Goal: Task Accomplishment & Management: Manage account settings

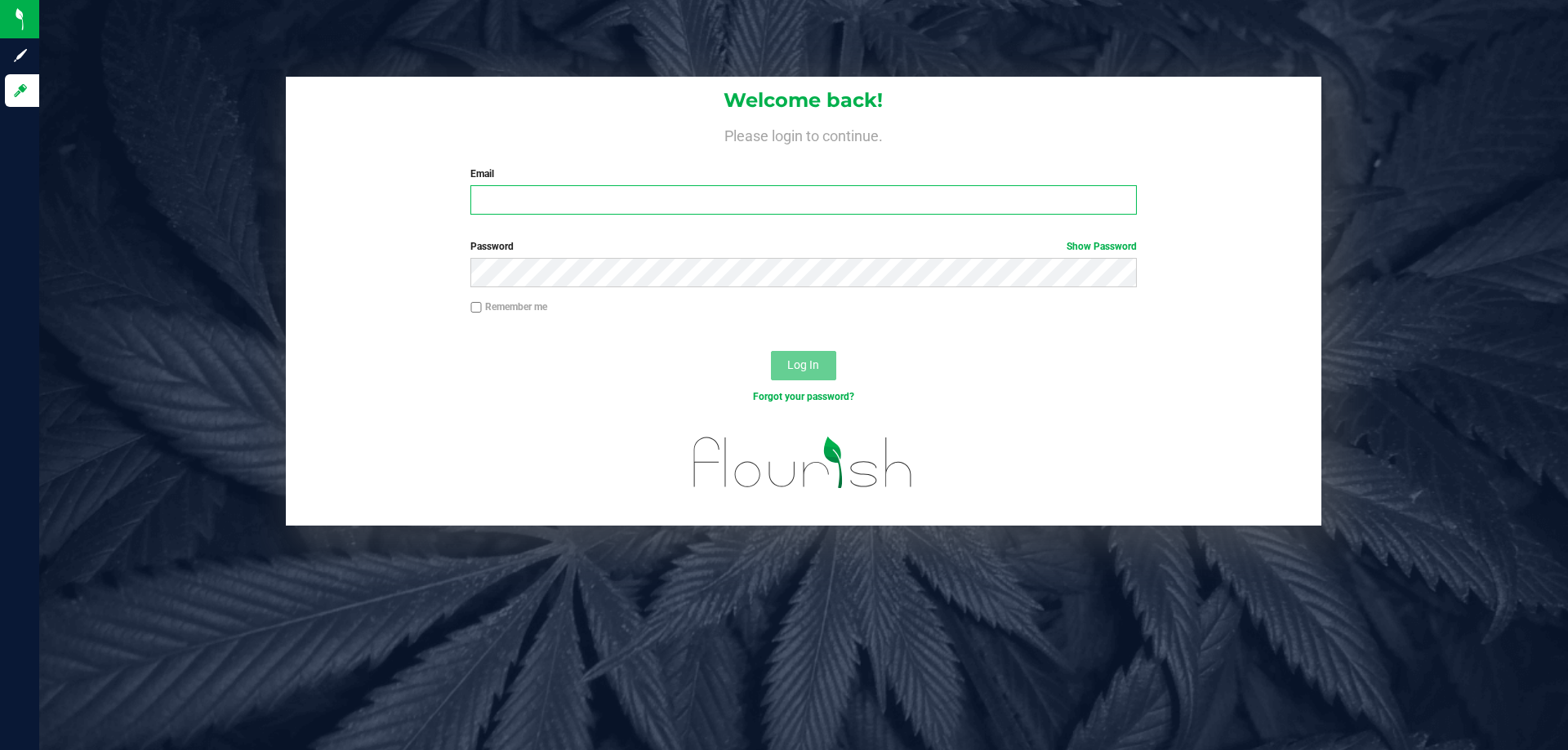
click at [570, 203] on input "Email" at bounding box center [803, 200] width 666 height 29
click at [771, 351] on button "Log In" at bounding box center [804, 365] width 66 height 29
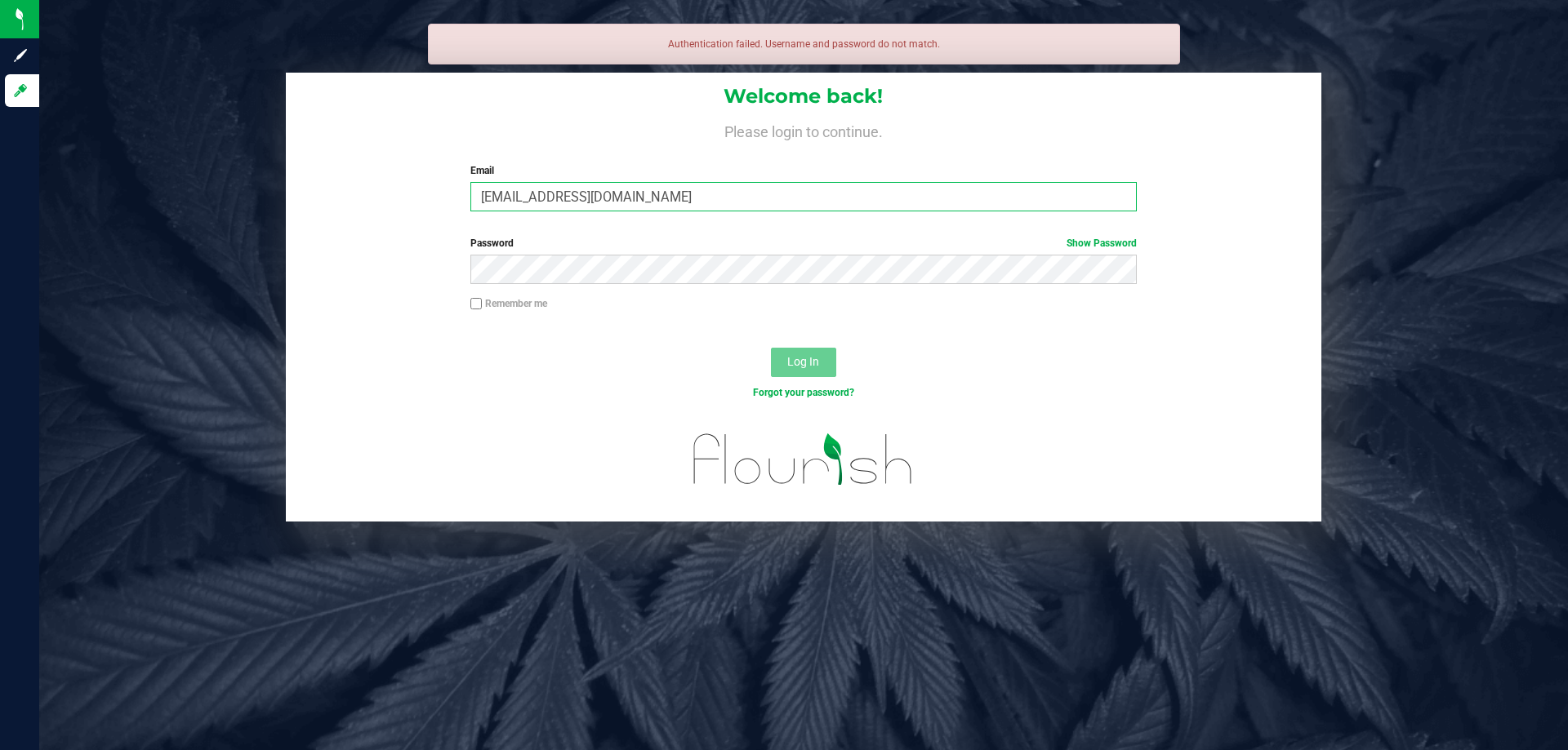
click at [571, 201] on input "rsiker@liveparellel.com" at bounding box center [803, 197] width 666 height 29
type input "[EMAIL_ADDRESS][DOMAIN_NAME]"
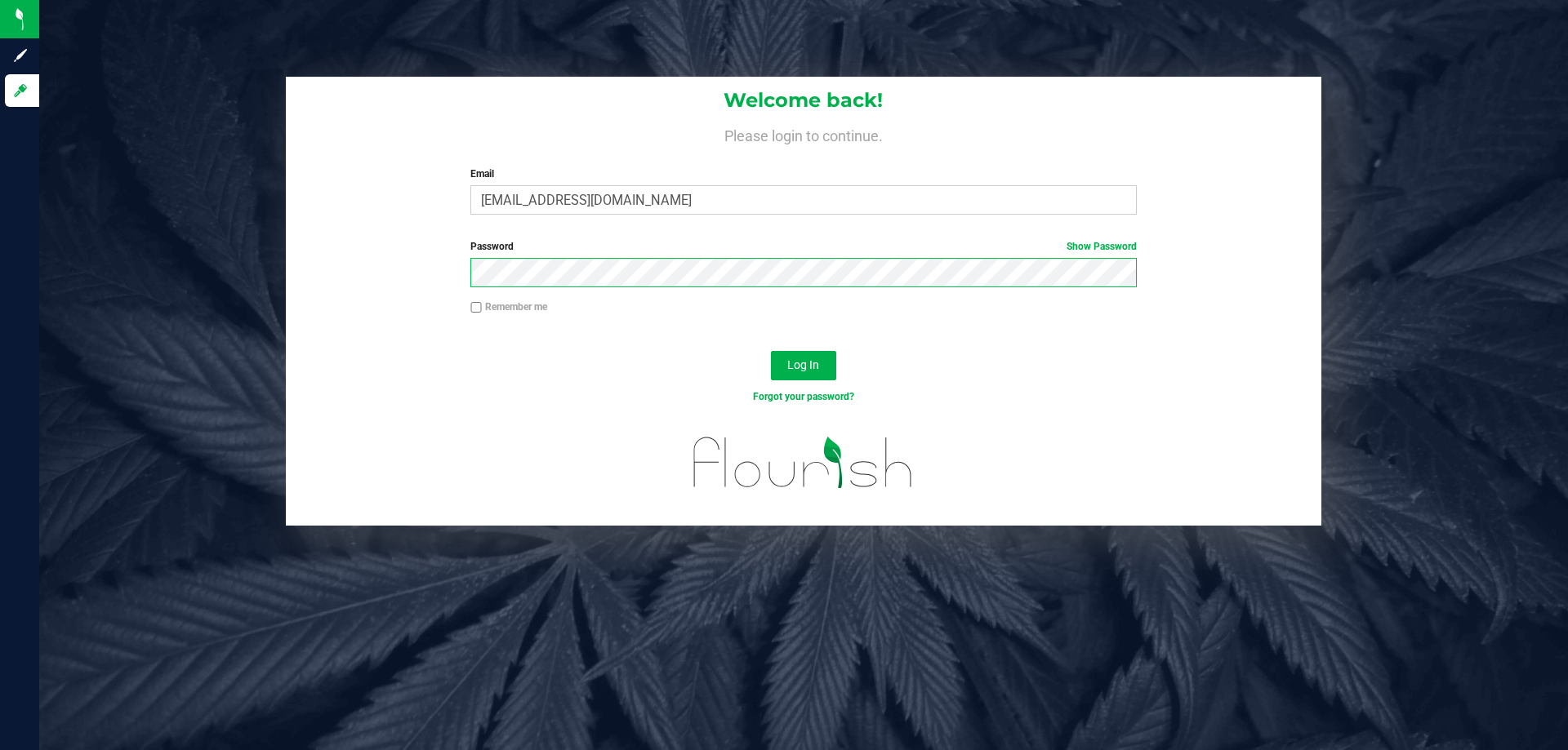
click at [771, 351] on button "Log In" at bounding box center [804, 365] width 66 height 29
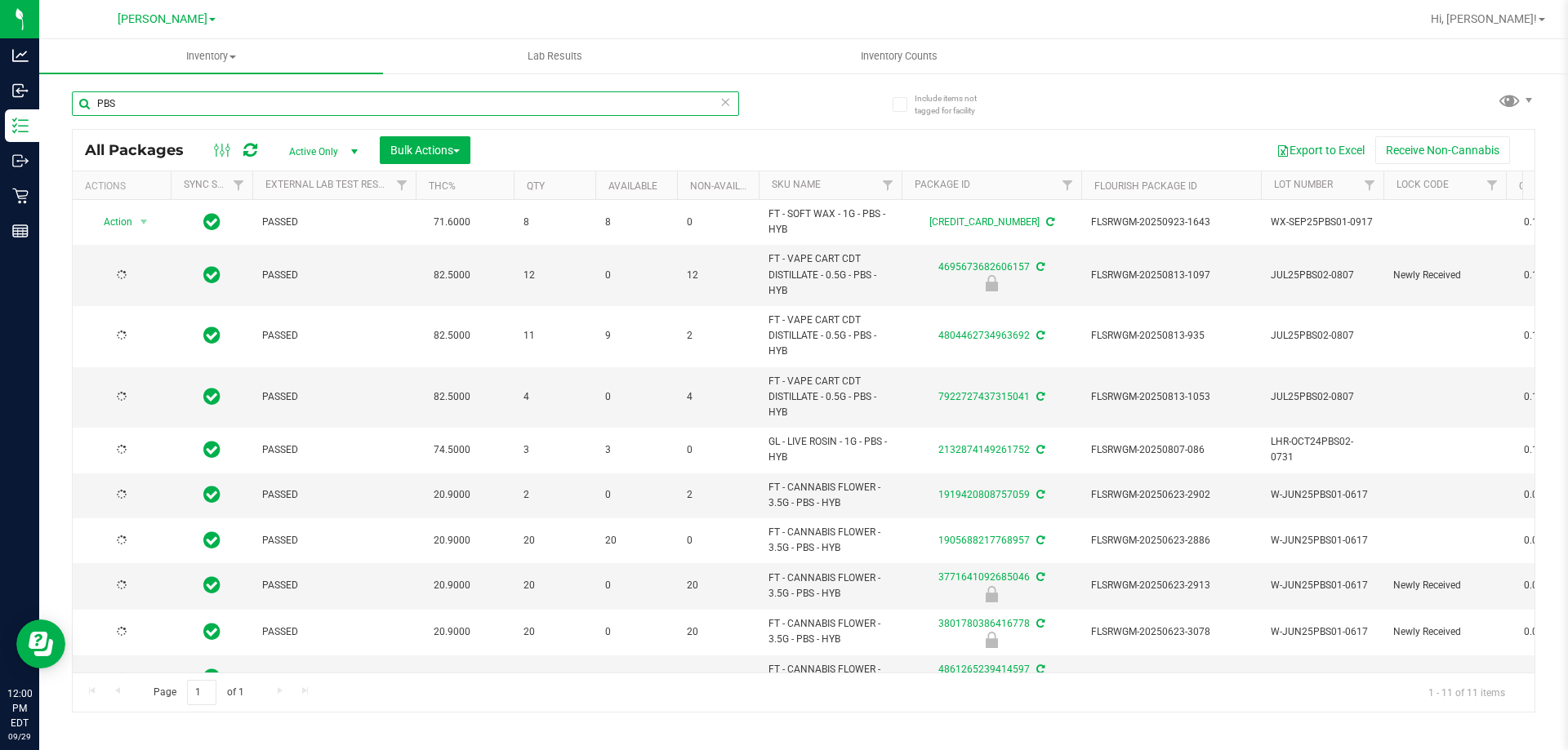
click at [152, 92] on input "PBS" at bounding box center [405, 104] width 667 height 24
click at [152, 93] on input "PBS" at bounding box center [405, 104] width 667 height 24
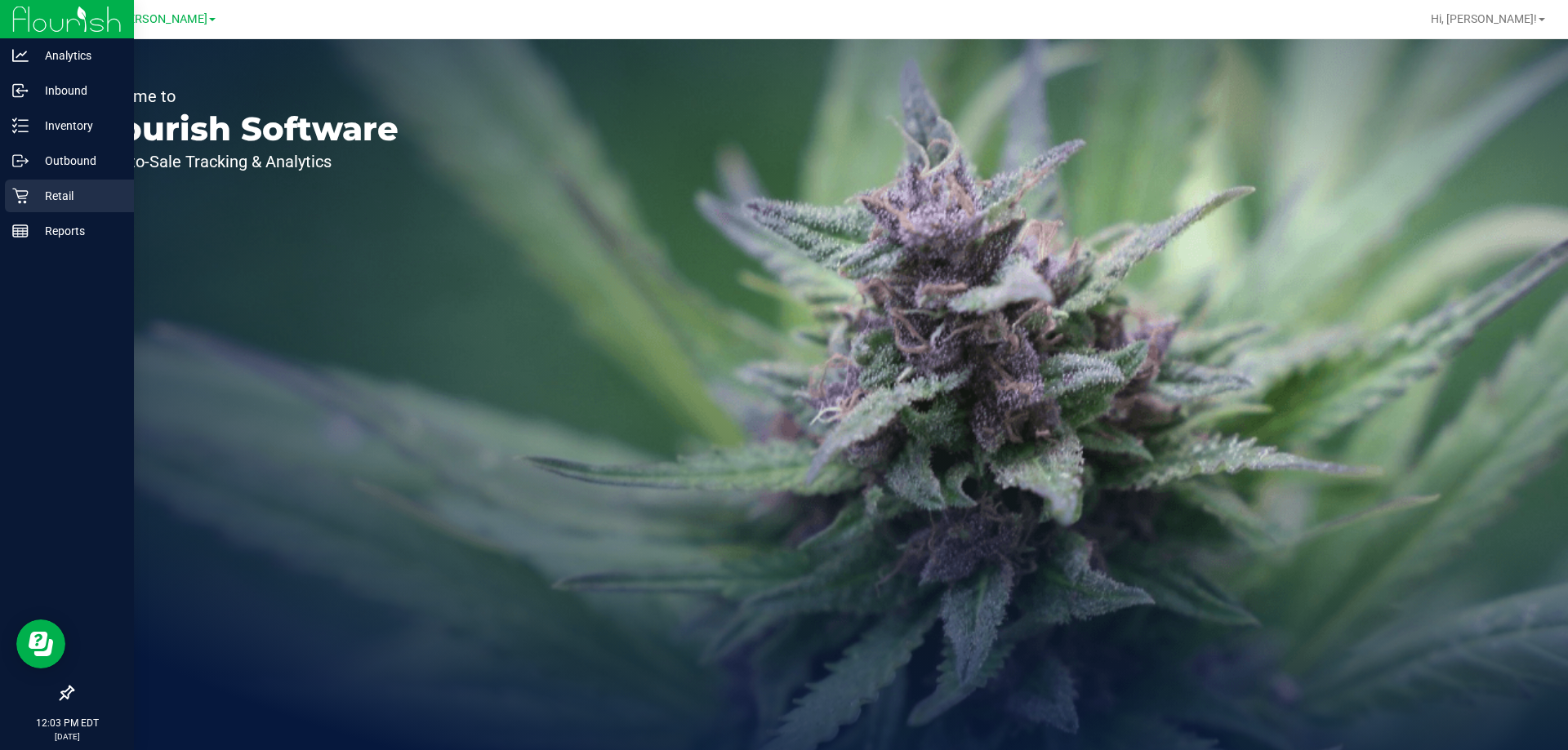
click at [41, 200] on p "Retail" at bounding box center [77, 195] width 98 height 20
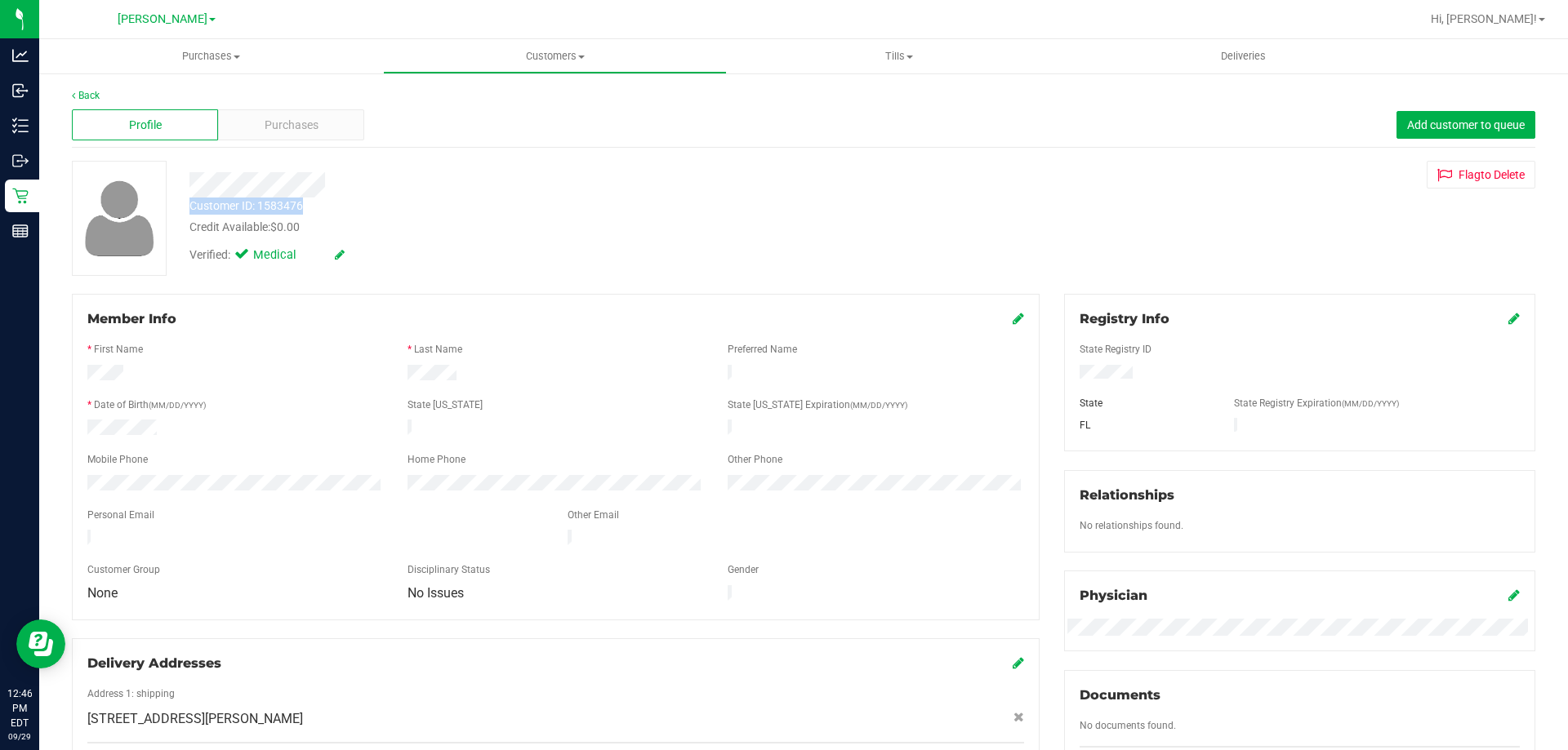
drag, startPoint x: 321, startPoint y: 207, endPoint x: 191, endPoint y: 205, distance: 130.0
click at [191, 205] on div "Customer ID: 1583476 Credit Available: $0.00" at bounding box center [549, 217] width 744 height 38
copy div "Customer ID: 1583476"
click at [1327, 224] on div "Customer ID: 1583476 Credit Available: $0.00 Verified: Medical Flag to [GEOGRAP…" at bounding box center [803, 218] width 1488 height 115
click at [288, 130] on span "Purchases" at bounding box center [291, 125] width 54 height 17
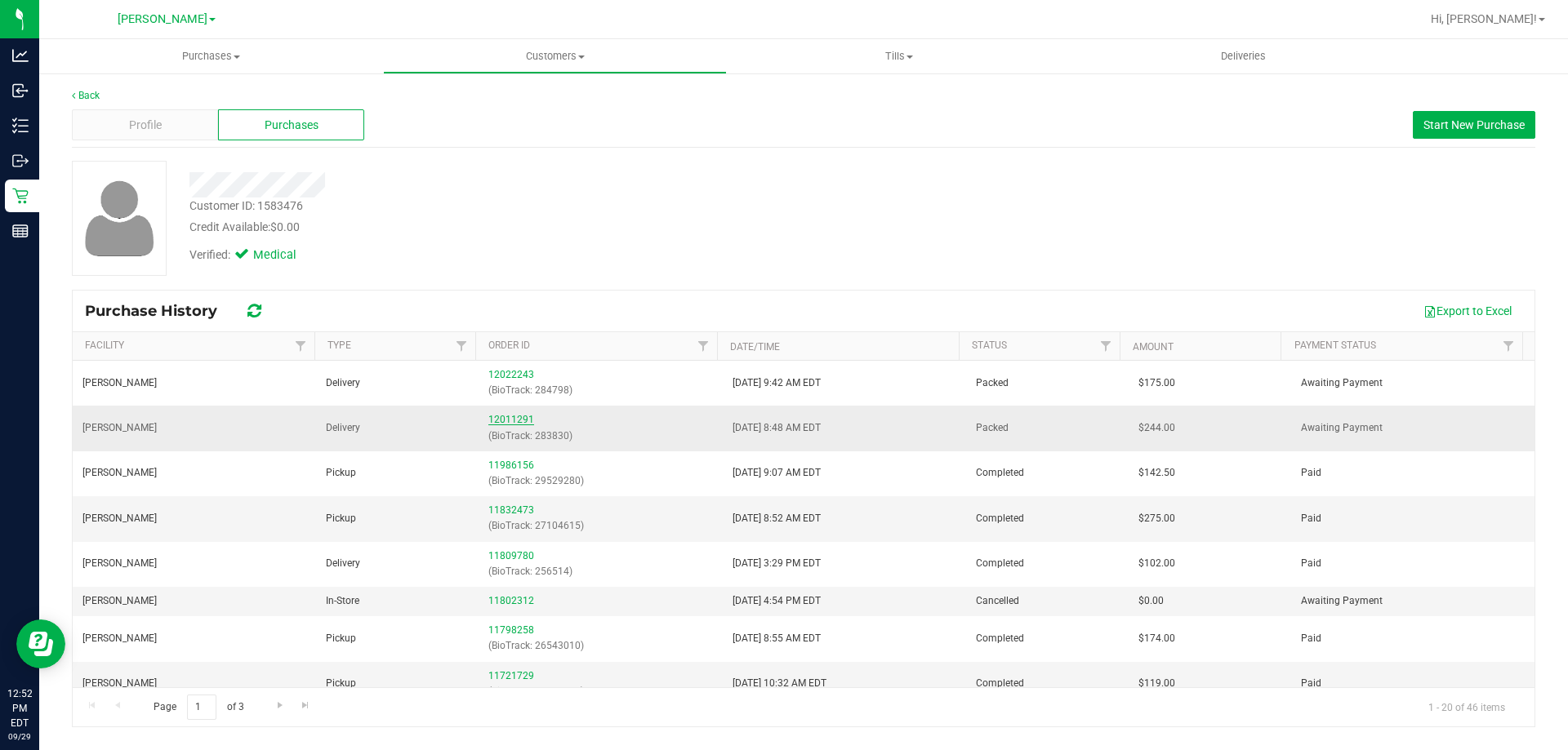
click at [510, 422] on link "12011291" at bounding box center [511, 419] width 46 height 11
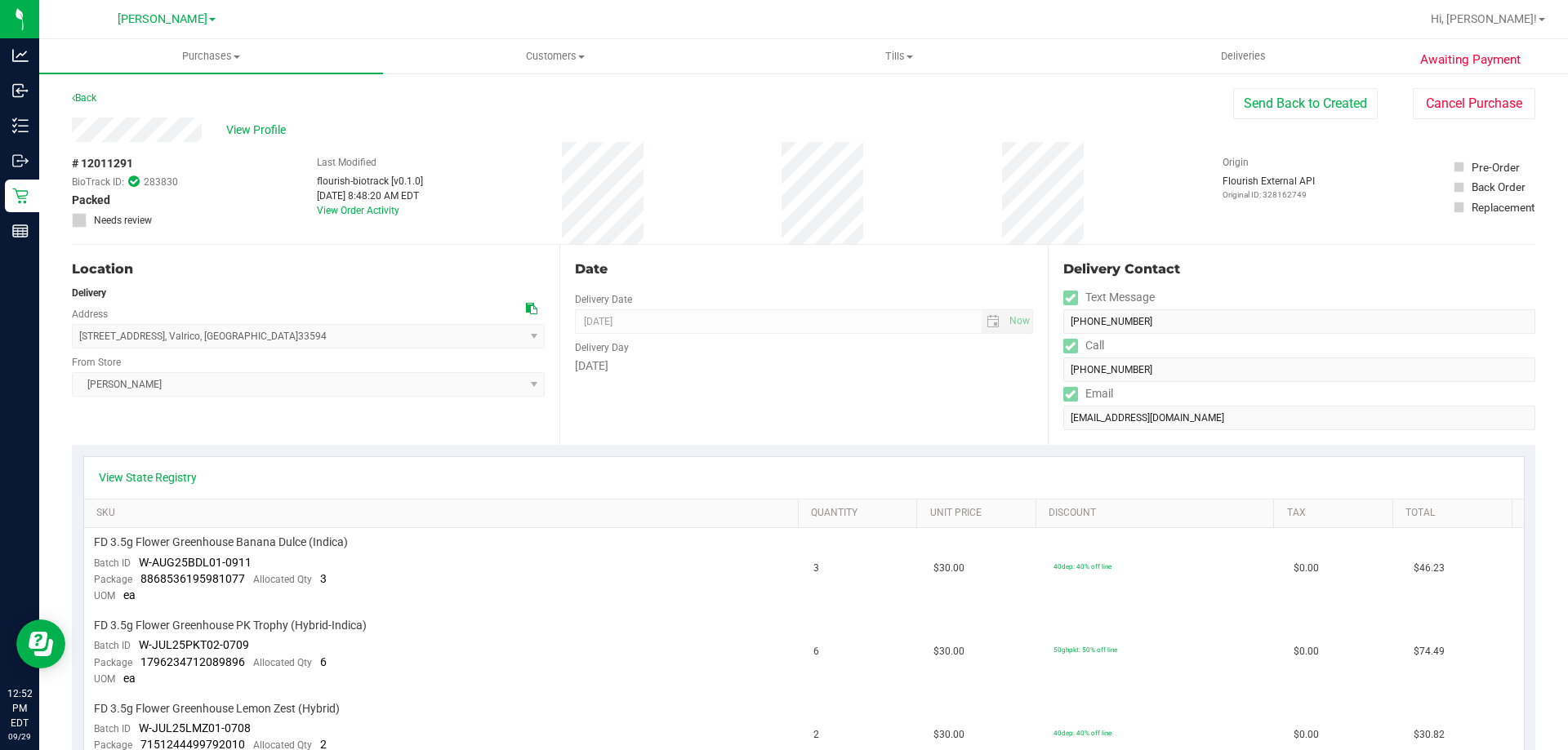
click at [258, 426] on div "Location Delivery Address 3513 Pine Top Dr , Valrico , FL 33594 Select address …" at bounding box center [316, 344] width 488 height 200
click at [96, 97] on link "Back" at bounding box center [84, 98] width 24 height 11
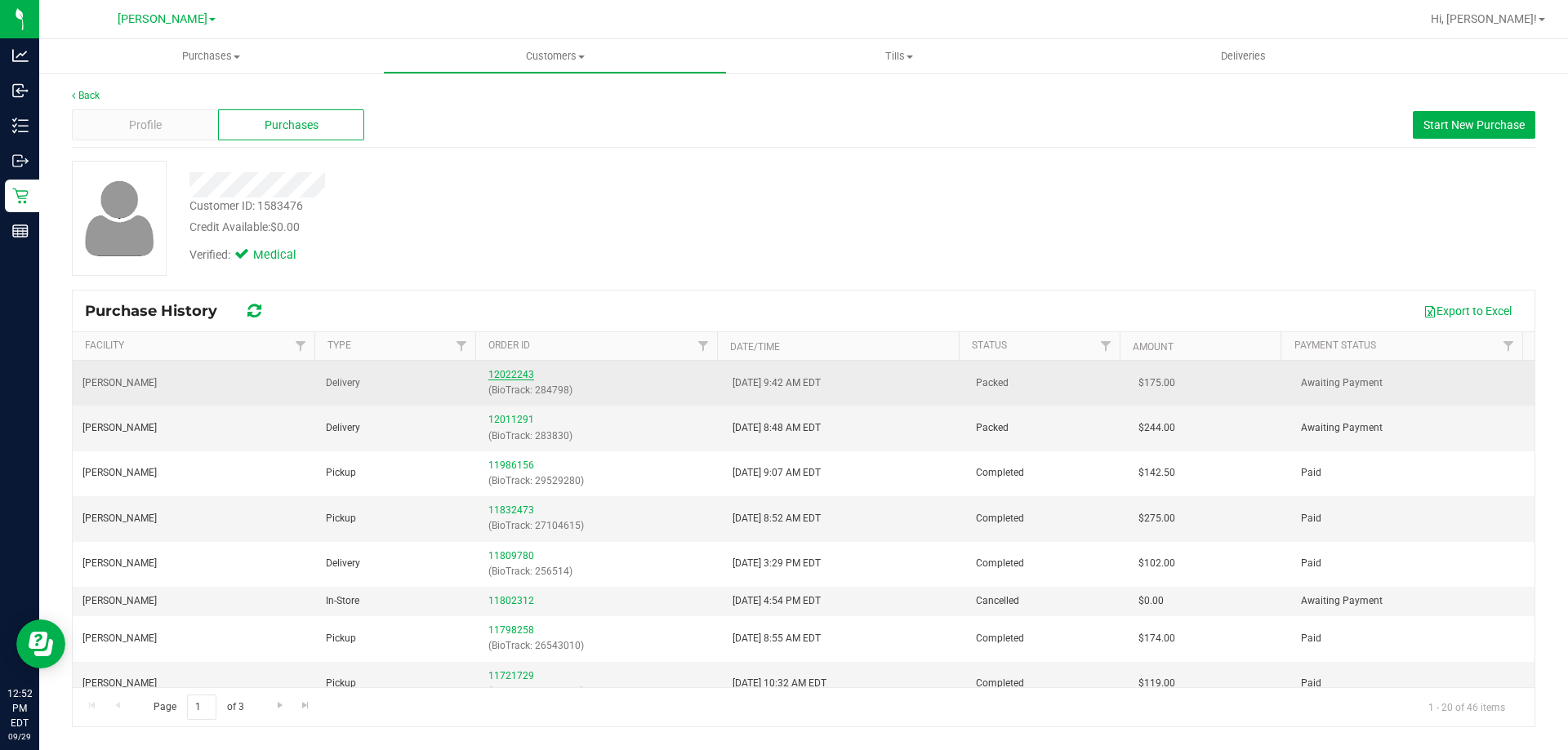
click at [510, 372] on link "12022243" at bounding box center [511, 374] width 46 height 11
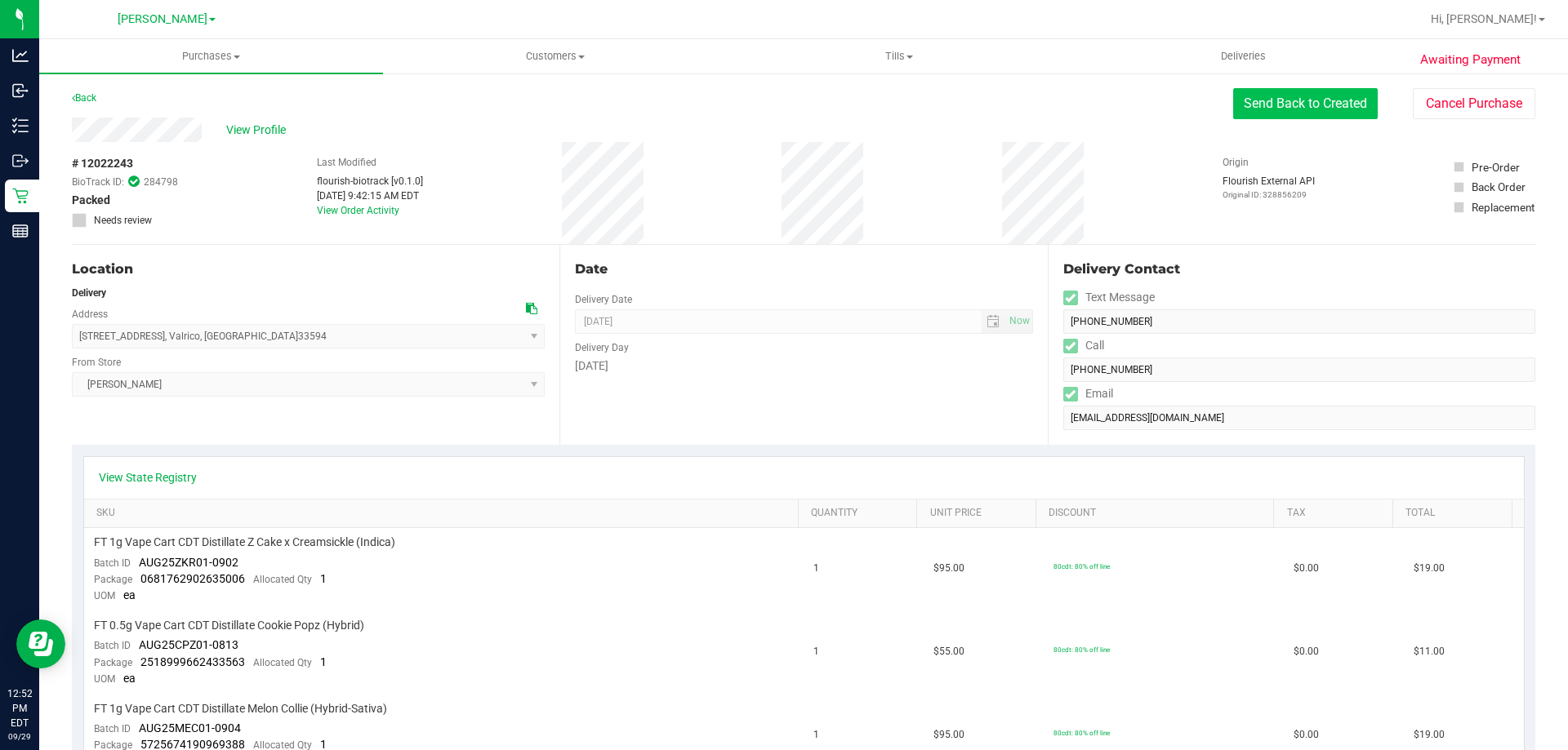
click at [1312, 103] on button "Send Back to Created" at bounding box center [1304, 104] width 144 height 31
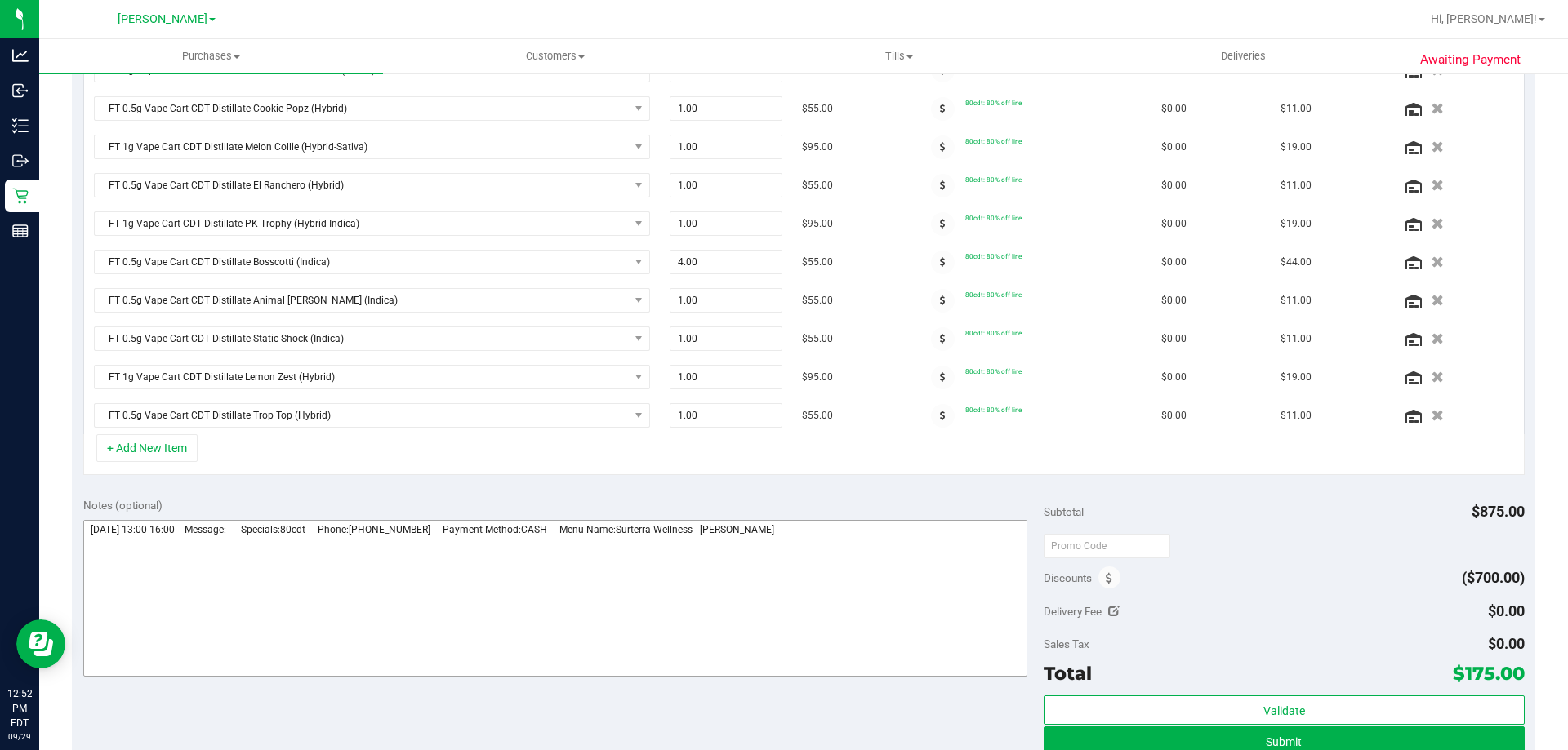
scroll to position [490, 0]
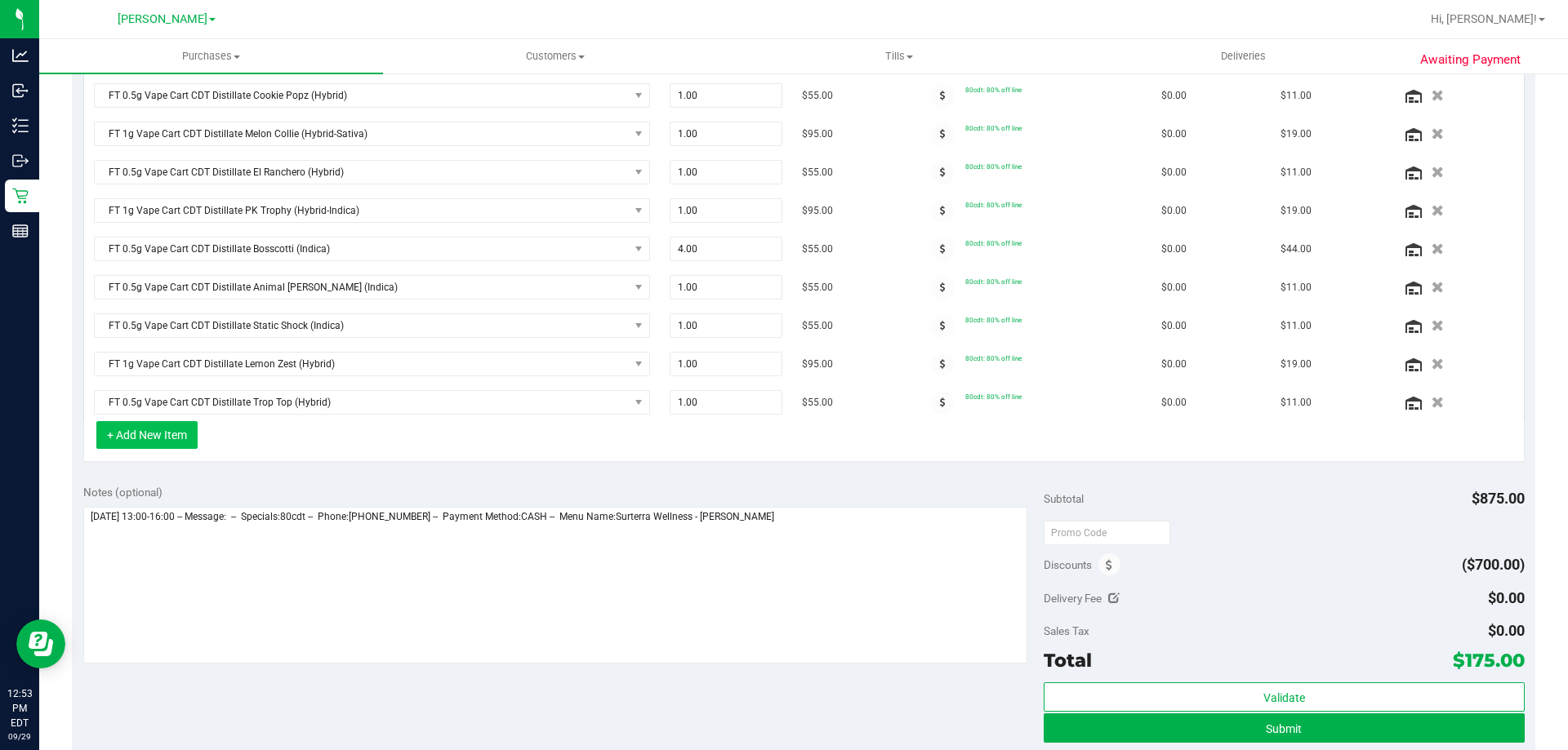
click at [170, 430] on button "+ Add New Item" at bounding box center [146, 435] width 101 height 28
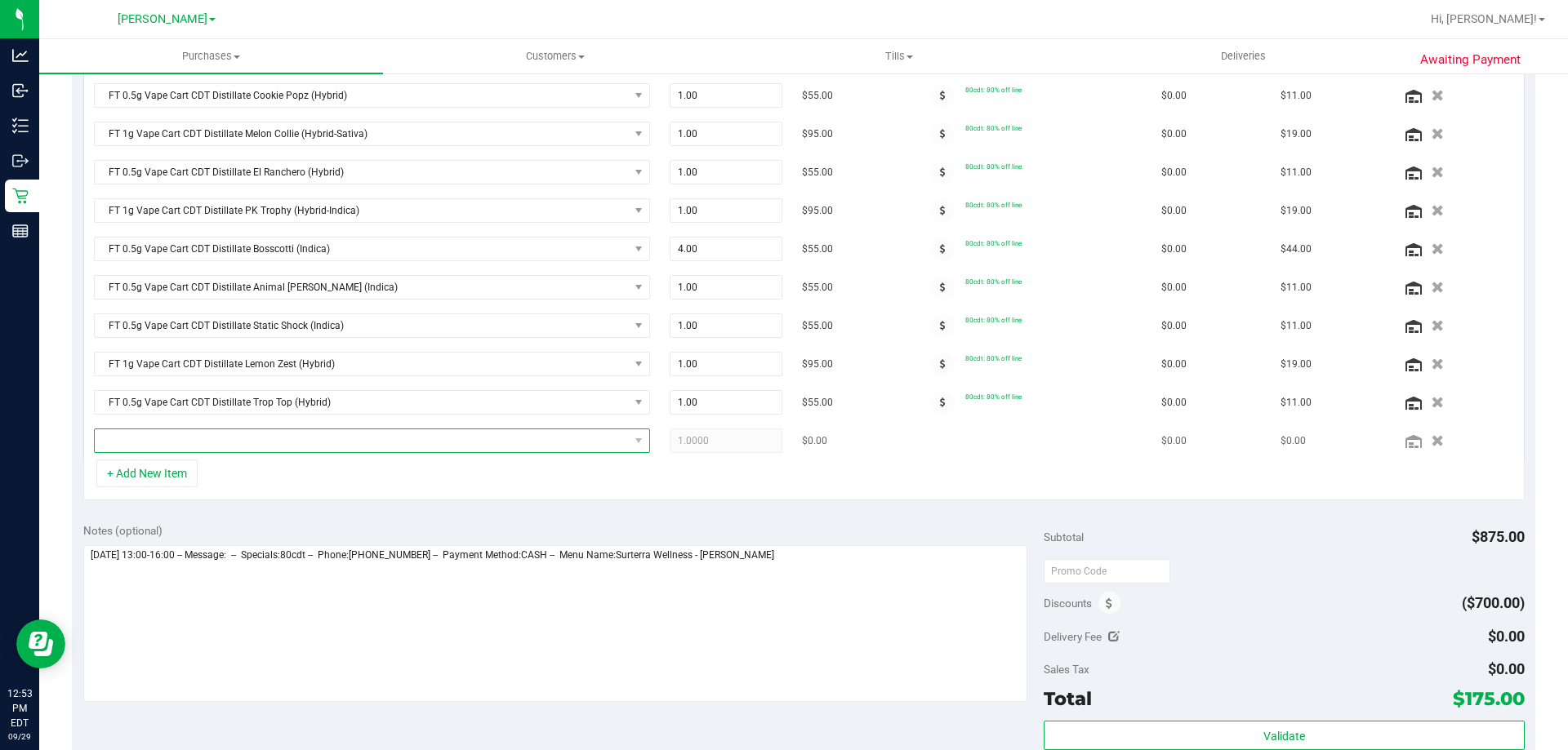
click at [290, 443] on span "NO DATA FOUND" at bounding box center [362, 441] width 534 height 22
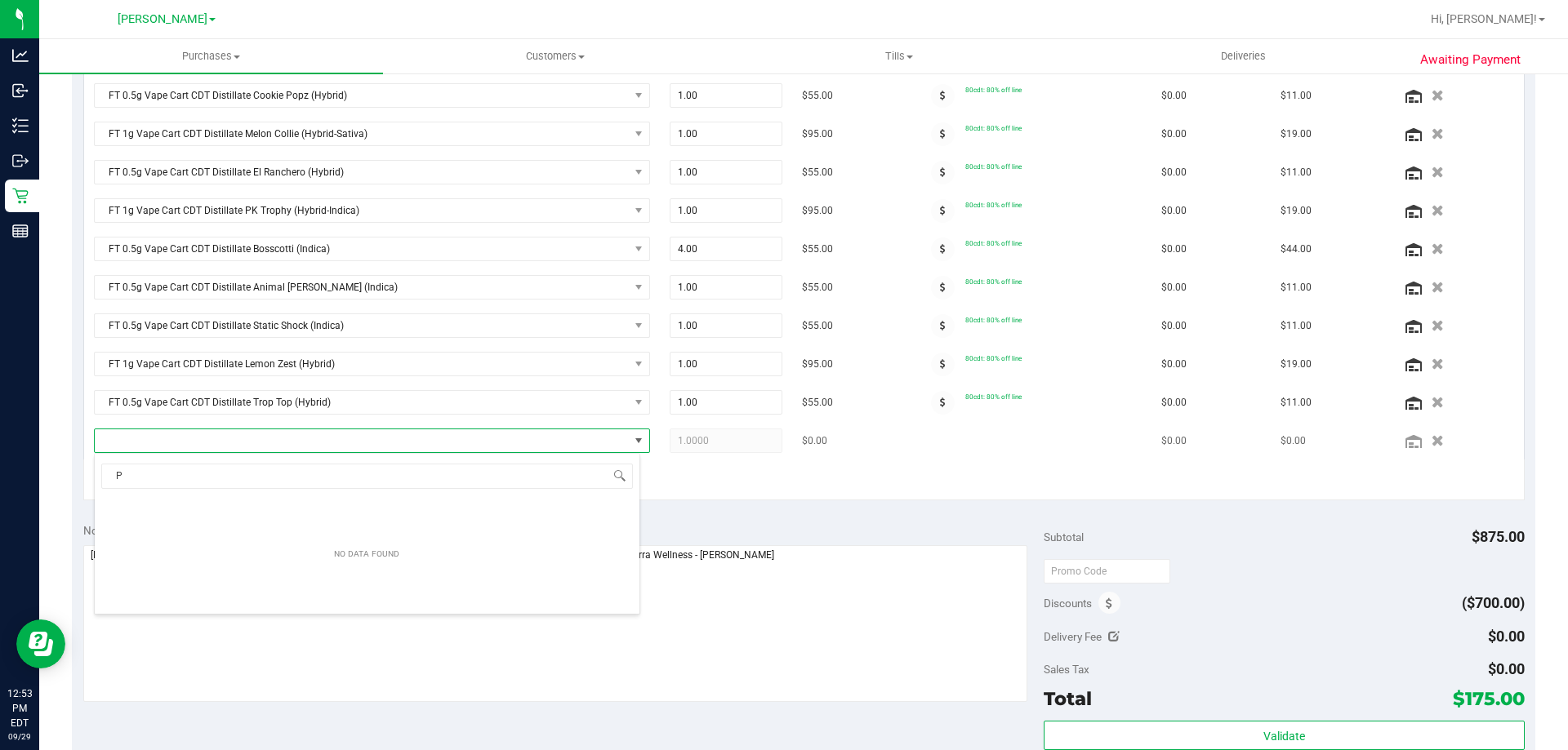
scroll to position [24, 541]
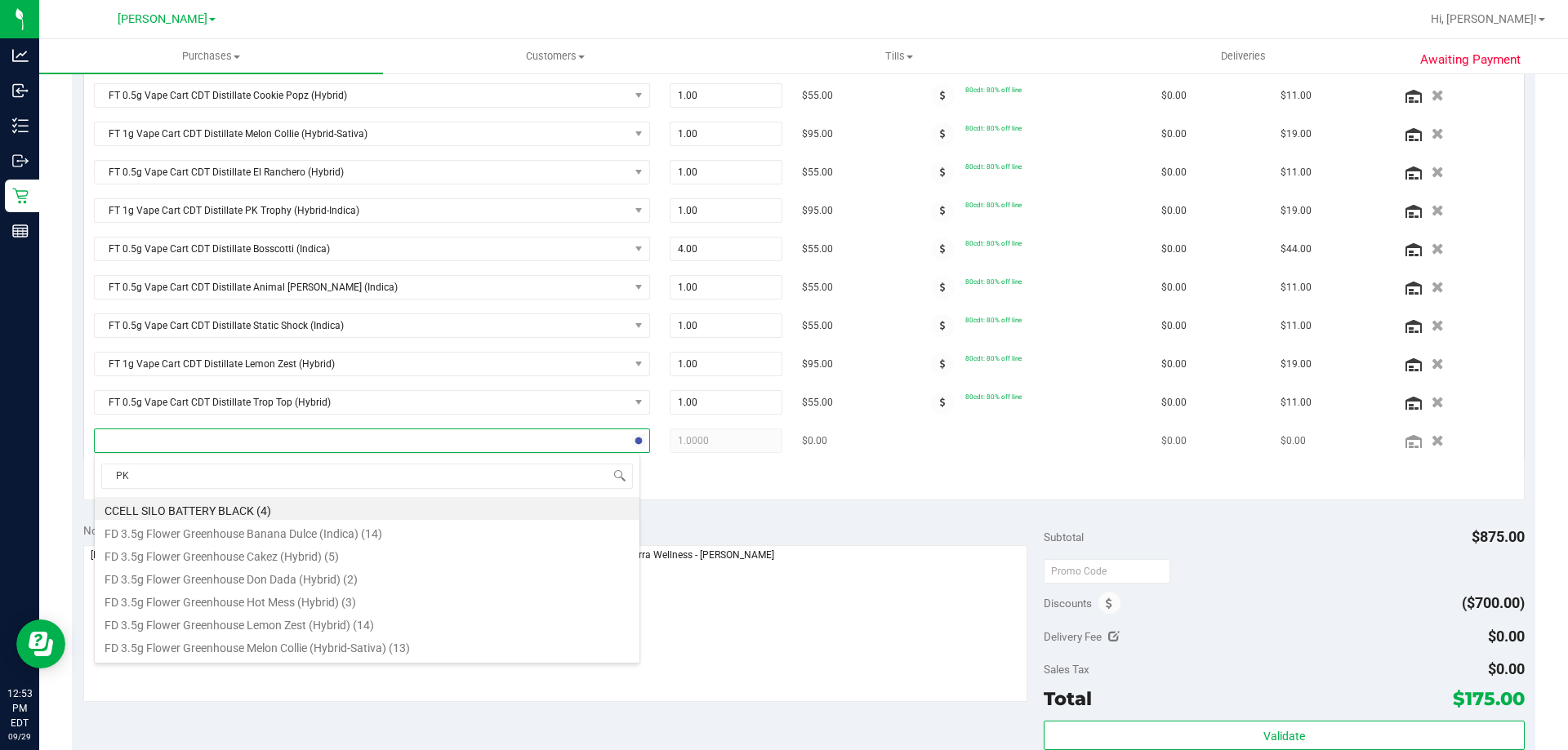
type input "PKT"
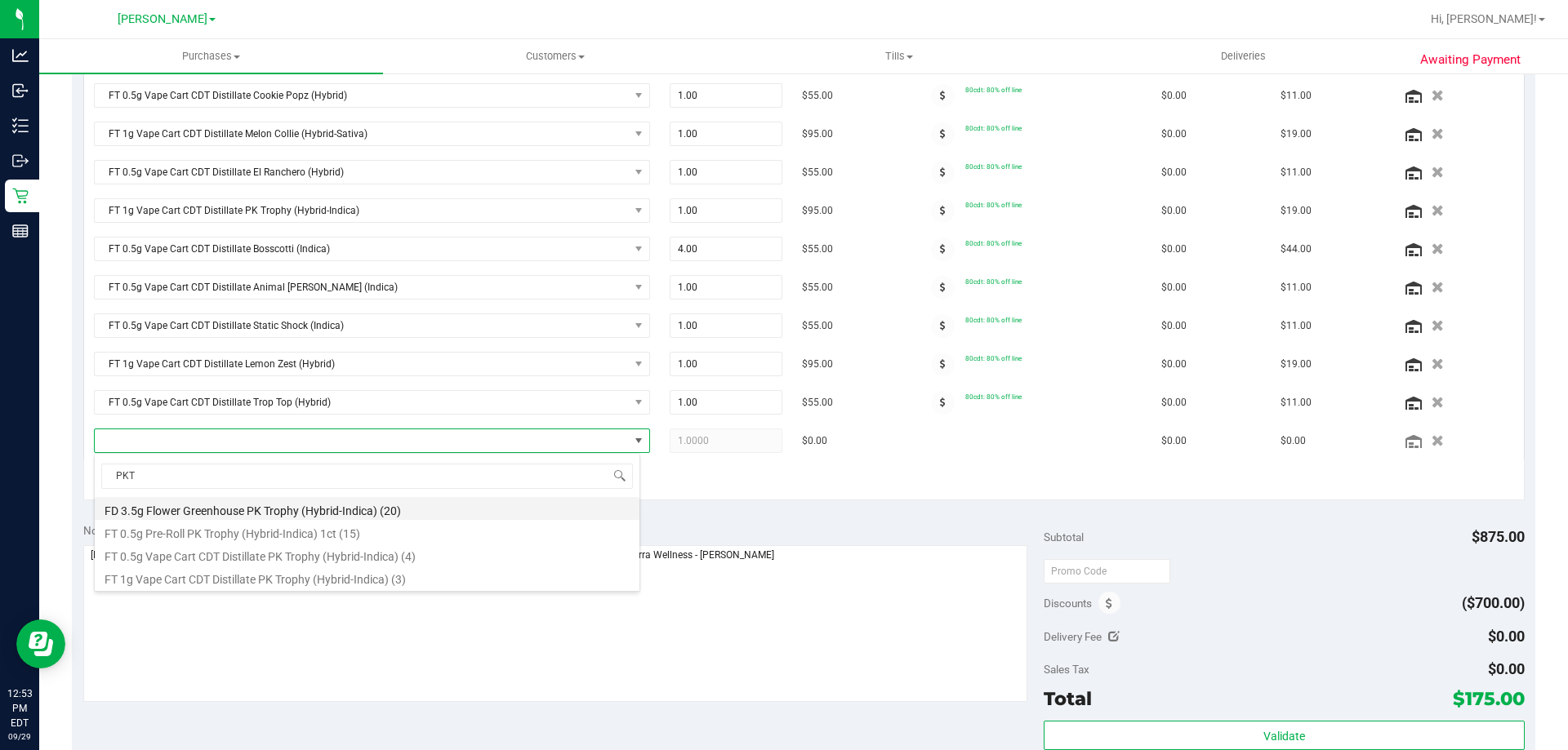
click at [288, 504] on li "FD 3.5g Flower Greenhouse PK Trophy (Hybrid-Indica) (20)" at bounding box center [367, 508] width 545 height 22
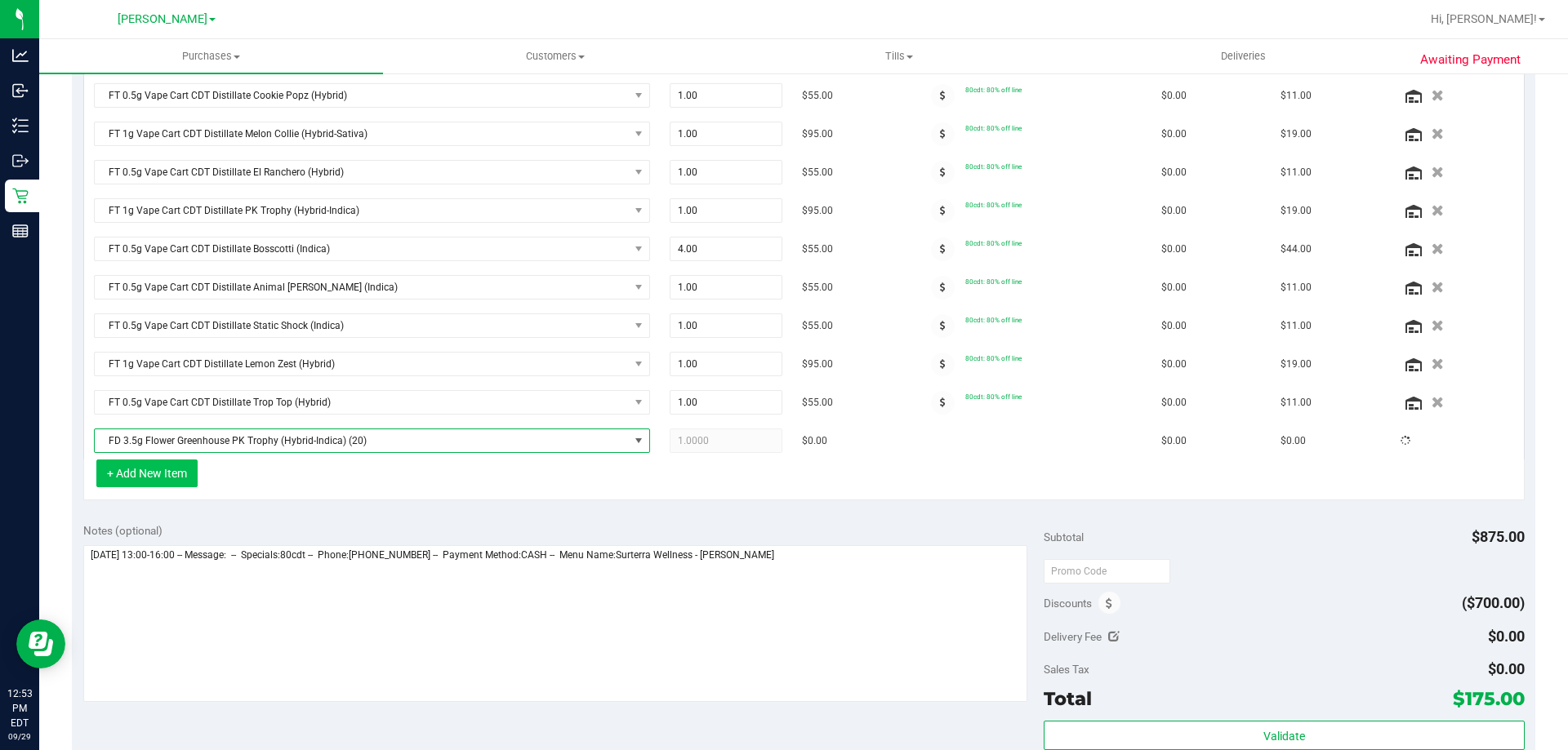
click at [169, 480] on button "+ Add New Item" at bounding box center [146, 474] width 101 height 28
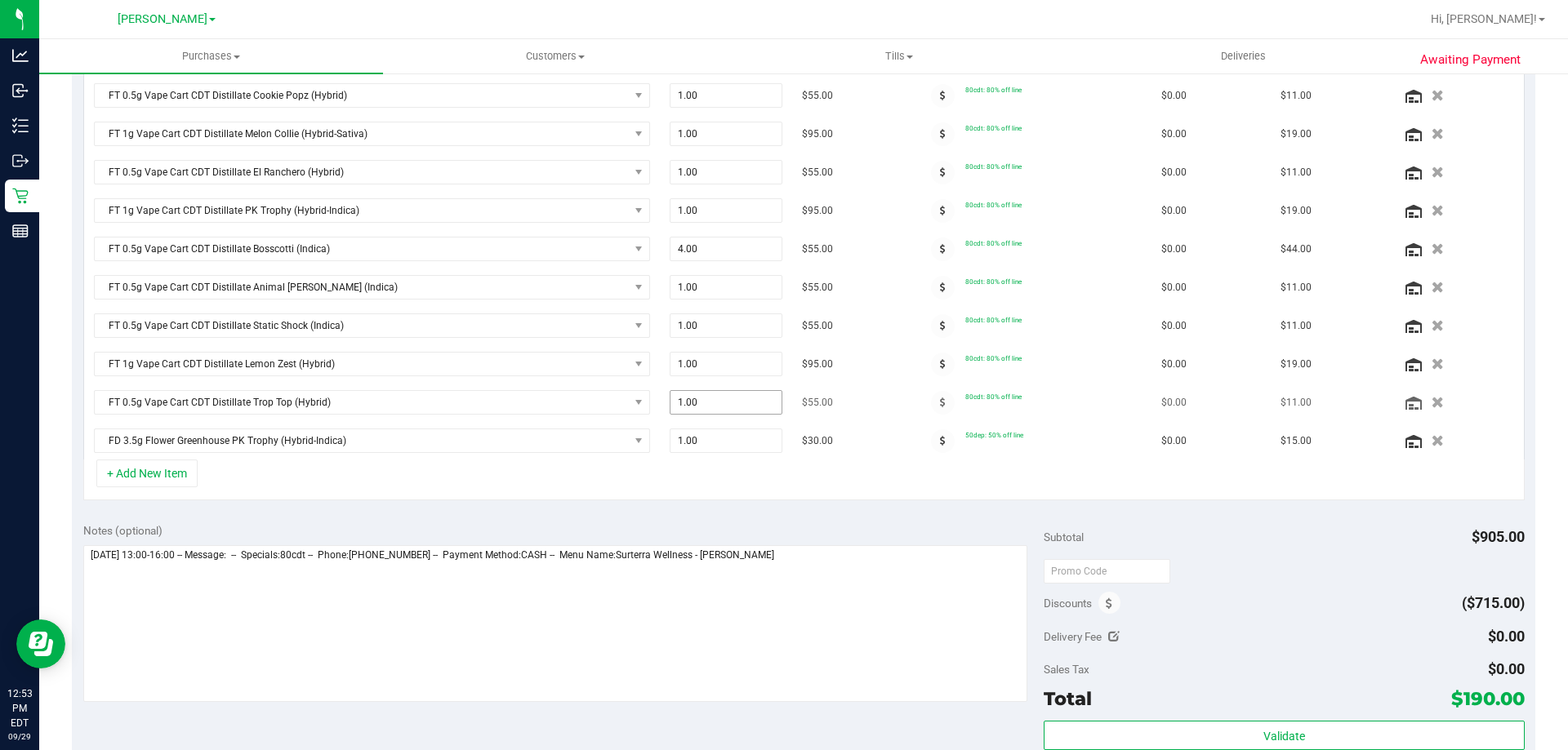
scroll to position [465, 0]
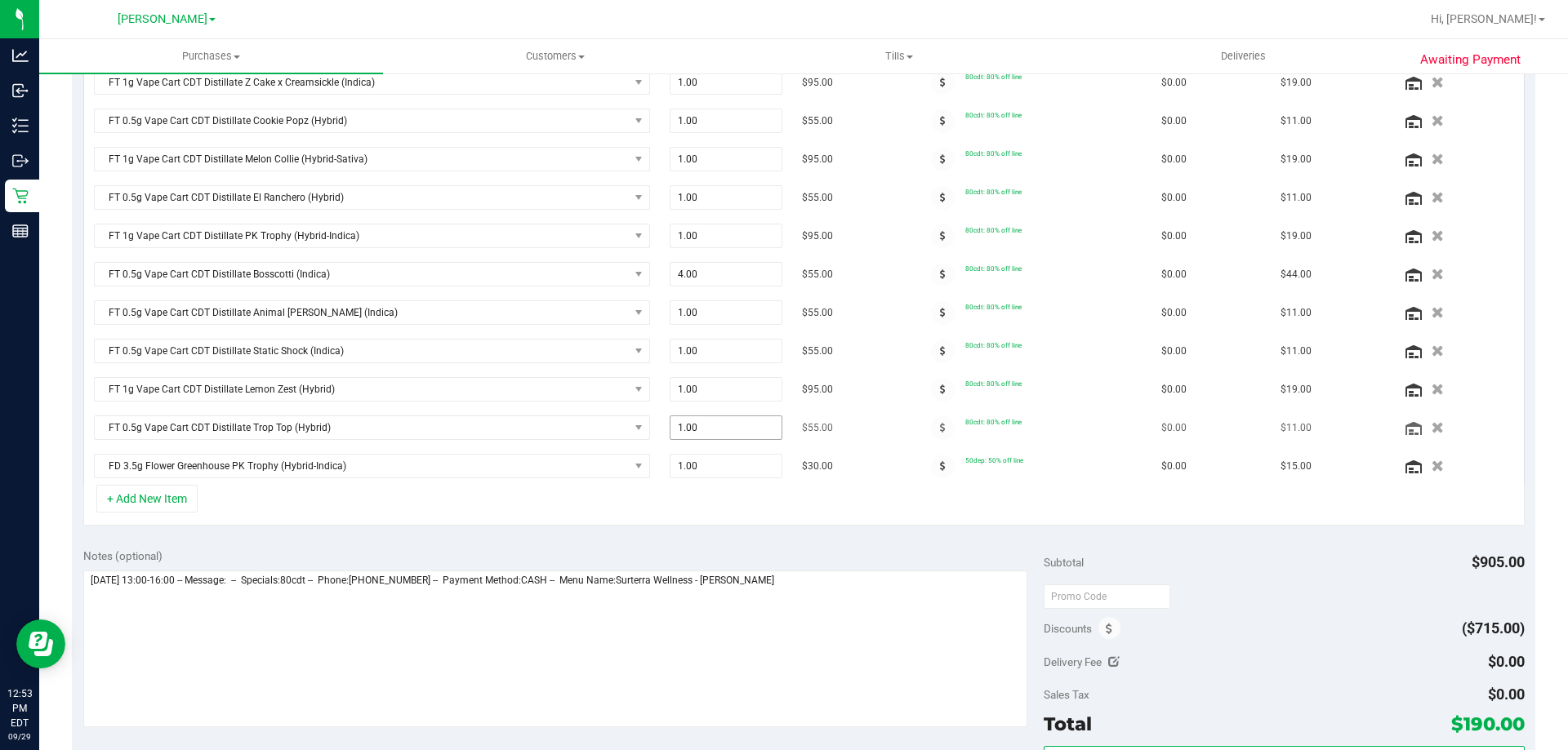
click at [711, 436] on span "1.00 1" at bounding box center [726, 428] width 113 height 24
click at [711, 436] on input "1" at bounding box center [726, 428] width 112 height 22
click at [695, 467] on span "1.00 1" at bounding box center [726, 466] width 113 height 24
click at [695, 467] on input "1" at bounding box center [726, 466] width 112 height 22
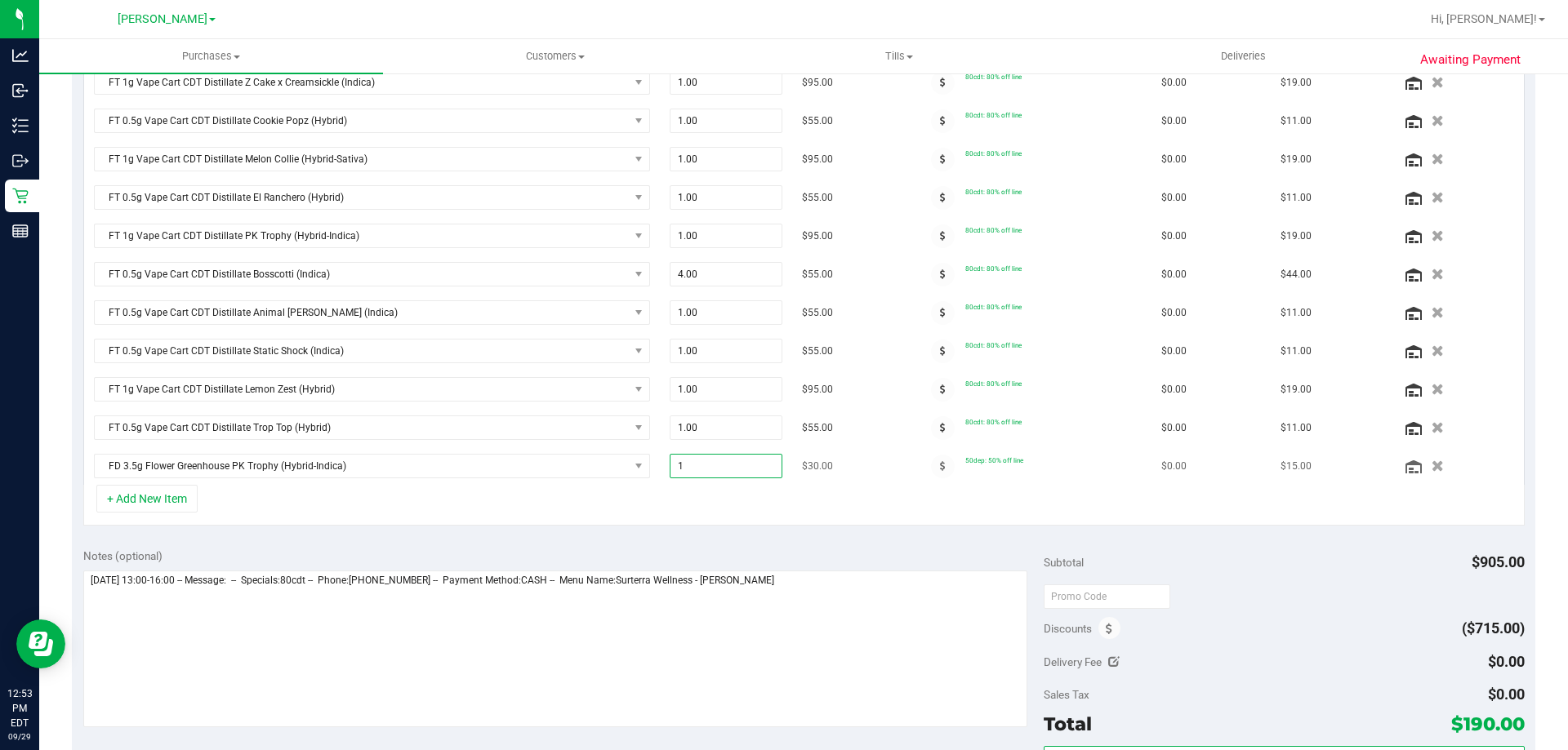
click at [695, 467] on input "1" at bounding box center [726, 466] width 112 height 22
type input "6"
type input "6.00"
click at [535, 512] on div "+ Add New Item" at bounding box center [803, 505] width 1441 height 41
click at [150, 494] on button "+ Add New Item" at bounding box center [146, 499] width 101 height 28
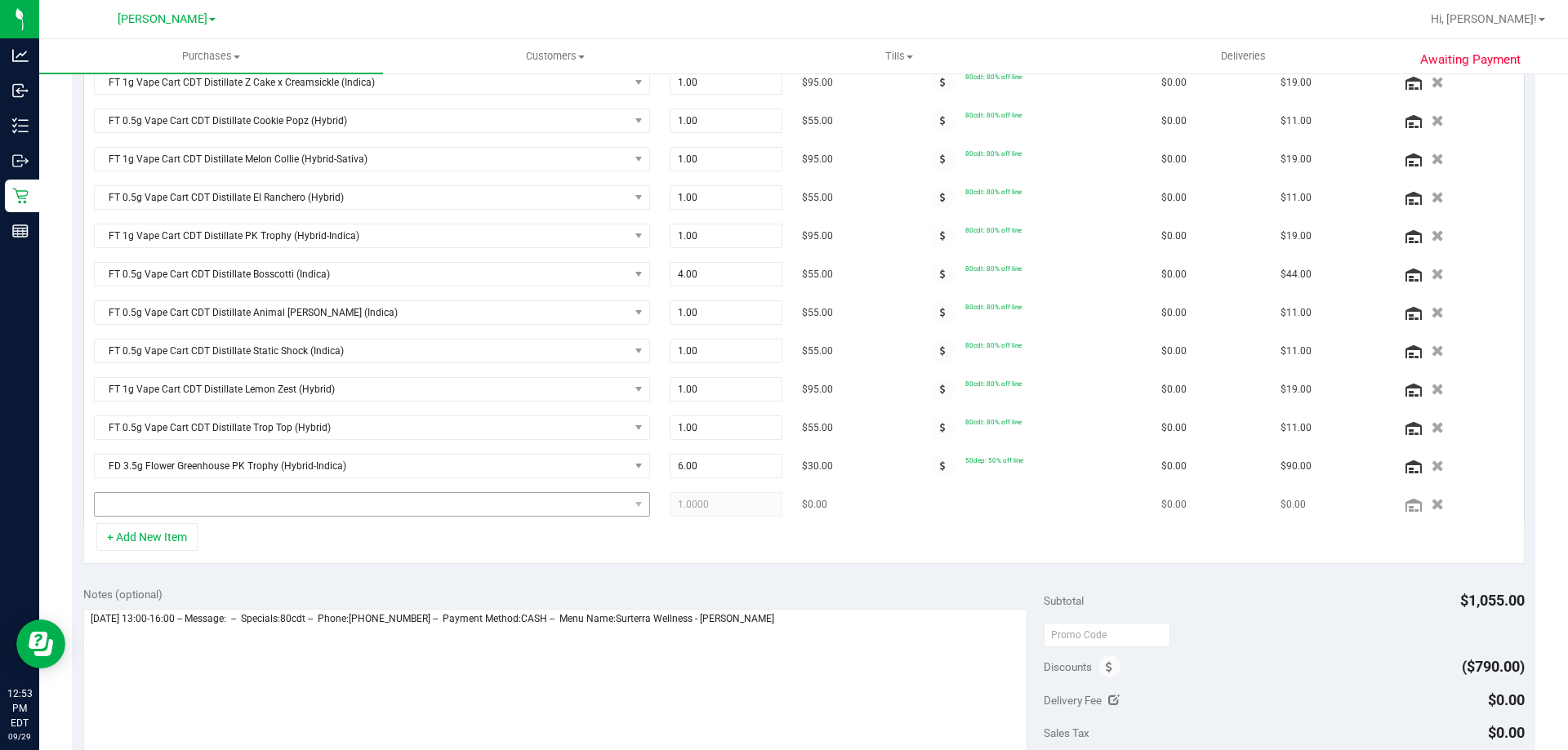
scroll to position [467, 0]
click at [164, 509] on span "NO DATA FOUND" at bounding box center [362, 502] width 534 height 22
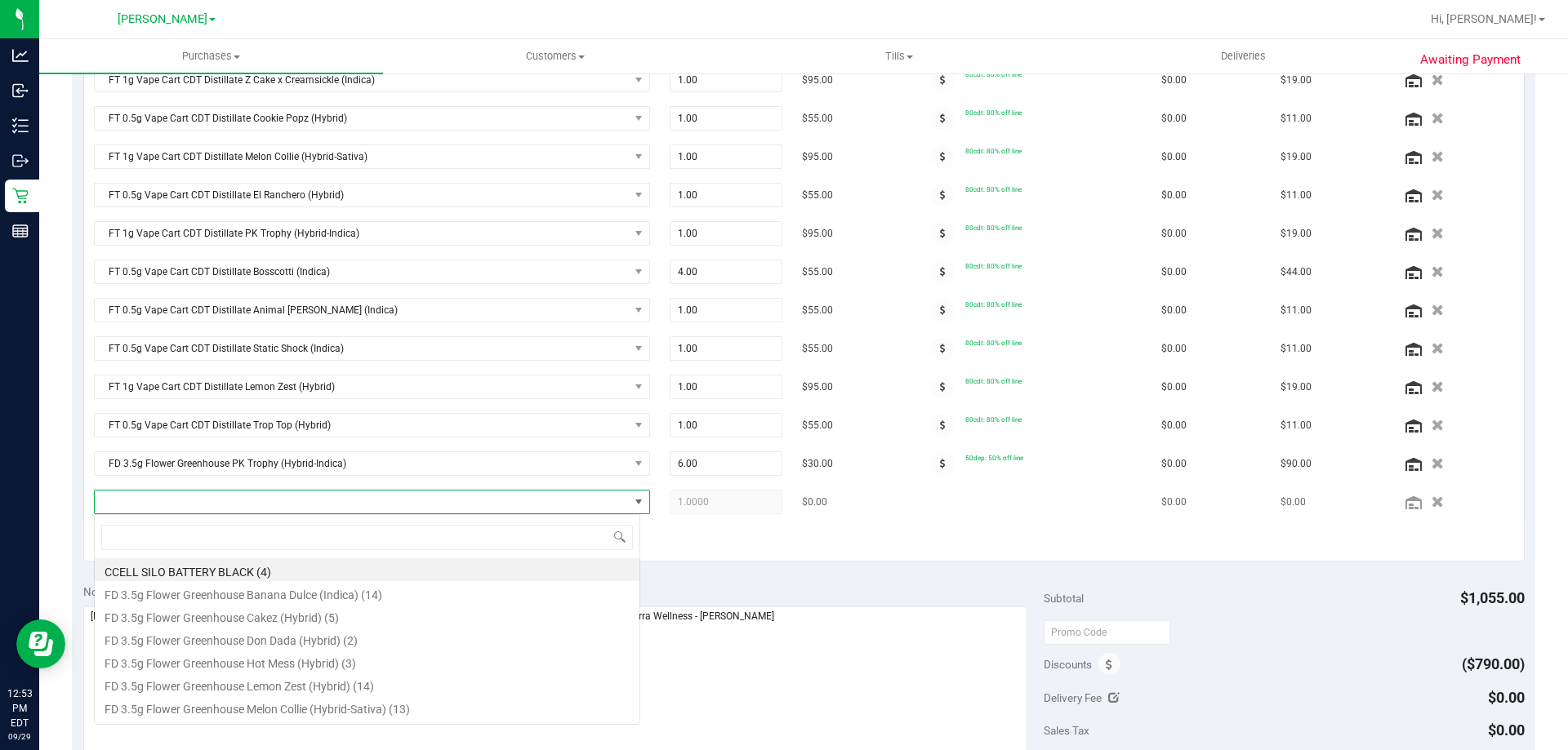
scroll to position [24, 541]
type input "lmz"
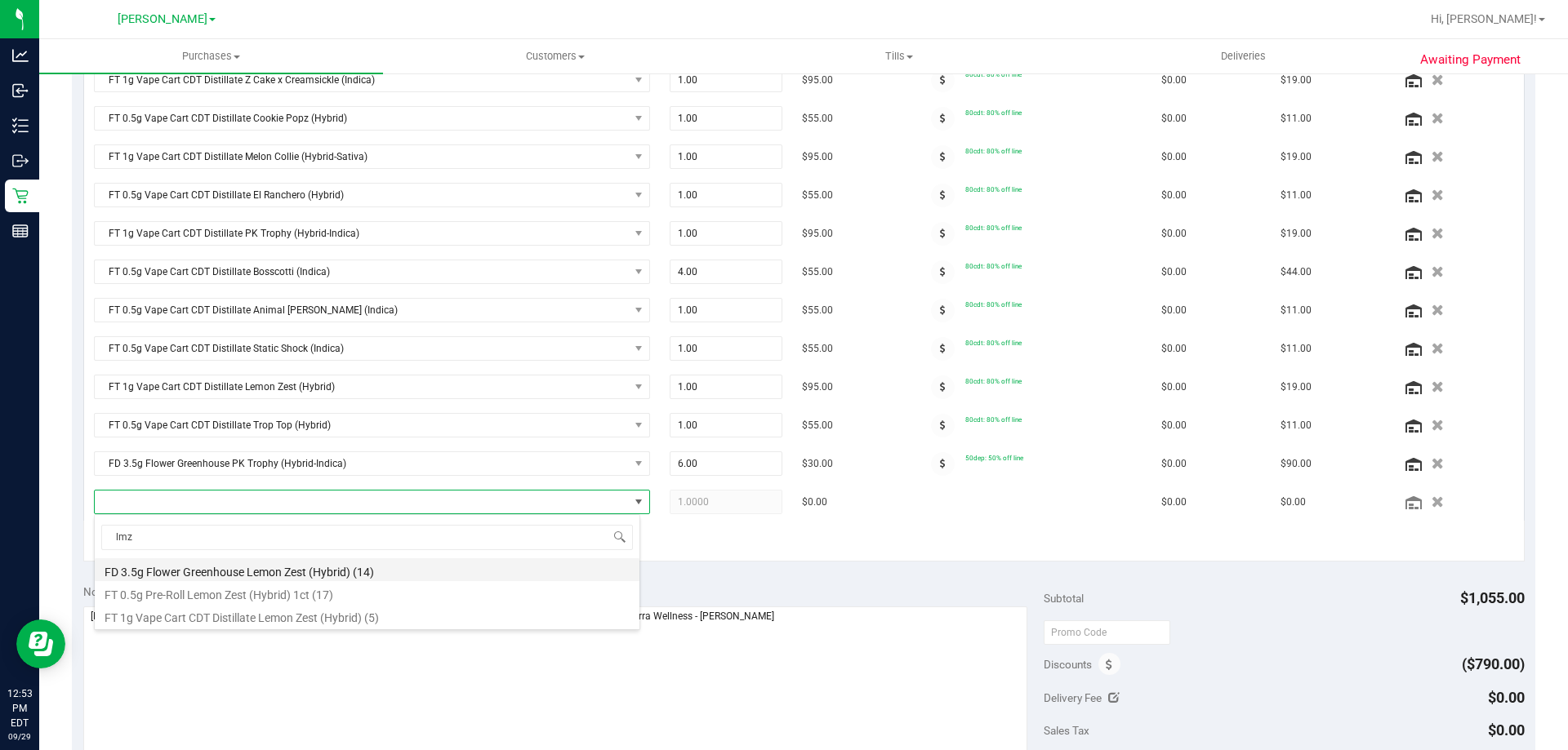
click at [239, 570] on li "FD 3.5g Flower Greenhouse Lemon Zest (Hybrid) (14)" at bounding box center [367, 569] width 545 height 22
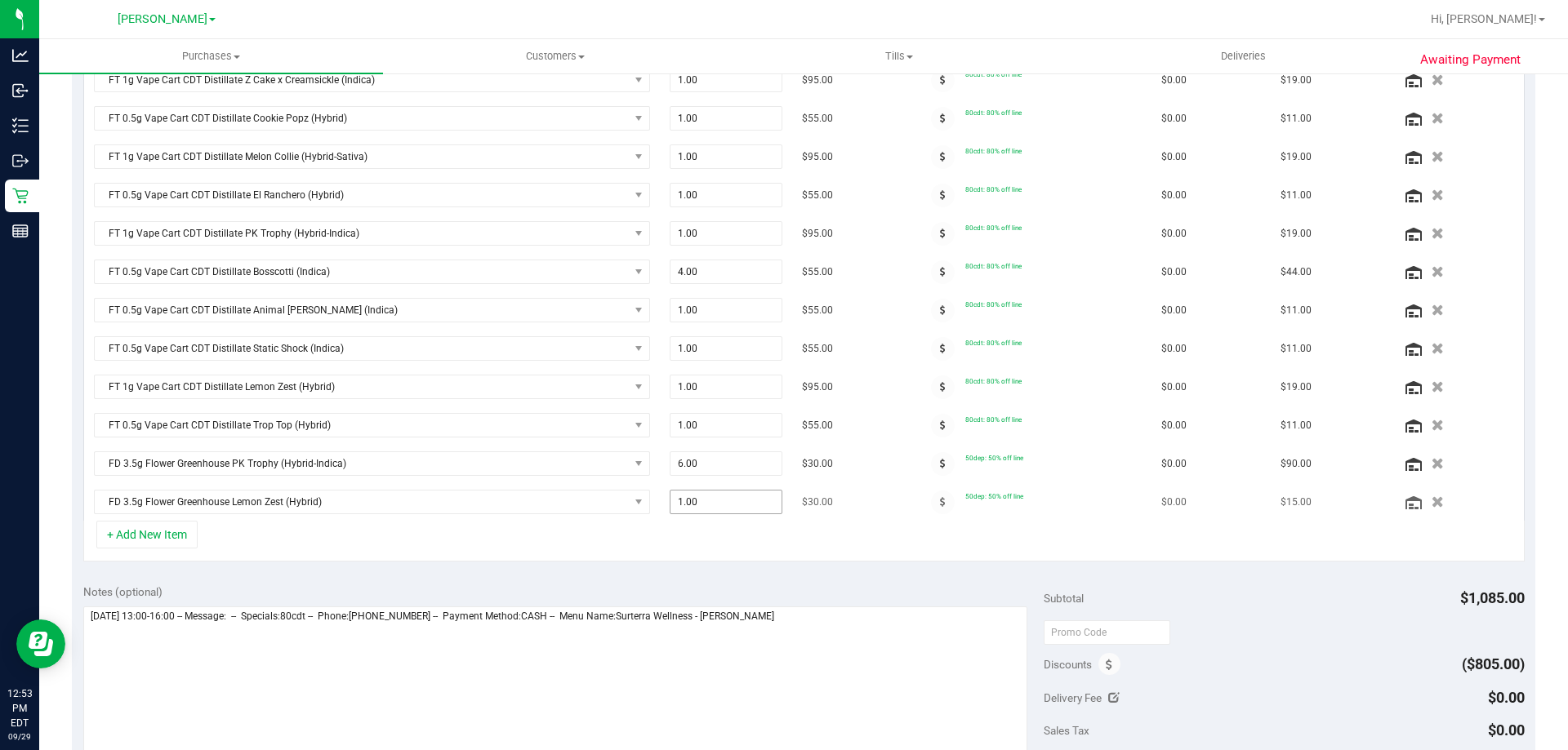
scroll to position [469, 0]
click at [723, 505] on span "1.00 1" at bounding box center [726, 499] width 113 height 24
click at [723, 505] on input "1" at bounding box center [726, 499] width 112 height 22
type input "2"
type input "2.00"
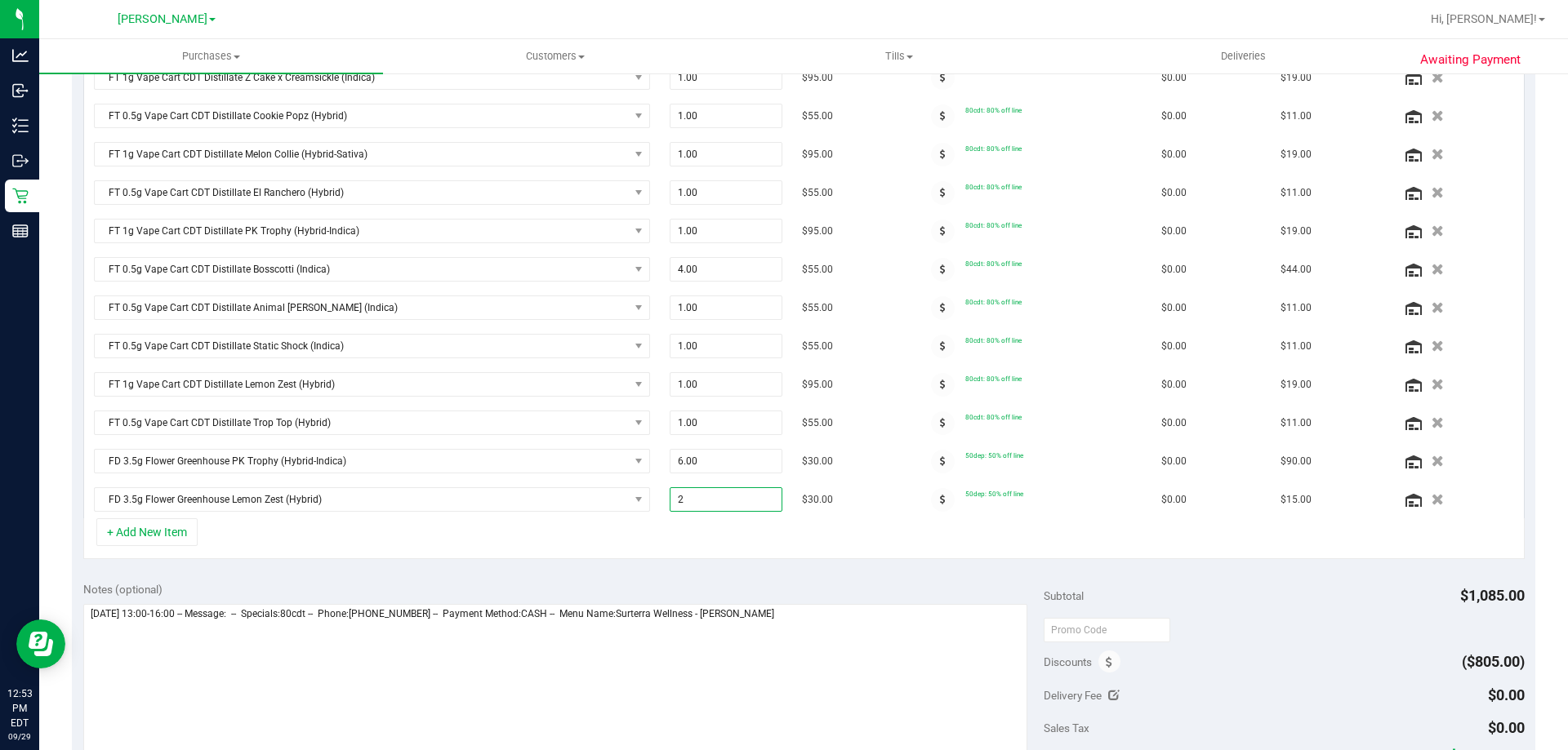
click at [424, 543] on div "+ Add New Item" at bounding box center [803, 538] width 1441 height 41
click at [138, 527] on button "+ Add New Item" at bounding box center [146, 530] width 101 height 28
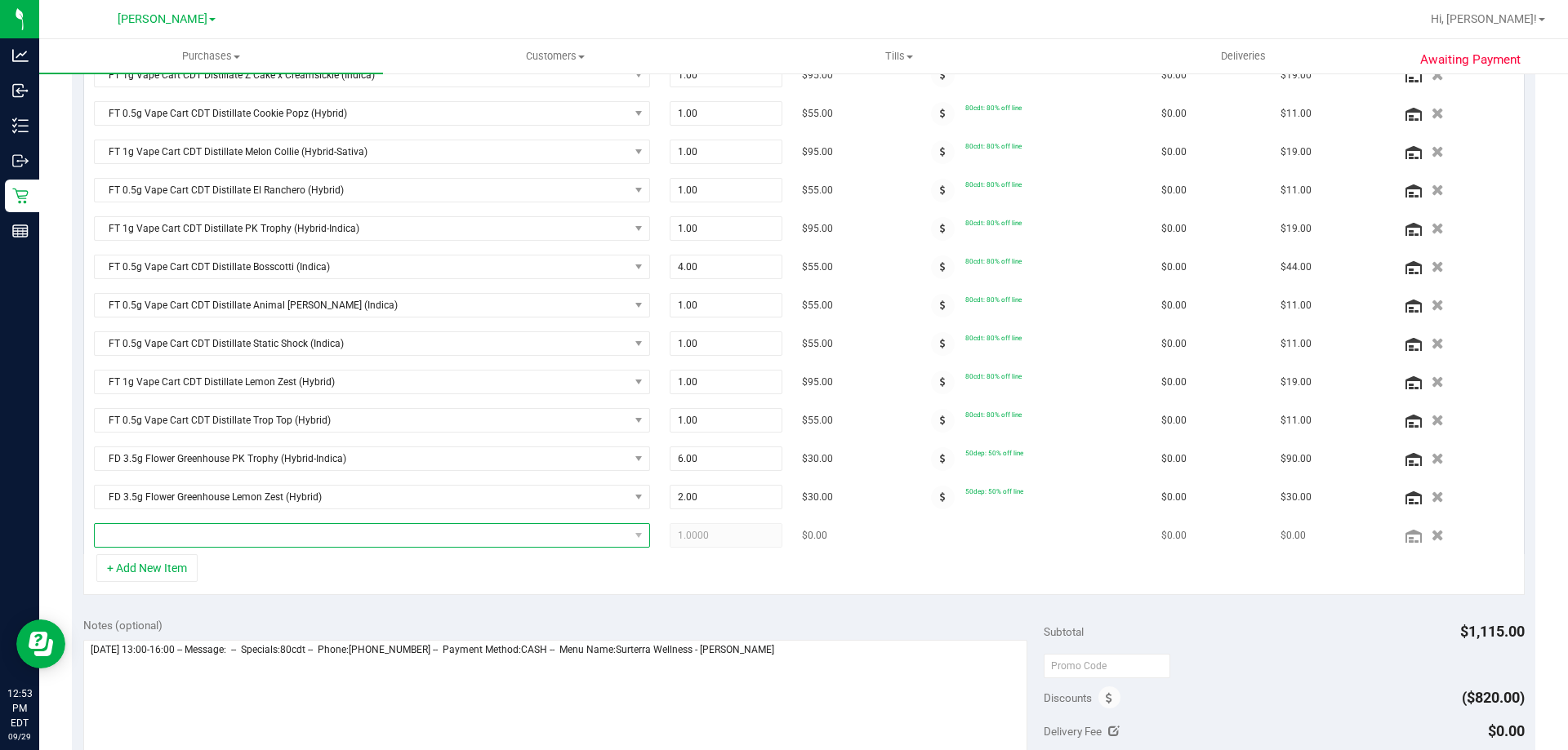
click at [204, 528] on span "NO DATA FOUND" at bounding box center [362, 535] width 534 height 22
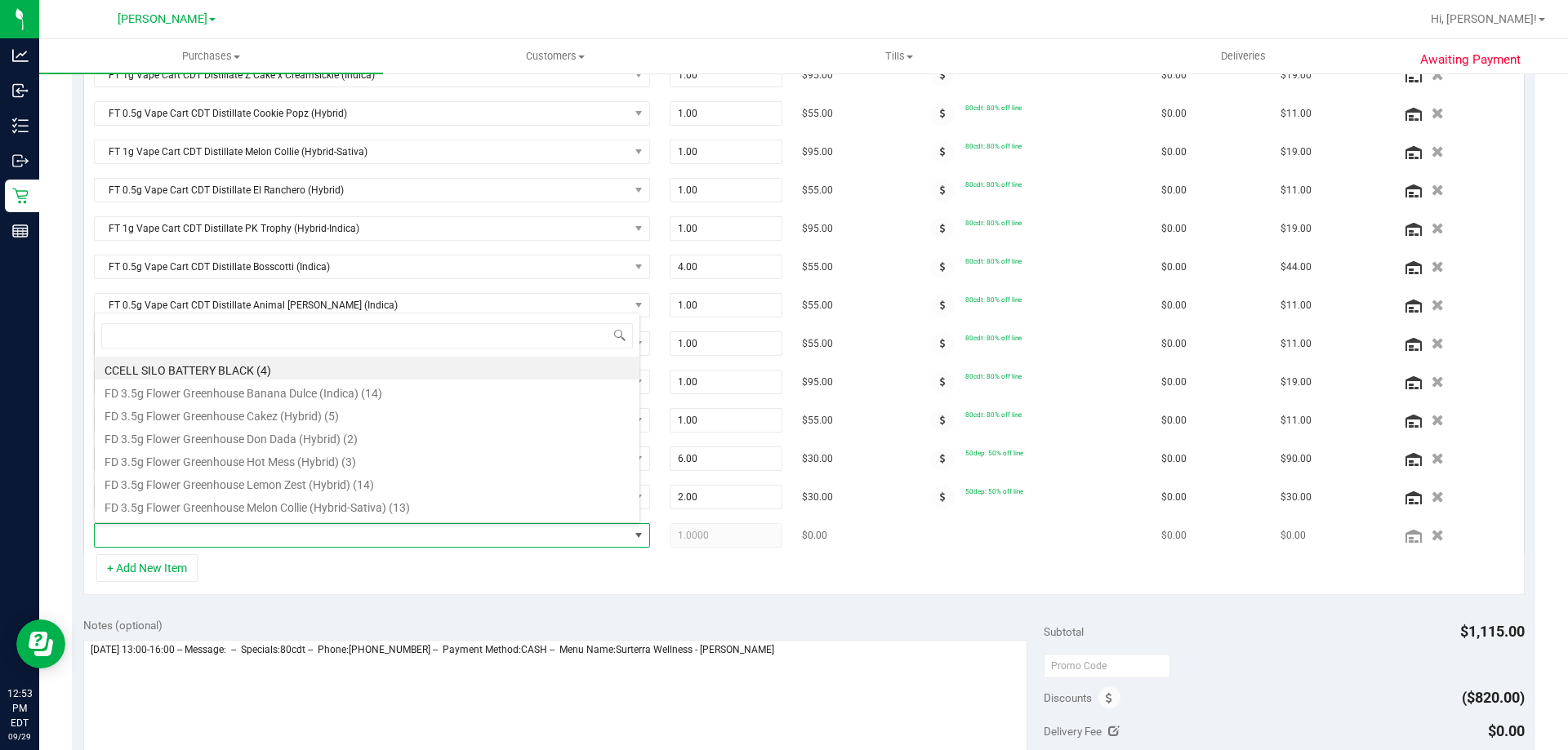
scroll to position [24, 541]
type input "ckz"
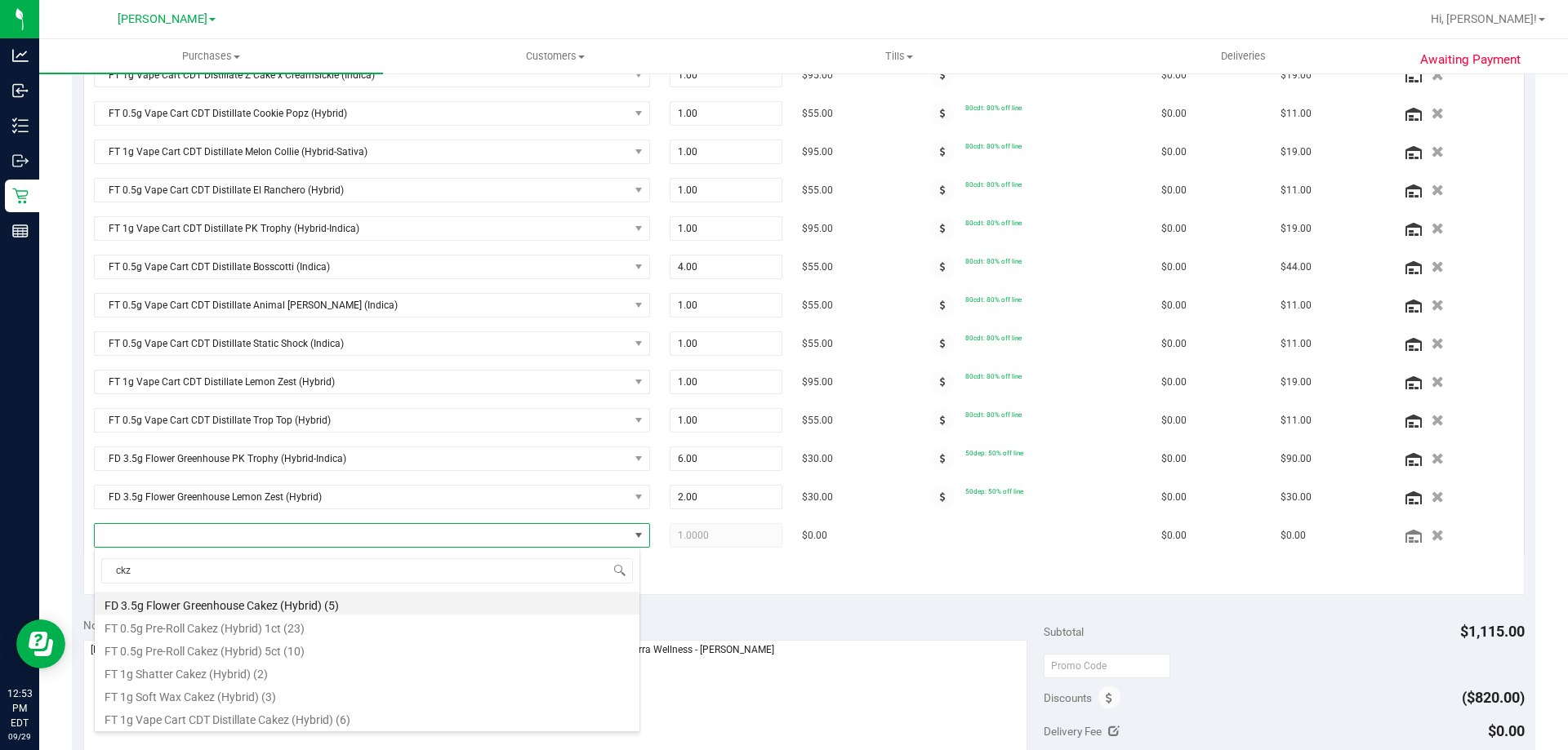
click at [266, 606] on li "FD 3.5g Flower Greenhouse Cakez (Hybrid) (5)" at bounding box center [367, 603] width 545 height 22
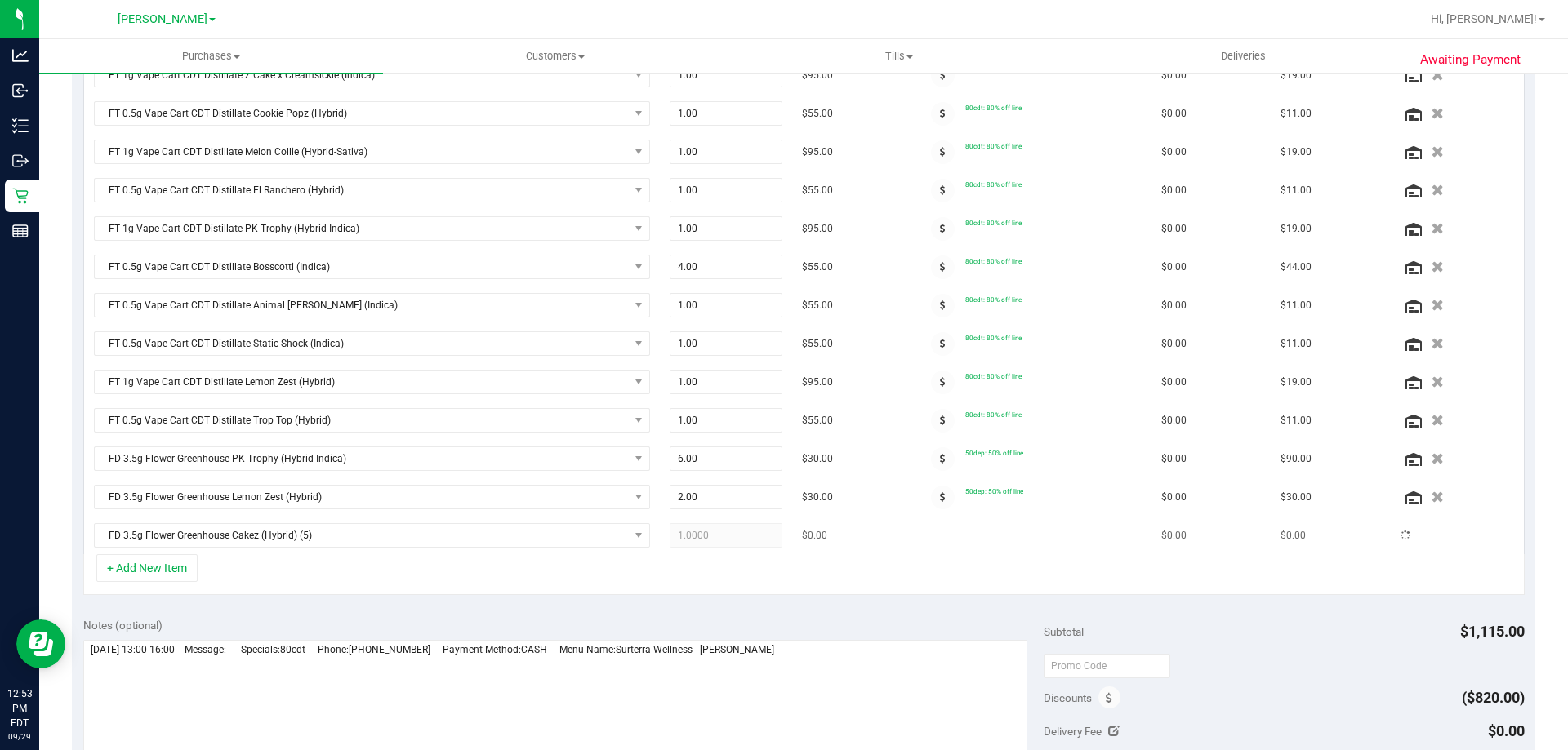
click at [715, 537] on span "1.0000 1" at bounding box center [726, 536] width 113 height 24
click at [715, 537] on input "1" at bounding box center [726, 533] width 112 height 22
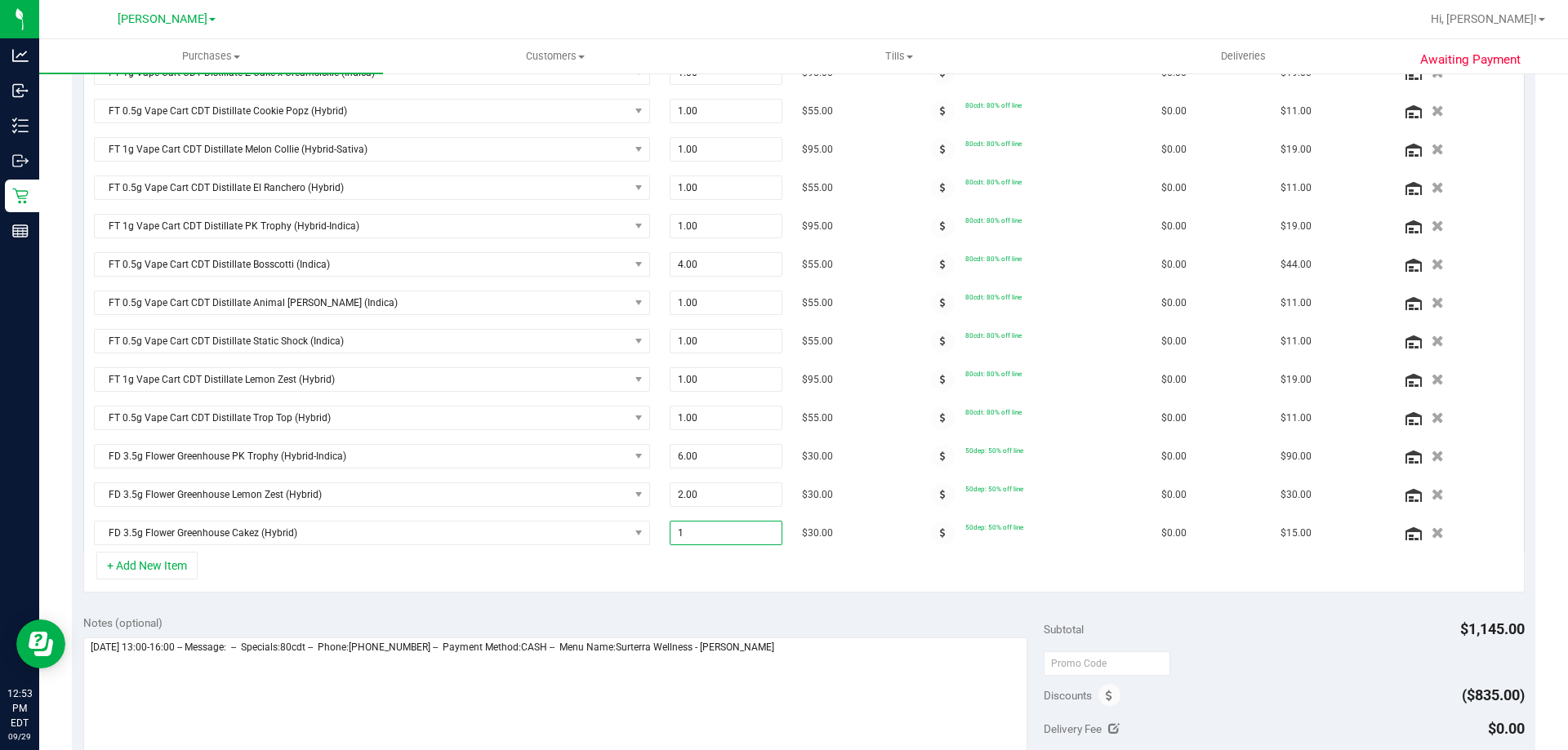
type input "4"
type input "4.00"
click at [484, 583] on div "+ Add New Item" at bounding box center [803, 572] width 1441 height 41
click at [151, 563] on button "+ Add New Item" at bounding box center [146, 563] width 101 height 28
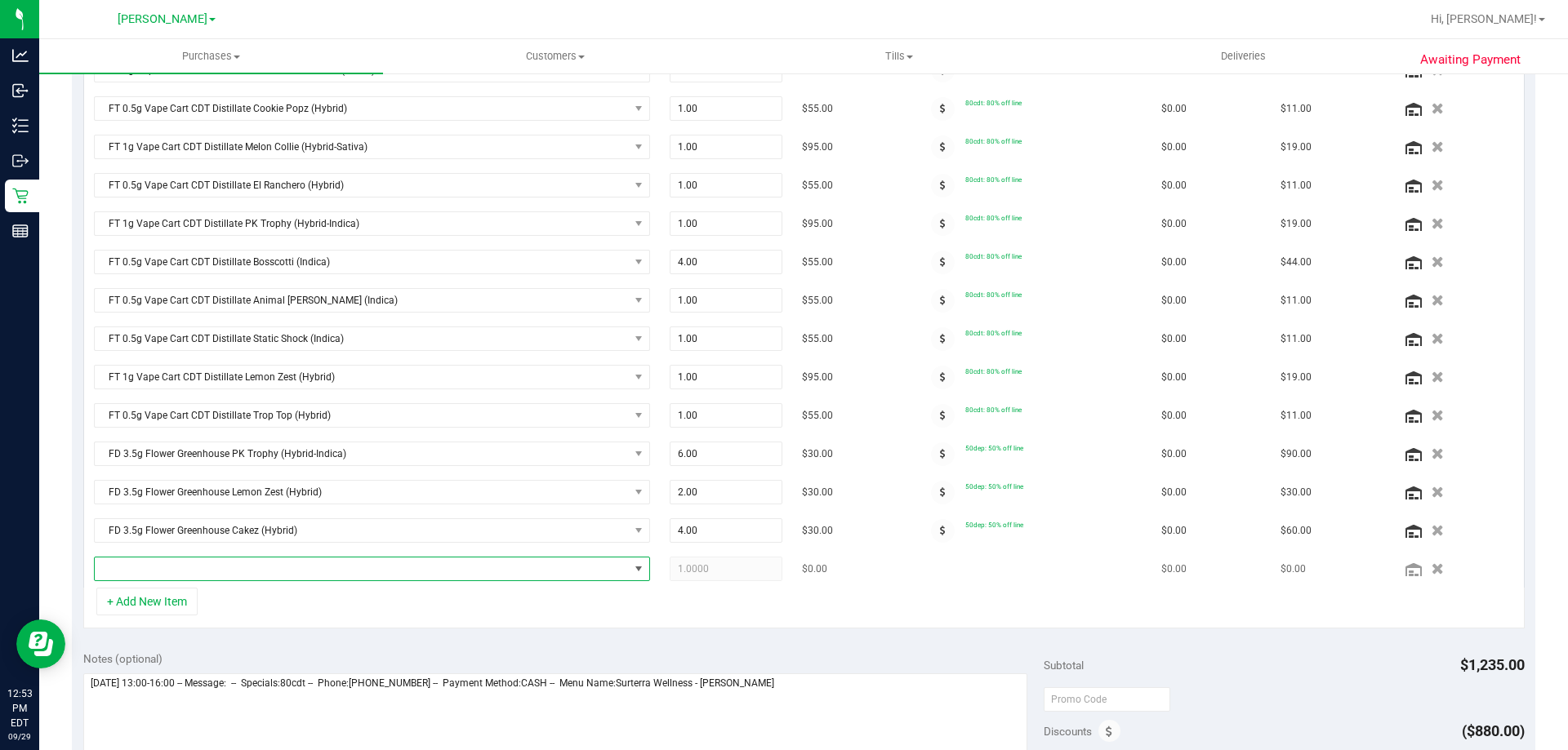
click at [193, 567] on span "NO DATA FOUND" at bounding box center [362, 569] width 534 height 22
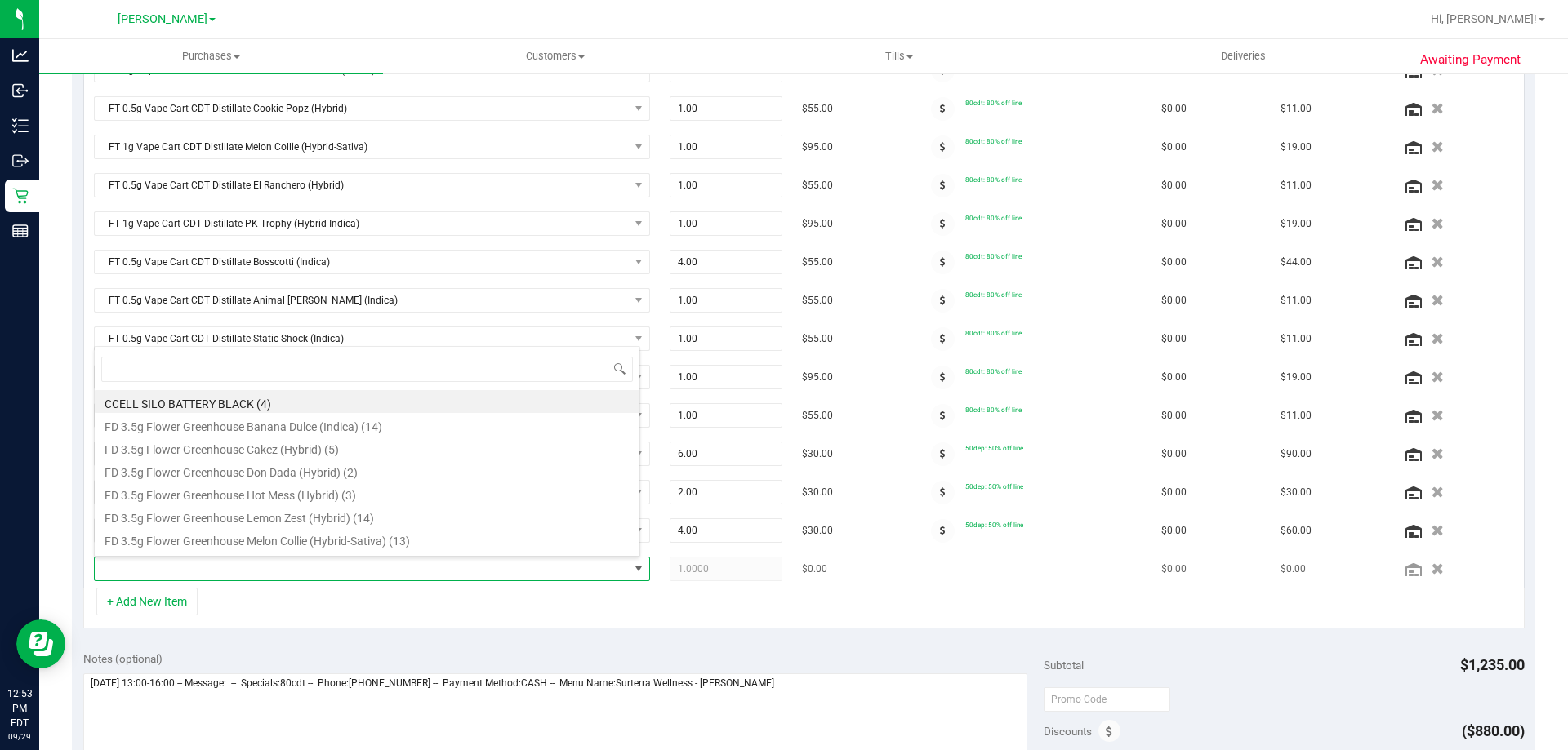
scroll to position [24, 541]
type input "dda"
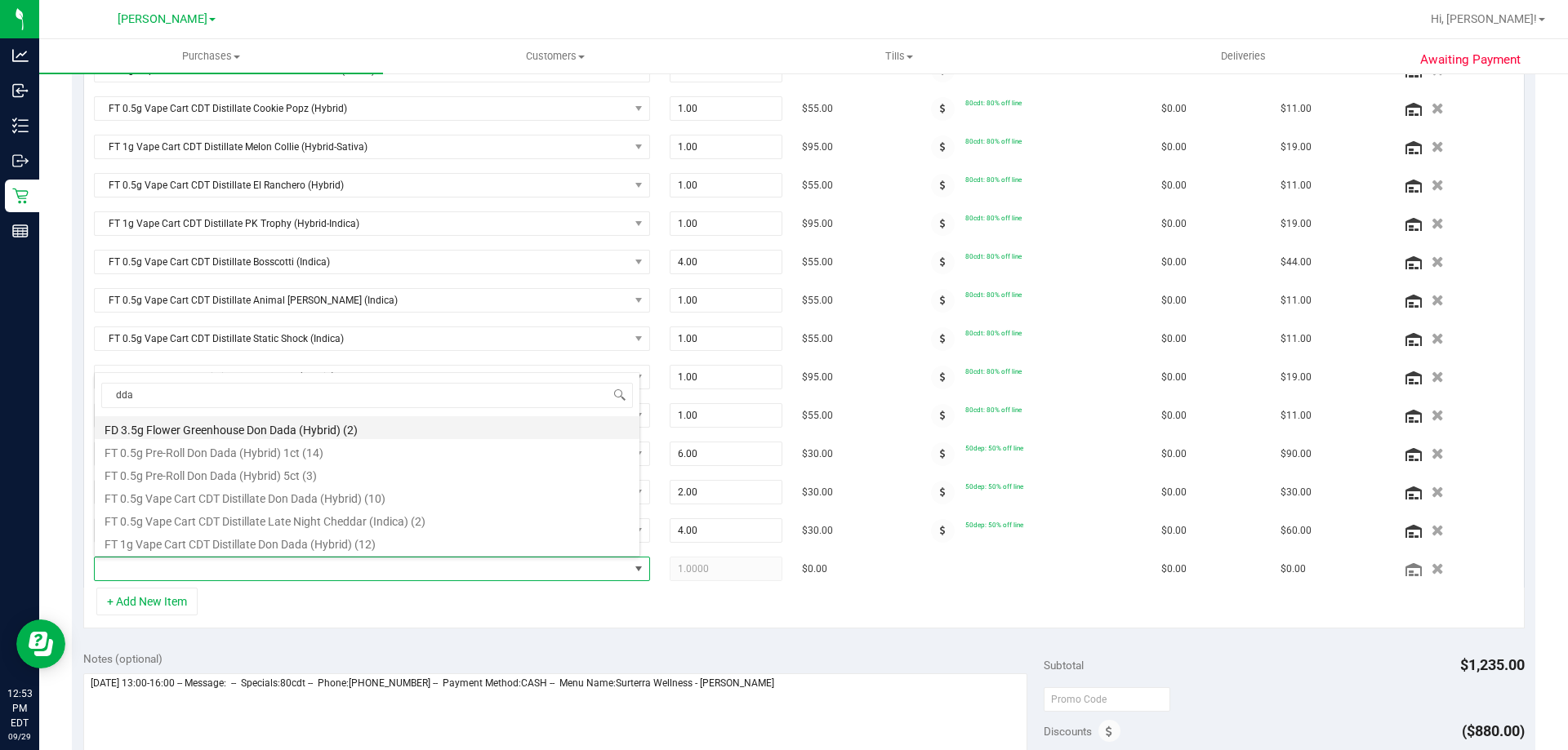
click at [298, 425] on li "FD 3.5g Flower Greenhouse Don Dada (Hybrid) (2)" at bounding box center [367, 428] width 545 height 22
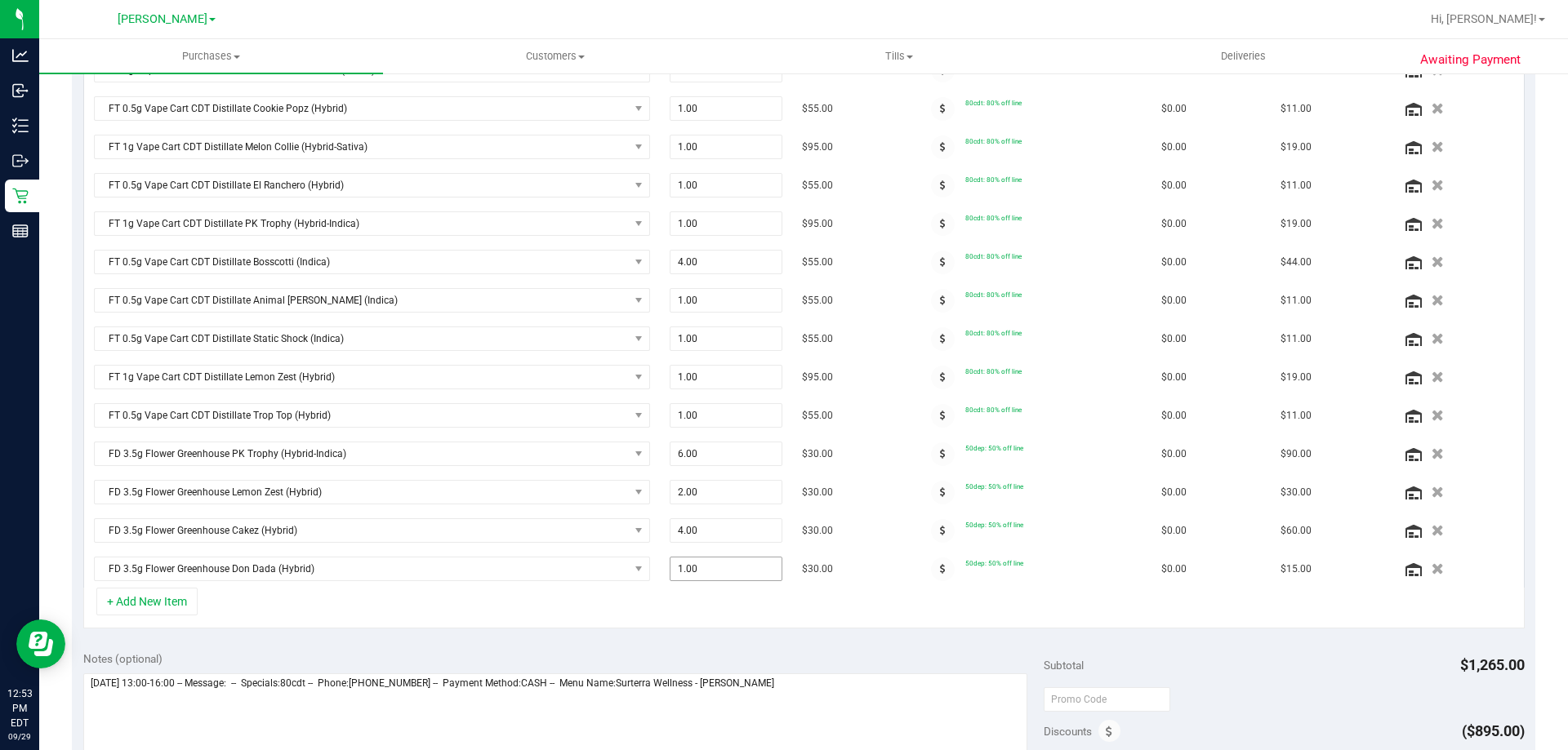
scroll to position [480, 0]
click at [714, 566] on span "1.00 1" at bounding box center [726, 566] width 113 height 24
click at [714, 566] on input "1" at bounding box center [726, 566] width 112 height 22
type input "2"
type input "2.00"
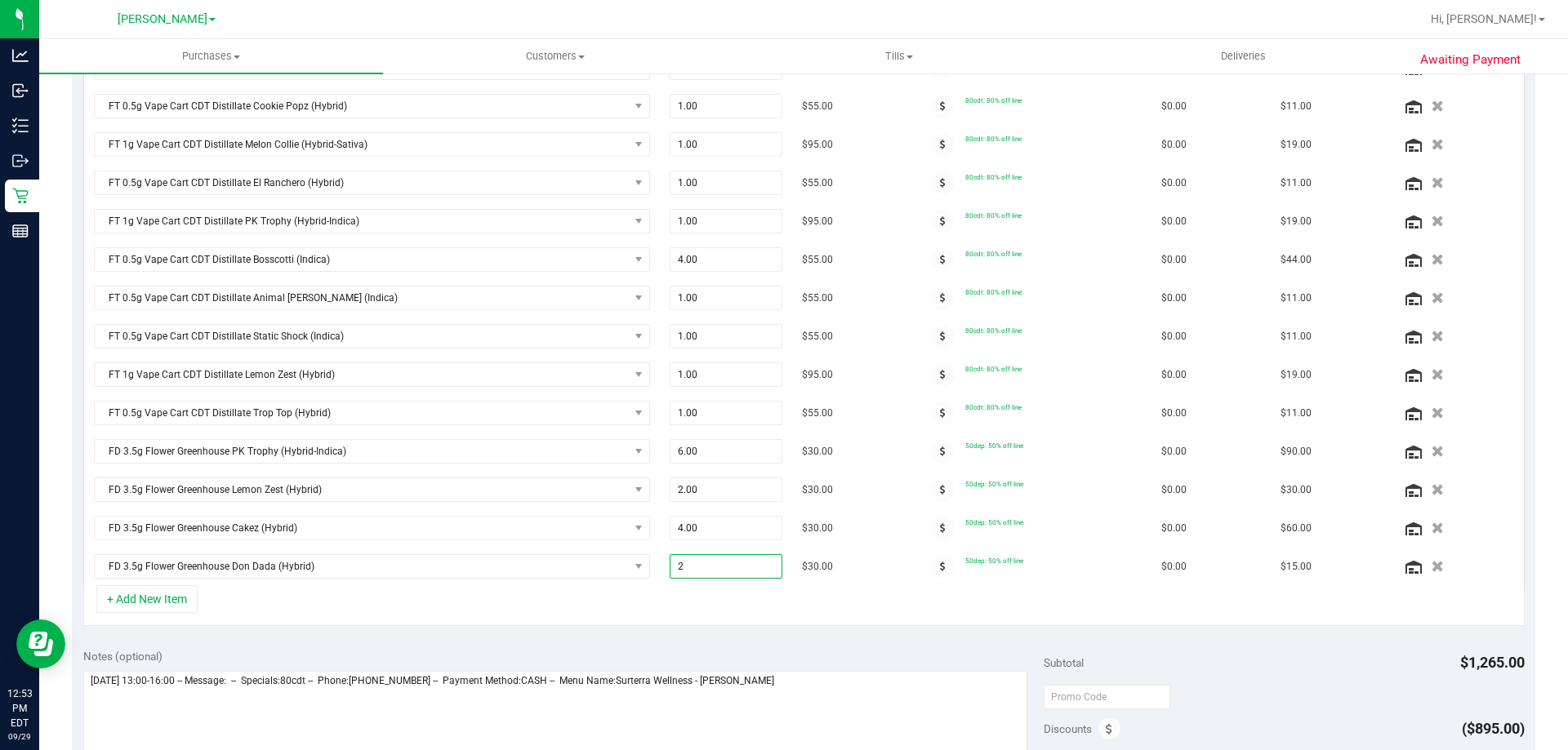
click at [309, 594] on div "+ Add New Item" at bounding box center [803, 605] width 1441 height 41
click at [176, 594] on button "+ Add New Item" at bounding box center [146, 596] width 101 height 28
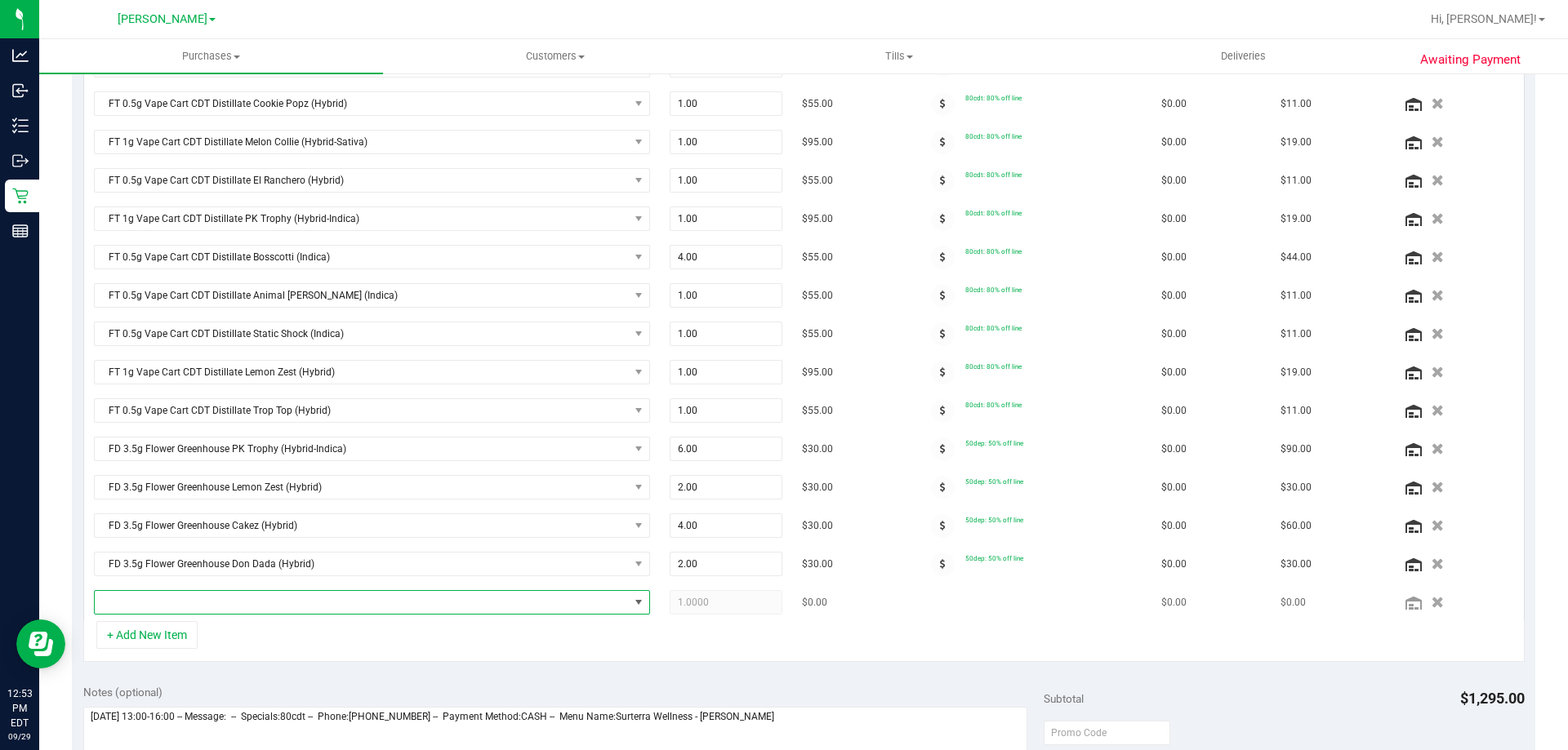
click at [193, 597] on span "NO DATA FOUND" at bounding box center [362, 602] width 534 height 22
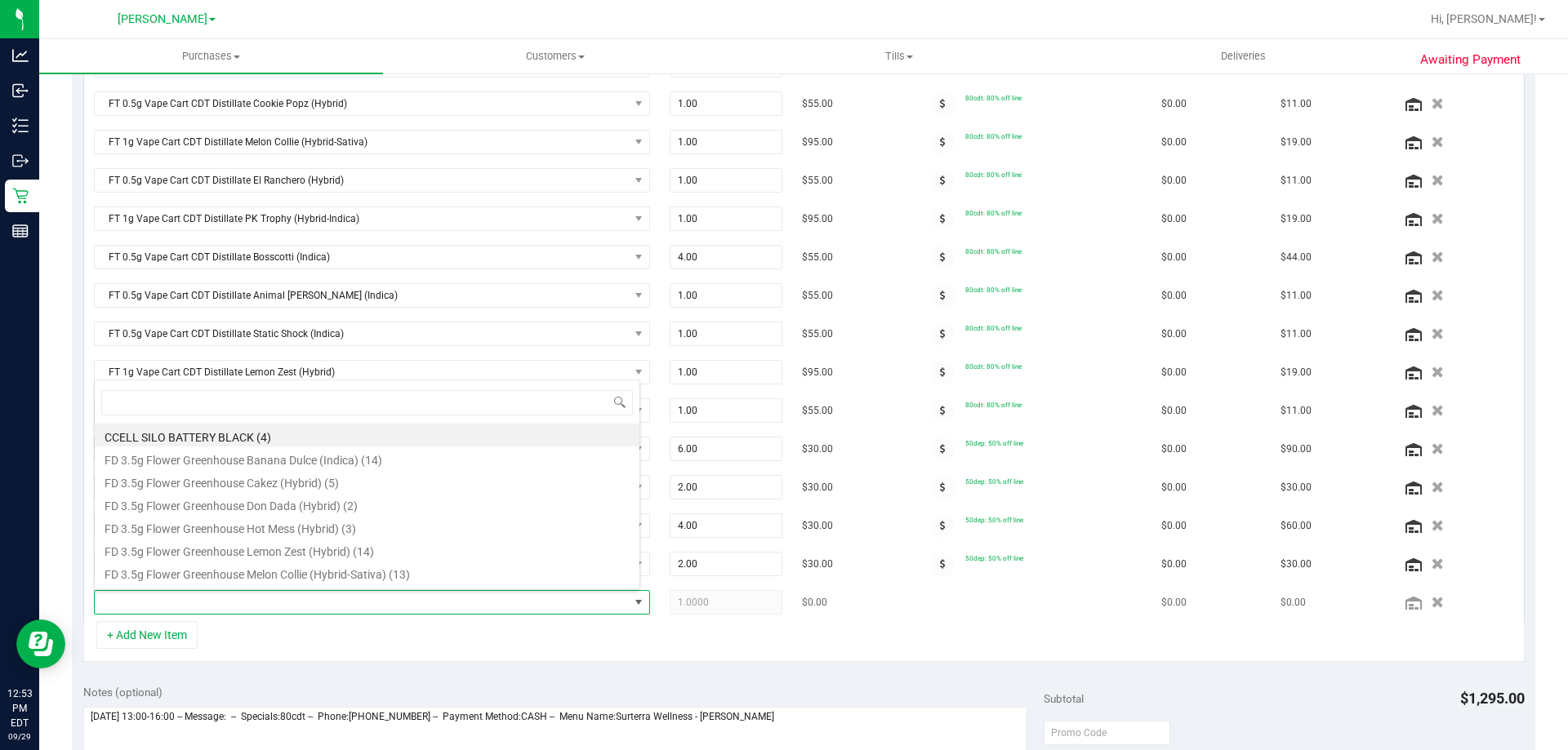
scroll to position [24, 541]
type input "bdl"
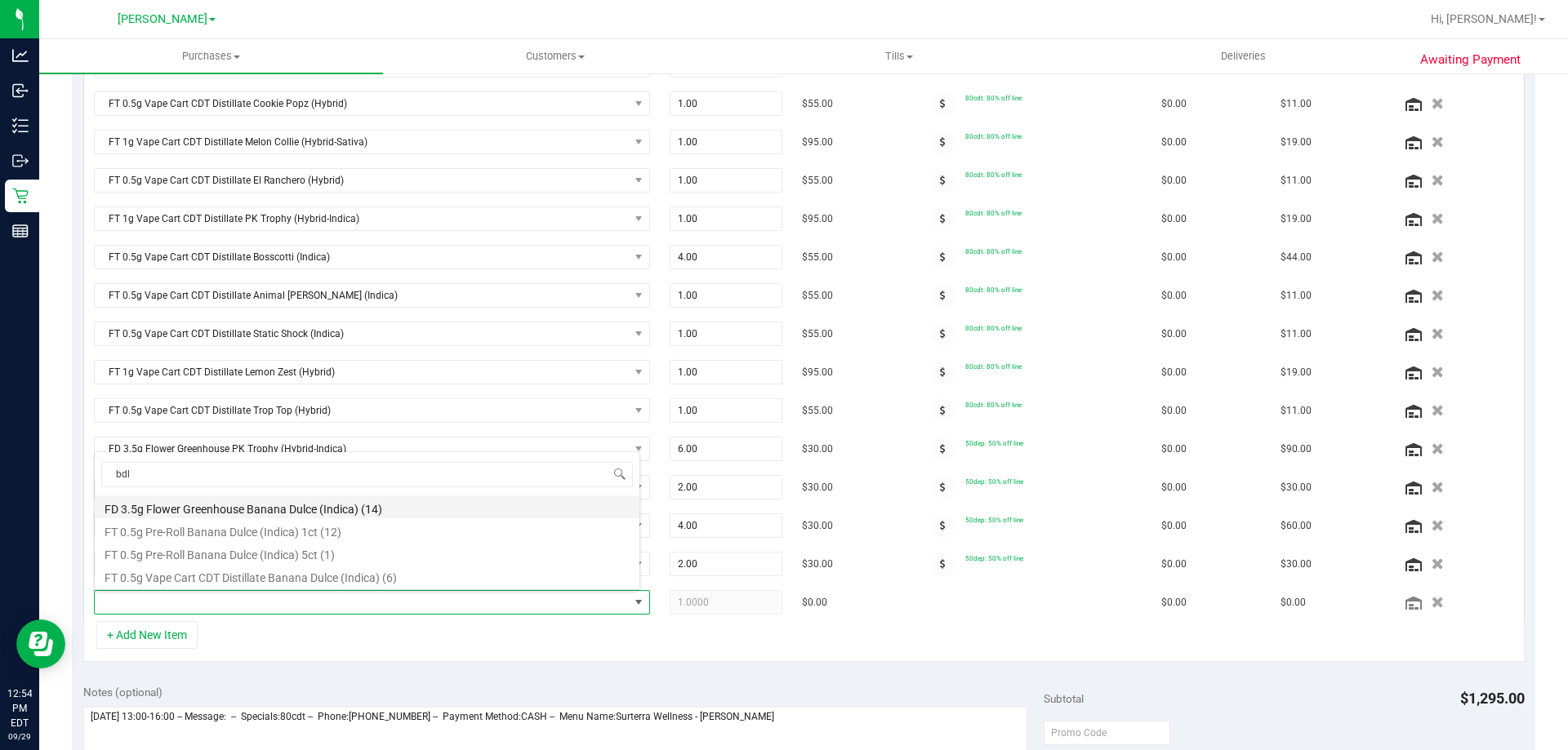
click at [275, 510] on li "FD 3.5g Flower Greenhouse Banana Dulce (Indica) (14)" at bounding box center [367, 506] width 545 height 22
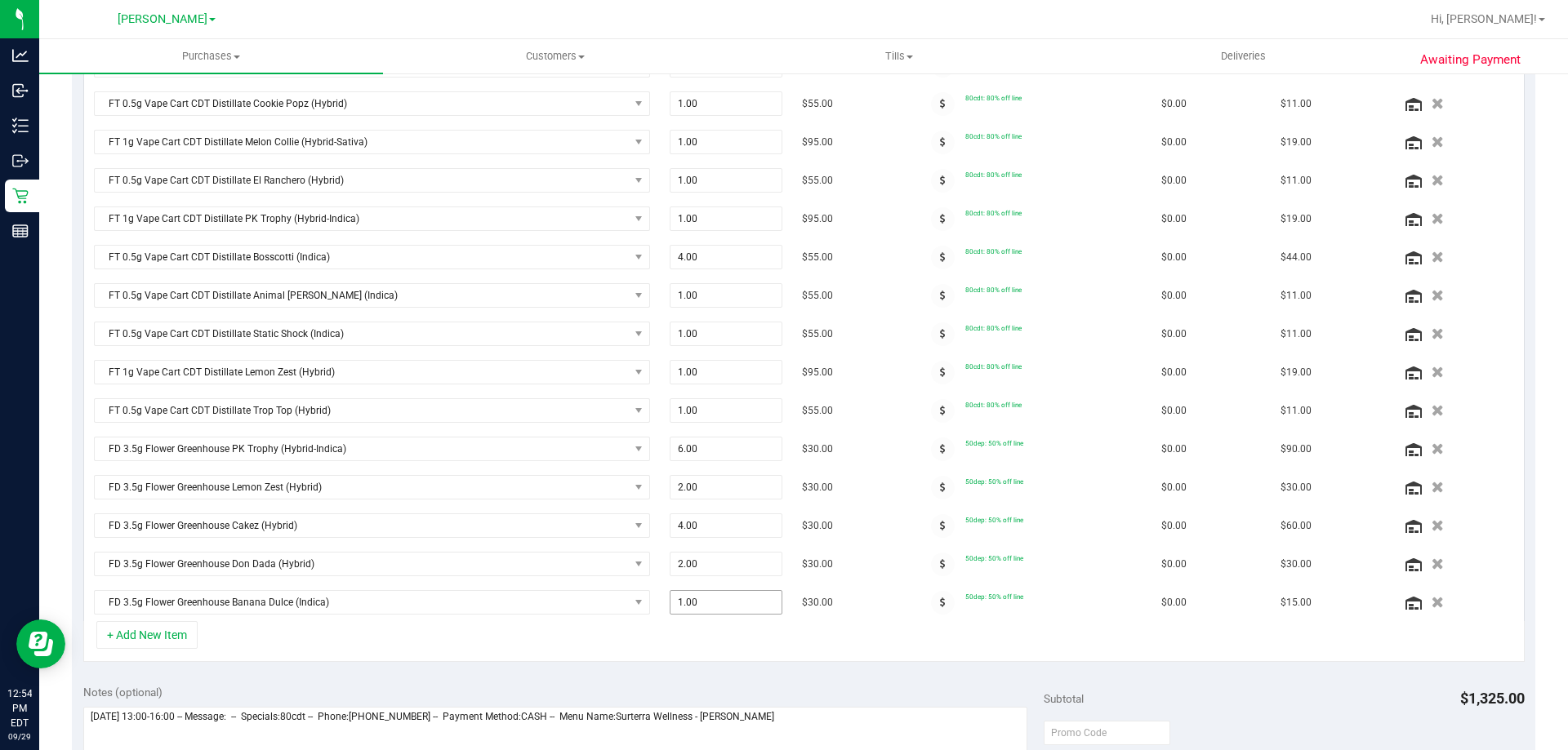
scroll to position [484, 0]
click at [716, 609] on span "1.00 1" at bounding box center [726, 600] width 113 height 24
click at [716, 609] on input "1" at bounding box center [726, 600] width 112 height 22
type input "3"
type input "3.00"
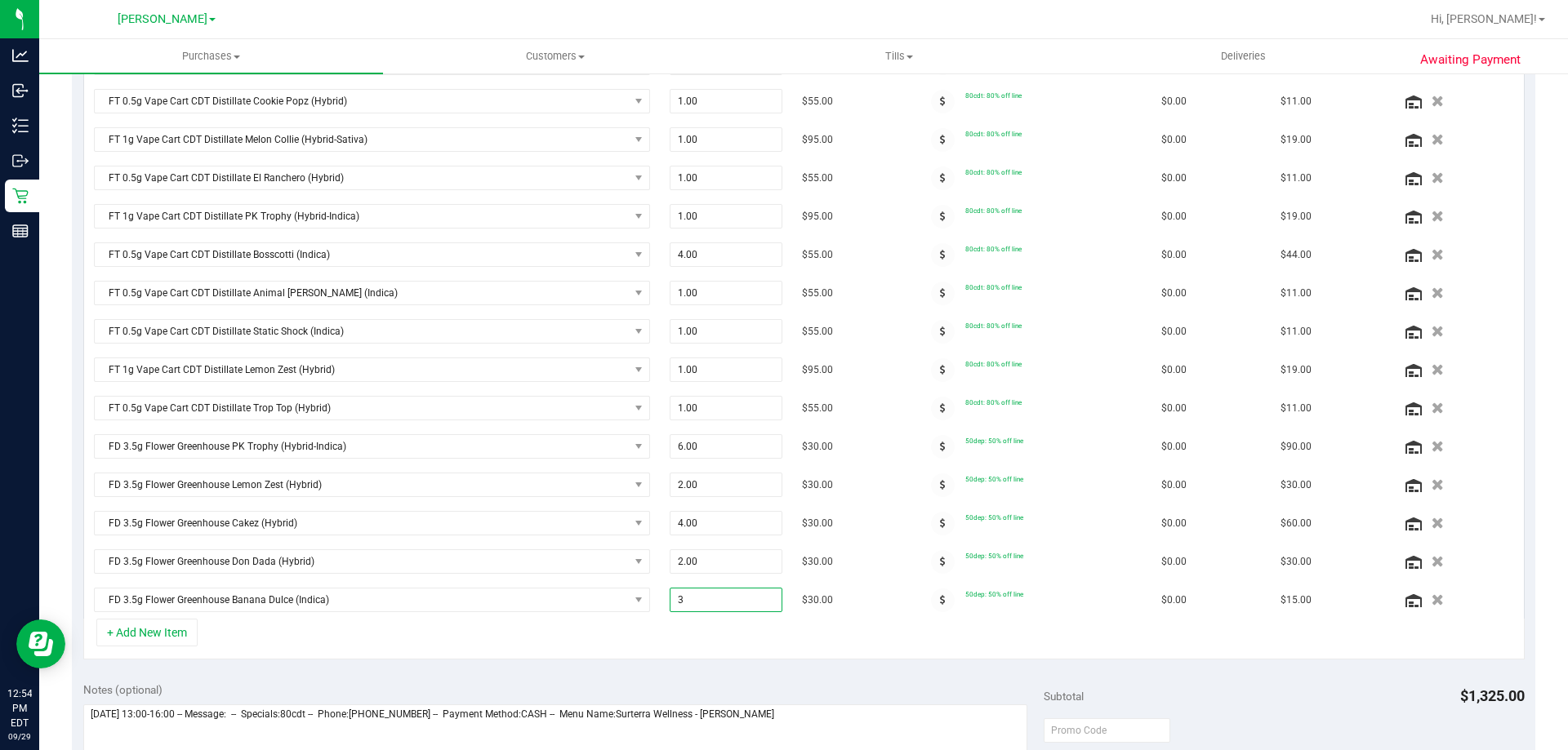
click at [583, 644] on div "+ Add New Item" at bounding box center [803, 639] width 1441 height 41
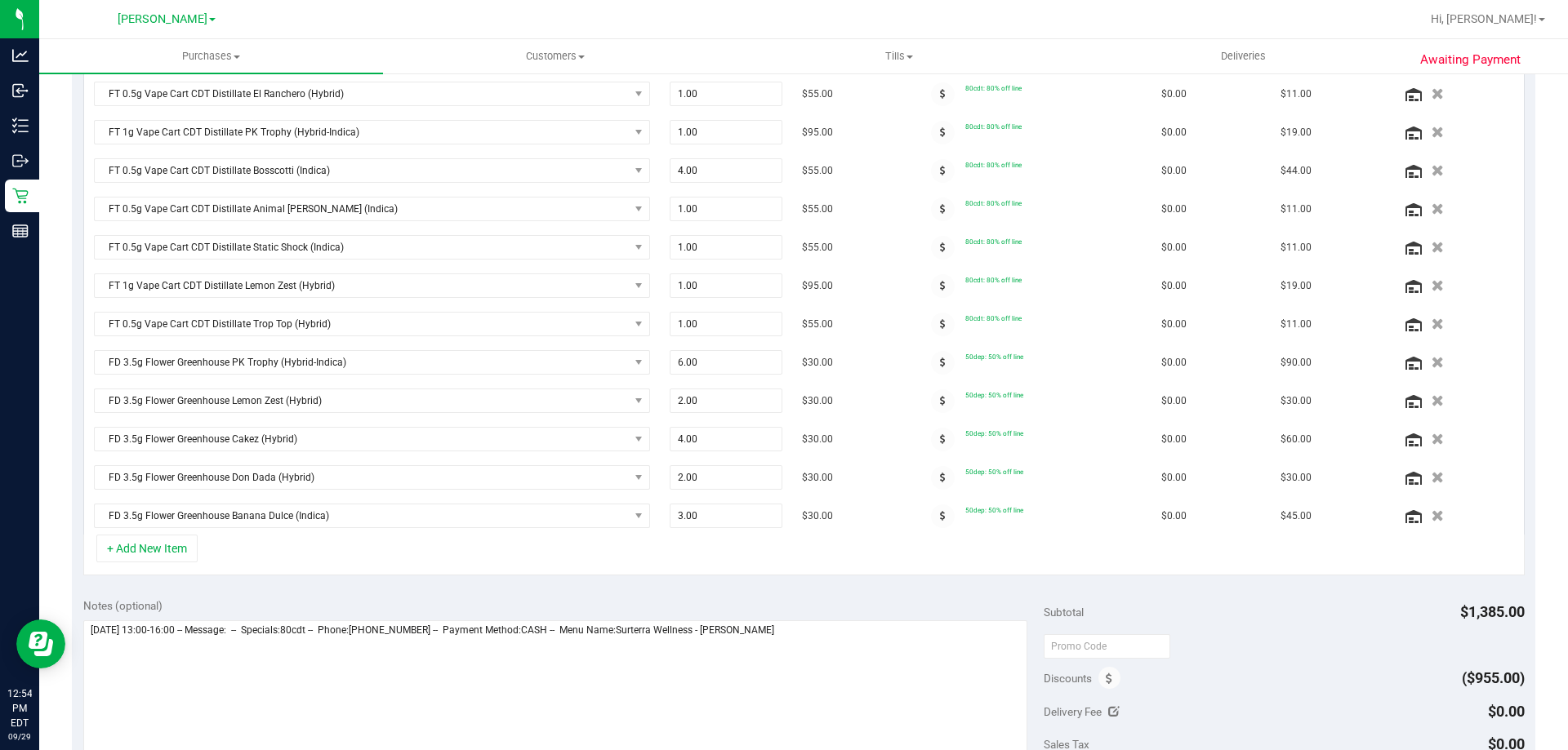
scroll to position [731, 0]
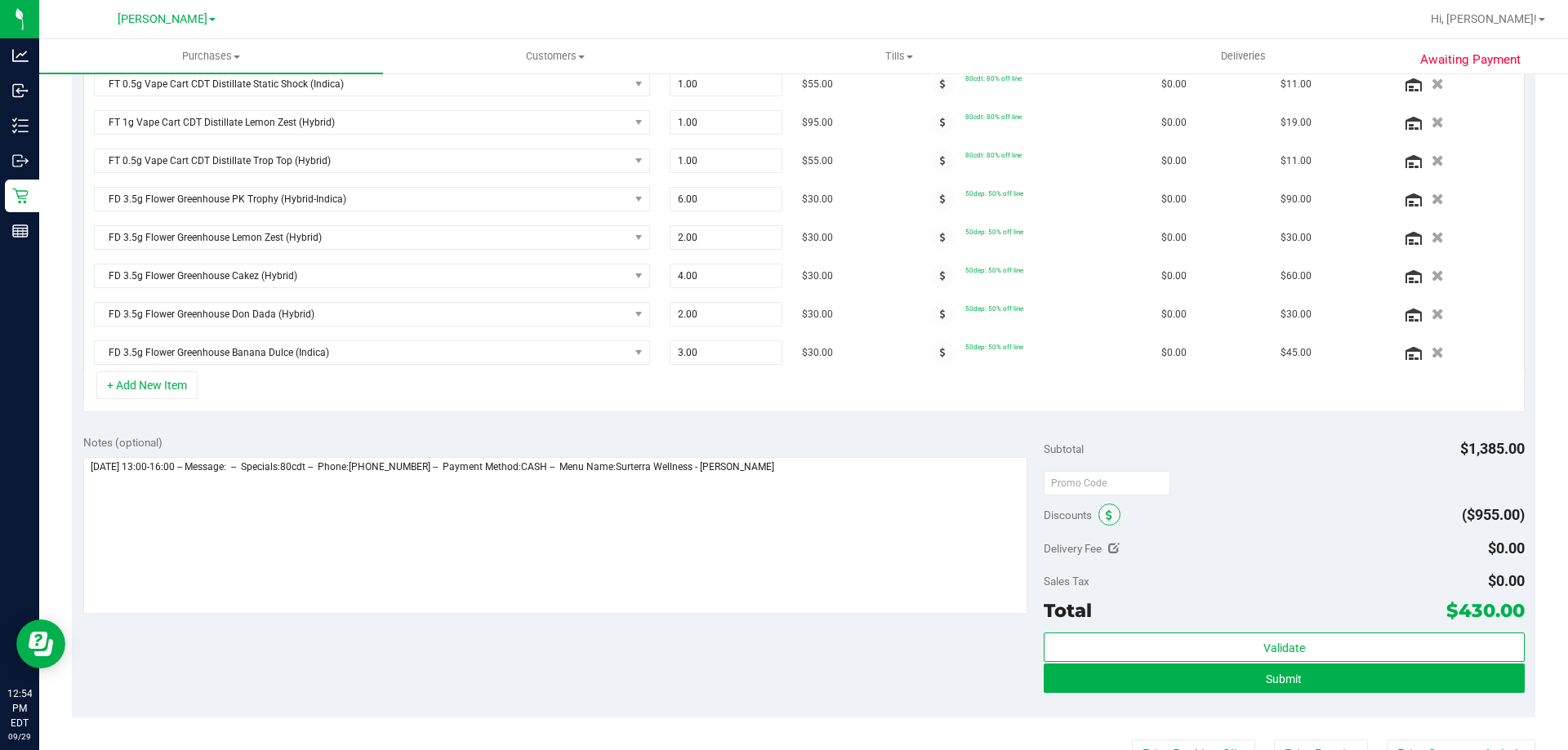
click at [1111, 509] on span at bounding box center [1110, 515] width 22 height 22
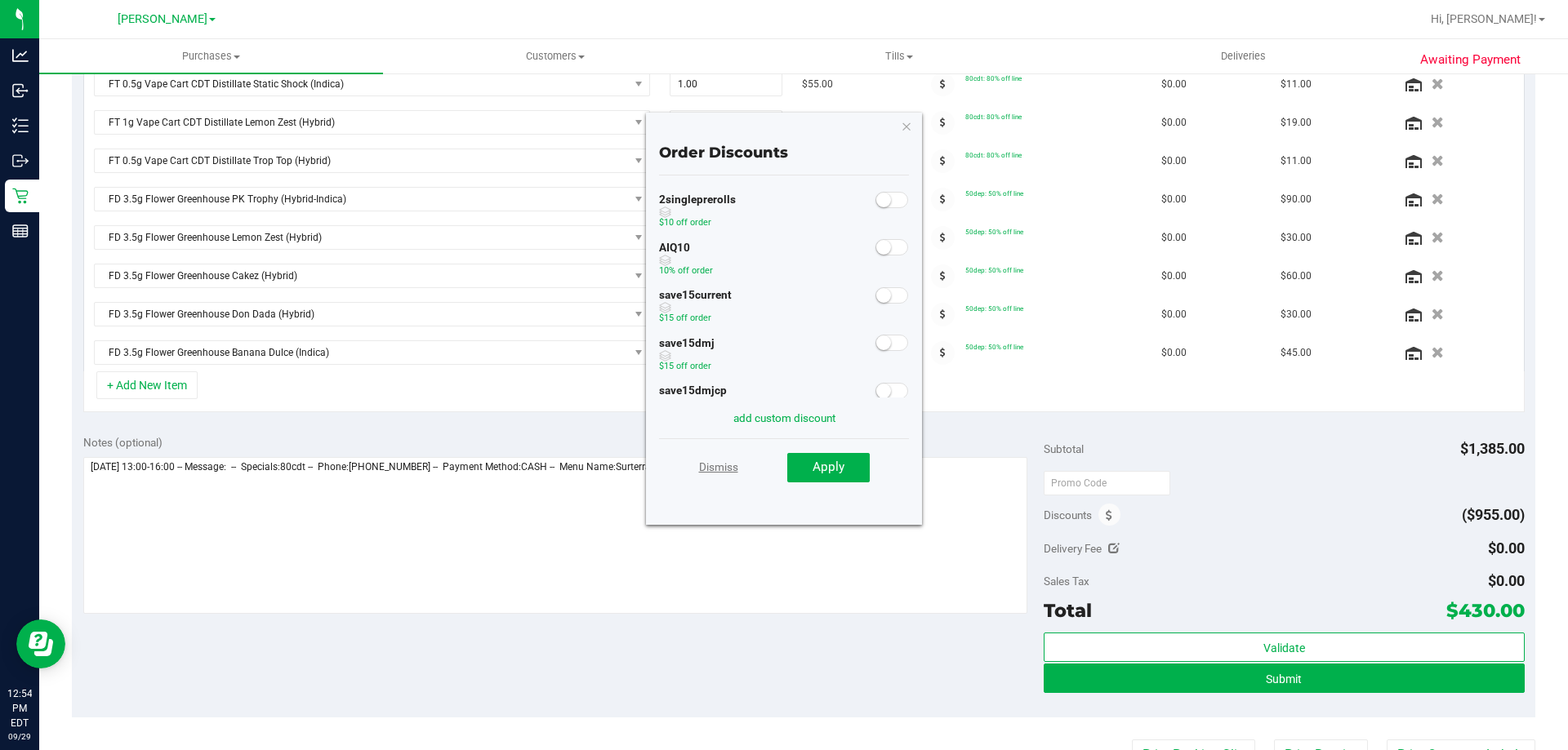
click at [733, 464] on link "Dismiss" at bounding box center [718, 467] width 39 height 29
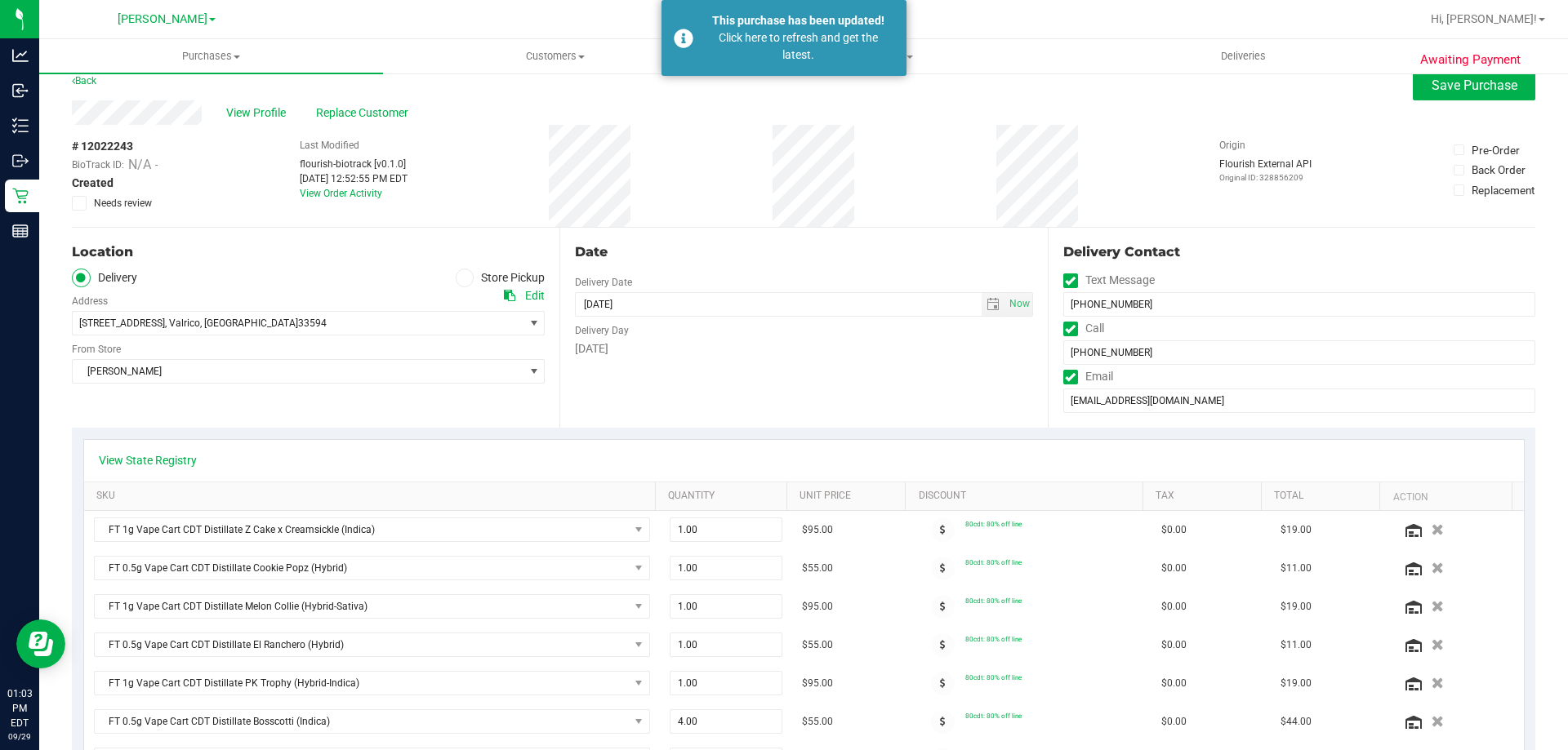
scroll to position [0, 0]
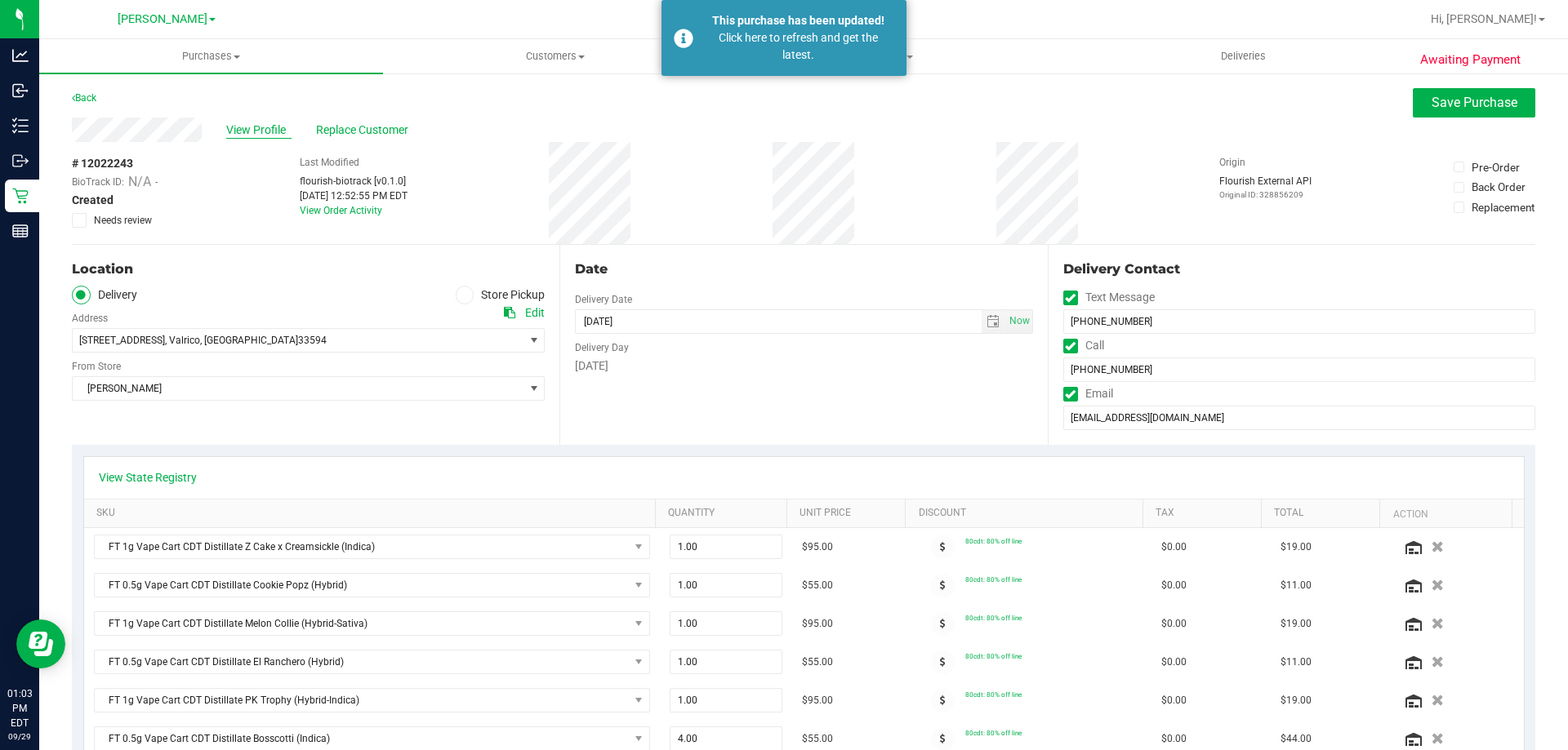
click at [279, 124] on span "View Profile" at bounding box center [259, 130] width 66 height 17
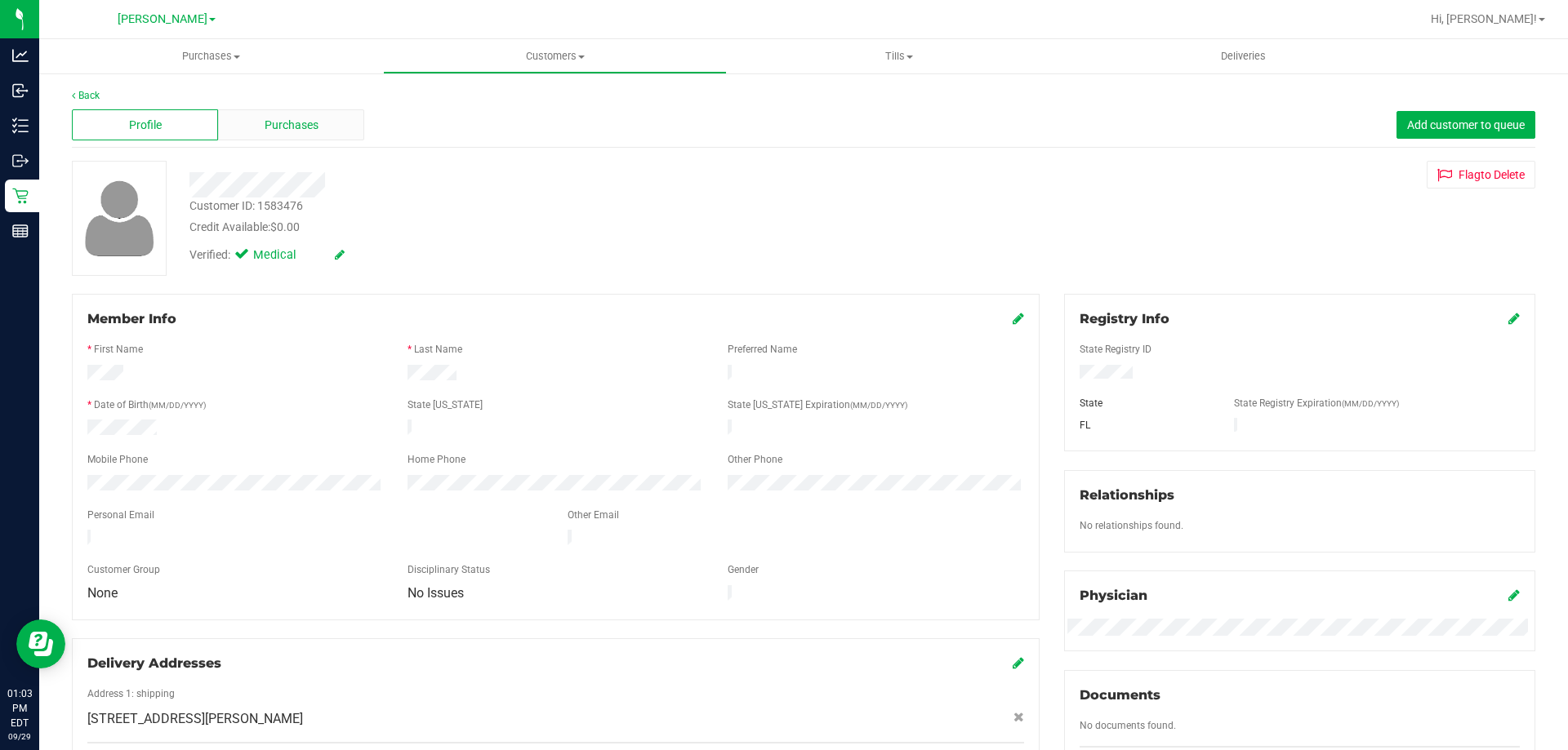
click at [285, 131] on span "Purchases" at bounding box center [291, 125] width 54 height 17
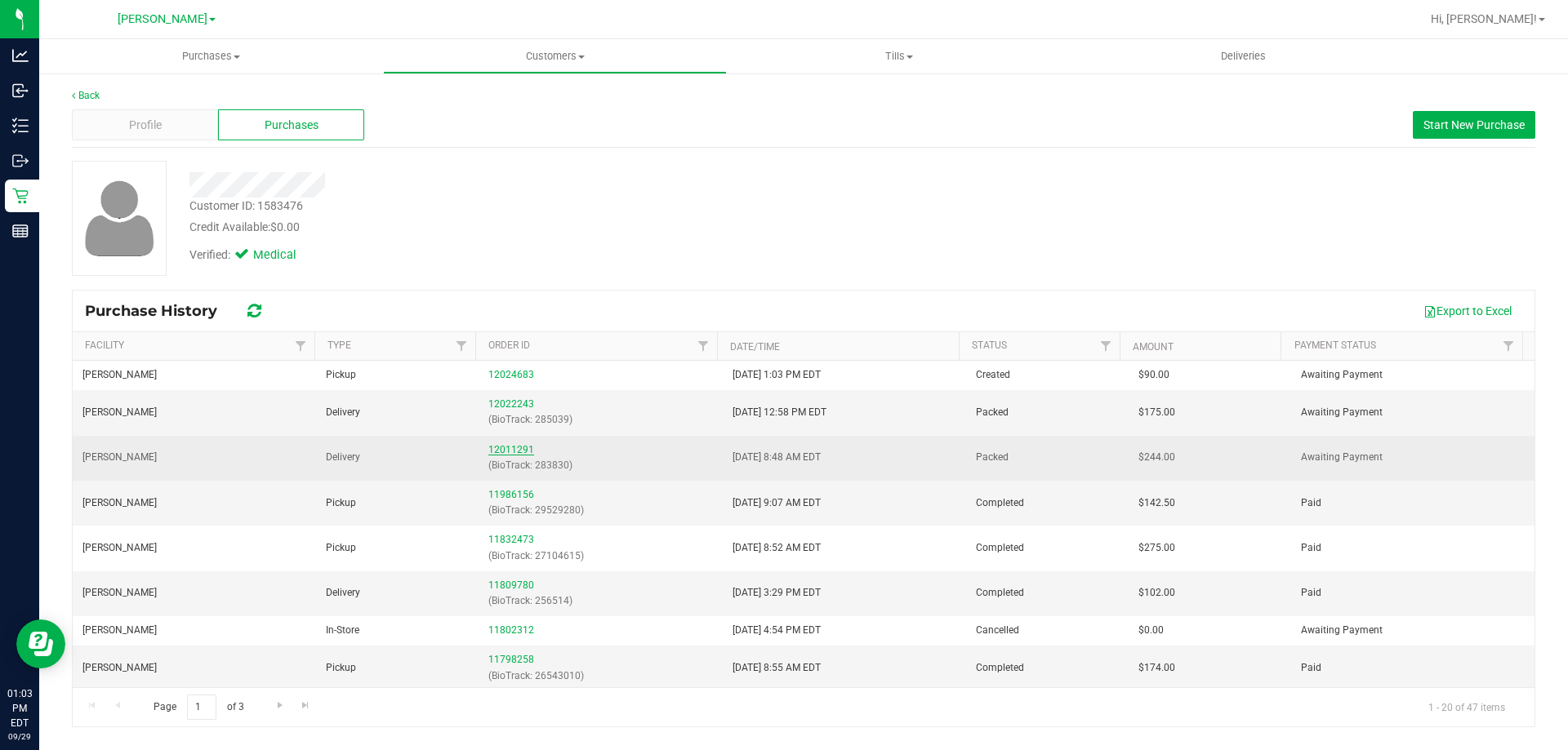
click at [493, 450] on link "12011291" at bounding box center [511, 449] width 46 height 11
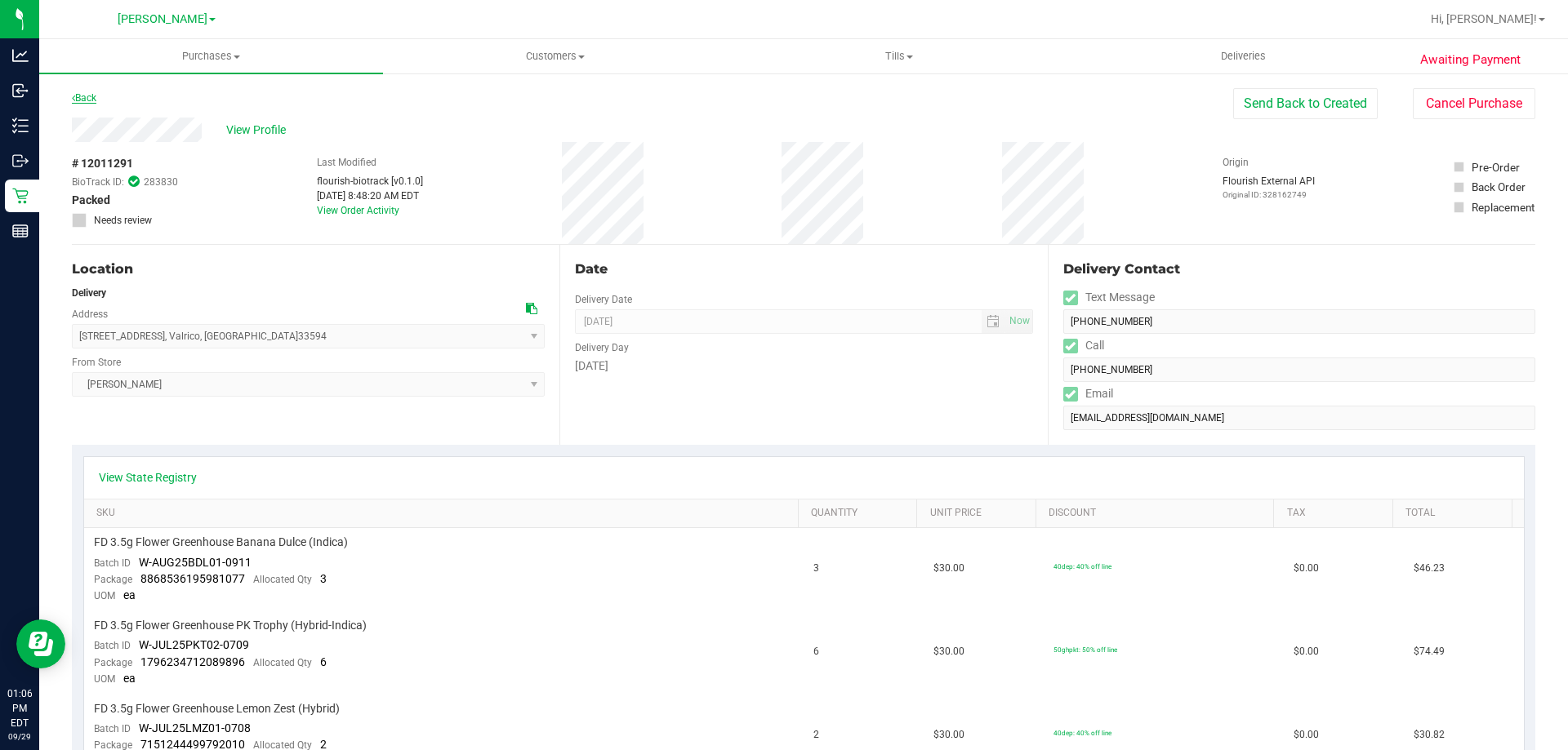
click at [94, 100] on link "Back" at bounding box center [84, 98] width 24 height 11
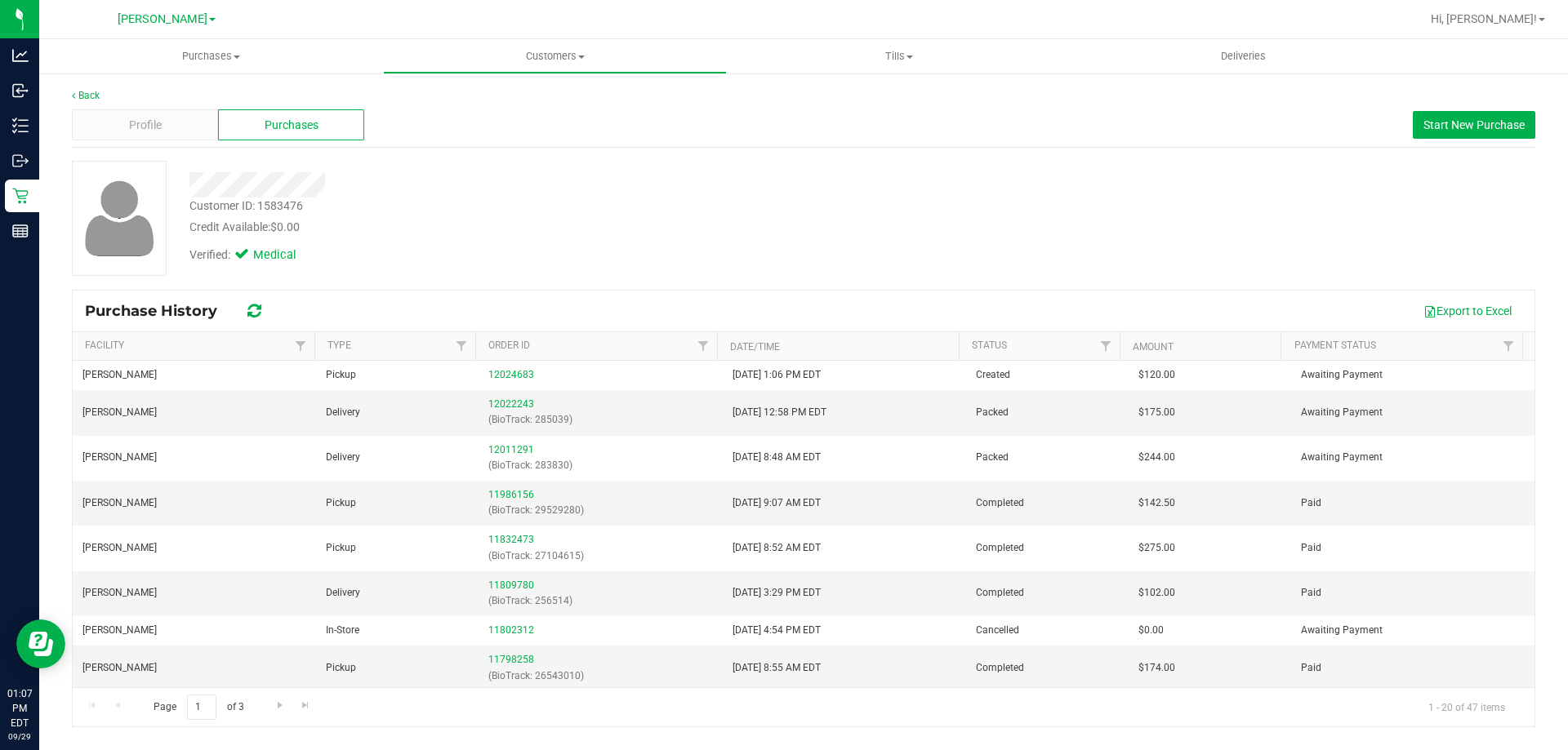
click at [877, 211] on div "Customer ID: 1583476 Credit Available: $0.00" at bounding box center [549, 217] width 744 height 38
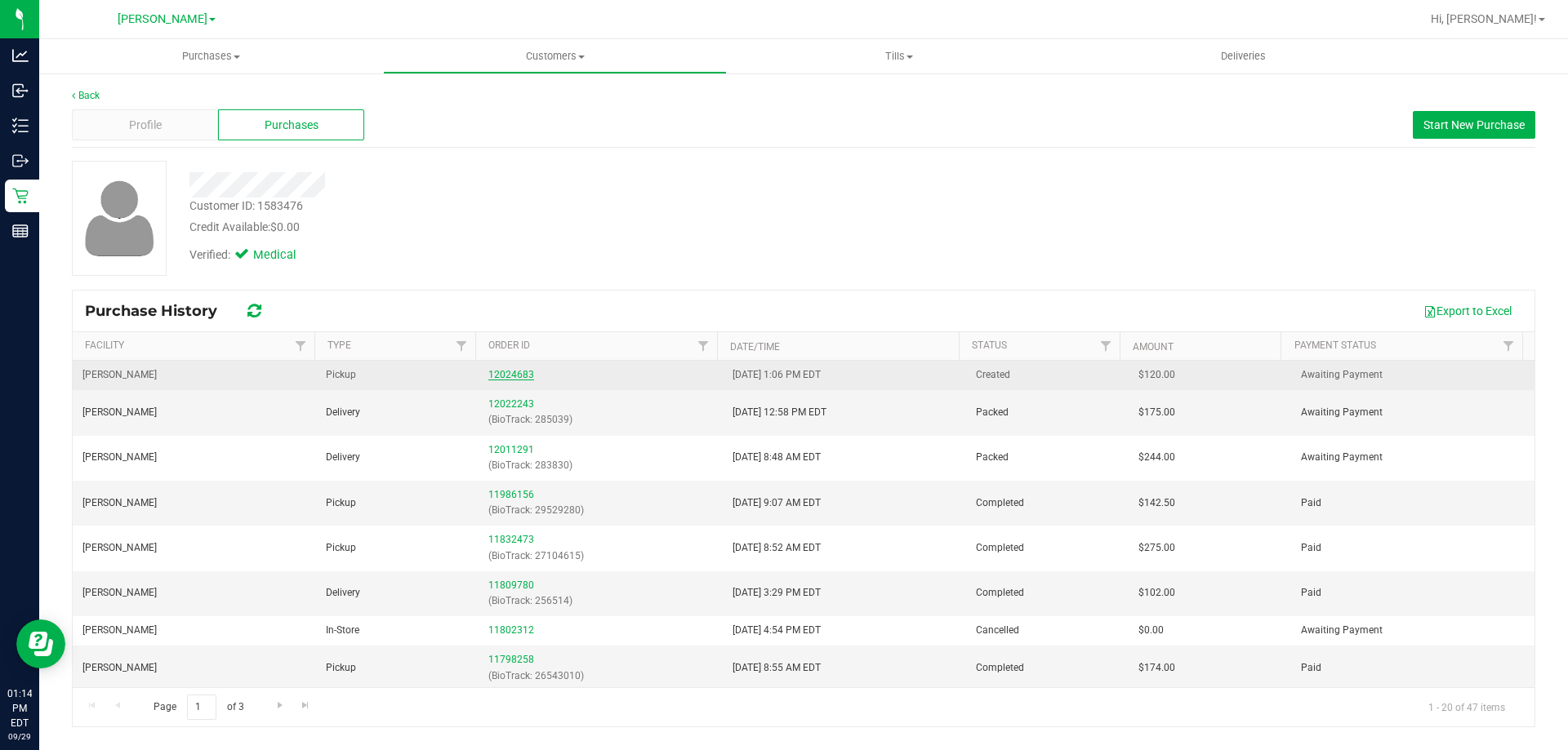
click at [525, 375] on link "12024683" at bounding box center [511, 374] width 46 height 11
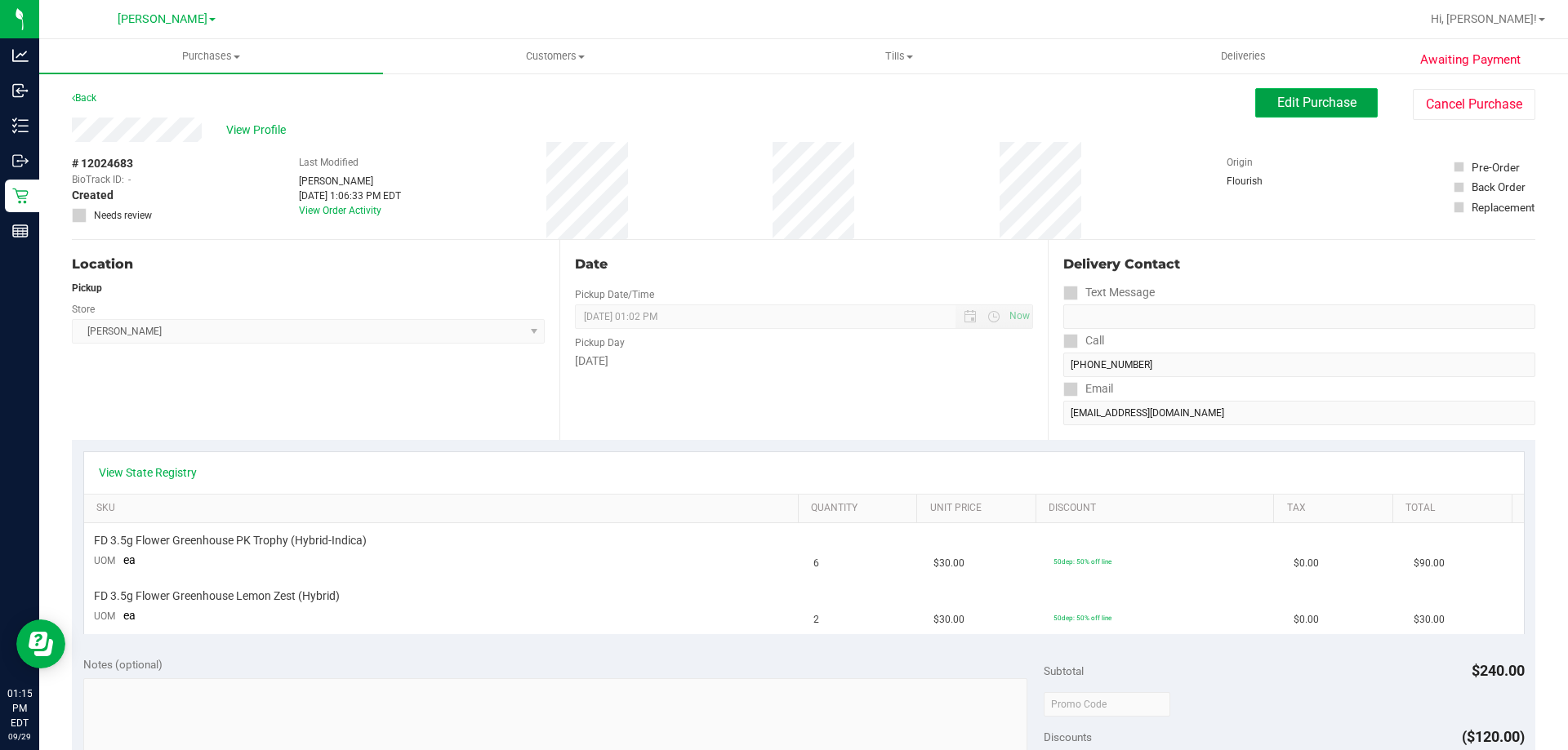
click at [1296, 114] on button "Edit Purchase" at bounding box center [1316, 103] width 123 height 29
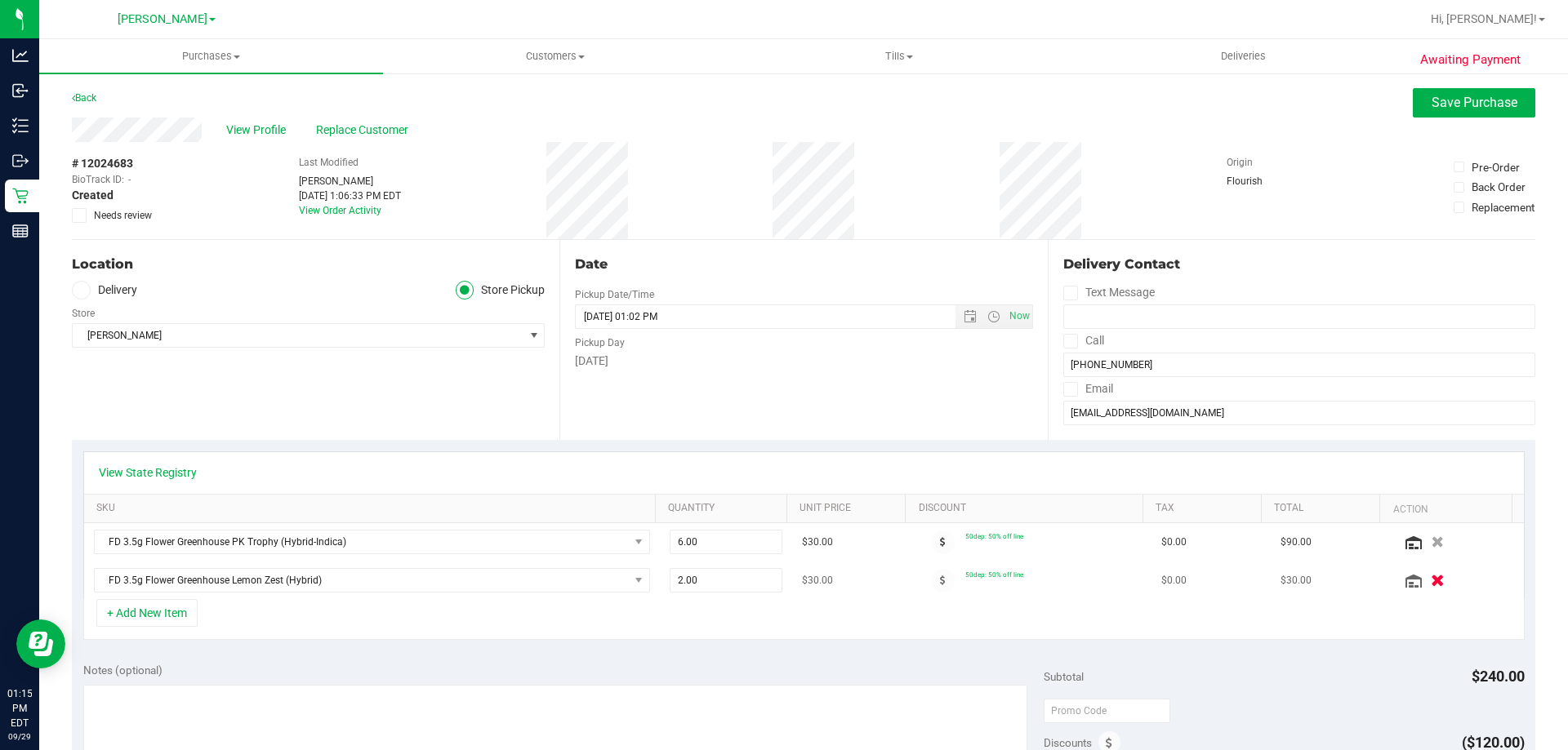
click at [1431, 579] on icon "button" at bounding box center [1437, 581] width 14 height 12
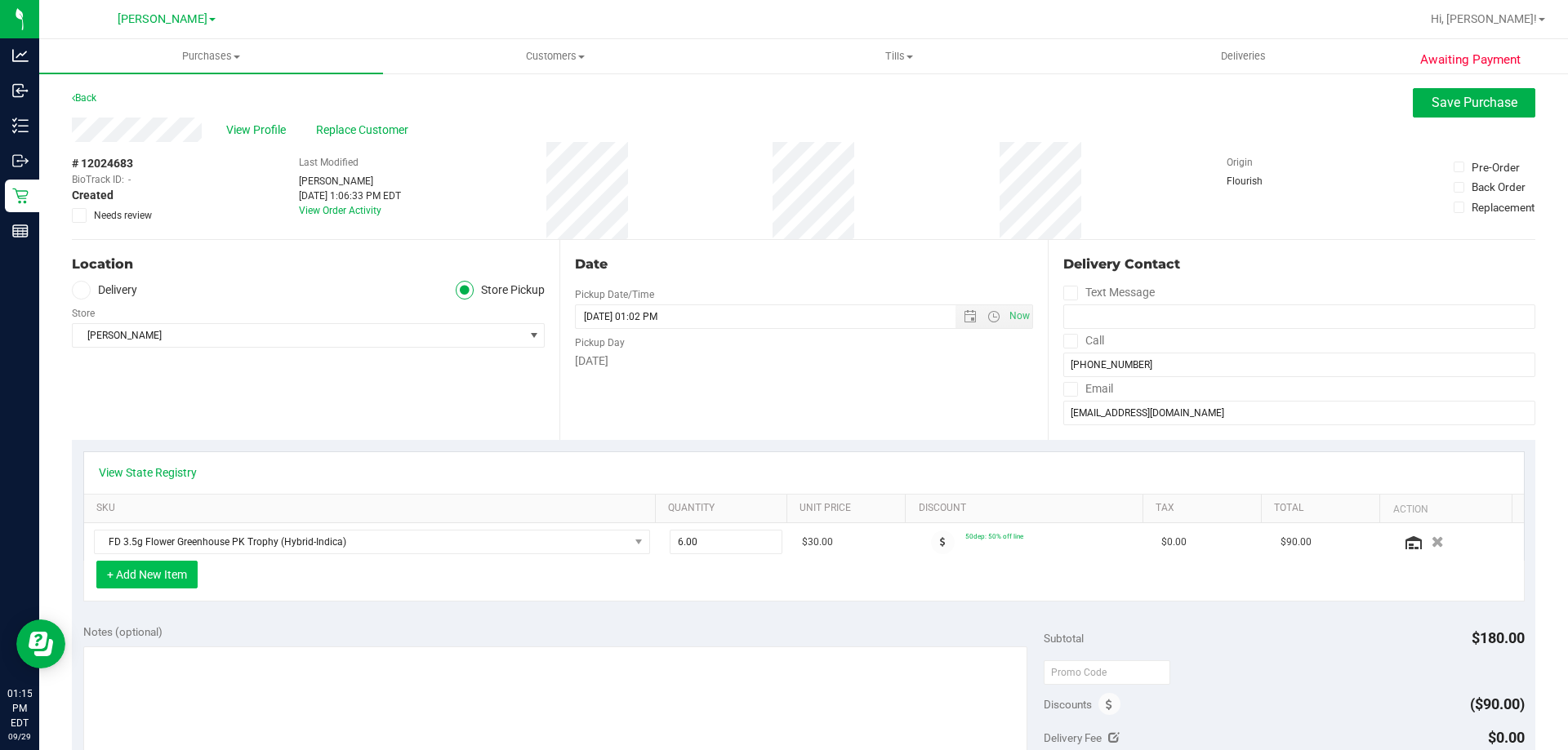
click at [163, 570] on button "+ Add New Item" at bounding box center [146, 575] width 101 height 28
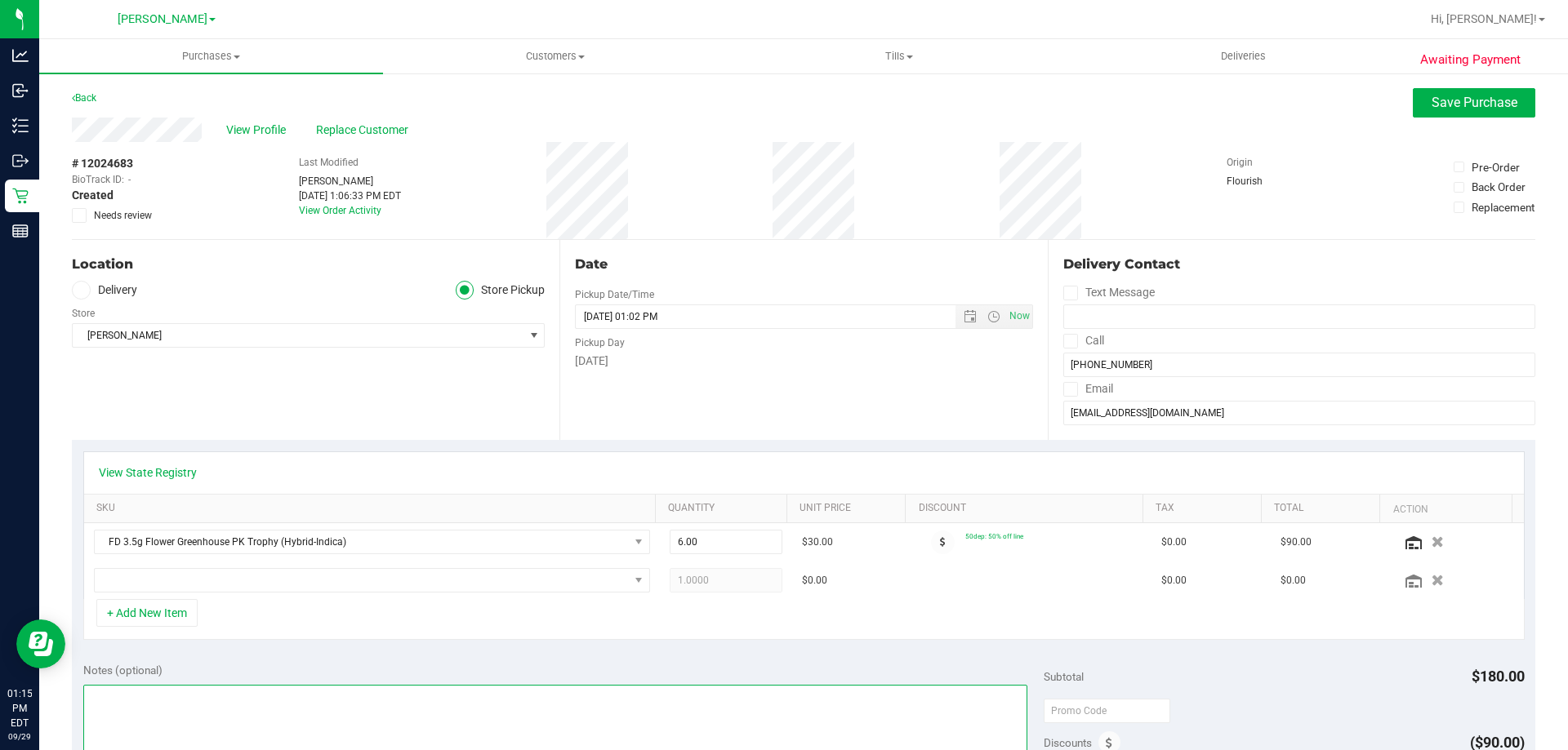
click at [857, 686] on textarea at bounding box center [555, 763] width 945 height 156
click at [740, 542] on input "6.00" at bounding box center [726, 542] width 112 height 22
type input "4"
click at [956, 597] on td at bounding box center [1031, 580] width 239 height 37
type input "4.00"
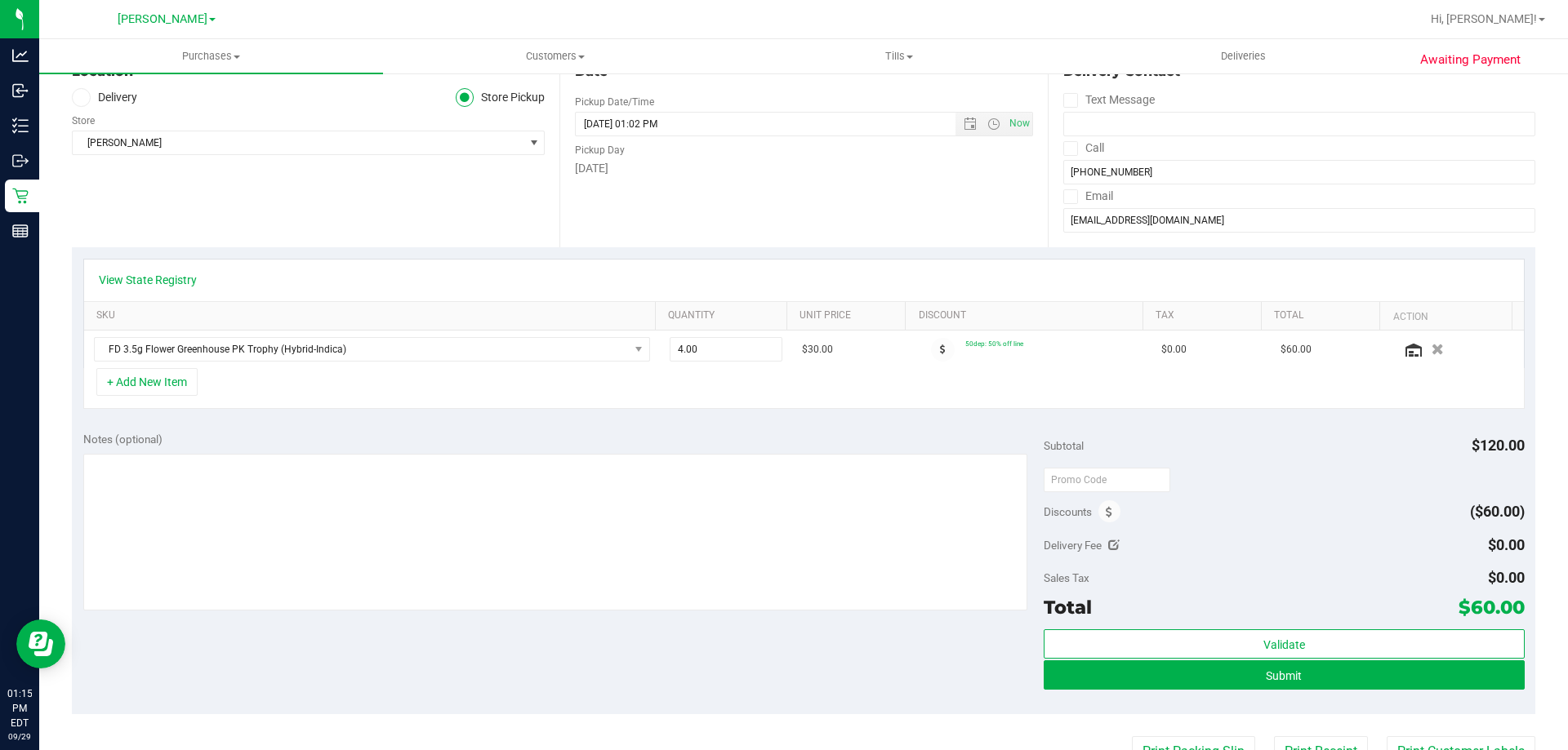
scroll to position [200, 0]
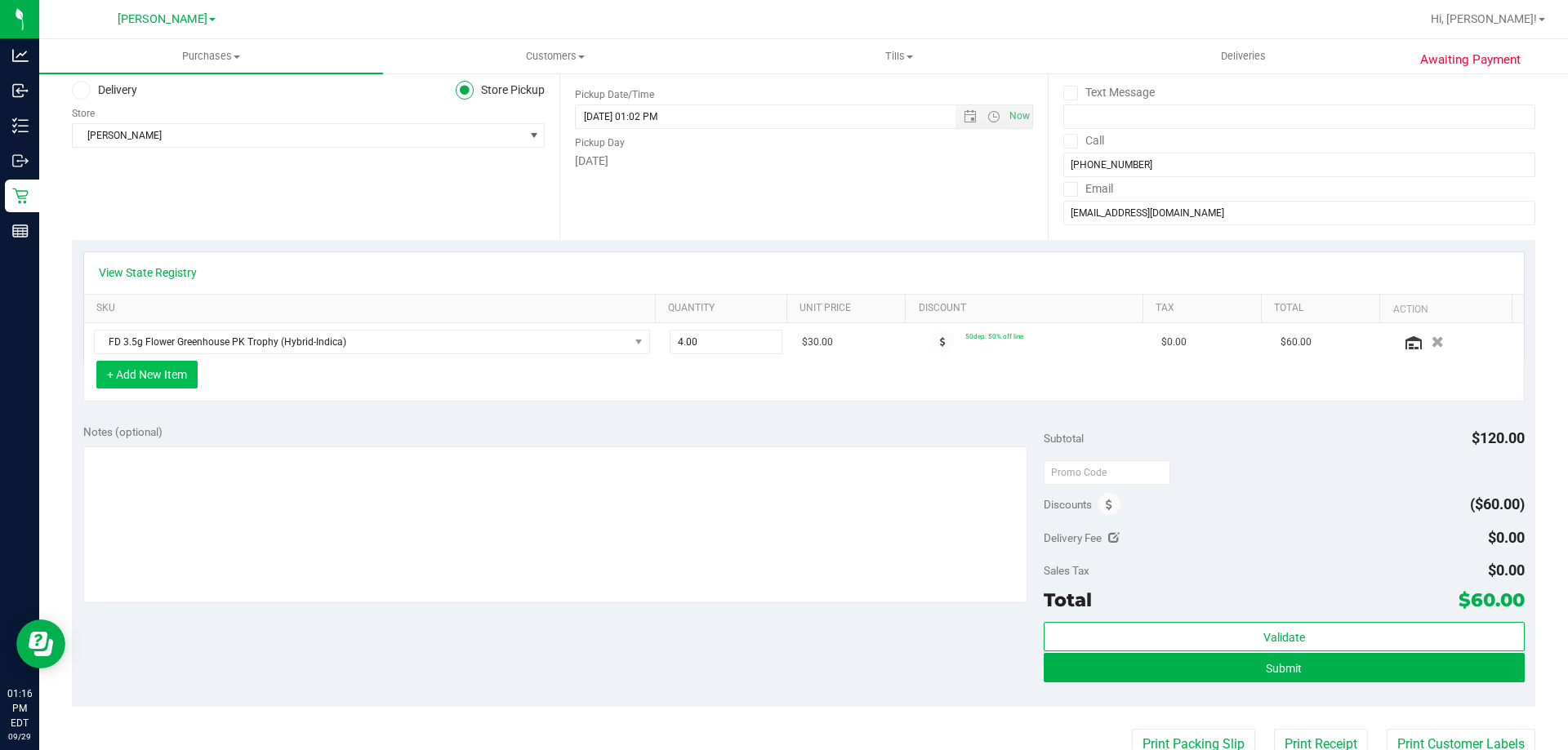
click at [177, 387] on button "+ Add New Item" at bounding box center [146, 375] width 101 height 28
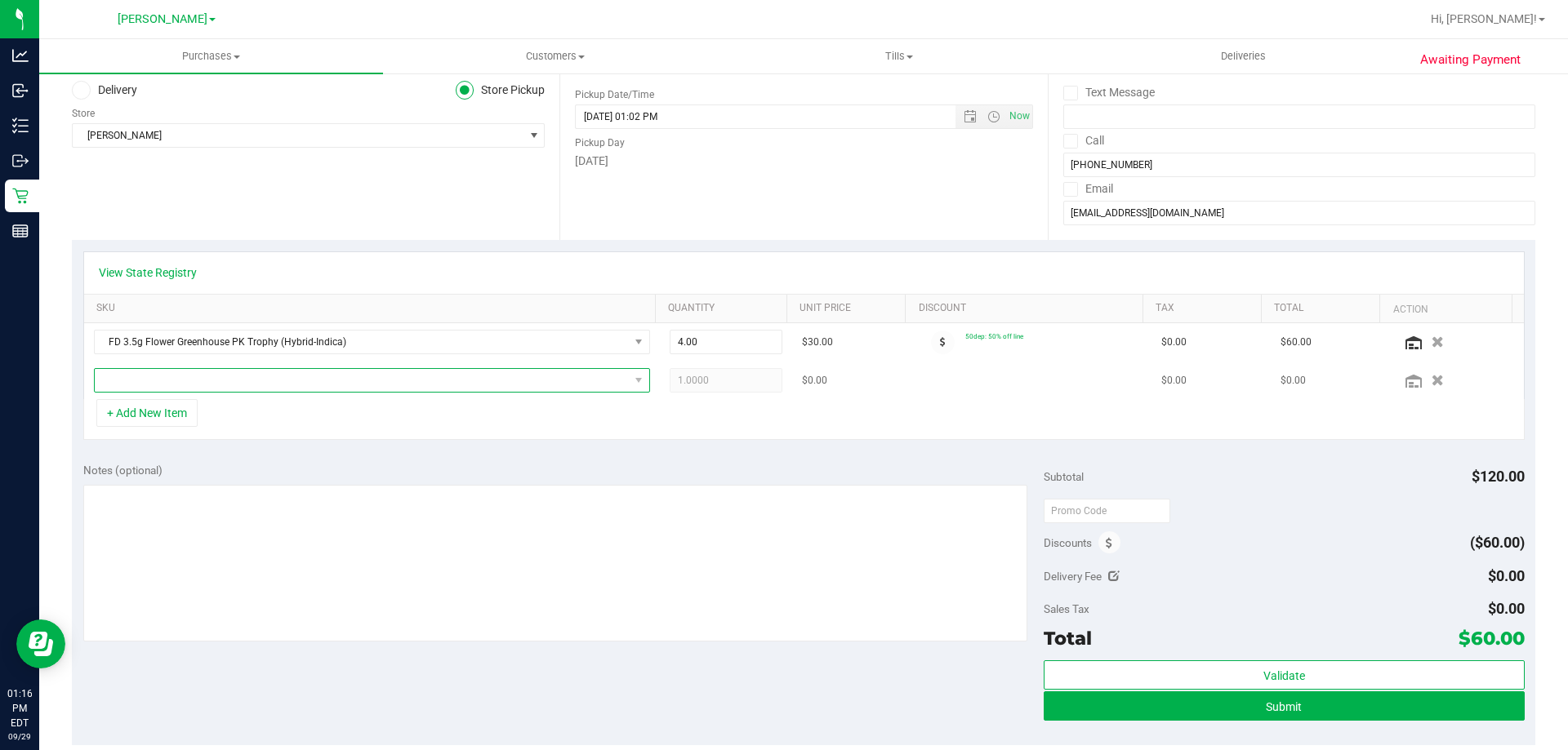
click at [423, 391] on span "NO DATA FOUND" at bounding box center [362, 380] width 534 height 22
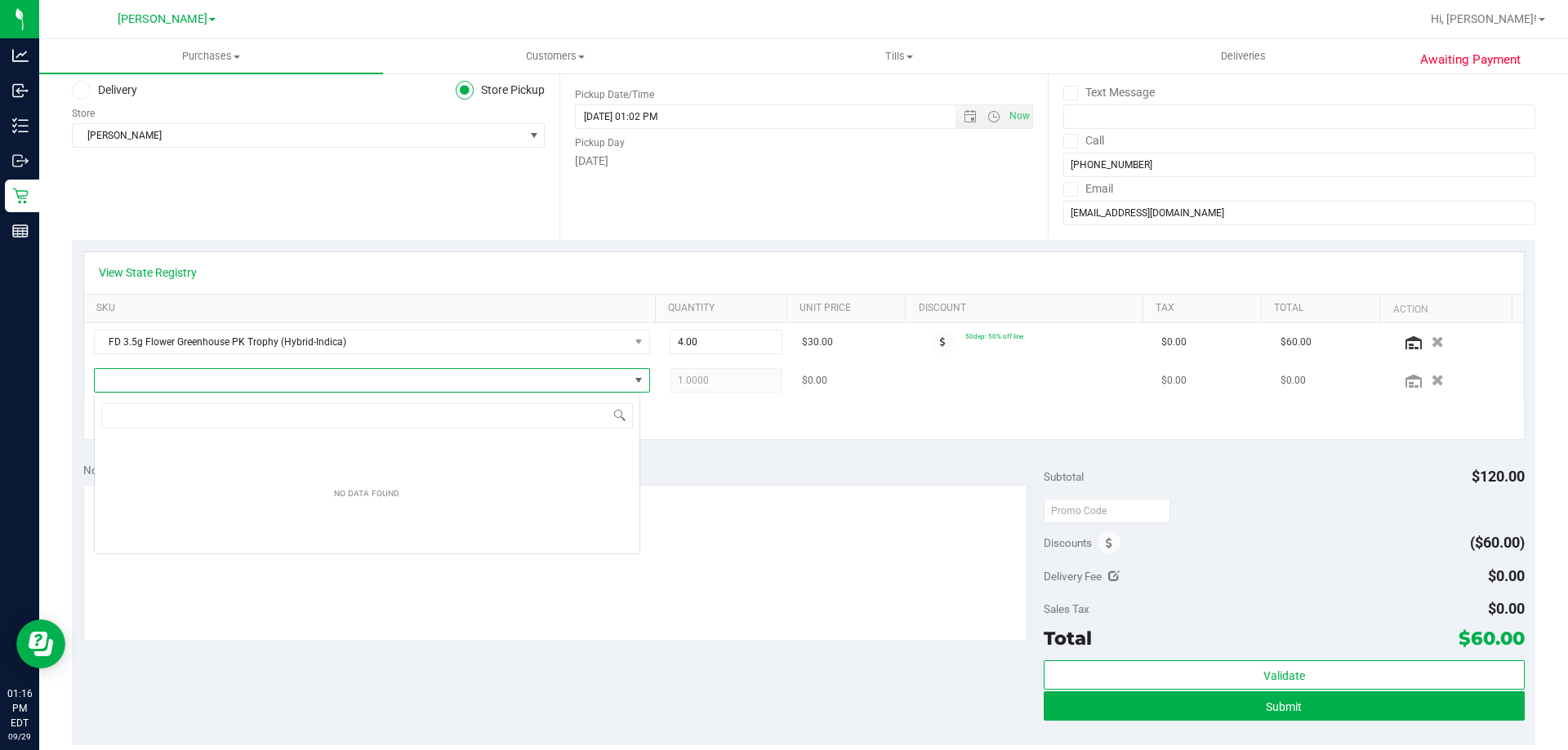
scroll to position [24, 546]
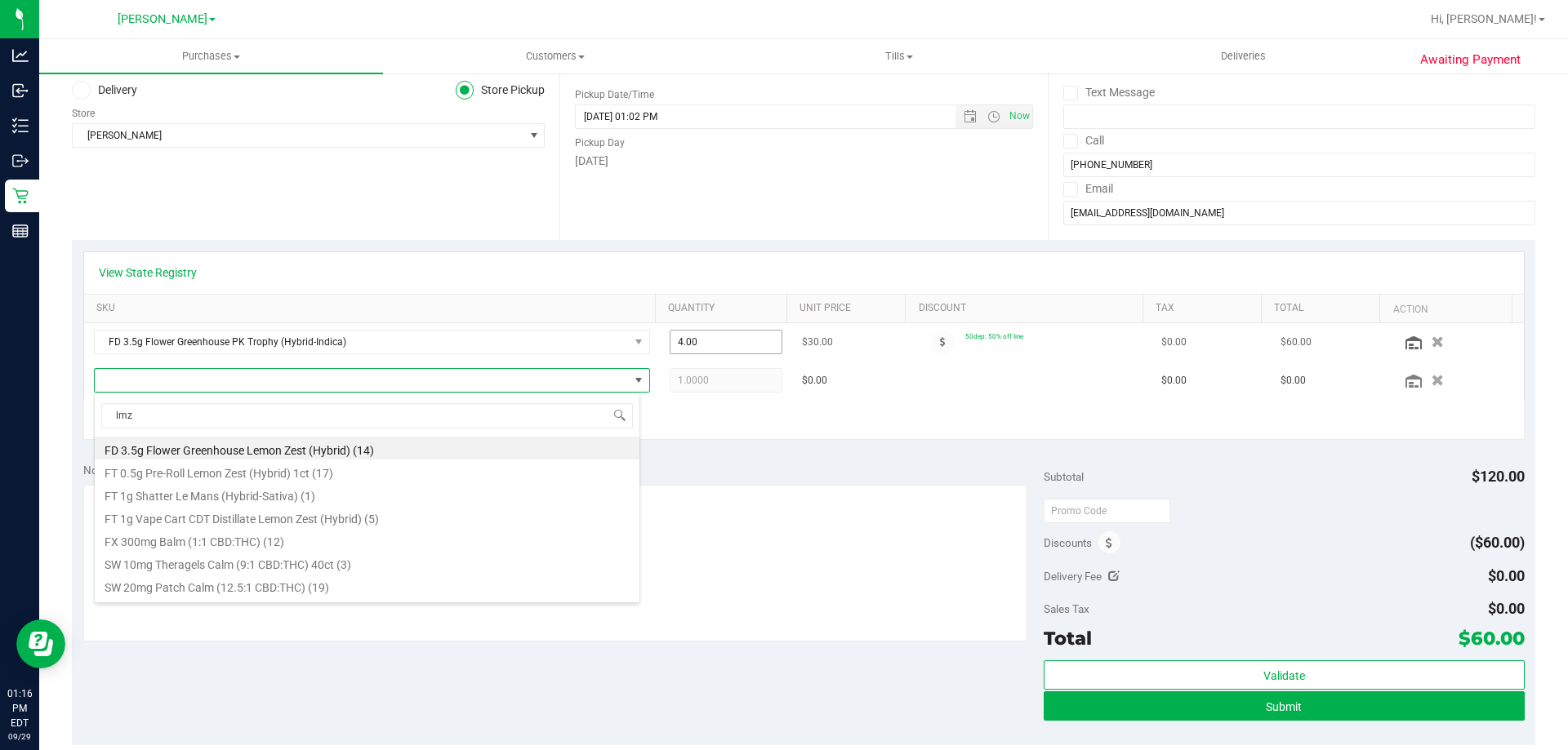
type input "lmz"
click at [683, 339] on input "4.00" at bounding box center [726, 342] width 112 height 22
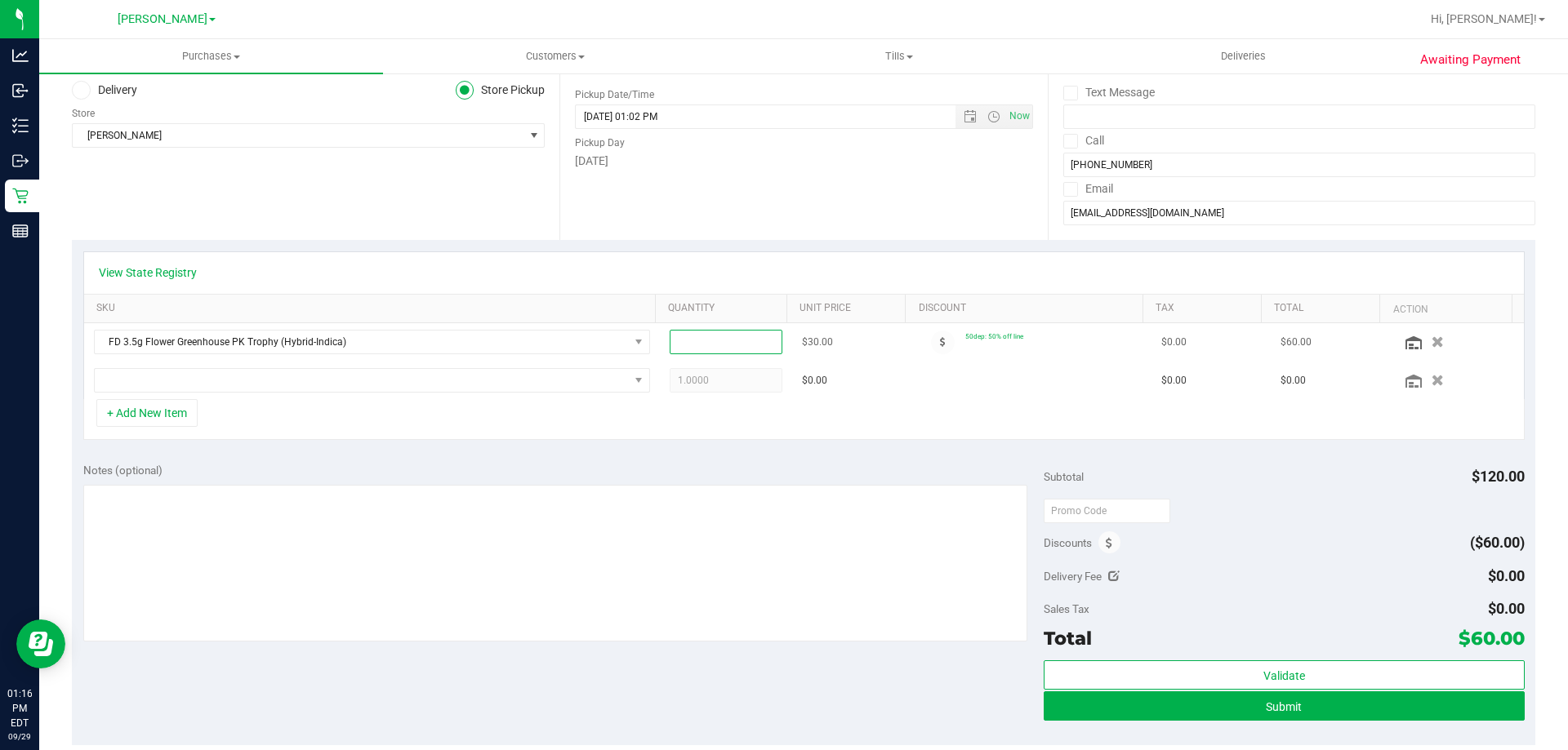
type input "6"
click at [803, 440] on div "+ Add New Item" at bounding box center [803, 419] width 1441 height 41
type input "6.00"
click at [438, 379] on span "NO DATA FOUND" at bounding box center [362, 380] width 534 height 22
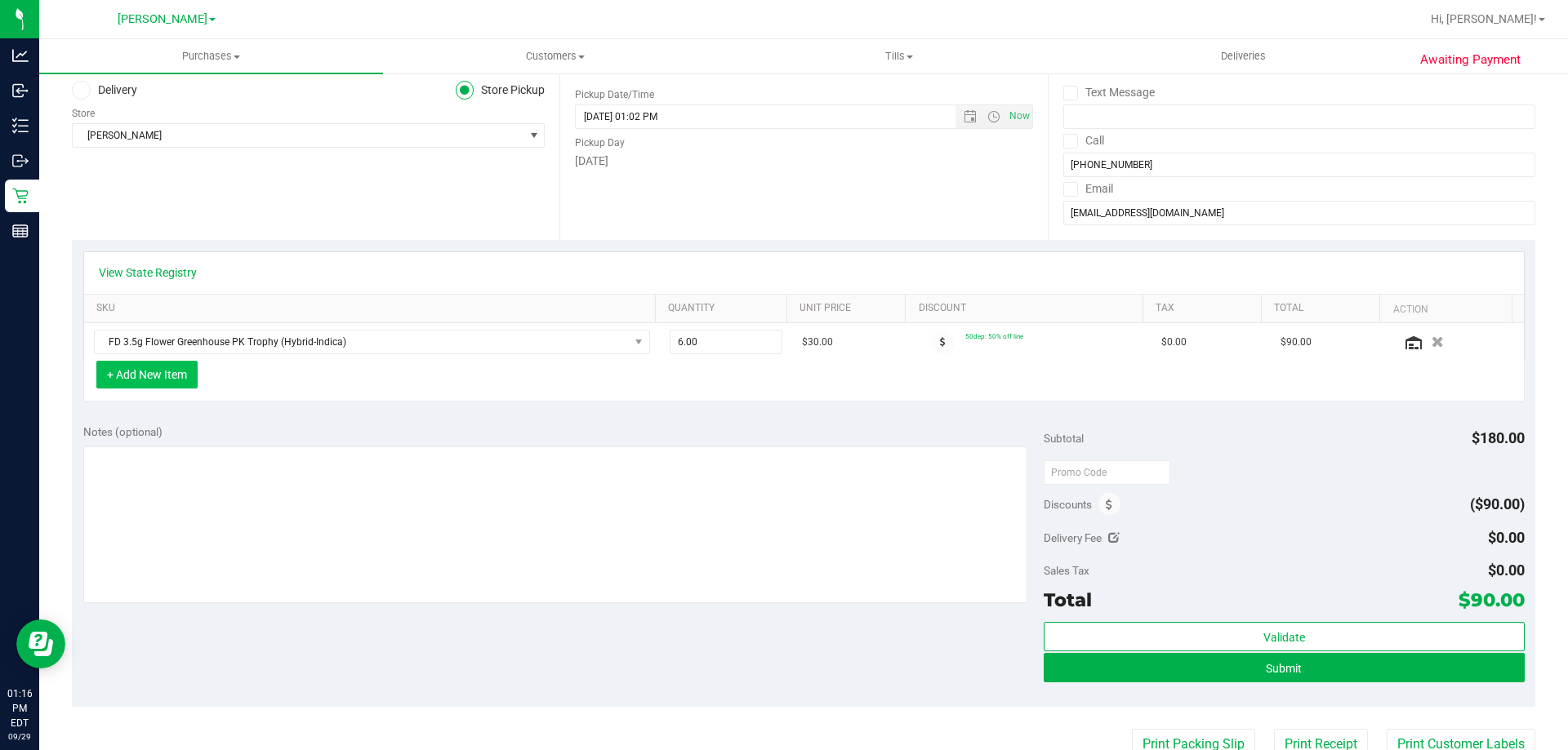
click at [190, 383] on button "+ Add New Item" at bounding box center [146, 375] width 101 height 28
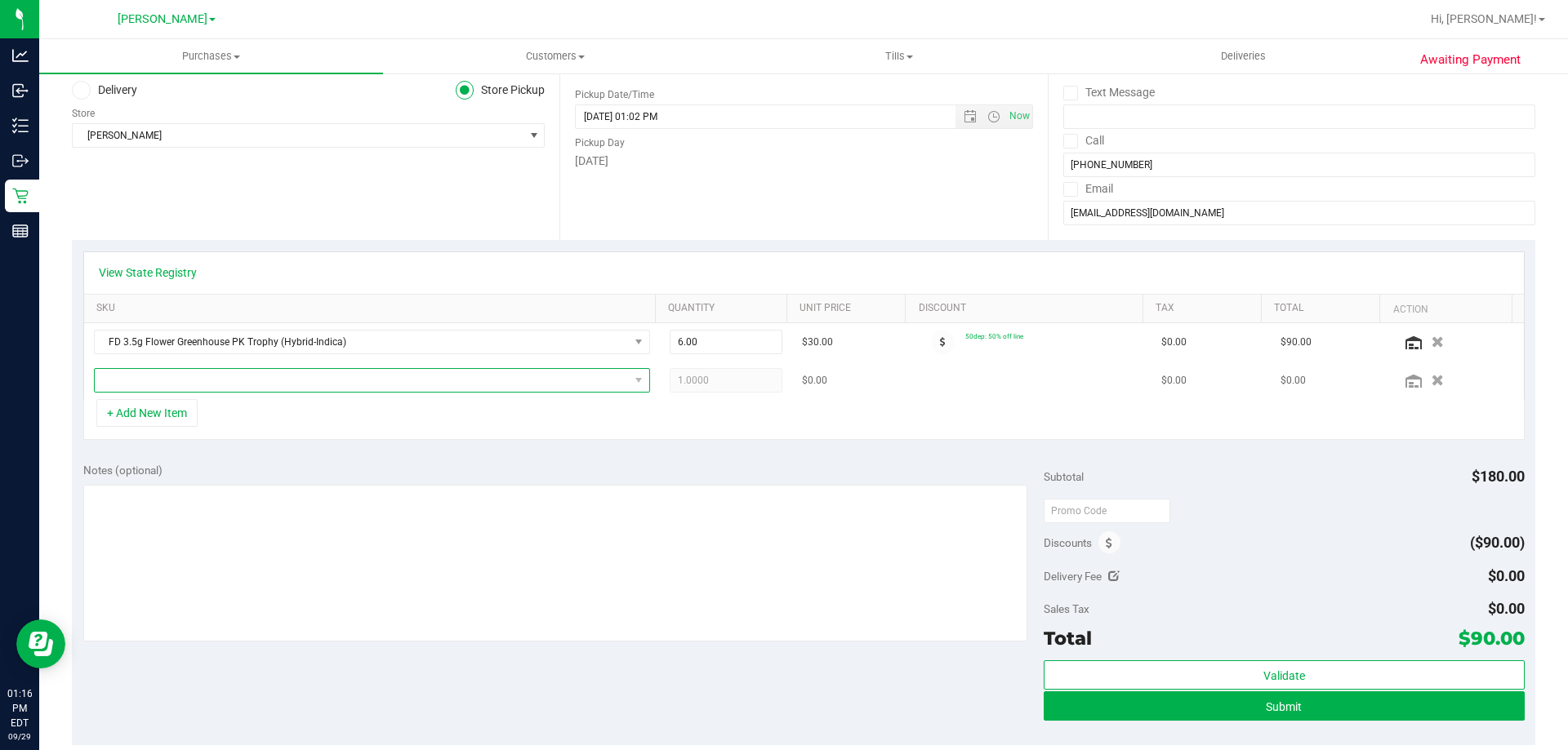
click at [406, 384] on span "NO DATA FOUND" at bounding box center [362, 380] width 534 height 22
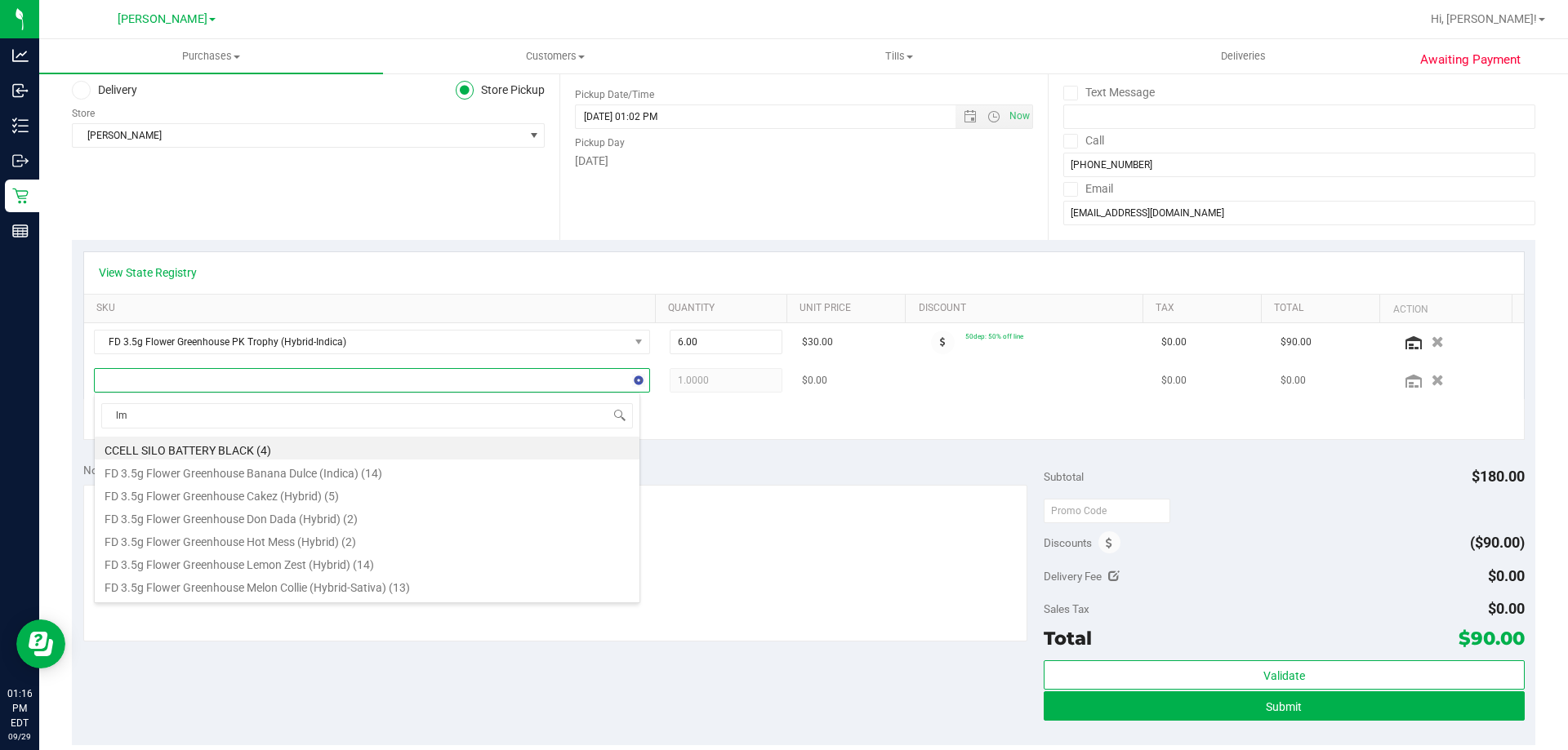
type input "lmz"
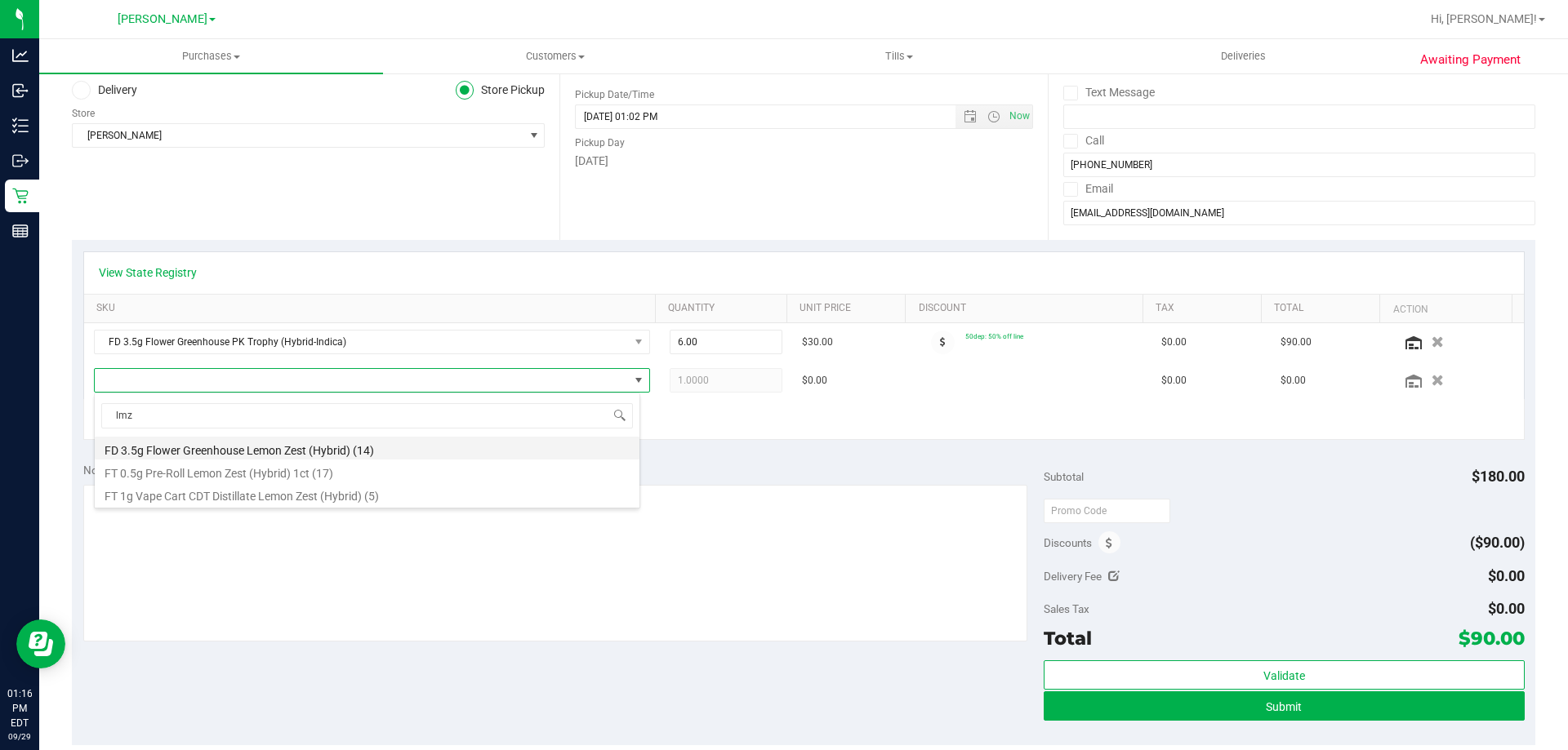
click at [295, 442] on li "FD 3.5g Flower Greenhouse Lemon Zest (Hybrid) (14)" at bounding box center [367, 448] width 545 height 22
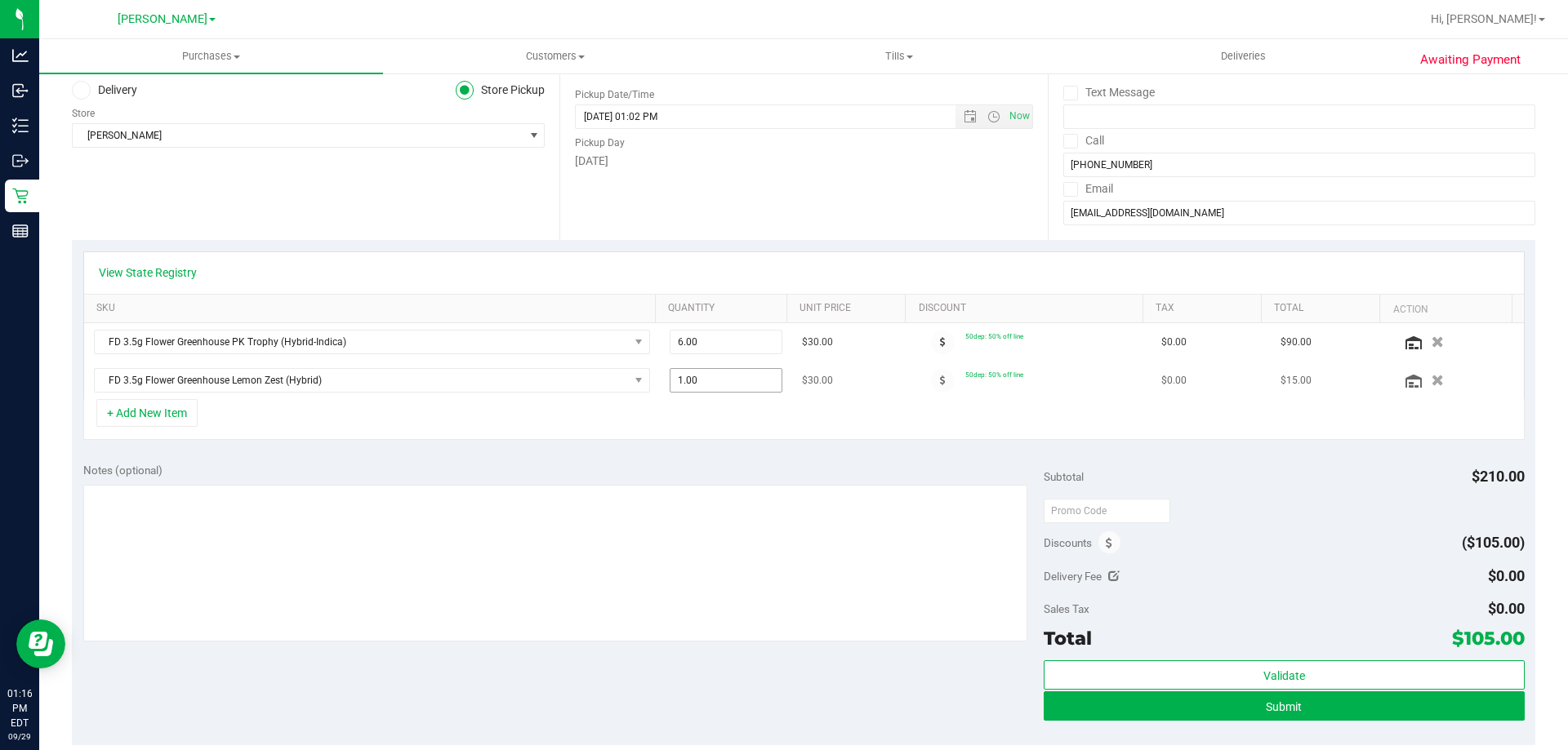
click at [698, 388] on span "1.00 1" at bounding box center [726, 380] width 113 height 24
click at [698, 388] on input "1" at bounding box center [726, 380] width 112 height 22
type input "2"
type input "2.00"
click at [657, 420] on div "+ Add New Item" at bounding box center [803, 419] width 1441 height 41
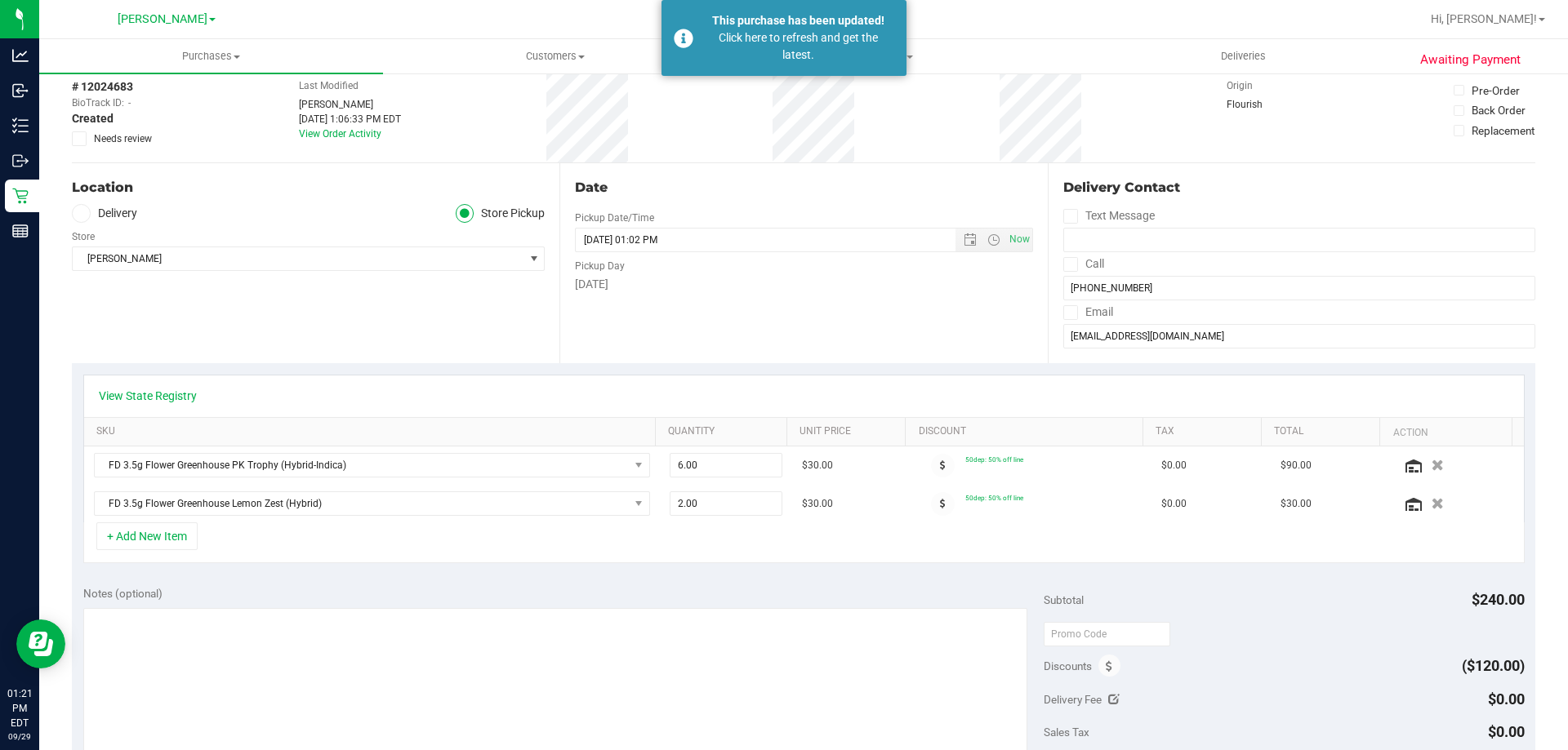
scroll to position [0, 0]
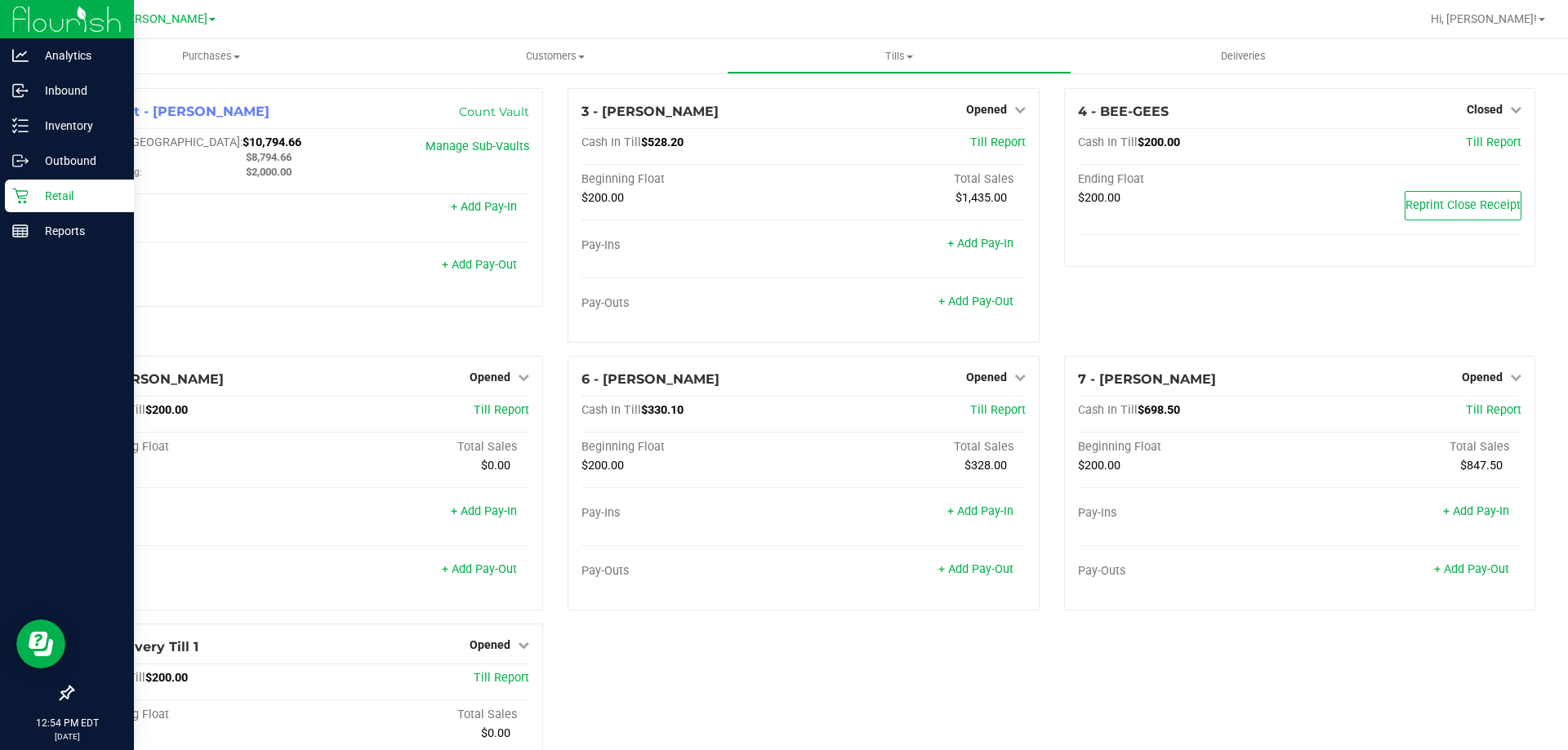
click at [50, 189] on p "Retail" at bounding box center [77, 195] width 98 height 20
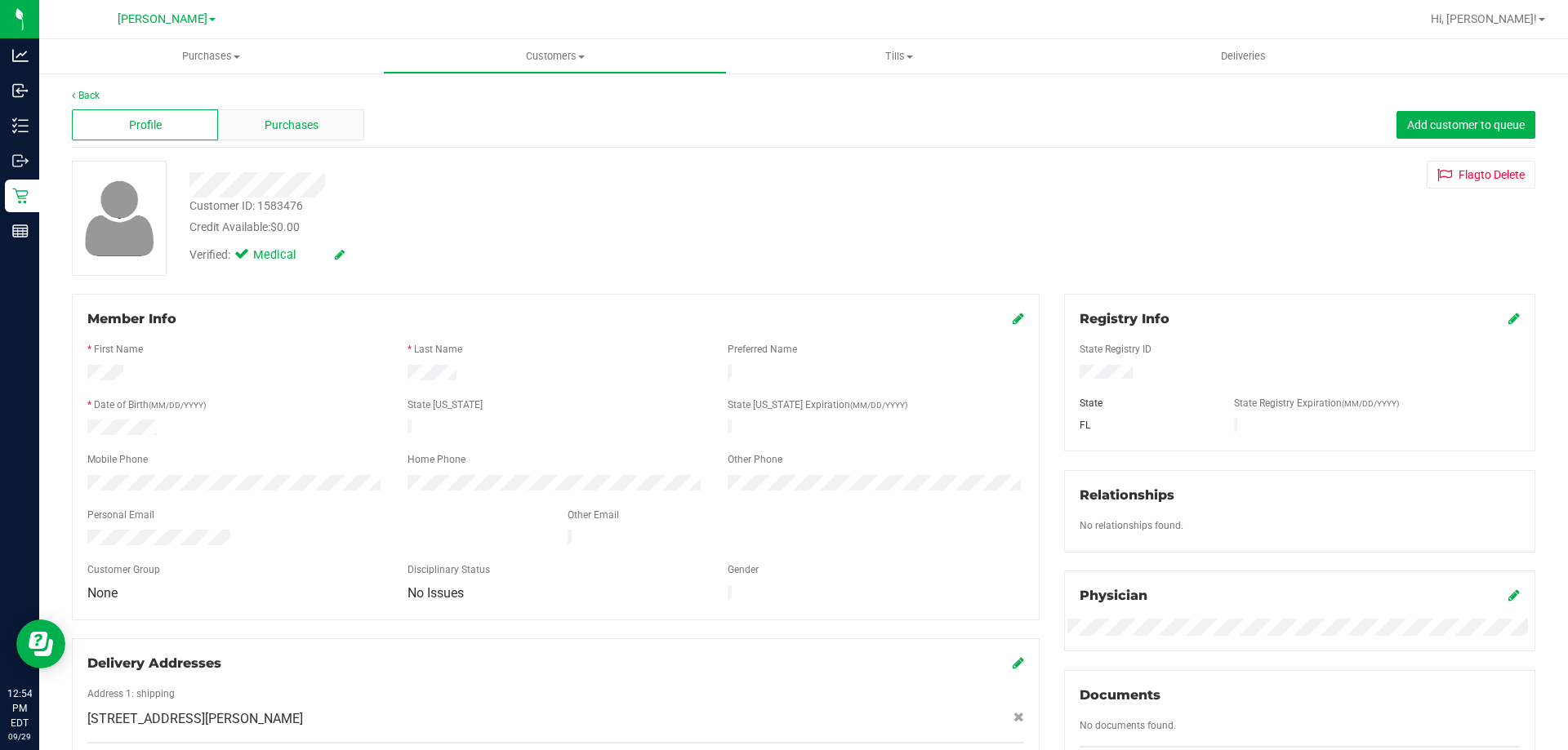
click at [311, 131] on span "Purchases" at bounding box center [291, 125] width 54 height 17
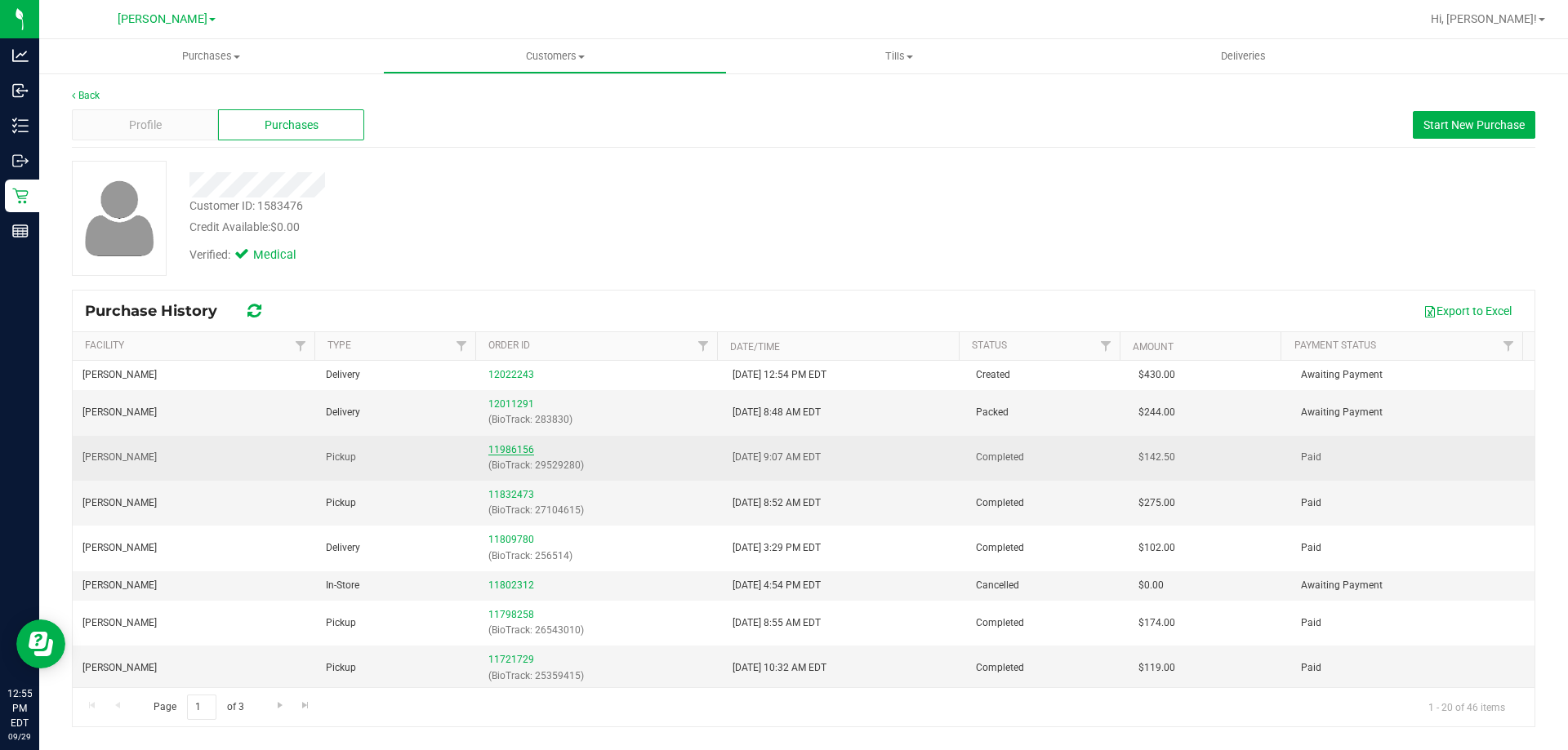
click at [512, 450] on link "11986156" at bounding box center [511, 449] width 46 height 11
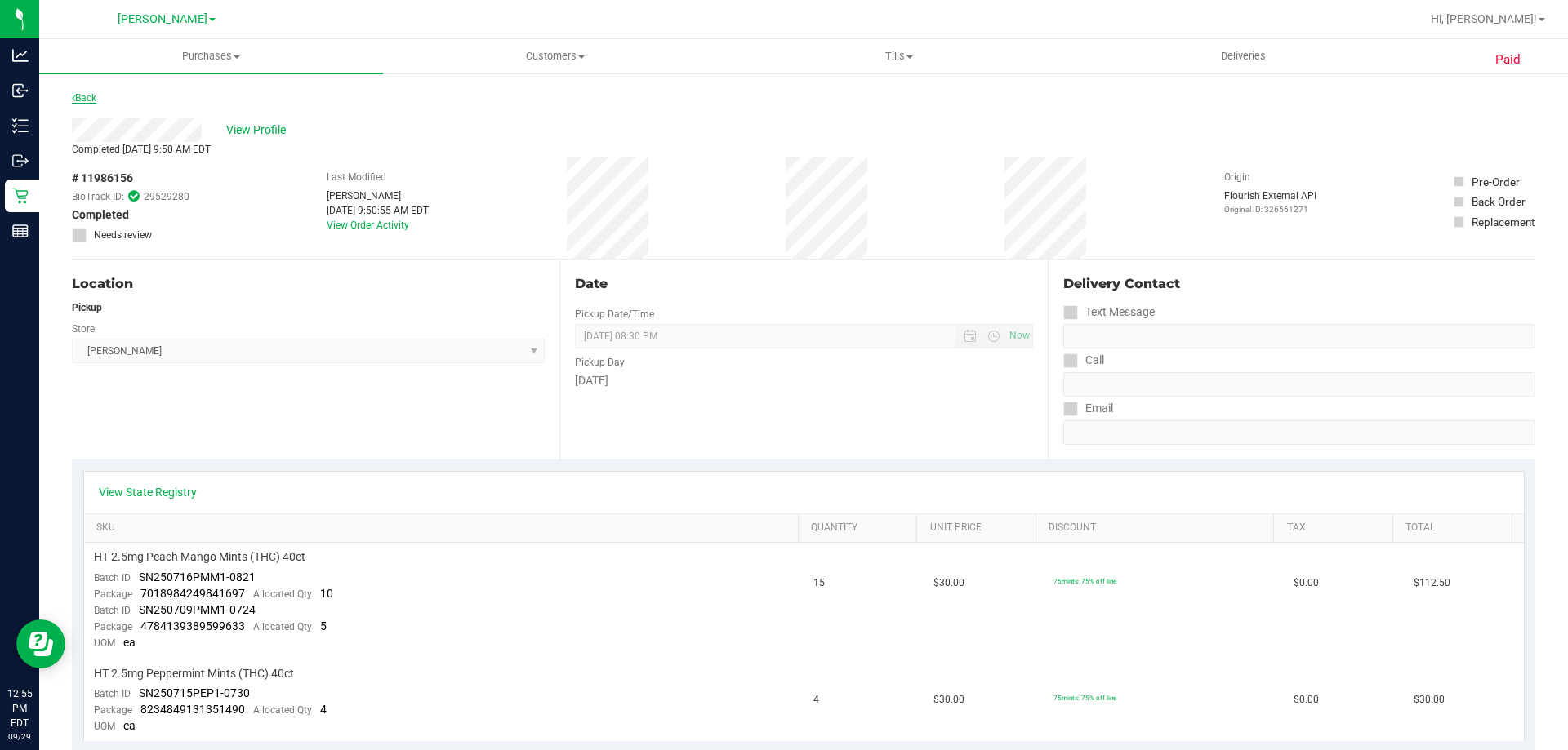
click at [81, 98] on link "Back" at bounding box center [84, 98] width 24 height 11
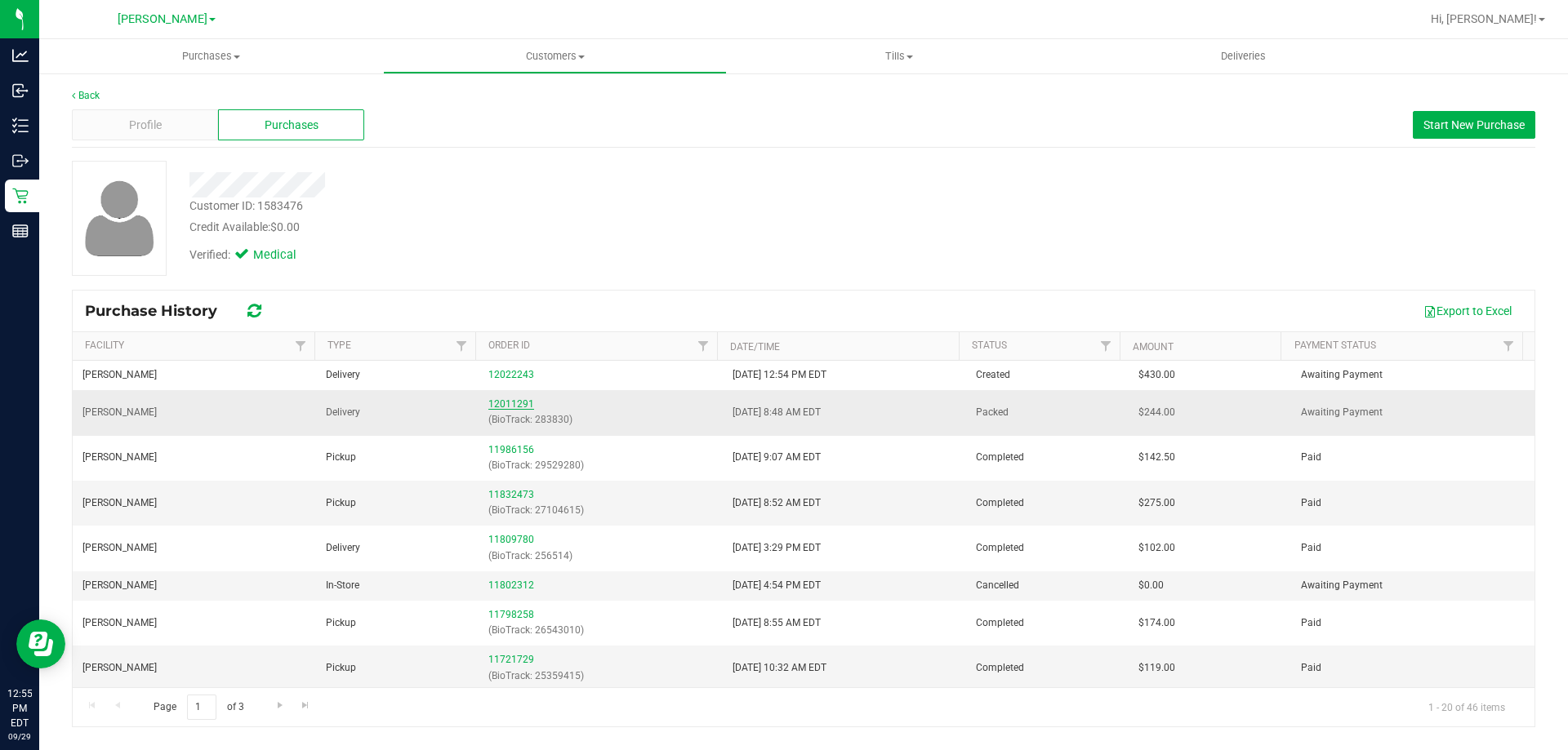
click at [514, 402] on link "12011291" at bounding box center [511, 404] width 46 height 11
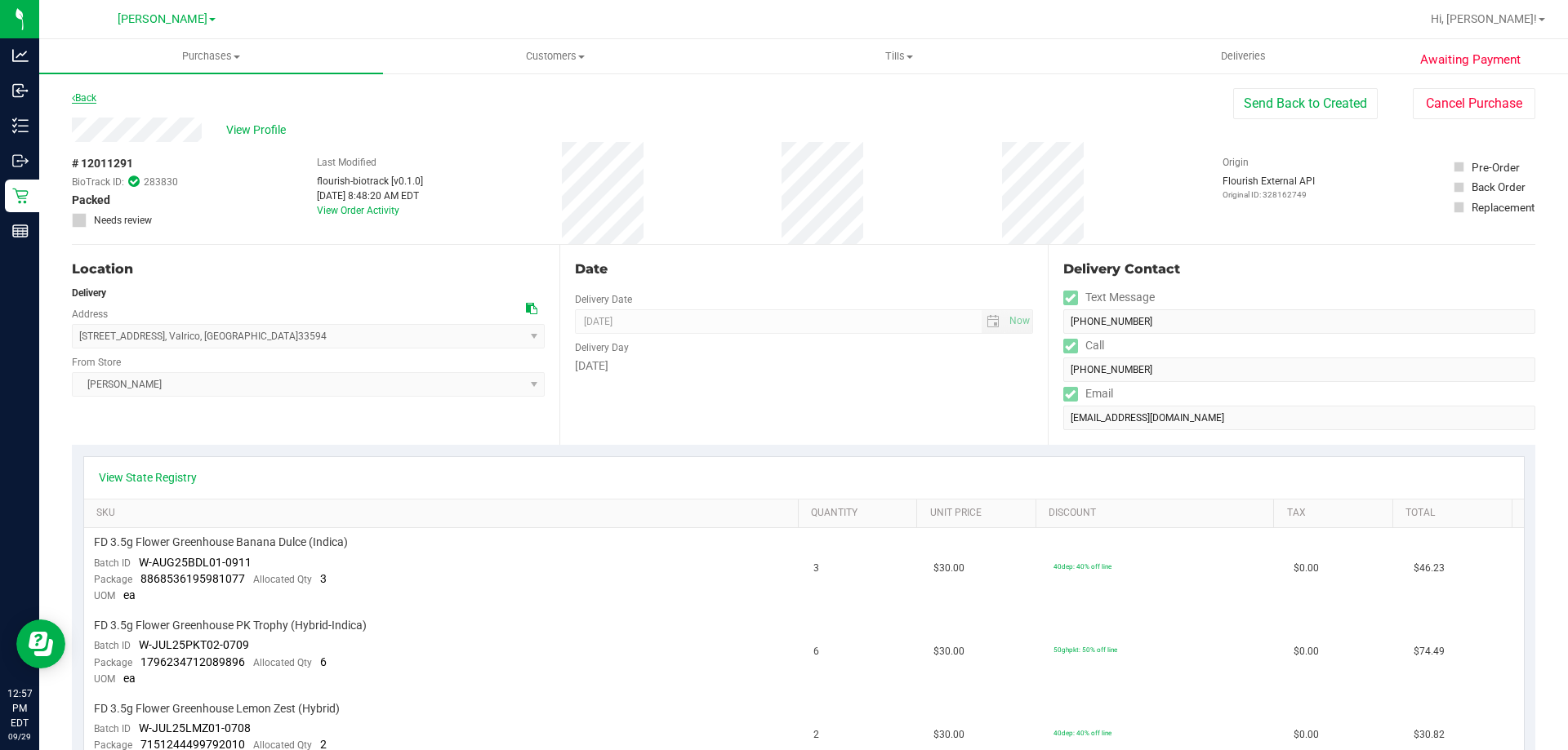
click at [96, 97] on link "Back" at bounding box center [84, 98] width 24 height 11
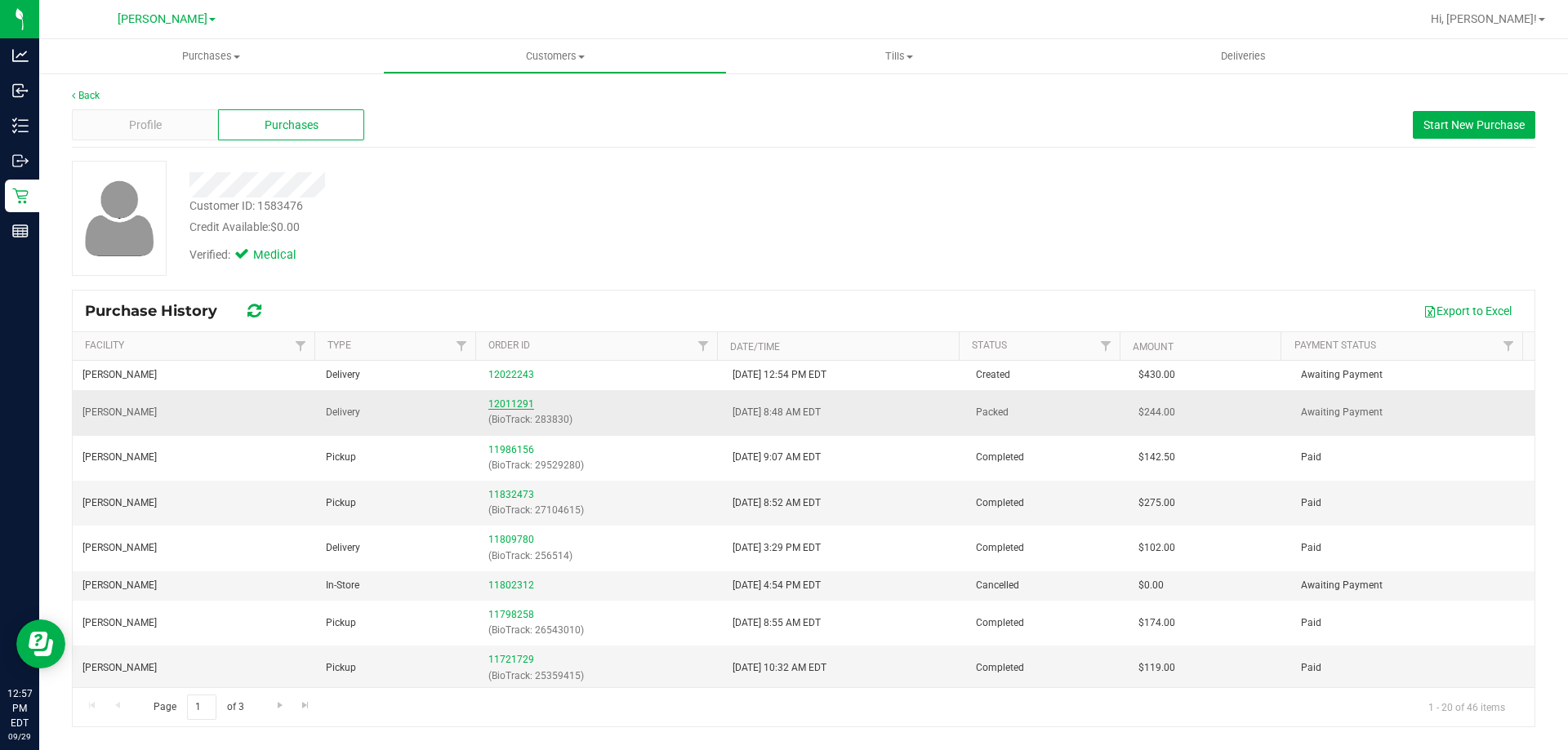
click at [508, 403] on link "12011291" at bounding box center [511, 404] width 46 height 11
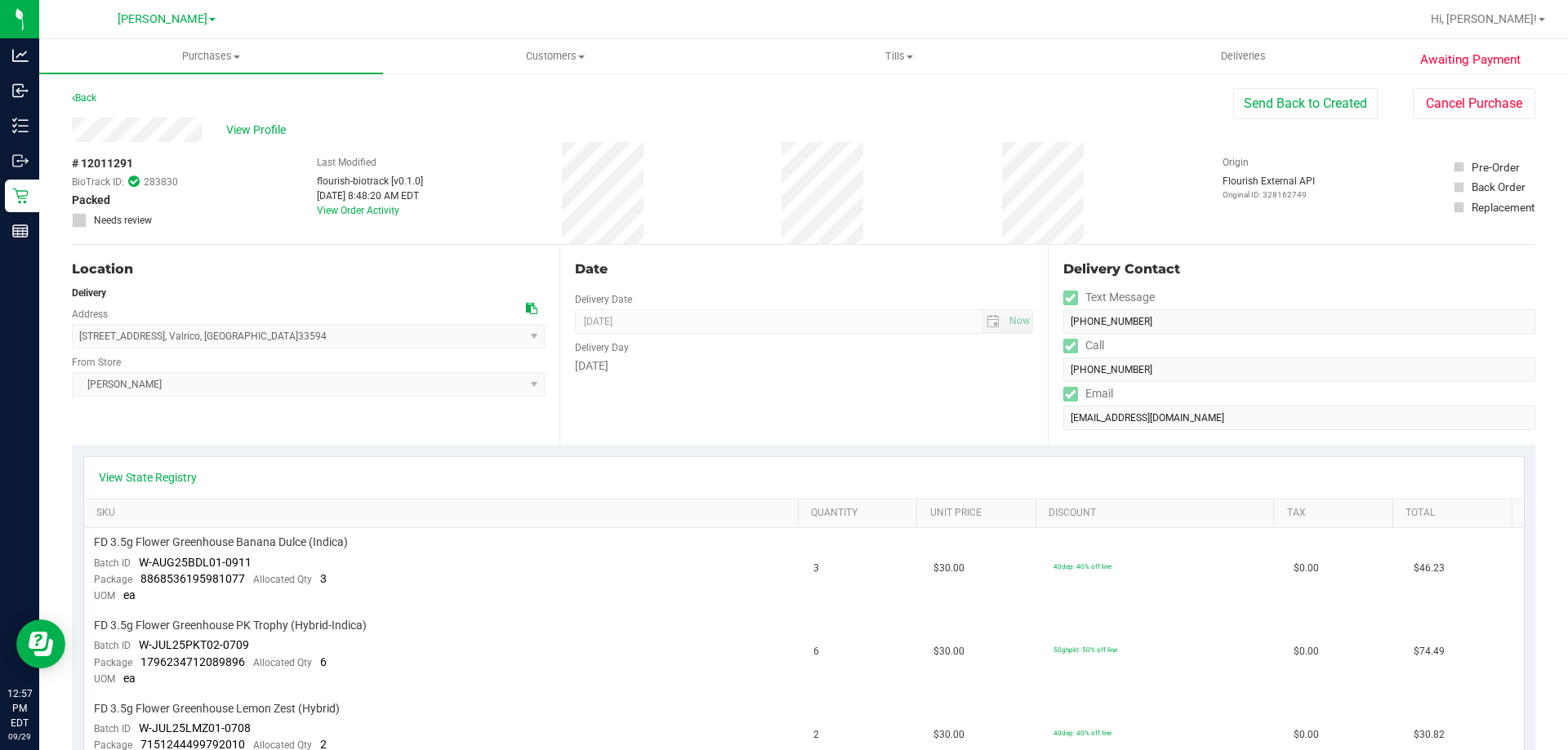
click at [86, 95] on link "Back" at bounding box center [84, 98] width 24 height 11
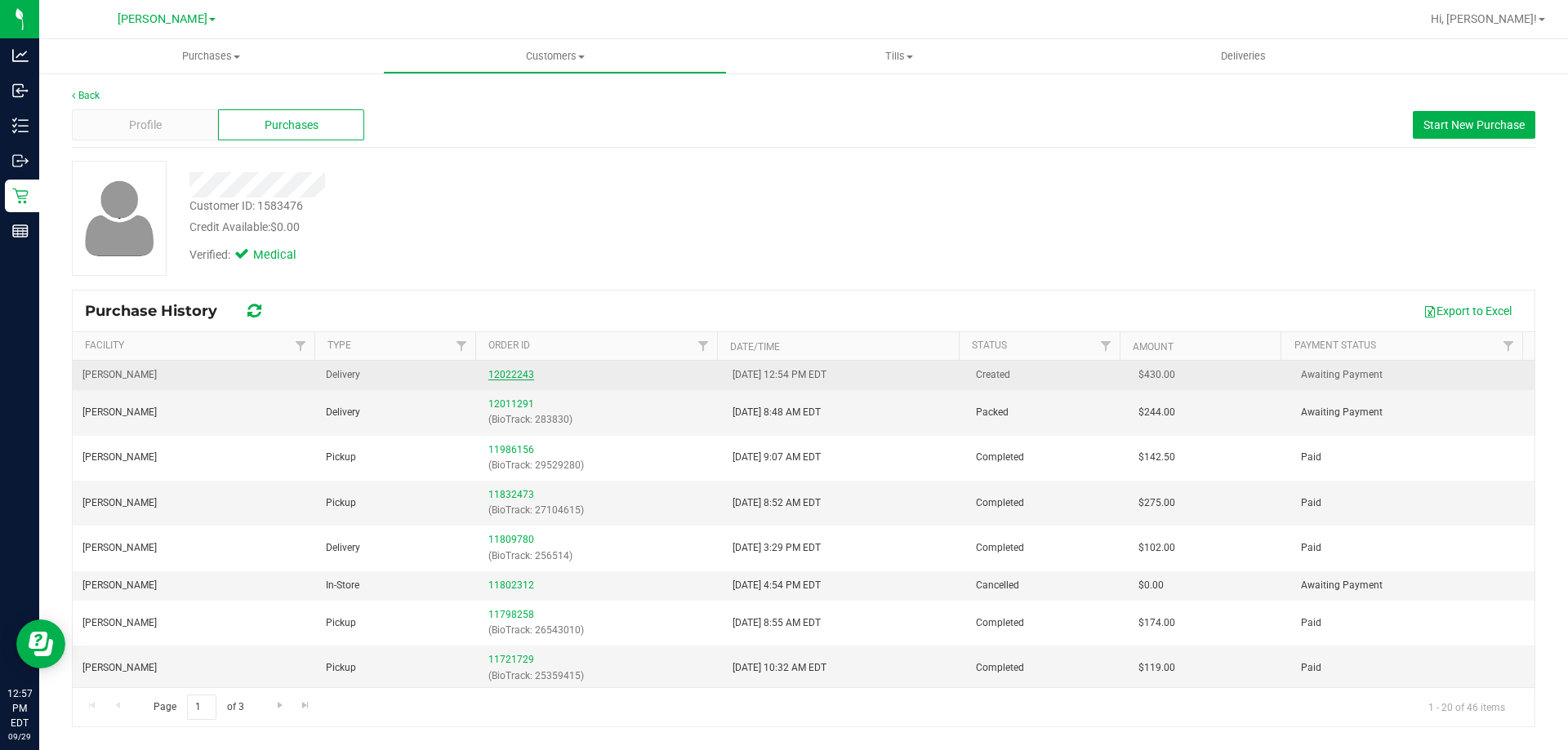
click at [510, 370] on link "12022243" at bounding box center [511, 374] width 46 height 11
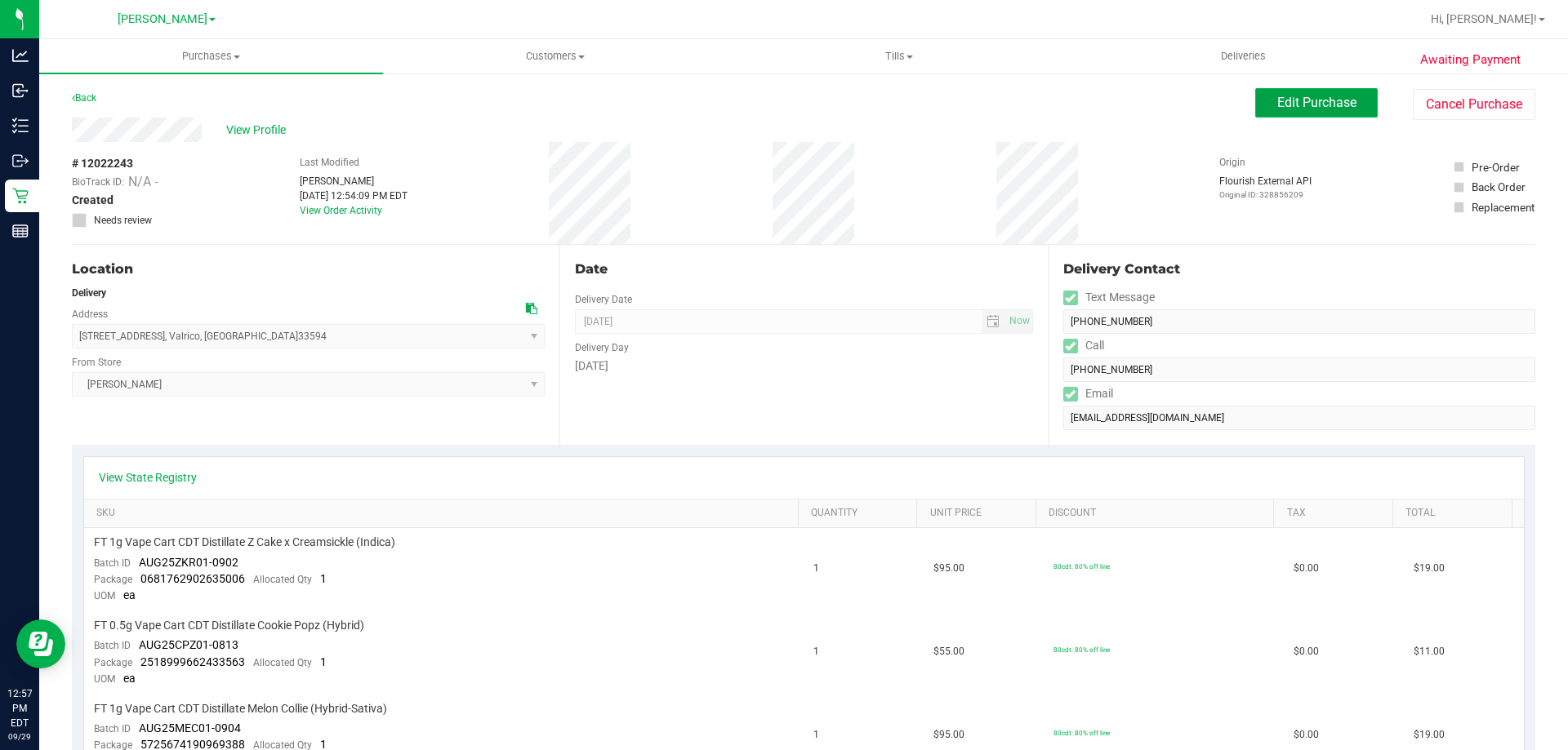
click at [1297, 102] on span "Edit Purchase" at bounding box center [1316, 103] width 80 height 16
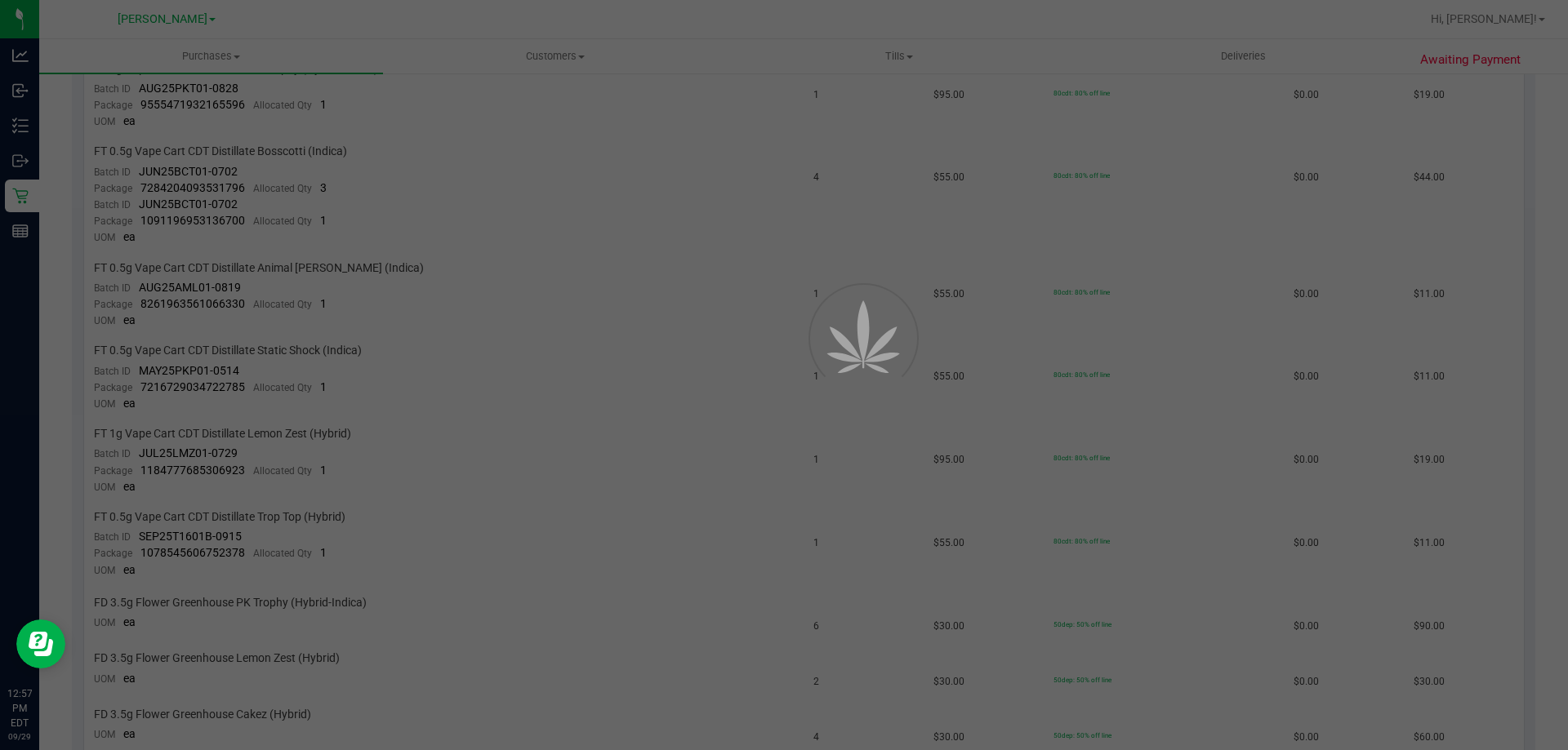
scroll to position [817, 0]
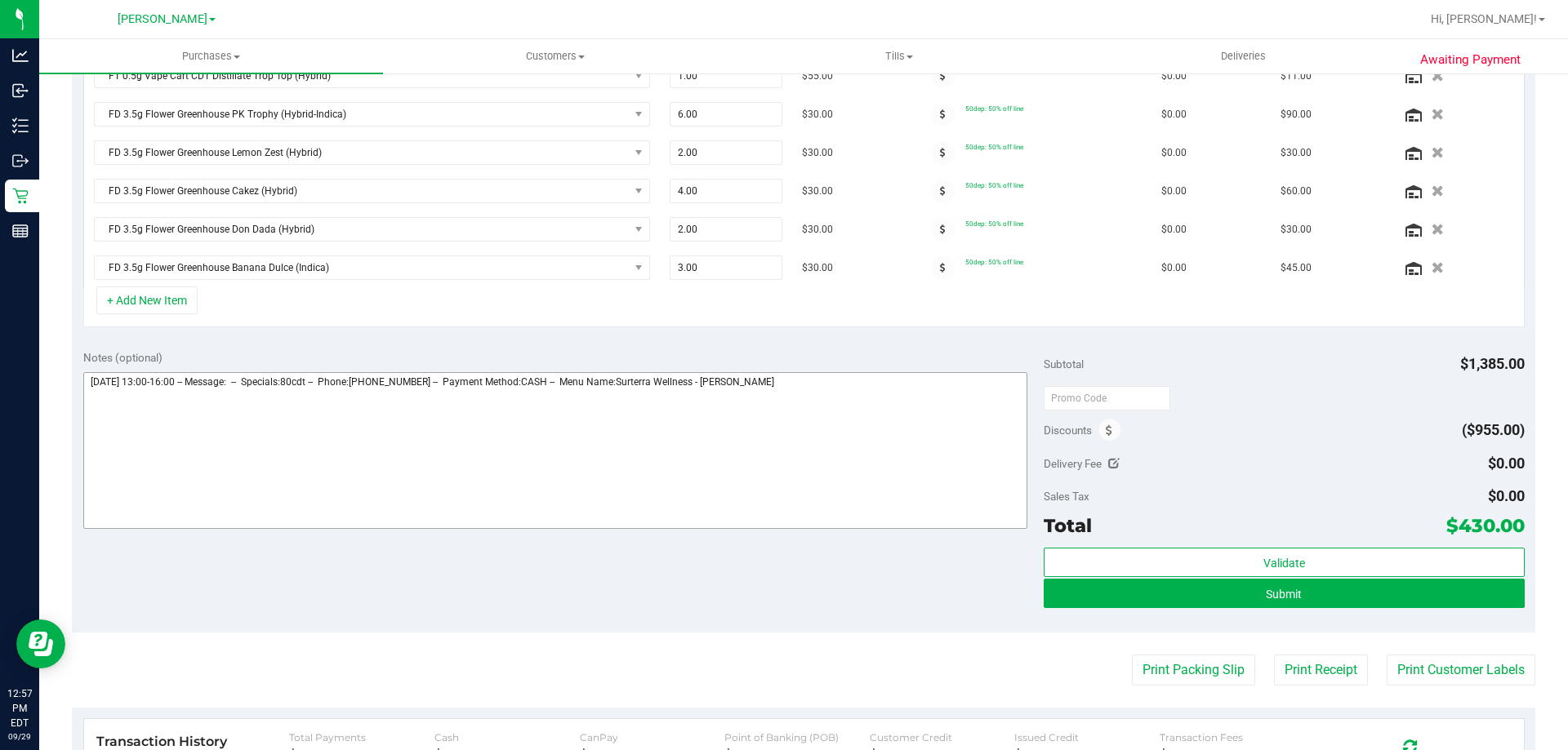
scroll to position [734, 0]
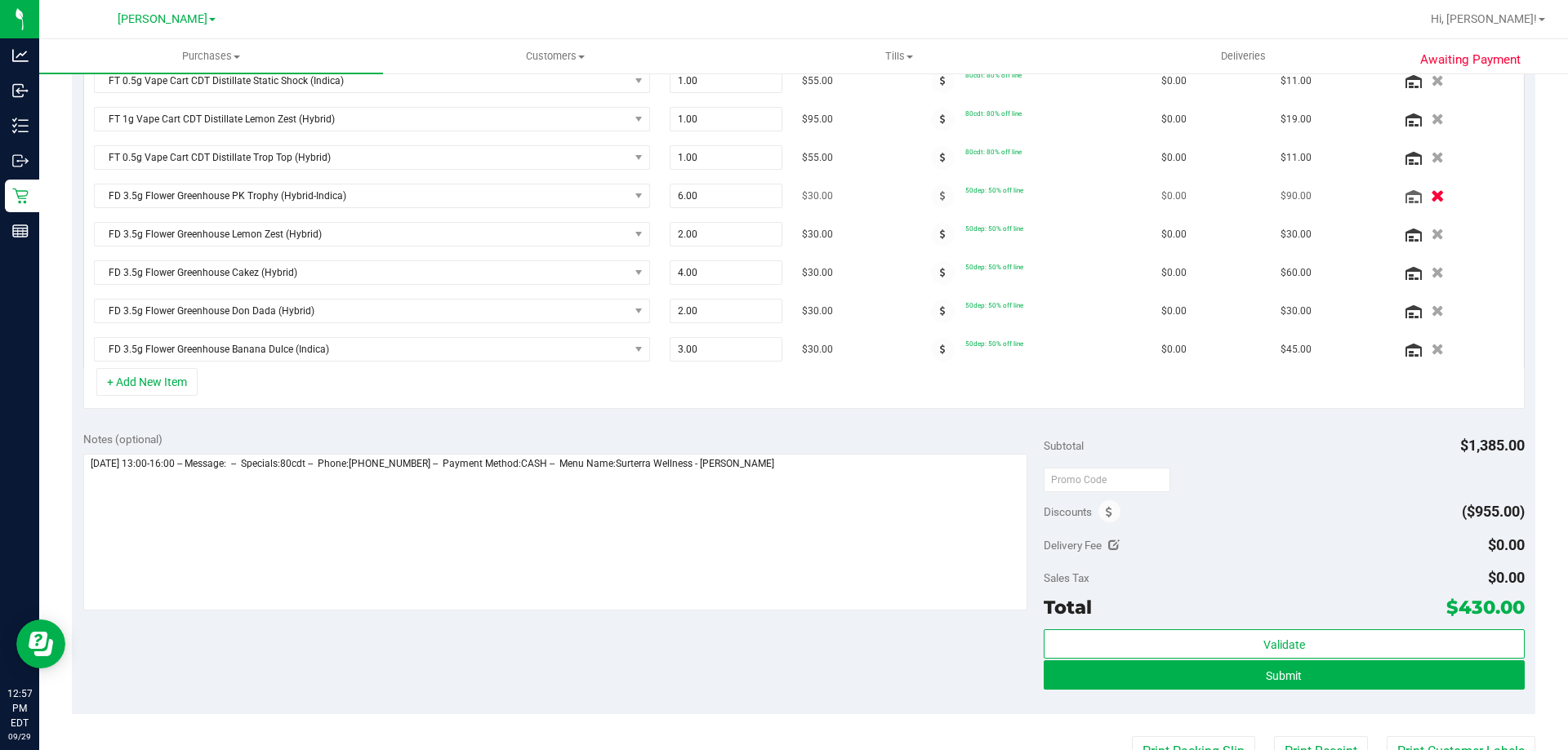
click at [1431, 197] on icon "button" at bounding box center [1437, 196] width 14 height 12
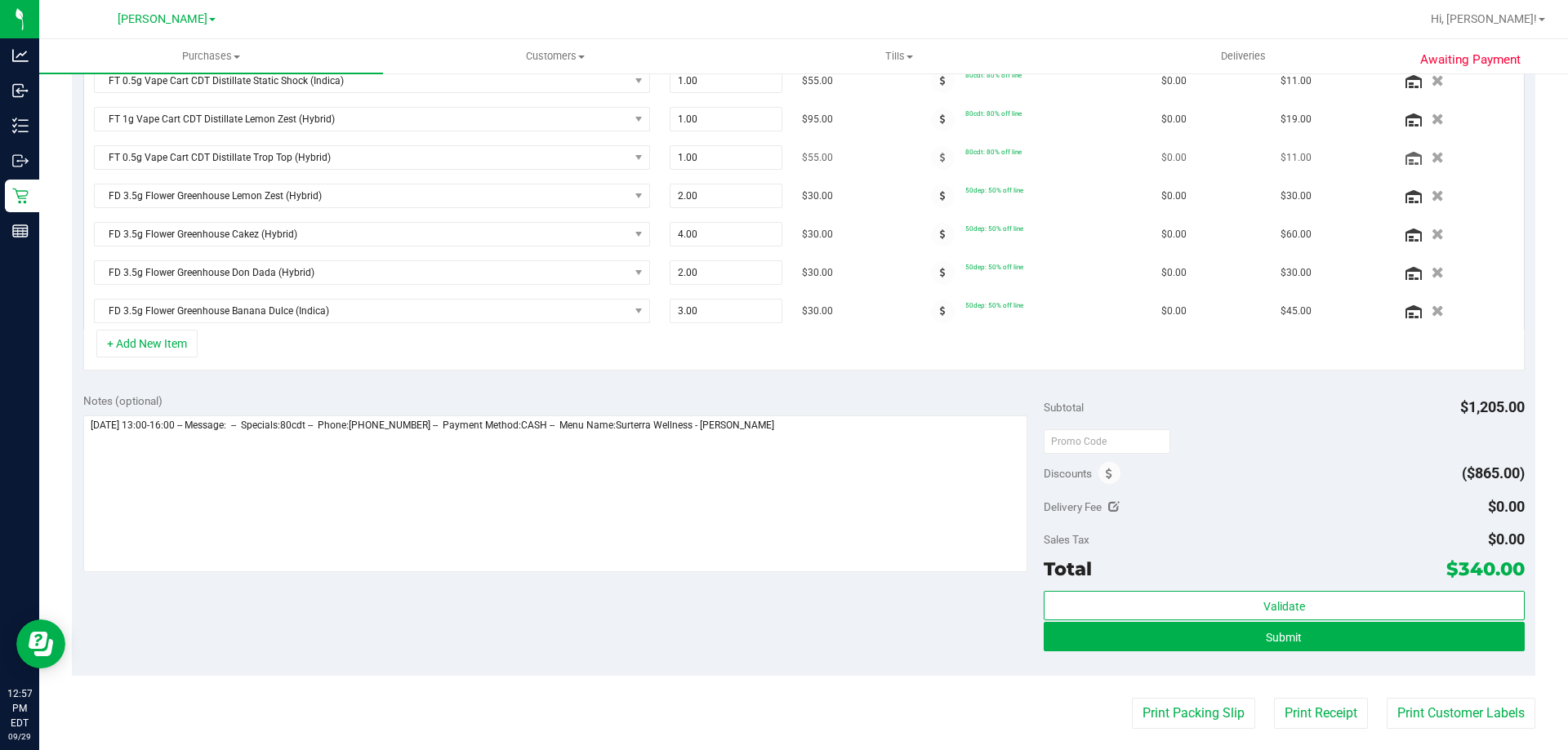
scroll to position [709, 0]
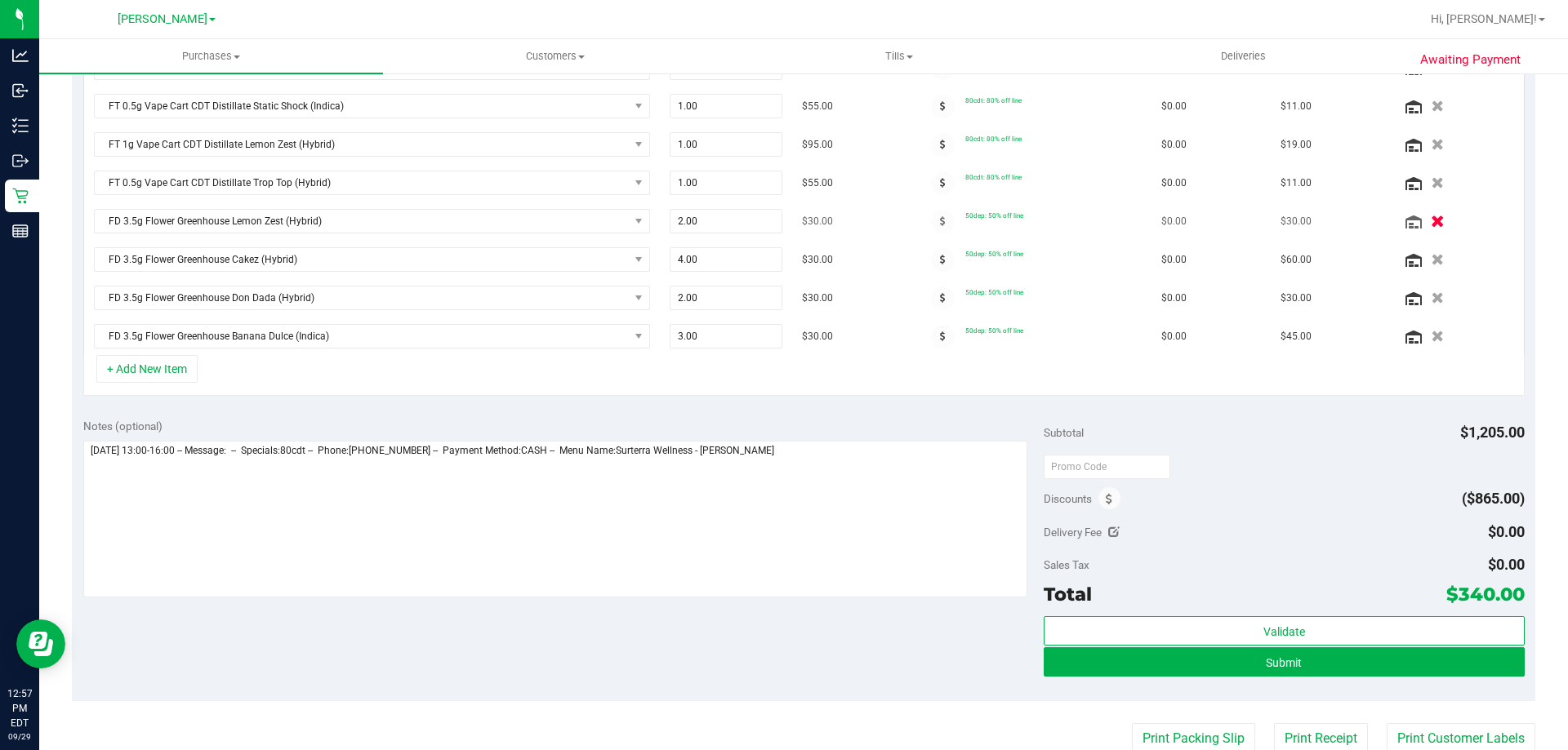
click at [1431, 218] on icon "button" at bounding box center [1437, 221] width 14 height 12
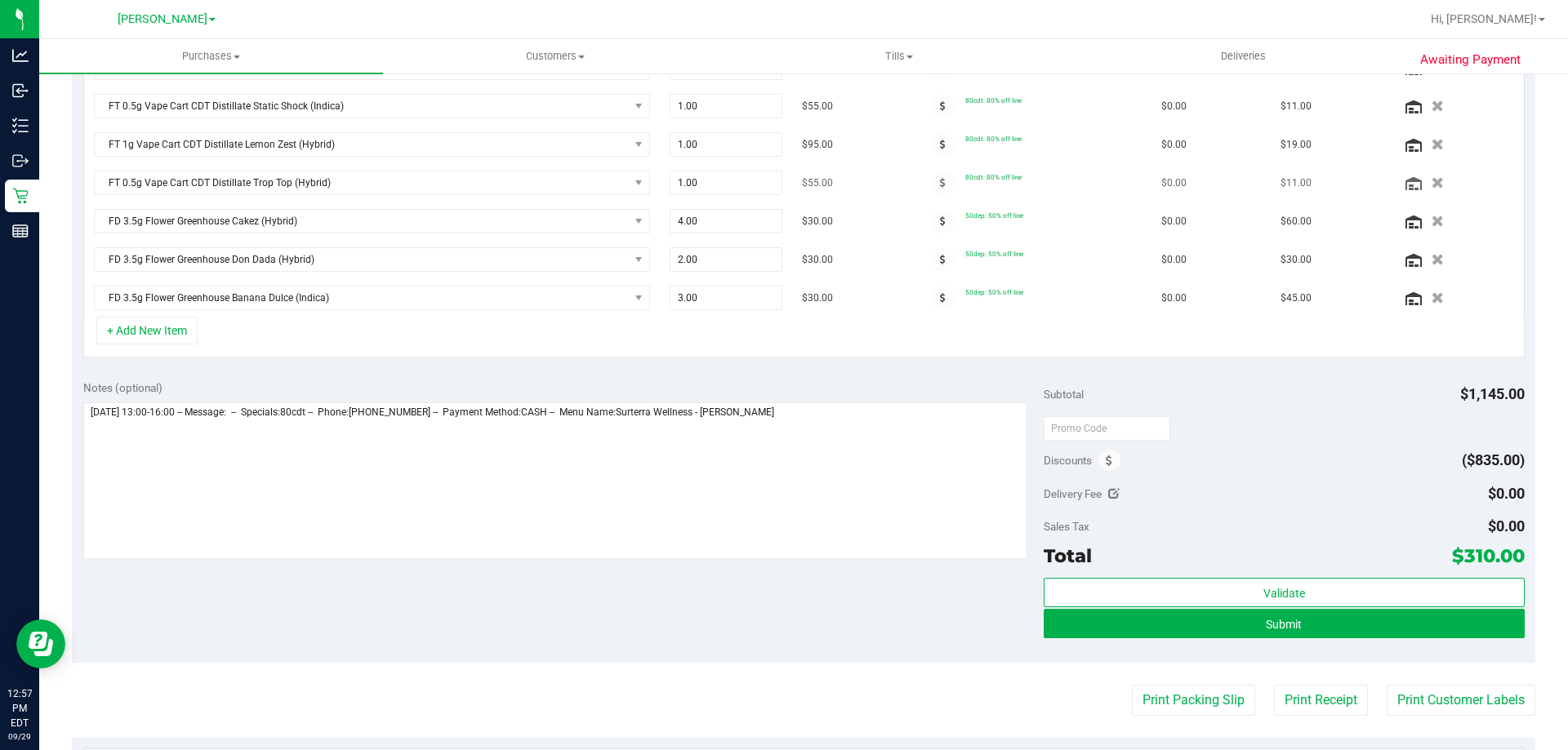
scroll to position [684, 0]
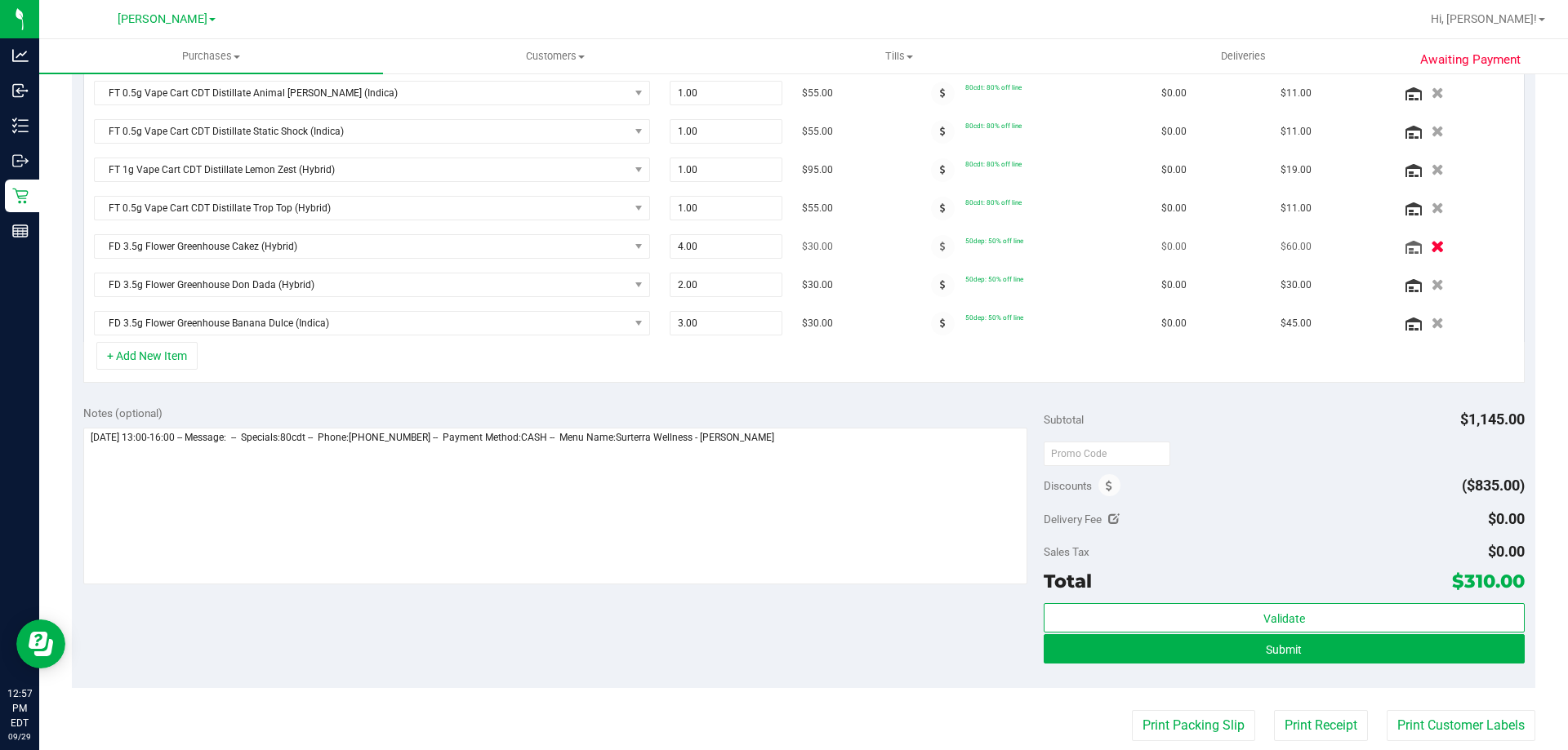
click at [1431, 246] on icon "button" at bounding box center [1437, 247] width 14 height 12
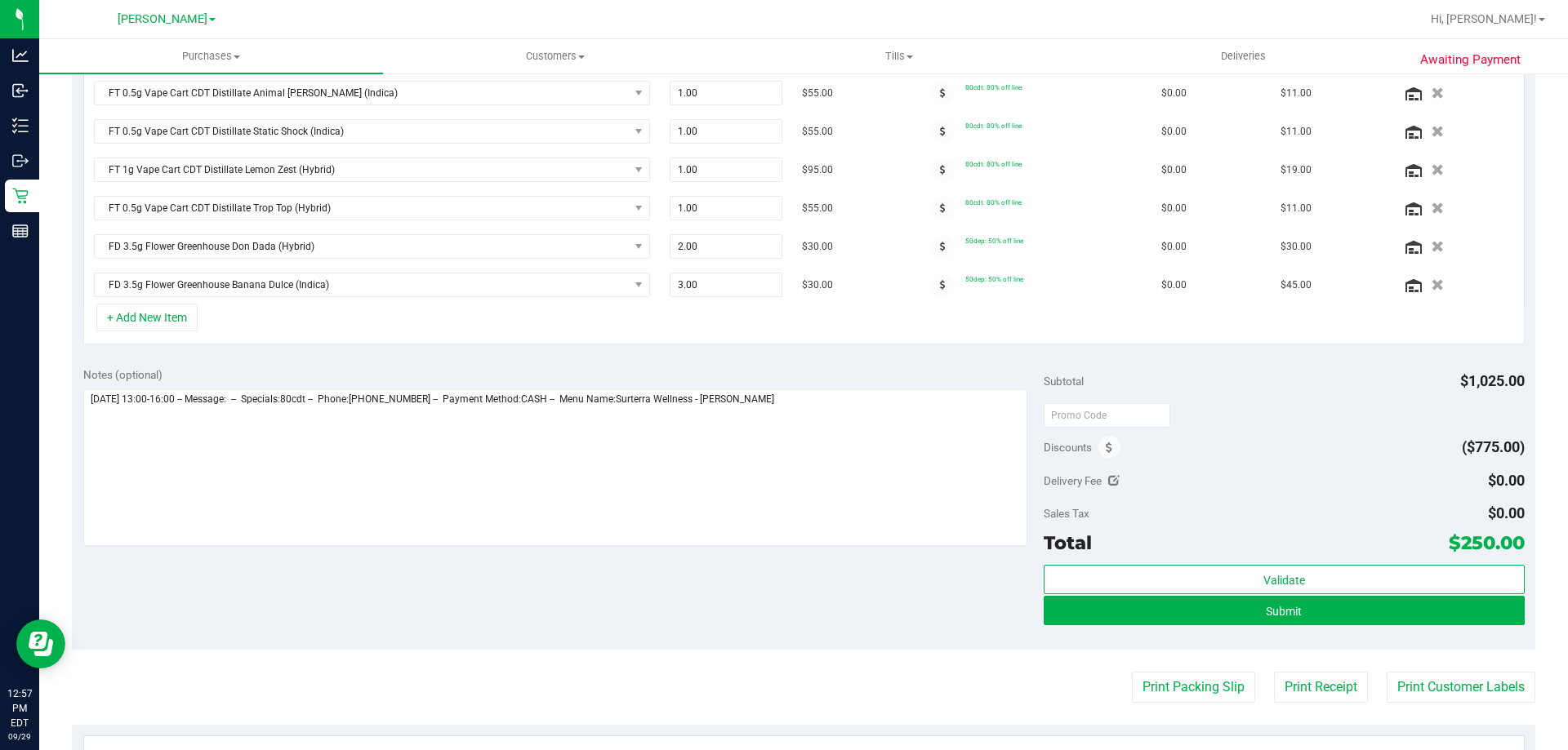
scroll to position [658, 0]
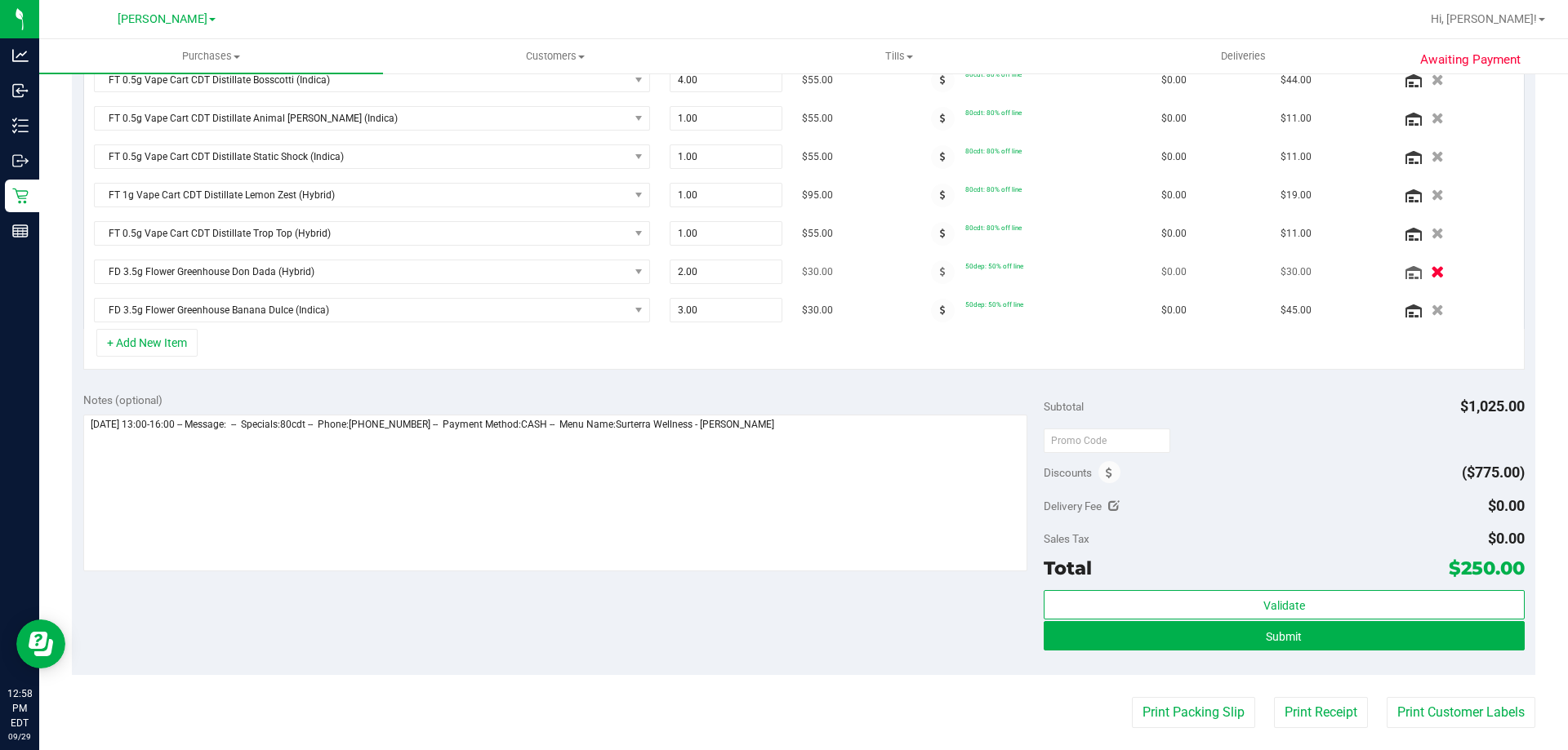
click at [1431, 270] on icon "button" at bounding box center [1437, 272] width 14 height 12
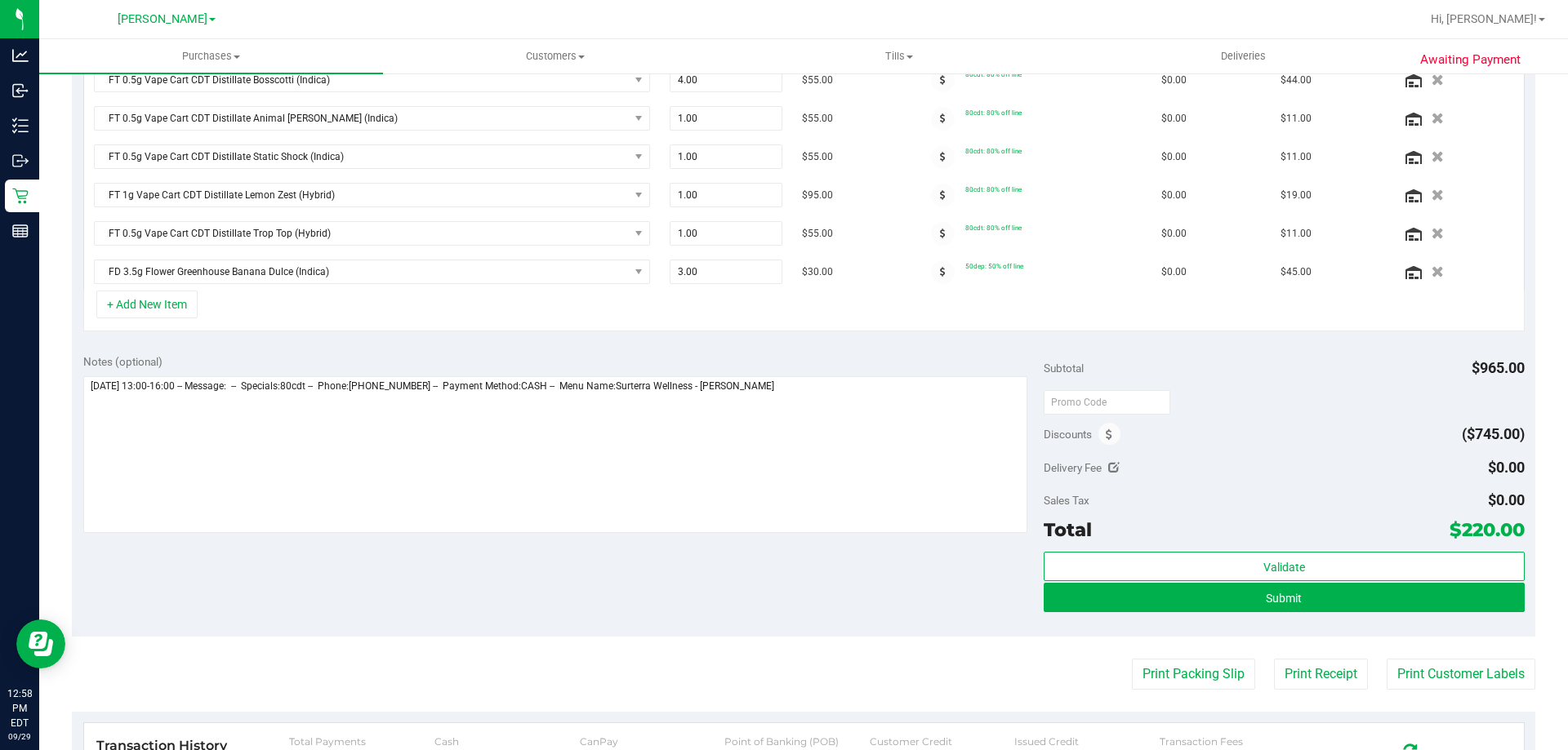
scroll to position [633, 0]
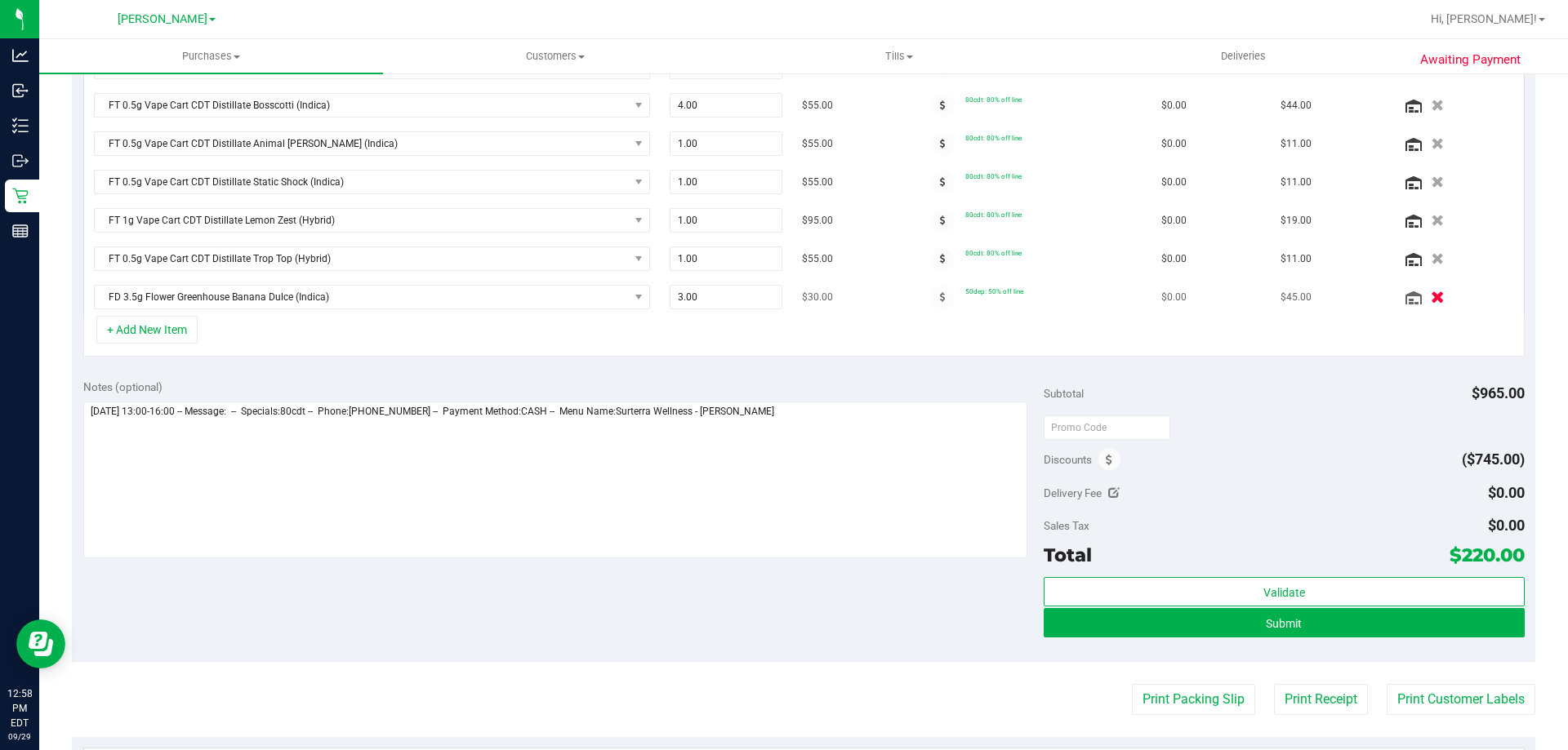
click at [1431, 291] on icon "button" at bounding box center [1437, 297] width 14 height 12
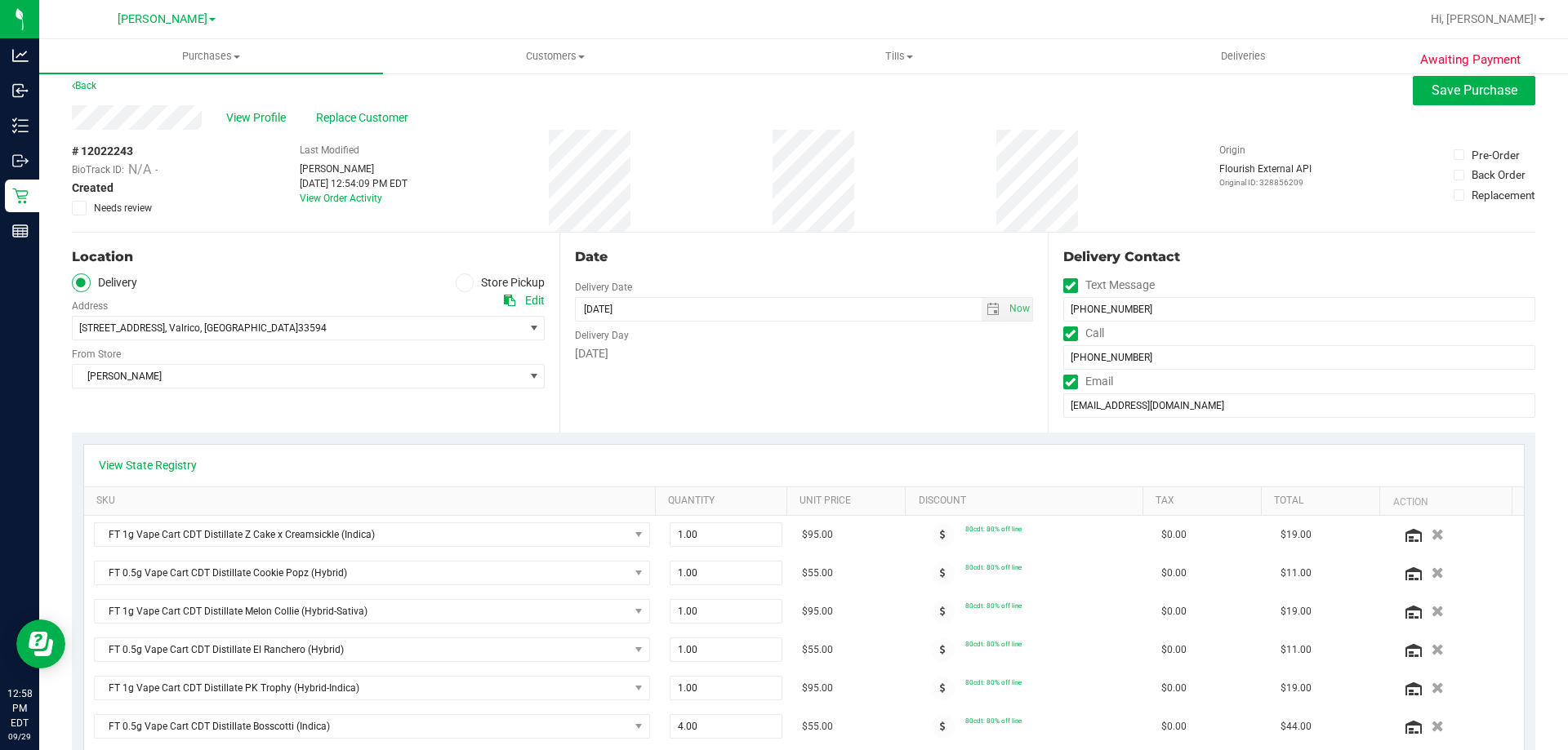
scroll to position [0, 0]
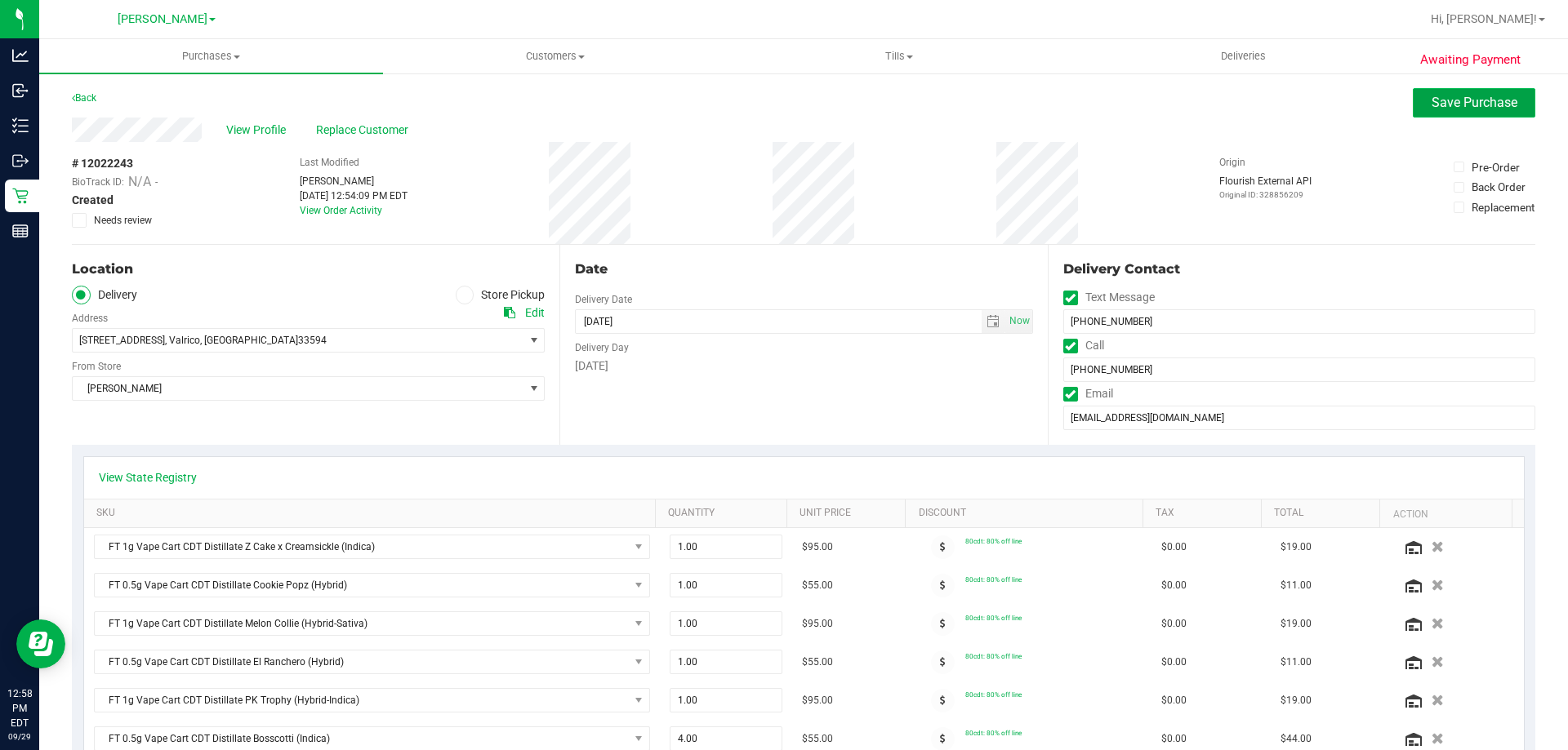
click at [1467, 103] on span "Save Purchase" at bounding box center [1474, 103] width 86 height 16
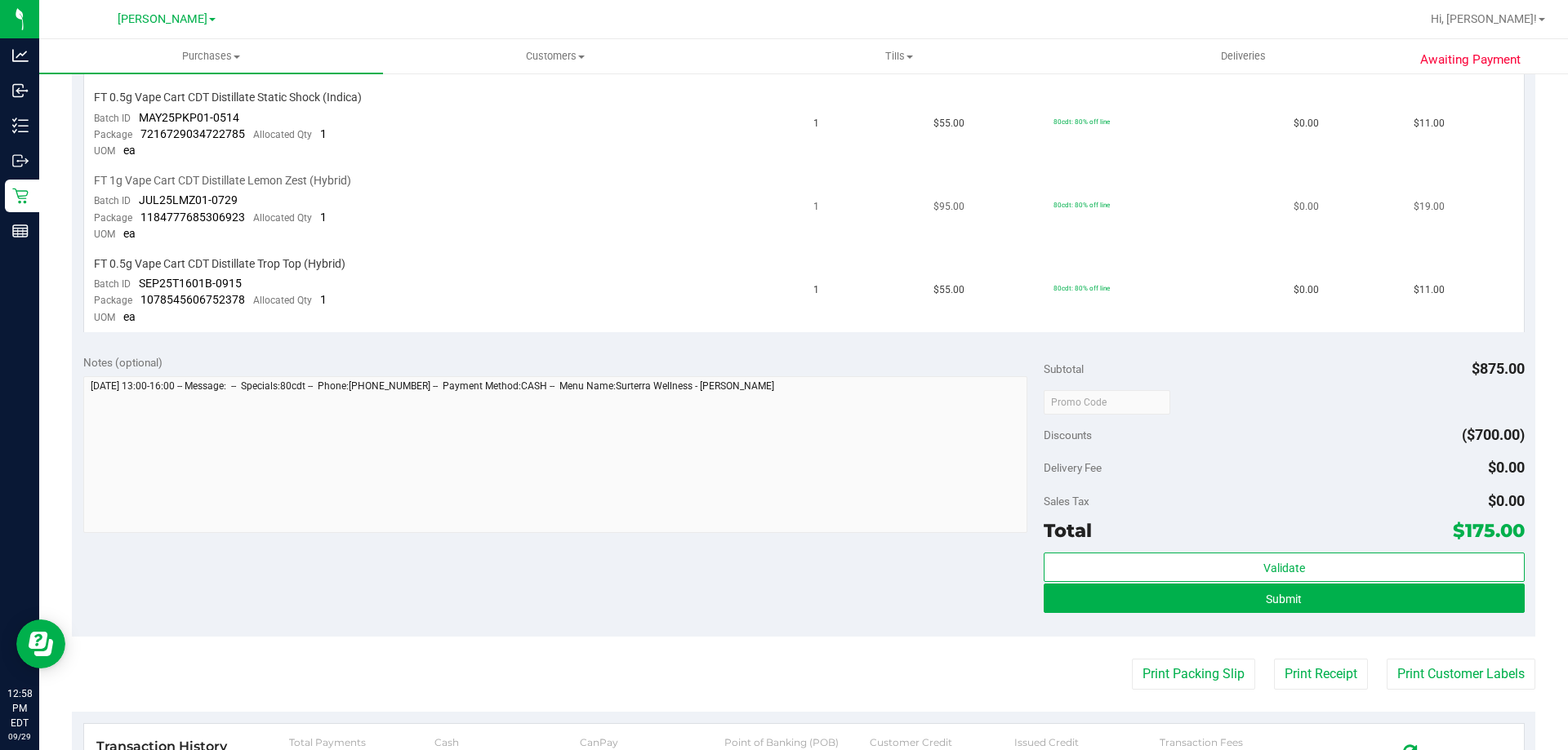
scroll to position [1143, 0]
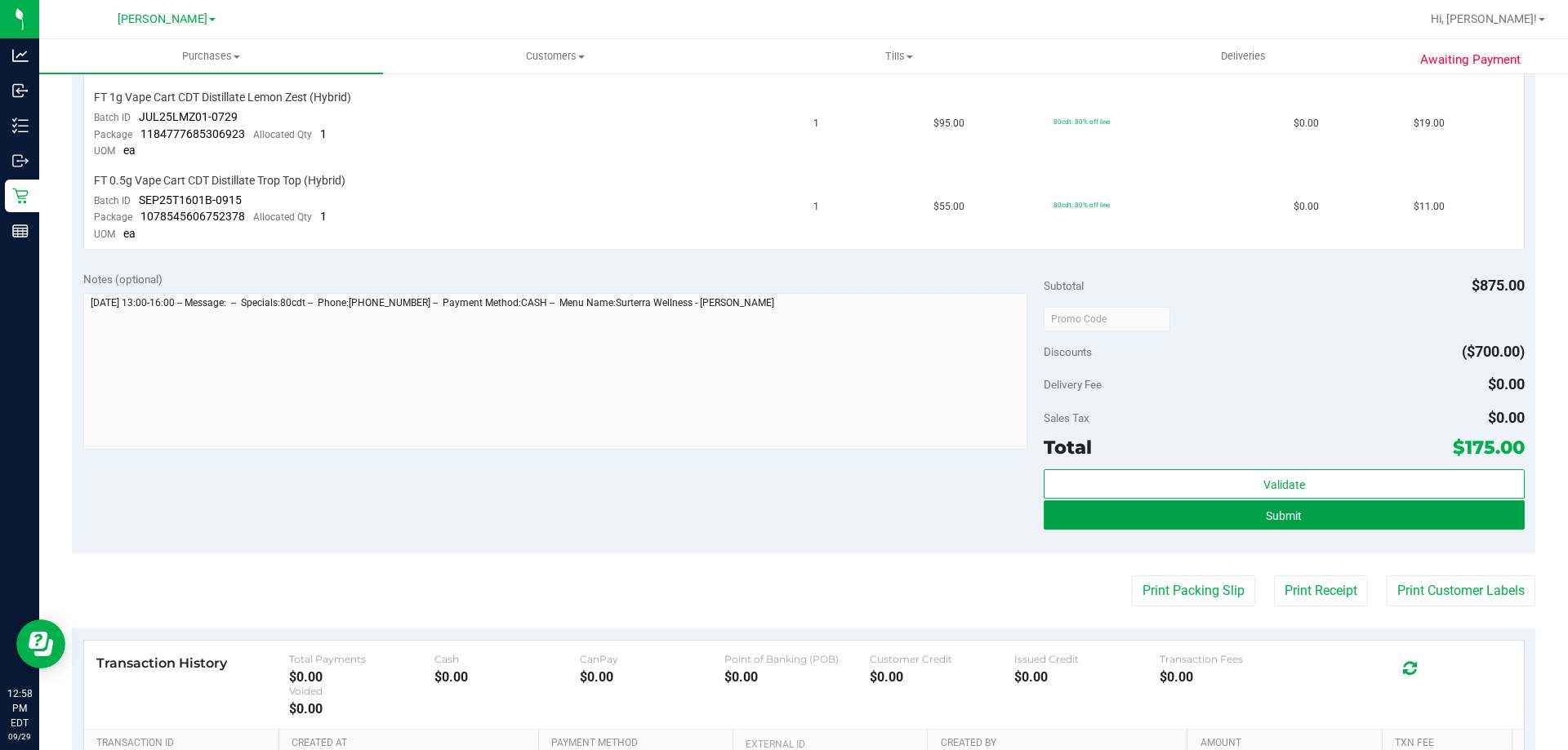
click at [1286, 518] on span "Submit" at bounding box center [1284, 515] width 36 height 13
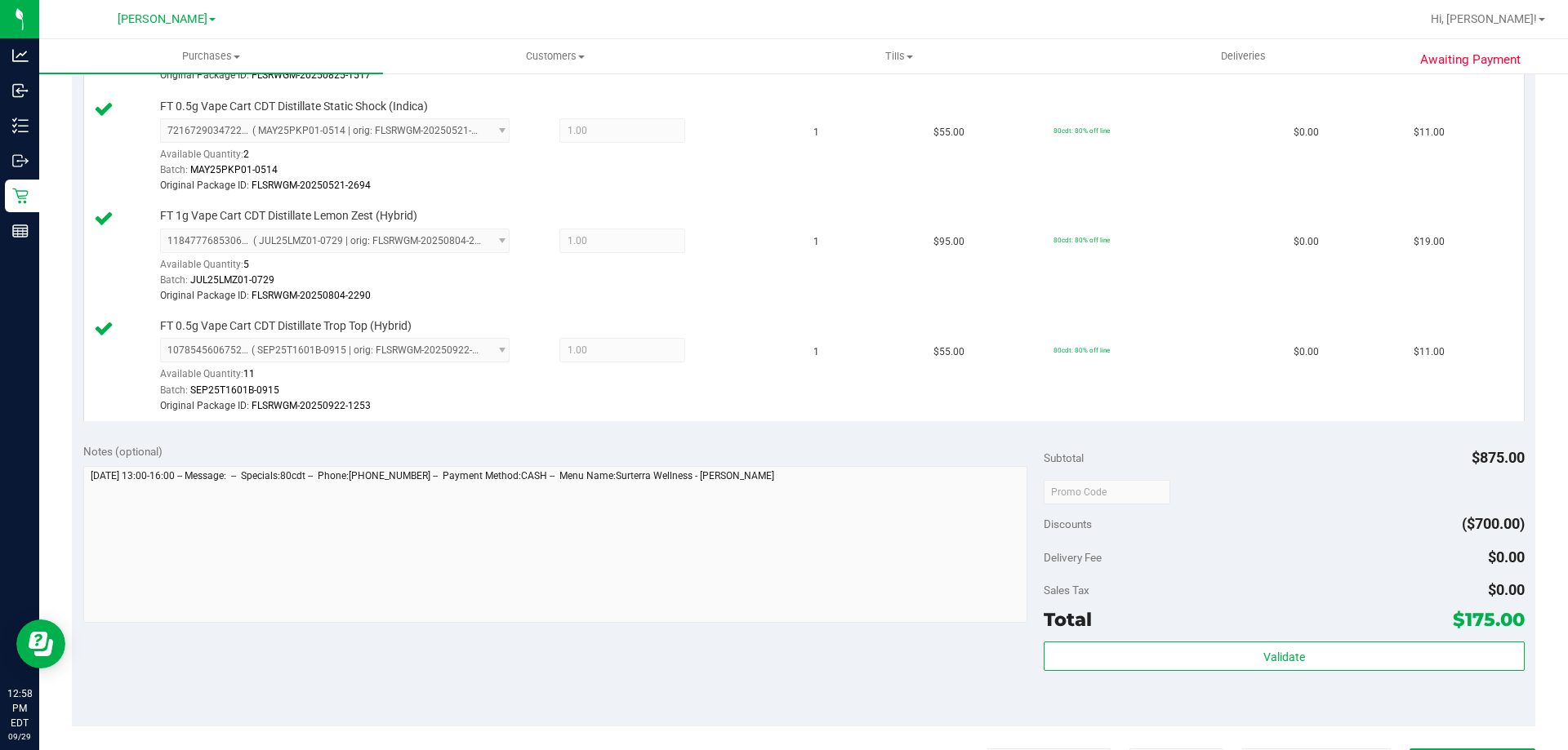
scroll to position [1632, 0]
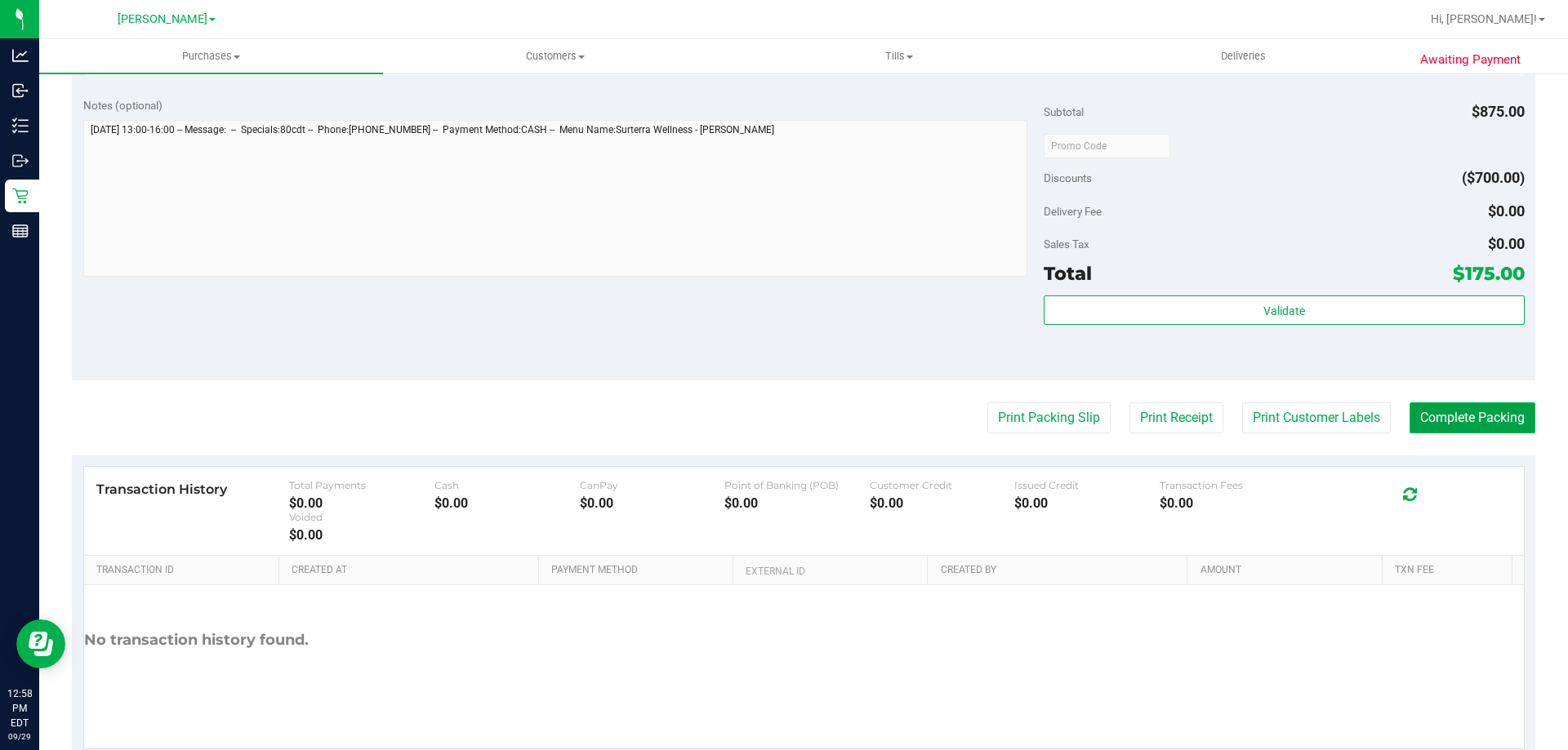
click at [1495, 423] on button "Complete Packing" at bounding box center [1471, 418] width 125 height 31
click at [1326, 326] on div "Validate" at bounding box center [1283, 311] width 480 height 31
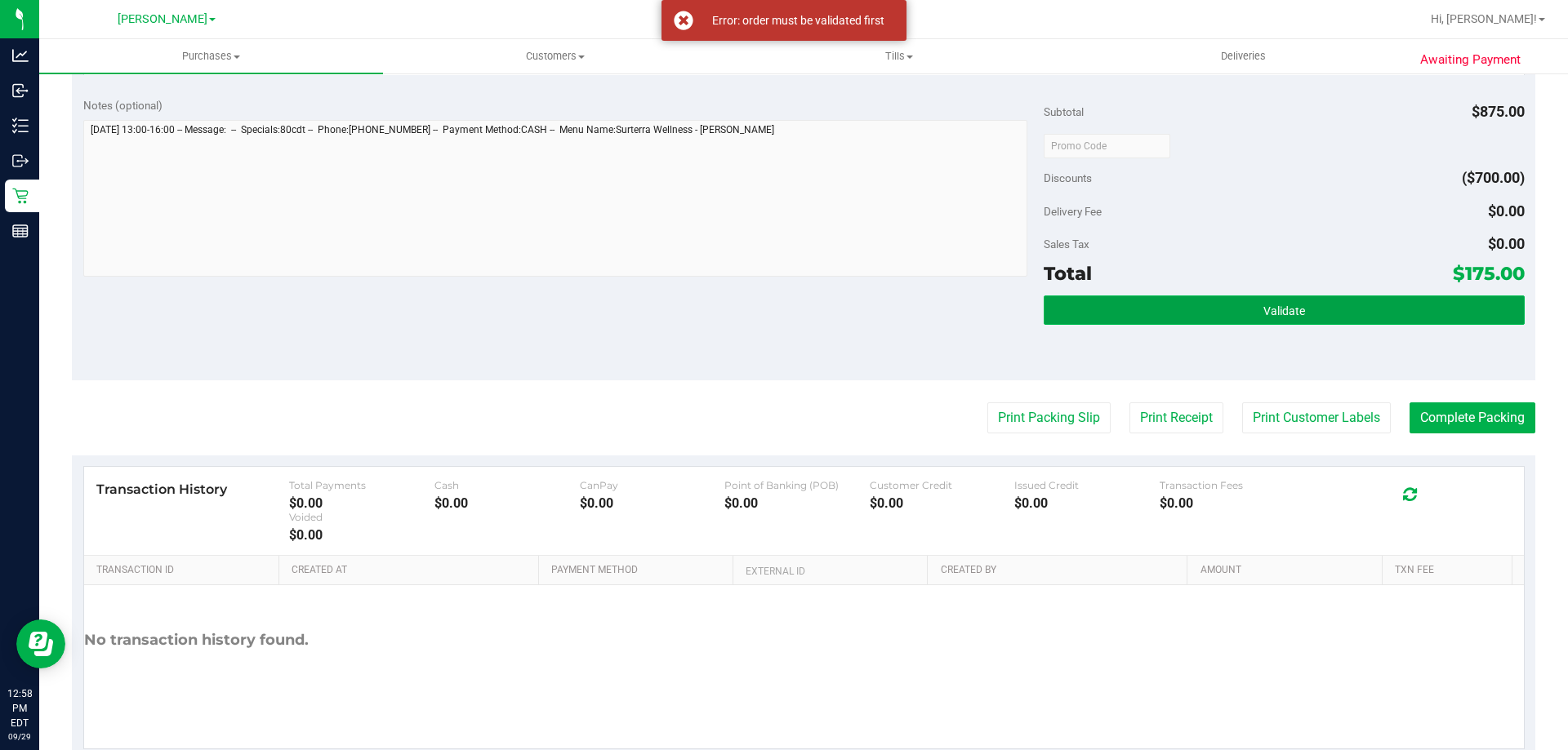
click at [1332, 311] on button "Validate" at bounding box center [1283, 310] width 480 height 29
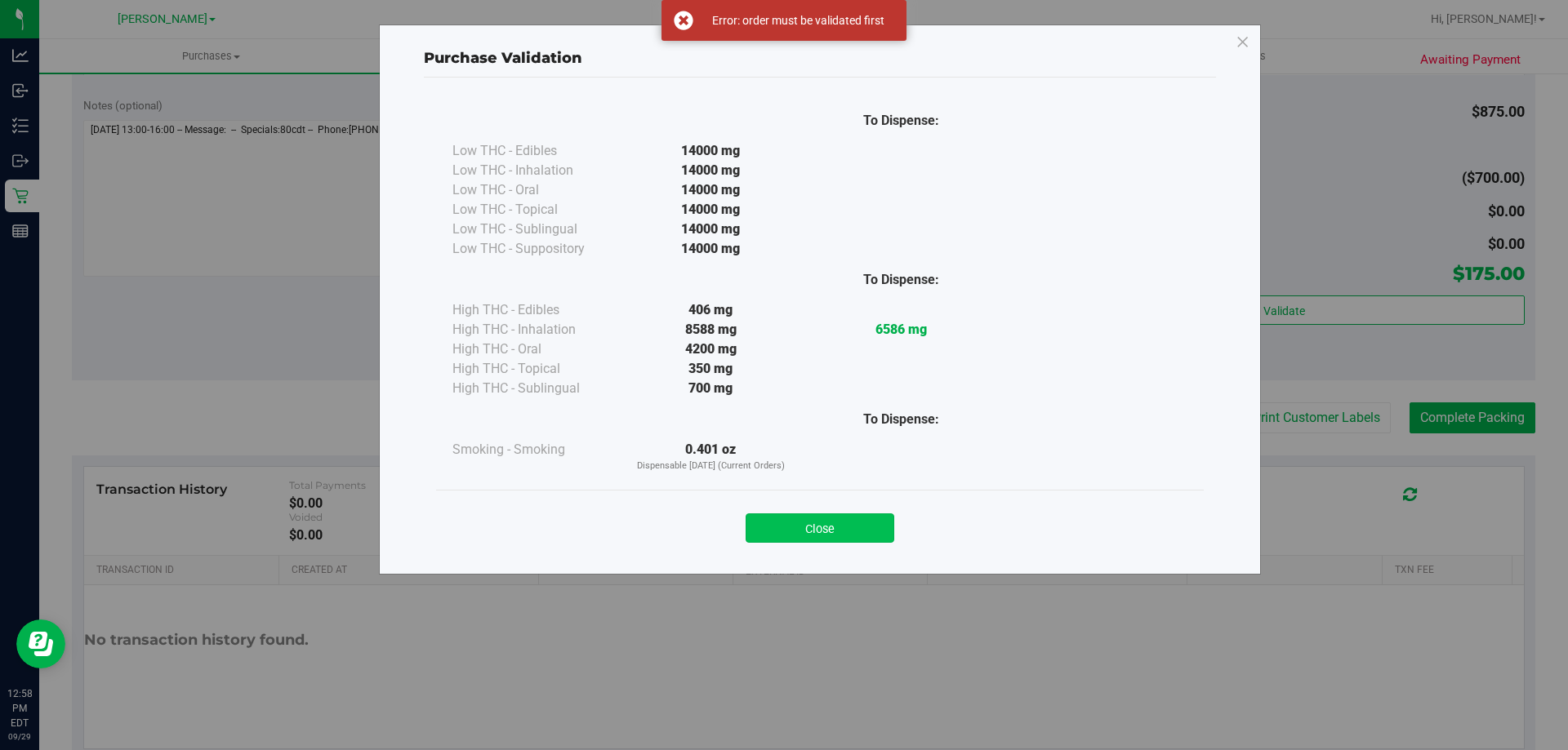
click at [796, 526] on button "Close" at bounding box center [819, 528] width 149 height 29
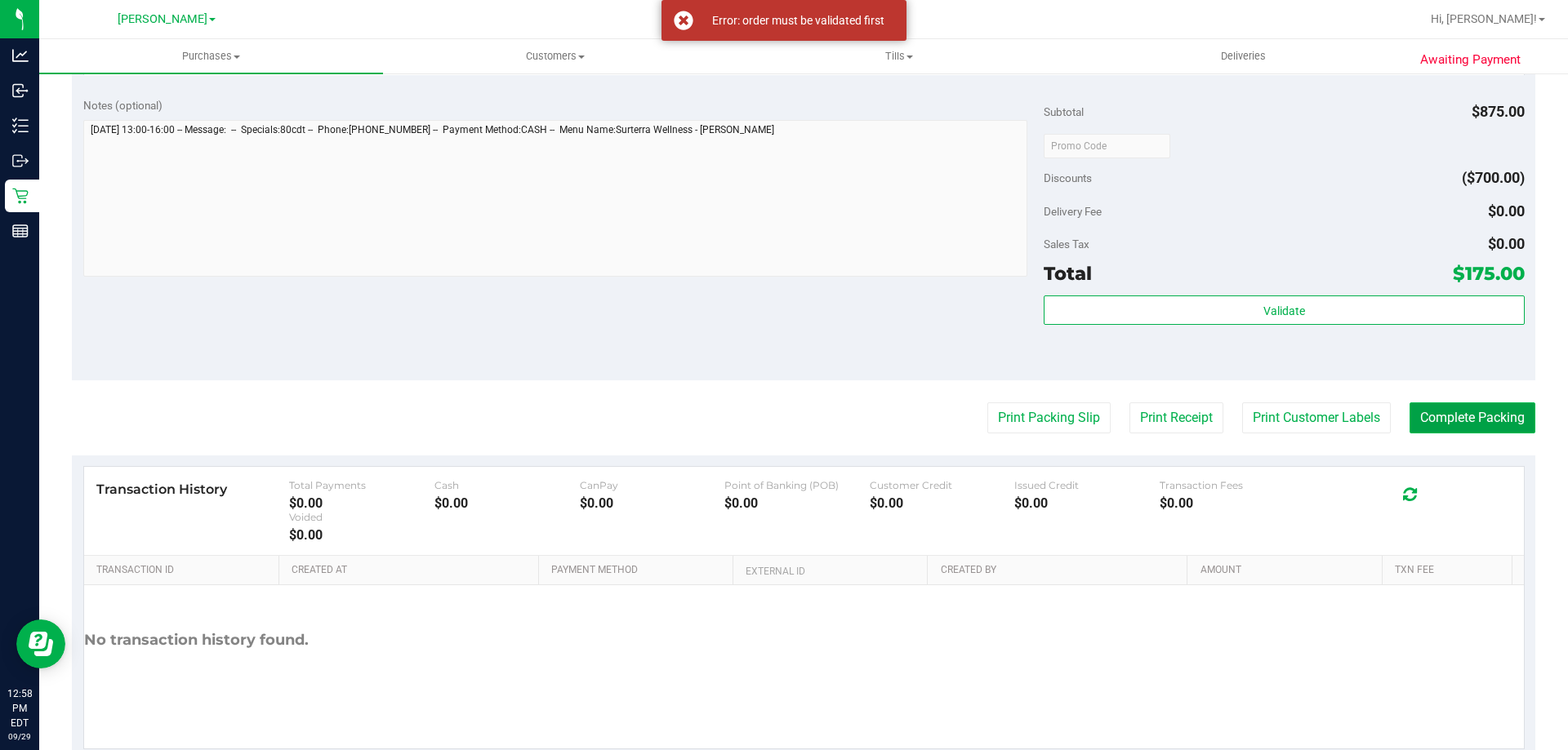
click at [1493, 420] on button "Complete Packing" at bounding box center [1471, 418] width 125 height 31
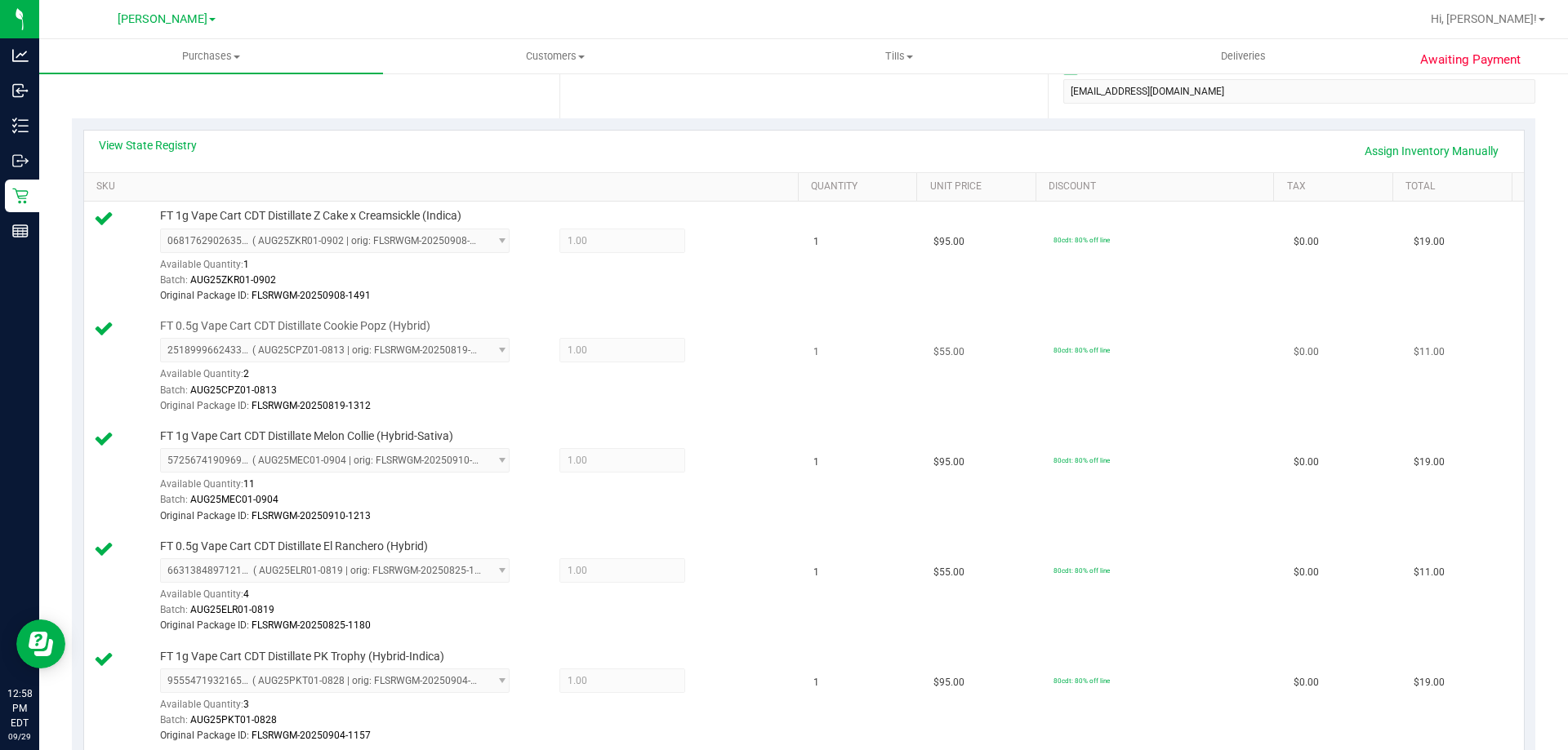
scroll to position [0, 0]
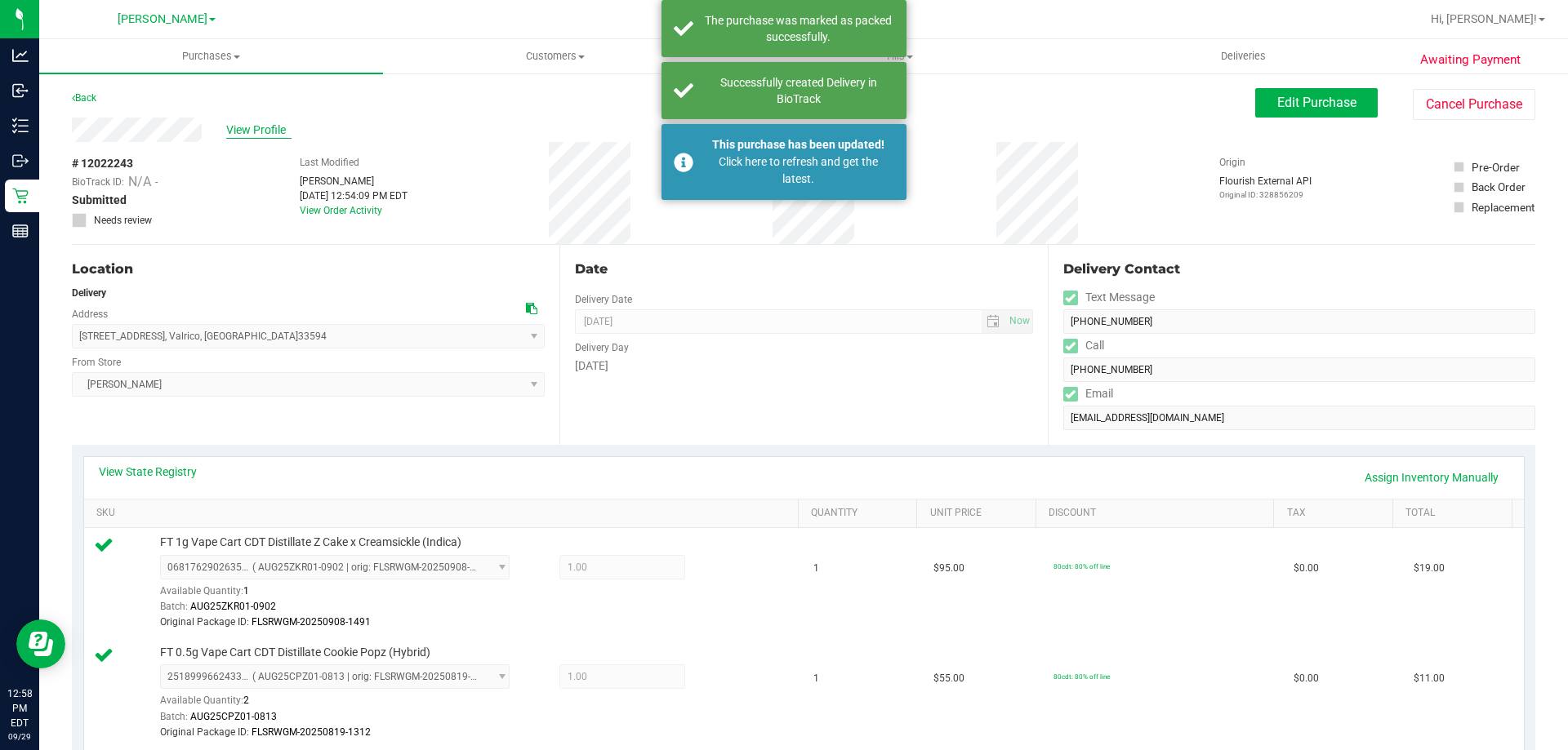
click at [258, 127] on span "View Profile" at bounding box center [259, 130] width 66 height 17
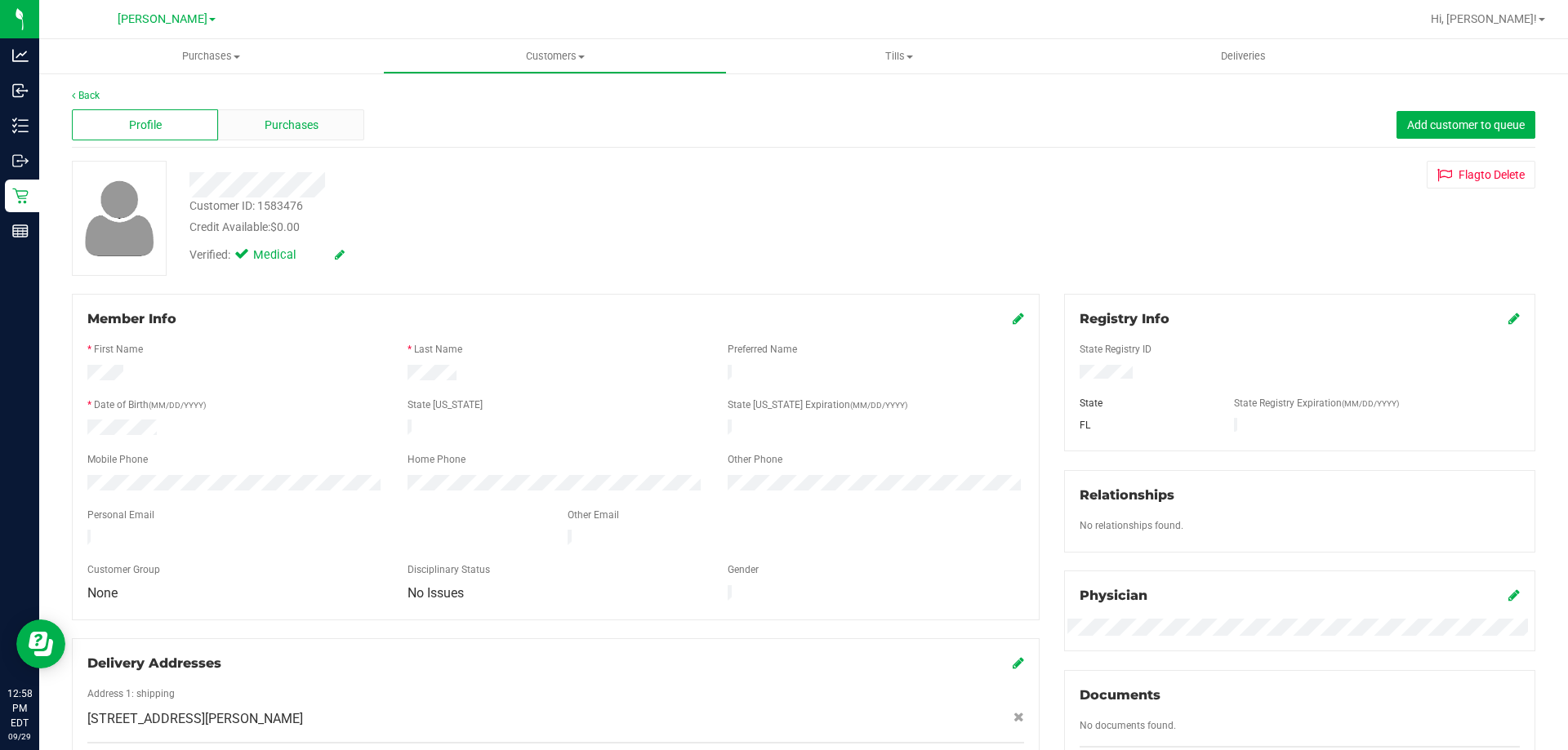
click at [303, 137] on div "Purchases" at bounding box center [290, 125] width 146 height 31
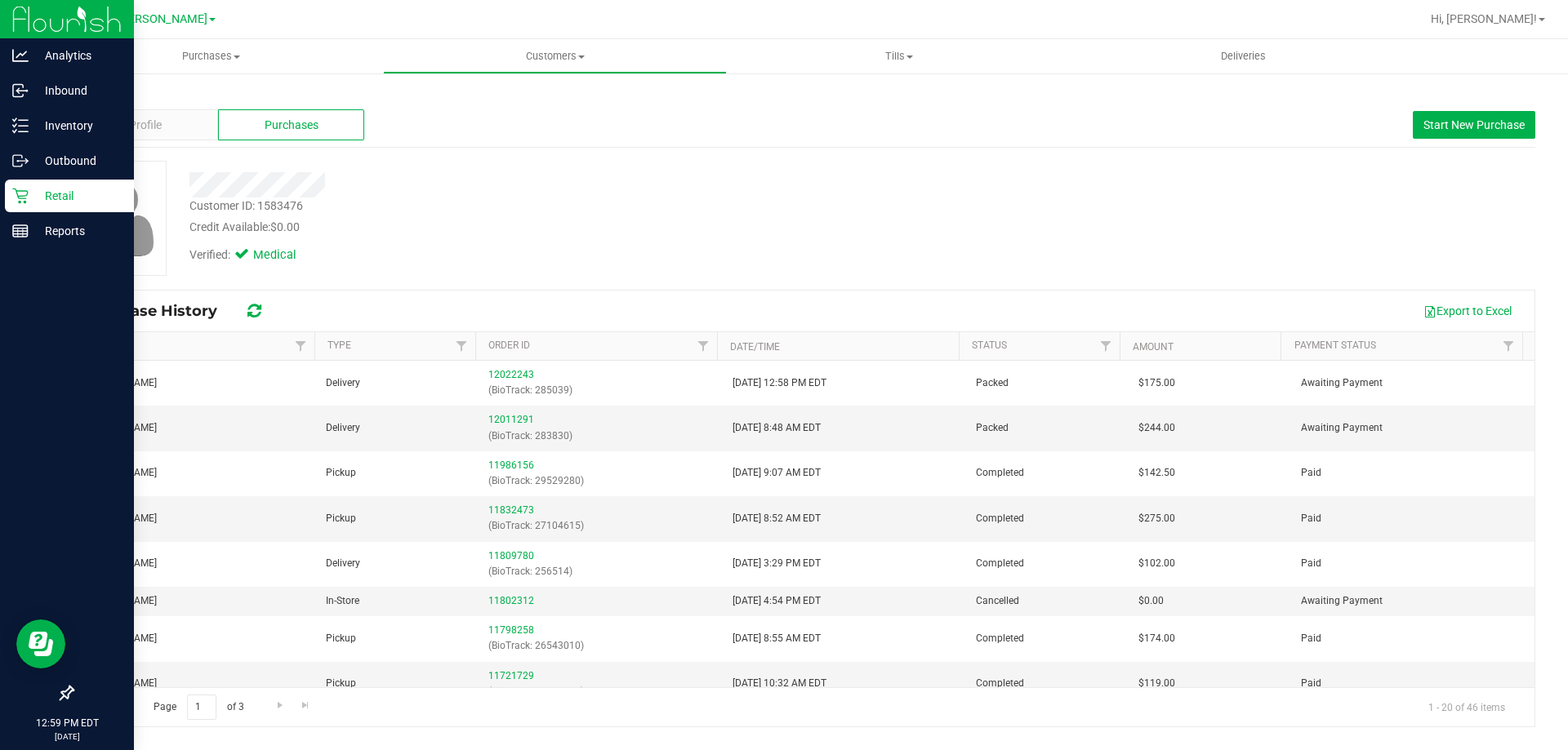
click at [31, 193] on p "Retail" at bounding box center [77, 195] width 98 height 20
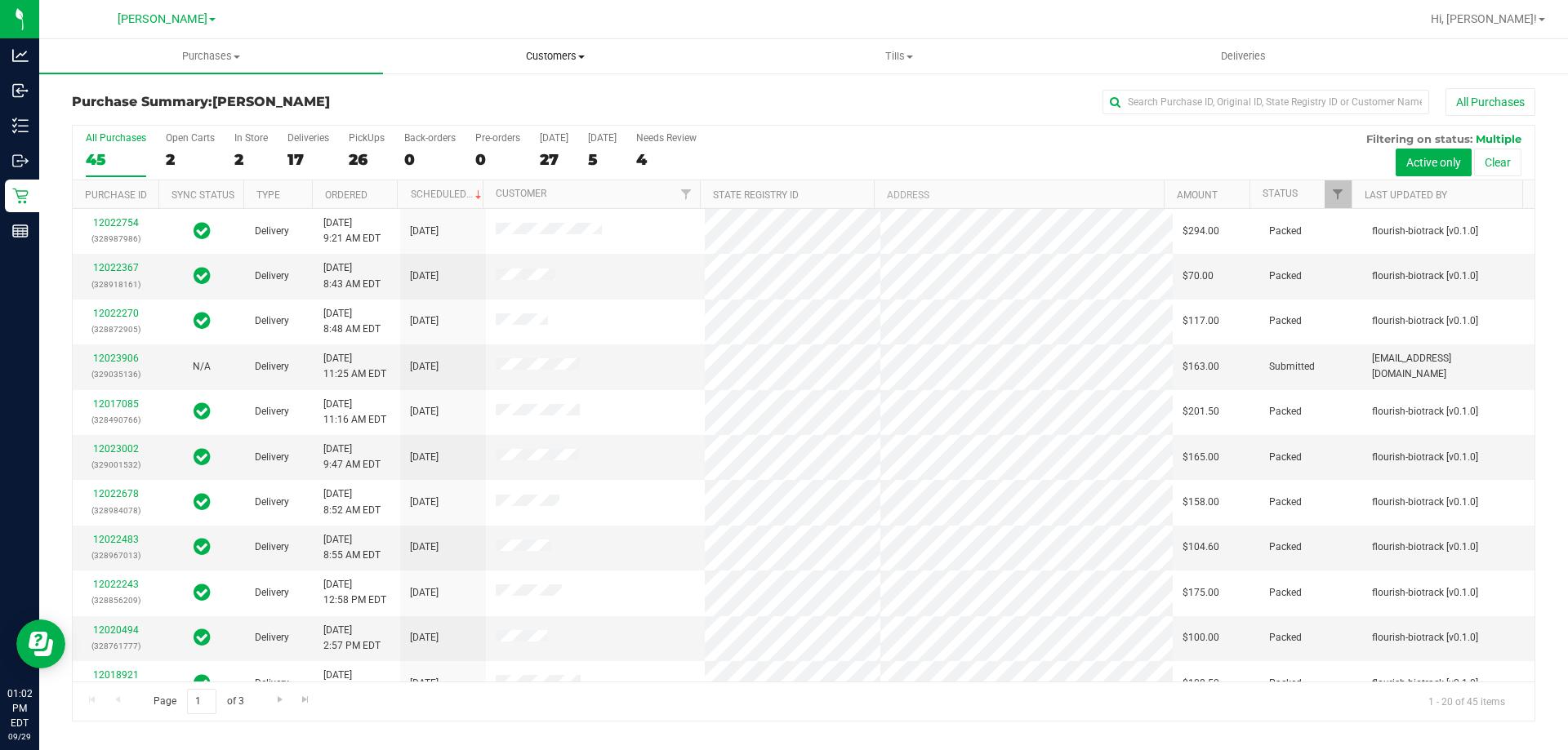
click at [546, 54] on span "Customers" at bounding box center [555, 56] width 342 height 15
click at [488, 96] on span "All customers" at bounding box center [442, 99] width 118 height 14
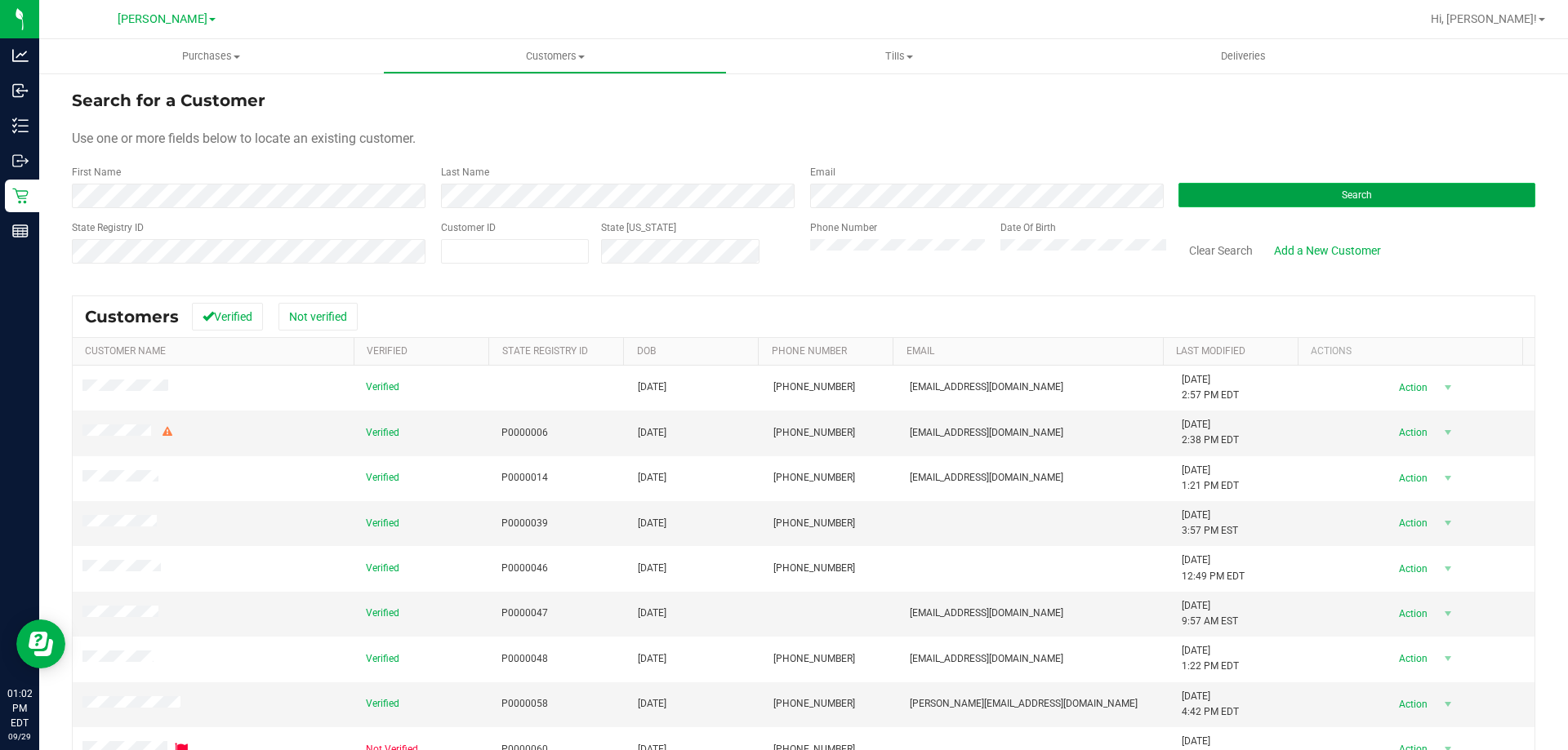
click at [1296, 194] on button "Search" at bounding box center [1356, 195] width 357 height 24
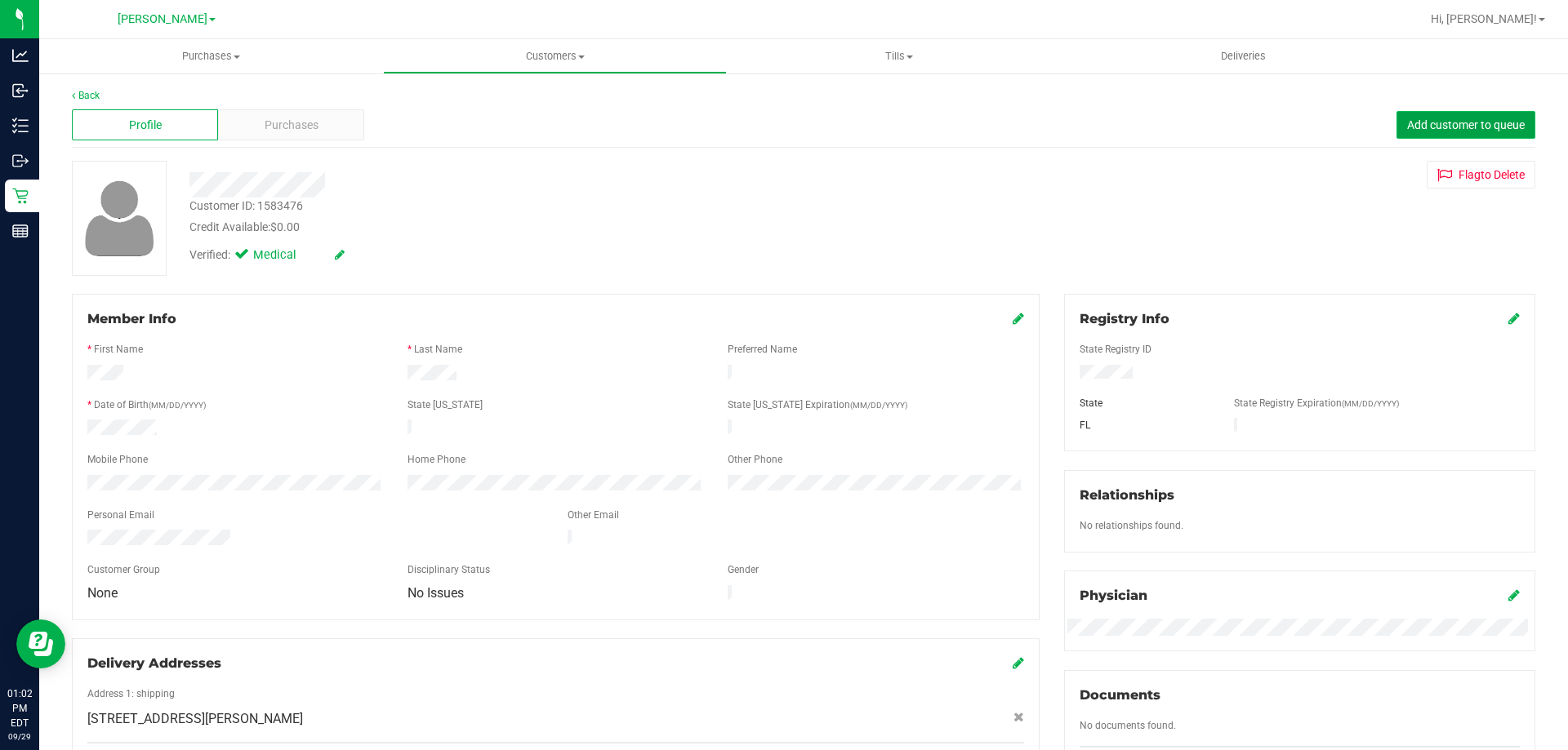
click at [1460, 122] on span "Add customer to queue" at bounding box center [1466, 124] width 118 height 13
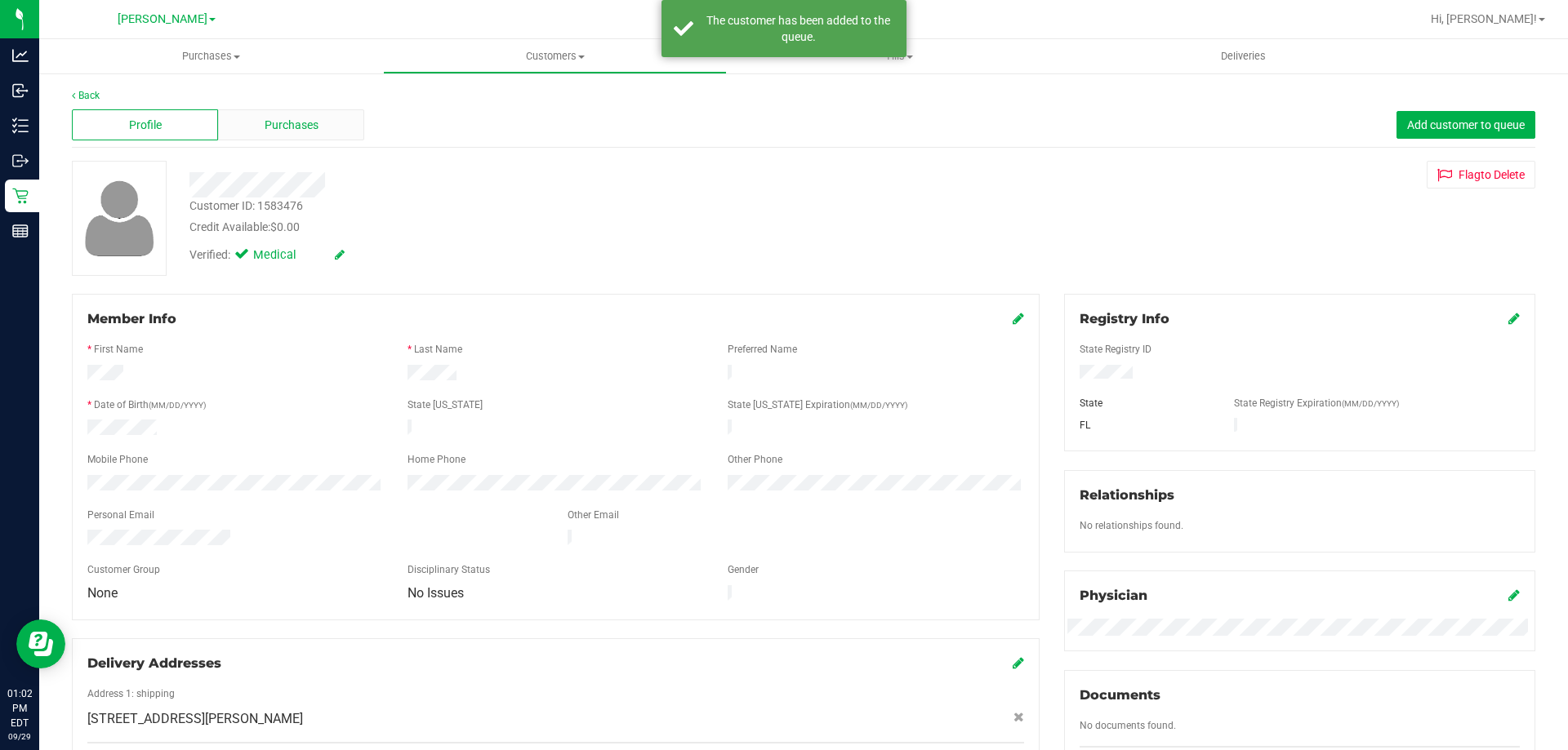
click at [274, 134] on div "Purchases" at bounding box center [290, 125] width 146 height 31
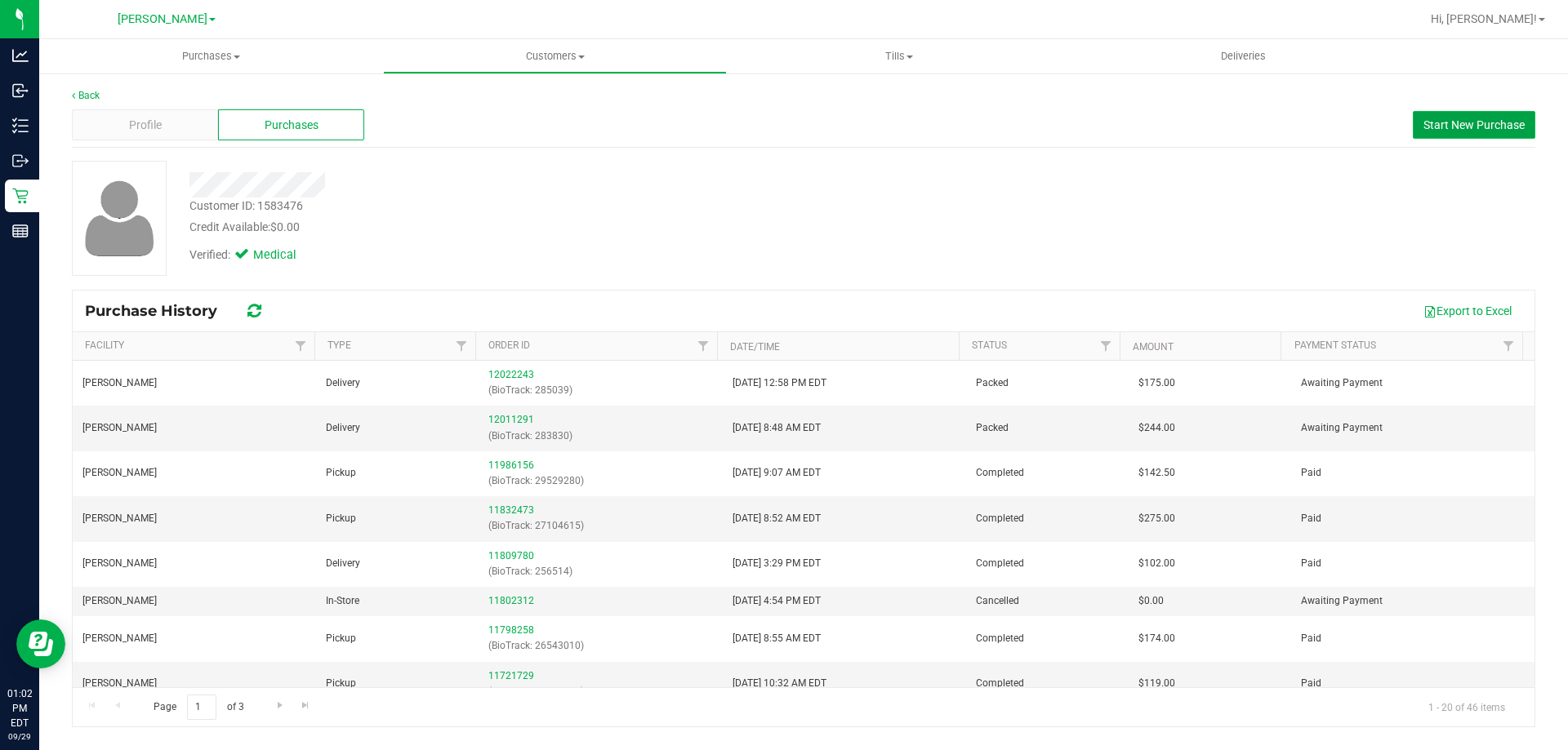
click at [1468, 123] on span "Start New Purchase" at bounding box center [1474, 124] width 101 height 13
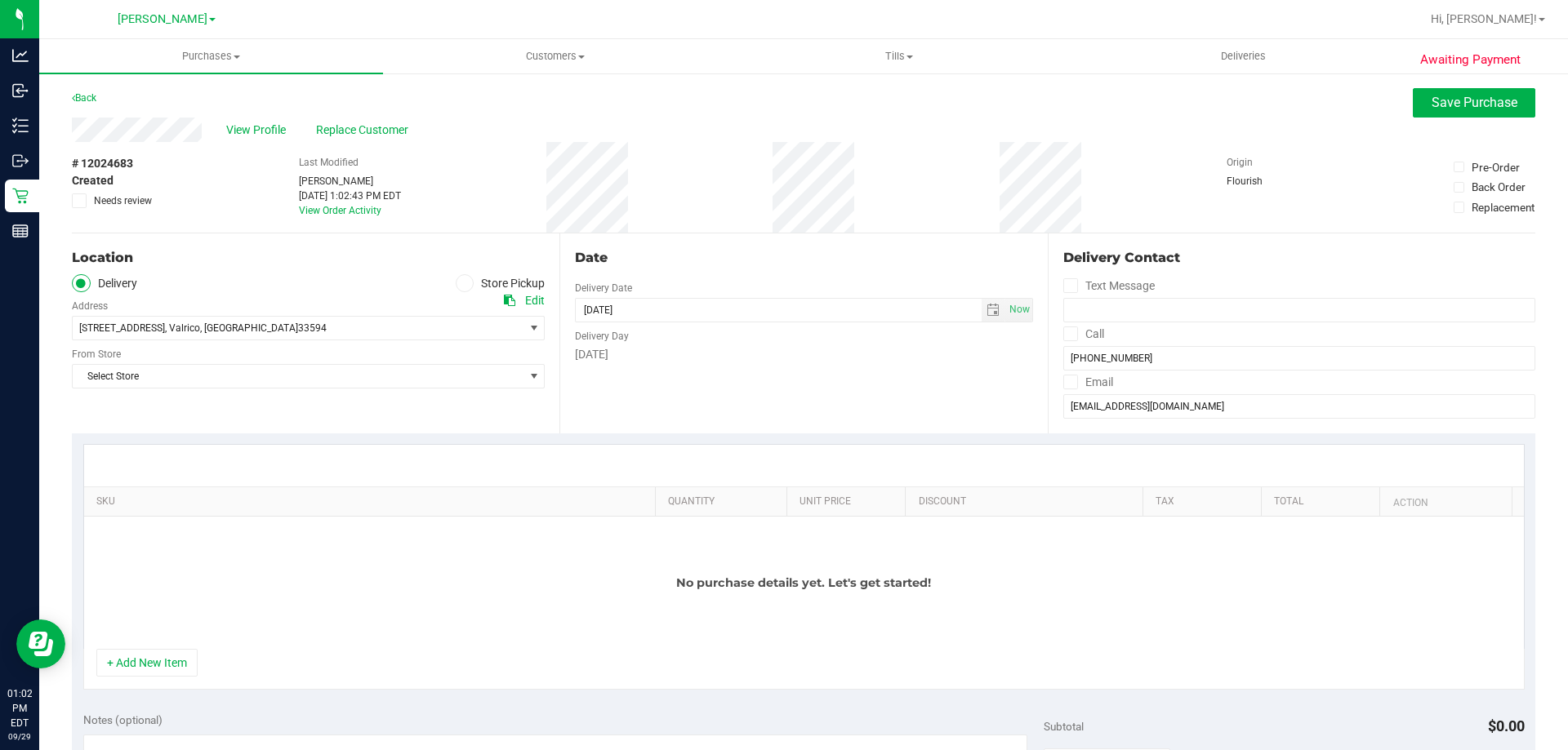
click at [456, 283] on span at bounding box center [465, 283] width 19 height 19
click at [0, 0] on input "Store Pickup" at bounding box center [0, 0] width 0 height 0
click at [524, 321] on span "select" at bounding box center [534, 328] width 21 height 22
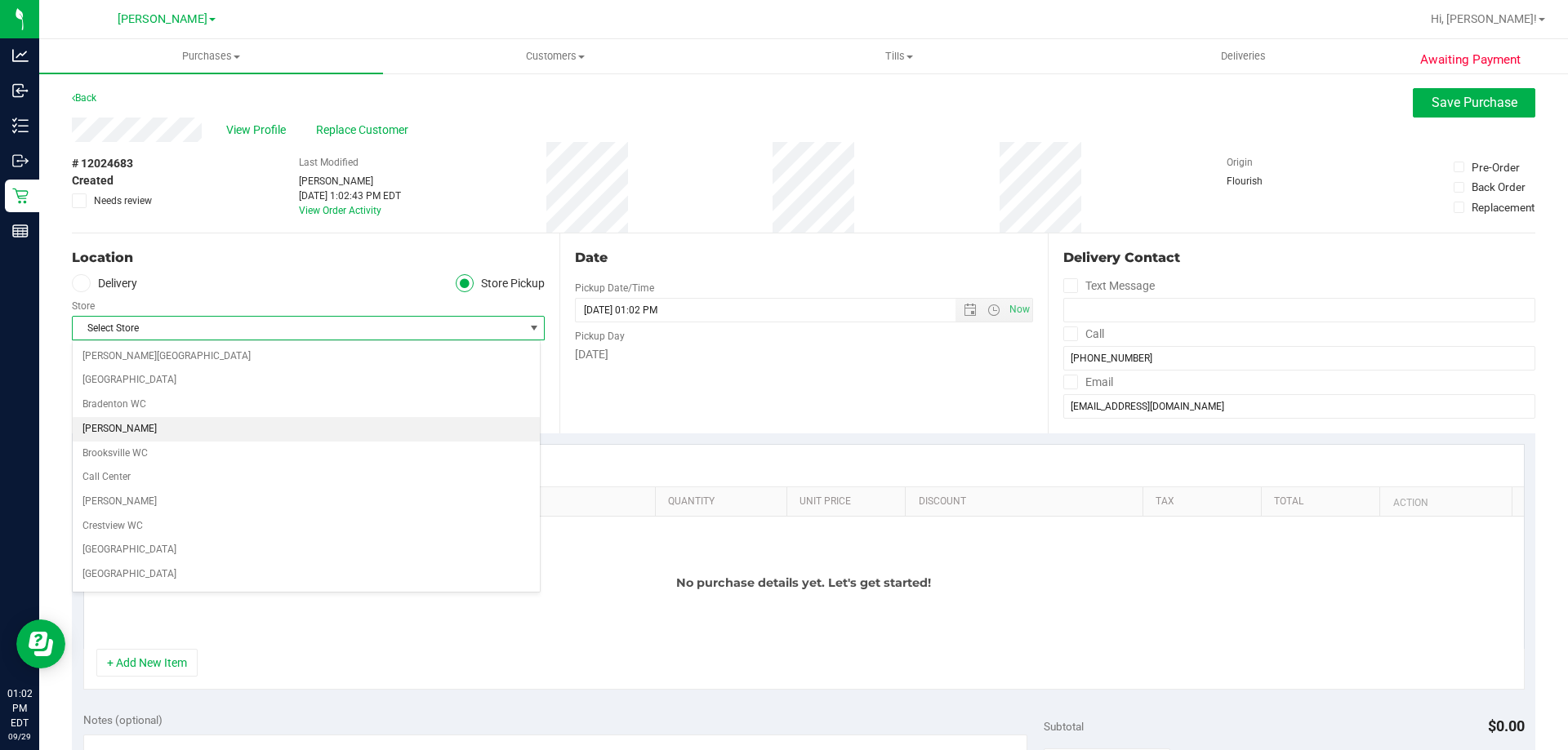
click at [274, 433] on li "[PERSON_NAME]" at bounding box center [306, 429] width 467 height 24
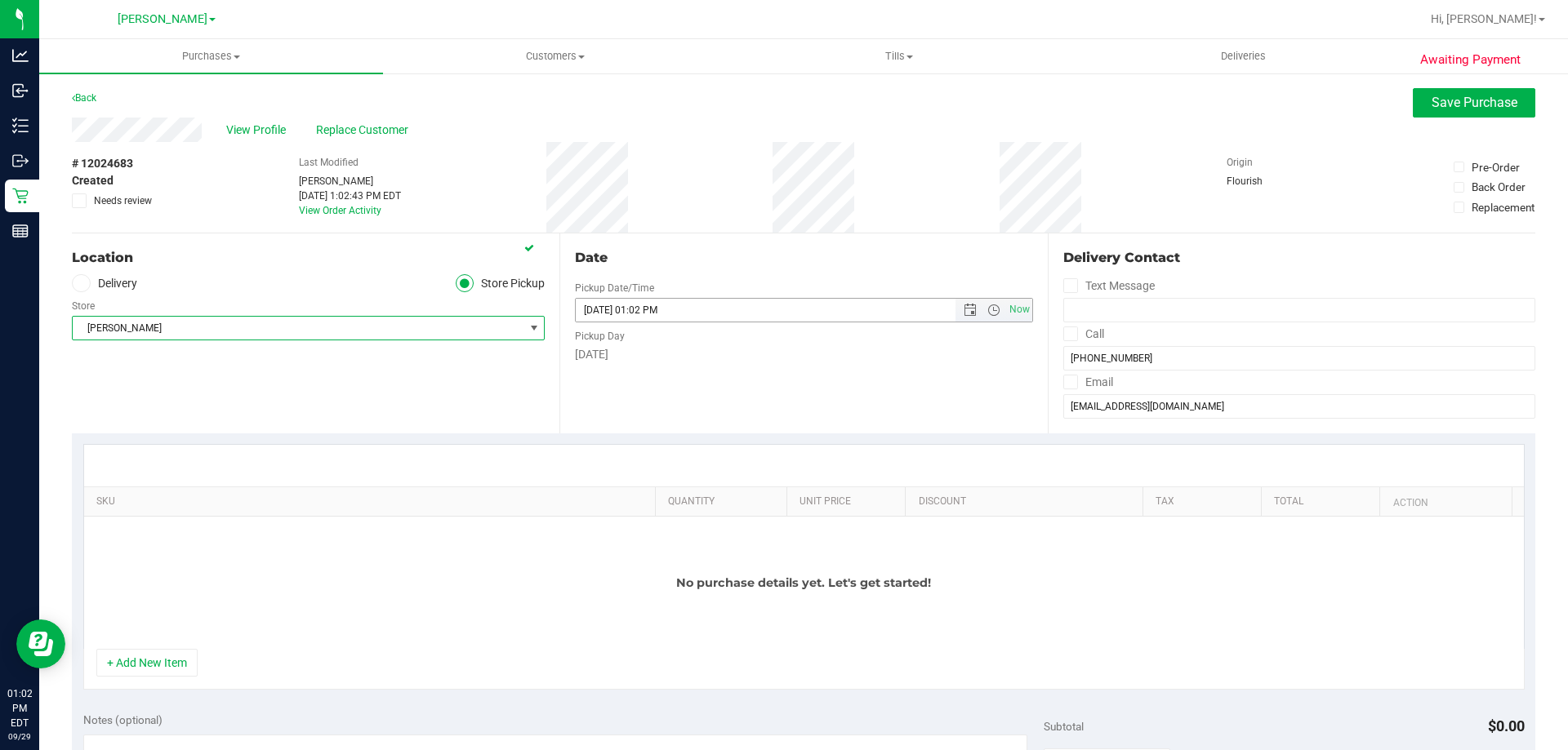
click at [801, 317] on input "09/29/2025 01:02 PM" at bounding box center [779, 310] width 406 height 22
click at [709, 404] on div "Date Pickup Date/Time 09/29/2025 Now 09/29/2025 01:02 PM Now Pickup Day Monday" at bounding box center [803, 333] width 488 height 200
click at [166, 657] on button "+ Add New Item" at bounding box center [146, 663] width 101 height 28
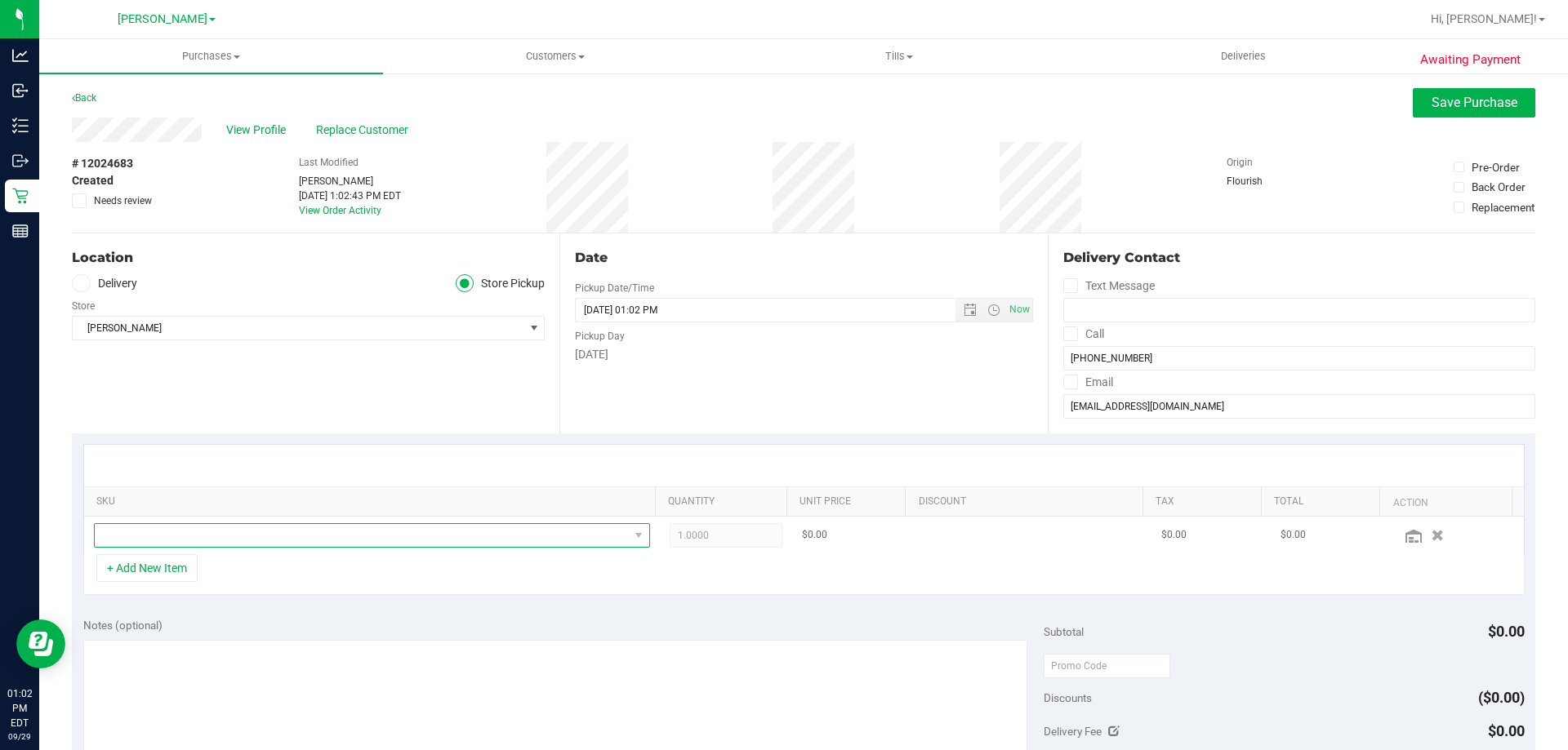
click at [202, 533] on span "NO DATA FOUND" at bounding box center [362, 535] width 534 height 22
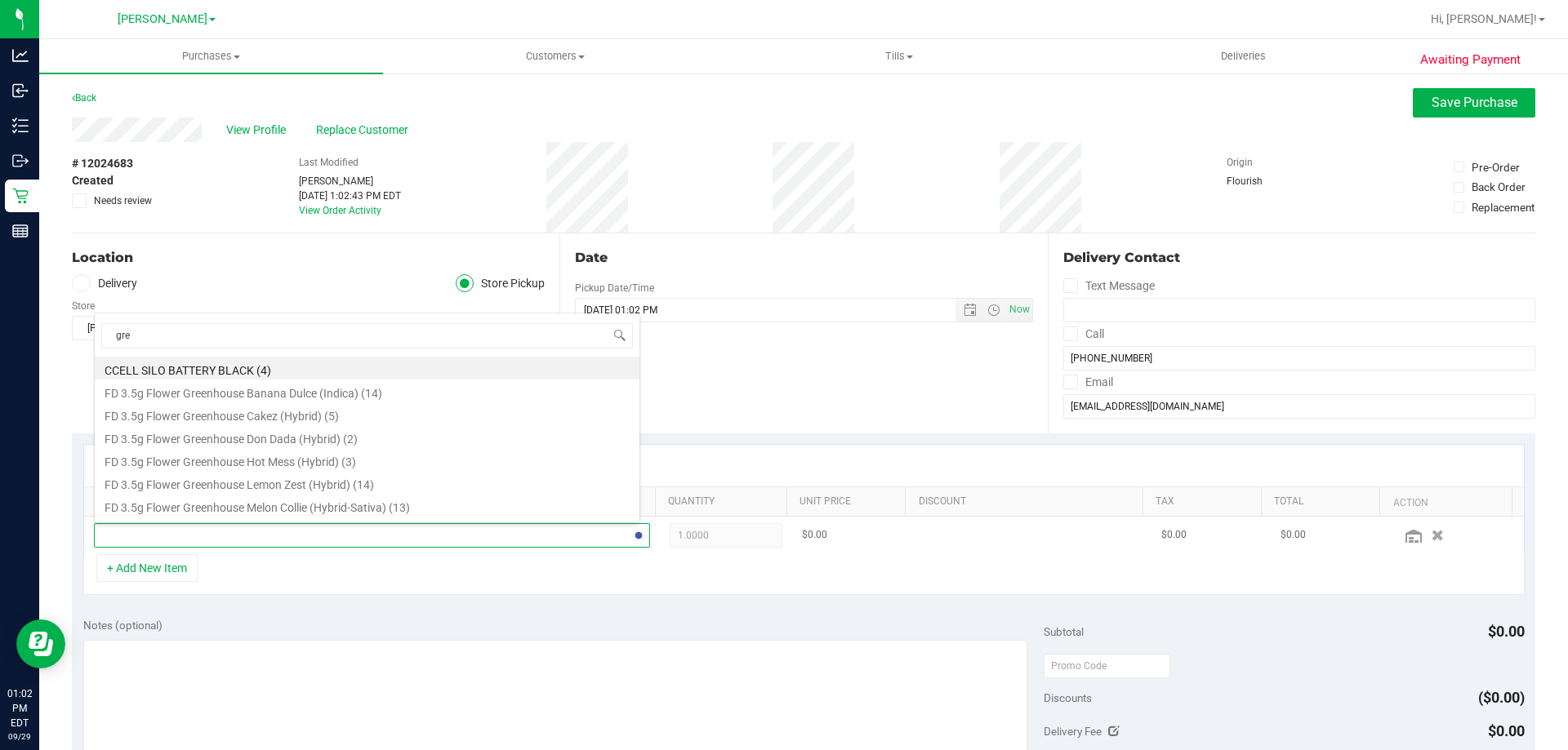
type input "gree"
click at [279, 510] on li "FD 3.5g Flower Greenhouse PK Trophy (Hybrid-Indica) (20)" at bounding box center [367, 505] width 545 height 22
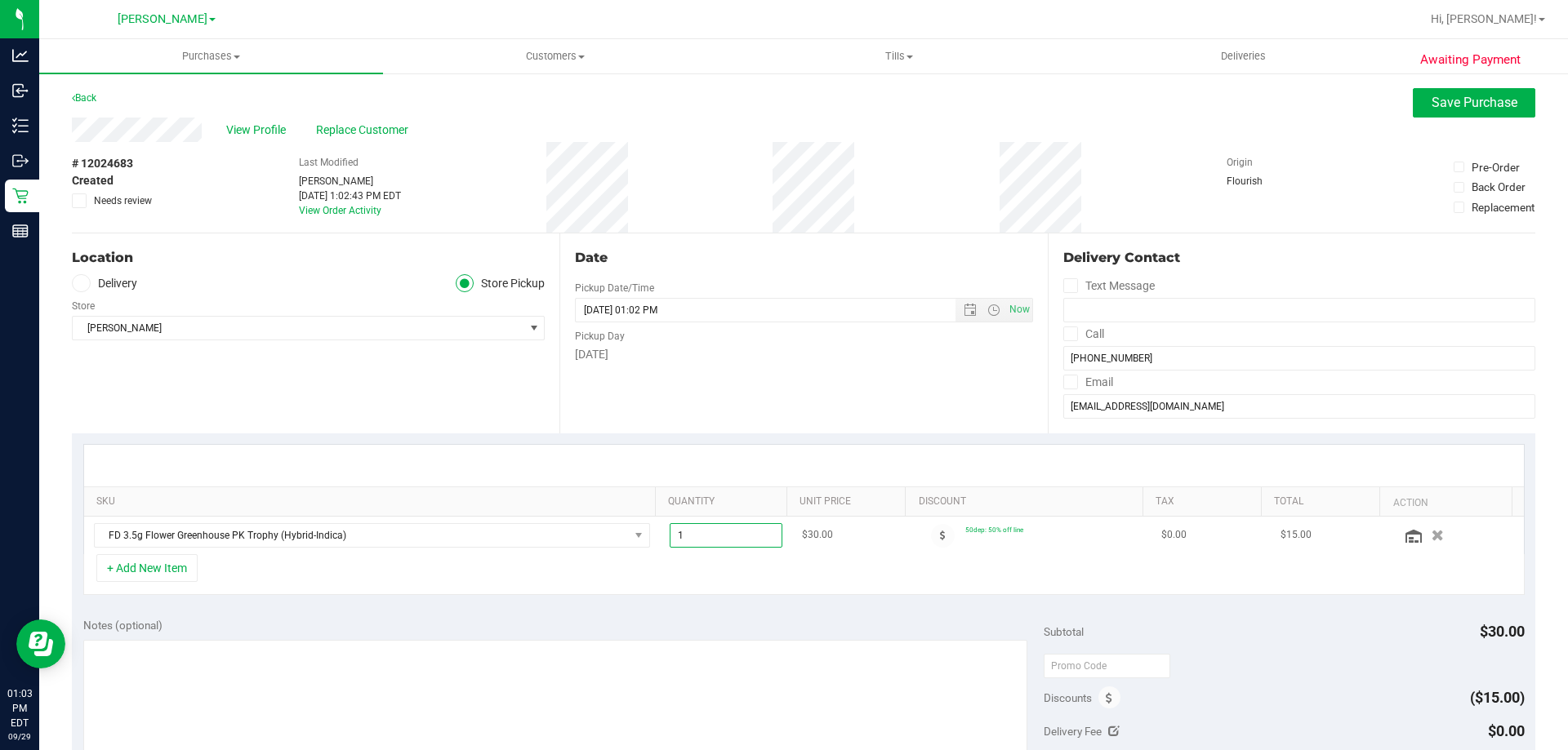
click at [708, 537] on span "1.00 1" at bounding box center [726, 536] width 113 height 24
click at [708, 537] on input "1" at bounding box center [726, 535] width 112 height 22
type input "6"
type input "6.00"
click at [978, 556] on div "+ Add New Item" at bounding box center [803, 574] width 1441 height 41
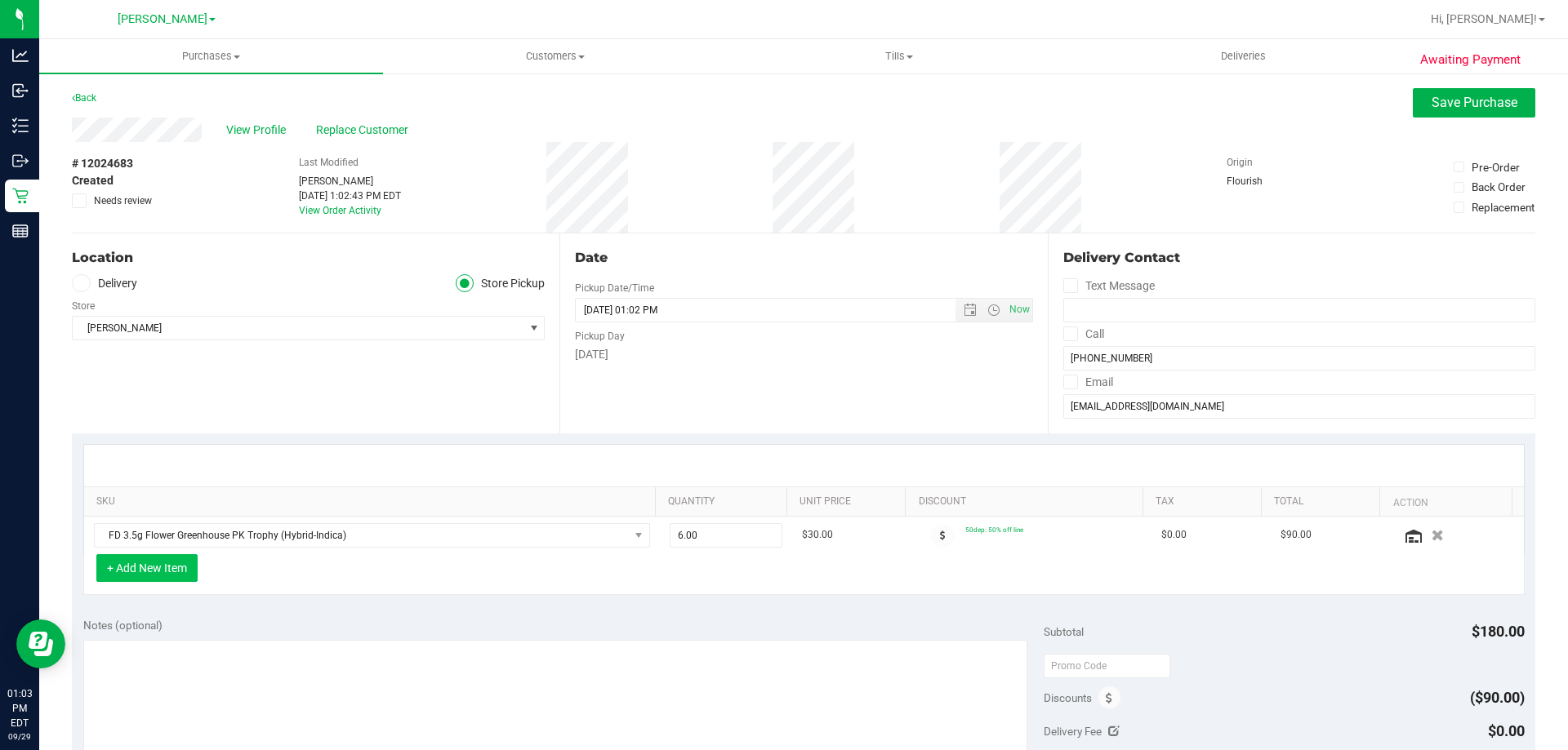
click at [169, 560] on button "+ Add New Item" at bounding box center [146, 568] width 101 height 28
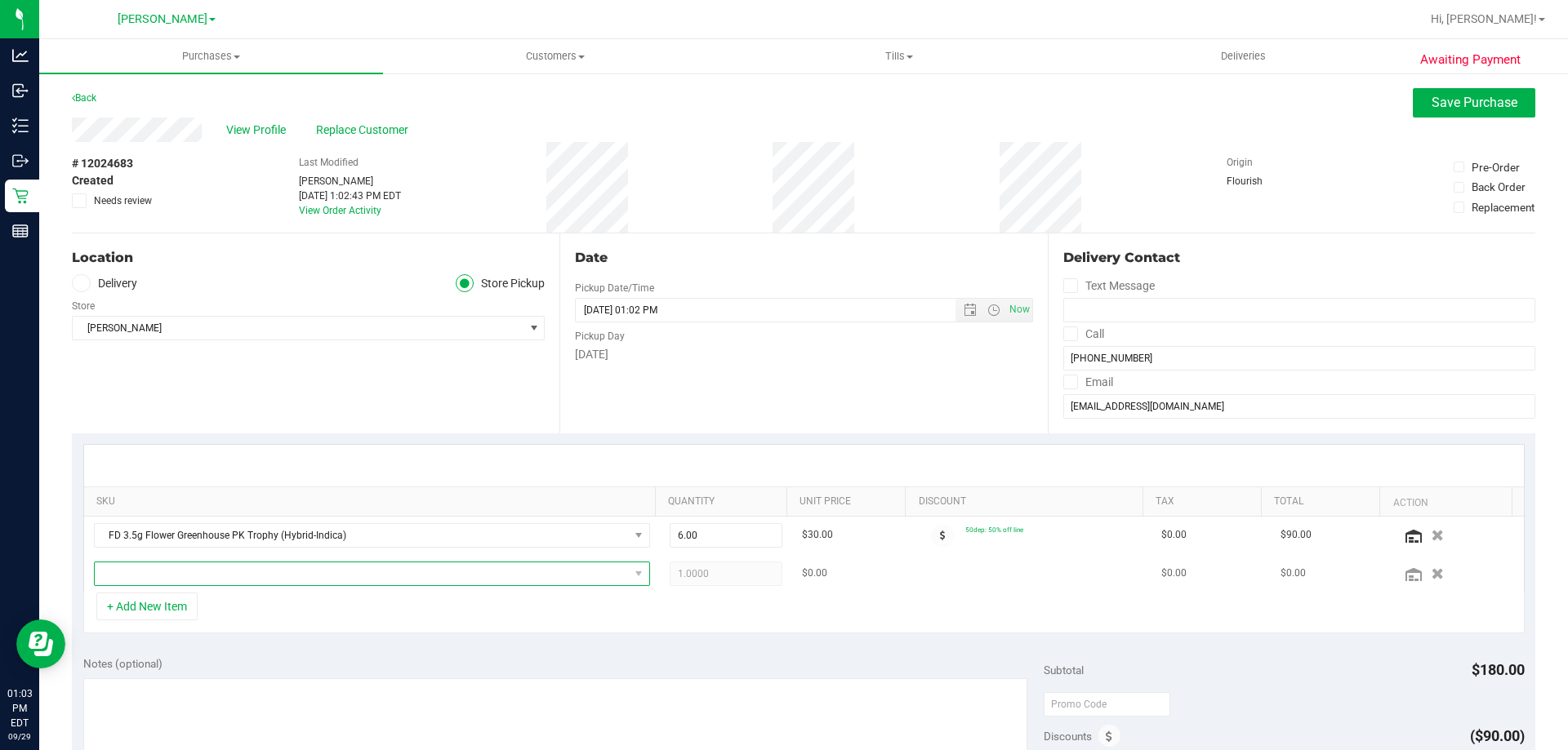
click at [199, 570] on span "NO DATA FOUND" at bounding box center [362, 574] width 534 height 22
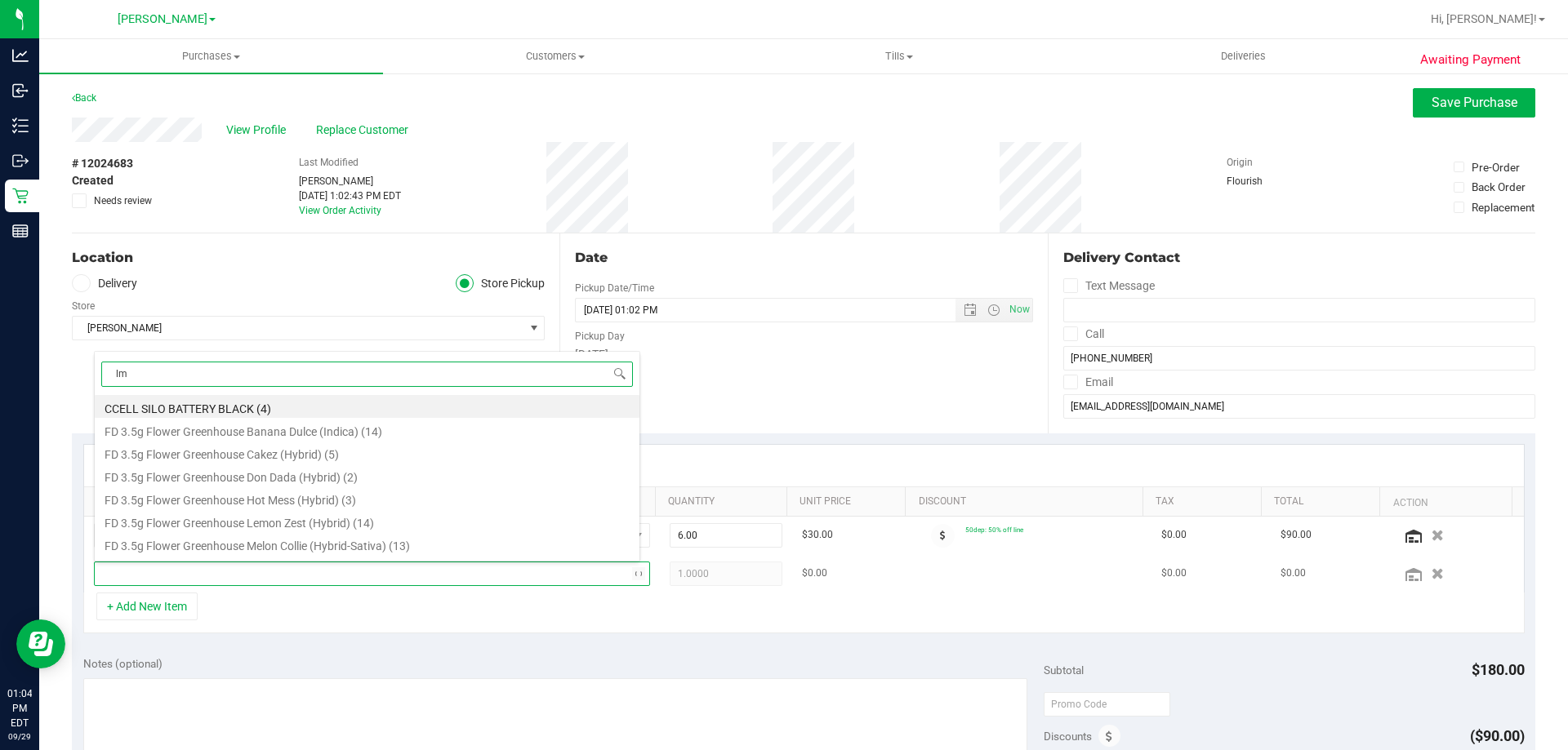
type input "lmz"
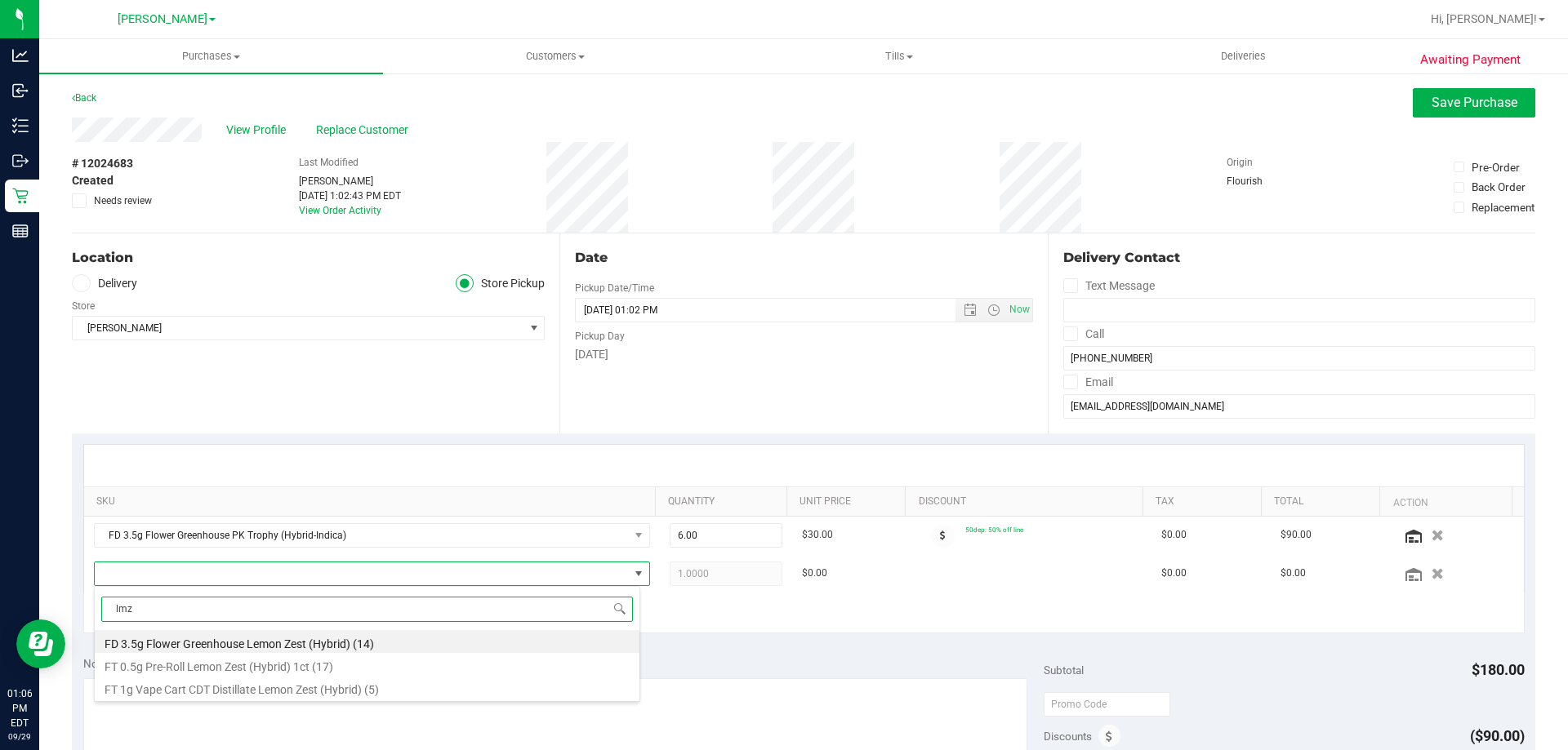
click at [347, 641] on li "FD 3.5g Flower Greenhouse Lemon Zest (Hybrid) (14)" at bounding box center [367, 641] width 545 height 22
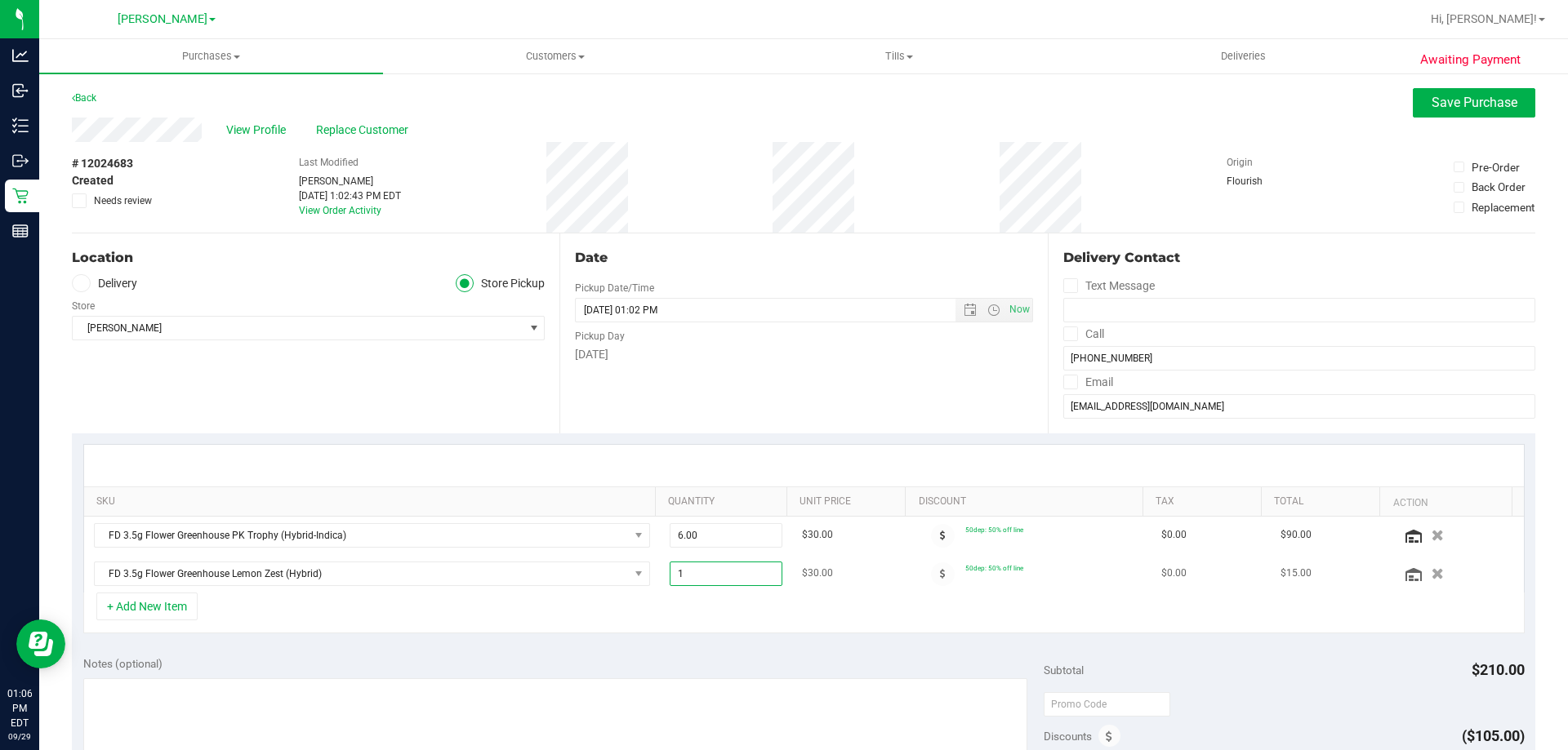
click at [706, 582] on span "1.00 1" at bounding box center [726, 574] width 113 height 24
type input "2"
type input "2.00"
click at [694, 630] on div "+ Add New Item" at bounding box center [803, 613] width 1441 height 41
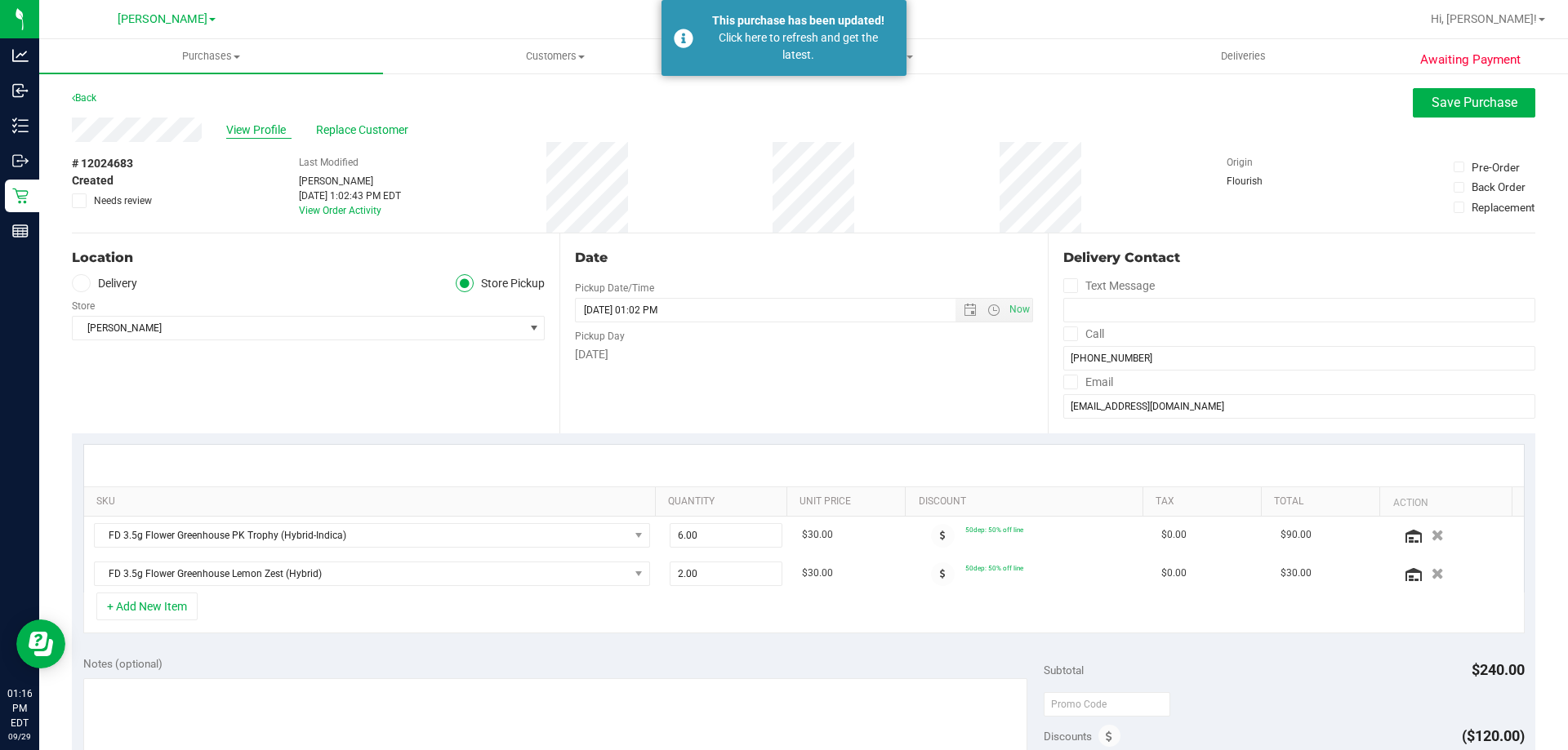
click at [258, 132] on span "View Profile" at bounding box center [259, 130] width 66 height 17
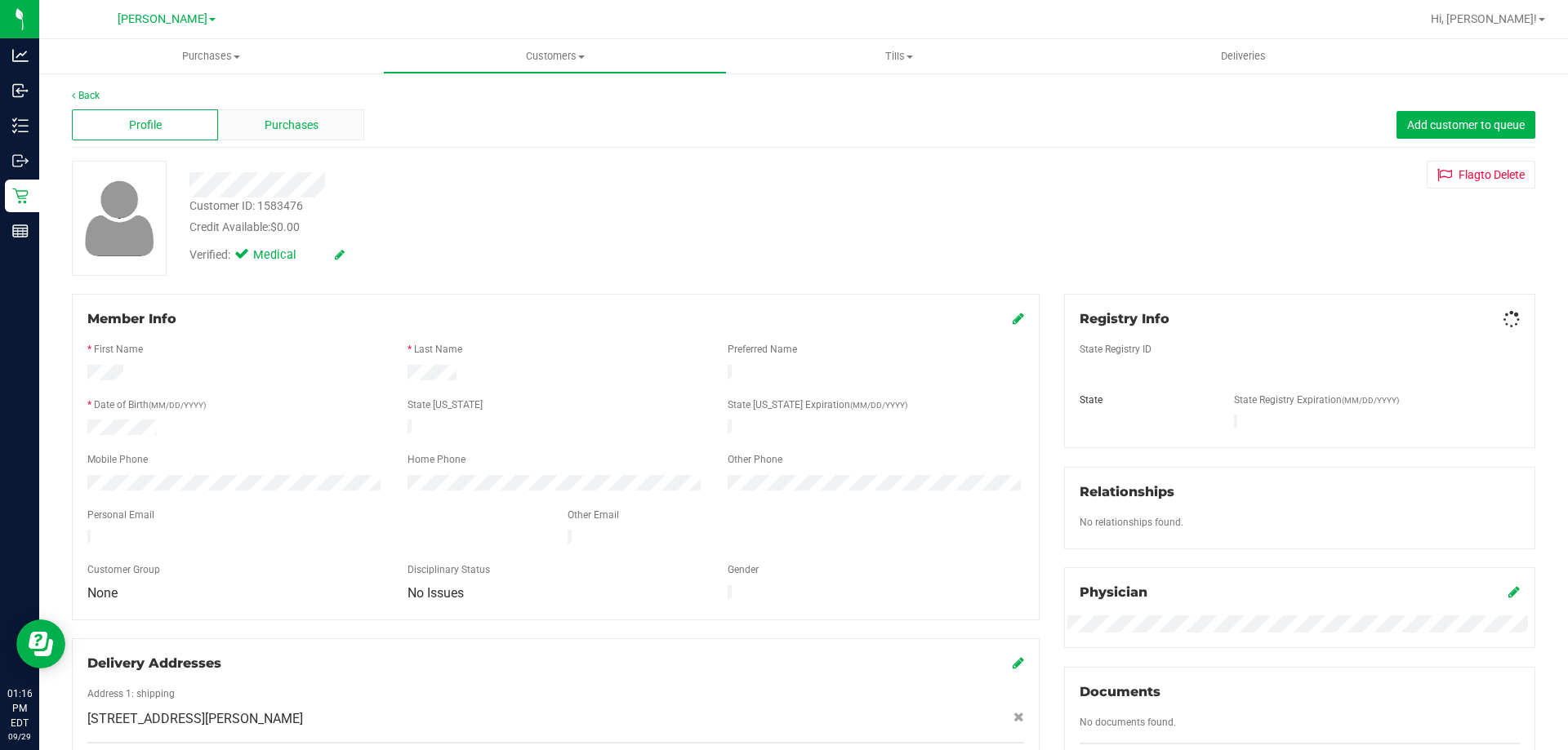
click at [298, 130] on span "Purchases" at bounding box center [291, 125] width 54 height 17
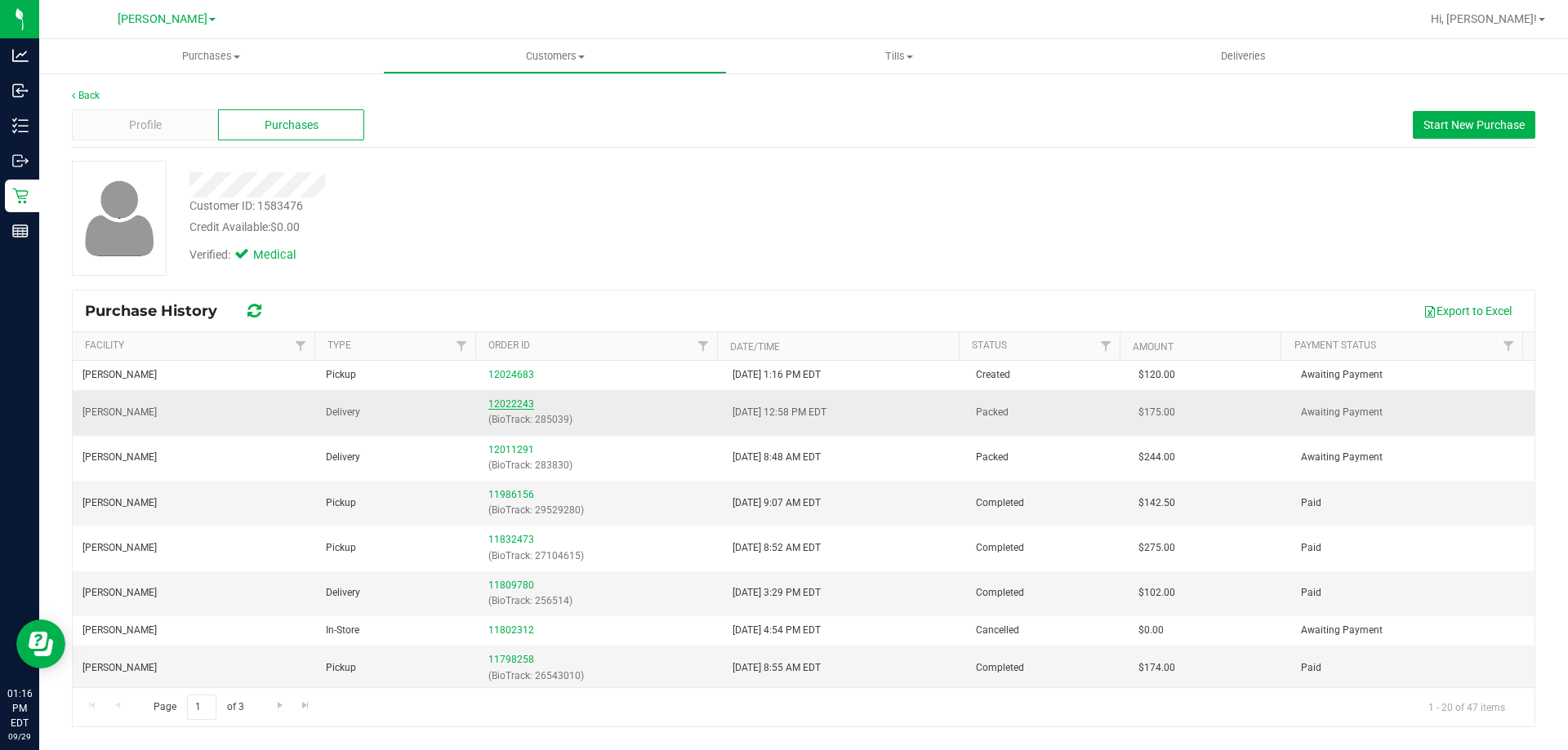
click at [526, 404] on link "12022243" at bounding box center [511, 404] width 46 height 11
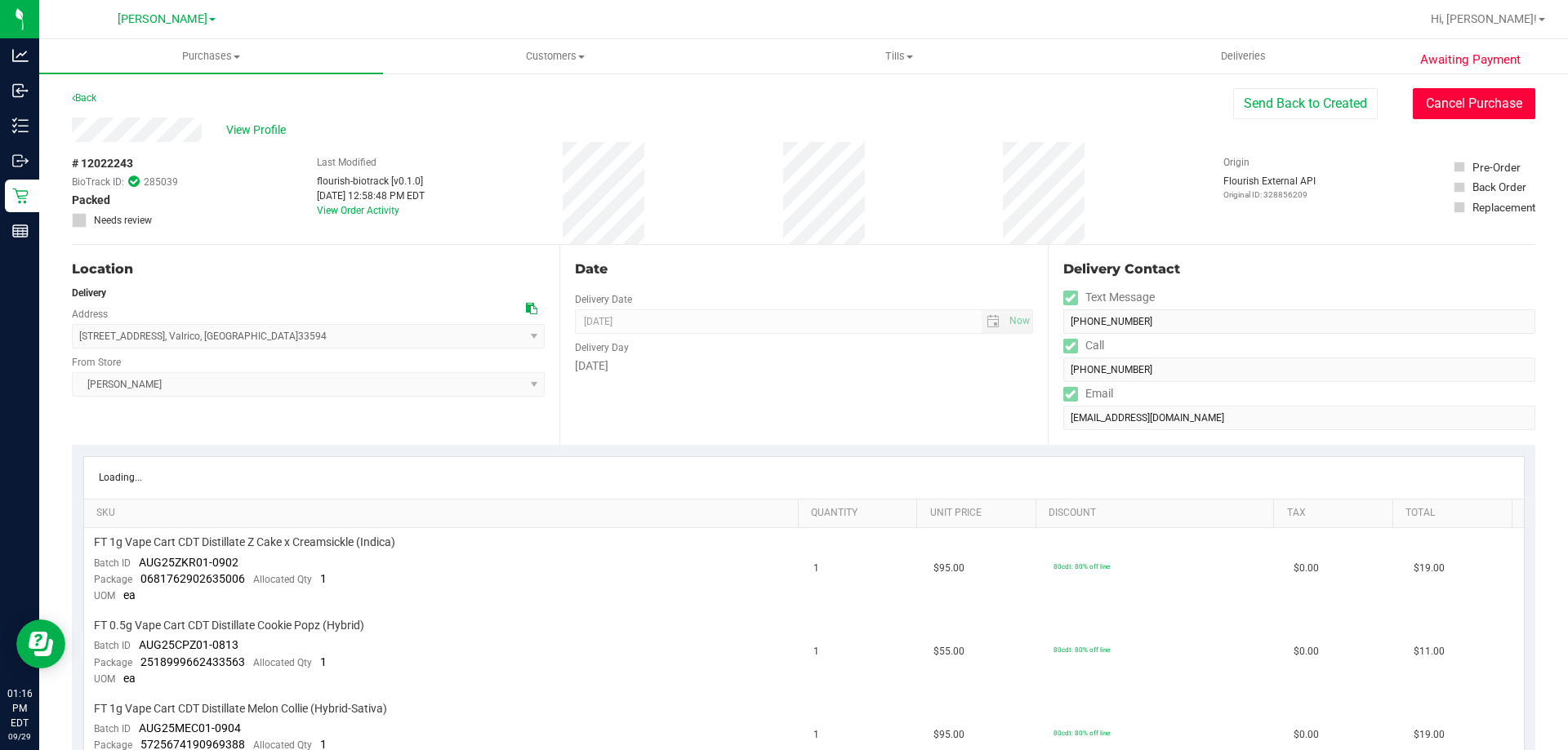
click at [1476, 92] on button "Cancel Purchase" at bounding box center [1474, 104] width 123 height 31
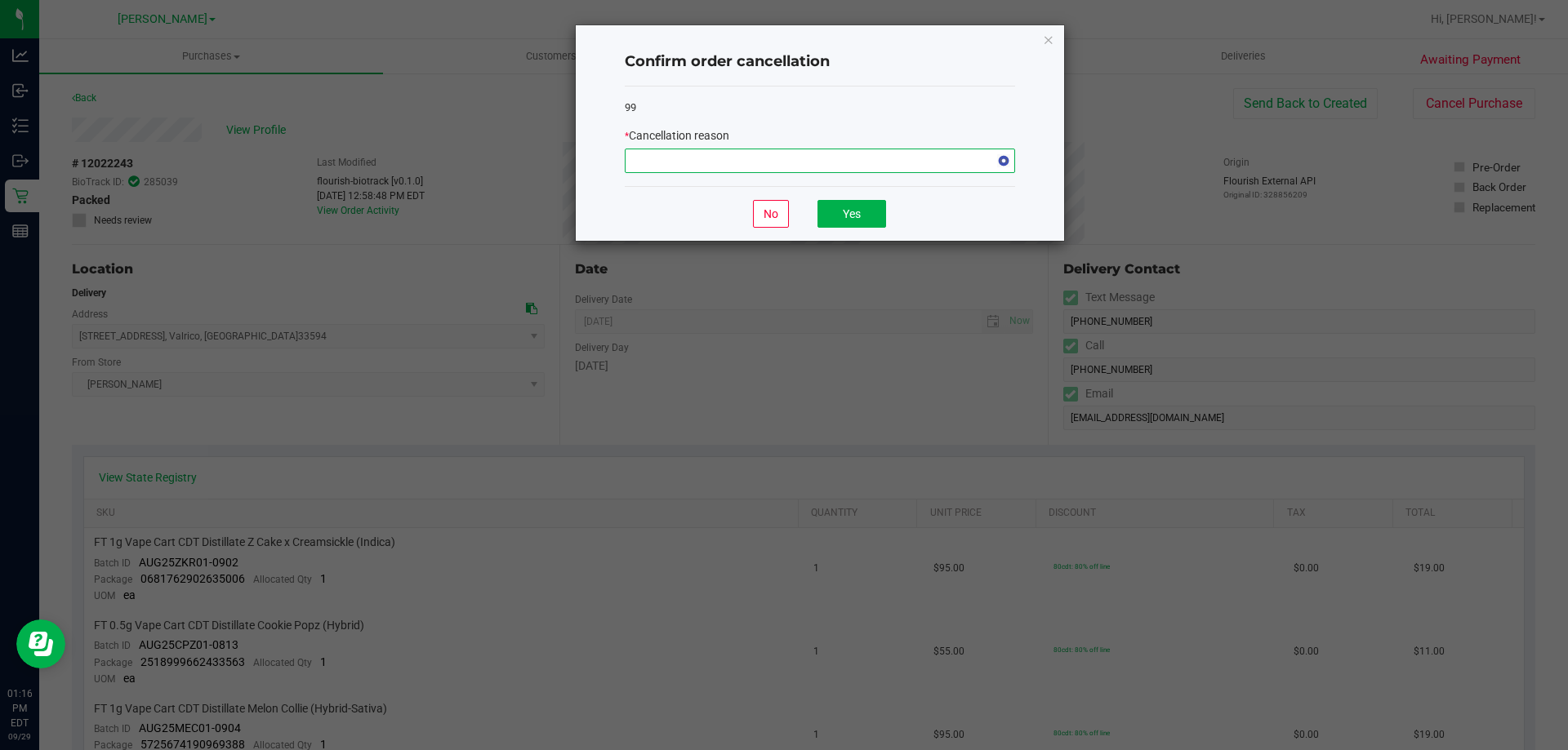
click at [724, 165] on span "NO DATA FOUND" at bounding box center [810, 161] width 368 height 22
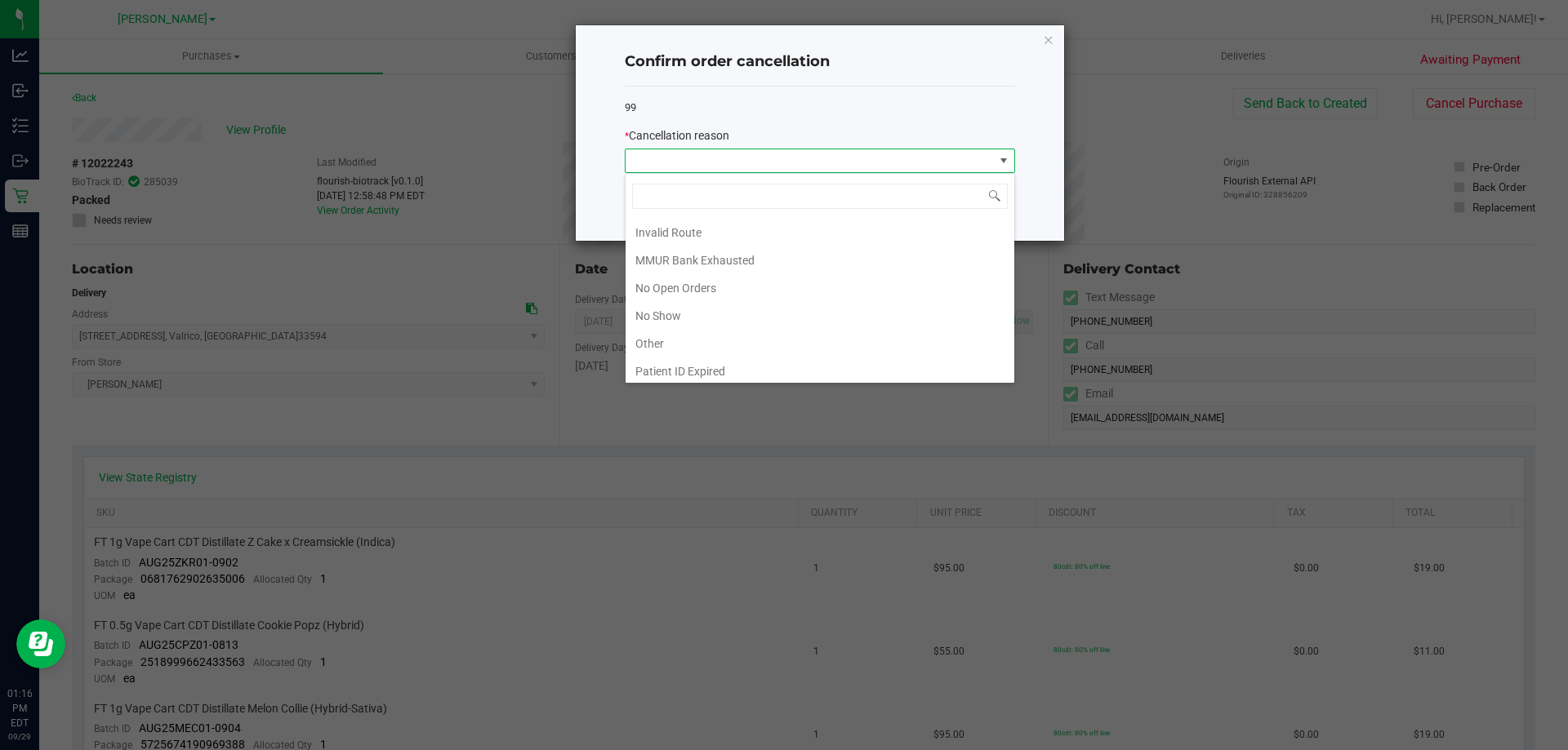
scroll to position [114, 0]
click at [725, 307] on li "Other" at bounding box center [820, 311] width 389 height 28
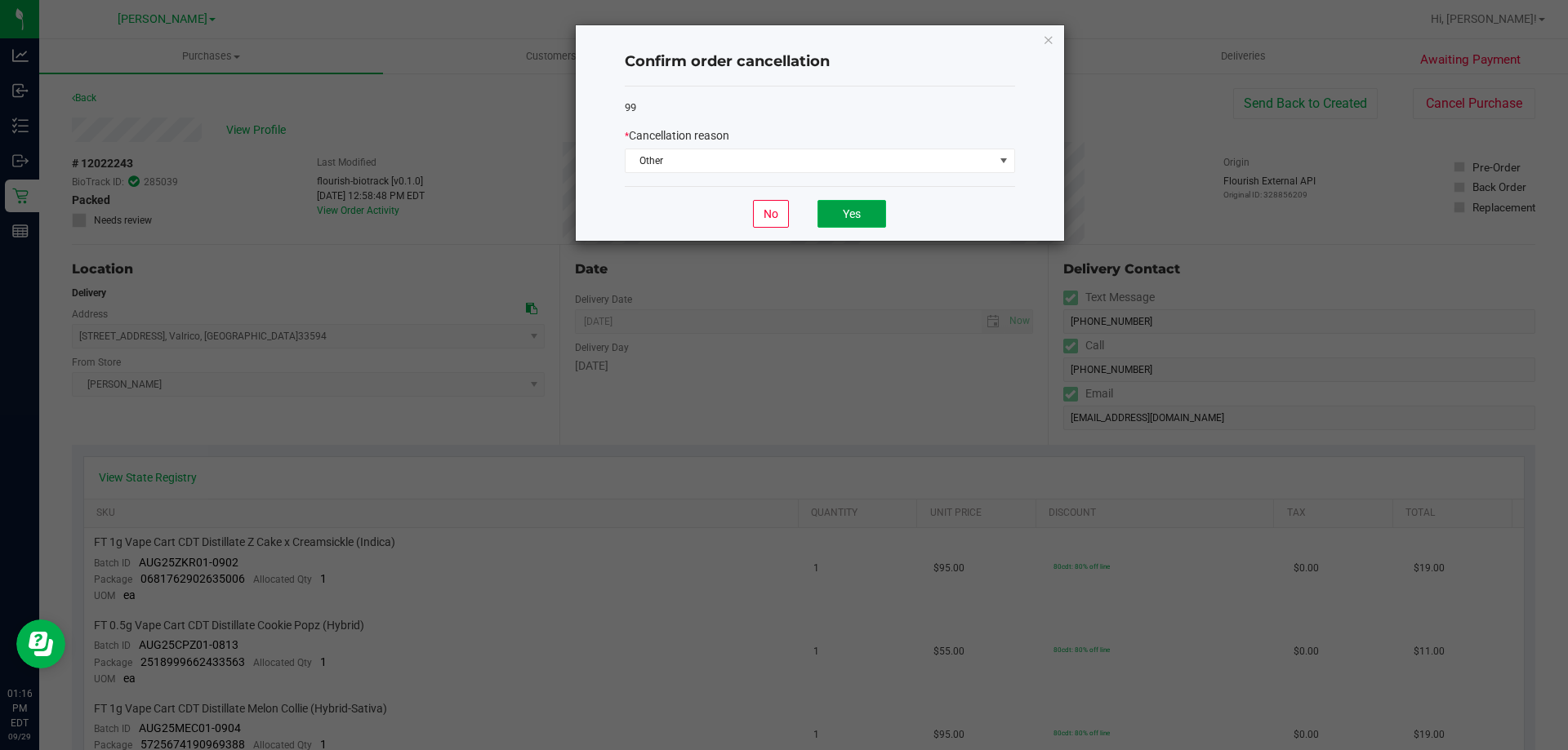
click at [839, 221] on button "Yes" at bounding box center [851, 213] width 68 height 28
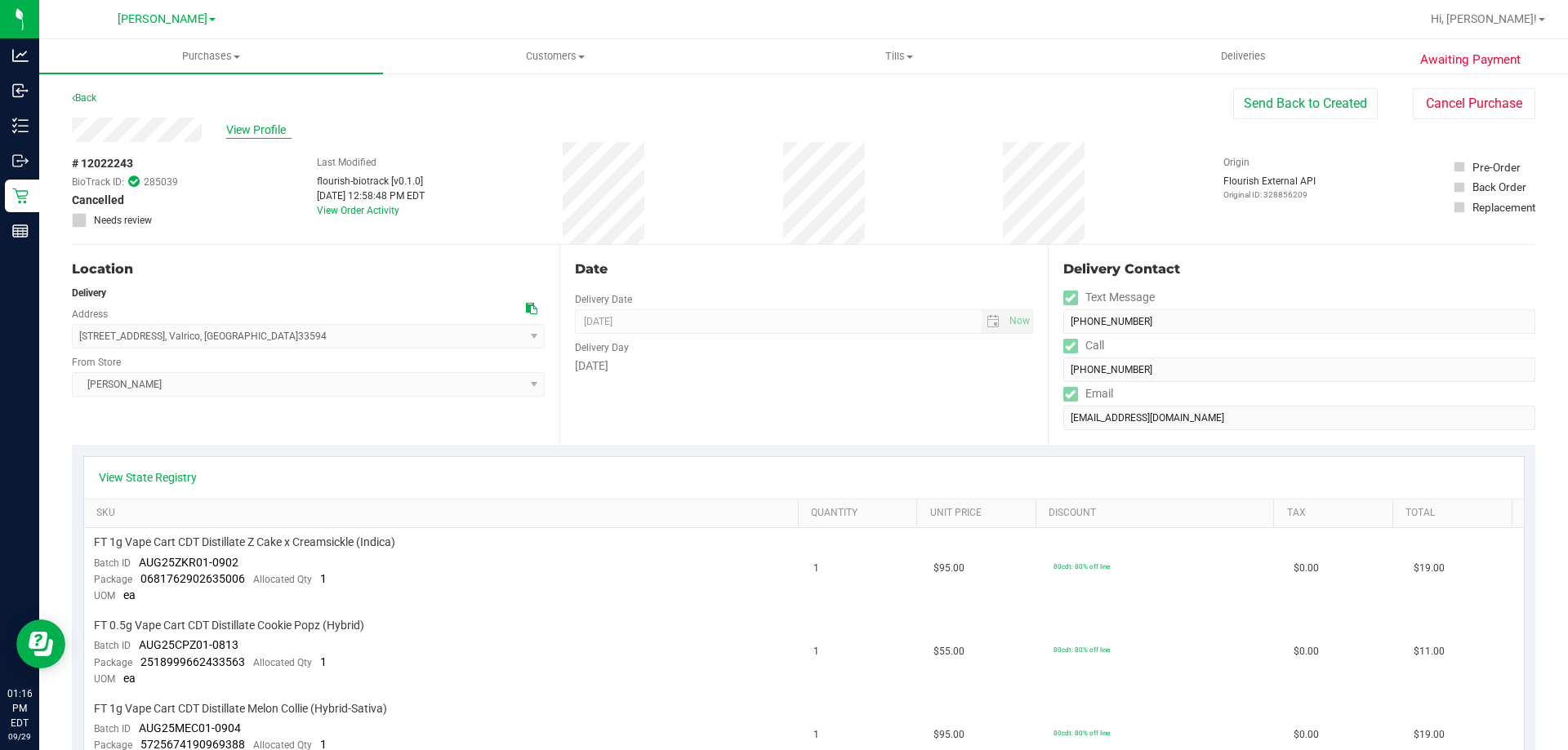
click at [263, 130] on span "View Profile" at bounding box center [259, 130] width 66 height 17
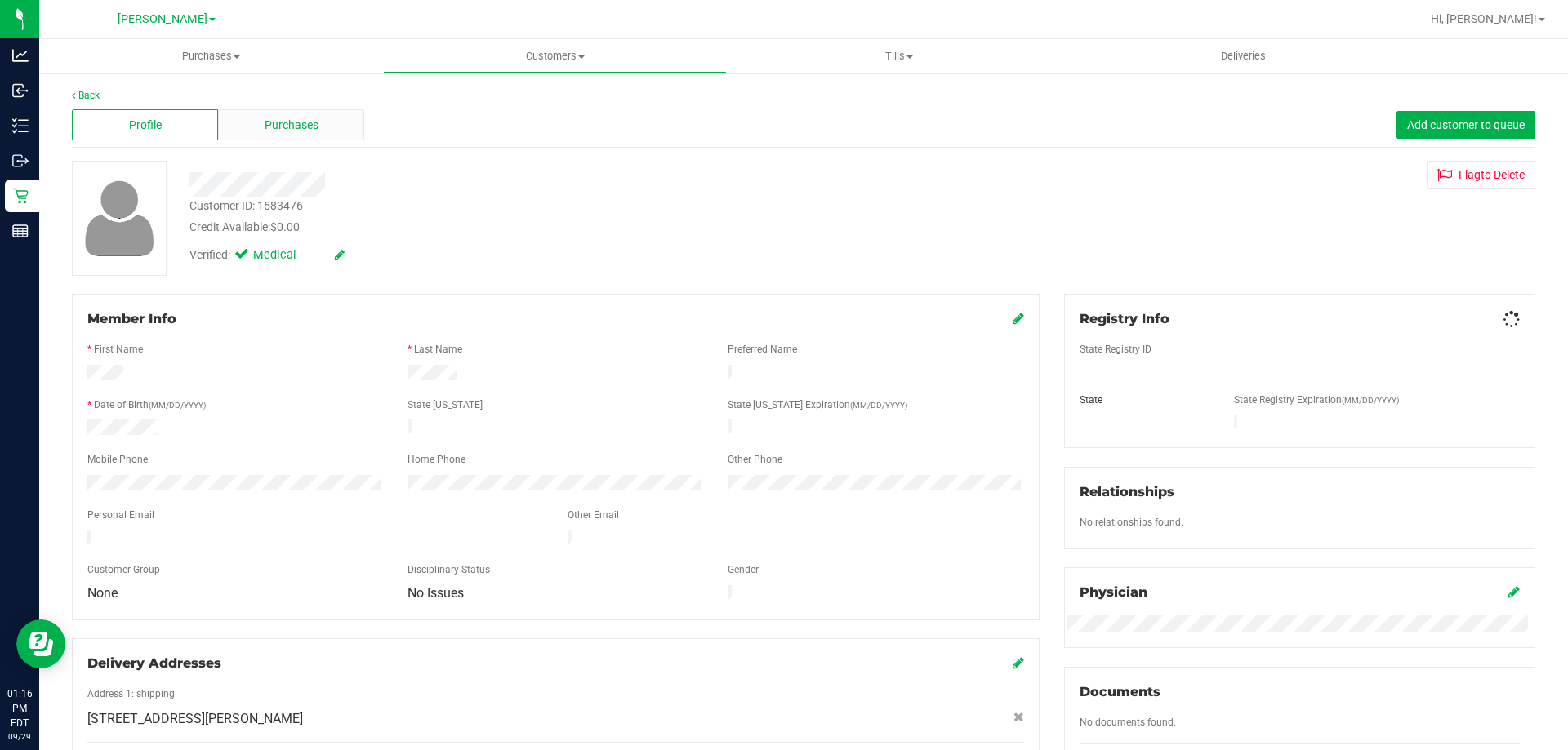
click at [286, 125] on span "Purchases" at bounding box center [291, 125] width 54 height 17
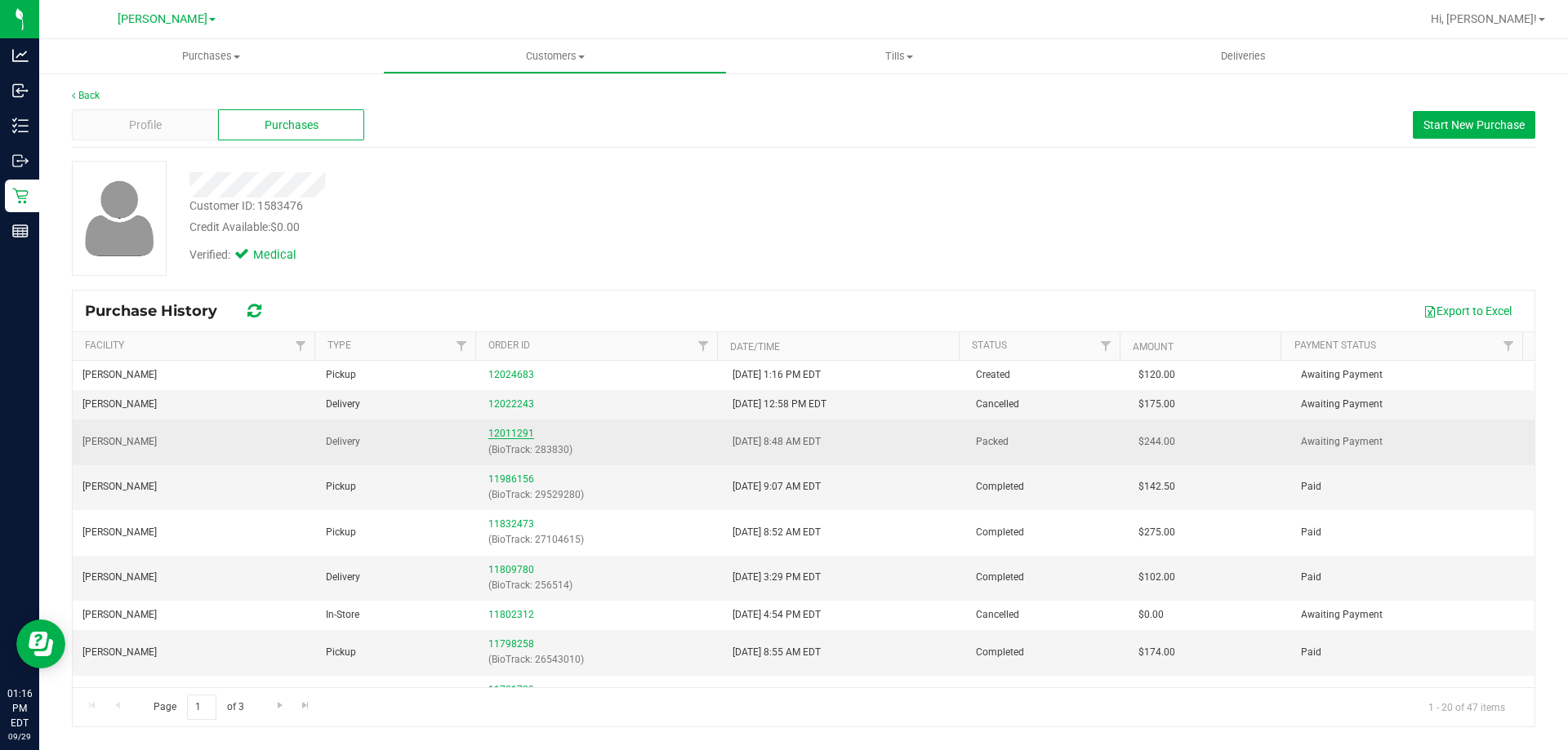
click at [526, 435] on link "12011291" at bounding box center [511, 433] width 46 height 11
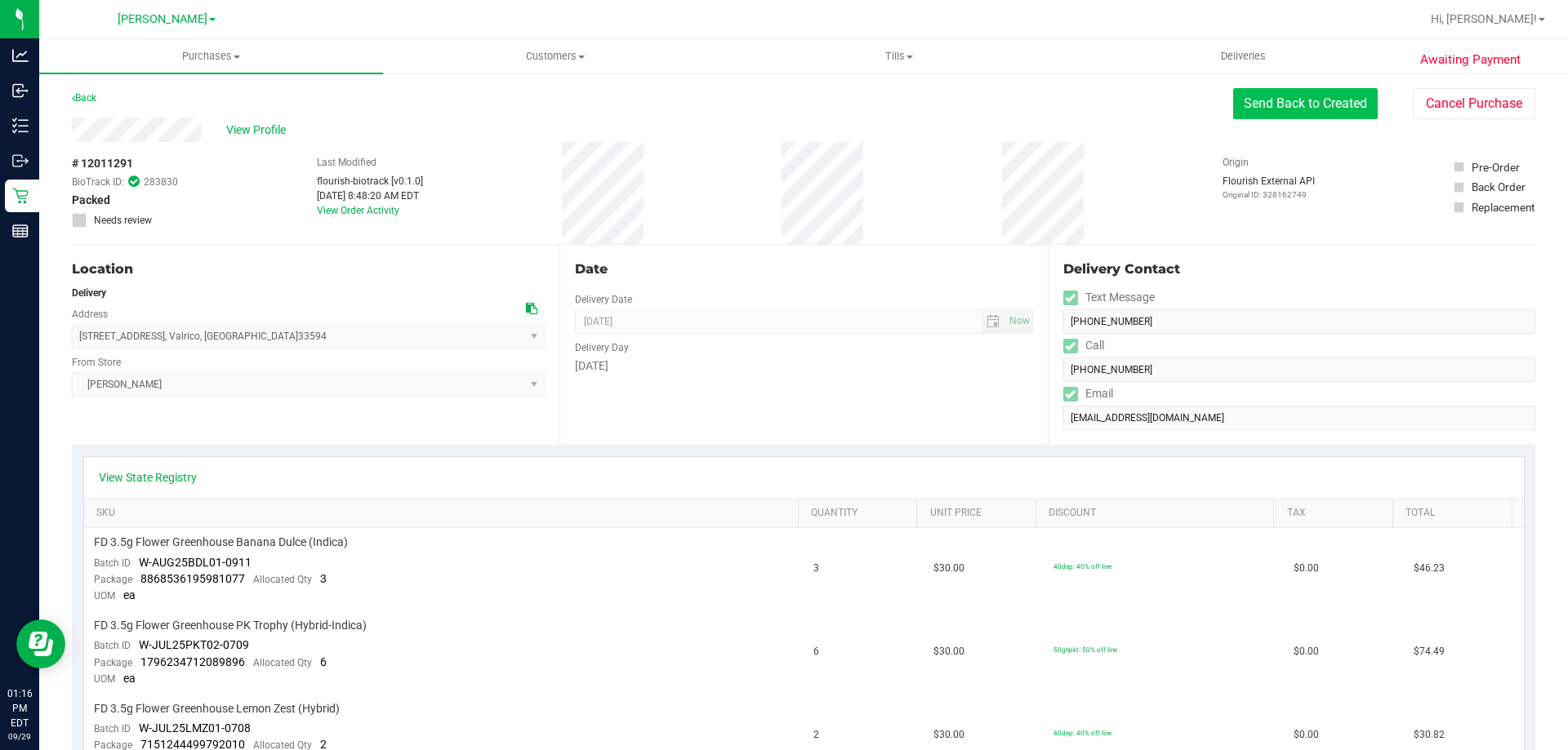
click at [1284, 114] on button "Send Back to Created" at bounding box center [1304, 104] width 144 height 31
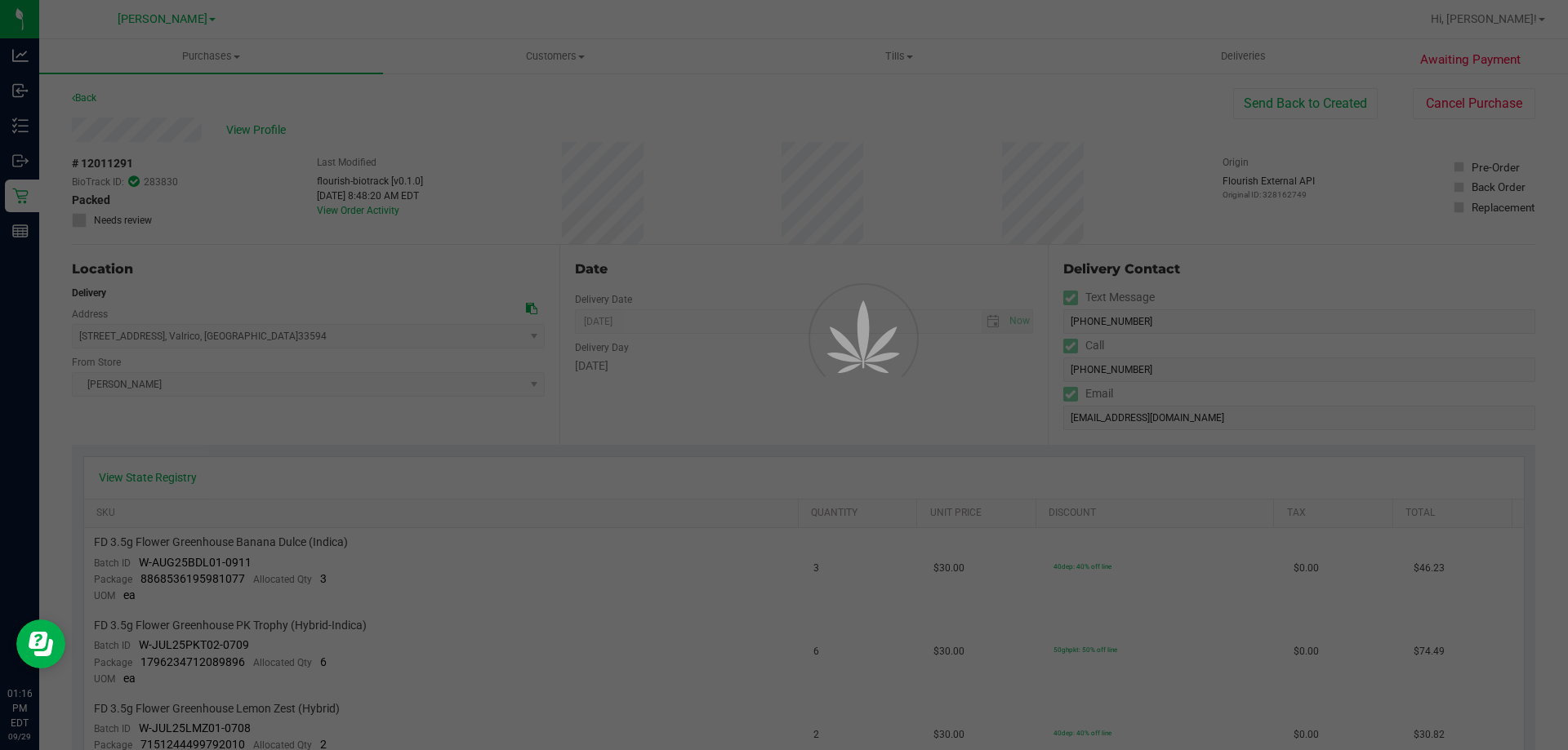
click at [1467, 111] on div at bounding box center [784, 375] width 1568 height 750
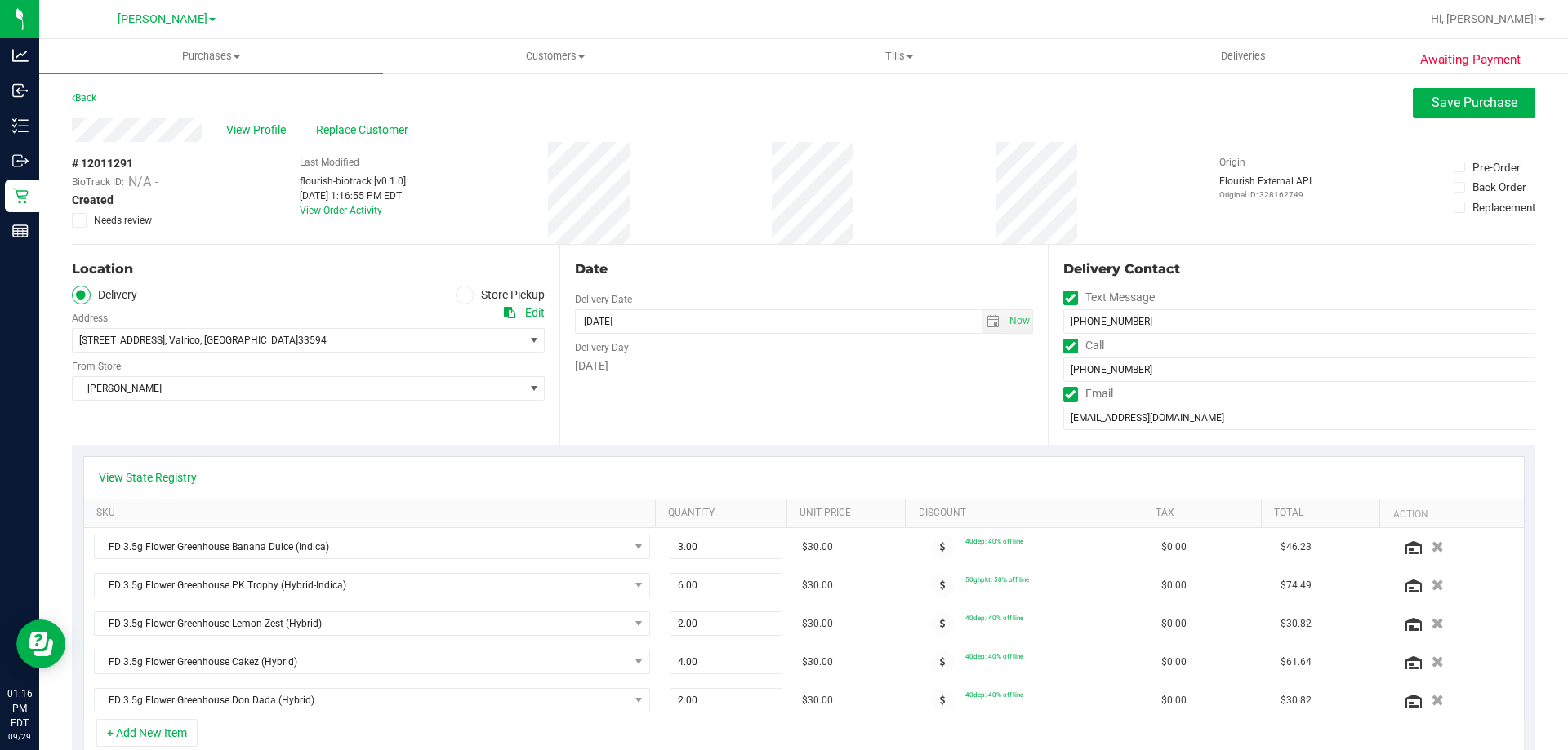
click at [84, 109] on div "Back Save Purchase" at bounding box center [803, 103] width 1463 height 29
click at [85, 97] on link "Back" at bounding box center [84, 98] width 24 height 11
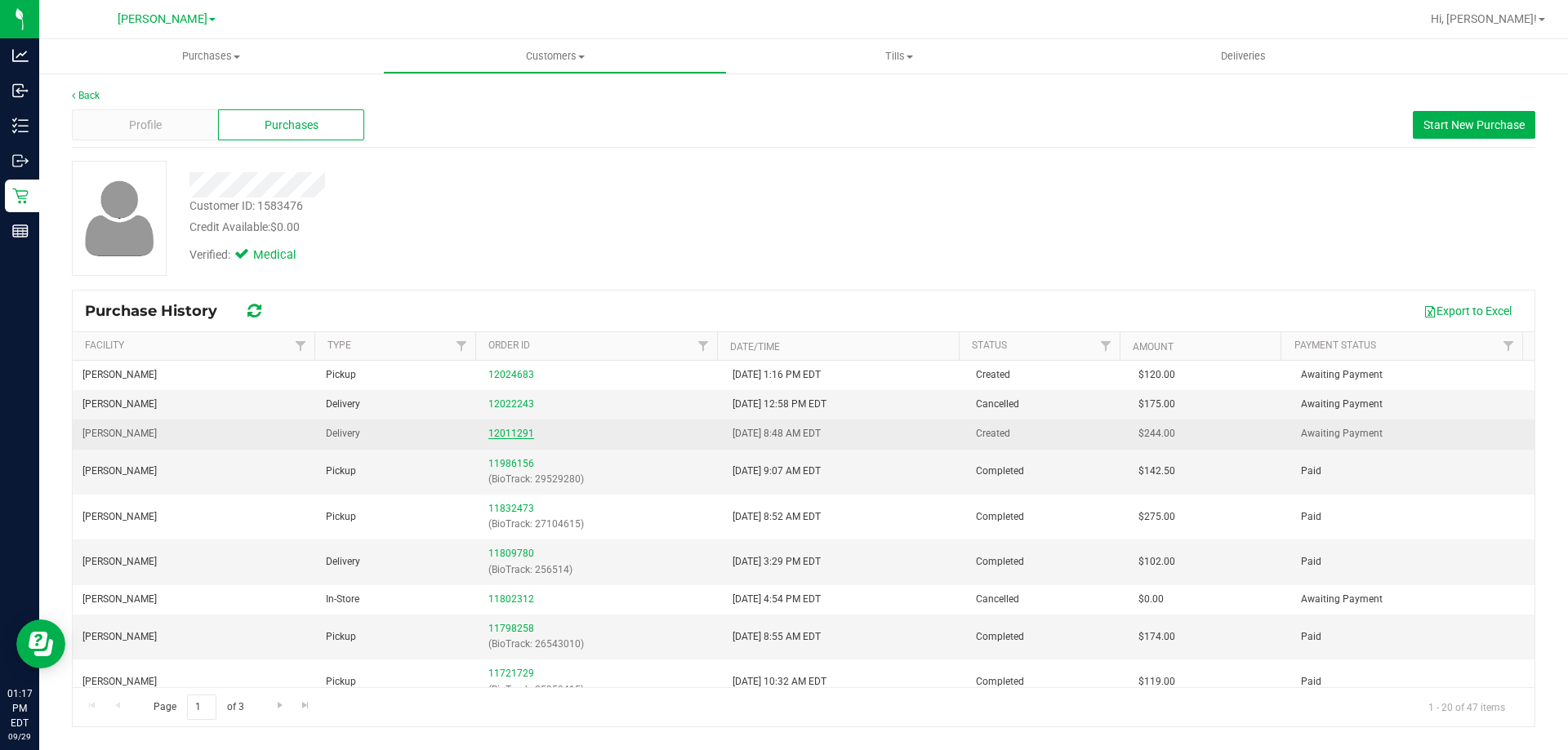
click at [494, 434] on link "12011291" at bounding box center [511, 433] width 46 height 11
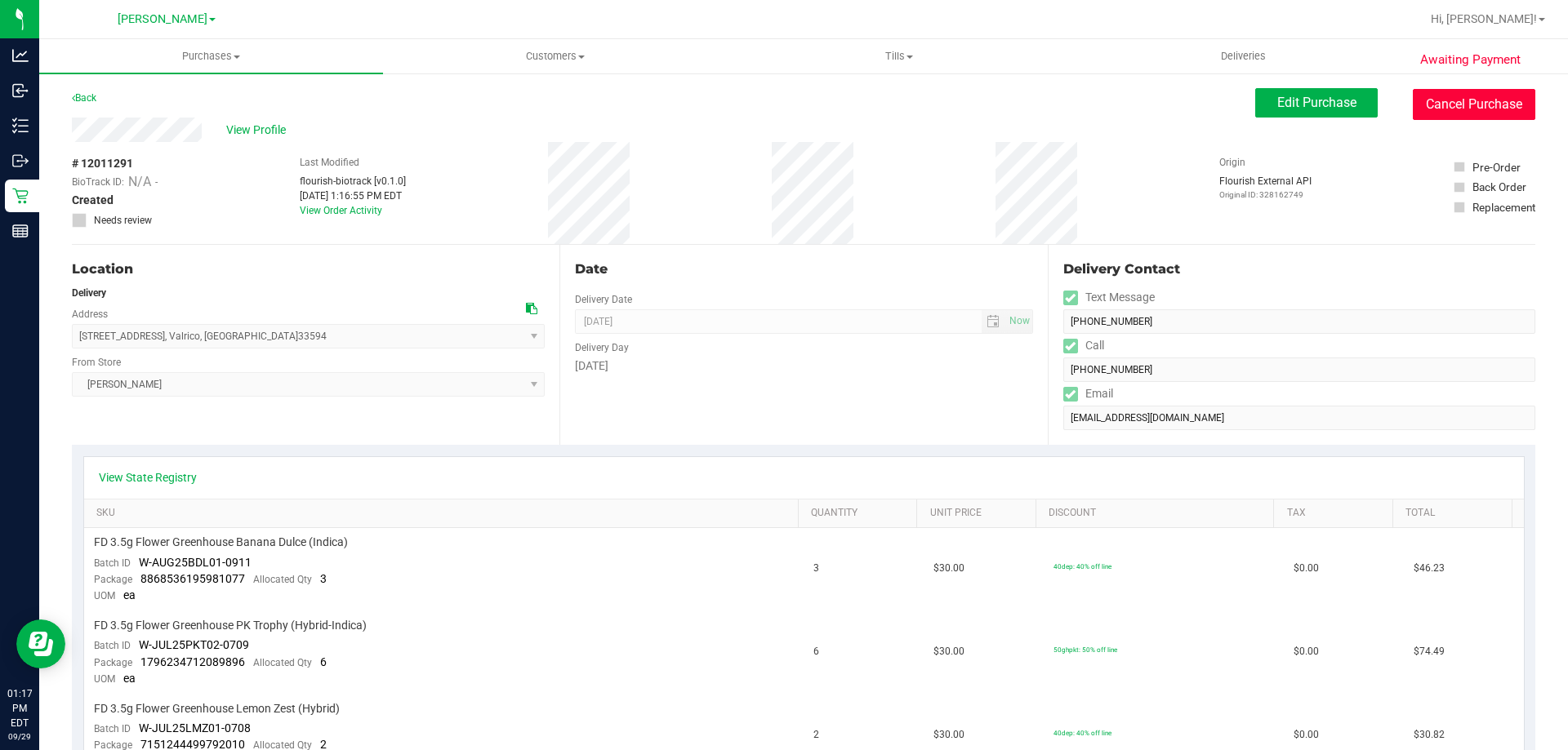
click at [1422, 103] on button "Cancel Purchase" at bounding box center [1474, 105] width 123 height 31
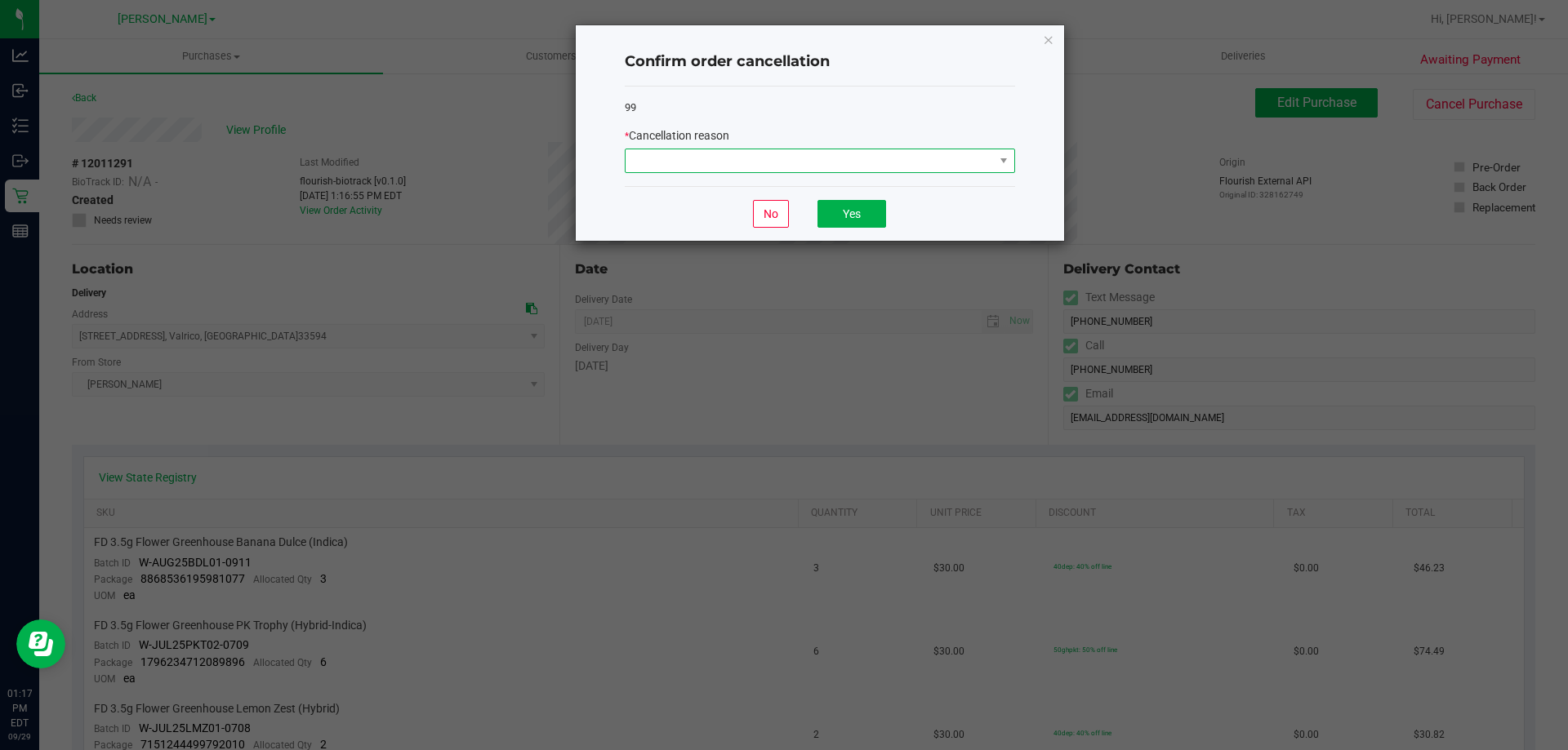
click at [730, 149] on span at bounding box center [820, 161] width 391 height 24
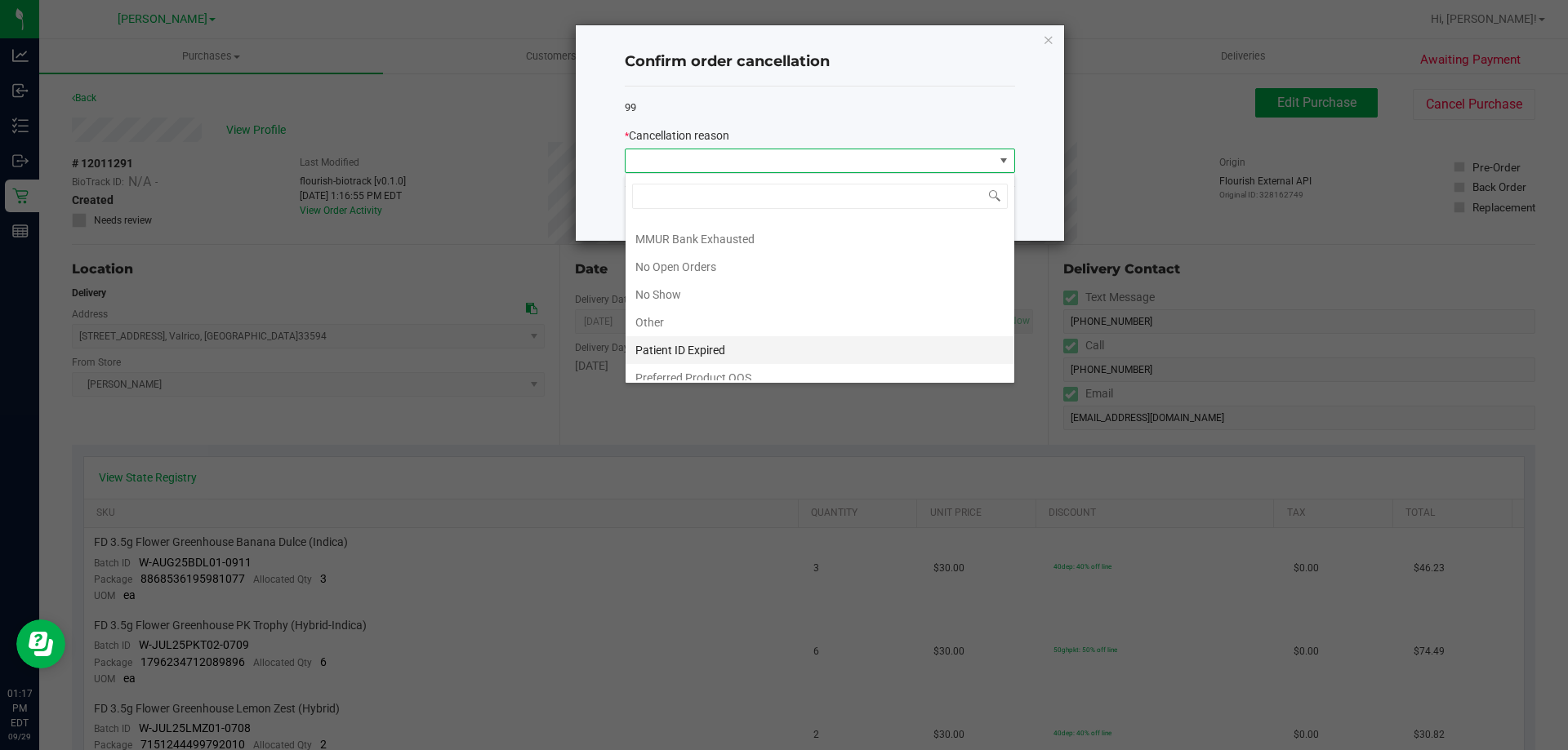
scroll to position [114, 0]
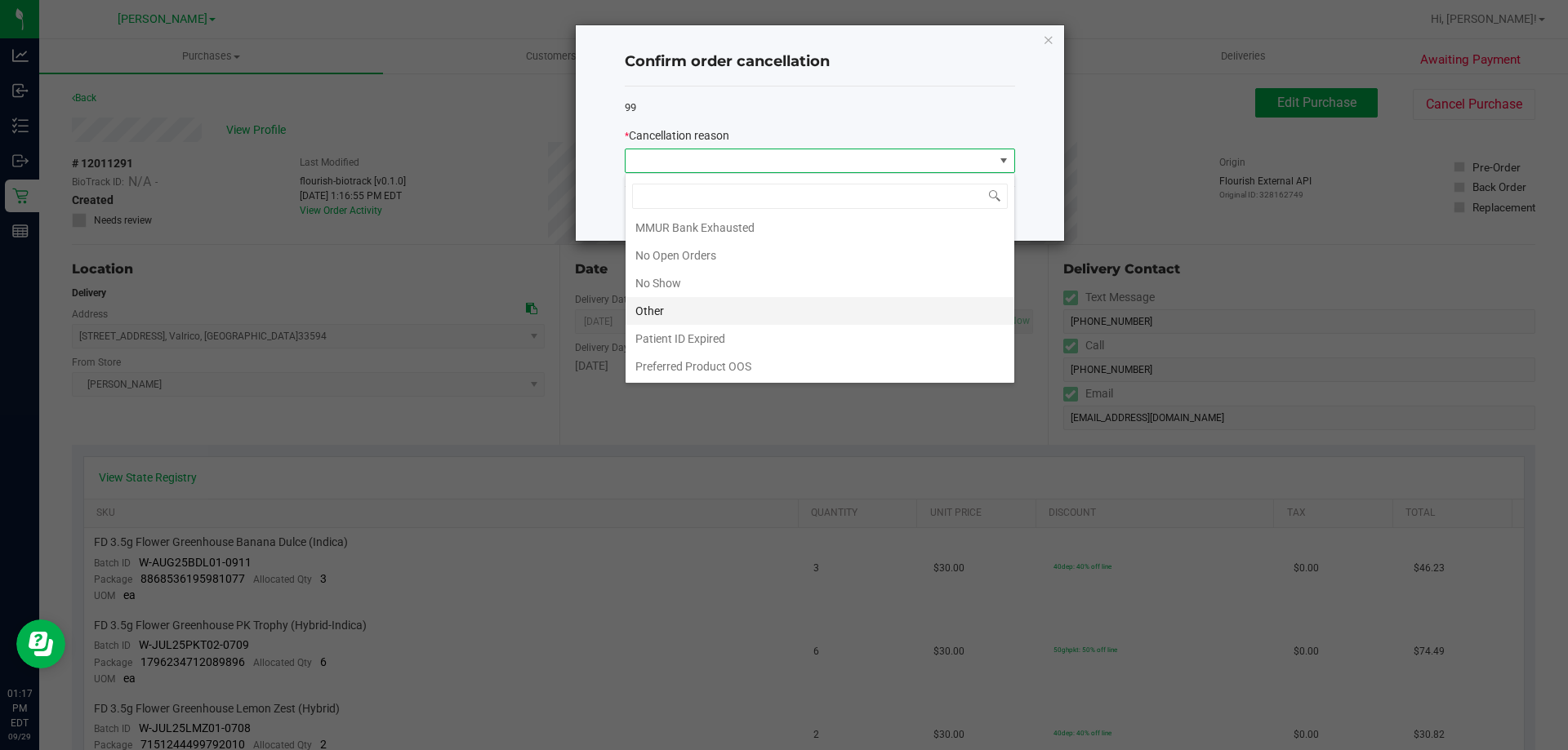
click at [704, 311] on li "Other" at bounding box center [820, 311] width 389 height 28
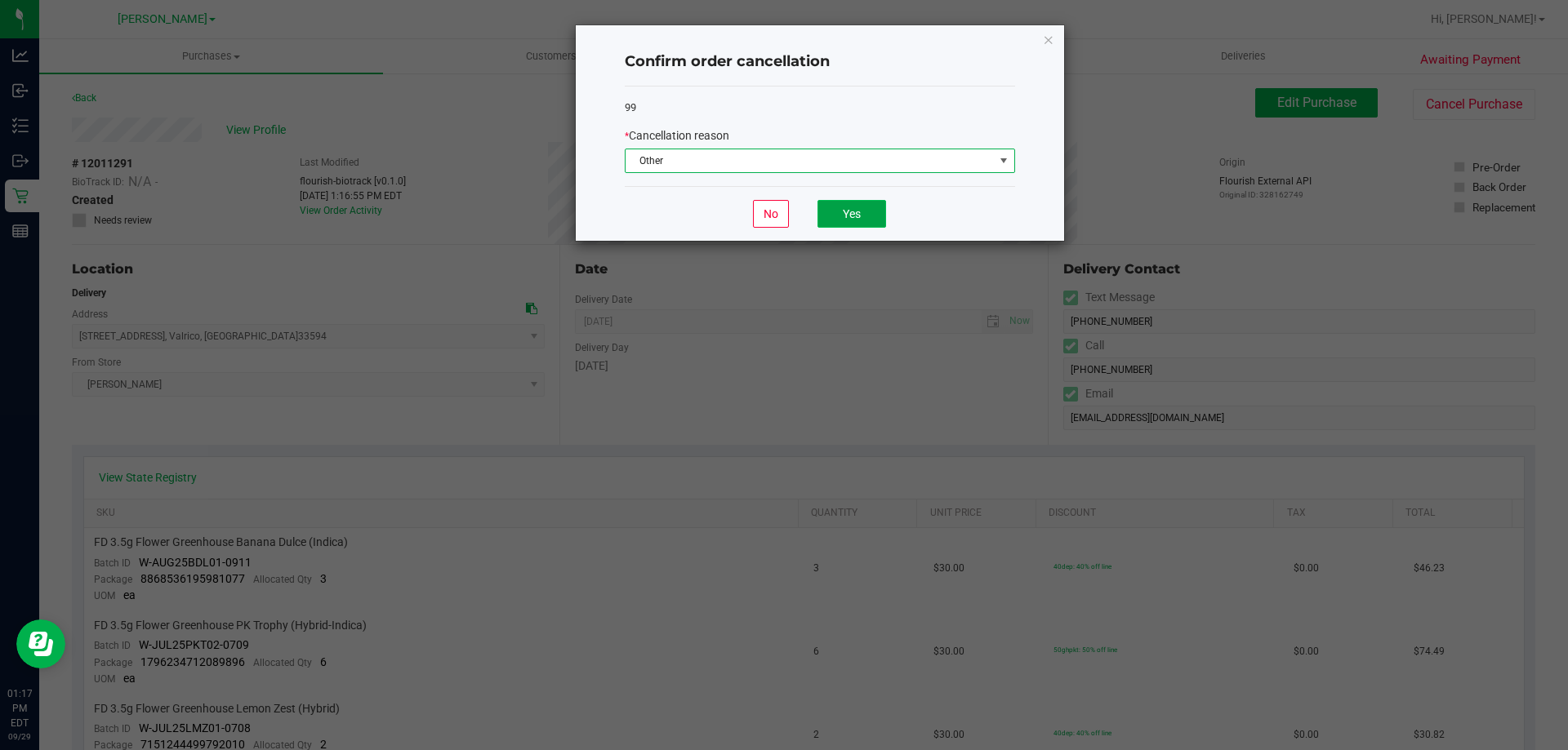
click at [851, 208] on button "Yes" at bounding box center [851, 213] width 68 height 28
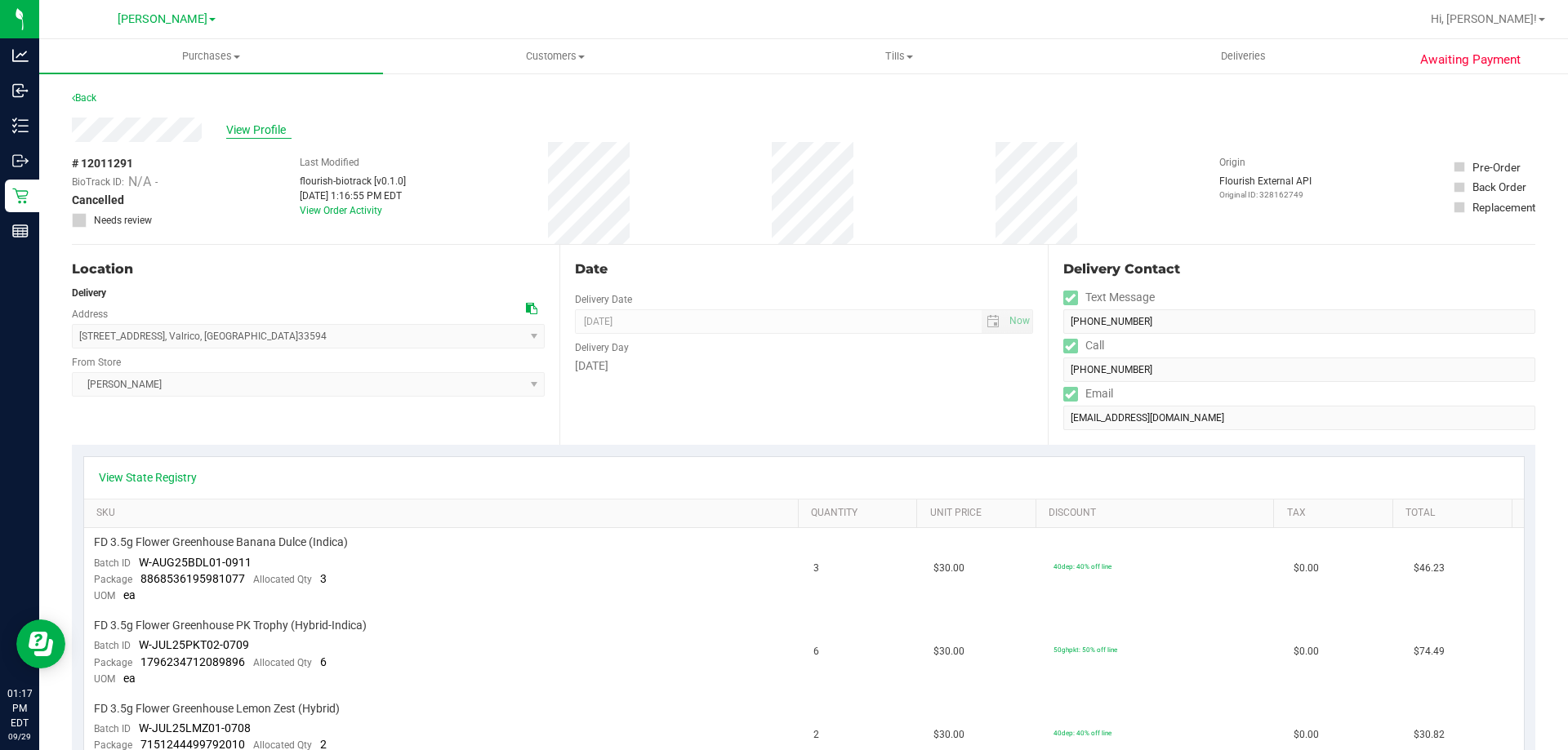
click at [277, 134] on span "View Profile" at bounding box center [259, 130] width 66 height 17
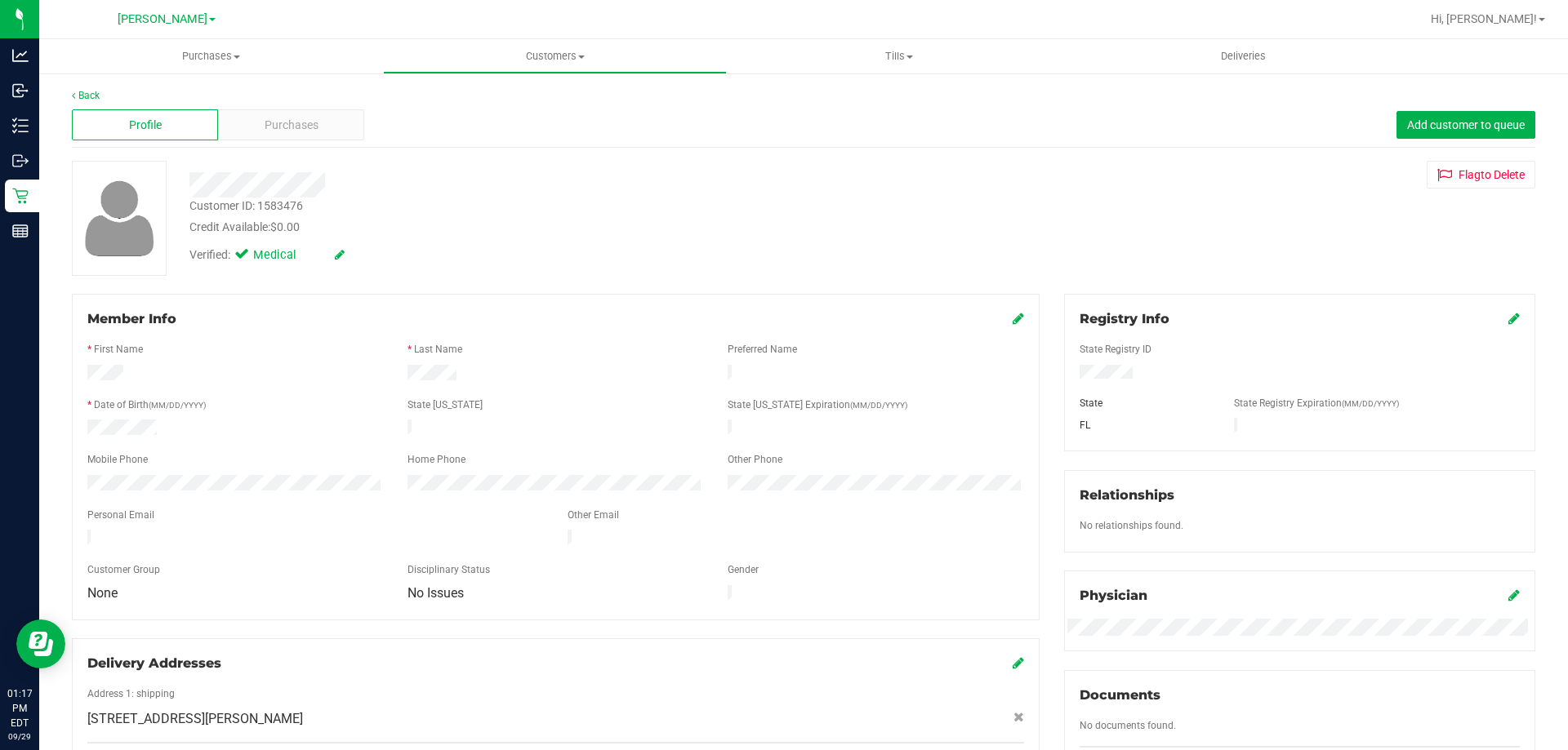
click at [319, 144] on div "Profile Purchases Add customer to queue" at bounding box center [803, 125] width 1463 height 45
click at [320, 139] on div "Purchases" at bounding box center [290, 125] width 146 height 31
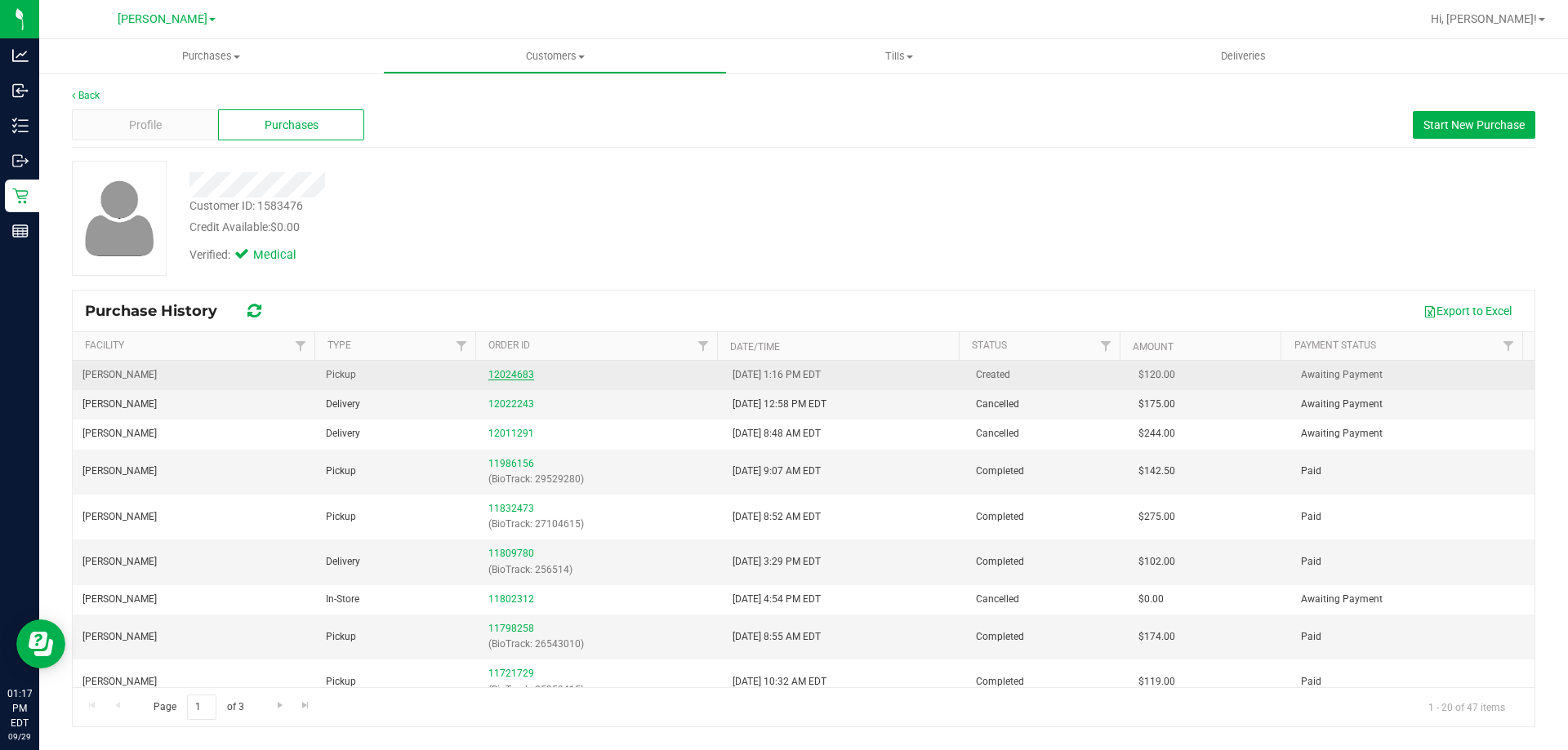
click at [519, 375] on link "12024683" at bounding box center [511, 374] width 46 height 11
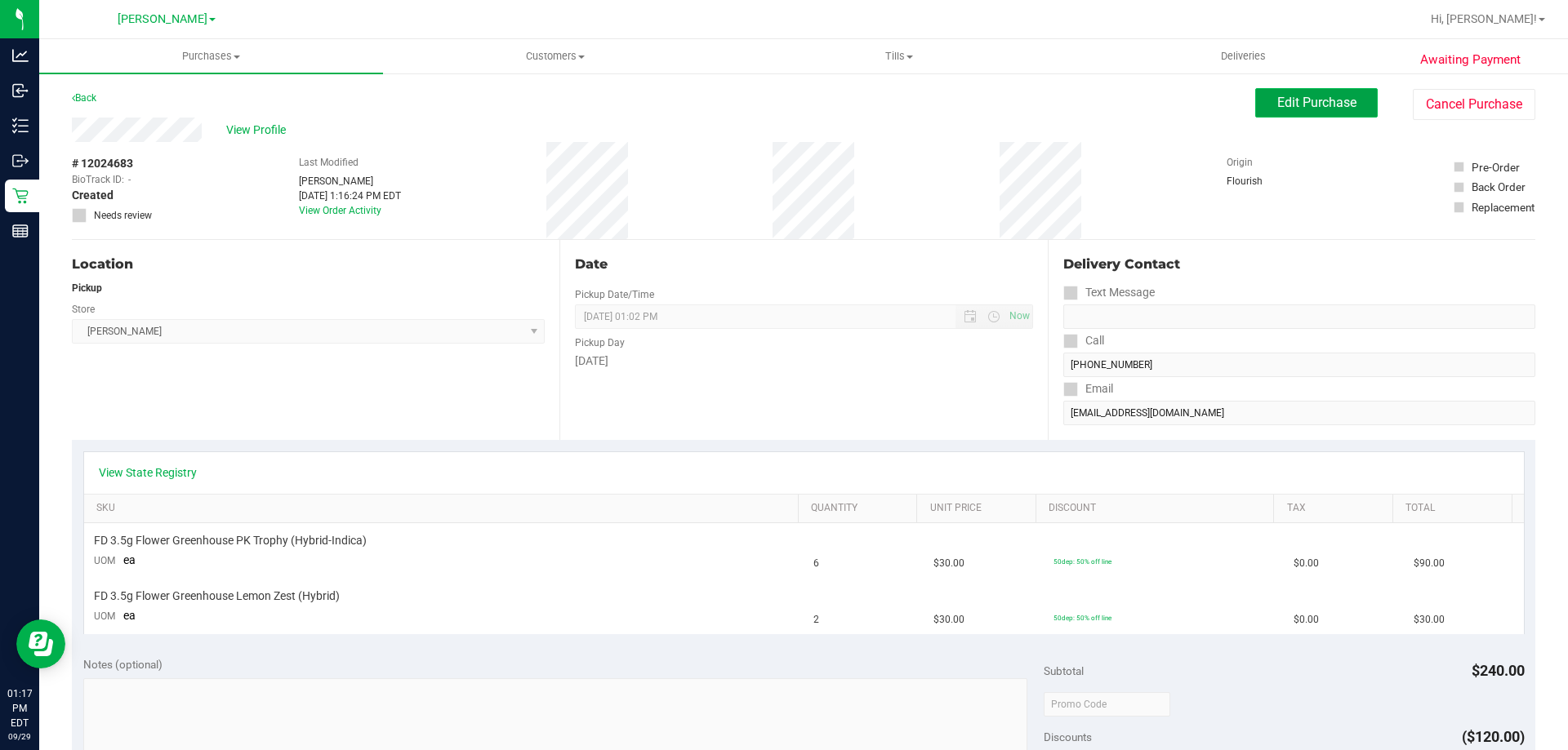
click at [1326, 105] on span "Edit Purchase" at bounding box center [1316, 103] width 80 height 16
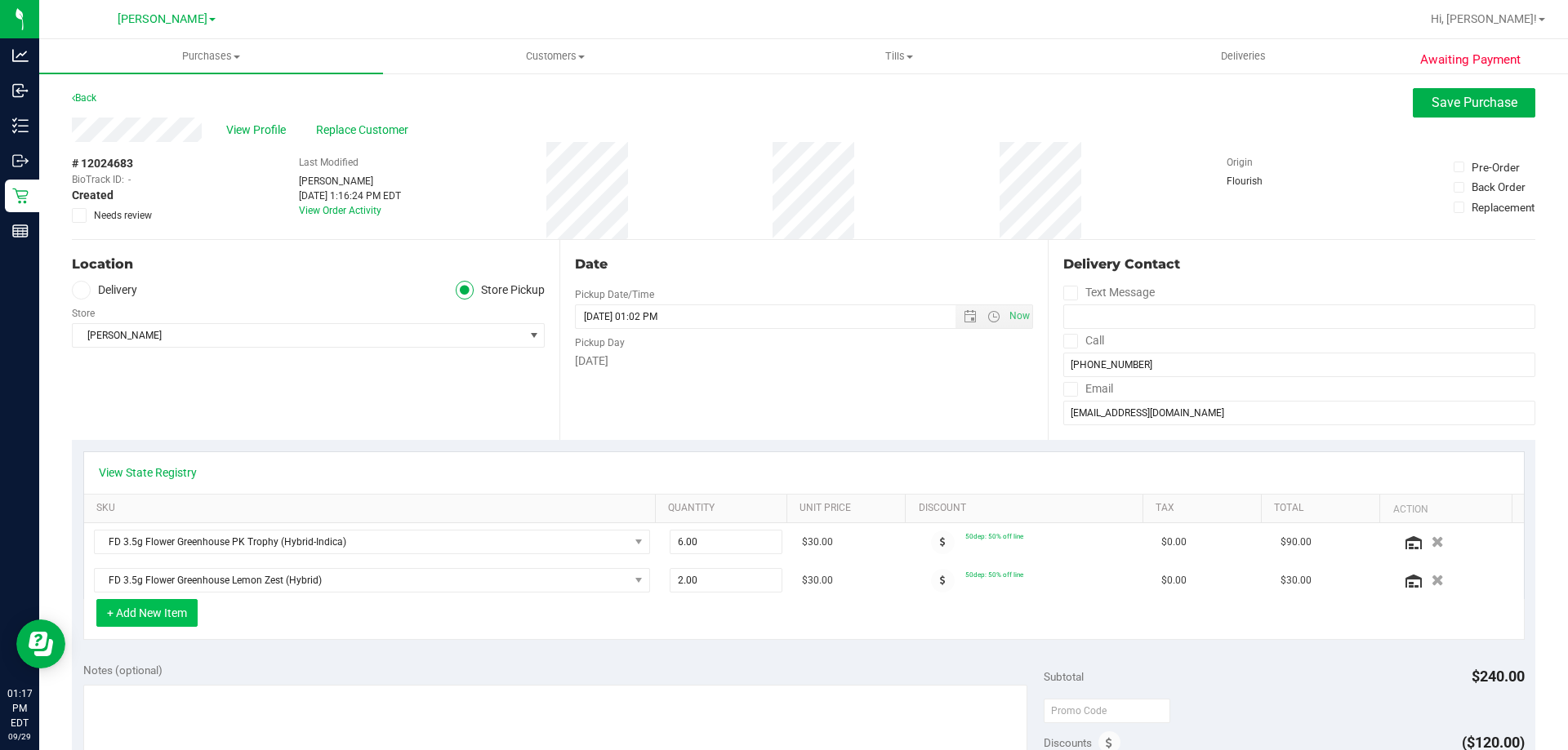
click at [143, 622] on button "+ Add New Item" at bounding box center [146, 613] width 101 height 28
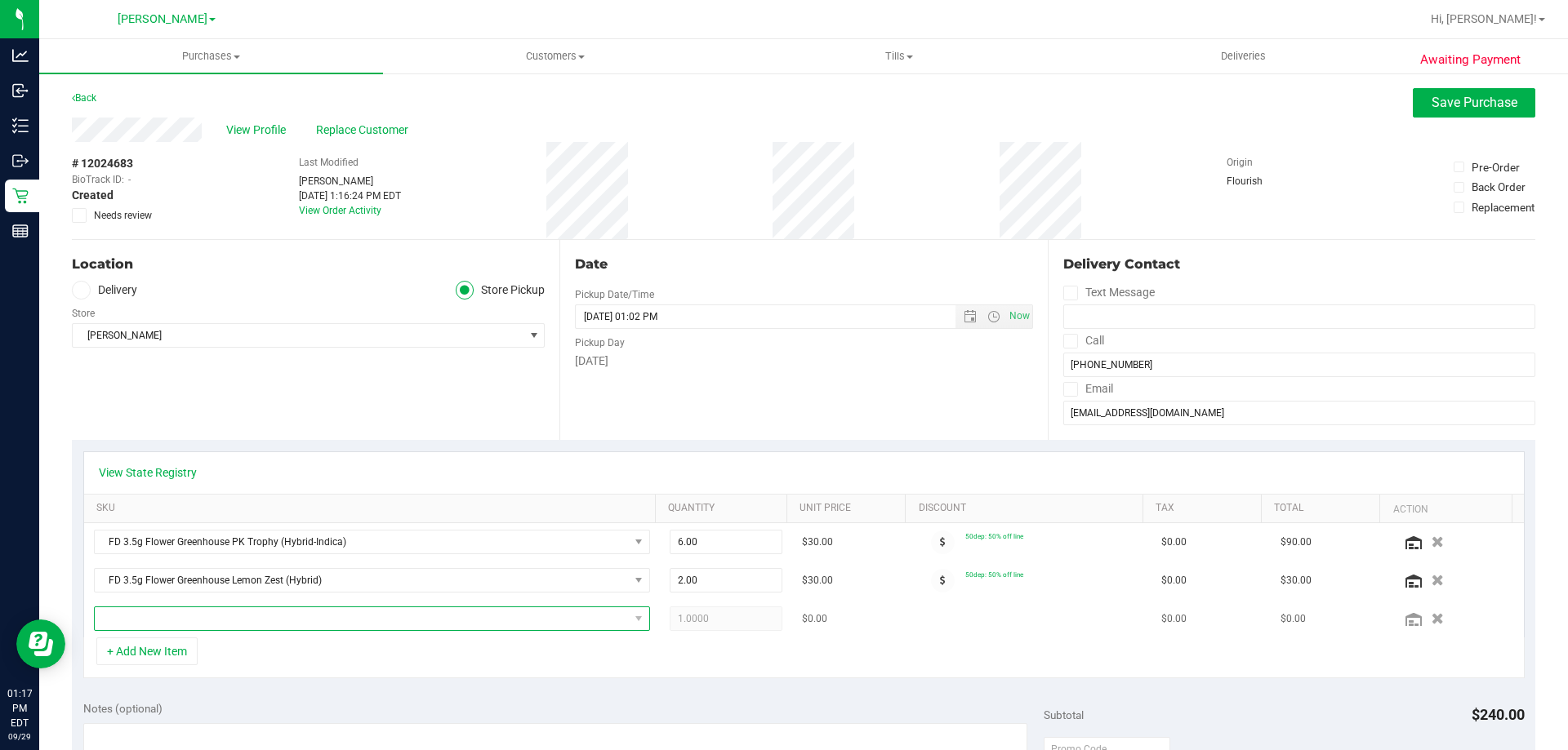
click at [168, 626] on span "NO DATA FOUND" at bounding box center [362, 619] width 534 height 22
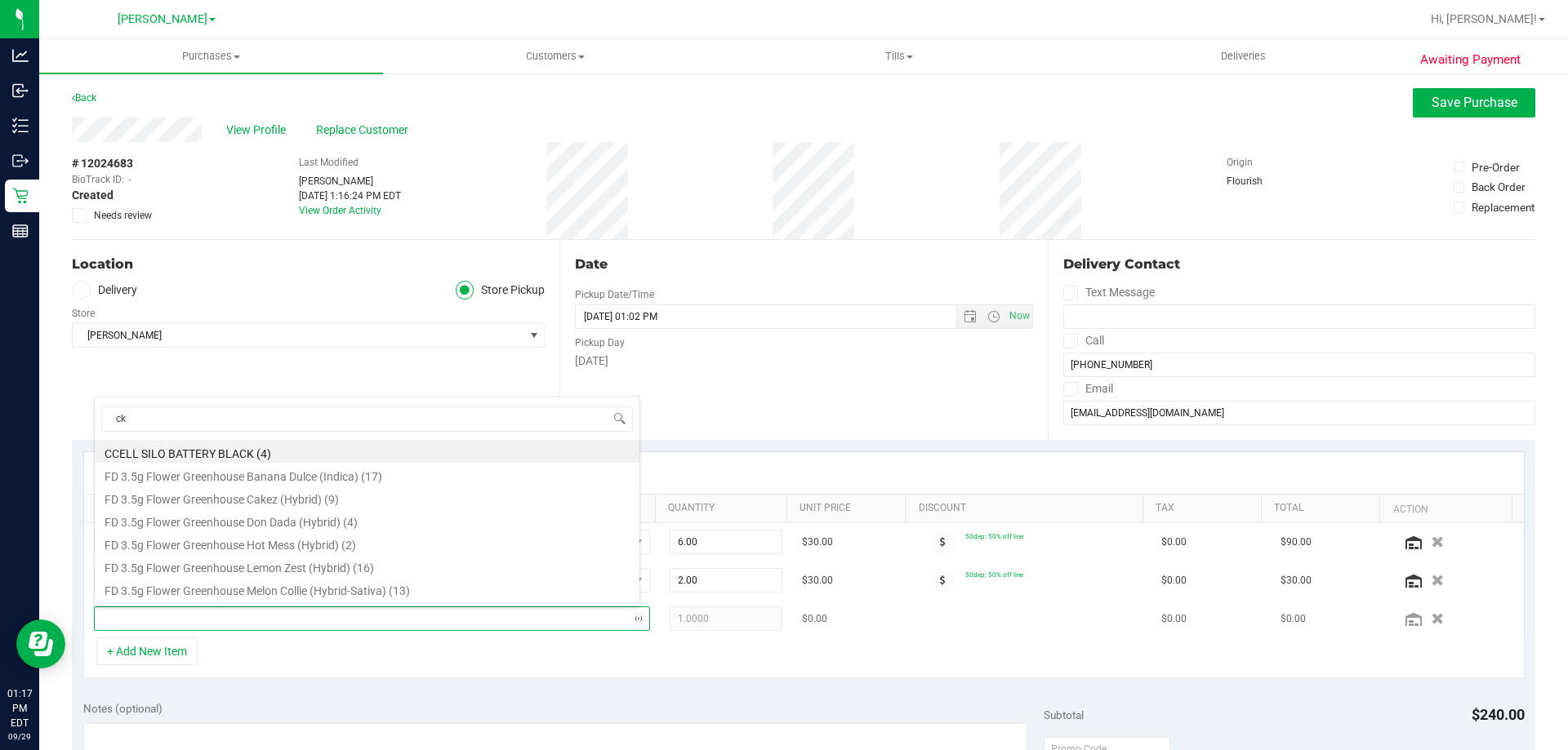
type input "ckz"
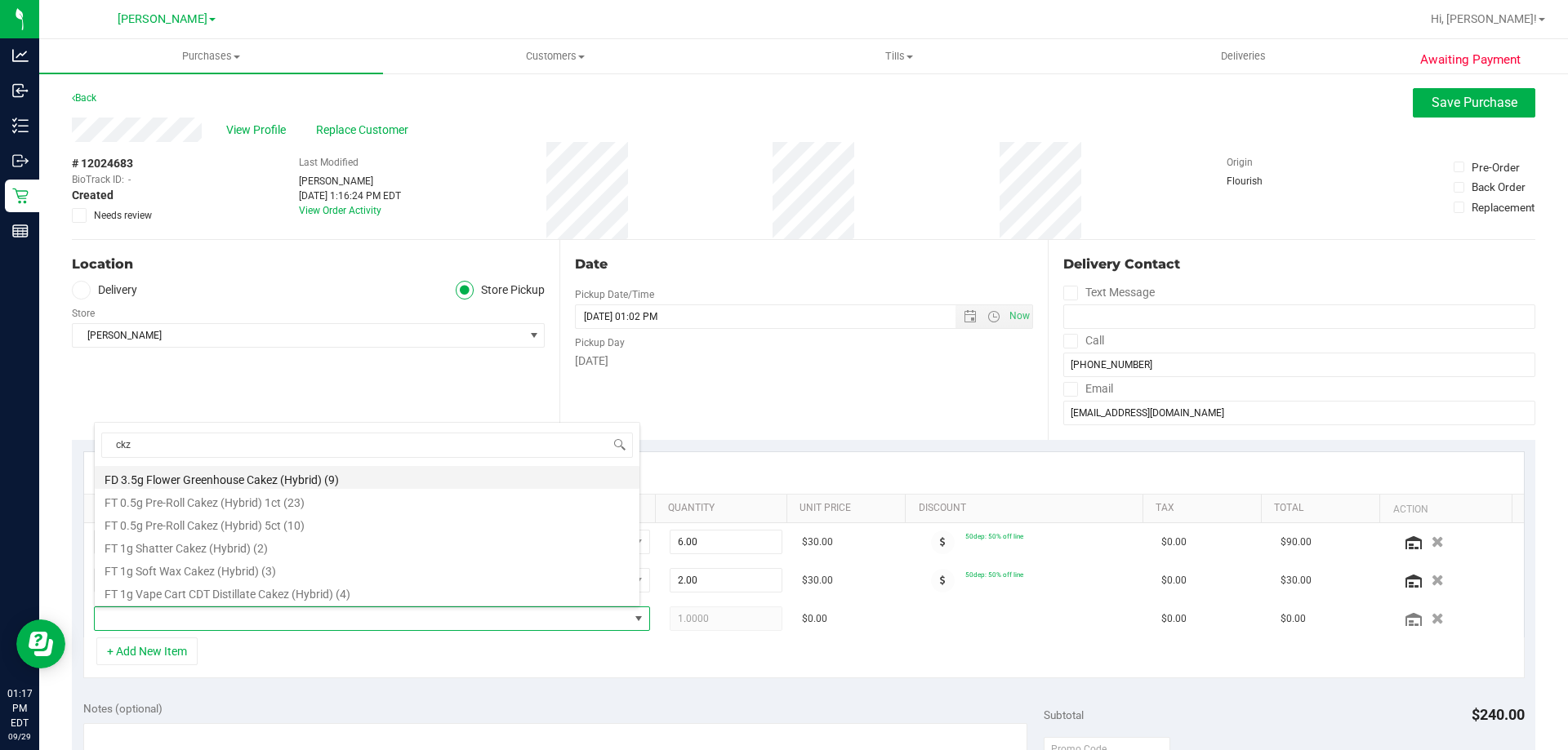
click at [250, 479] on li "FD 3.5g Flower Greenhouse Cakez (Hybrid) (9)" at bounding box center [367, 477] width 545 height 22
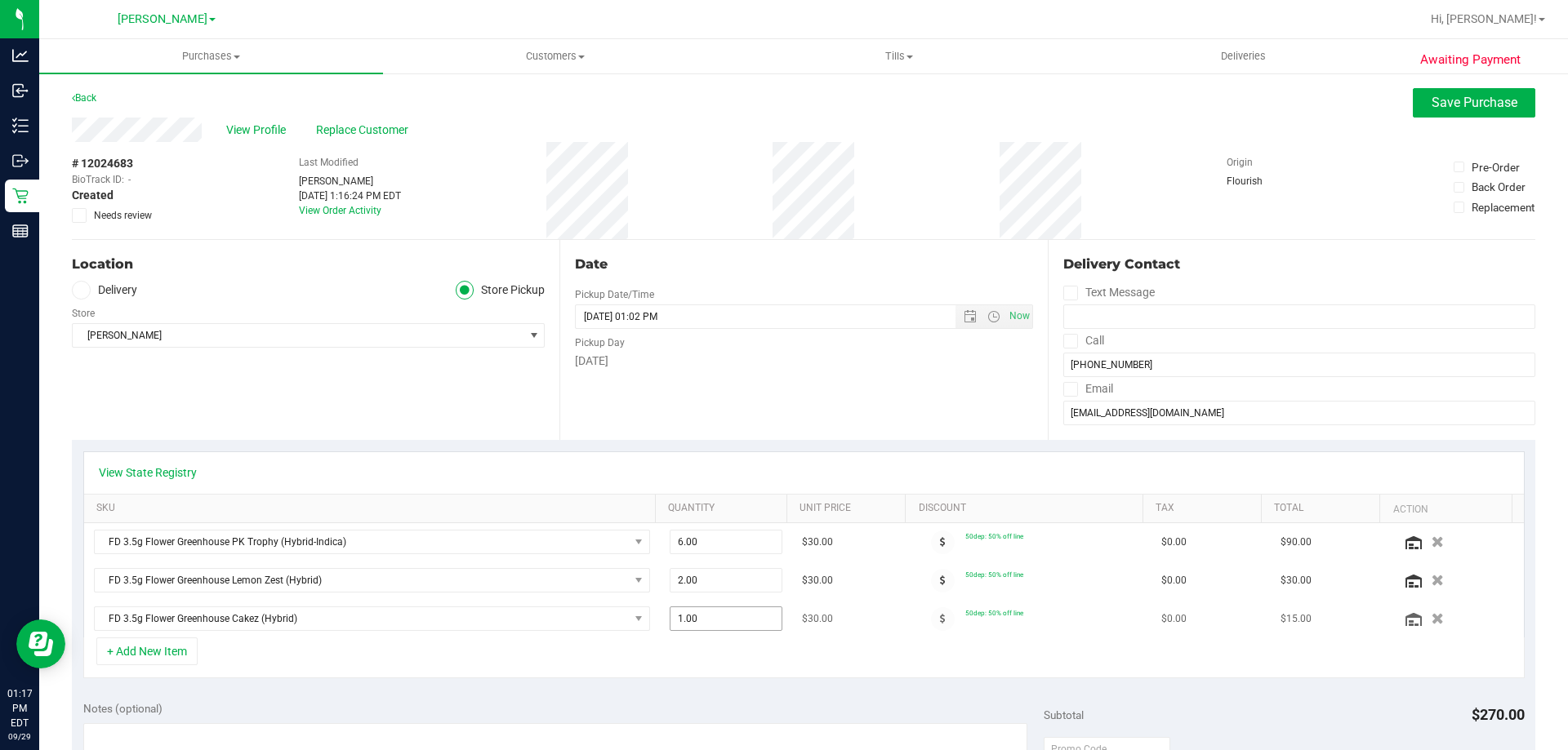
click at [690, 623] on span "1.00 1" at bounding box center [726, 619] width 113 height 24
click at [690, 623] on input "1" at bounding box center [726, 619] width 112 height 22
type input "4"
type input "4.00"
click at [627, 643] on div "+ Add New Item" at bounding box center [803, 658] width 1441 height 41
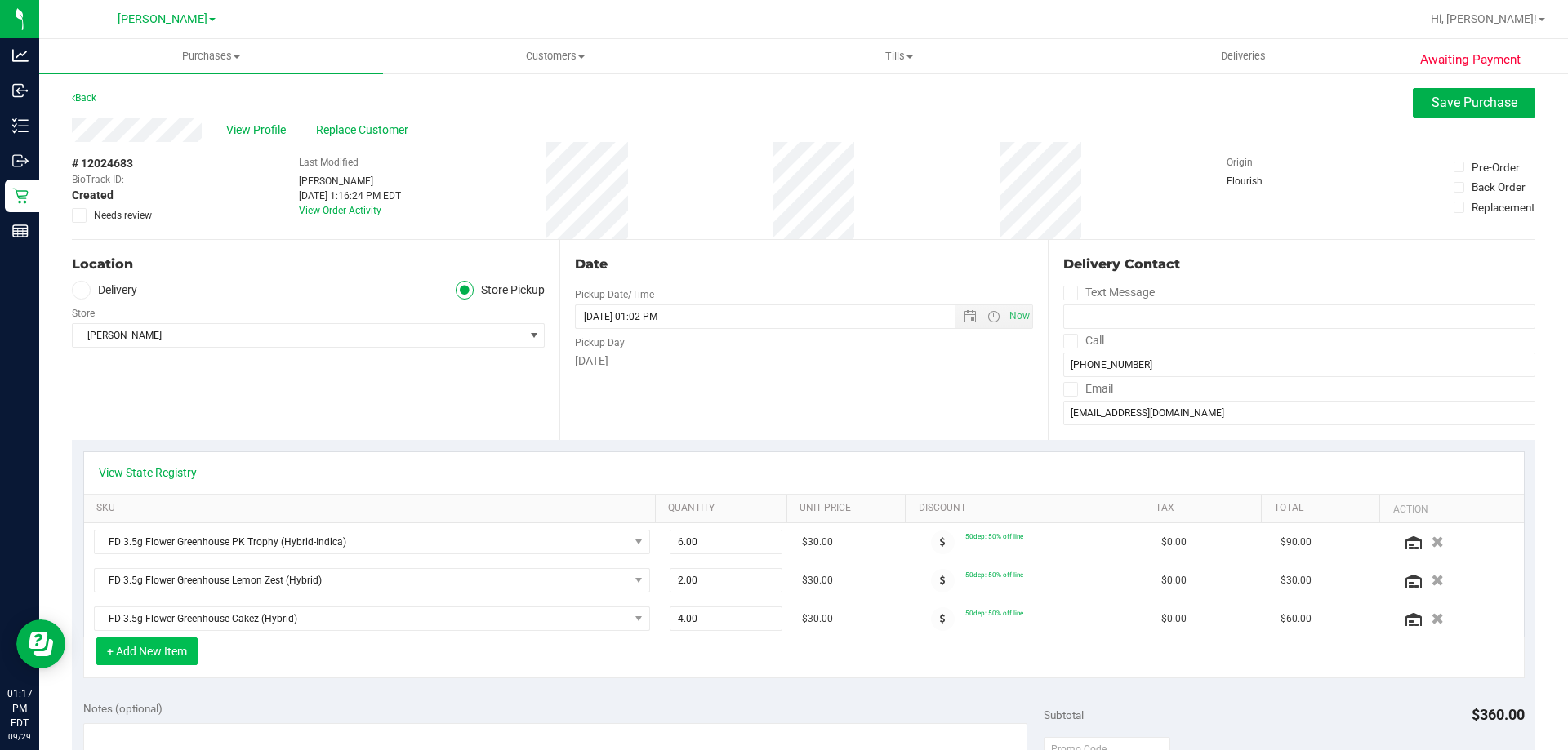
click at [155, 659] on button "+ Add New Item" at bounding box center [146, 651] width 101 height 28
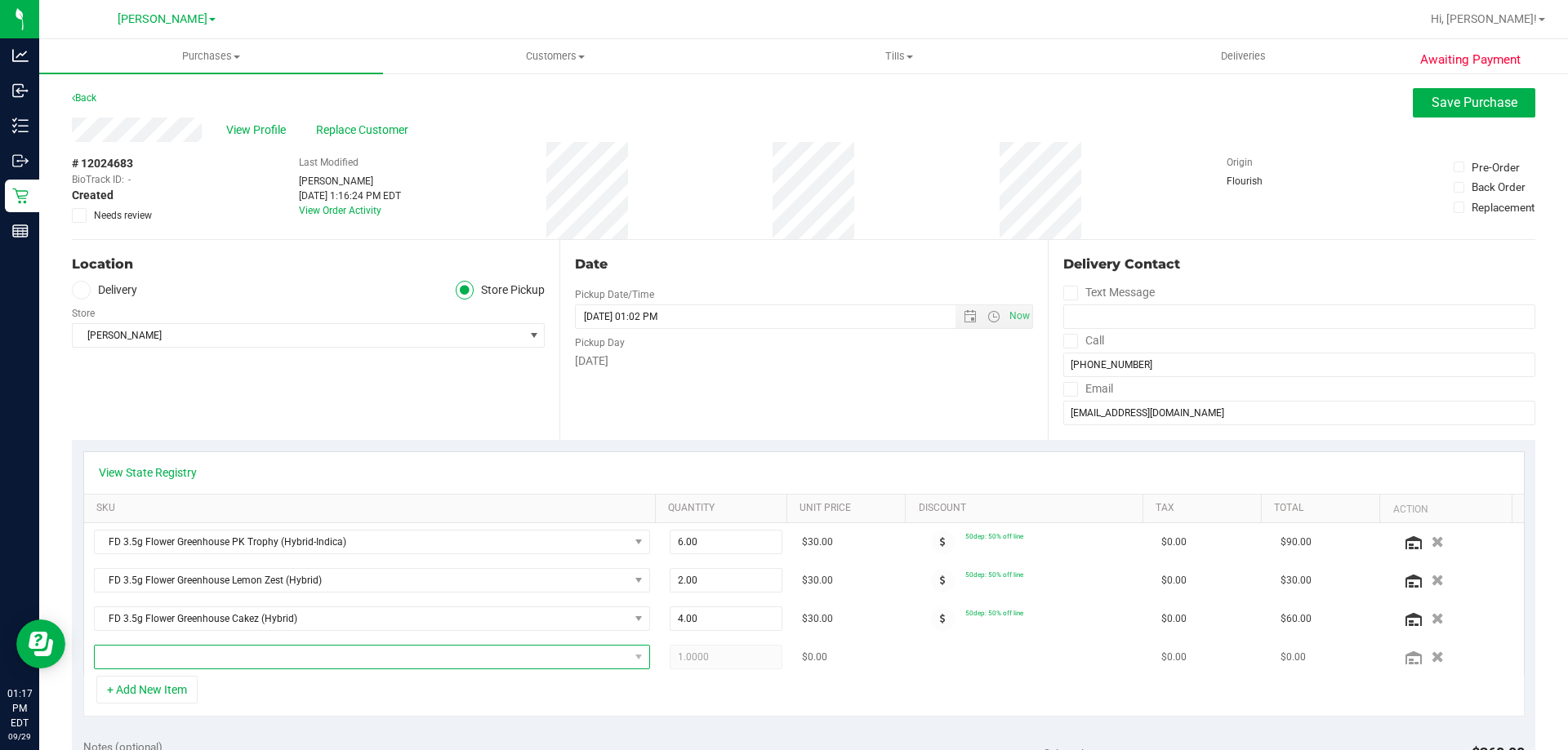
click at [171, 658] on span "NO DATA FOUND" at bounding box center [362, 657] width 534 height 22
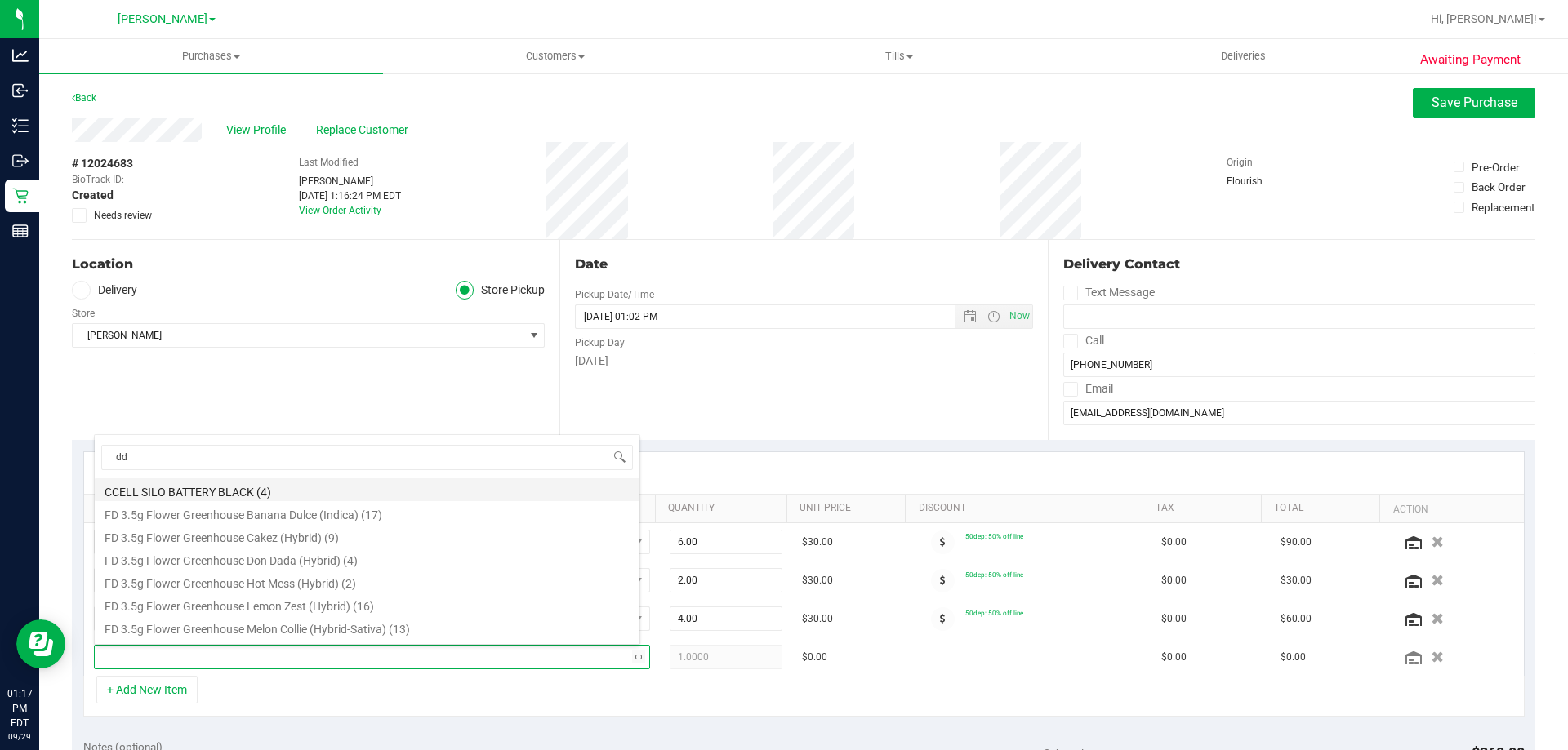
type input "dda"
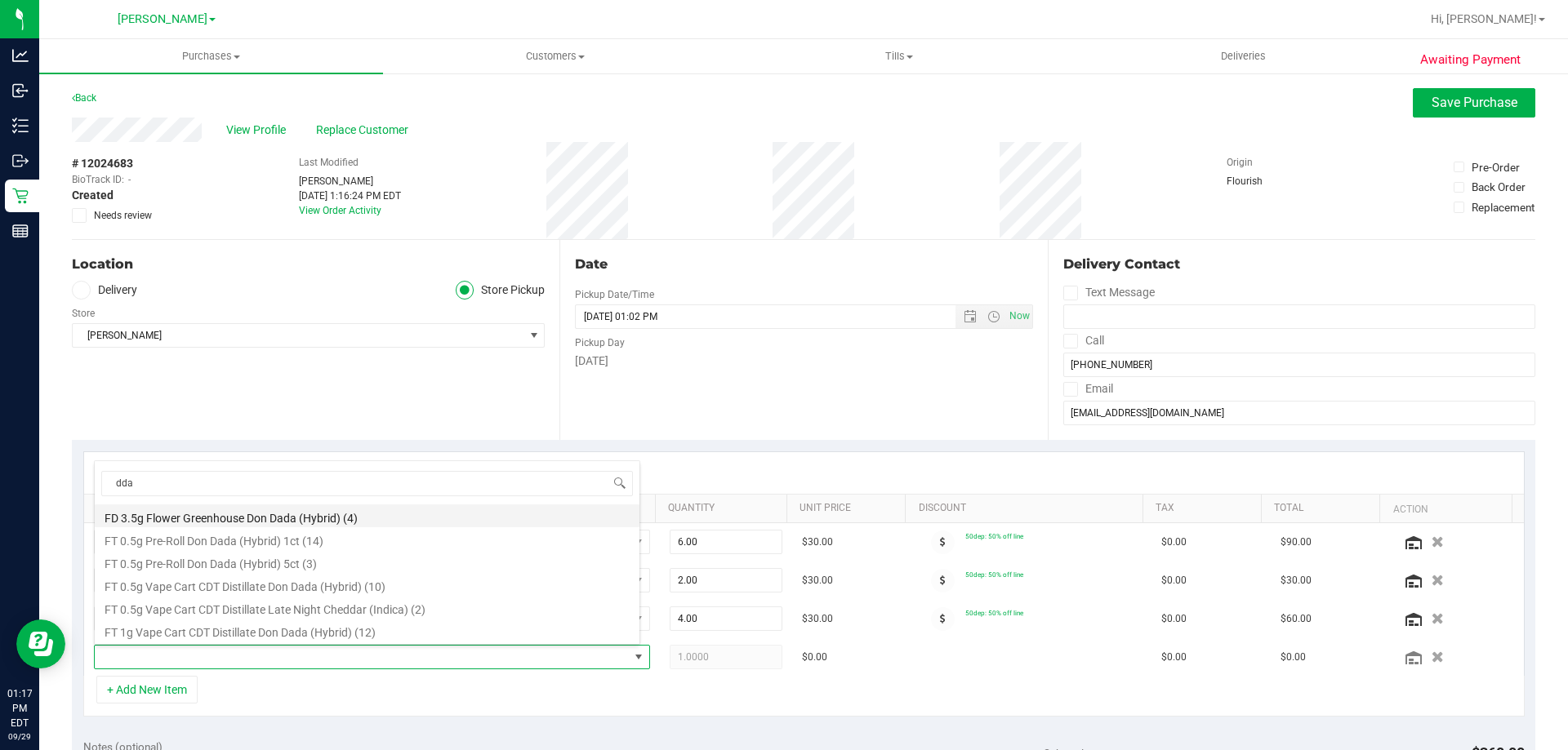
click at [317, 521] on li "FD 3.5g Flower Greenhouse Don Dada (Hybrid) (4)" at bounding box center [367, 516] width 545 height 22
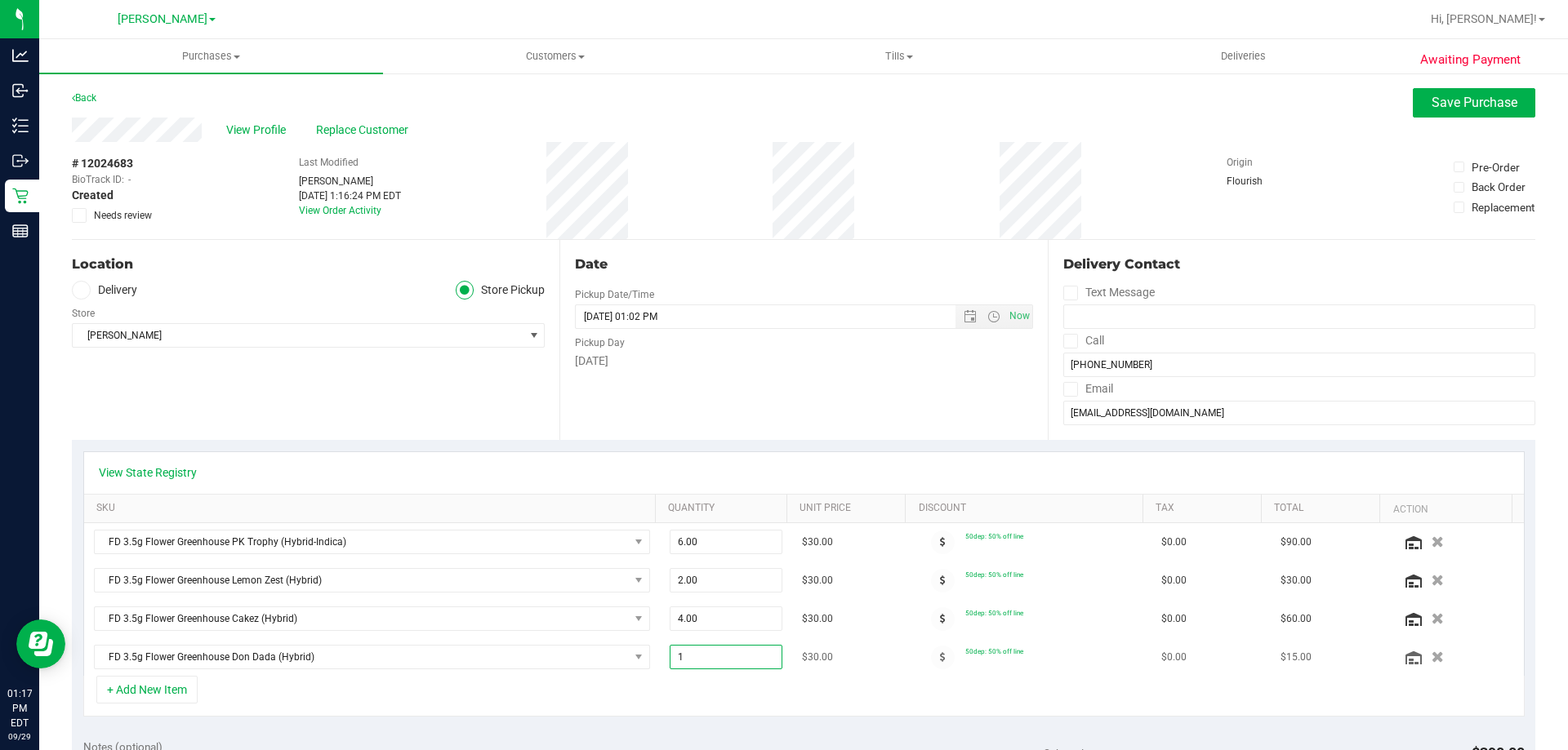
click at [711, 654] on span "1.00 1" at bounding box center [726, 657] width 113 height 24
click at [711, 654] on input "1" at bounding box center [726, 657] width 112 height 22
type input "2"
type input "2.00"
click at [526, 690] on div "+ Add New Item" at bounding box center [803, 696] width 1441 height 41
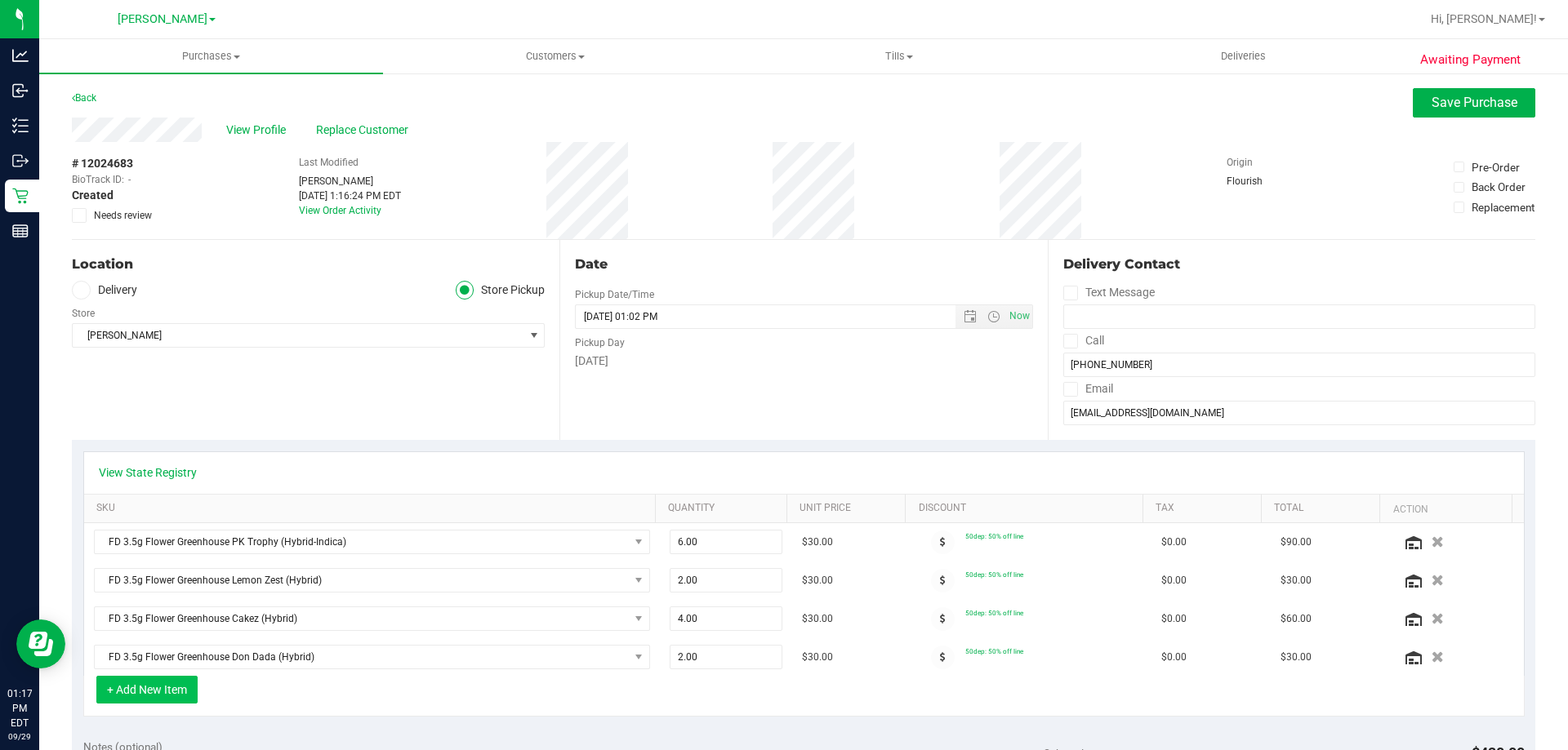
click at [135, 691] on button "+ Add New Item" at bounding box center [146, 690] width 101 height 28
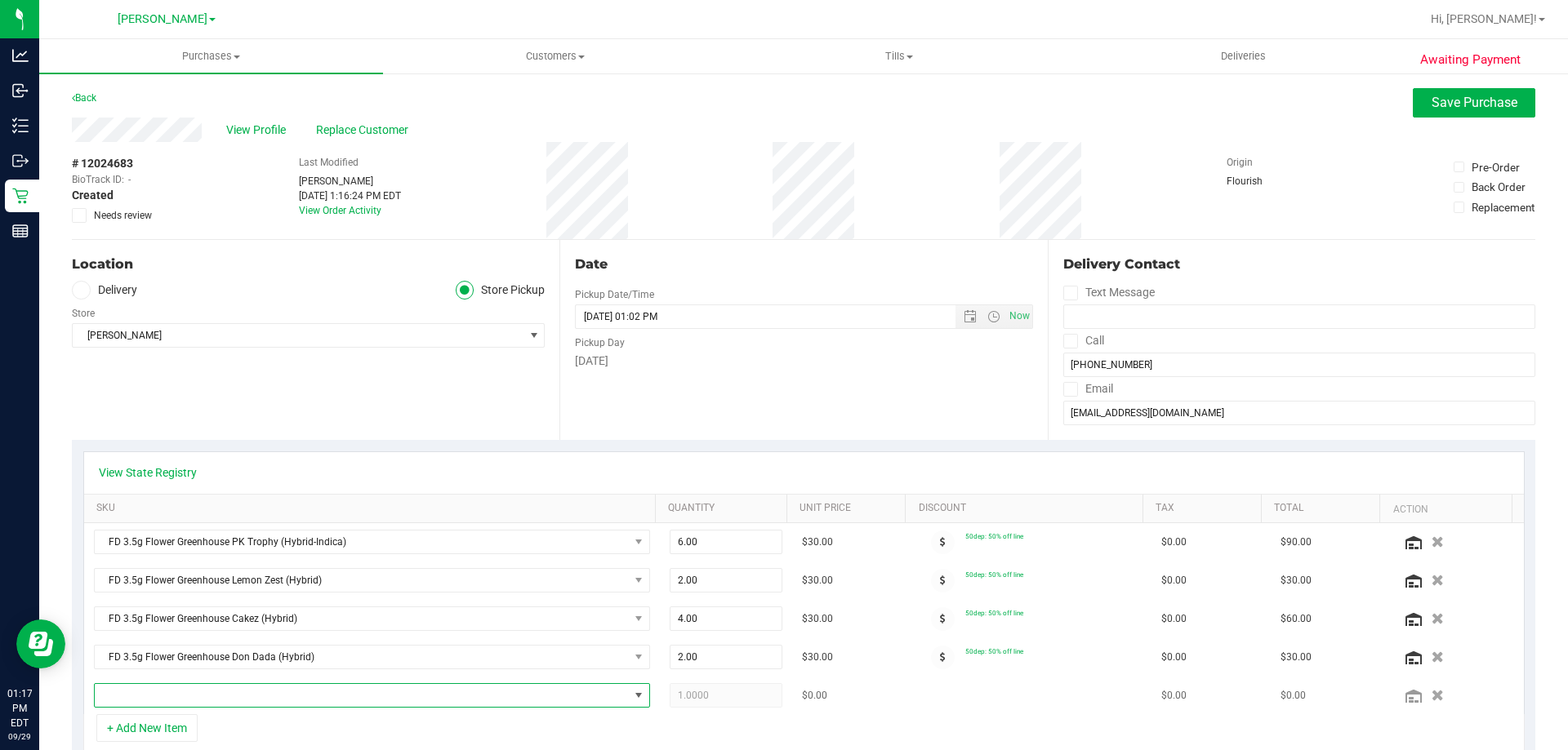
click at [263, 698] on span "NO DATA FOUND" at bounding box center [362, 696] width 534 height 22
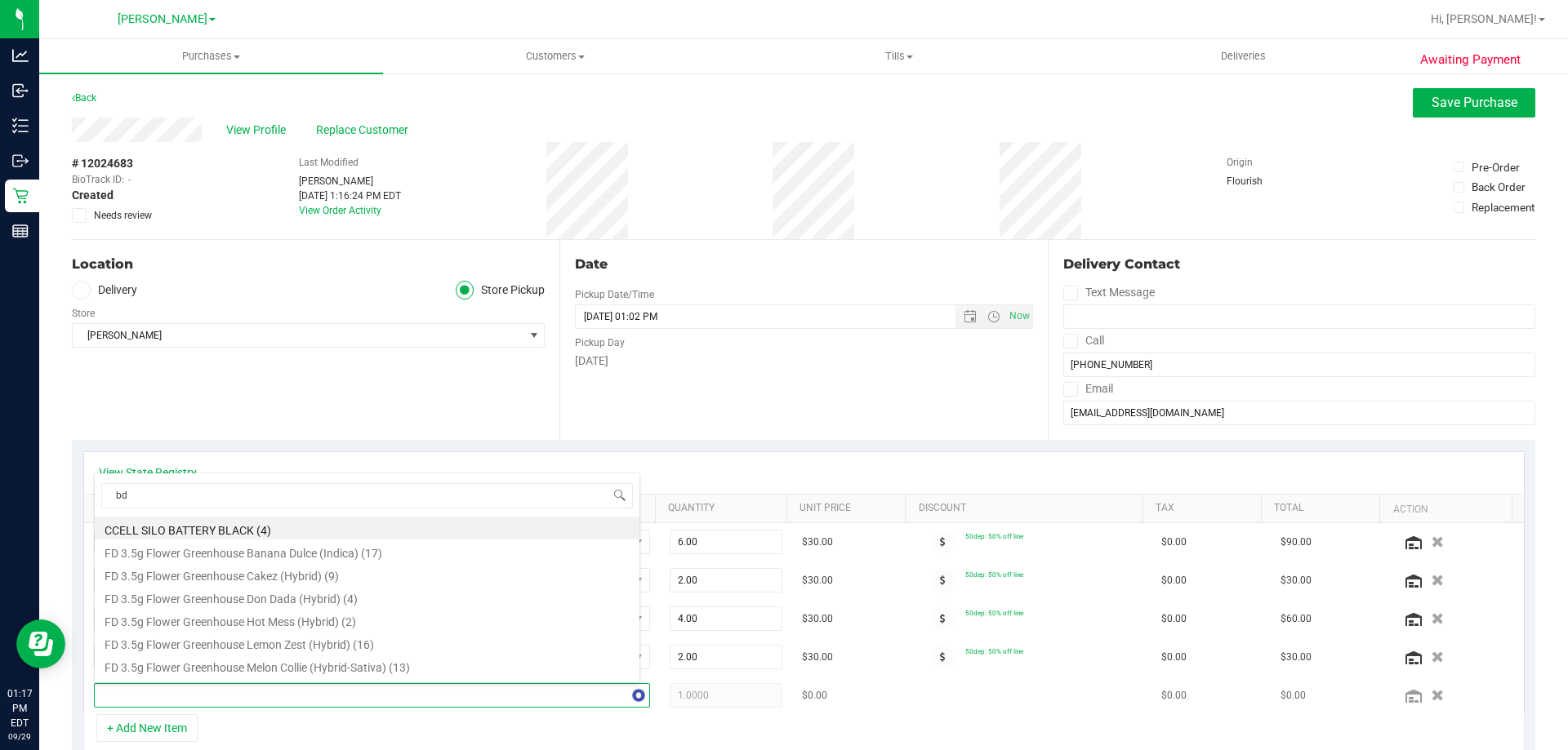
type input "bdl"
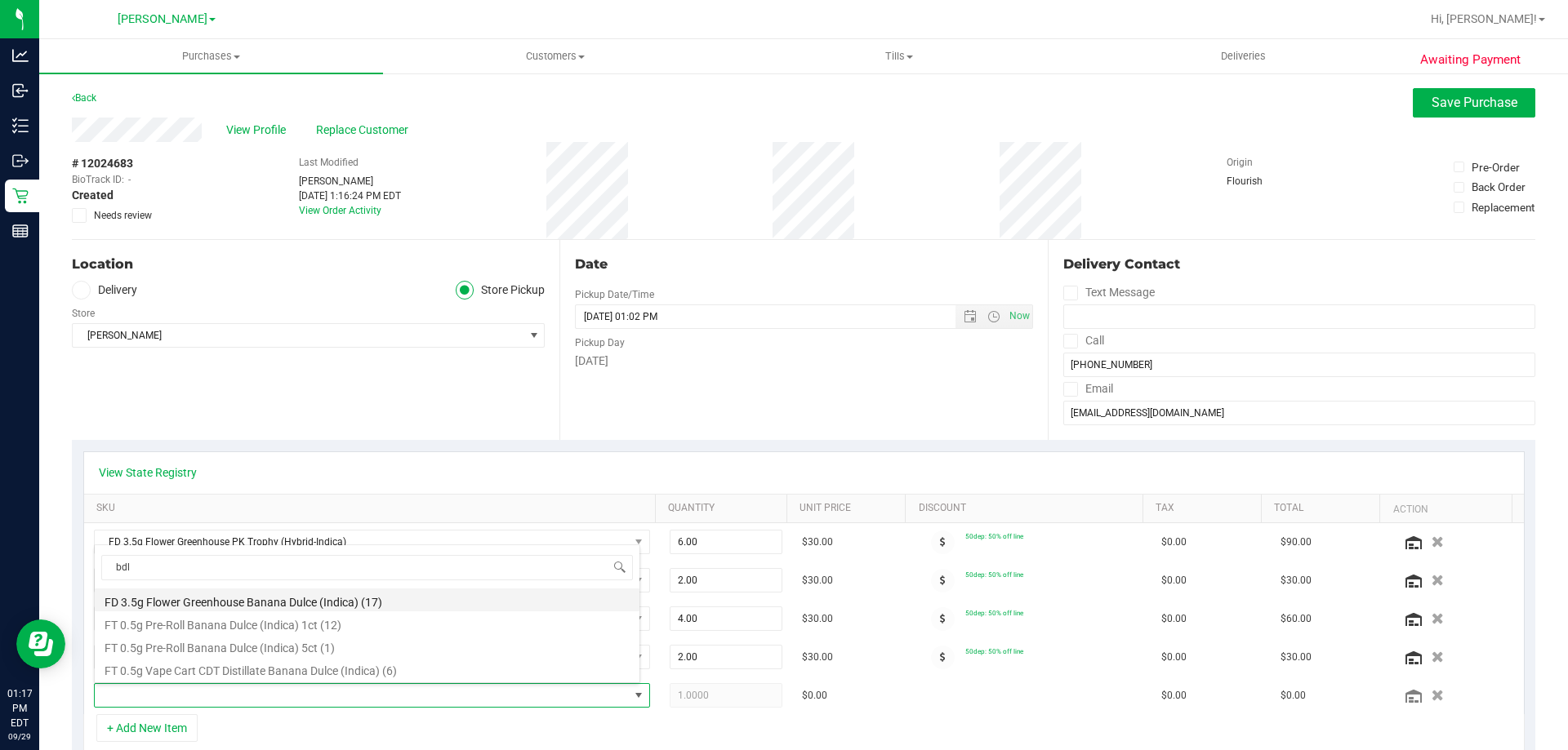
click at [330, 601] on li "FD 3.5g Flower Greenhouse Banana Dulce (Indica) (17)" at bounding box center [367, 600] width 545 height 22
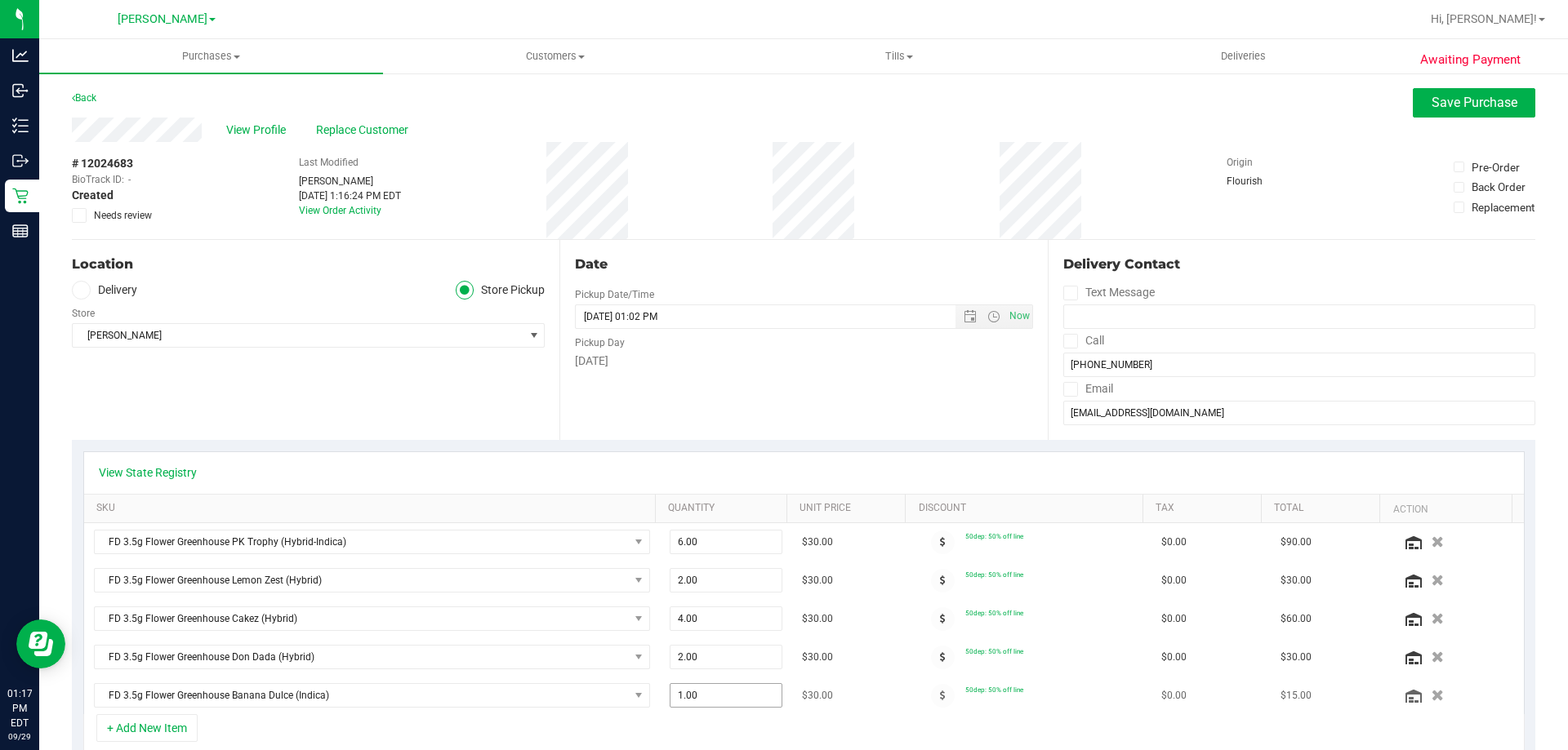
click at [698, 696] on span "1.00 1" at bounding box center [726, 696] width 113 height 24
click at [698, 696] on input "1" at bounding box center [726, 696] width 112 height 22
type input "3"
type input "3.00"
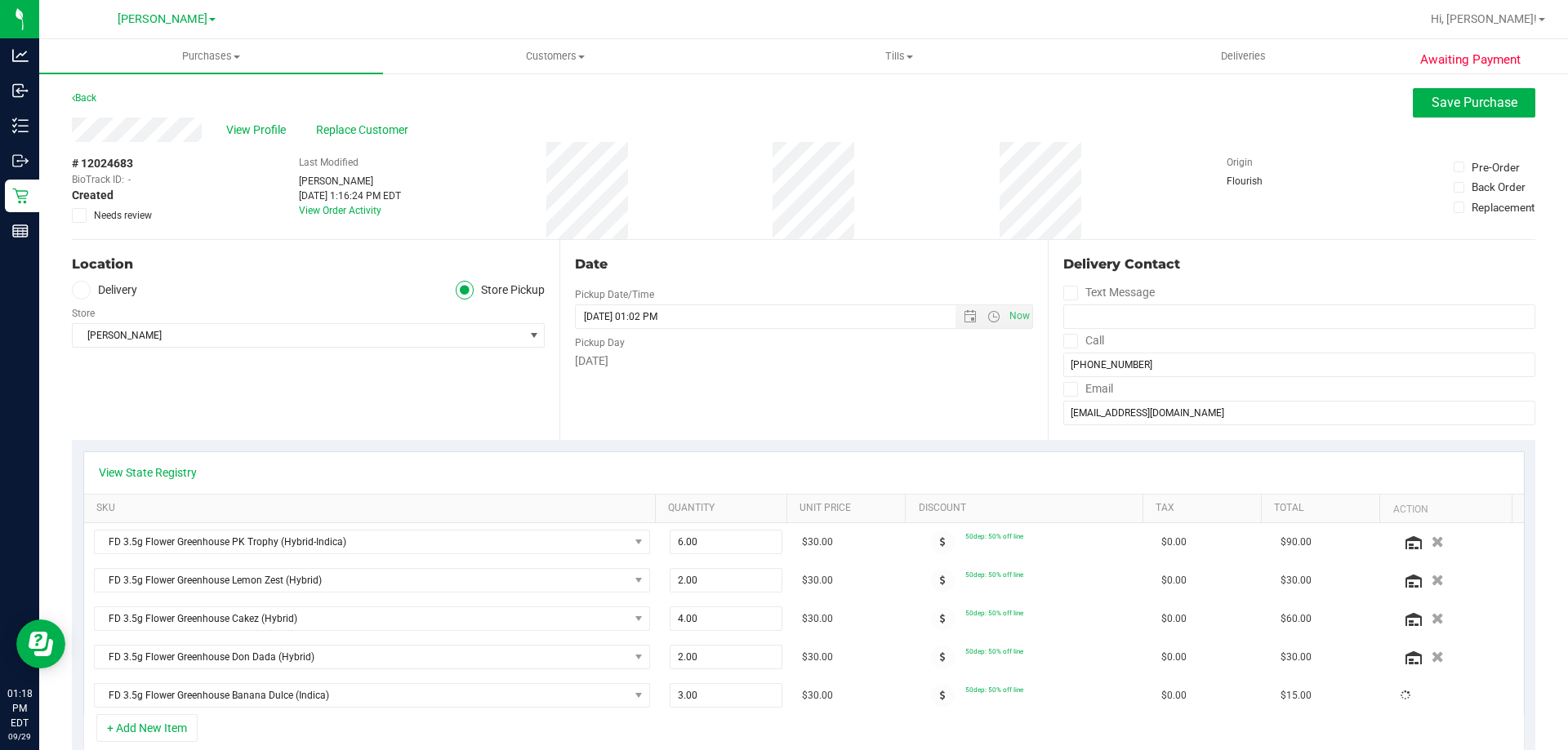
click at [712, 729] on div "+ Add New Item" at bounding box center [803, 734] width 1441 height 41
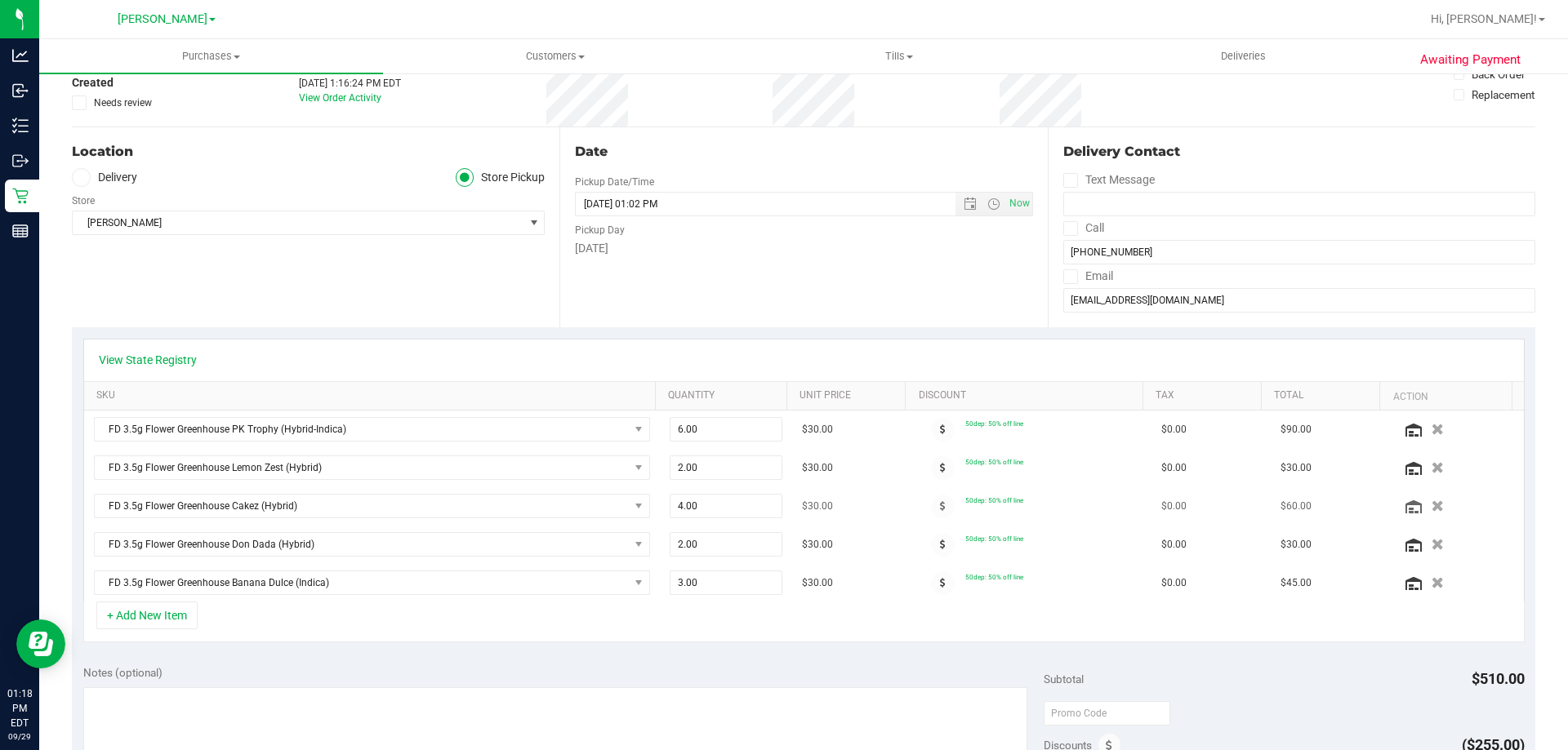
scroll to position [408, 0]
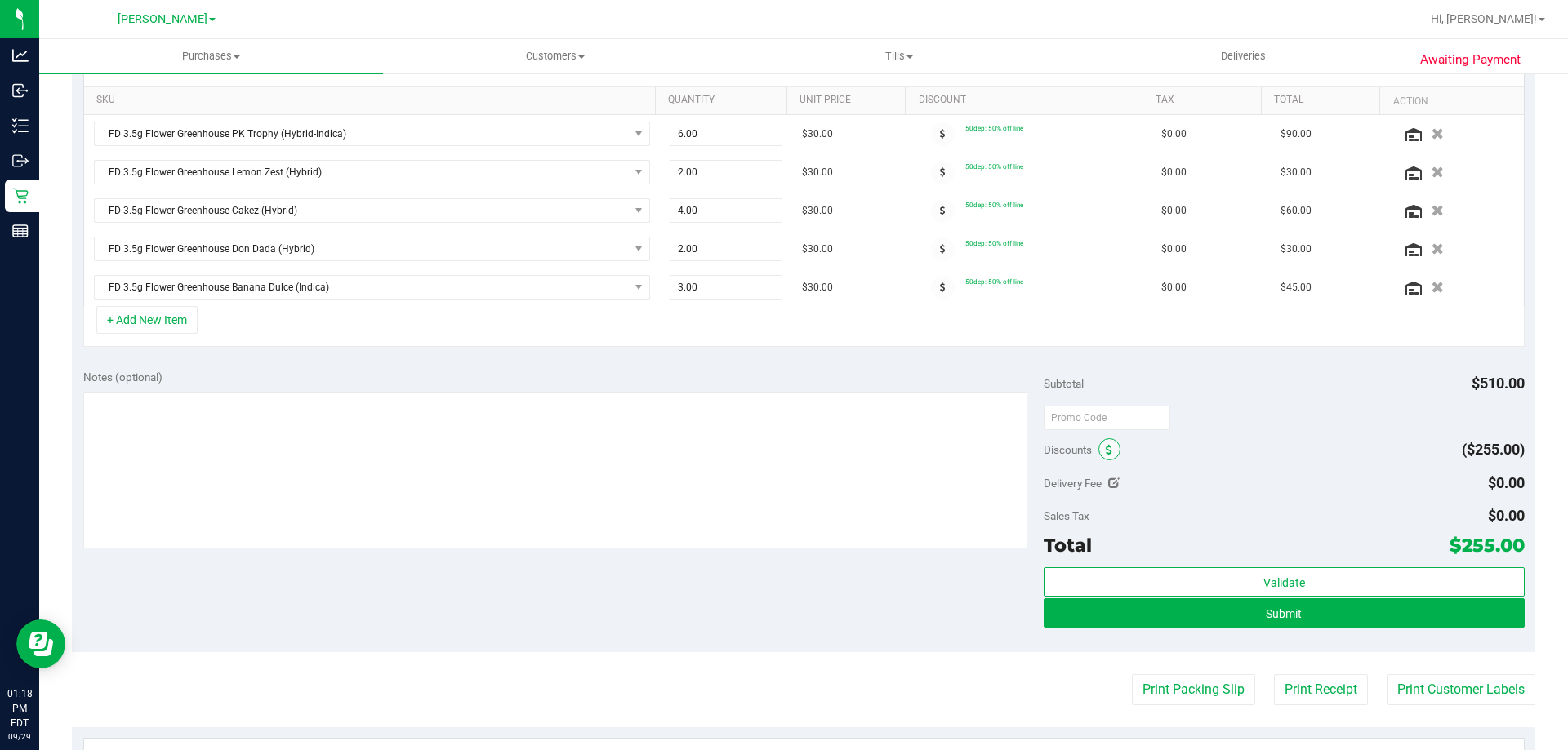
click at [1109, 447] on span at bounding box center [1110, 449] width 22 height 22
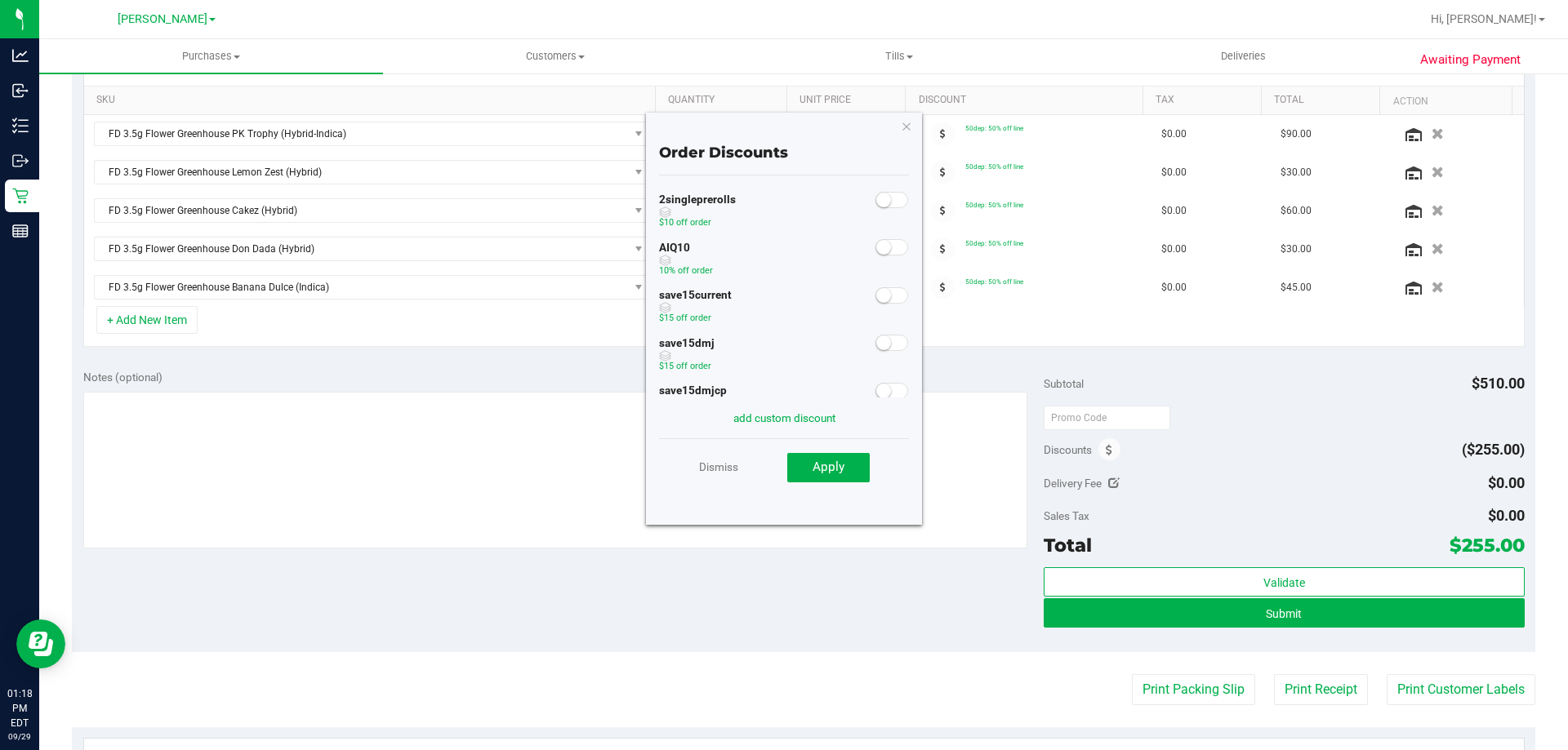
click at [1235, 450] on div "Discounts Order Discounts 2singleprerolls $10 off order AIQ10 10% off order sav…" at bounding box center [1283, 450] width 480 height 29
click at [724, 465] on link "Dismiss" at bounding box center [718, 467] width 39 height 29
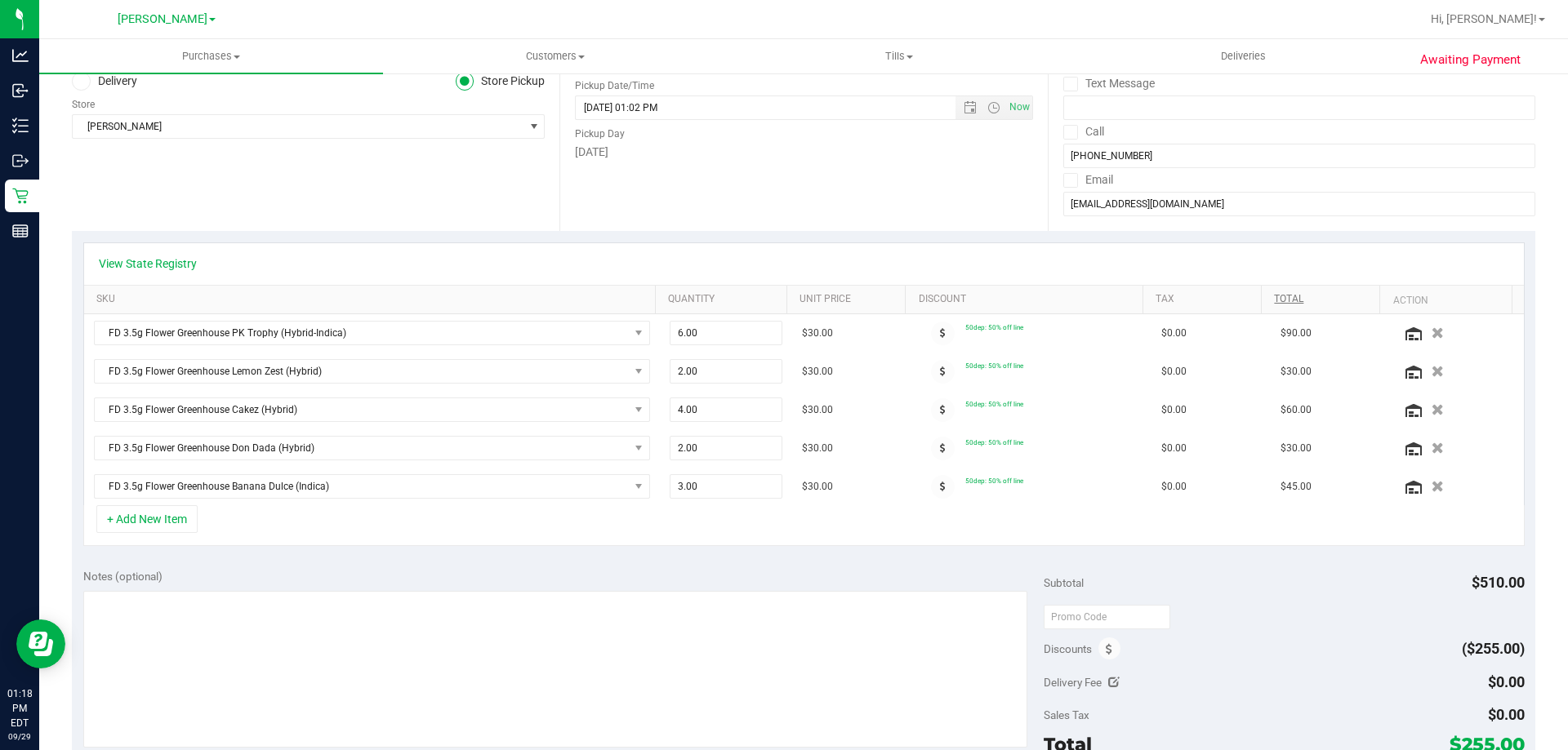
scroll to position [0, 0]
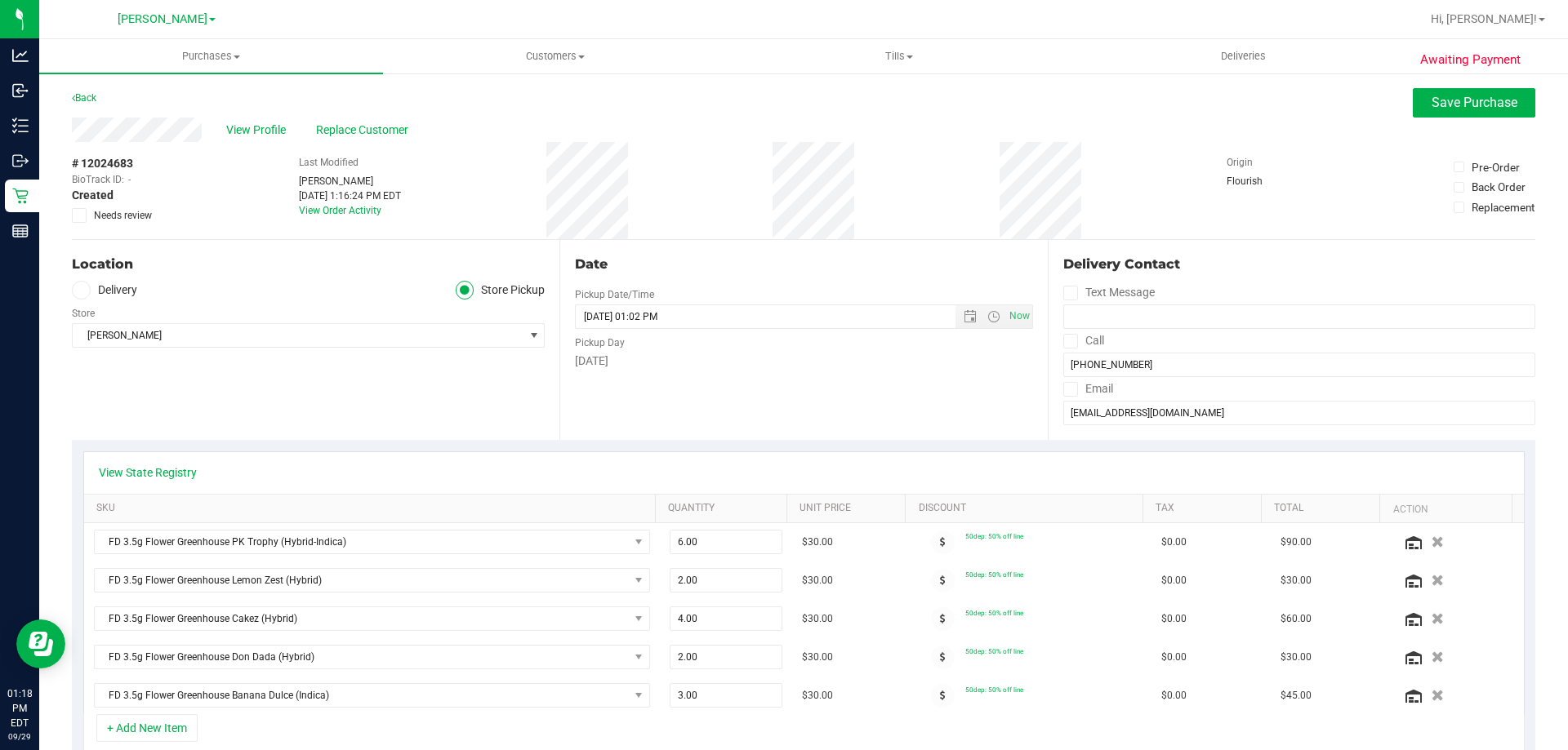
click at [1428, 119] on div "View Profile Replace Customer" at bounding box center [803, 130] width 1463 height 24
click at [1429, 119] on div "View Profile Replace Customer" at bounding box center [803, 130] width 1463 height 24
click at [1412, 95] on button "Save Purchase" at bounding box center [1474, 103] width 123 height 29
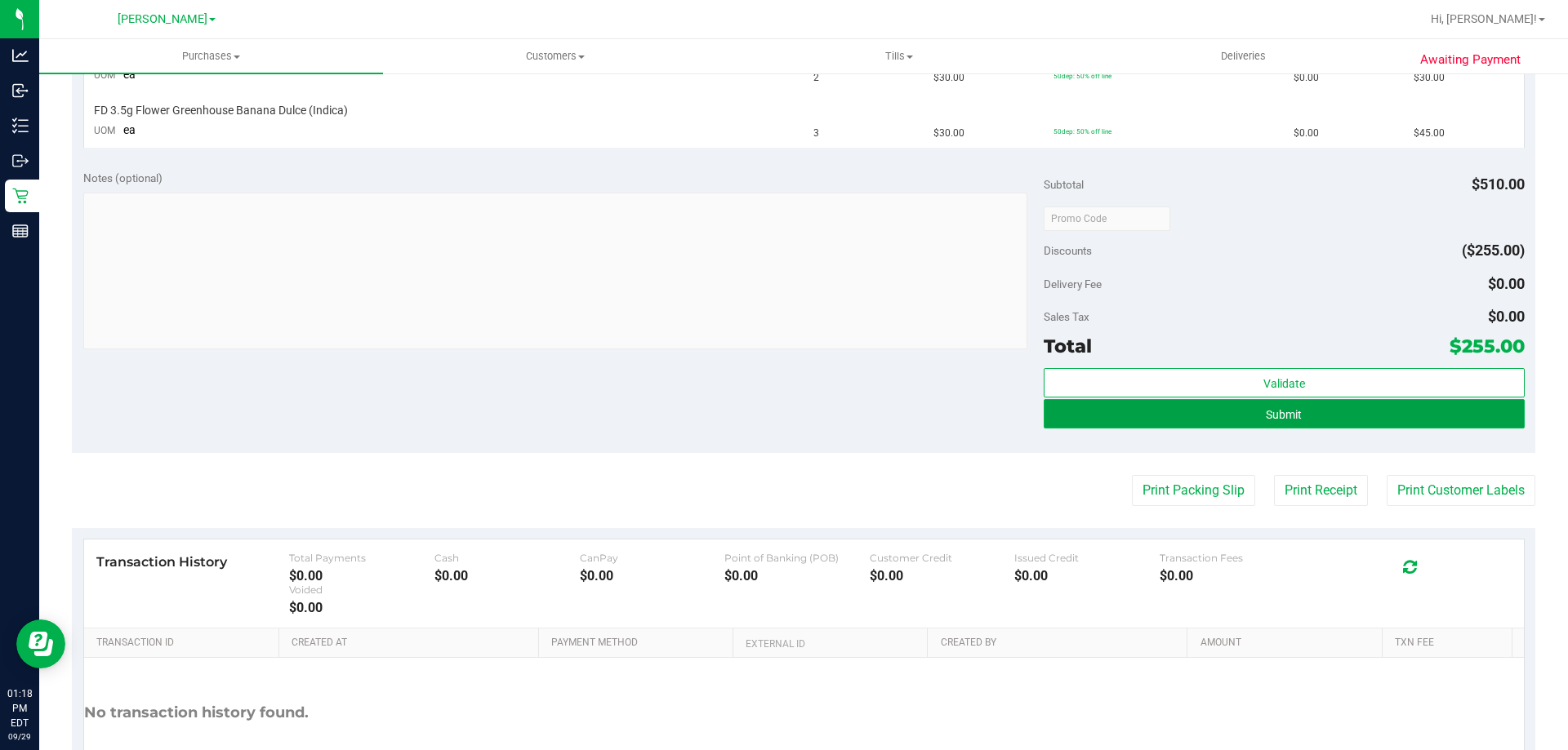
click at [1315, 422] on button "Submit" at bounding box center [1283, 414] width 480 height 29
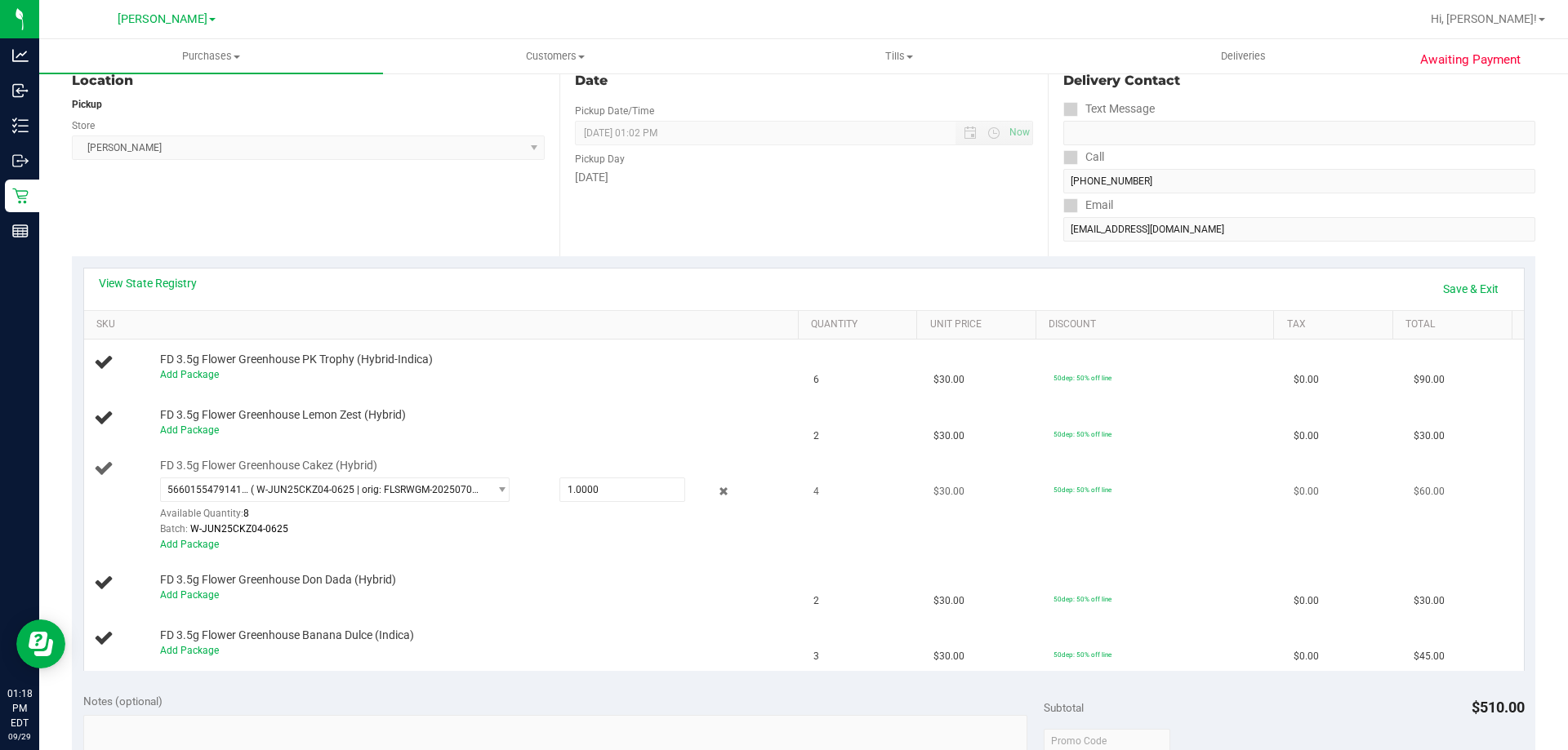
scroll to position [245, 0]
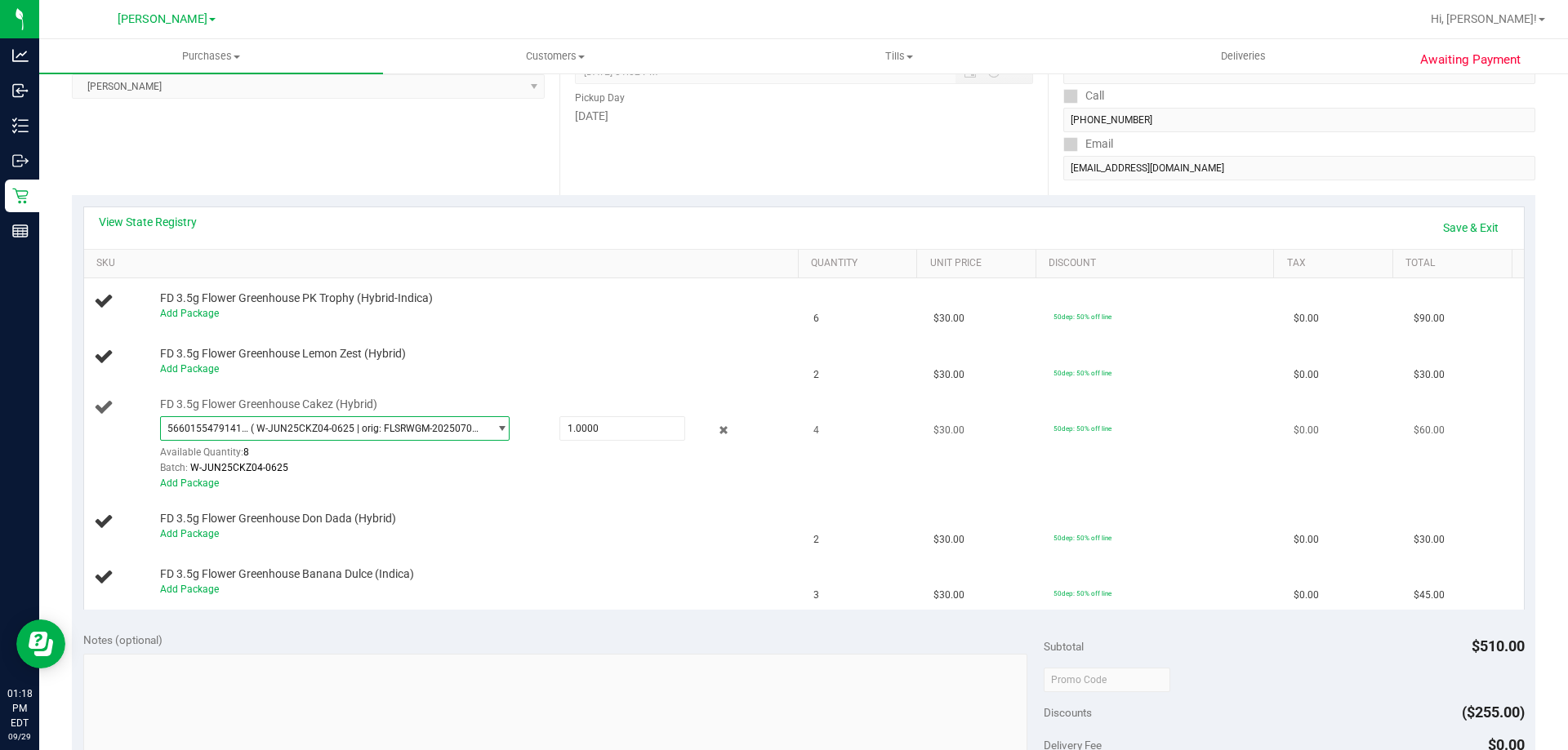
click at [360, 419] on span "5660155479141227 ( W-JUN25CKZ04-0625 | orig: FLSRWGM-20250701-133 )" at bounding box center [324, 429] width 328 height 22
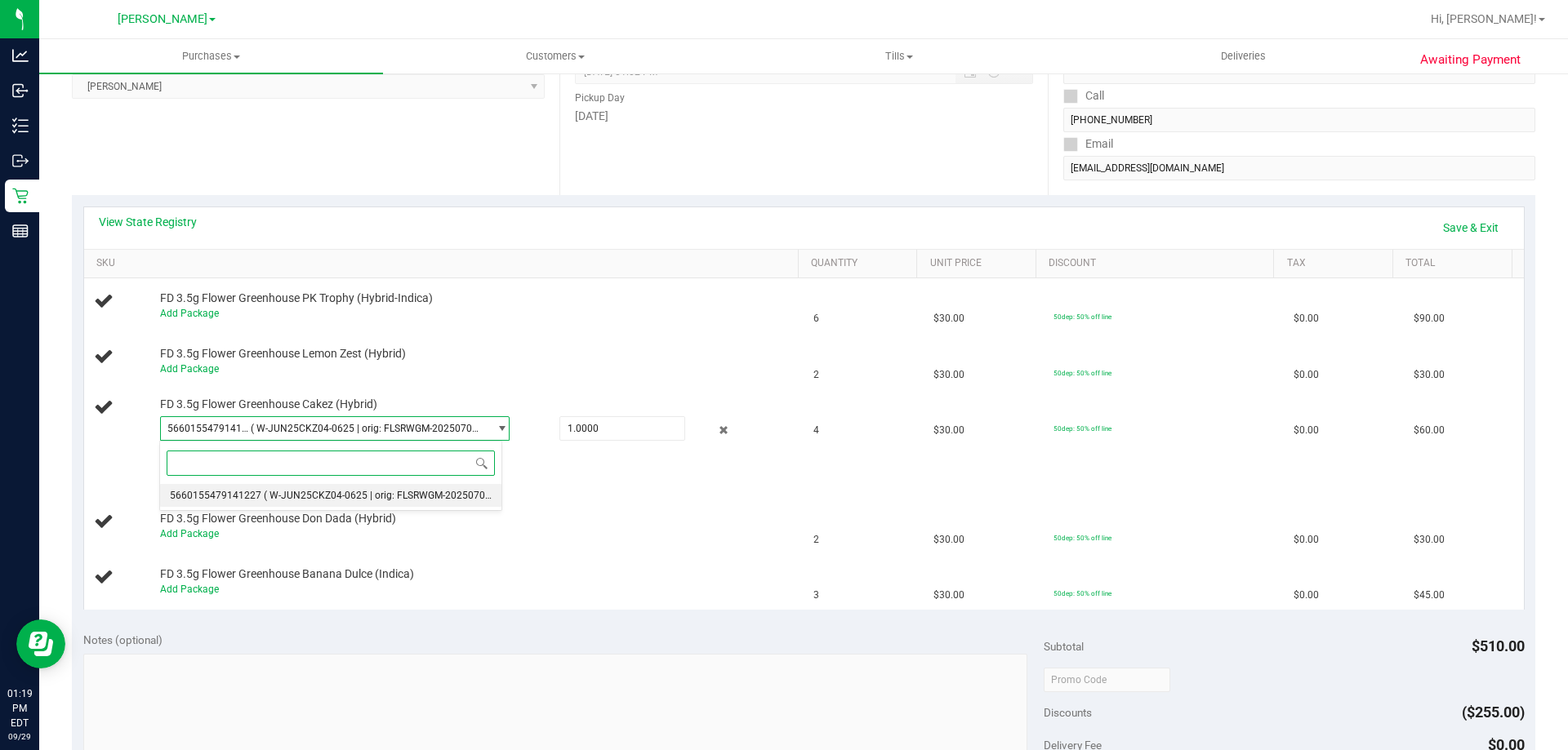
click at [356, 497] on span "( W-JUN25CKZ04-0625 | orig: FLSRWGM-20250701-133 )" at bounding box center [390, 495] width 252 height 11
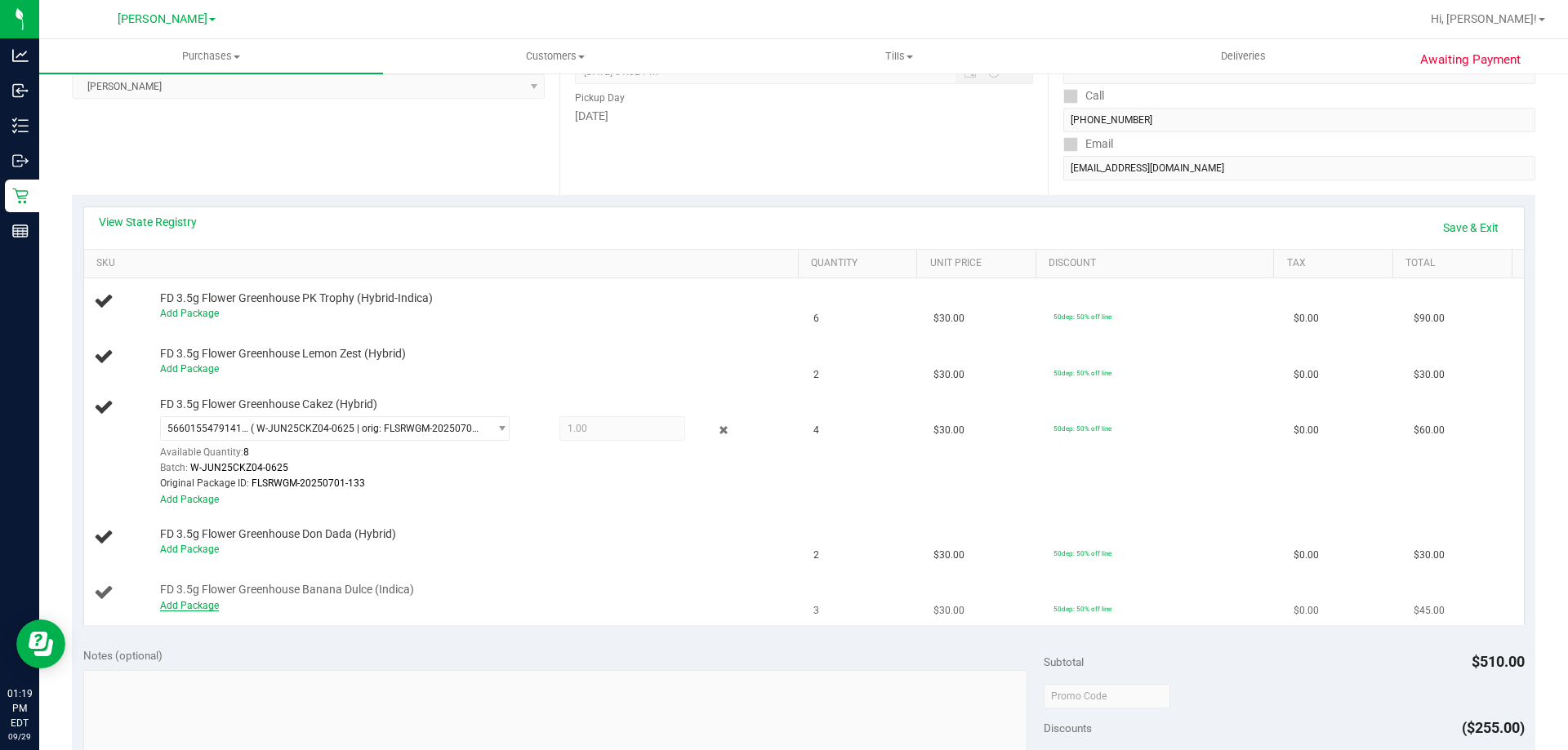
click at [201, 610] on link "Add Package" at bounding box center [189, 605] width 59 height 11
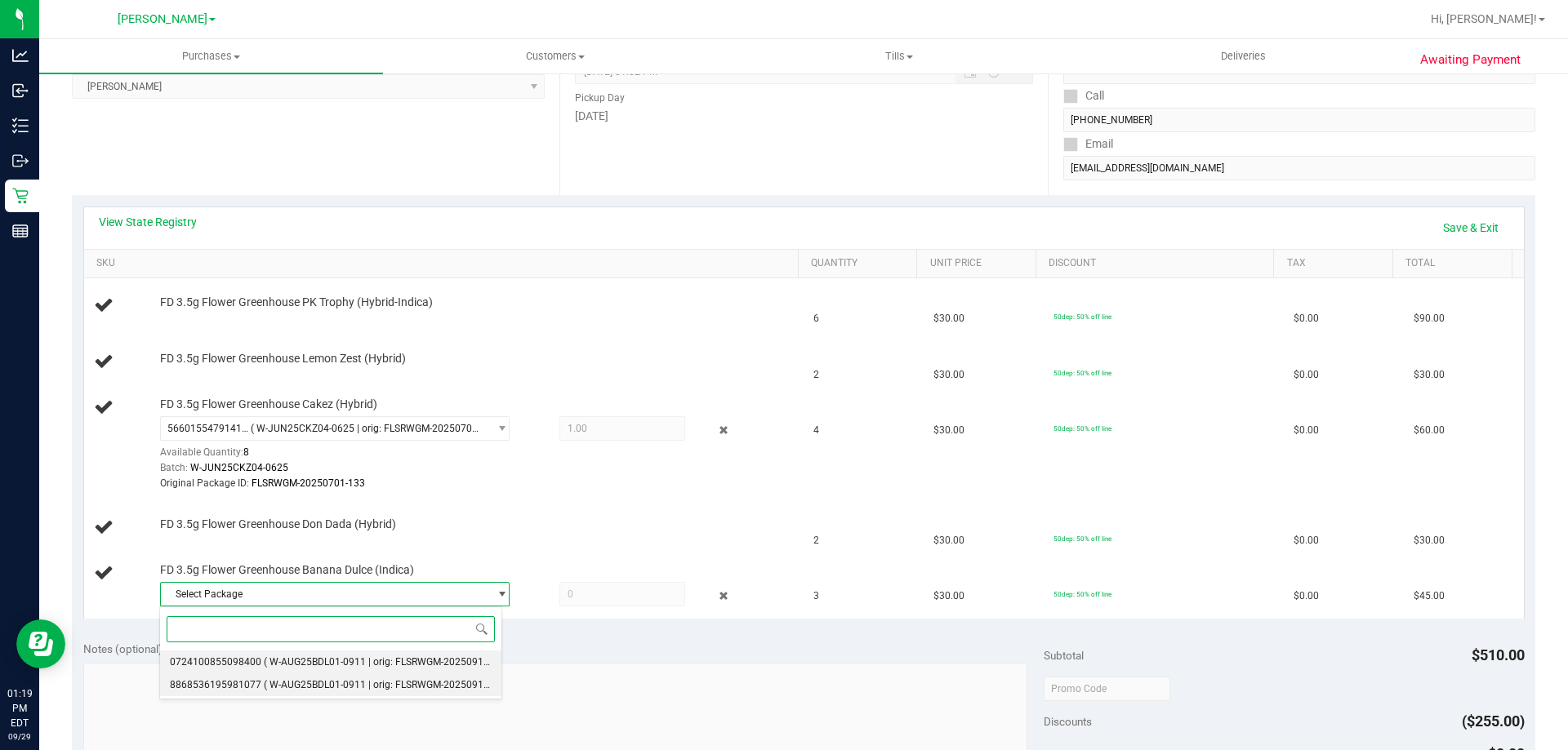
click at [392, 673] on li "8868536195981077 ( W-AUG25BDL01-0911 | orig: FLSRWGM-20250917-401 )" at bounding box center [330, 684] width 341 height 22
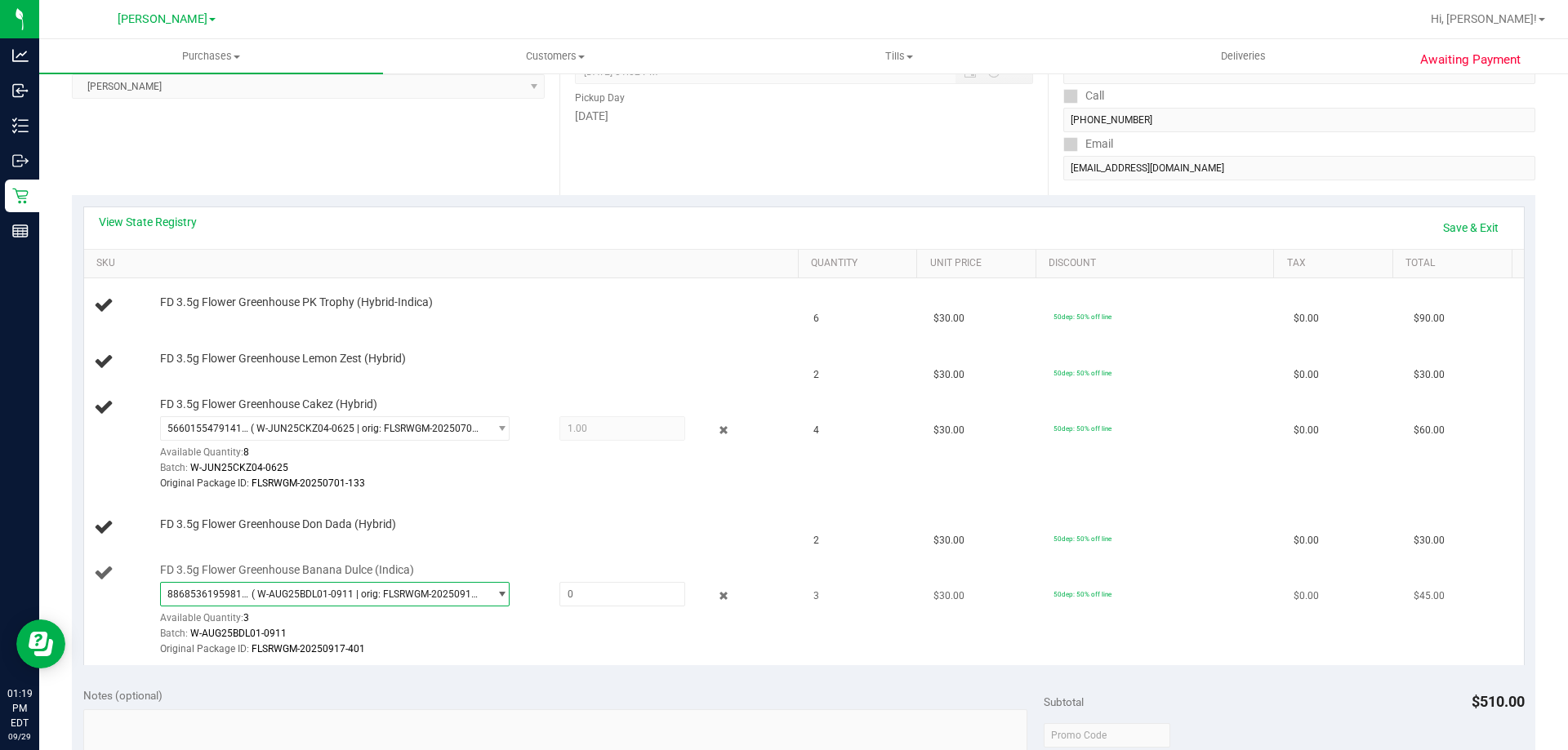
click at [414, 601] on span "8868536195981077 ( W-AUG25BDL01-0911 | orig: FLSRWGM-20250917-401 )" at bounding box center [324, 594] width 328 height 22
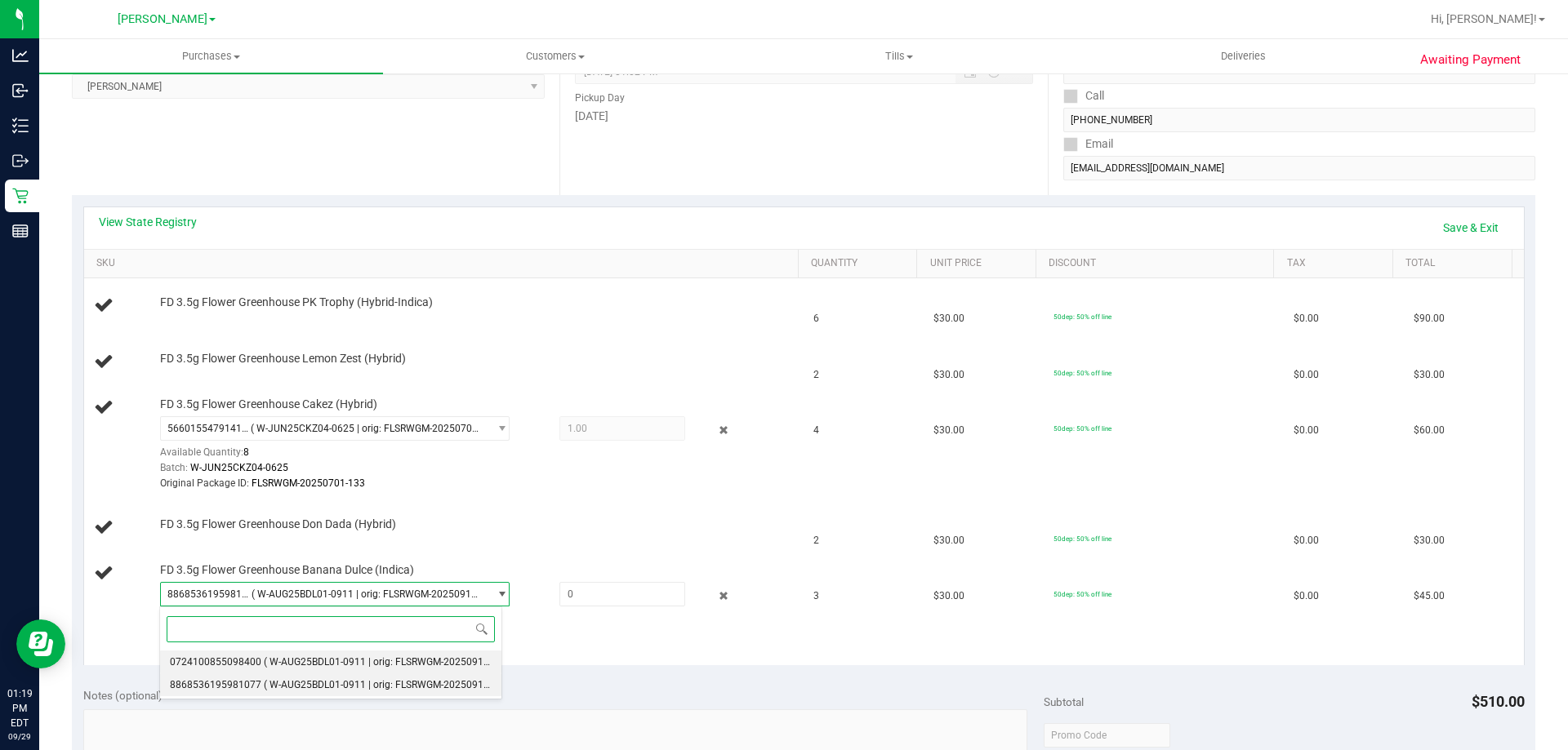
click at [407, 655] on li "0724100855098400 ( W-AUG25BDL01-0911 | orig: FLSRWGM-20250917-299 )" at bounding box center [330, 662] width 341 height 22
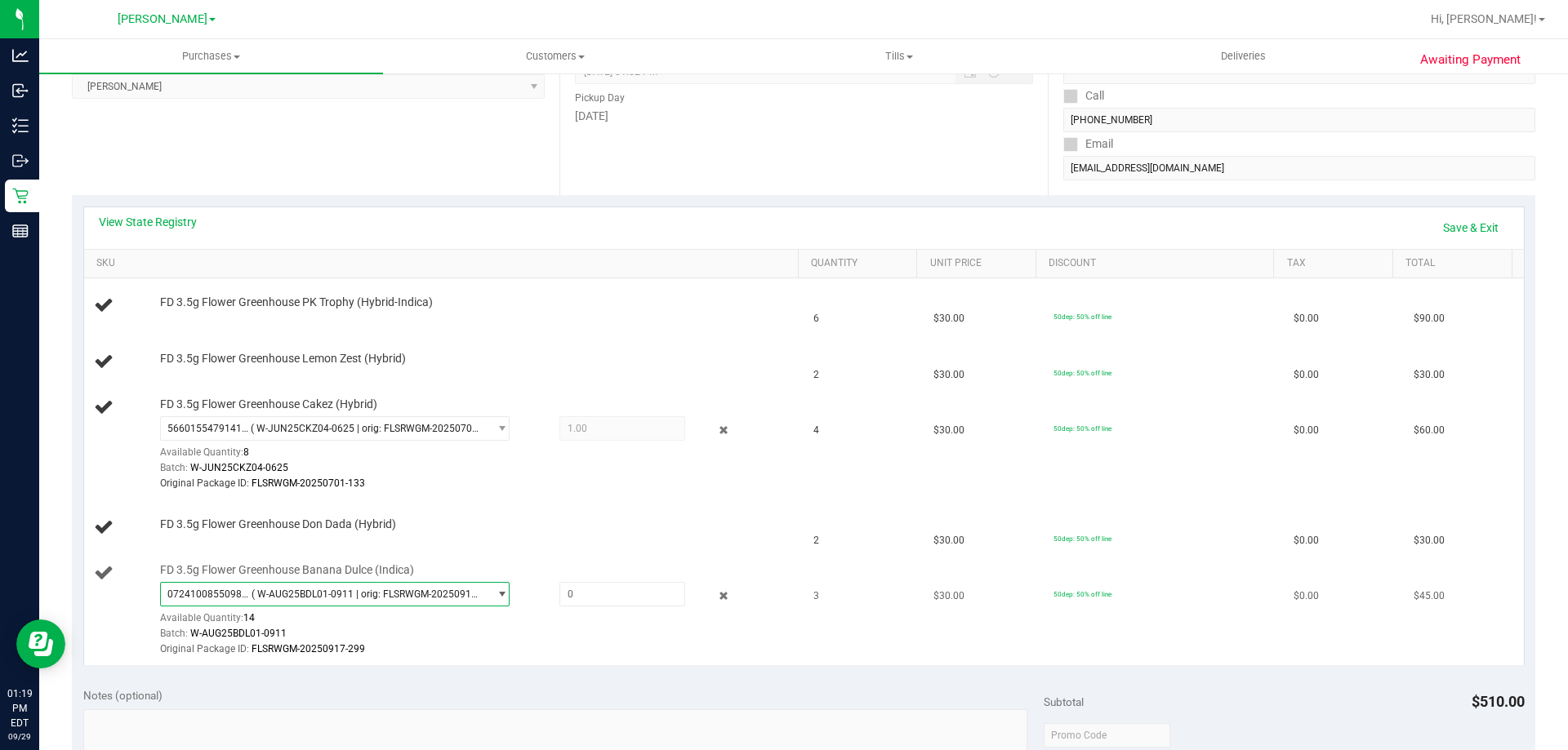
click at [406, 593] on span "( W-AUG25BDL01-0911 | orig: FLSRWGM-20250917-299 )" at bounding box center [367, 594] width 230 height 11
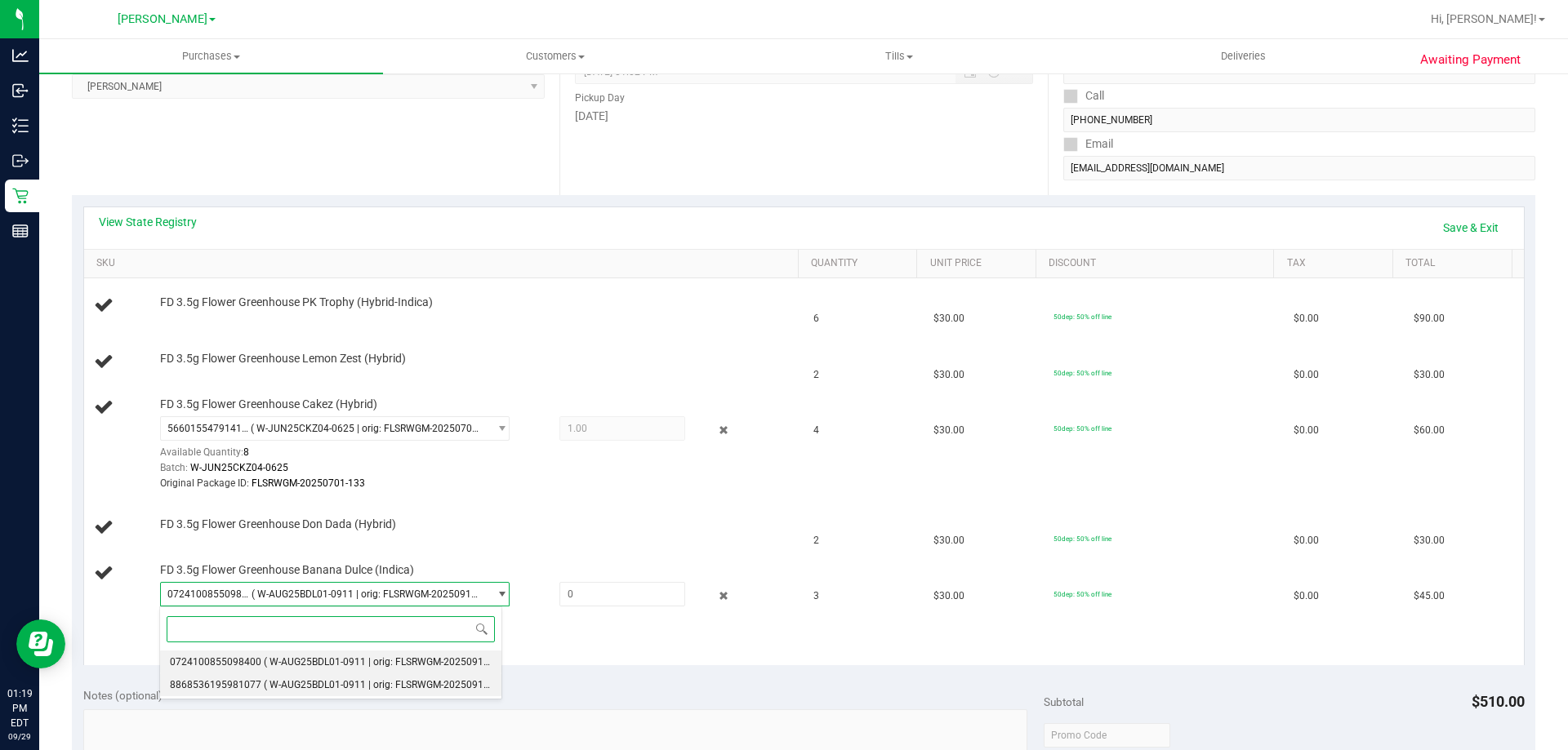
click at [395, 684] on span "( W-AUG25BDL01-0911 | orig: FLSRWGM-20250917-401 )" at bounding box center [389, 684] width 251 height 11
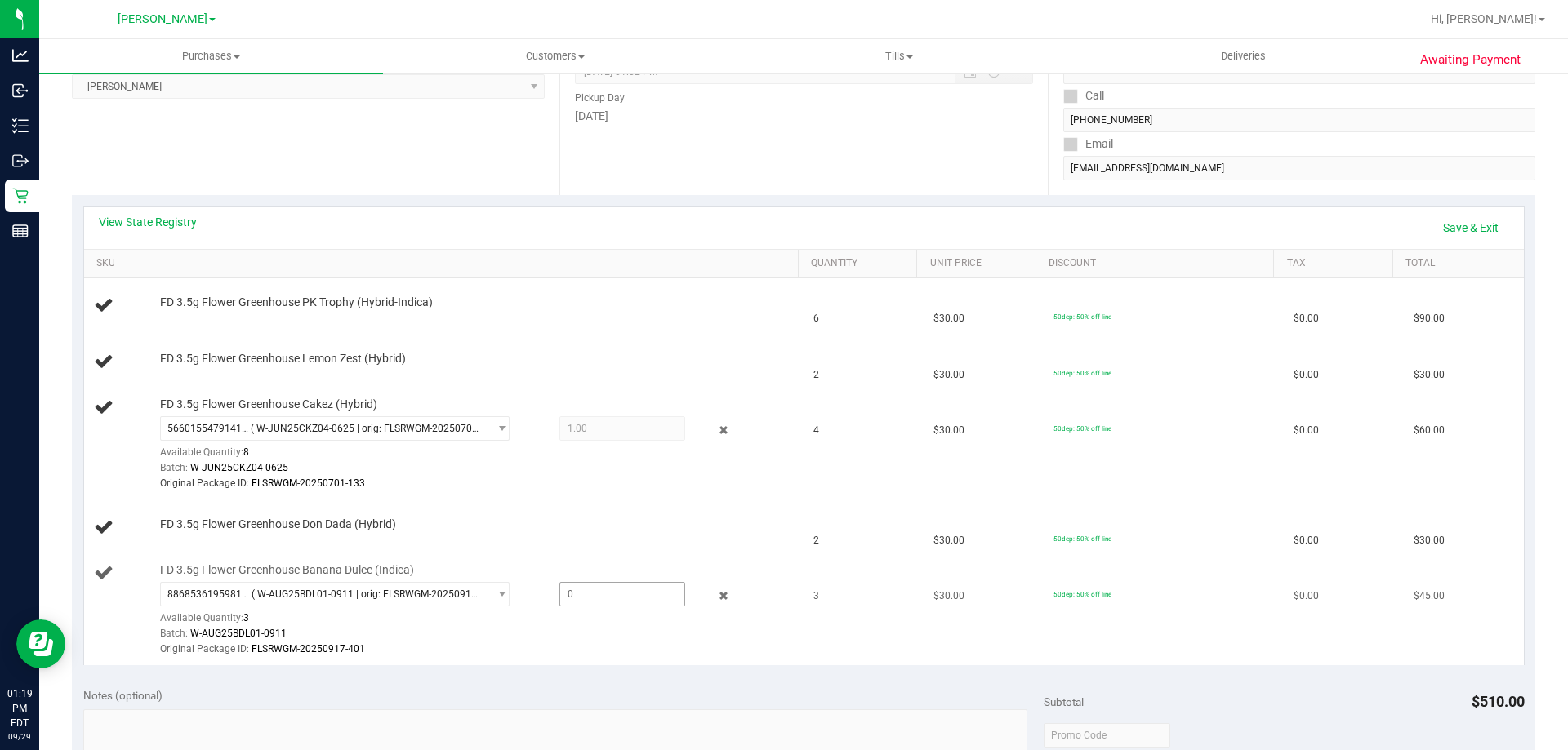
click at [605, 598] on span at bounding box center [621, 594] width 125 height 24
type input "3"
type input "3.0000"
click at [516, 672] on div "View State Registry Save & Exit SKU Quantity Unit Price Discount Tax Total FD 3…" at bounding box center [803, 435] width 1463 height 480
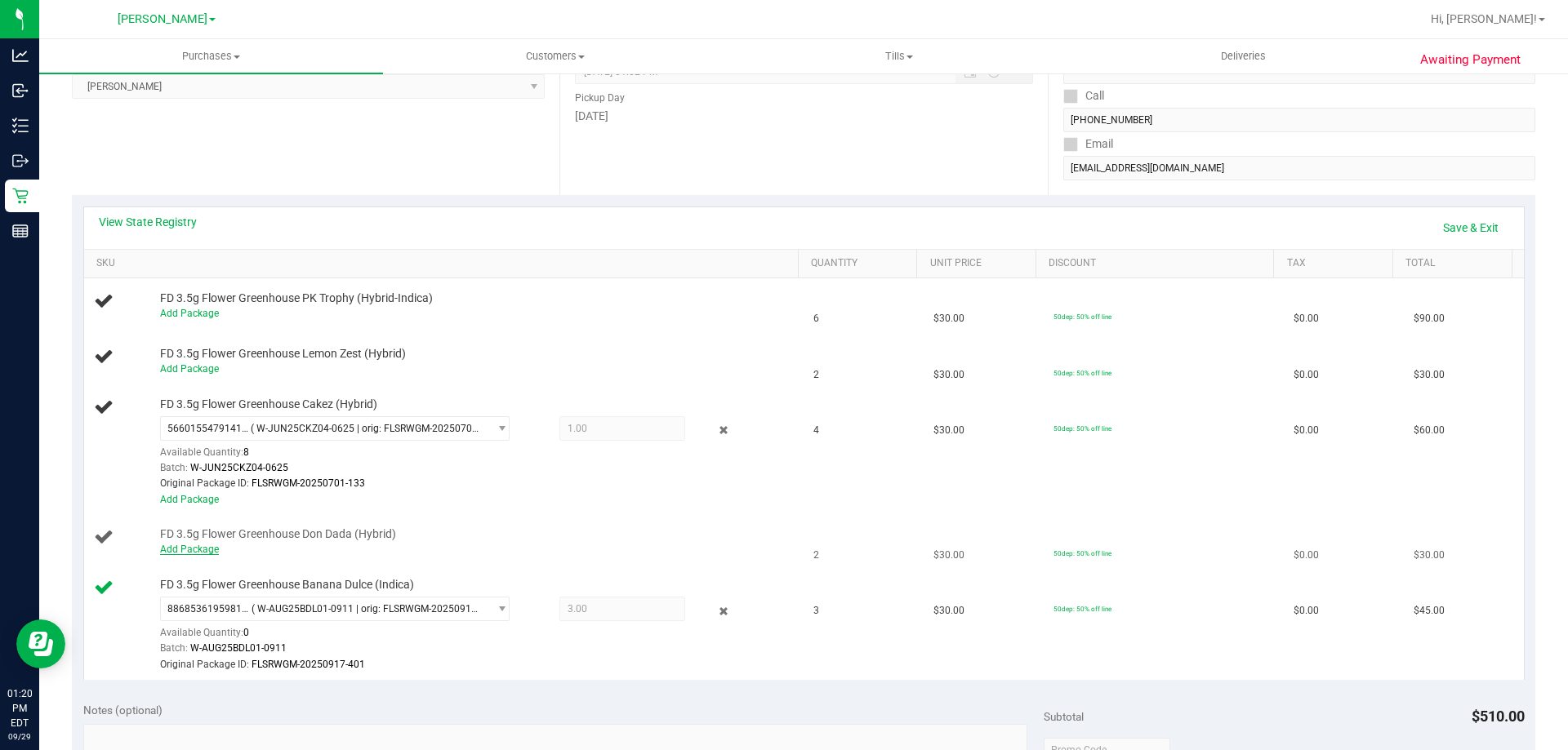
click at [193, 546] on link "Add Package" at bounding box center [189, 549] width 59 height 11
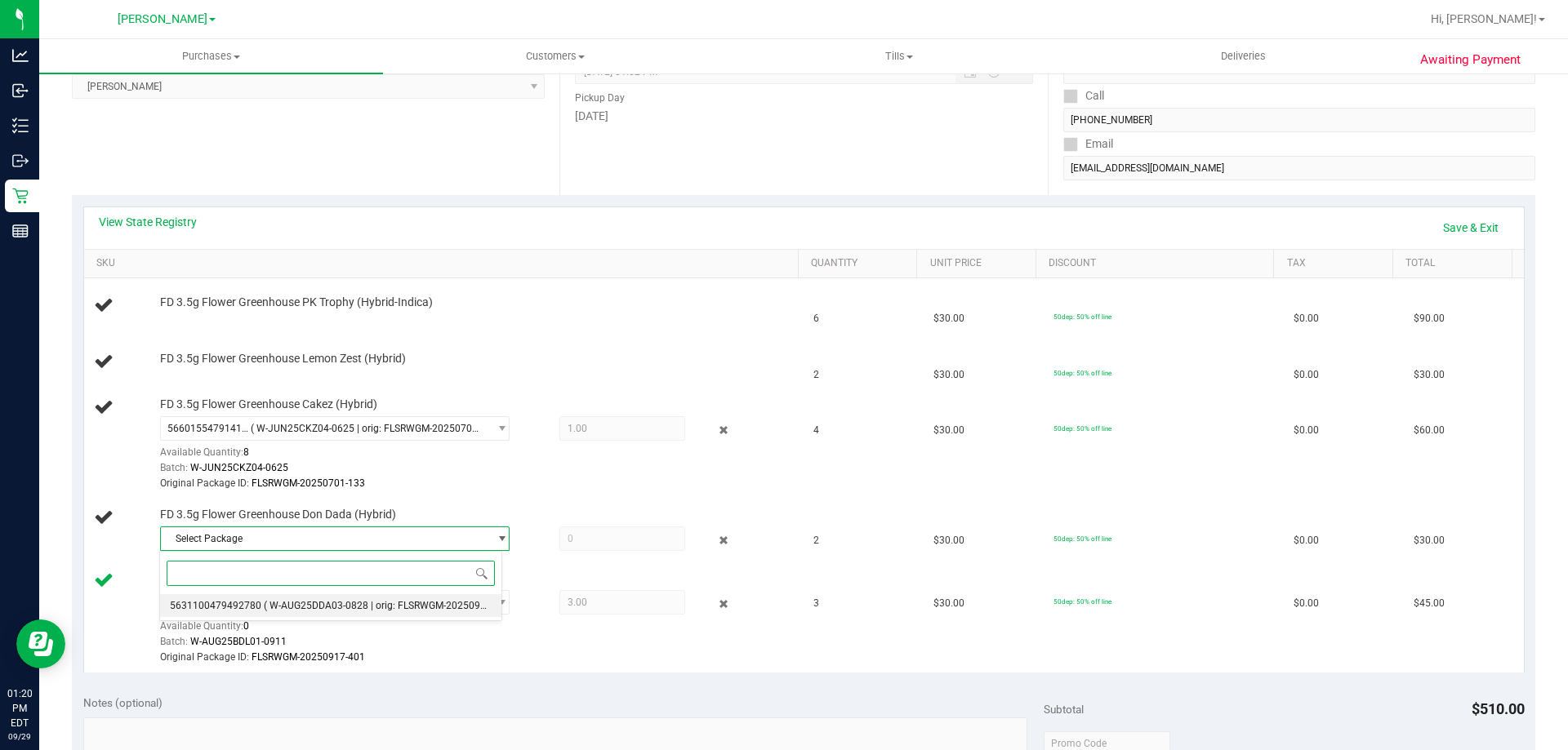
click at [294, 601] on span "( W-AUG25DDA03-0828 | orig: FLSRWGM-20250904-510 )" at bounding box center [390, 605] width 253 height 11
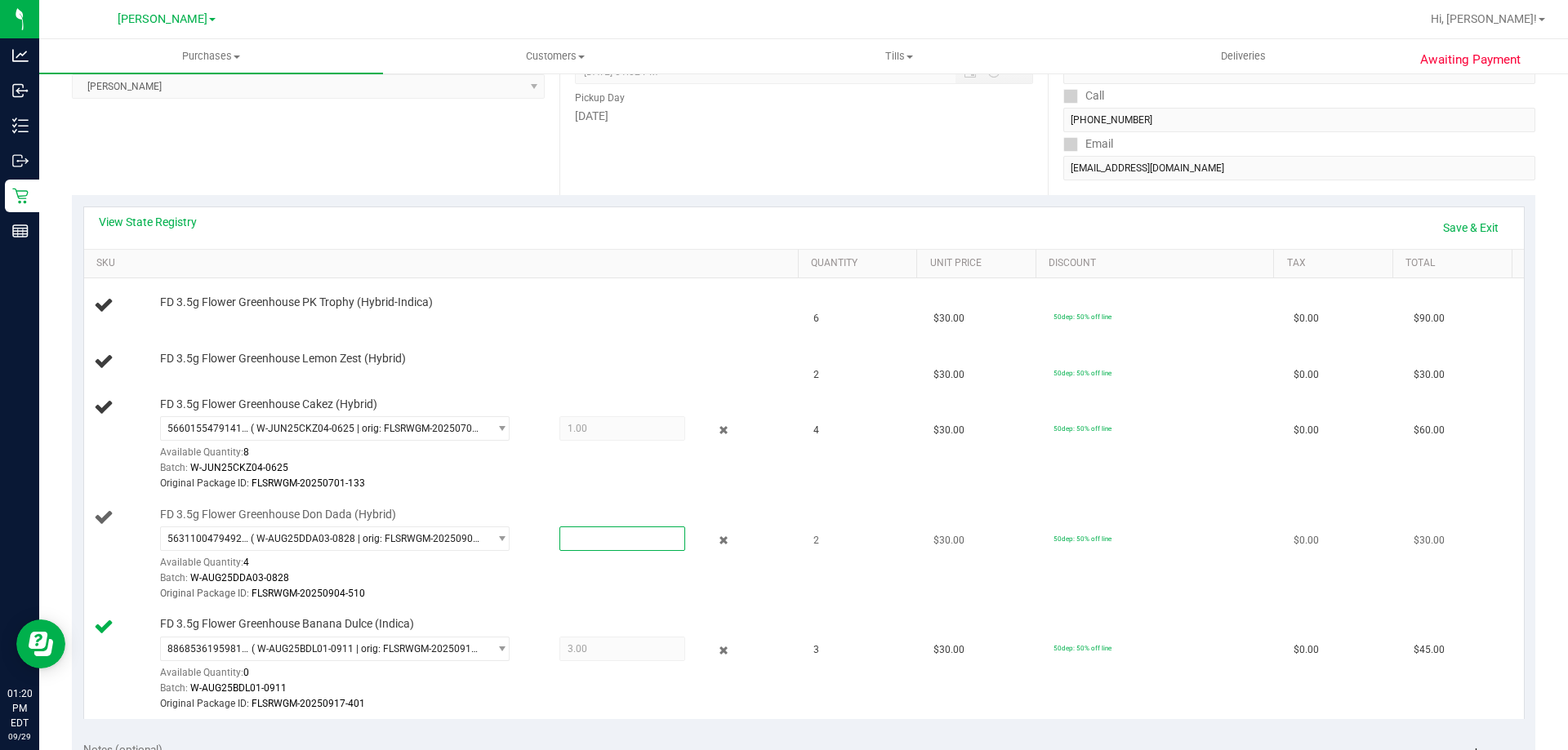
click at [607, 539] on span at bounding box center [621, 538] width 125 height 24
type input "2"
type input "2.0000"
click at [551, 473] on div "Batch: W-JUN25CKZ04-0625" at bounding box center [475, 468] width 630 height 16
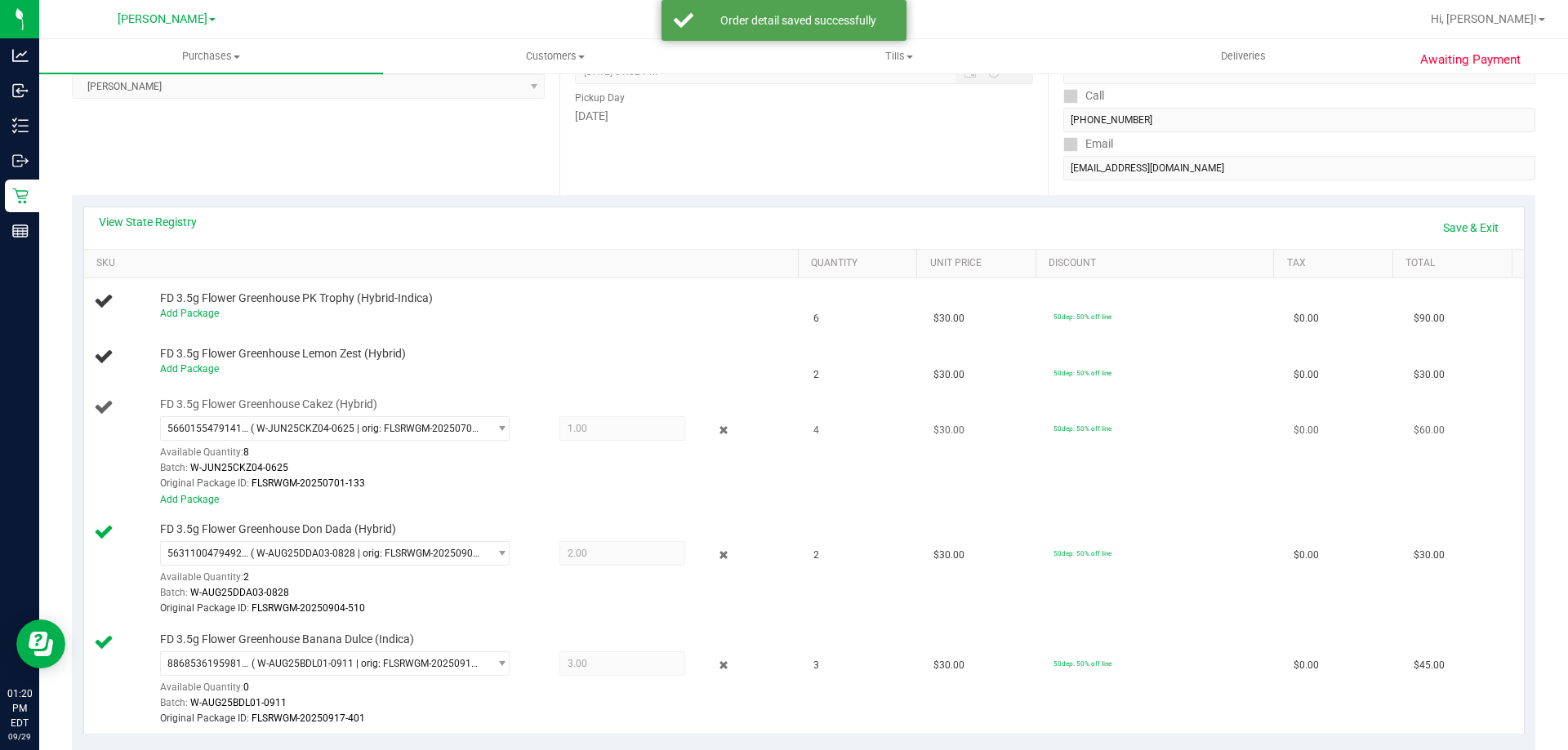
click at [620, 410] on div "FD 3.5g Flower Greenhouse Cakez (Hybrid) 5660155479141227 ( W-JUN25CKZ04-0625 |…" at bounding box center [471, 452] width 639 height 111
click at [386, 428] on span "( W-JUN25CKZ04-0625 | orig: FLSRWGM-20250701-133 )" at bounding box center [366, 428] width 230 height 11
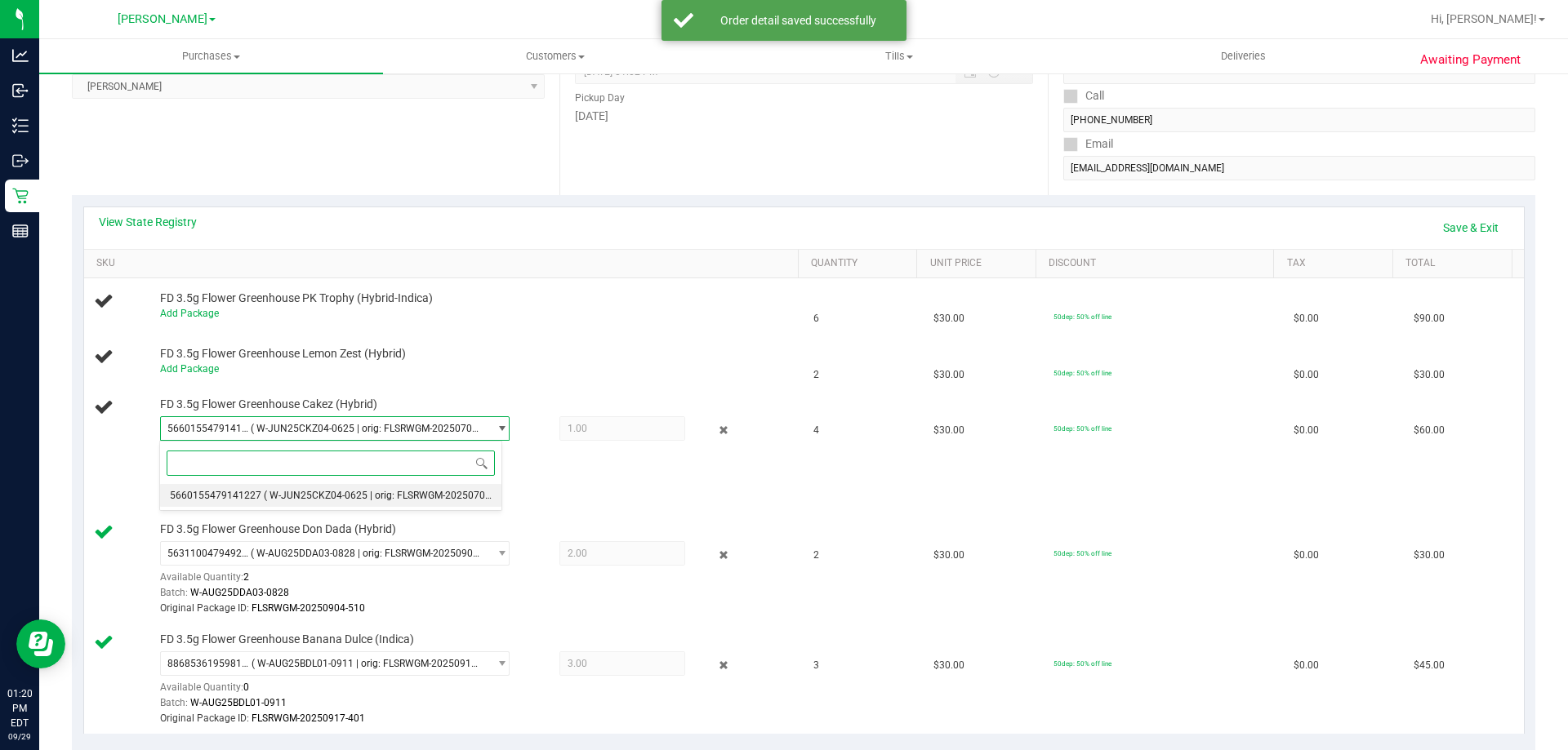
click at [392, 502] on li "5660155479141227 ( W-JUN25CKZ04-0625 | orig: FLSRWGM-20250701-133 )" at bounding box center [330, 495] width 341 height 22
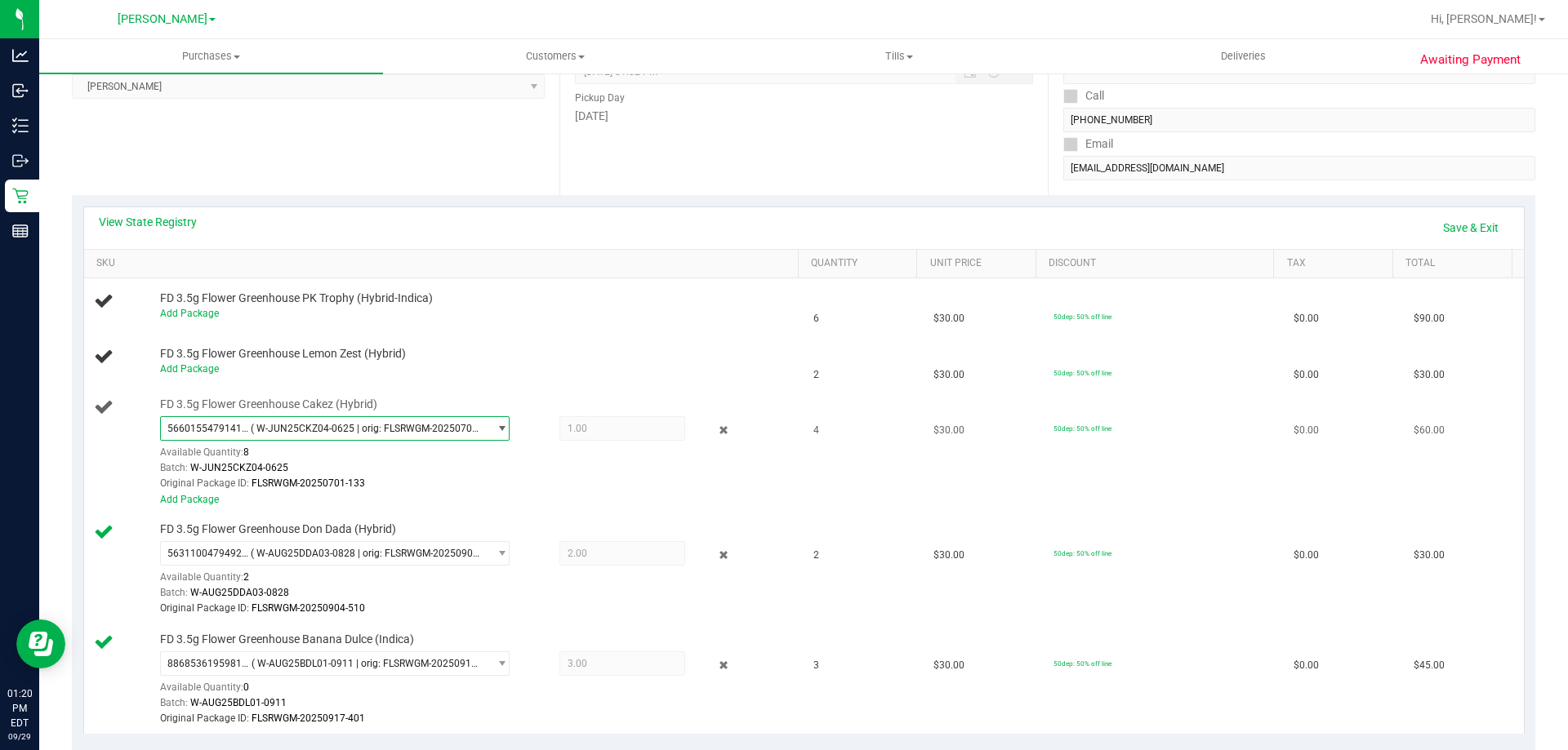
click at [251, 426] on span "( W-JUN25CKZ04-0625 | orig: FLSRWGM-20250701-133 )" at bounding box center [366, 428] width 230 height 11
click at [607, 429] on span "1.00 1" at bounding box center [621, 429] width 125 height 24
click at [716, 429] on icon at bounding box center [724, 430] width 17 height 19
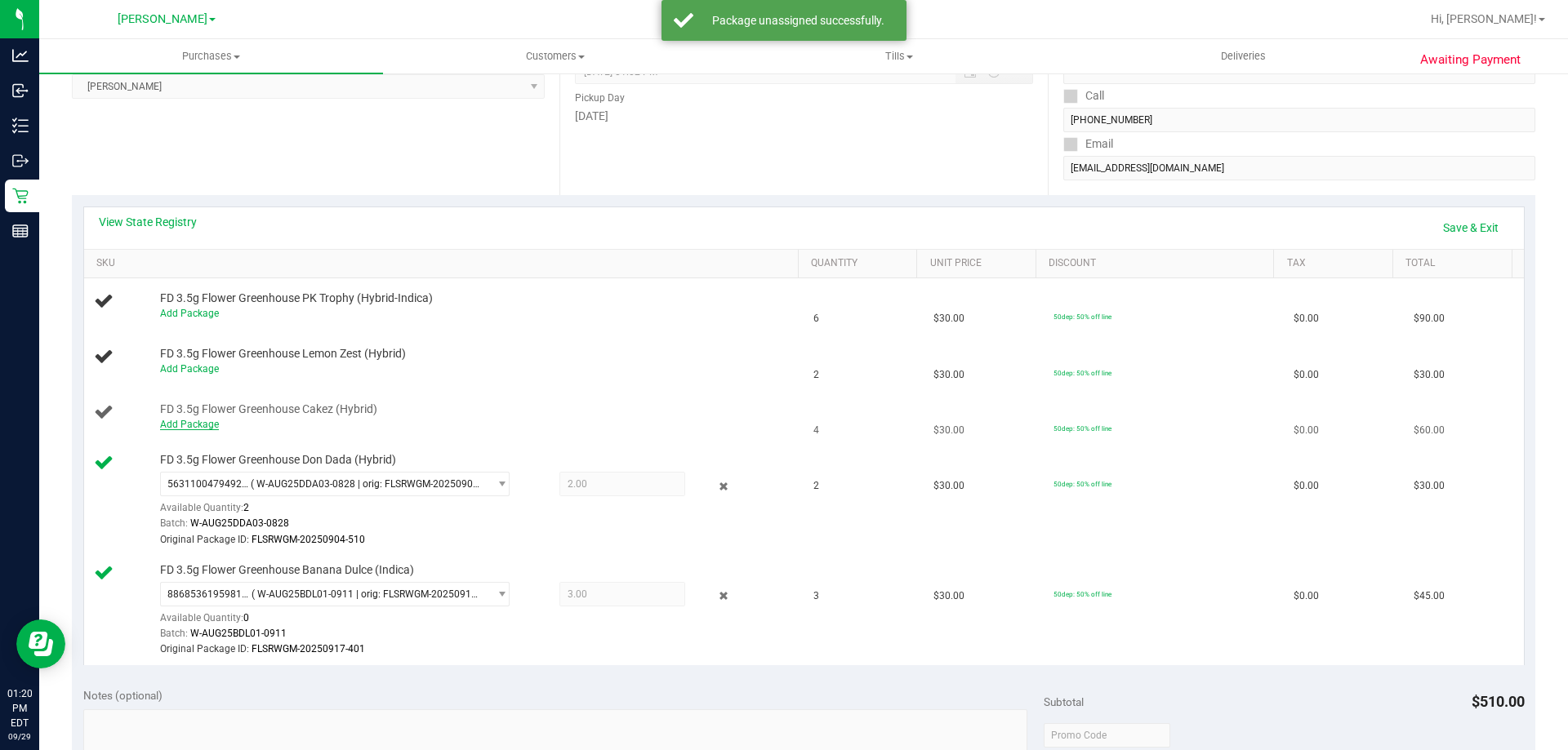
click at [212, 423] on link "Add Package" at bounding box center [189, 424] width 59 height 11
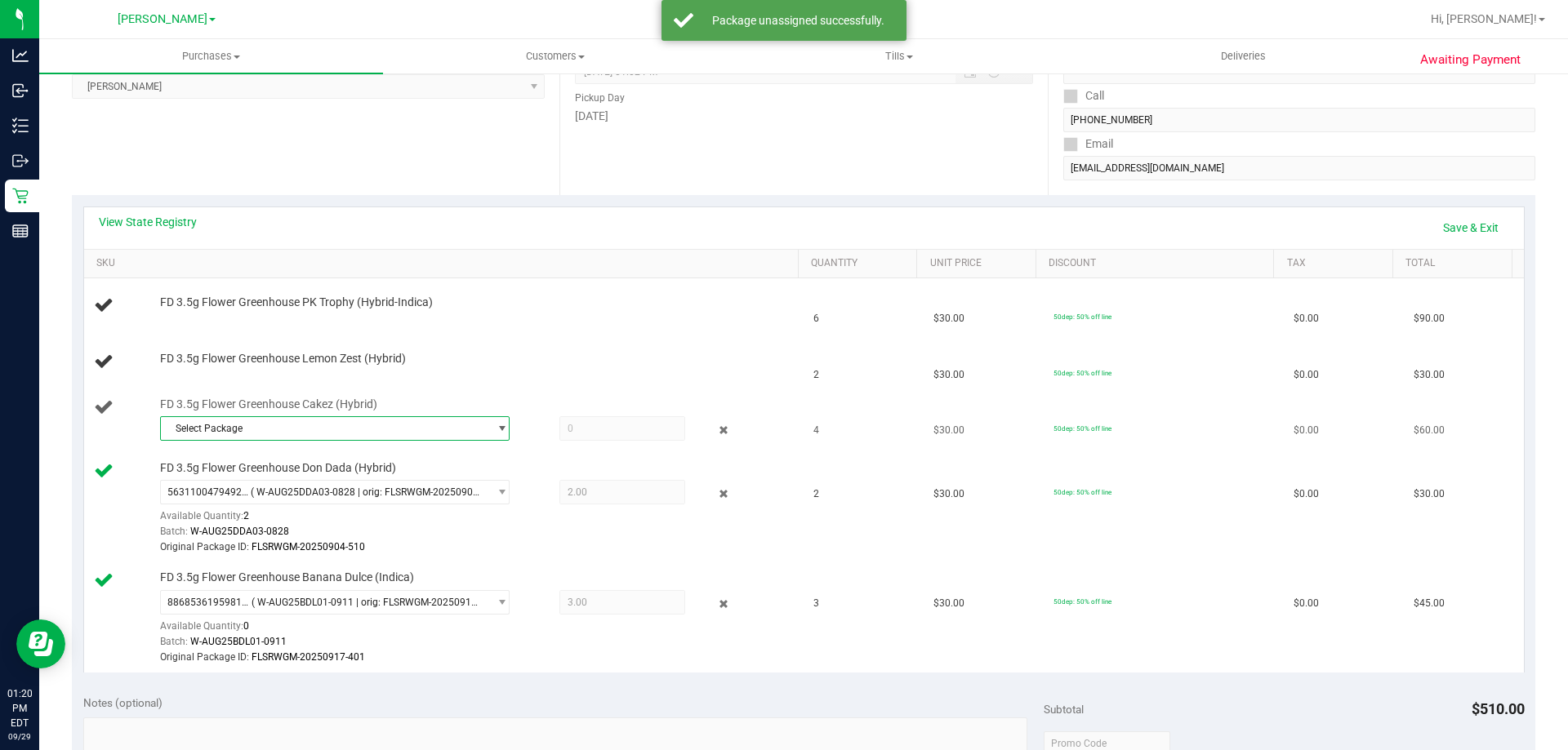
click at [405, 435] on span "Select Package" at bounding box center [324, 429] width 328 height 22
click at [383, 486] on li "5660155479141227 ( W-JUN25CKZ04-0625 | orig: FLSRWGM-20250701-133 )" at bounding box center [330, 495] width 341 height 22
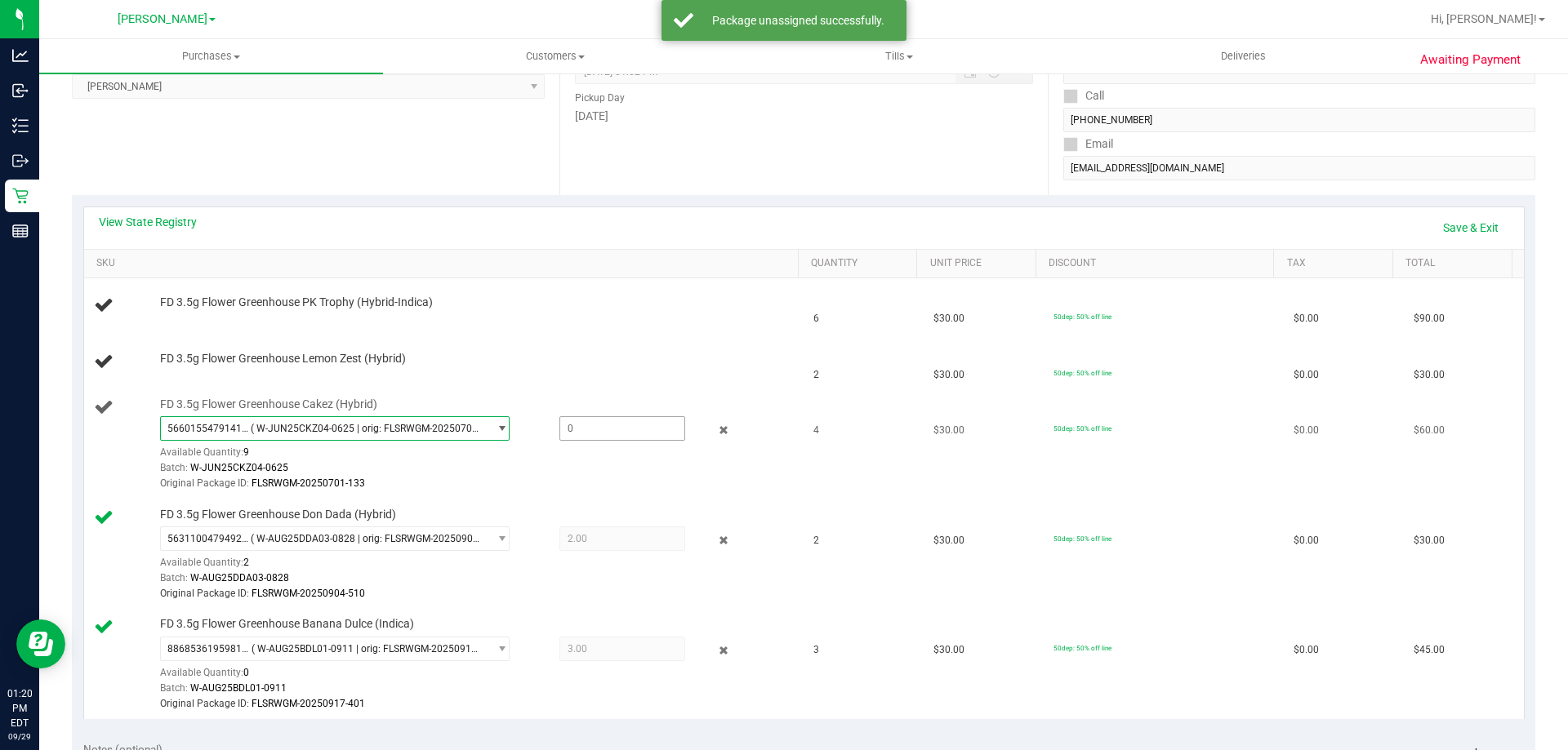
click at [584, 429] on span at bounding box center [621, 429] width 125 height 24
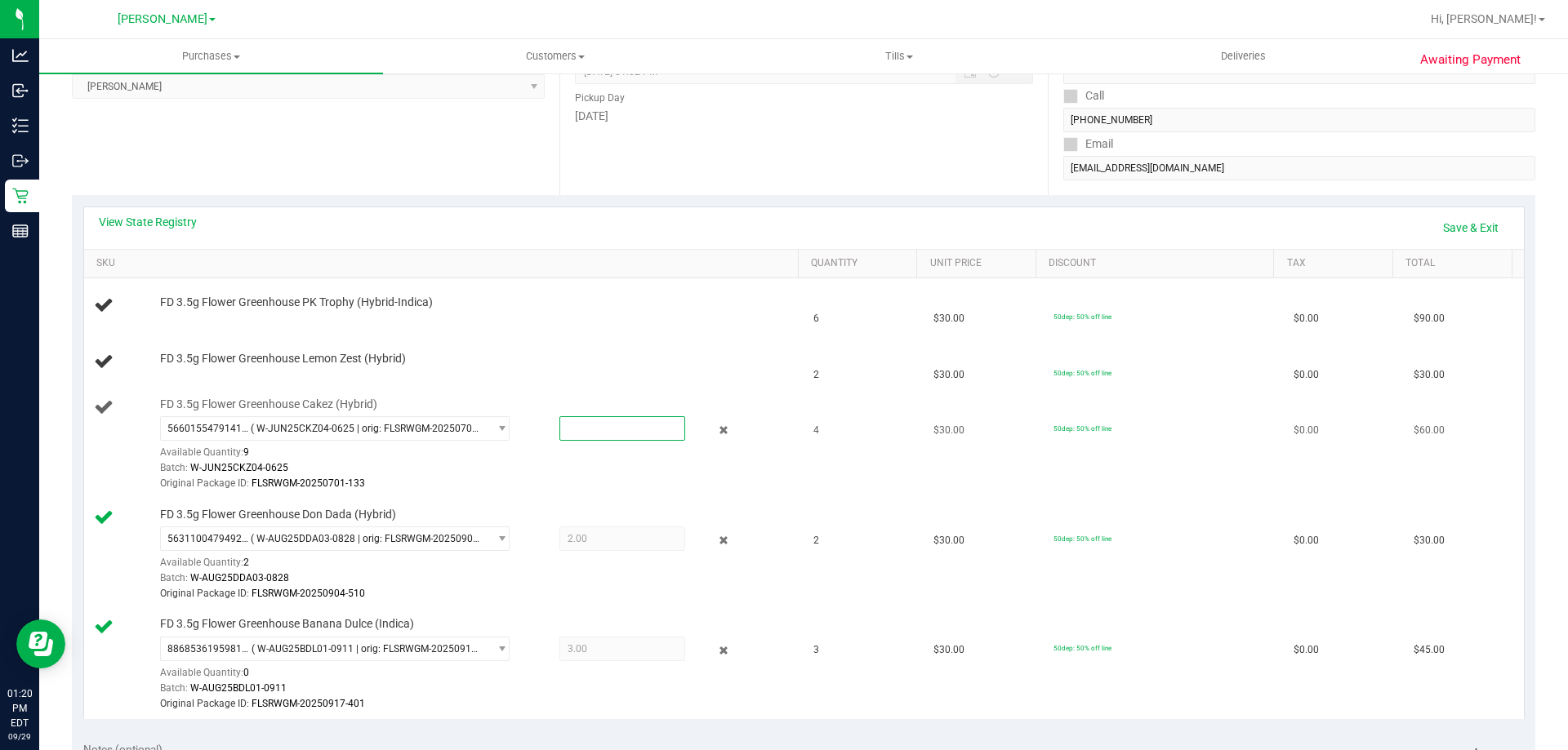
type input "4"
type input "4.0000"
click at [509, 448] on div "Available Quantity: 9" at bounding box center [343, 456] width 367 height 32
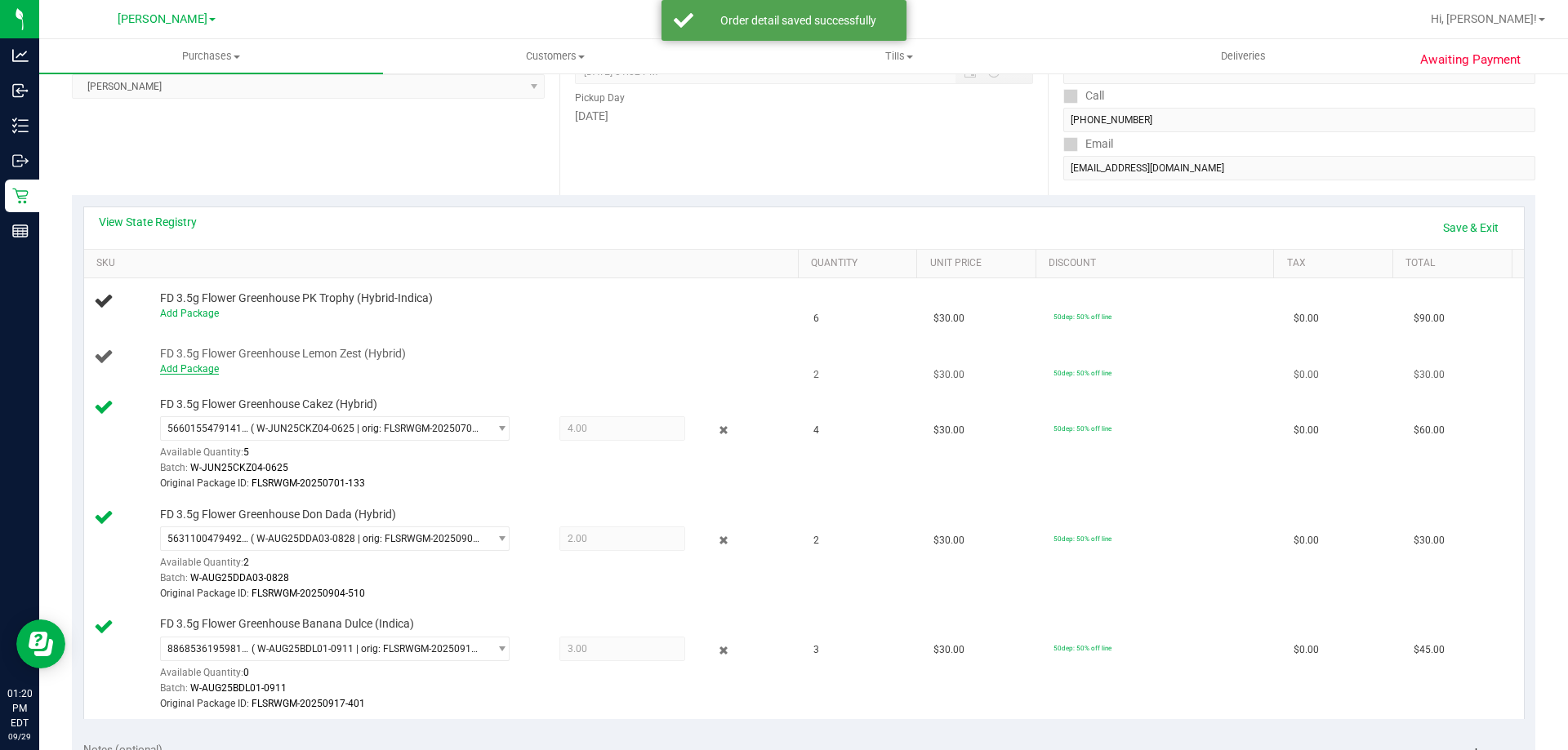
click at [182, 371] on link "Add Package" at bounding box center [189, 368] width 59 height 11
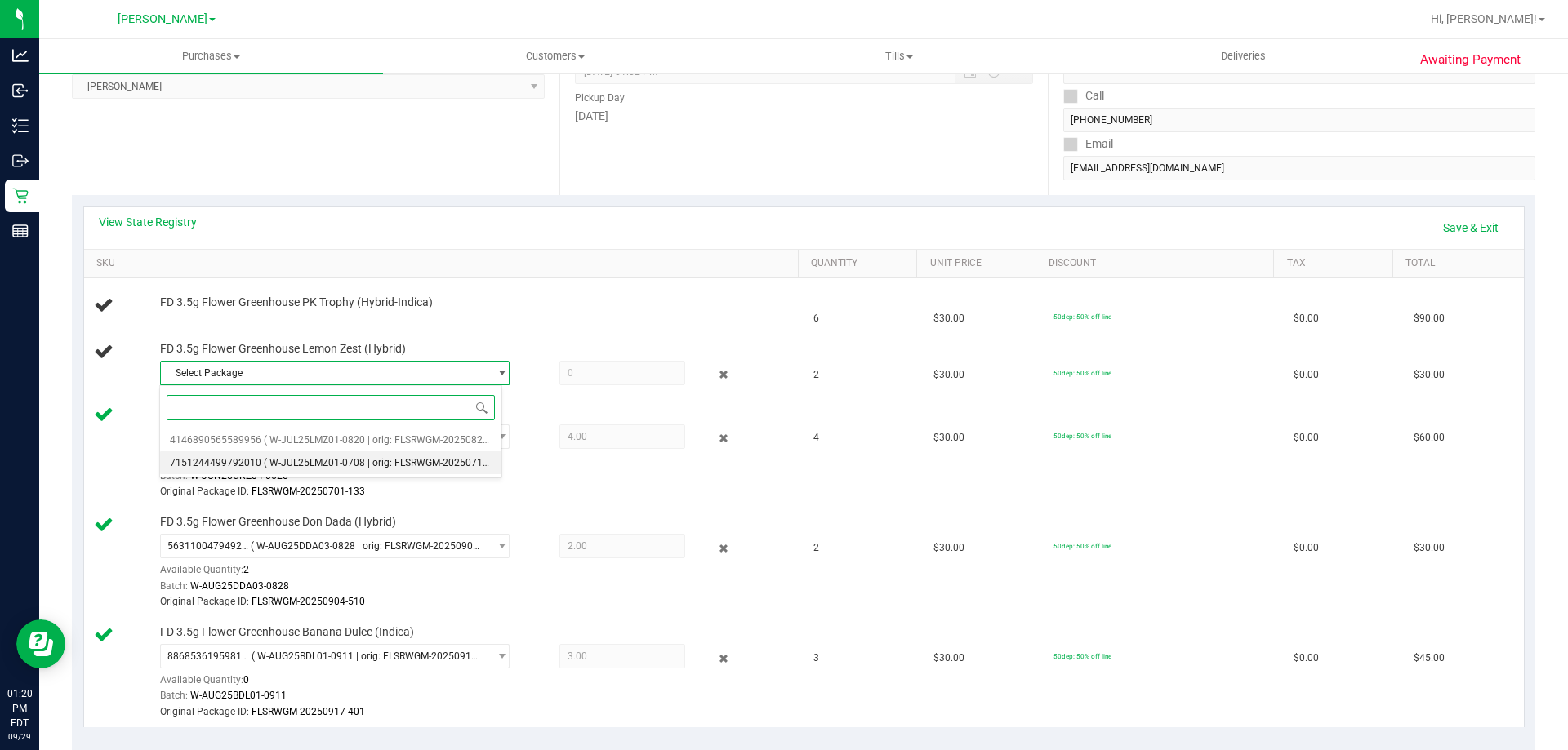
click at [293, 457] on span "( W-JUL25LMZ01-0708 | orig: FLSRWGM-20250715-1002 )" at bounding box center [392, 462] width 256 height 11
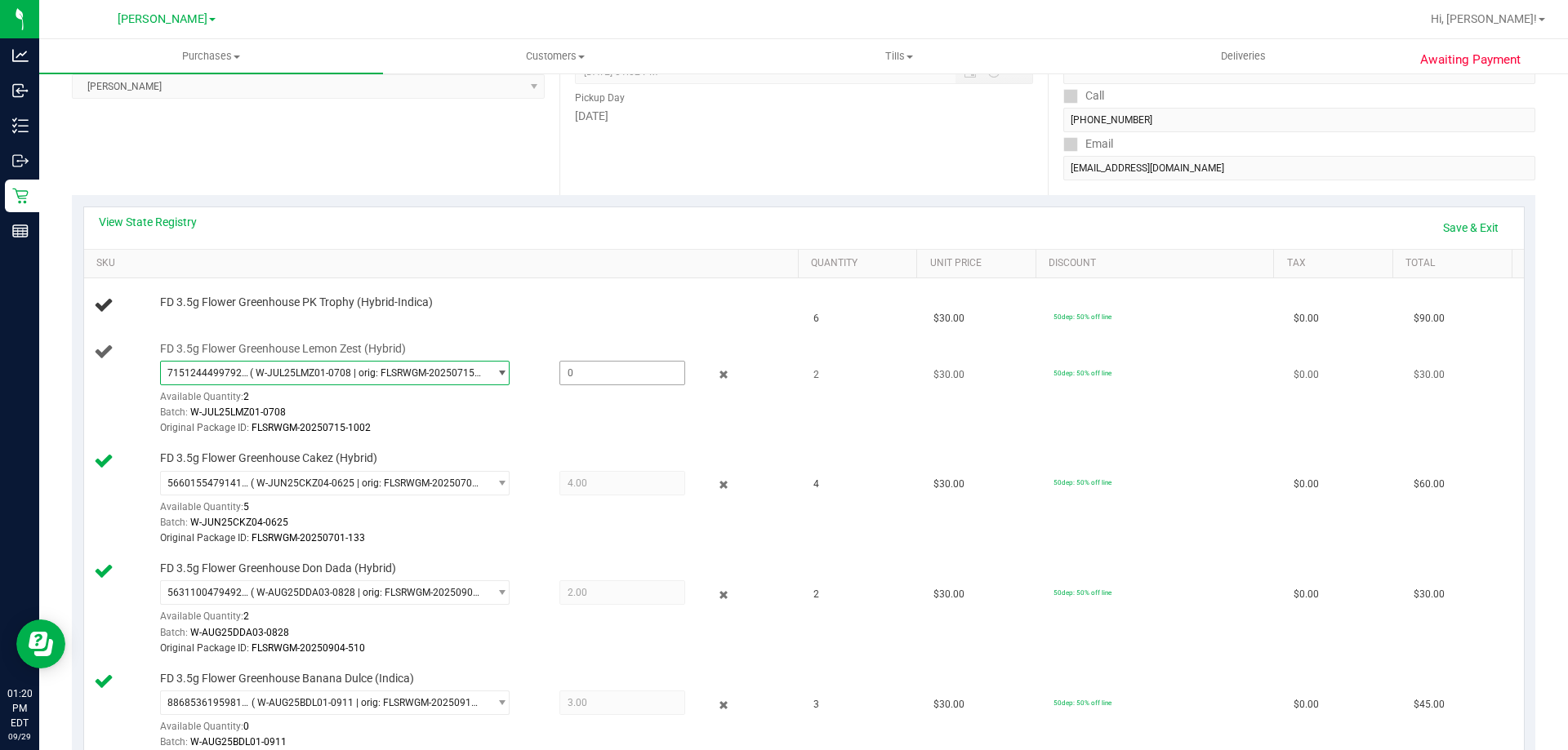
click at [604, 370] on span at bounding box center [621, 373] width 125 height 24
type input "2"
type input "2.0000"
click at [381, 391] on div "Available Quantity: 2" at bounding box center [343, 401] width 367 height 32
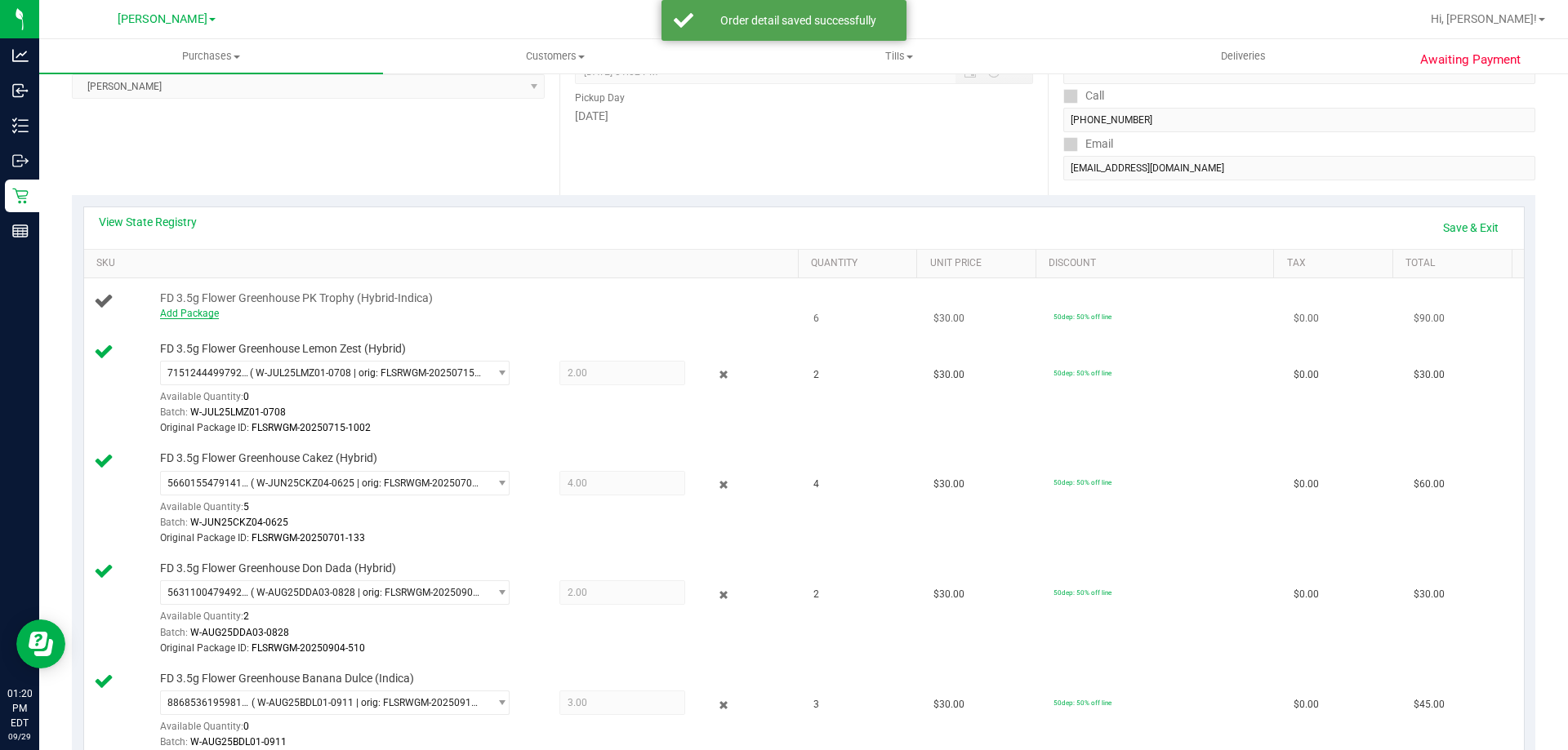
click at [202, 315] on link "Add Package" at bounding box center [189, 313] width 59 height 11
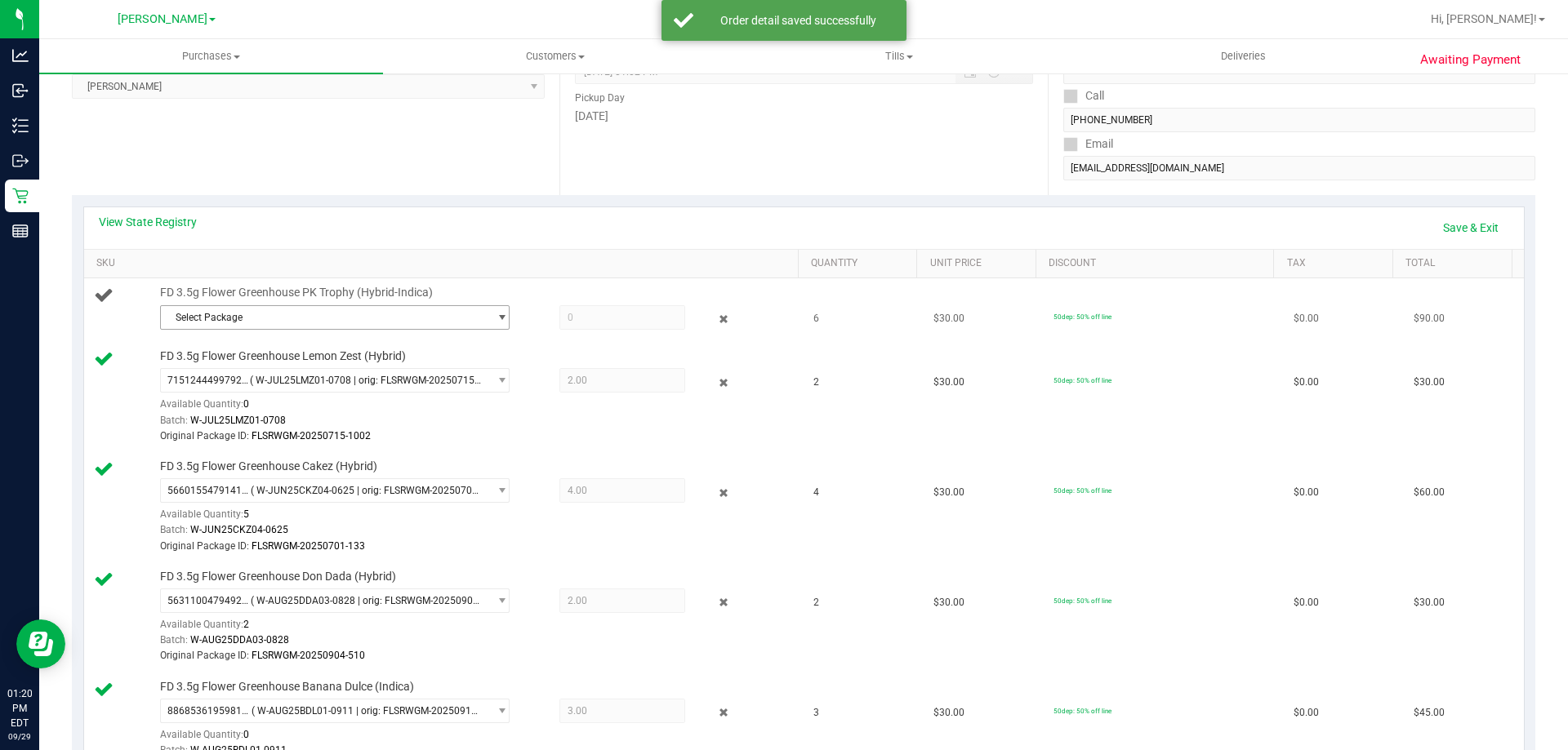
click at [399, 321] on span "Select Package" at bounding box center [324, 317] width 328 height 22
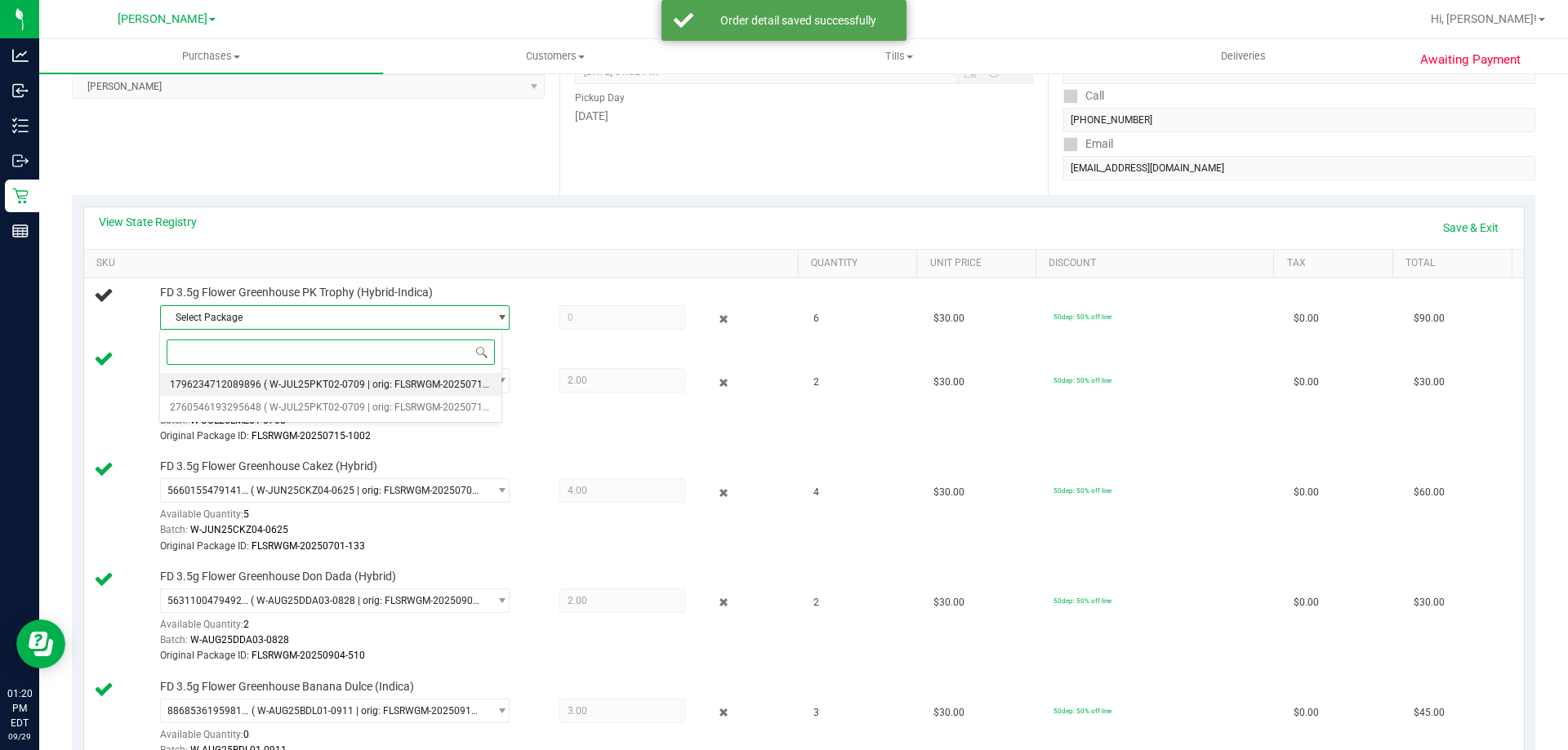
click at [329, 382] on span "( W-JUL25PKT02-0709 | orig: FLSRWGM-20250715-621 )" at bounding box center [388, 384] width 250 height 11
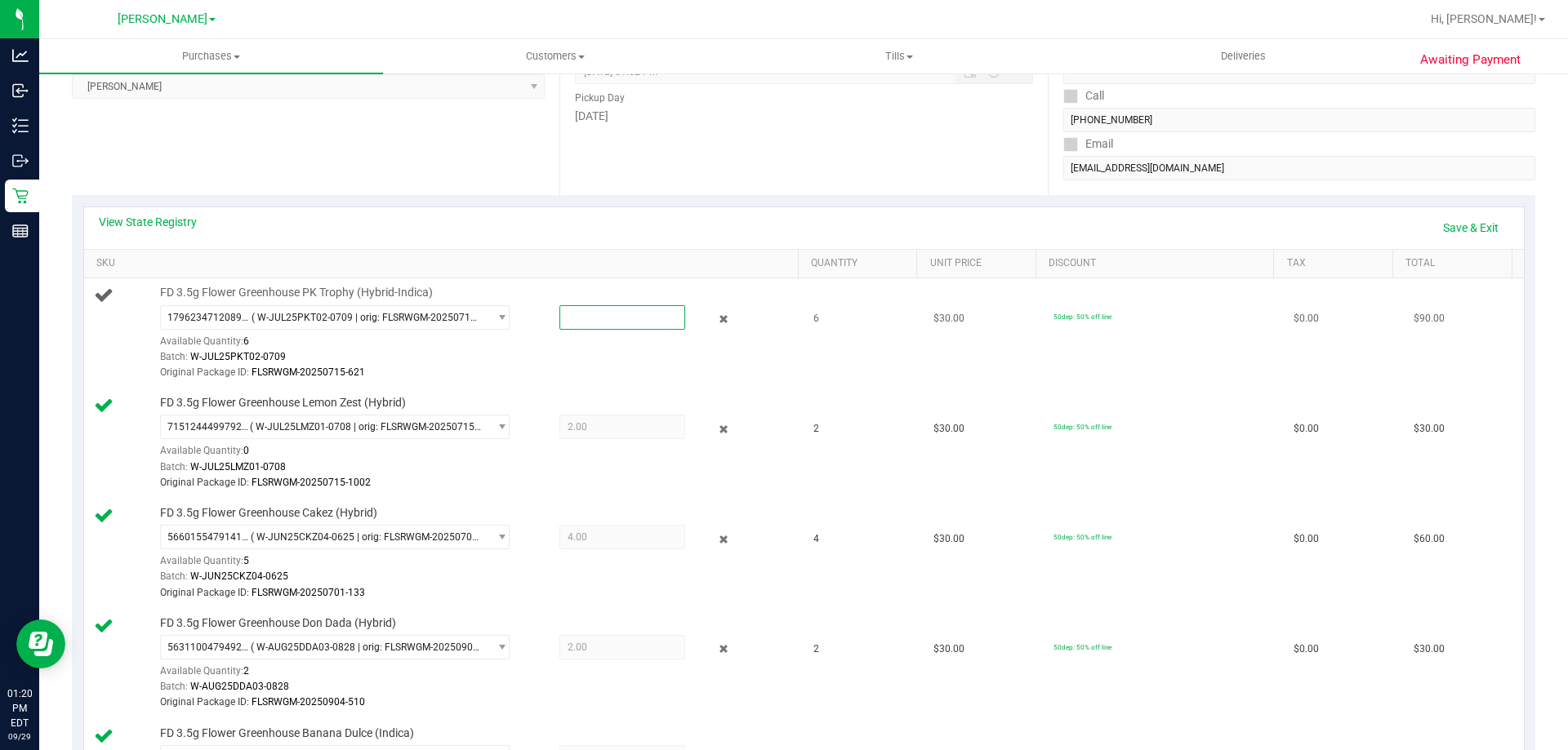
click at [602, 324] on span at bounding box center [621, 317] width 125 height 24
click at [602, 324] on input "text" at bounding box center [622, 317] width 124 height 22
type input "6"
type input "6.0000"
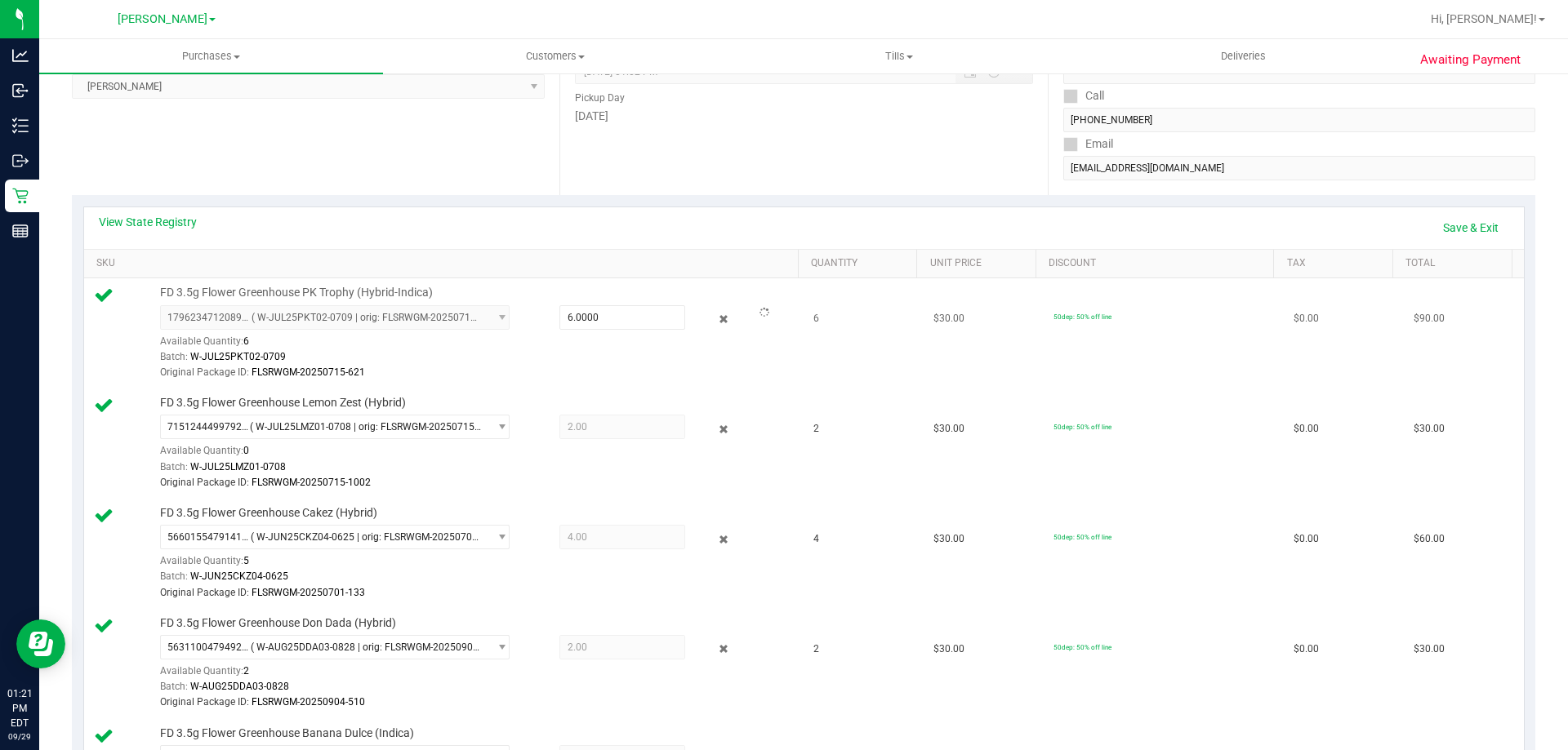
click at [541, 361] on div "Batch: W-JUL25PKT02-0709" at bounding box center [475, 357] width 630 height 16
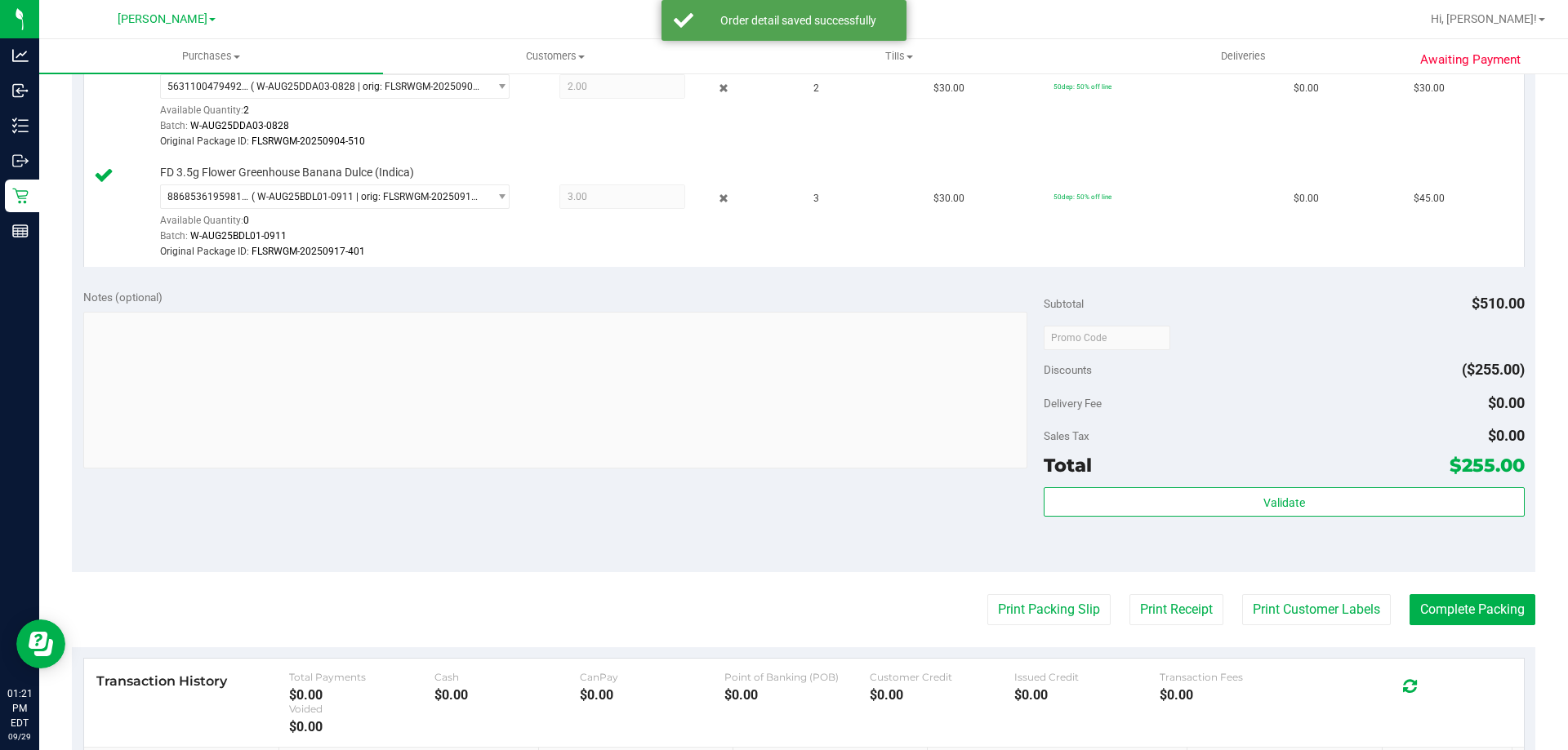
scroll to position [715, 0]
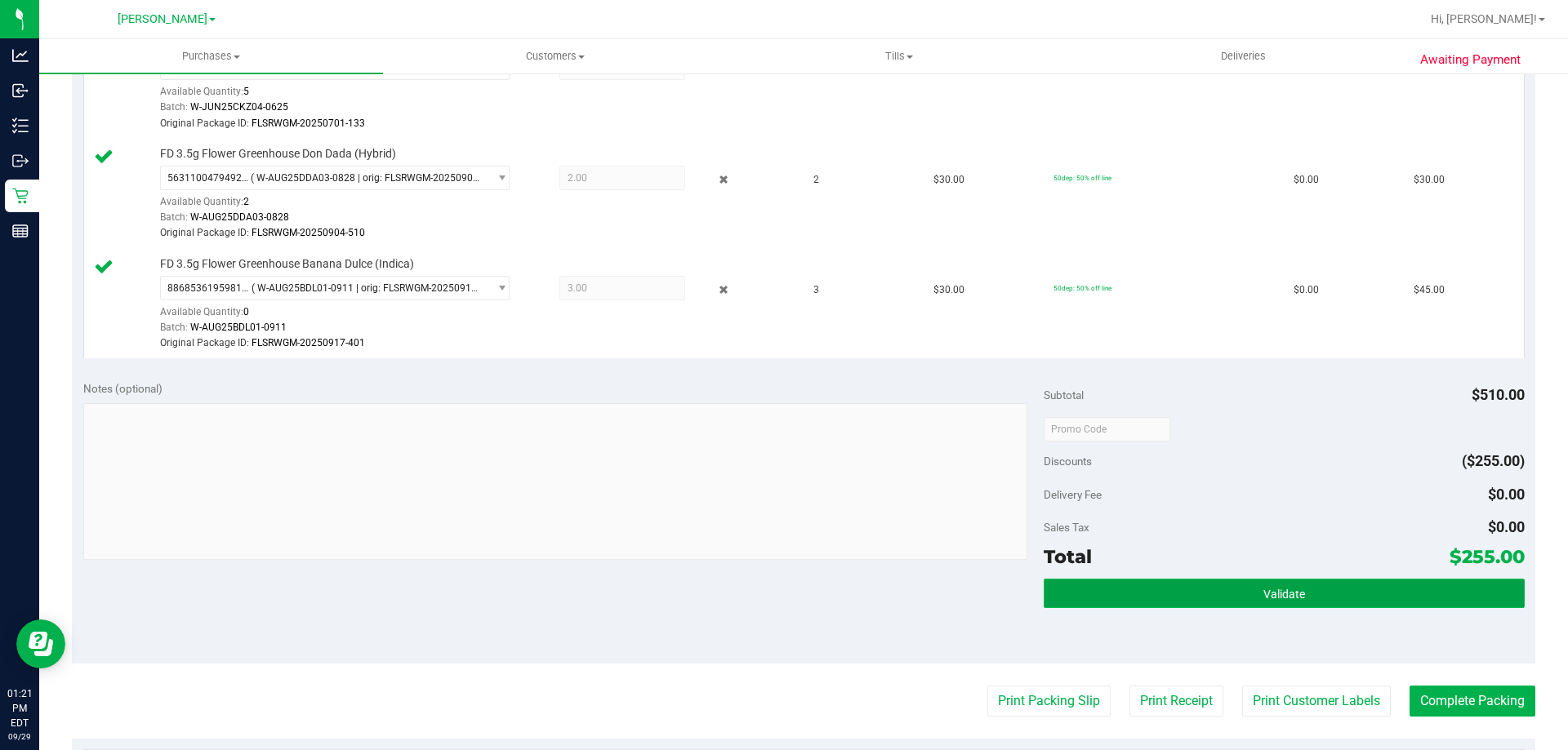
click at [1263, 593] on span "Validate" at bounding box center [1284, 594] width 41 height 13
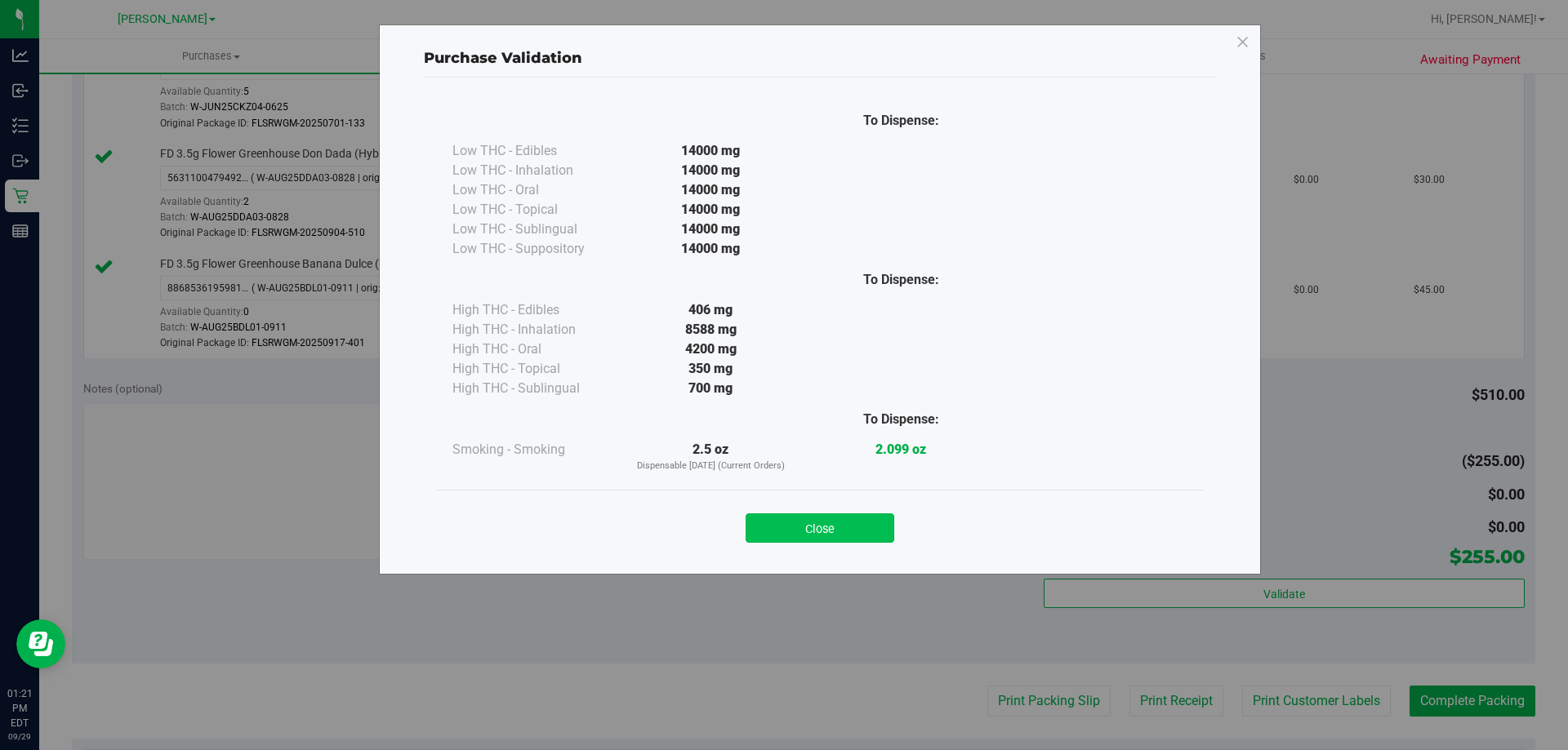
click at [848, 528] on button "Close" at bounding box center [819, 528] width 149 height 29
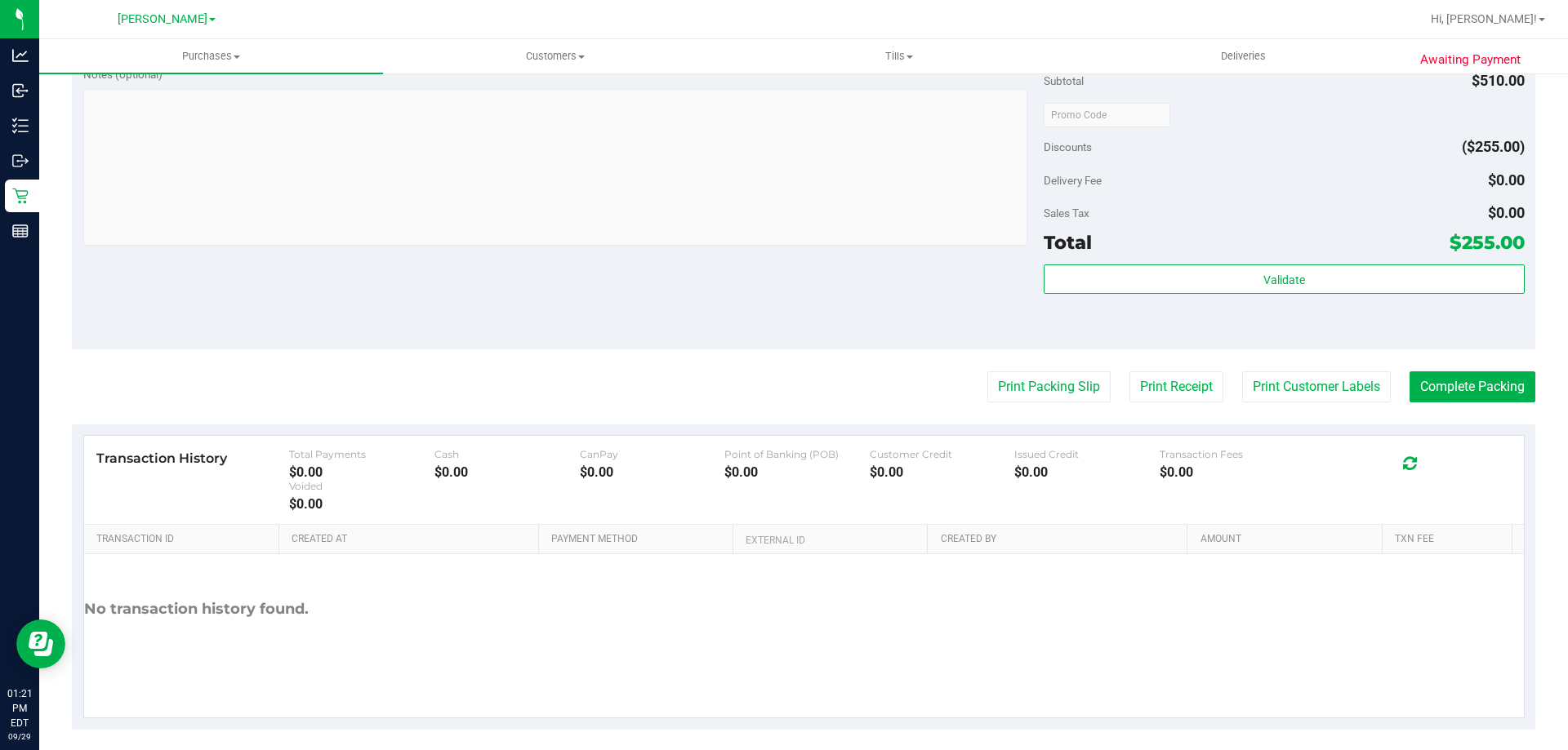
scroll to position [1040, 0]
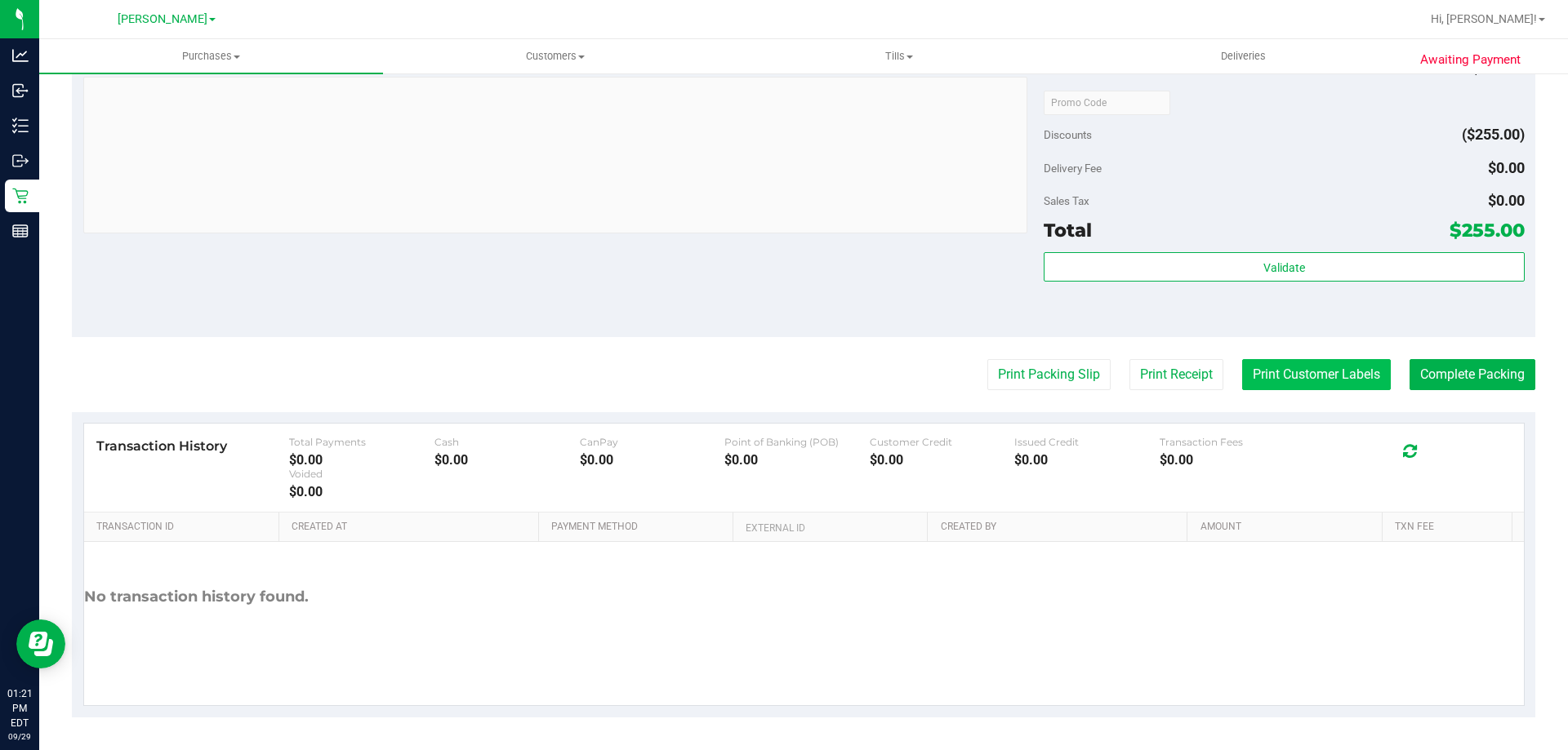
click at [1307, 362] on button "Print Customer Labels" at bounding box center [1316, 375] width 149 height 31
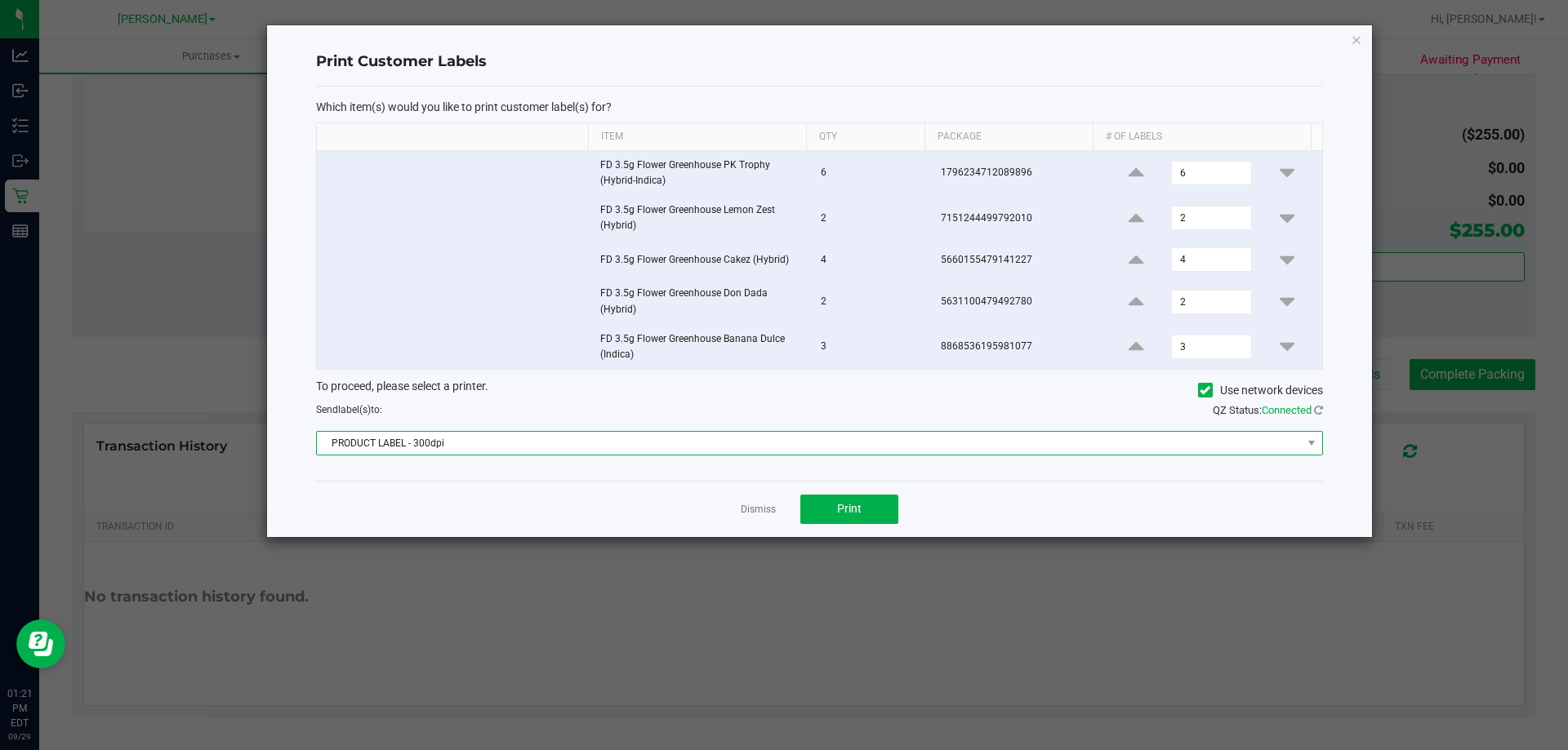
click at [371, 438] on span "PRODUCT LABEL - 300dpi" at bounding box center [809, 443] width 985 height 22
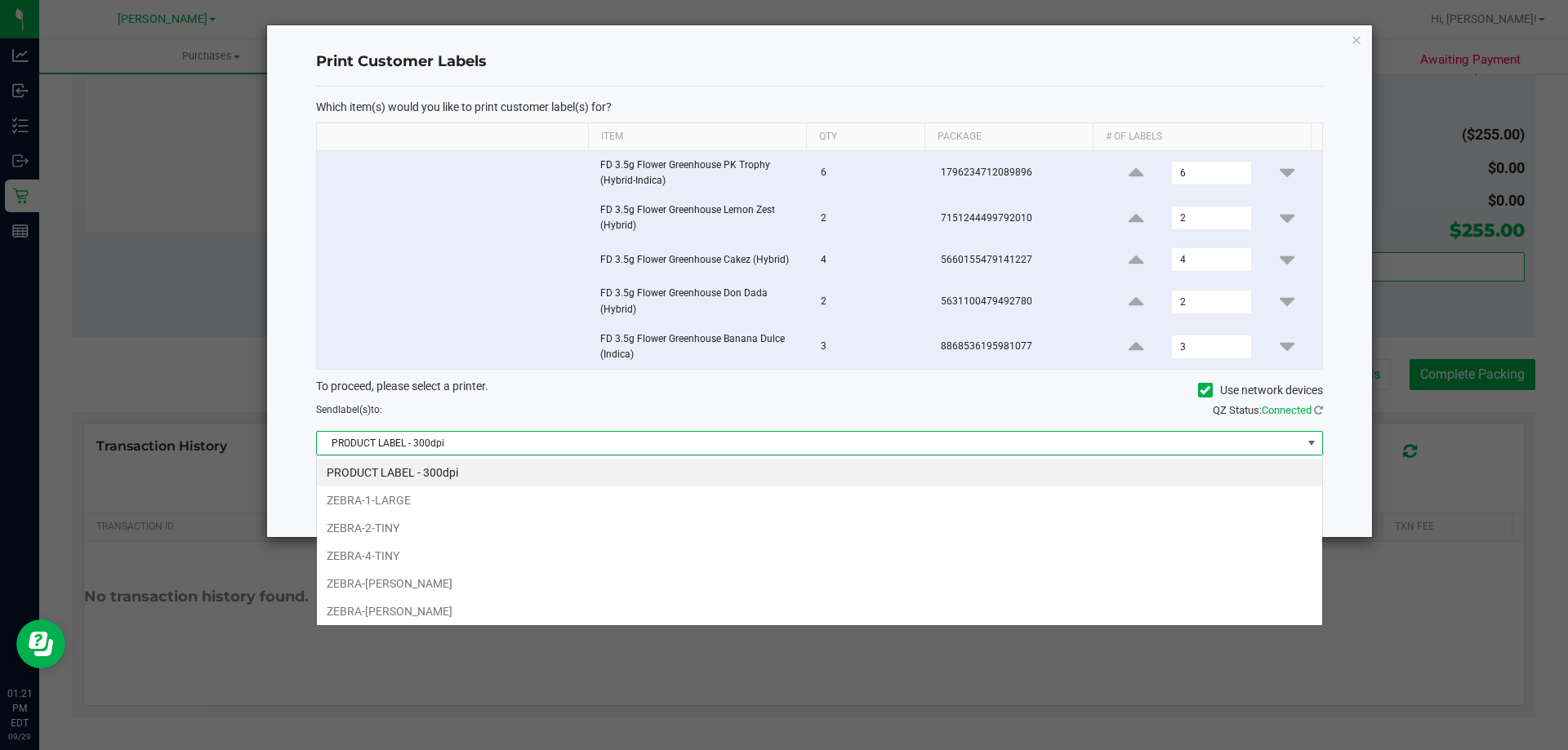
scroll to position [24, 1006]
click at [399, 619] on li "ZEBRA-DWIGHT-YOAKAM" at bounding box center [819, 611] width 1005 height 28
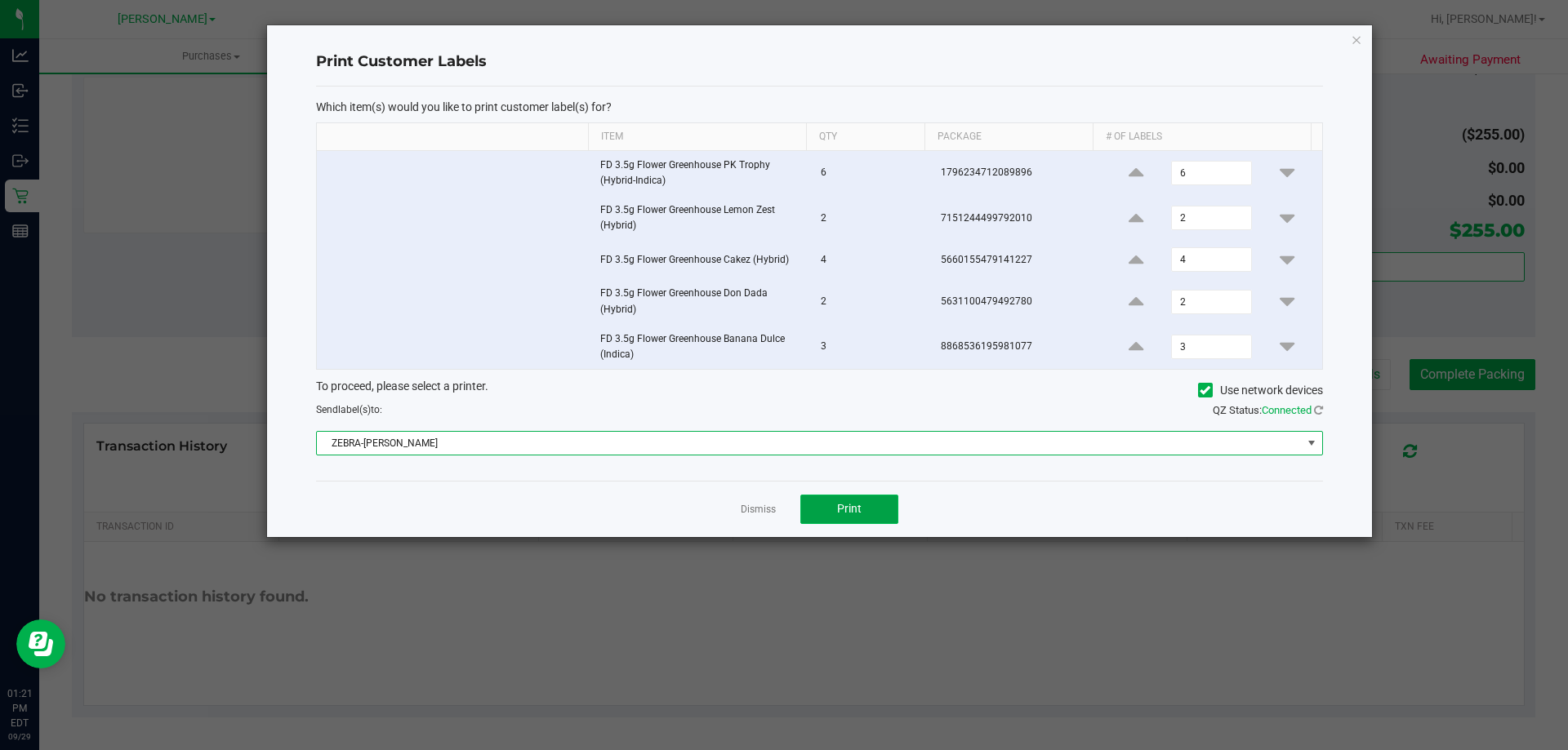
click at [833, 504] on button "Print" at bounding box center [849, 509] width 98 height 29
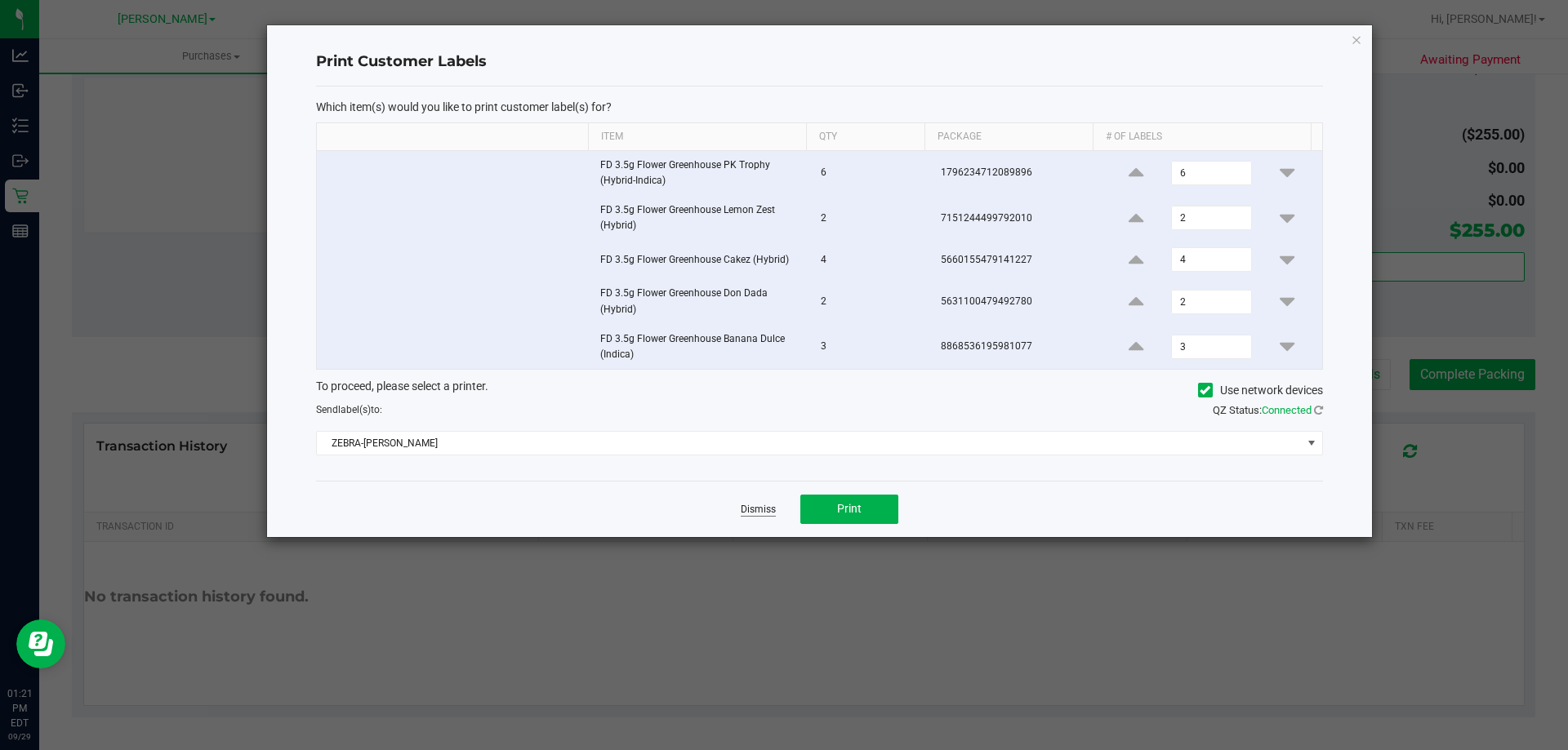
click at [756, 509] on link "Dismiss" at bounding box center [758, 510] width 35 height 14
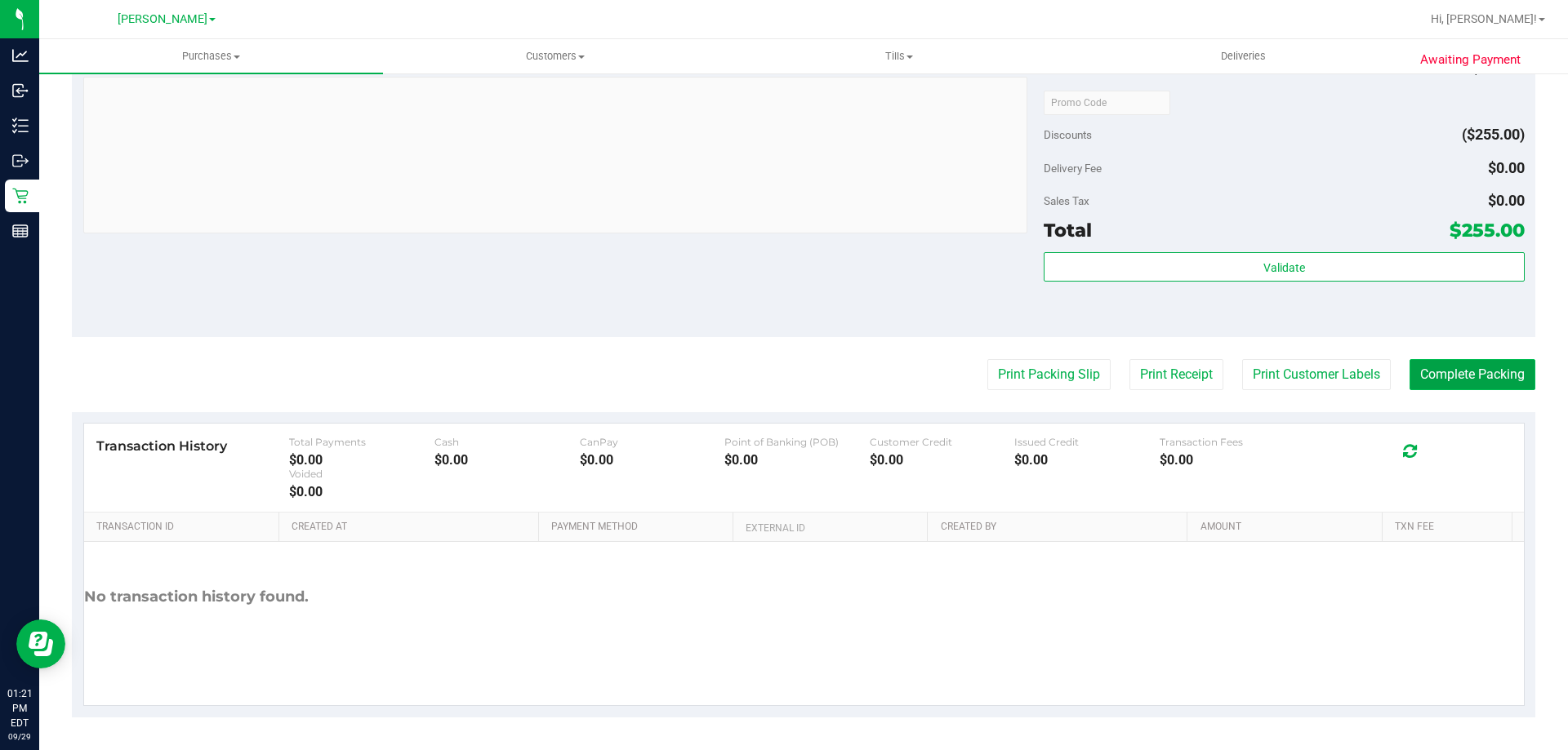
click at [1484, 385] on button "Complete Packing" at bounding box center [1471, 375] width 125 height 31
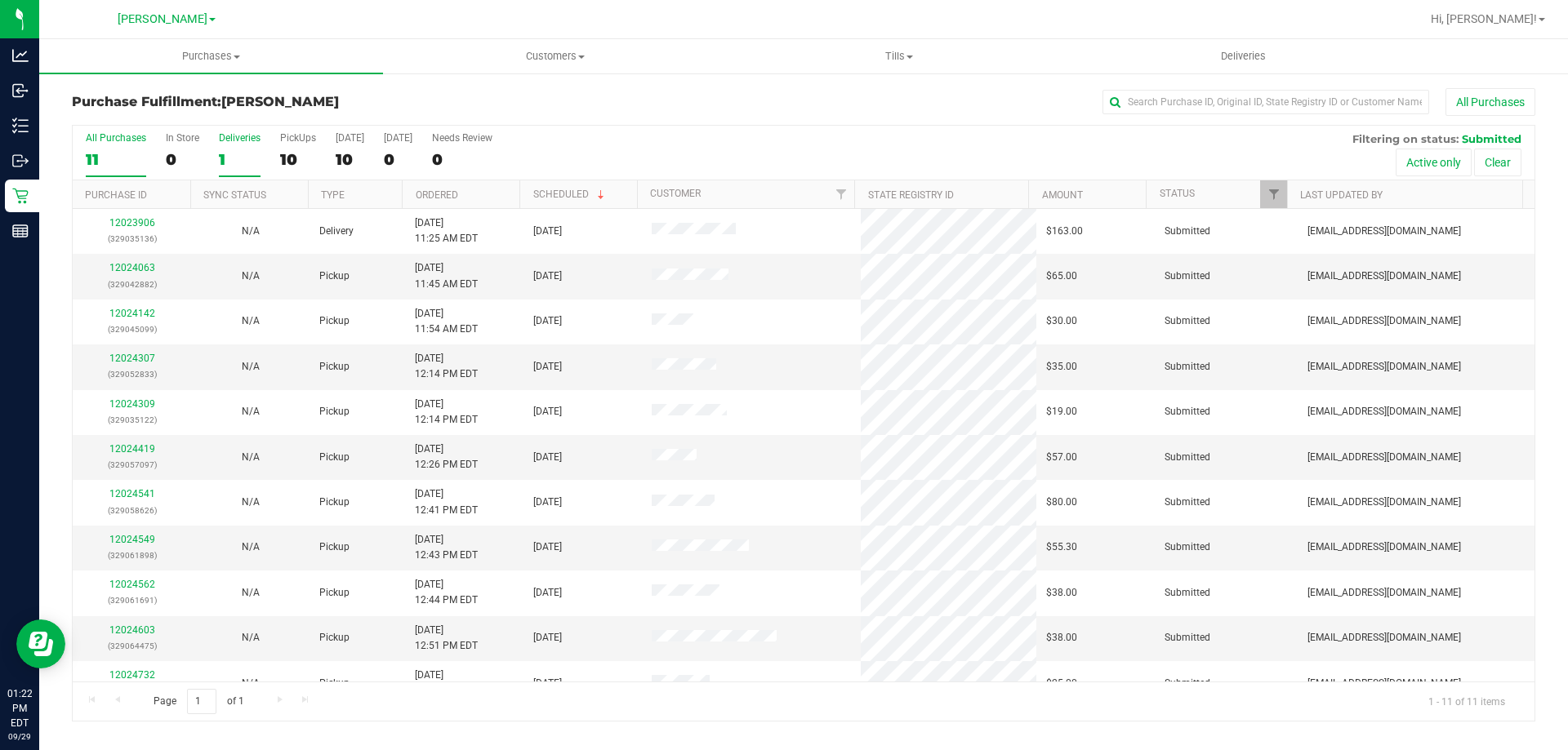
click at [233, 144] on label "Deliveries 1" at bounding box center [239, 155] width 41 height 45
click at [0, 0] on input "Deliveries 1" at bounding box center [0, 0] width 0 height 0
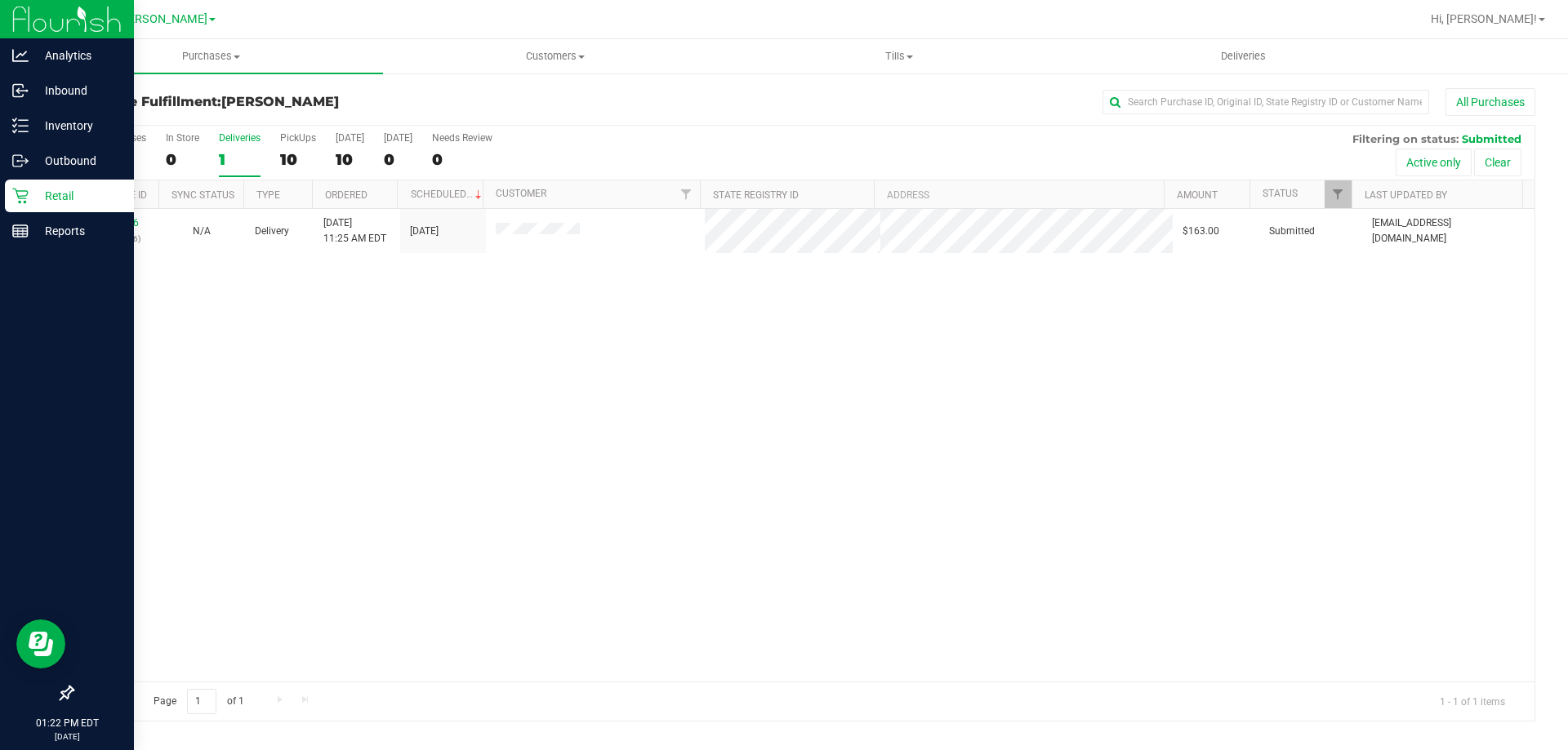
click at [32, 200] on p "Retail" at bounding box center [77, 195] width 98 height 20
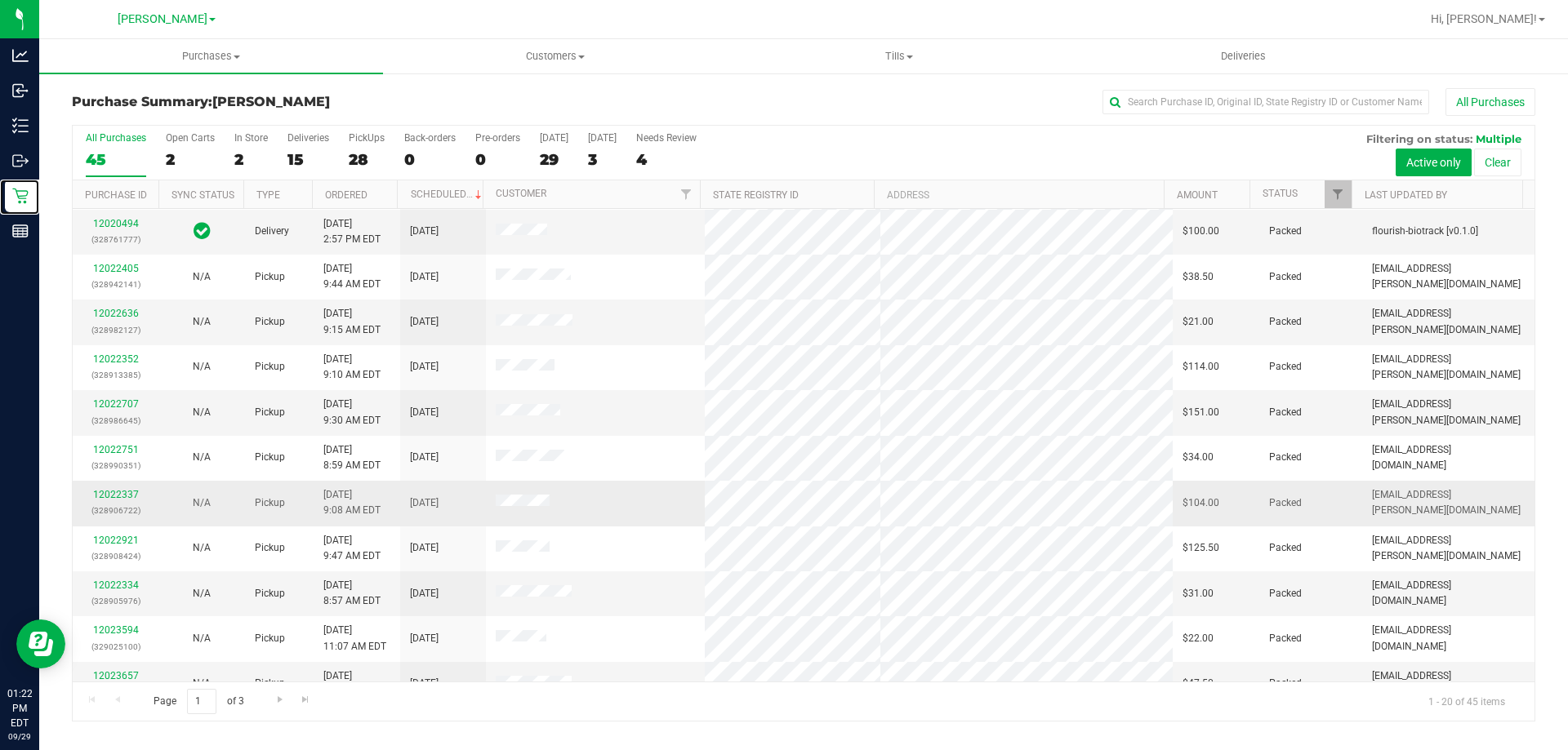
scroll to position [431, 0]
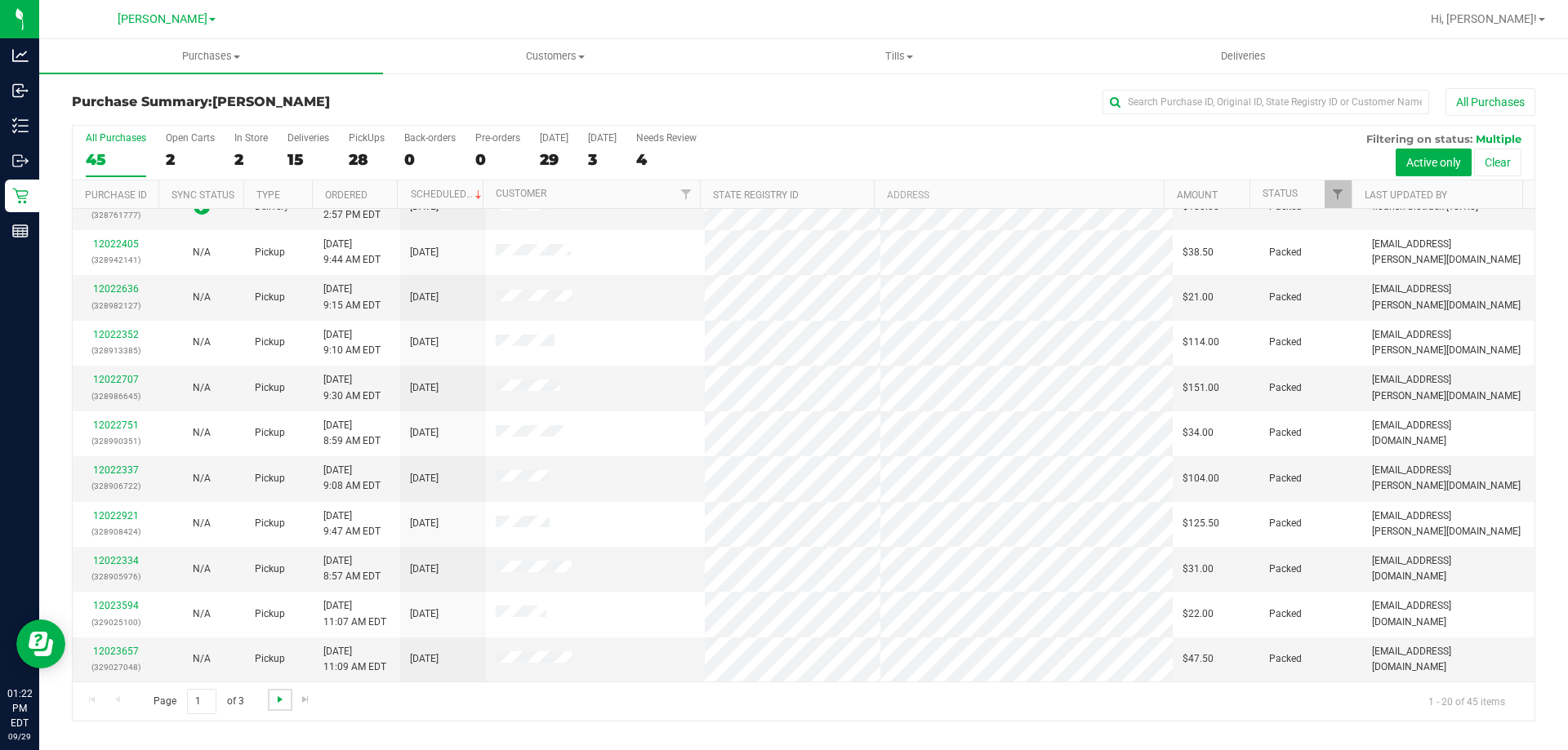
click at [277, 693] on span "Go to the next page" at bounding box center [279, 699] width 13 height 13
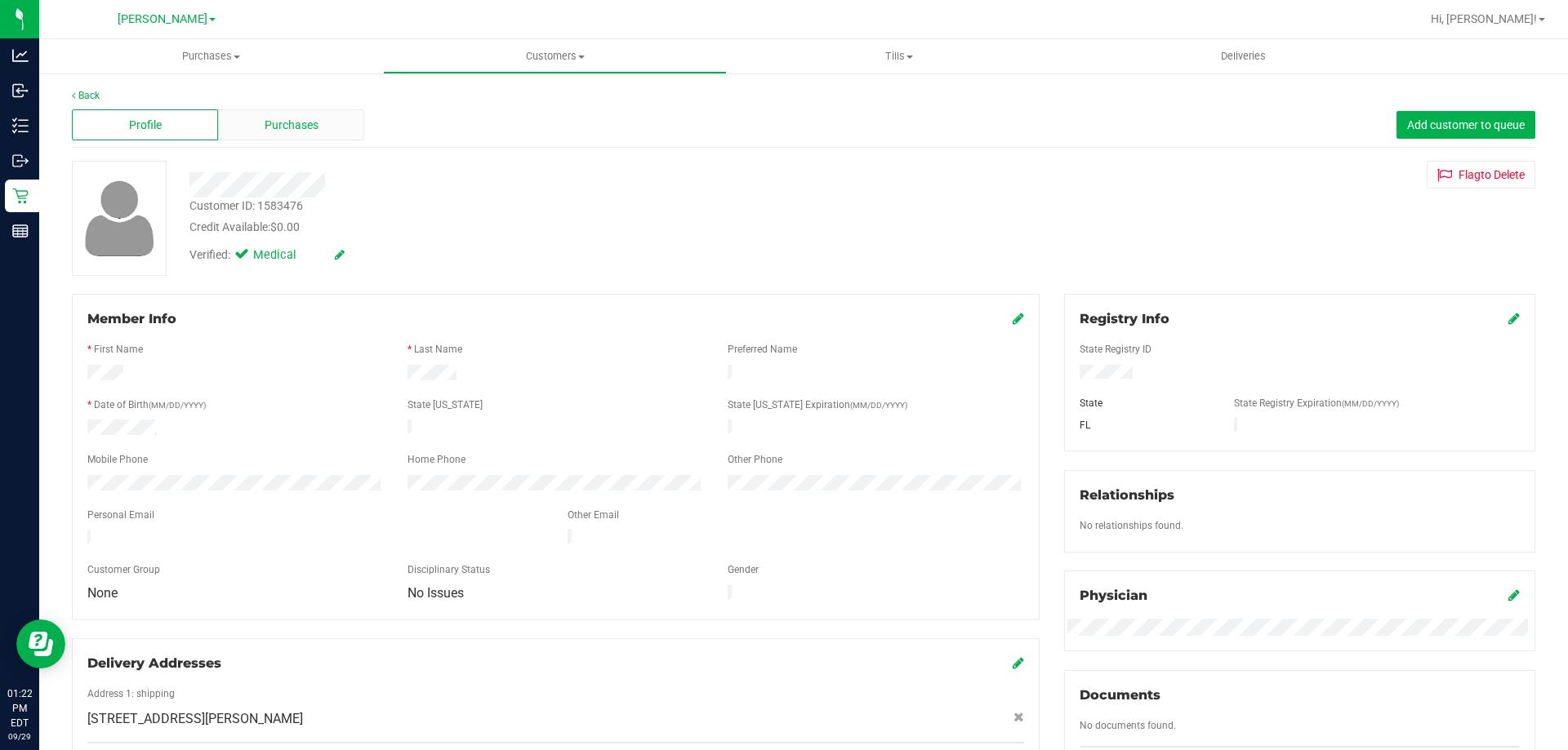
click at [297, 125] on span "Purchases" at bounding box center [291, 125] width 54 height 17
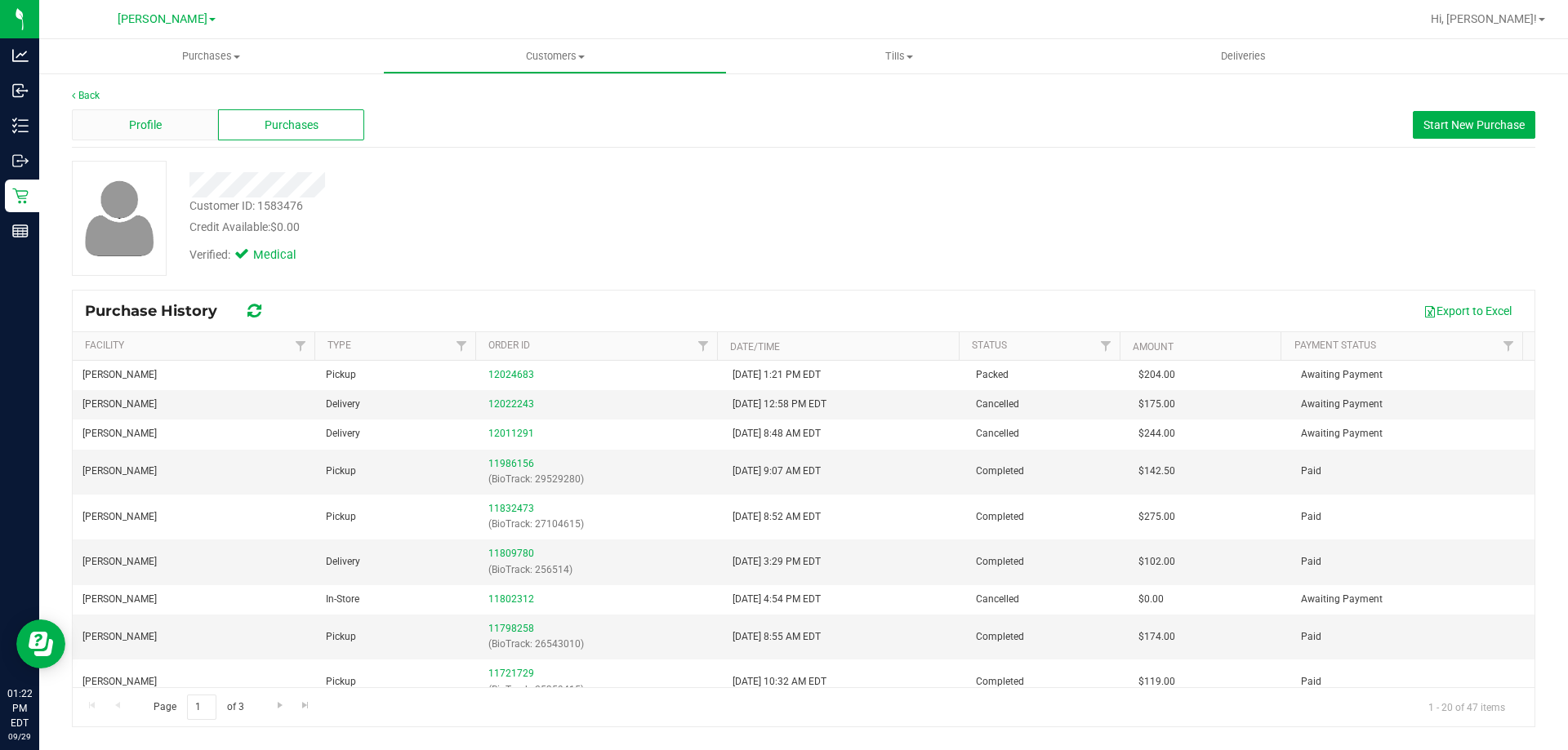
click at [182, 123] on div "Profile" at bounding box center [144, 125] width 146 height 31
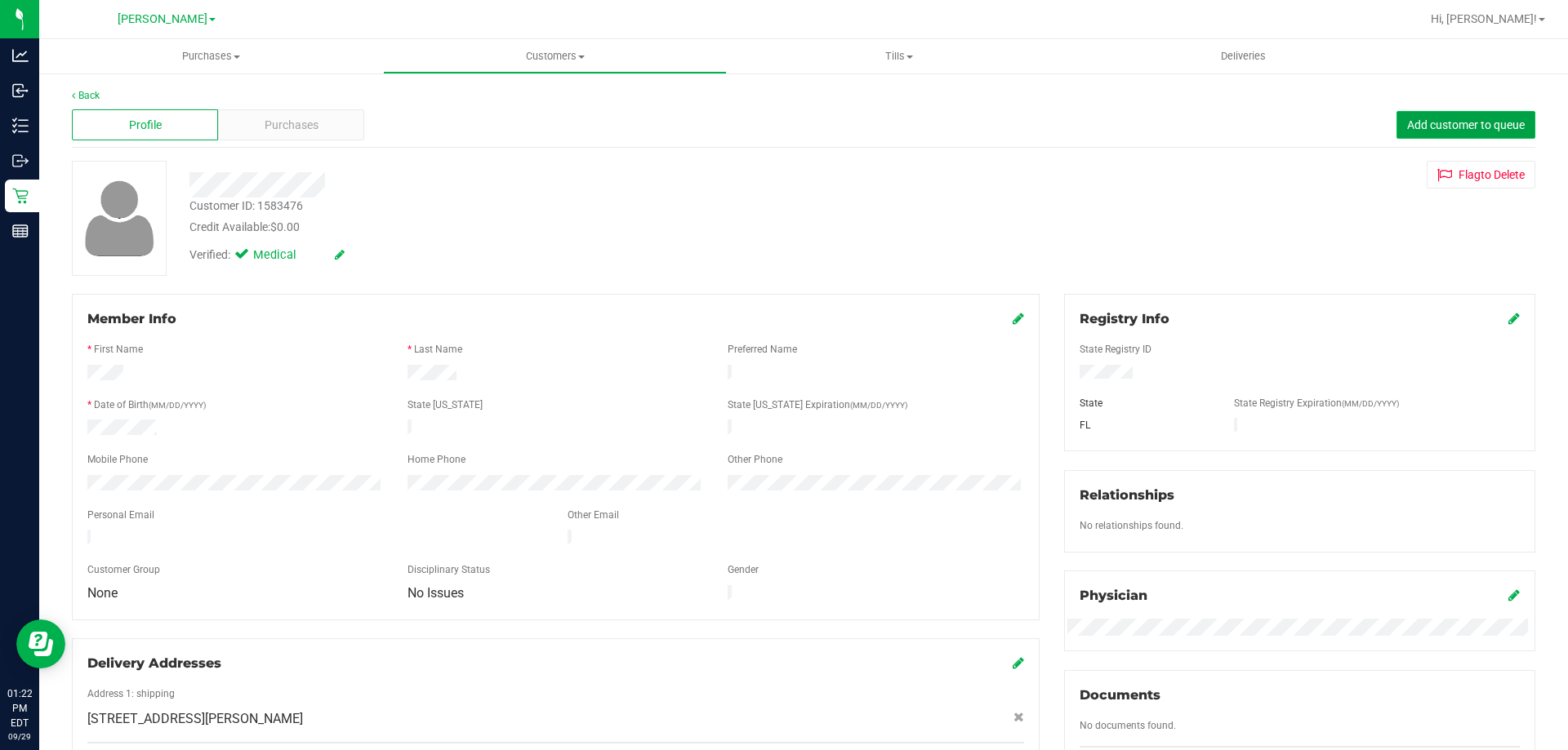
click at [1454, 119] on span "Add customer to queue" at bounding box center [1466, 124] width 118 height 13
click at [311, 155] on div "Back Profile Purchases Add customer to queue Customer ID: 1583476 Credit Availa…" at bounding box center [803, 608] width 1463 height 1040
click at [325, 125] on div "Purchases" at bounding box center [290, 125] width 146 height 31
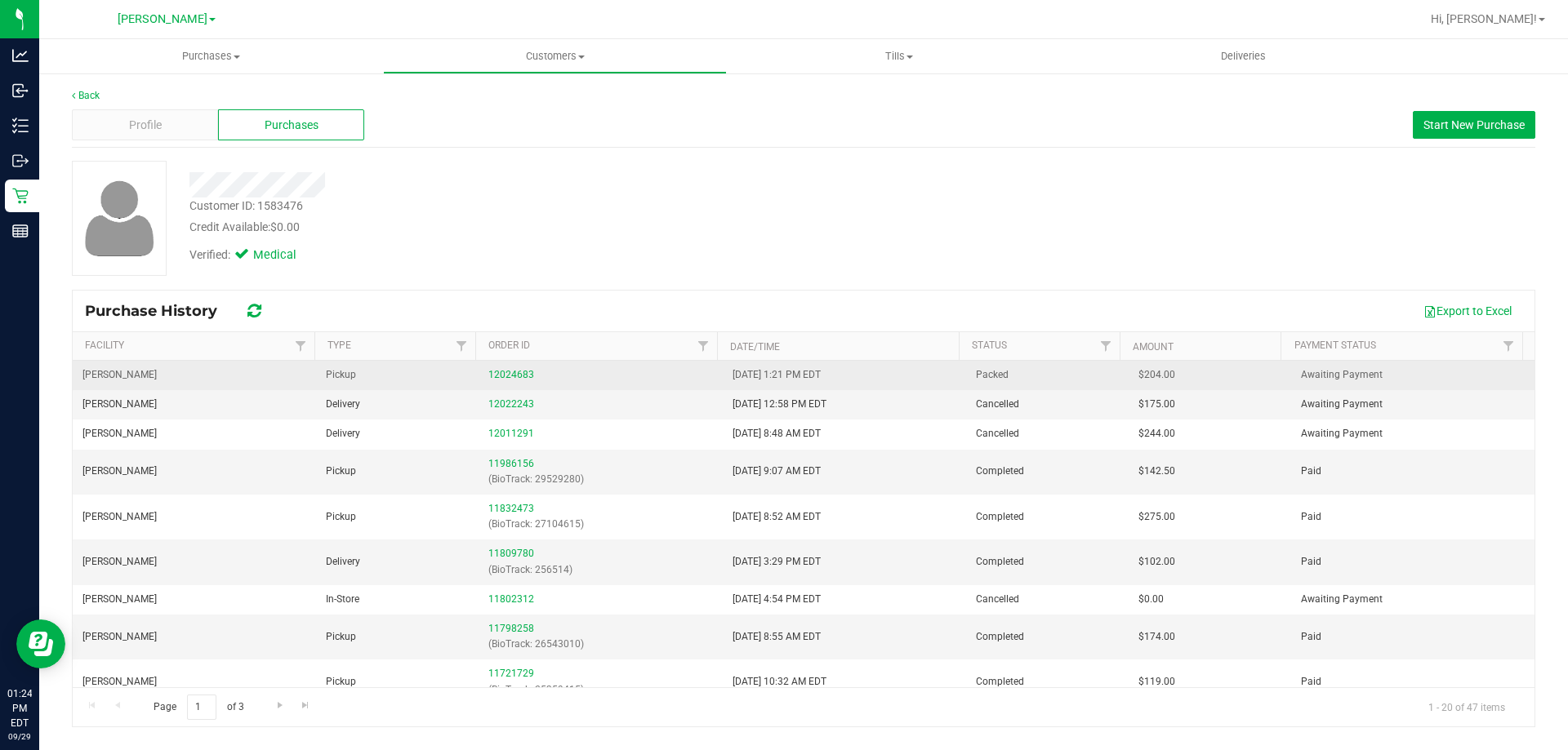
click at [514, 368] on div "12024683" at bounding box center [600, 375] width 224 height 16
click at [510, 371] on link "12024683" at bounding box center [511, 374] width 46 height 11
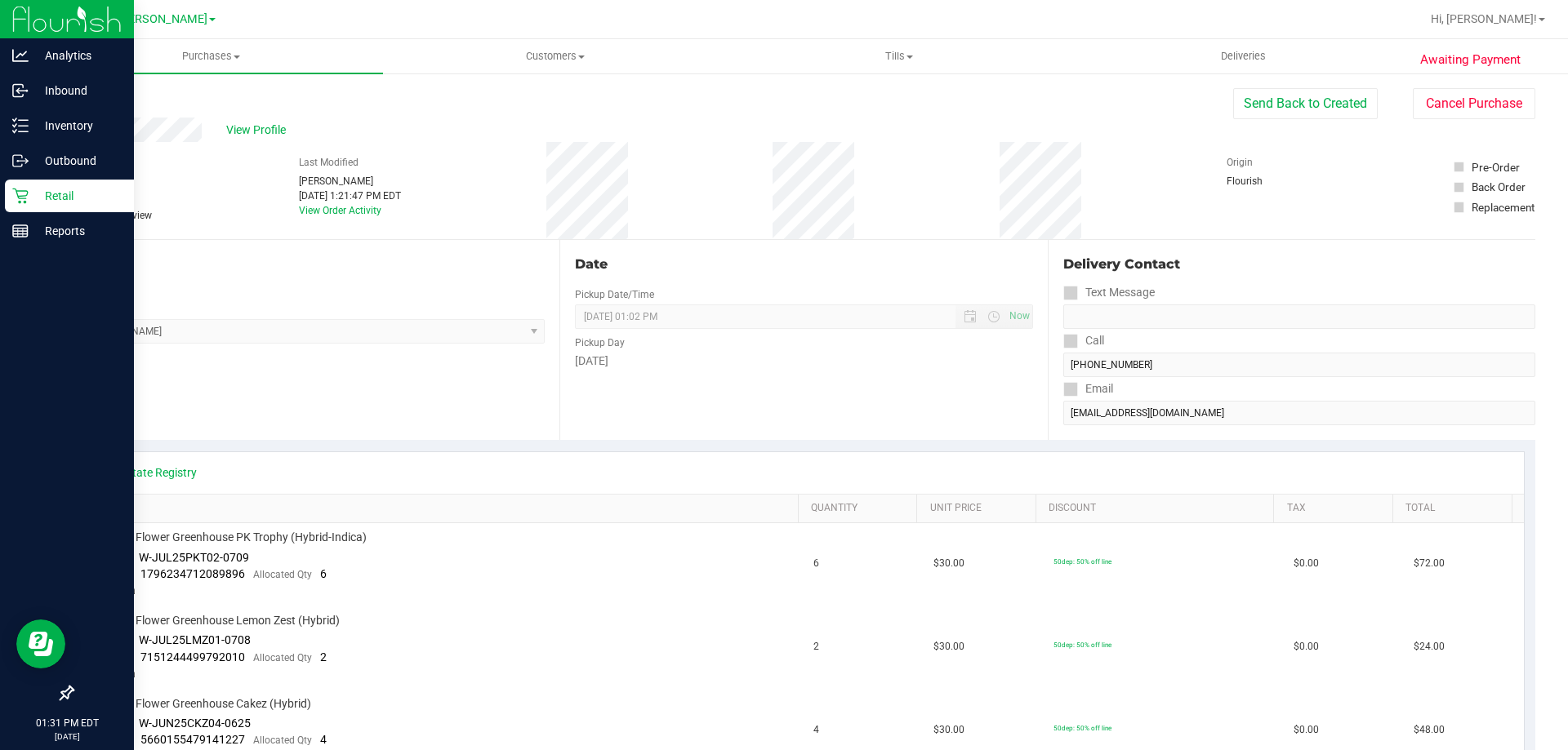
click at [17, 194] on icon at bounding box center [20, 196] width 16 height 16
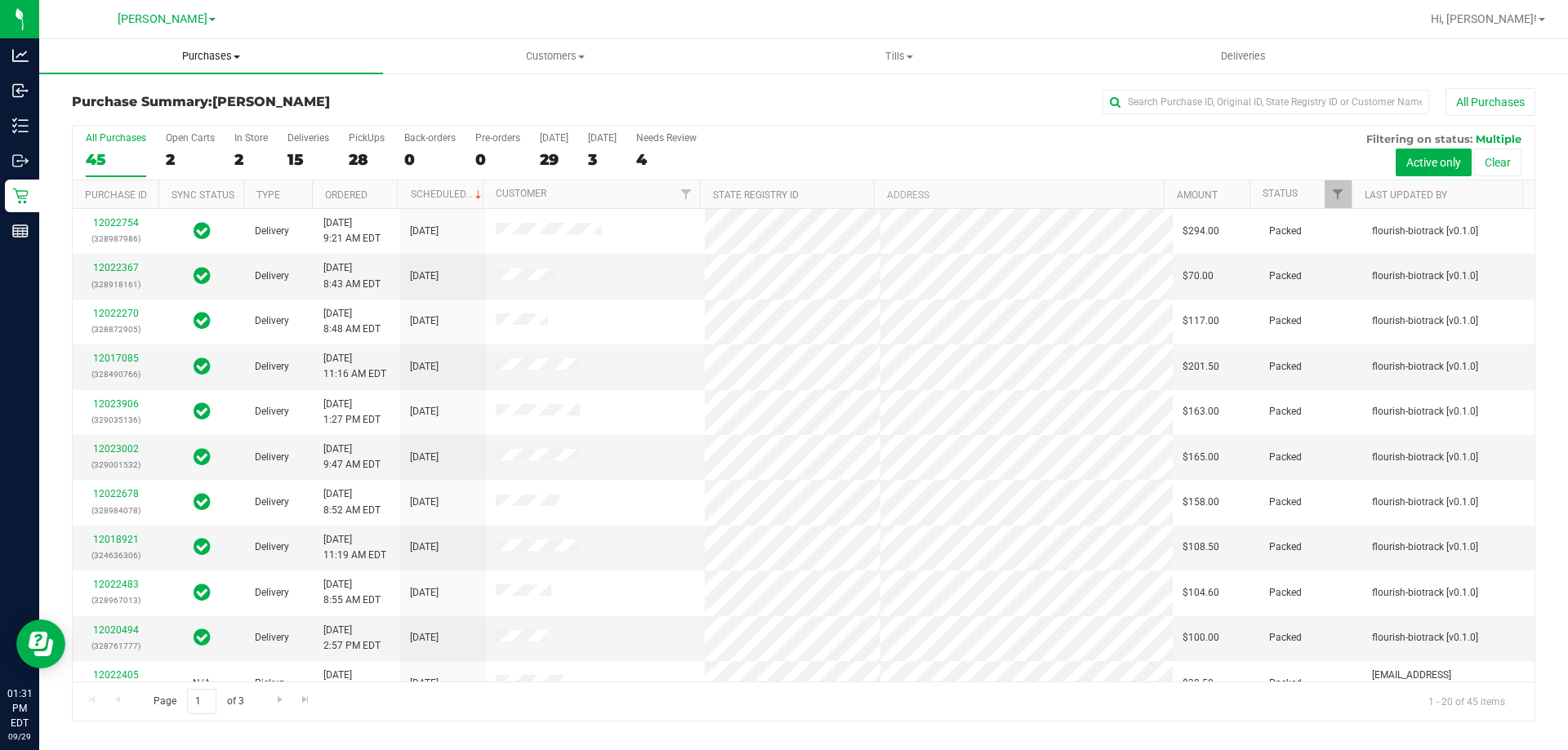
click at [209, 65] on uib-tab-heading "Purchases Summary of purchases Fulfillment All purchases" at bounding box center [211, 56] width 344 height 35
click at [163, 103] on span "Summary of purchases" at bounding box center [123, 99] width 168 height 14
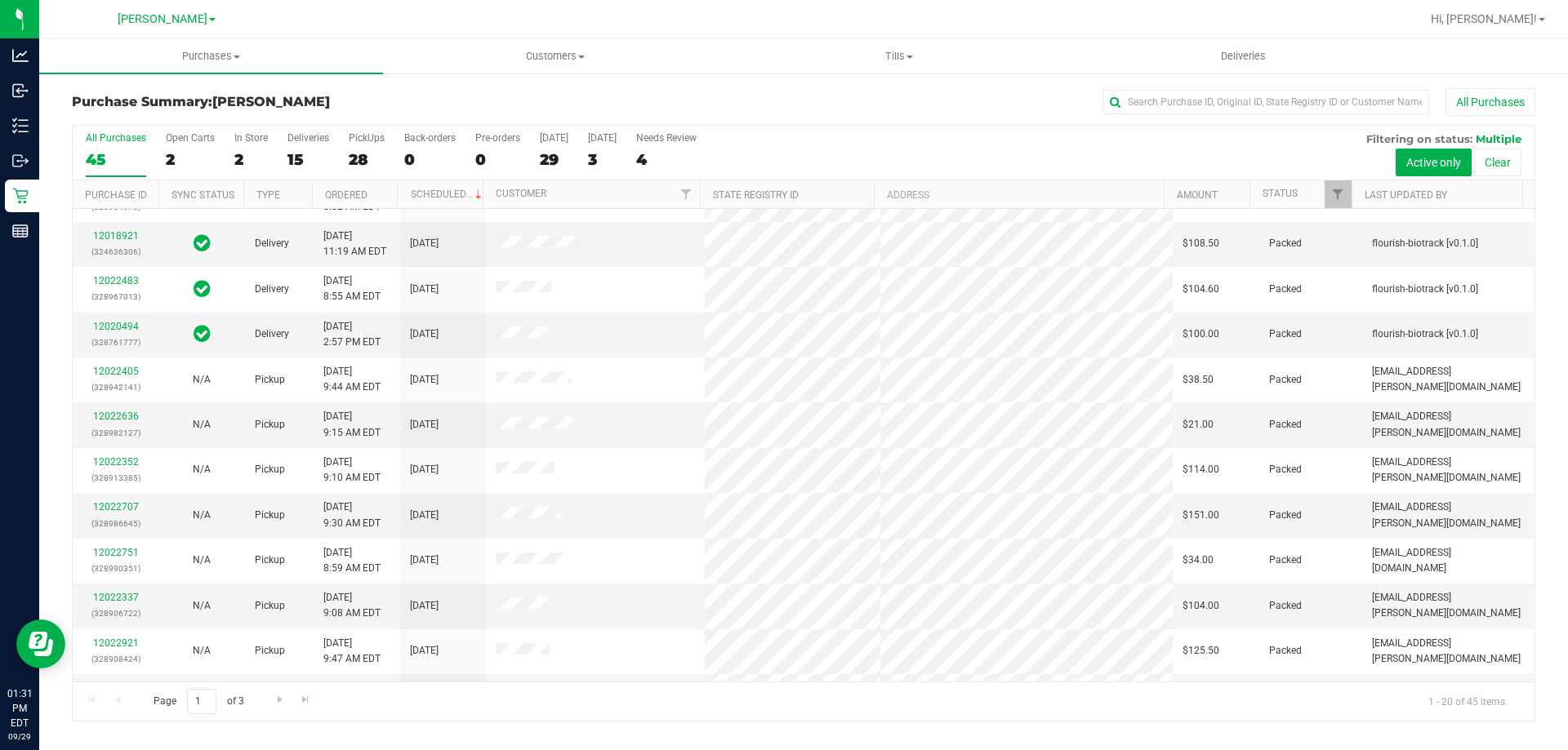
scroll to position [431, 0]
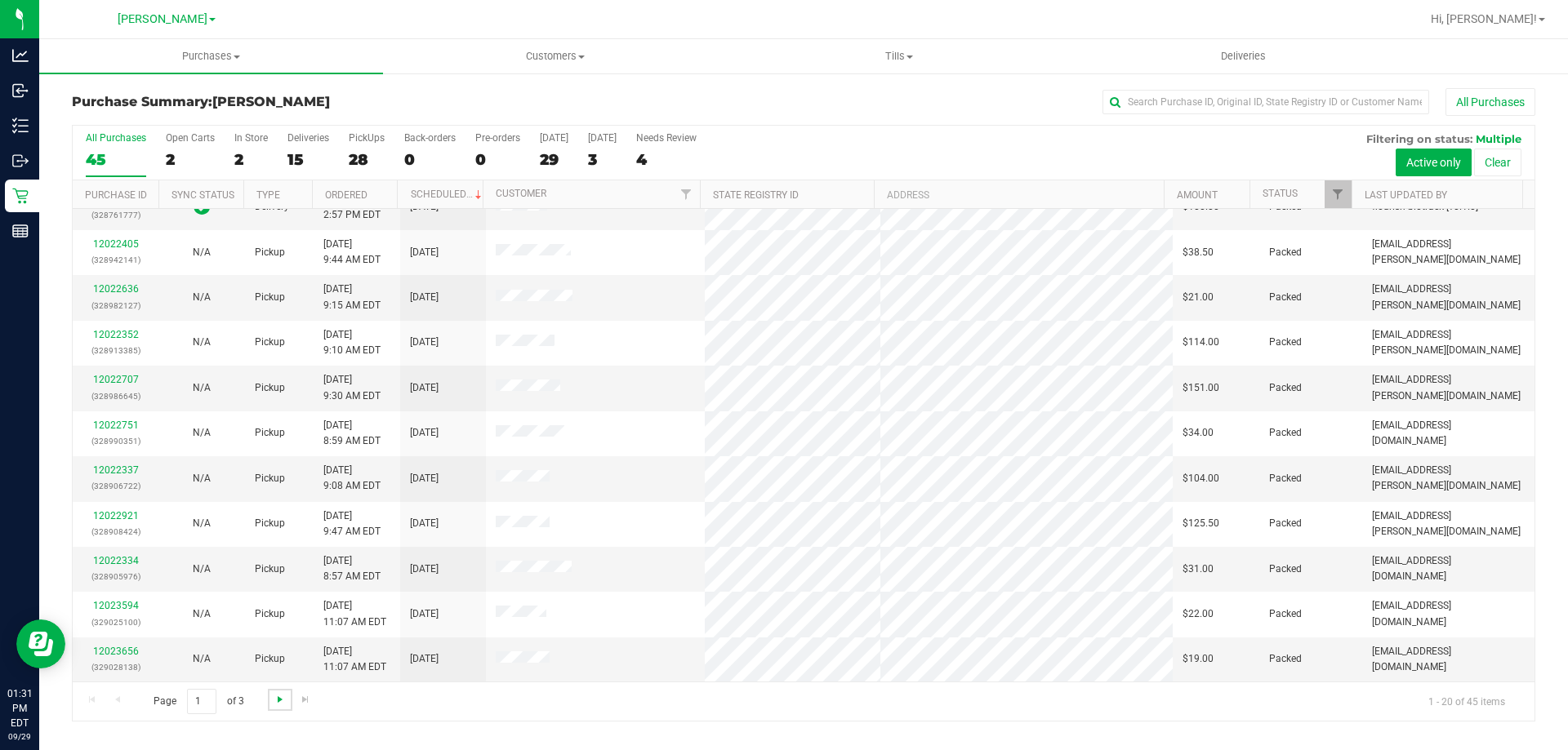
click at [278, 696] on span "Go to the next page" at bounding box center [279, 699] width 13 height 13
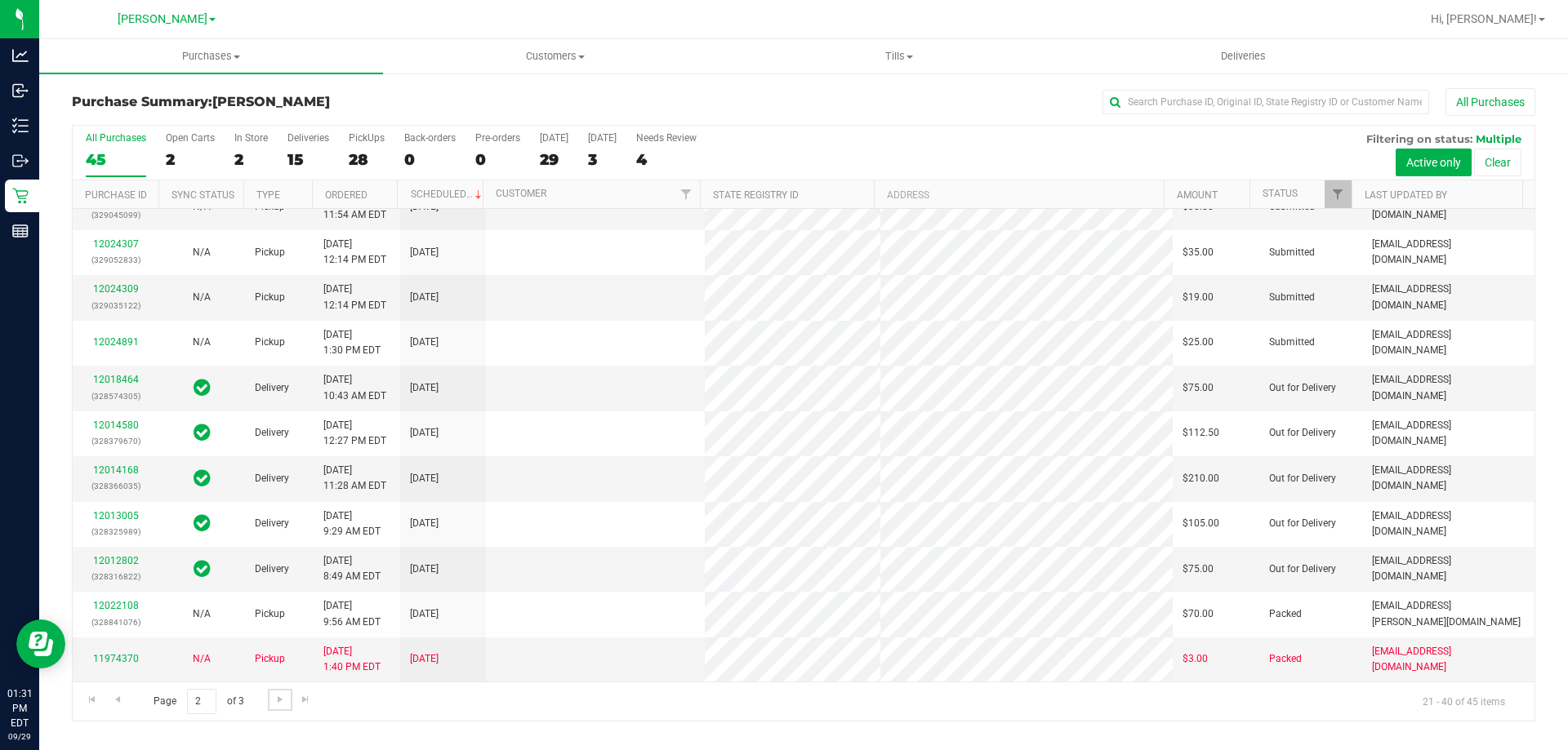
scroll to position [0, 0]
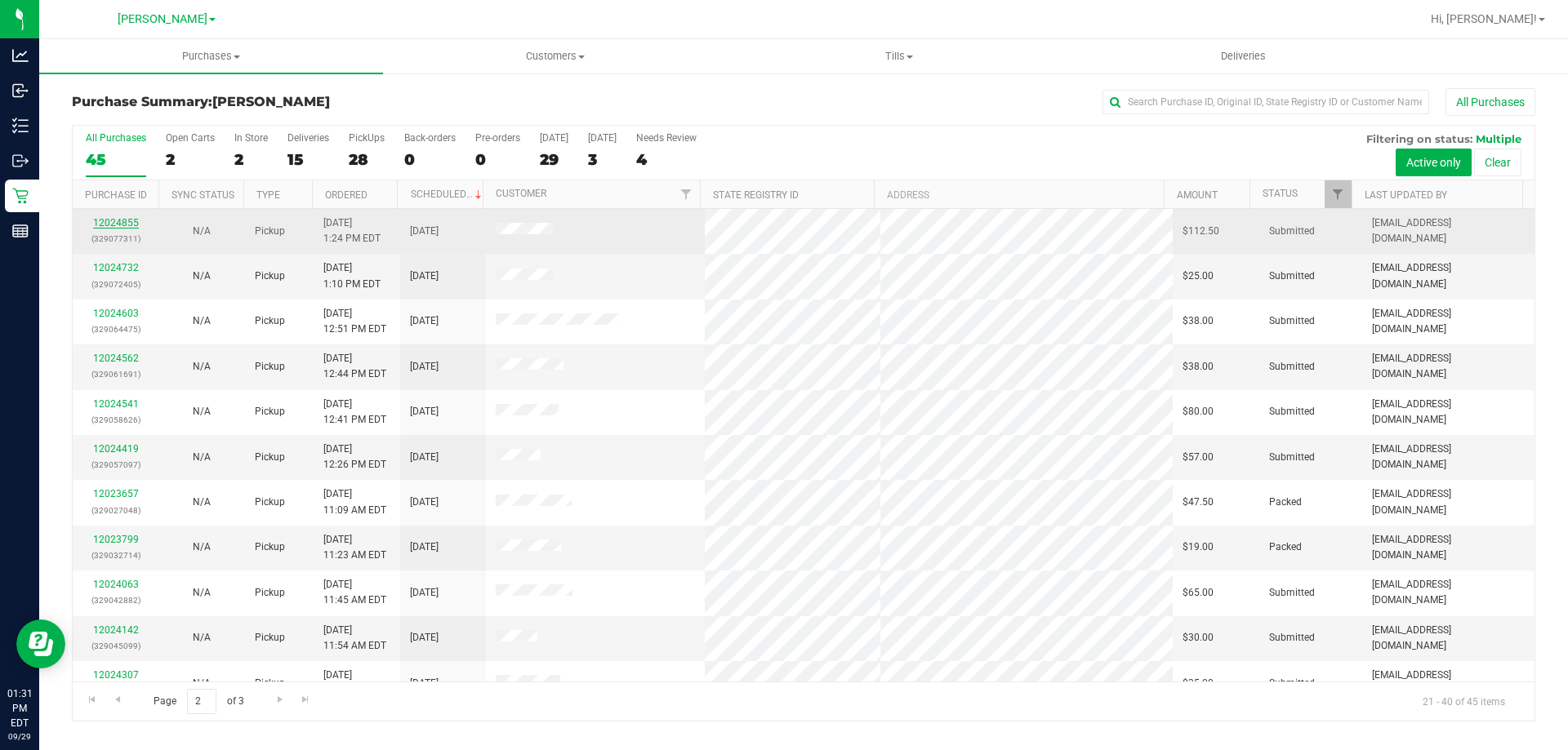
click at [133, 222] on link "12024855" at bounding box center [116, 222] width 46 height 11
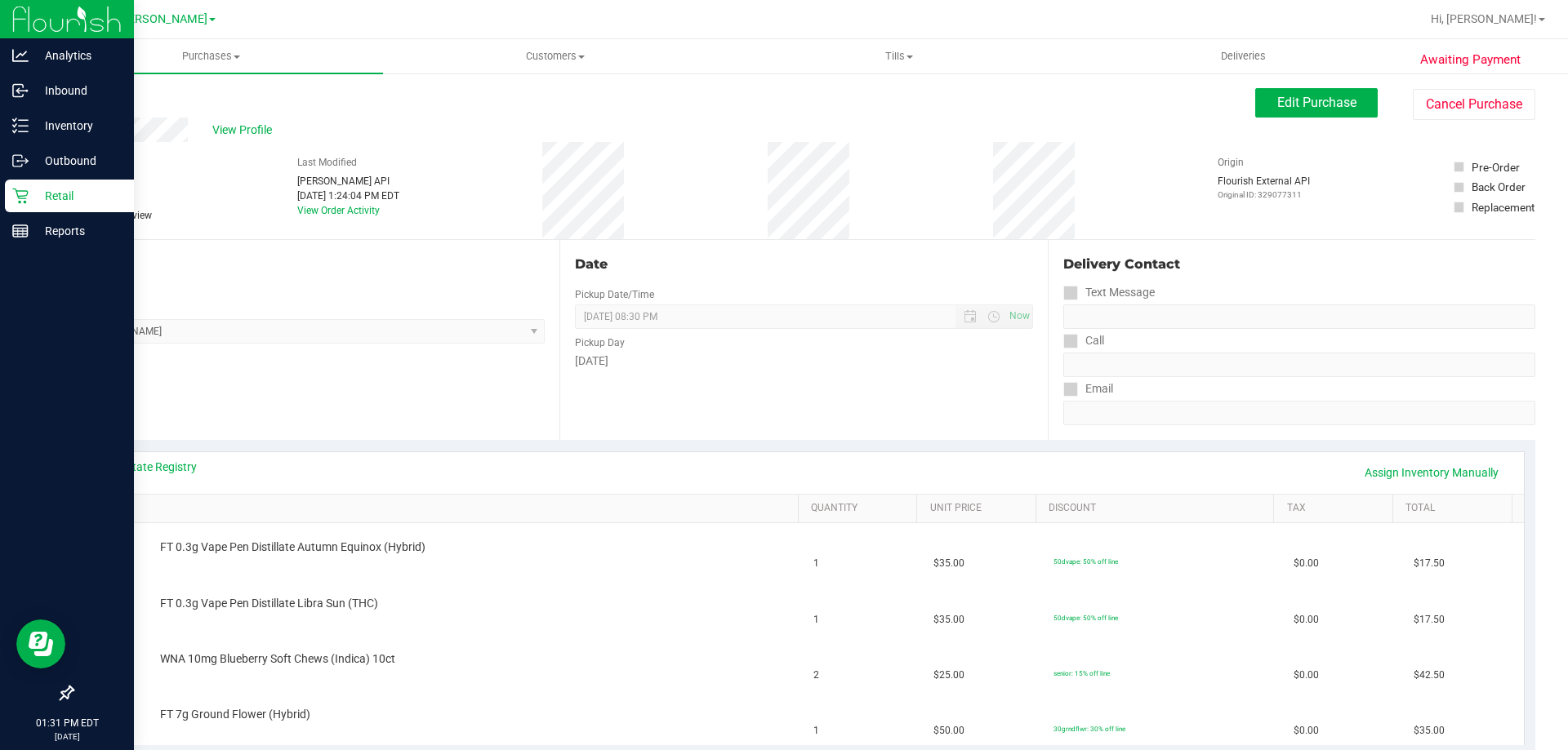
click at [38, 198] on p "Retail" at bounding box center [77, 195] width 98 height 20
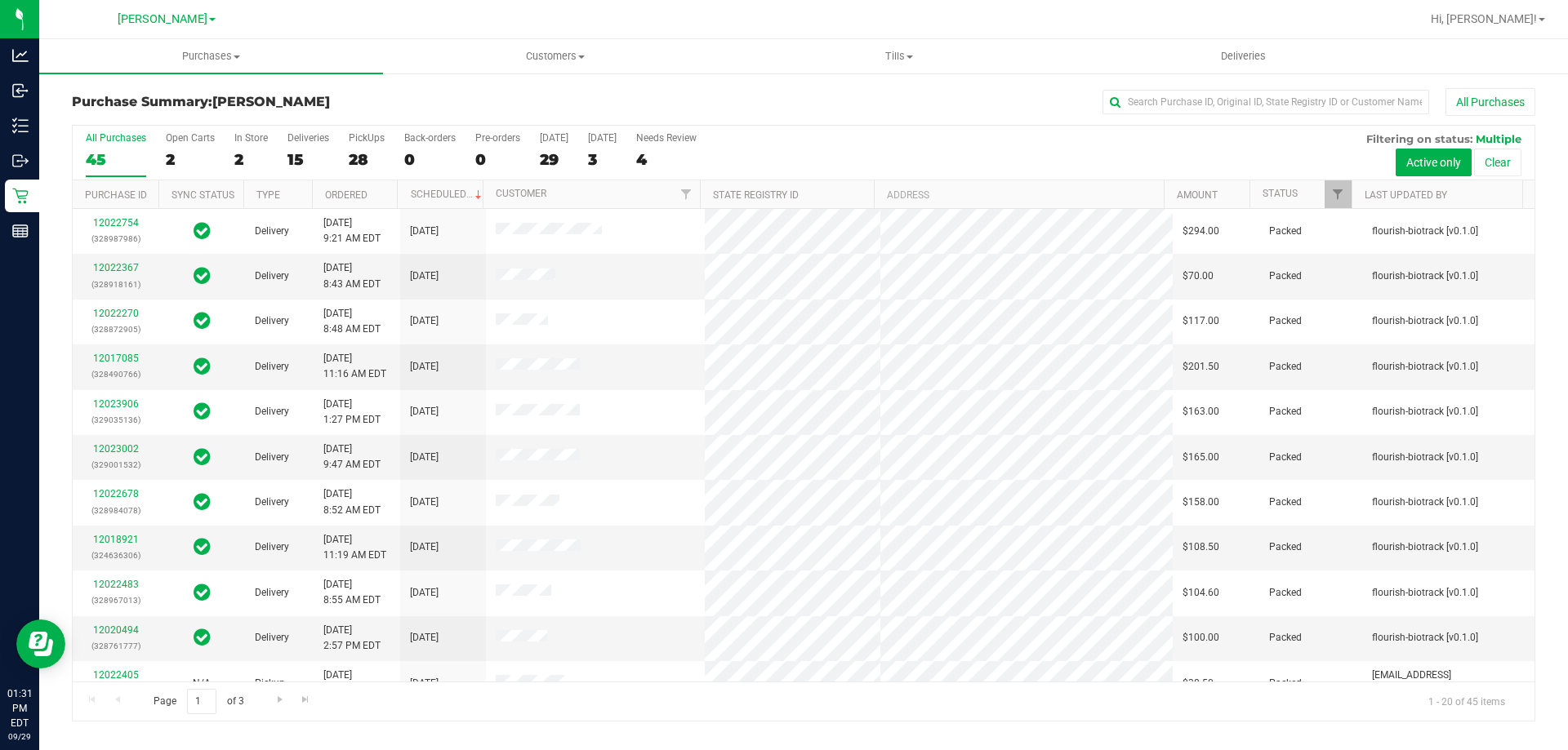
click at [370, 168] on div "28" at bounding box center [367, 160] width 36 height 19
click at [0, 0] on input "PickUps 28" at bounding box center [0, 0] width 0 height 0
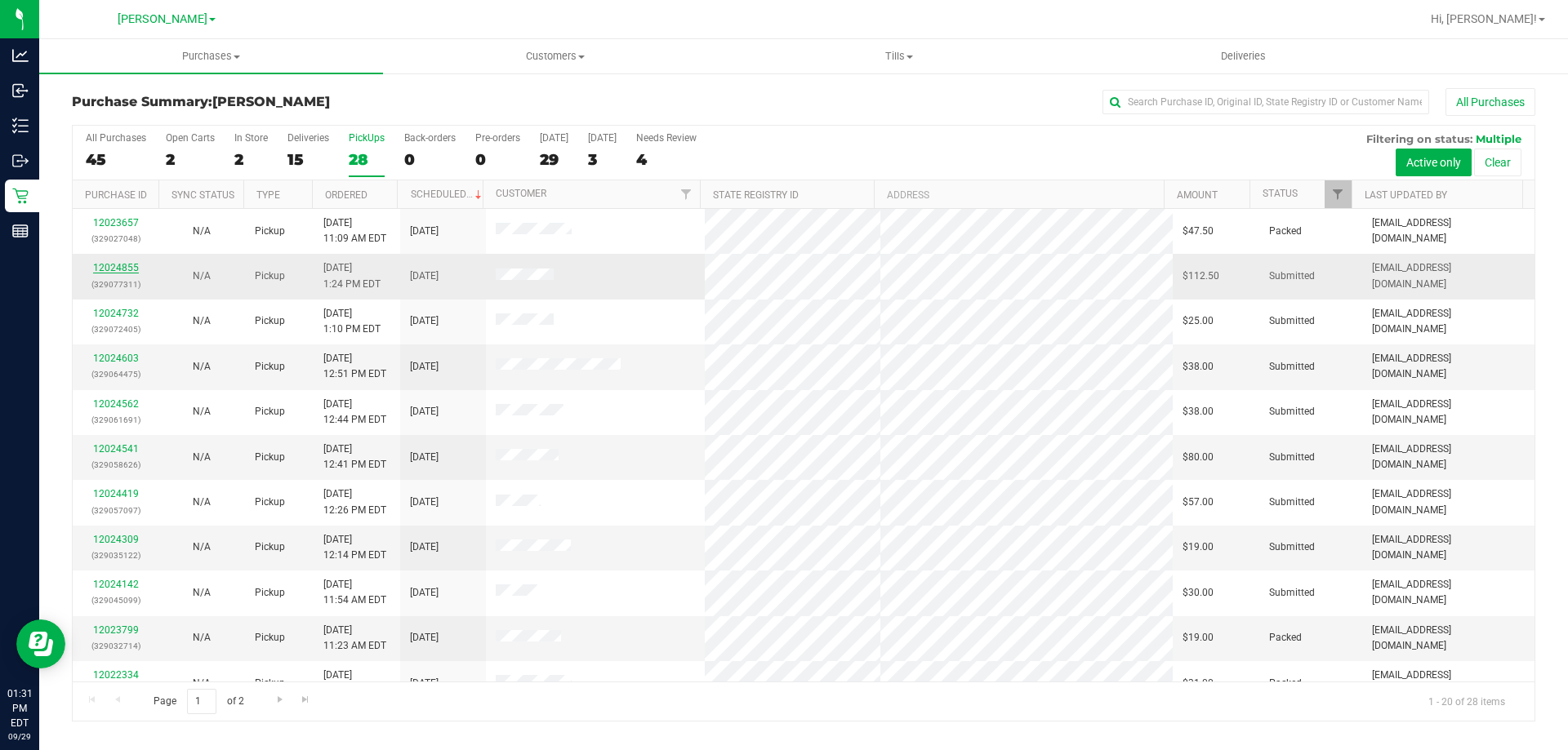
click at [124, 267] on link "12024855" at bounding box center [116, 267] width 46 height 11
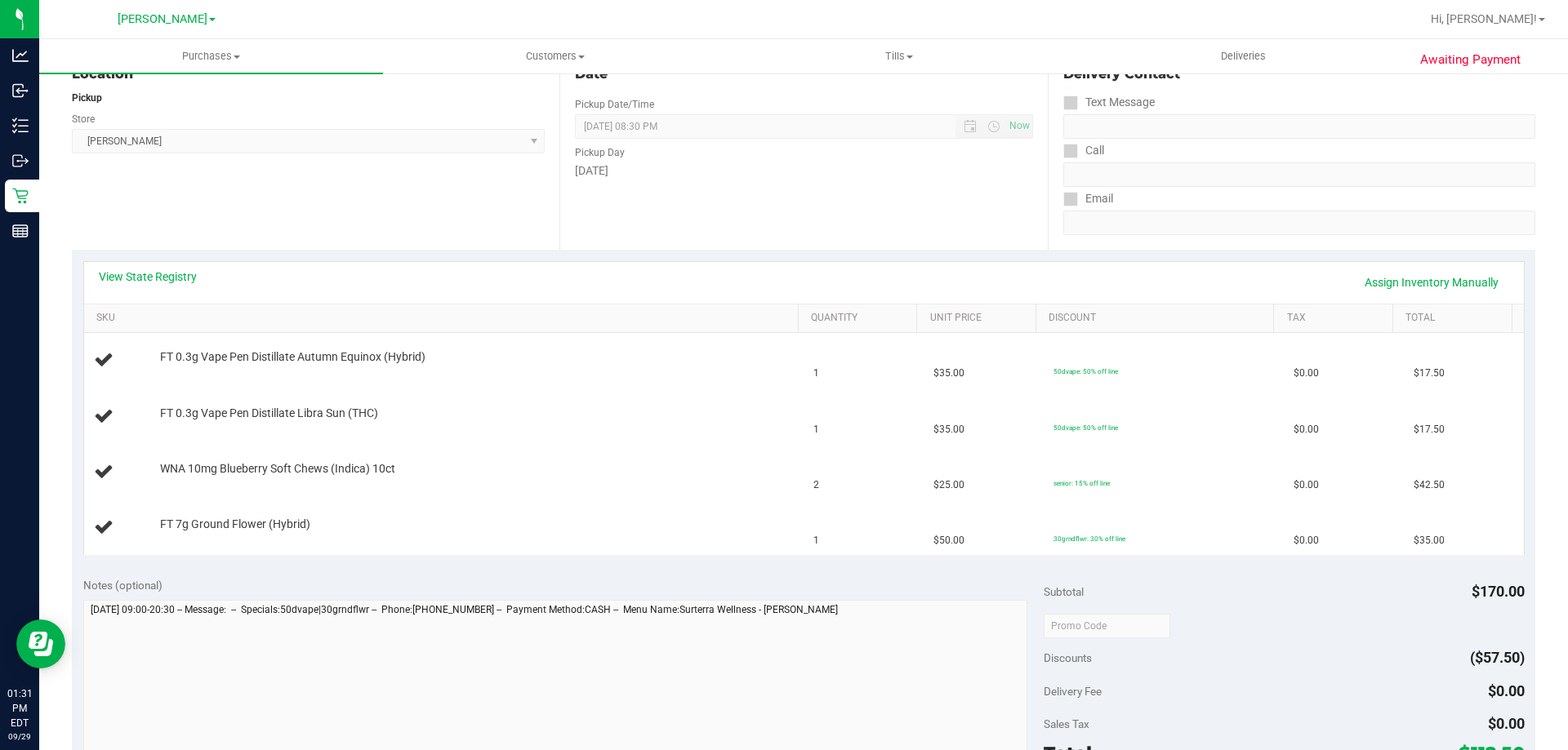
scroll to position [194, 0]
click at [156, 276] on link "View State Registry" at bounding box center [147, 273] width 98 height 16
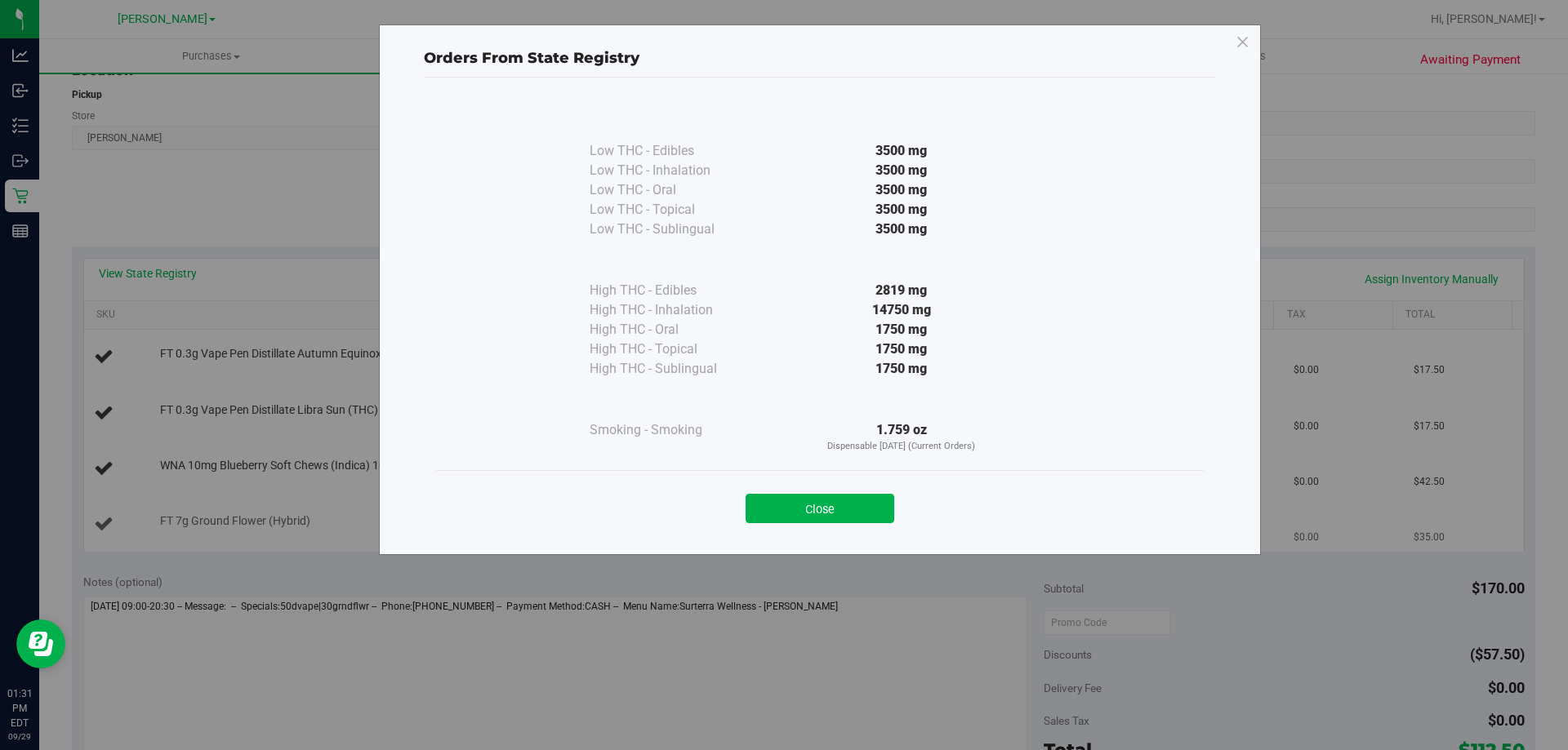
click at [873, 502] on button "Close" at bounding box center [819, 509] width 149 height 29
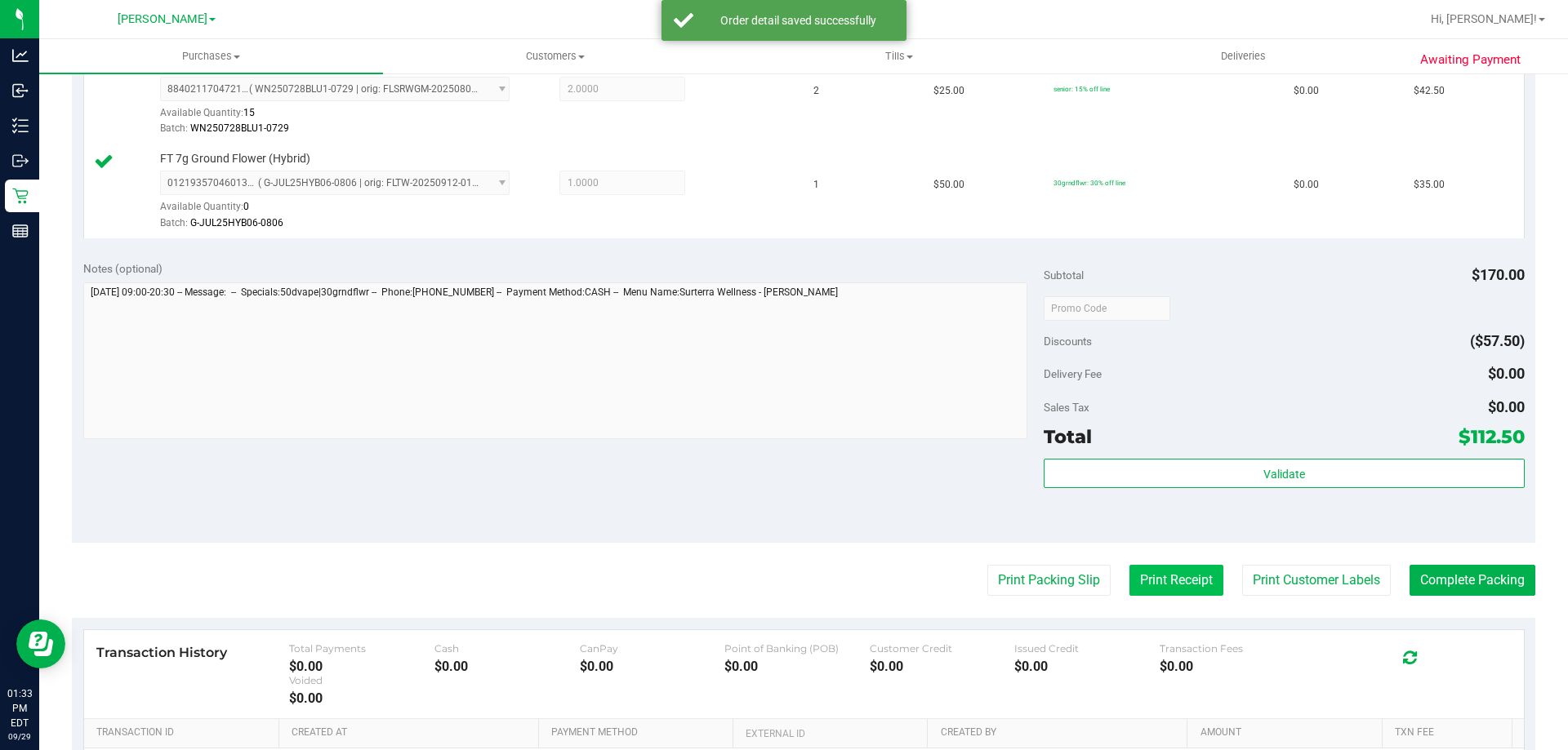
scroll to position [683, 0]
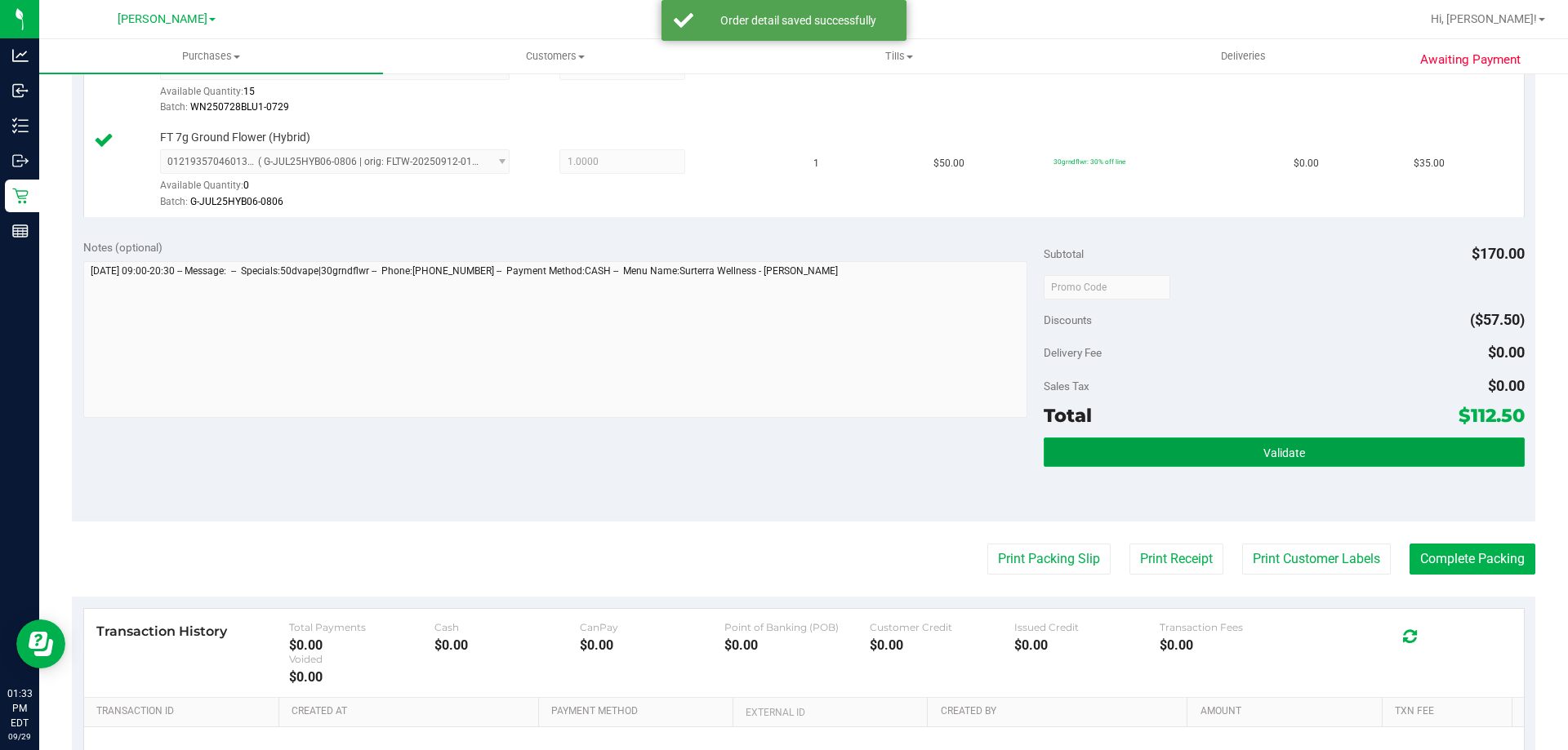
click at [1220, 454] on button "Validate" at bounding box center [1283, 452] width 480 height 29
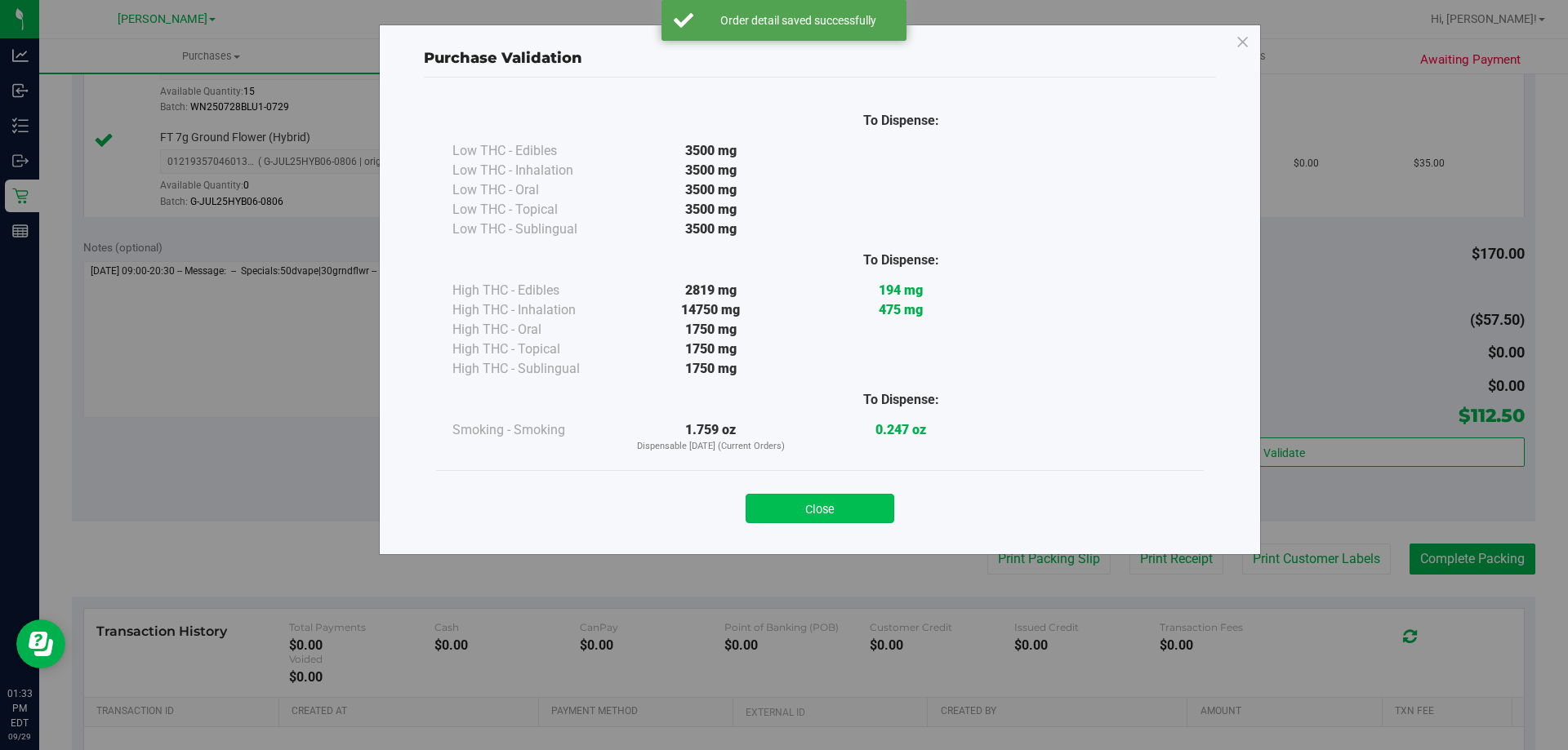
click at [821, 509] on button "Close" at bounding box center [819, 509] width 149 height 29
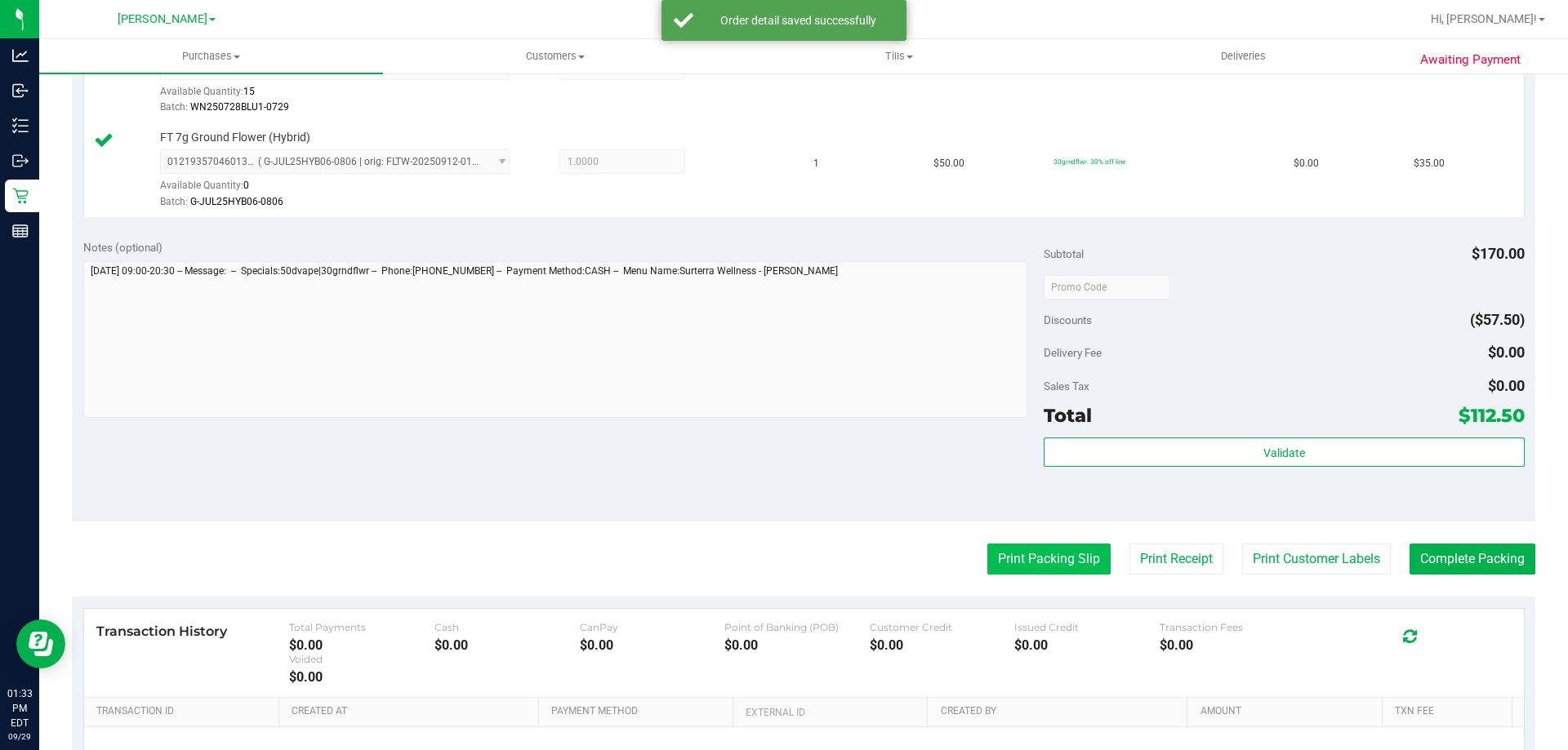
click at [1037, 562] on button "Print Packing Slip" at bounding box center [1049, 559] width 124 height 31
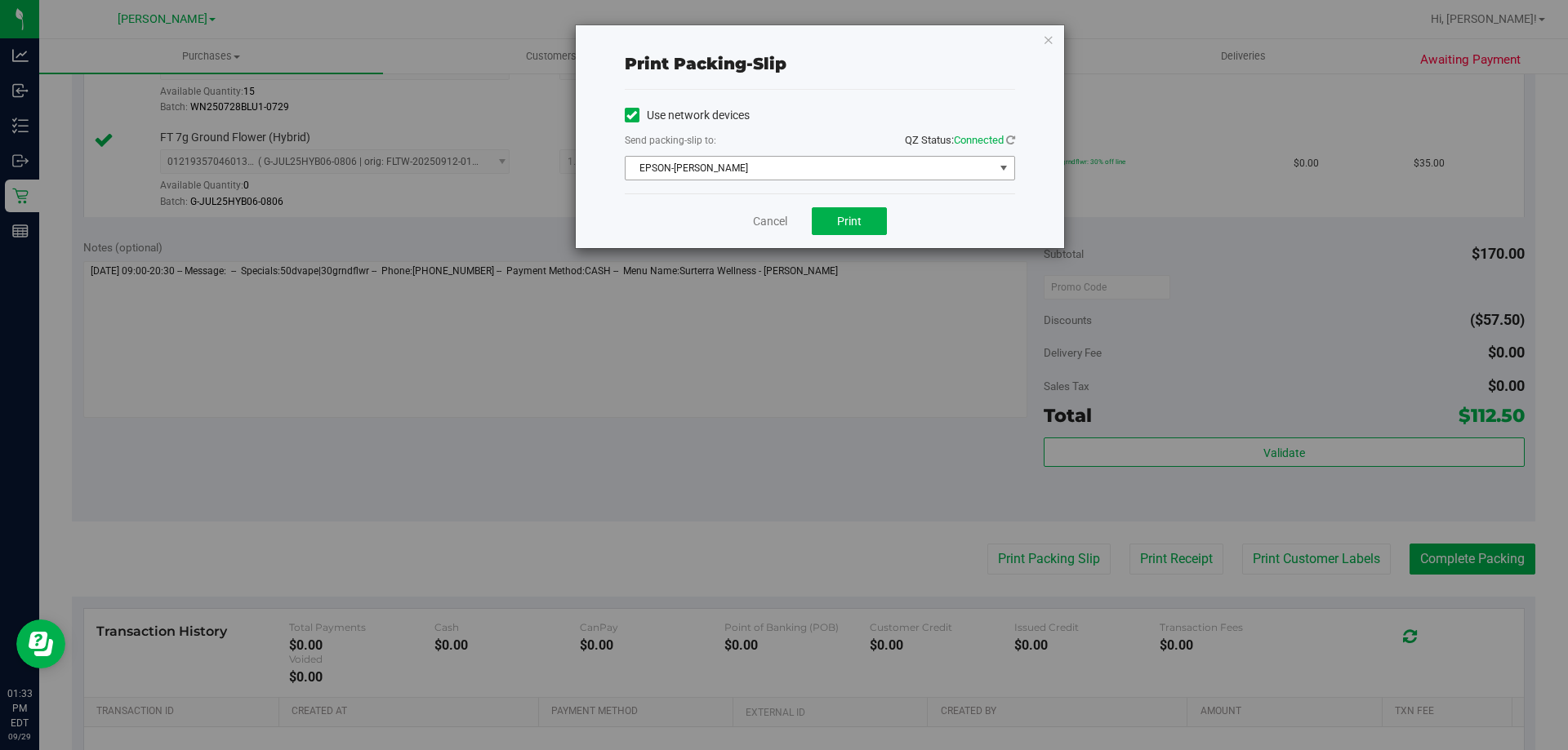
click at [834, 164] on span "EPSON-[PERSON_NAME]" at bounding box center [810, 168] width 368 height 22
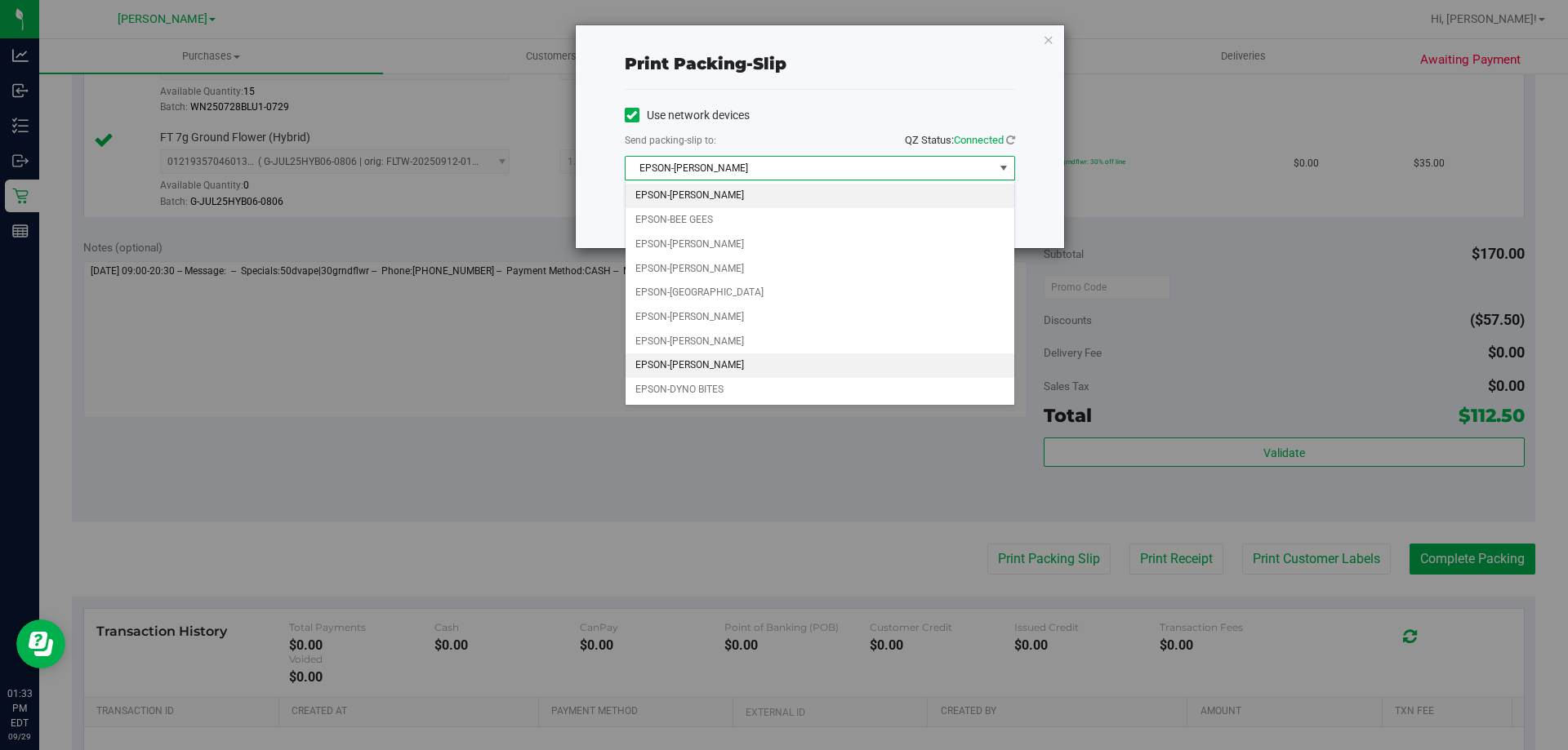
click at [729, 362] on li "EPSON-[PERSON_NAME]" at bounding box center [820, 365] width 389 height 24
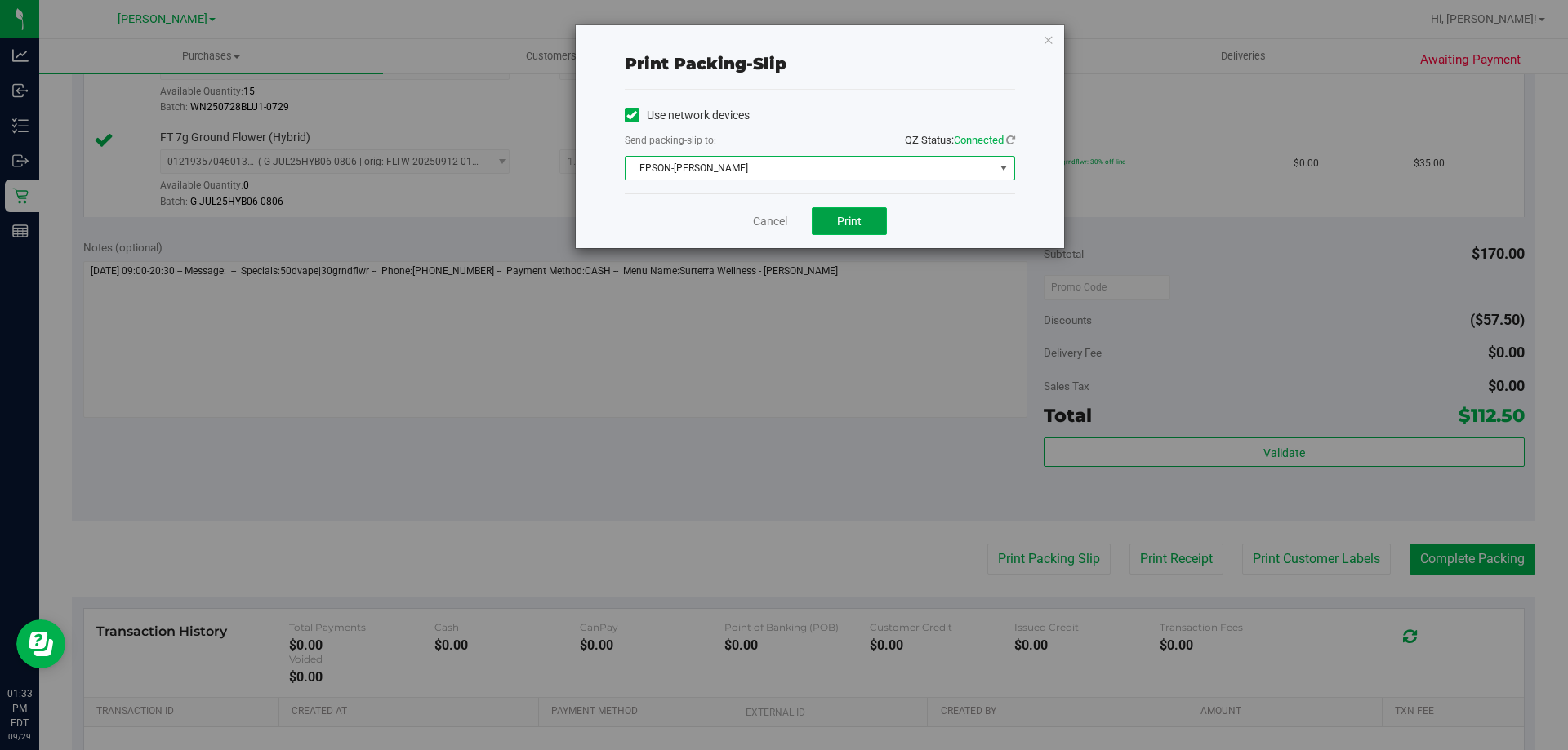
click at [861, 217] on span "Print" at bounding box center [849, 220] width 24 height 13
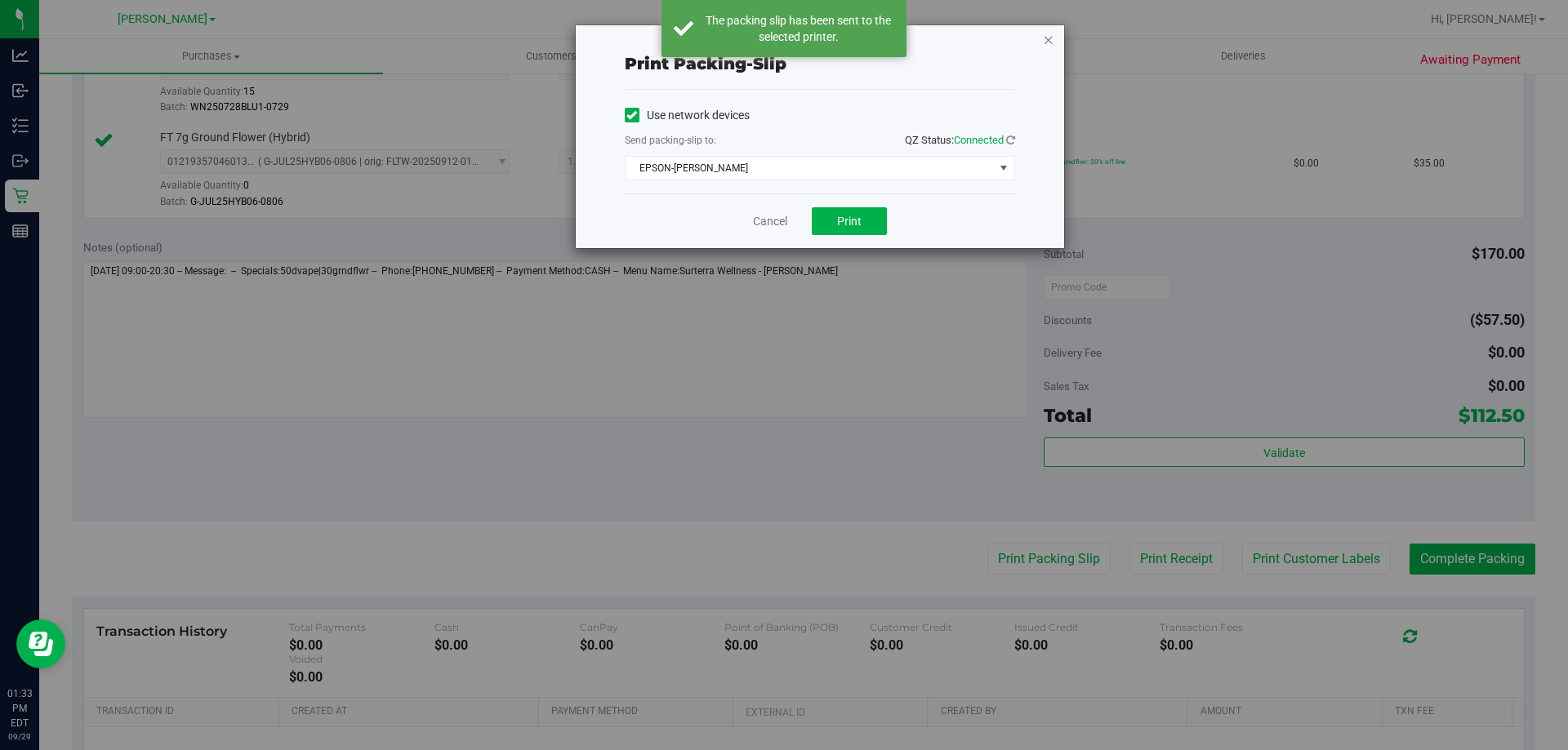
click at [1051, 38] on icon "button" at bounding box center [1048, 39] width 11 height 20
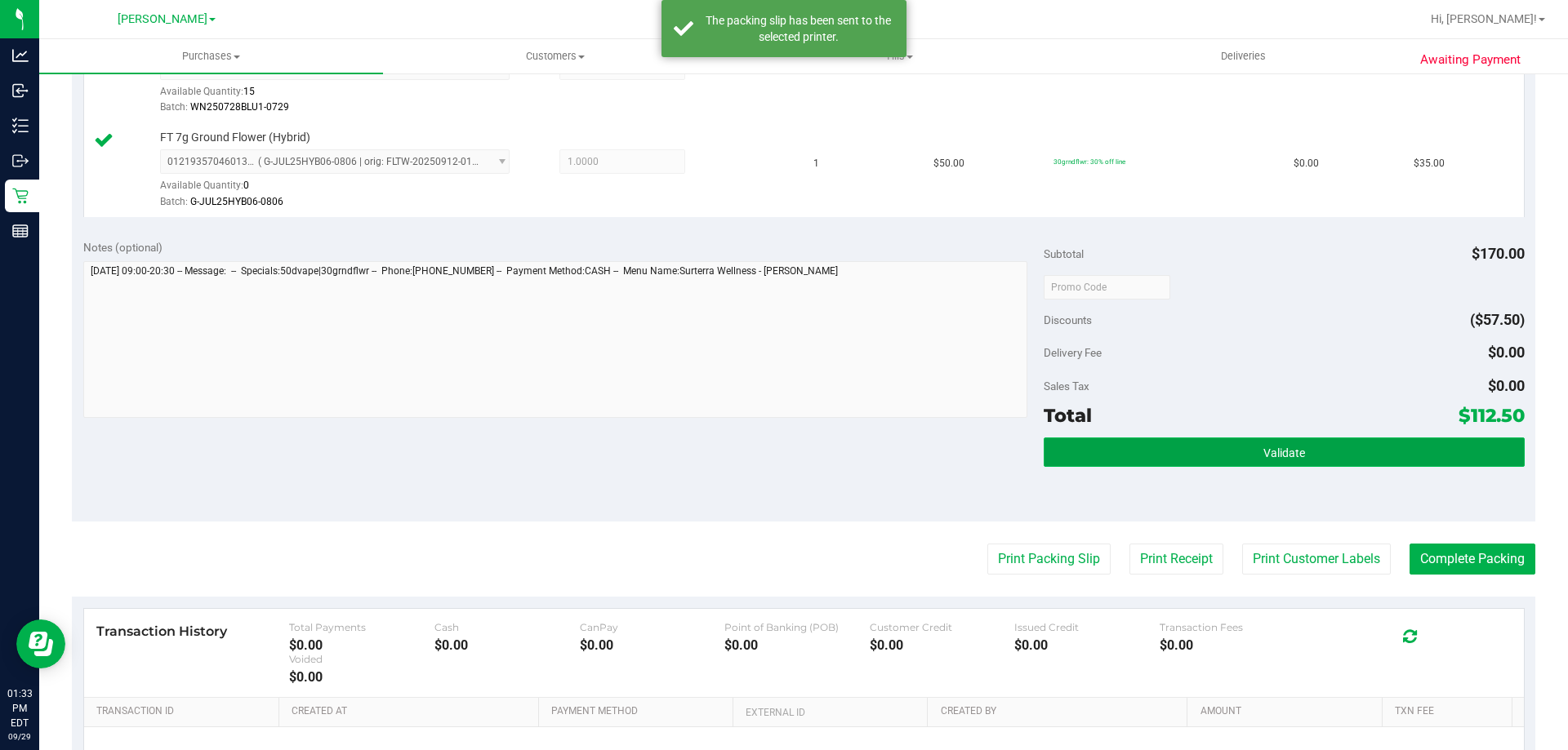
click at [1152, 451] on button "Validate" at bounding box center [1283, 452] width 480 height 29
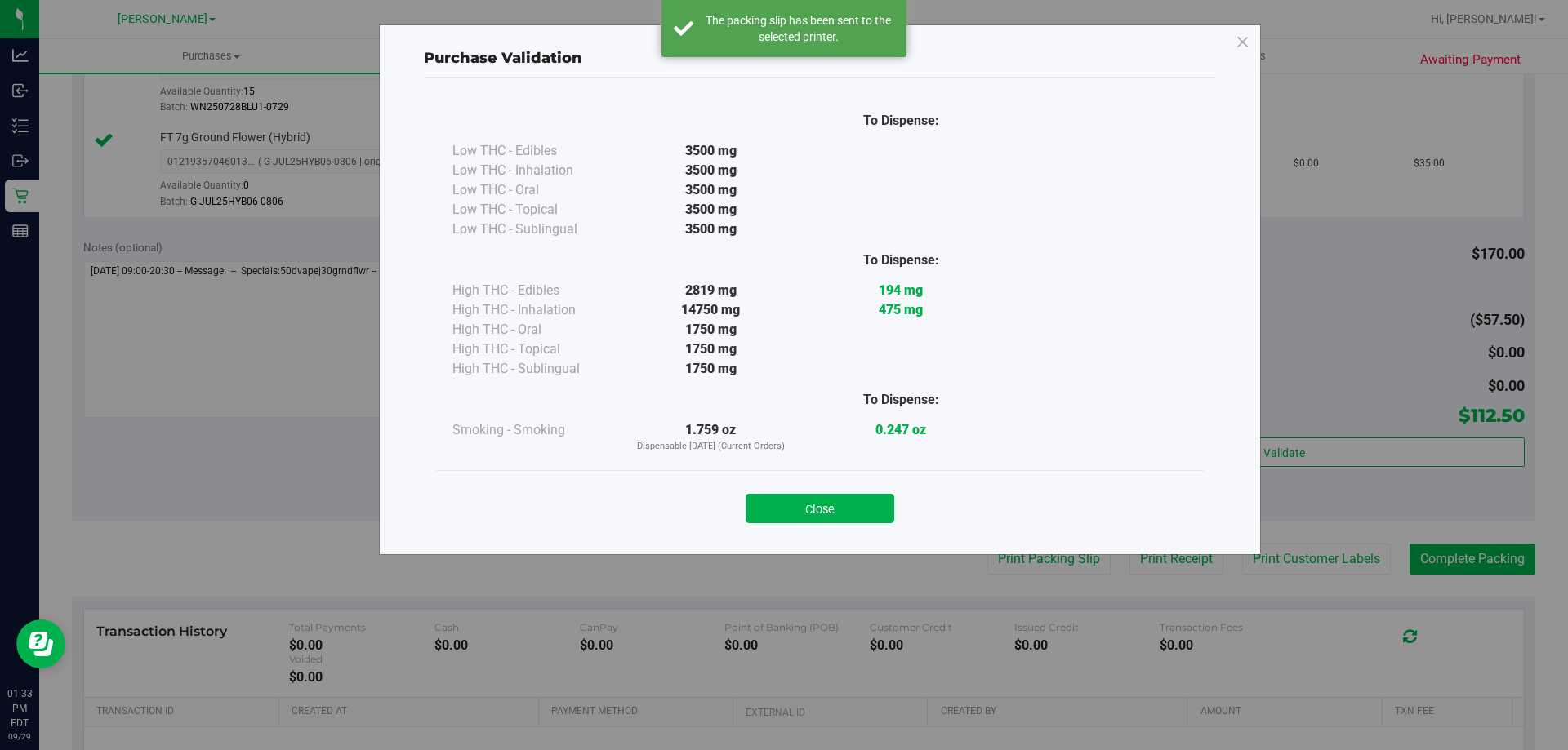
click at [887, 493] on div "Close" at bounding box center [820, 503] width 743 height 41
click at [877, 504] on button "Close" at bounding box center [819, 509] width 149 height 29
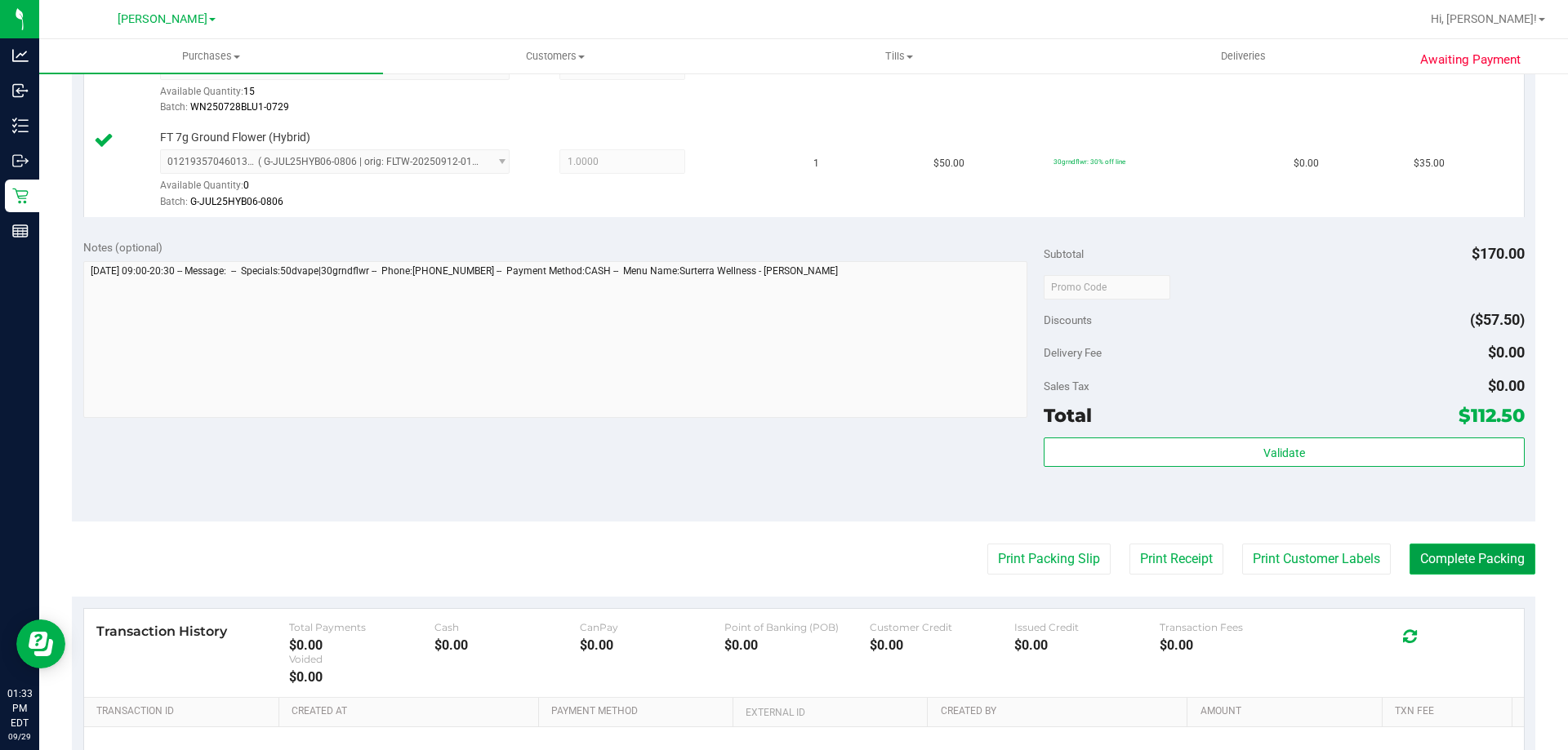
click at [1413, 558] on button "Complete Packing" at bounding box center [1471, 559] width 125 height 31
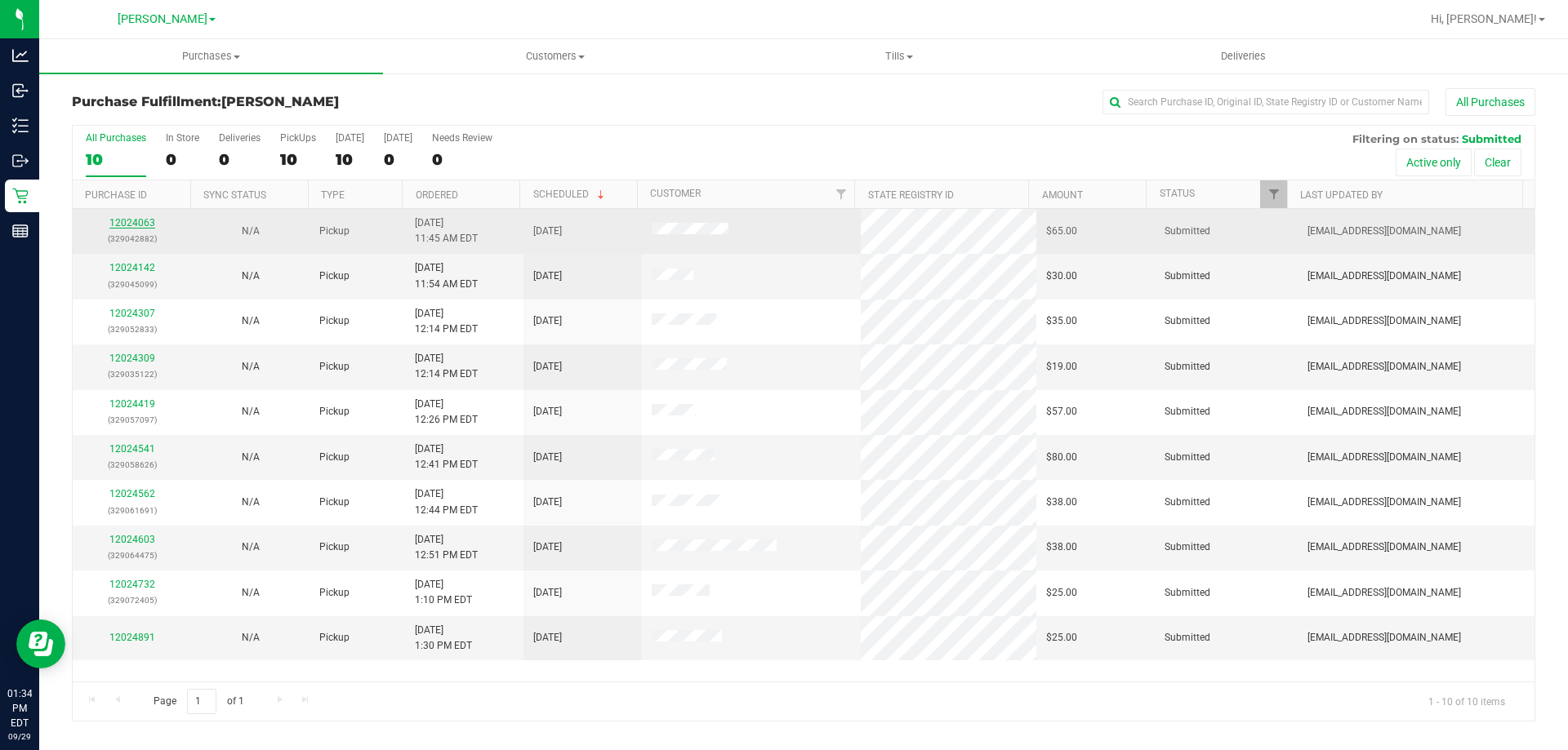
click at [143, 223] on link "12024063" at bounding box center [132, 222] width 46 height 11
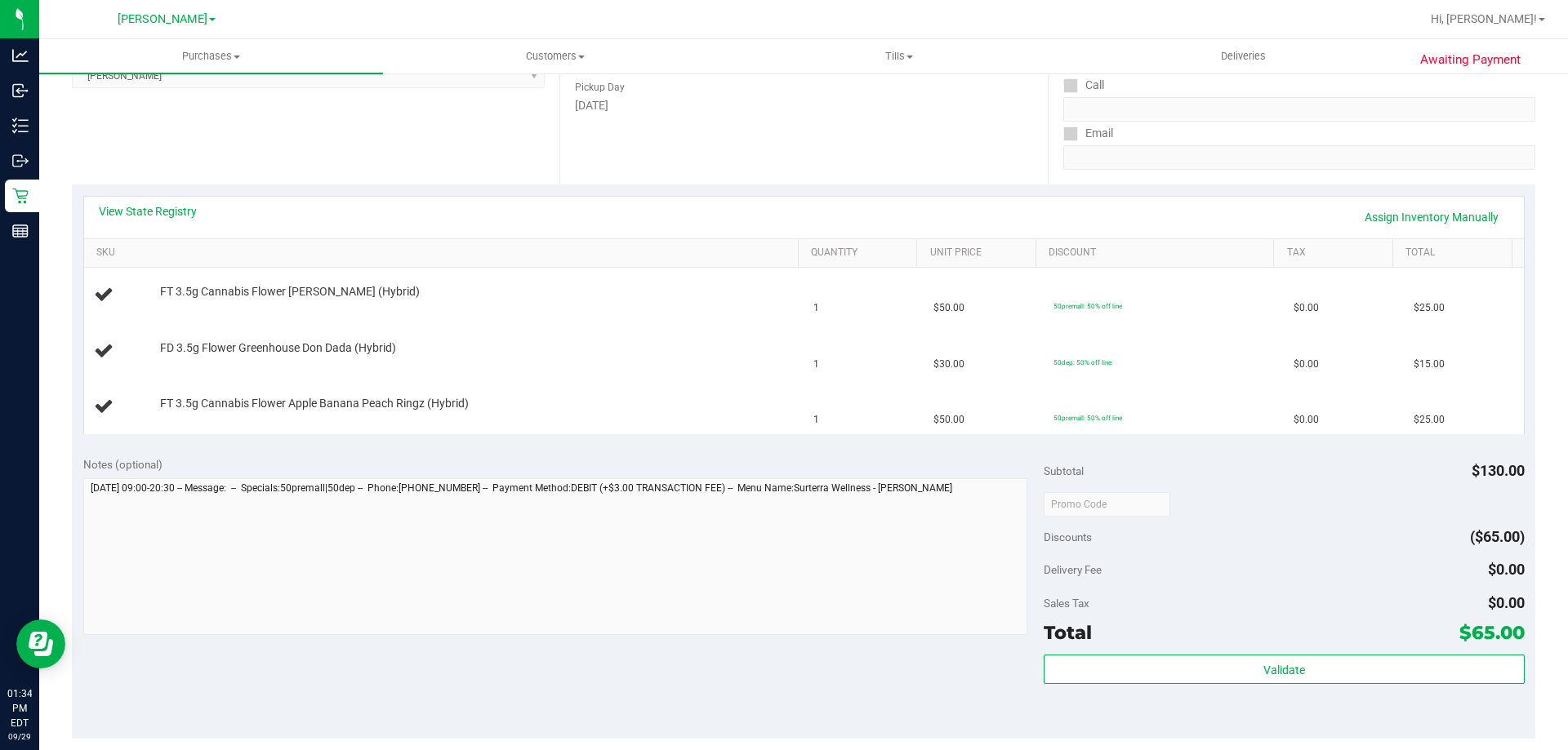
scroll to position [272, 0]
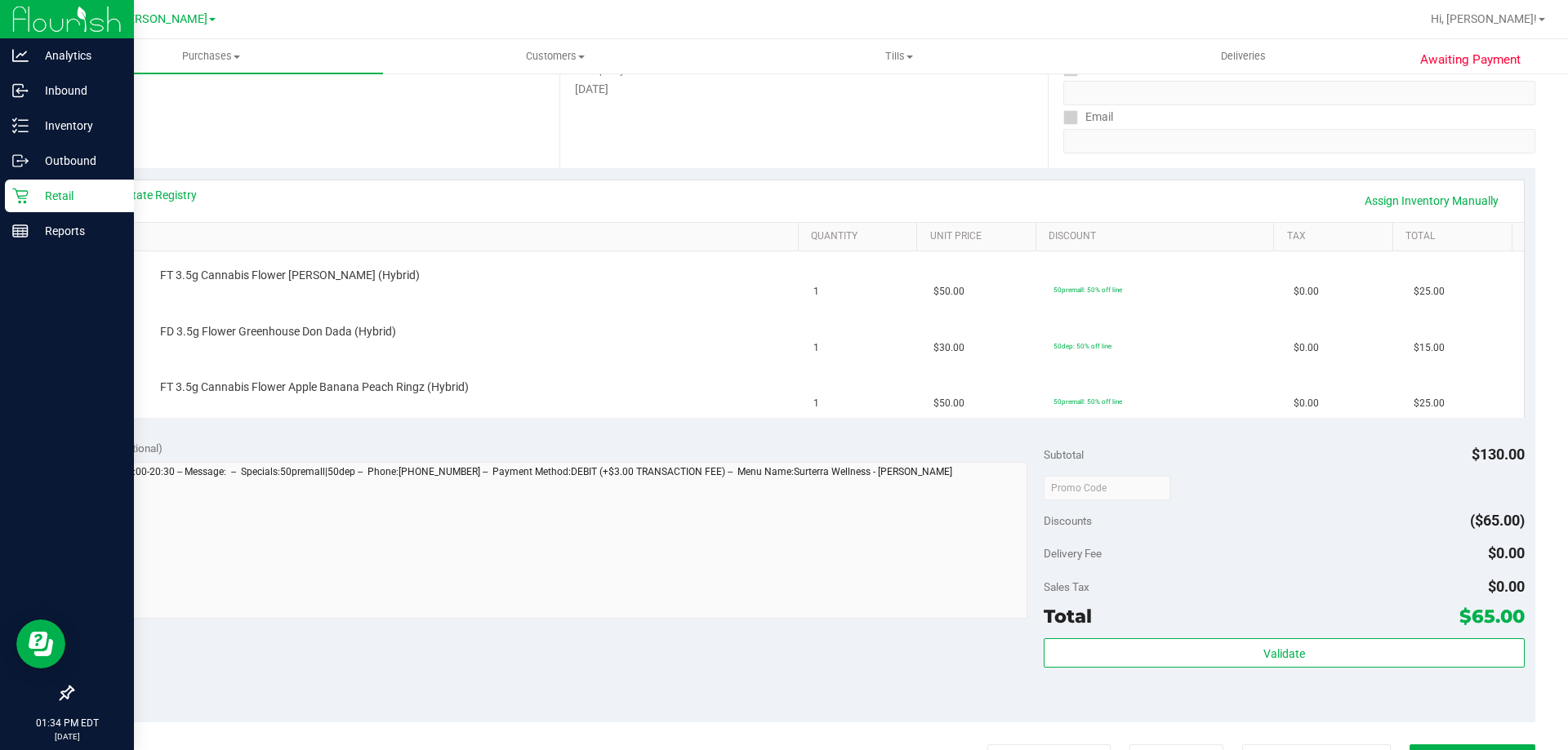
click at [30, 198] on p "Retail" at bounding box center [77, 195] width 98 height 20
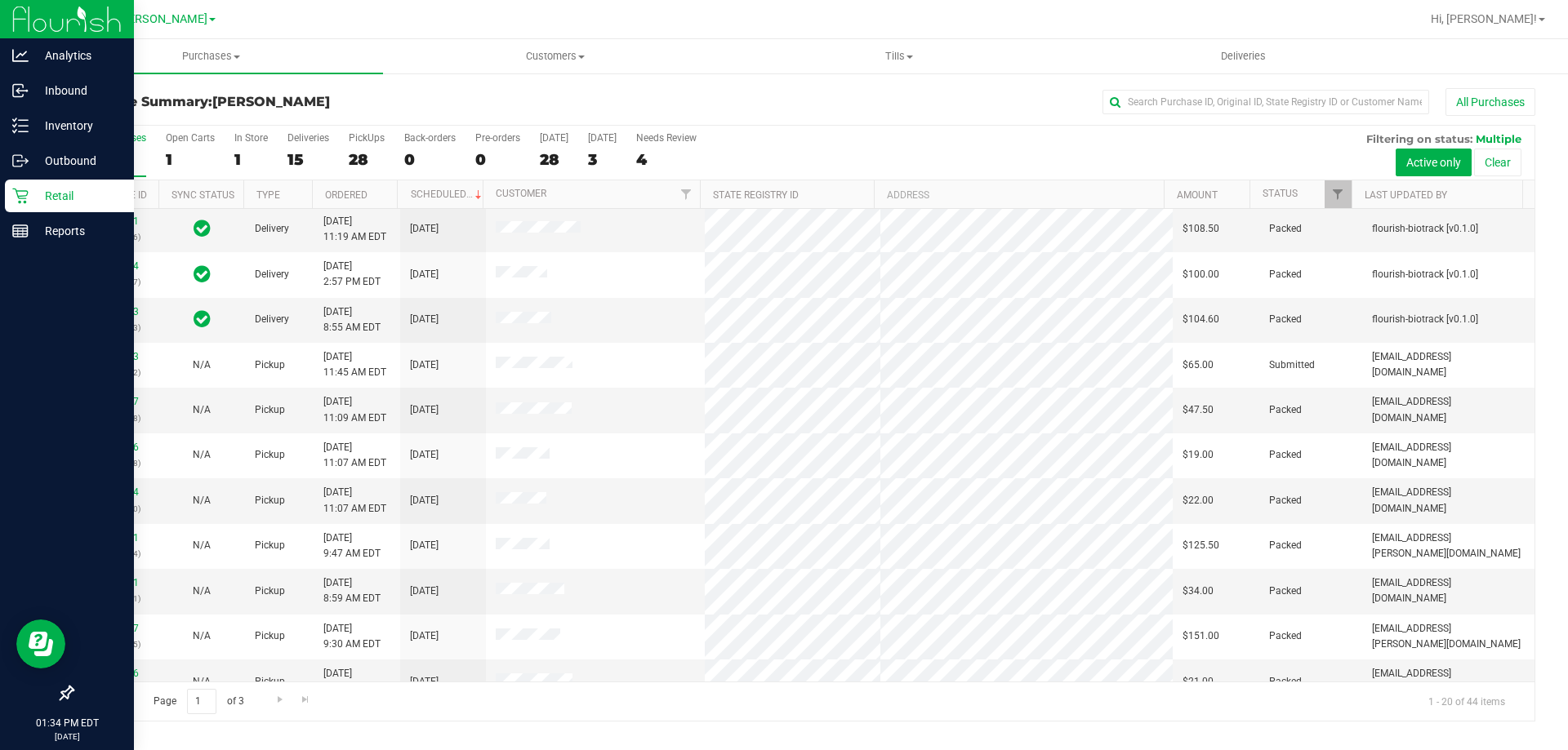
scroll to position [431, 0]
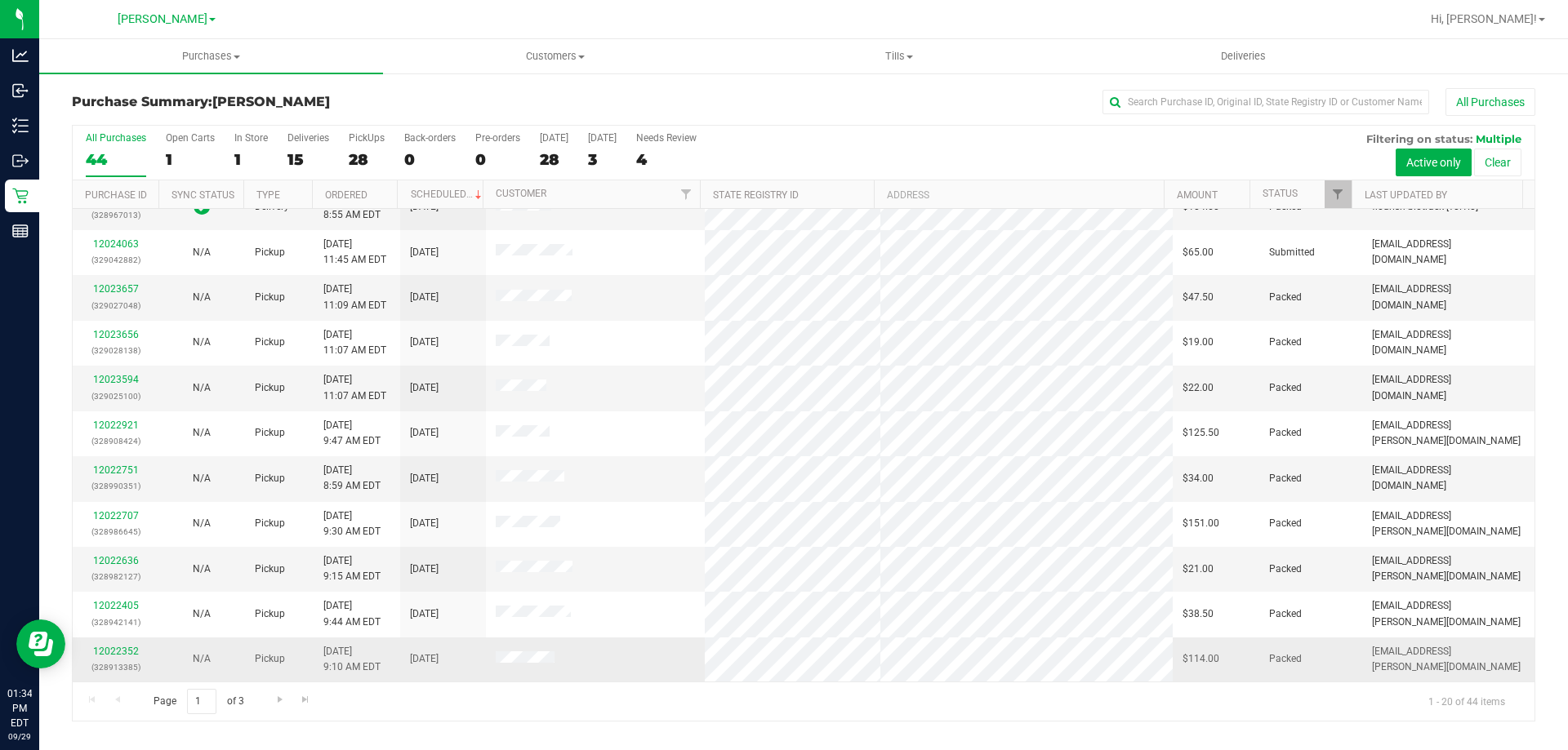
click at [270, 677] on td "Pickup" at bounding box center [278, 659] width 68 height 44
click at [277, 699] on span "Go to the next page" at bounding box center [279, 699] width 13 height 13
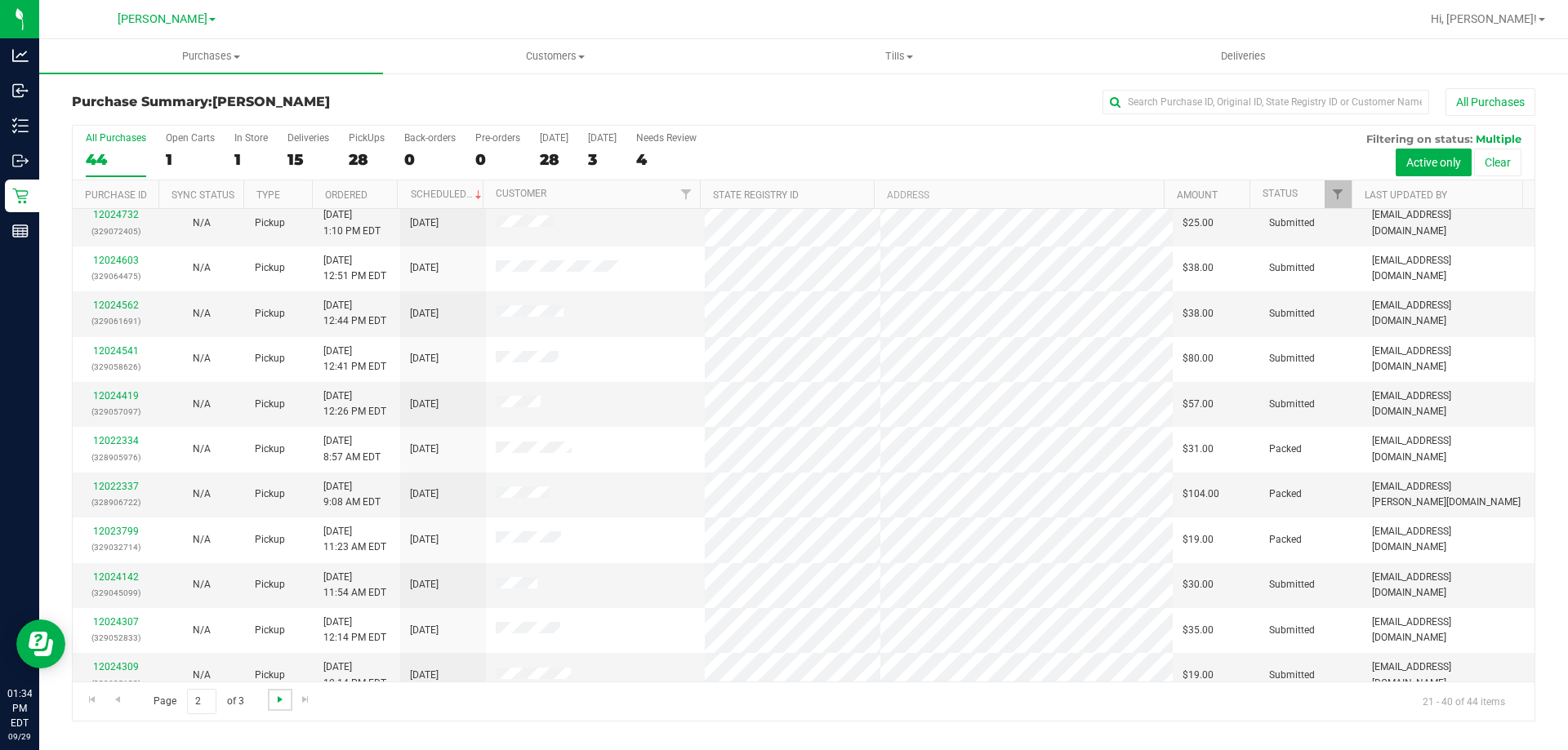
scroll to position [0, 0]
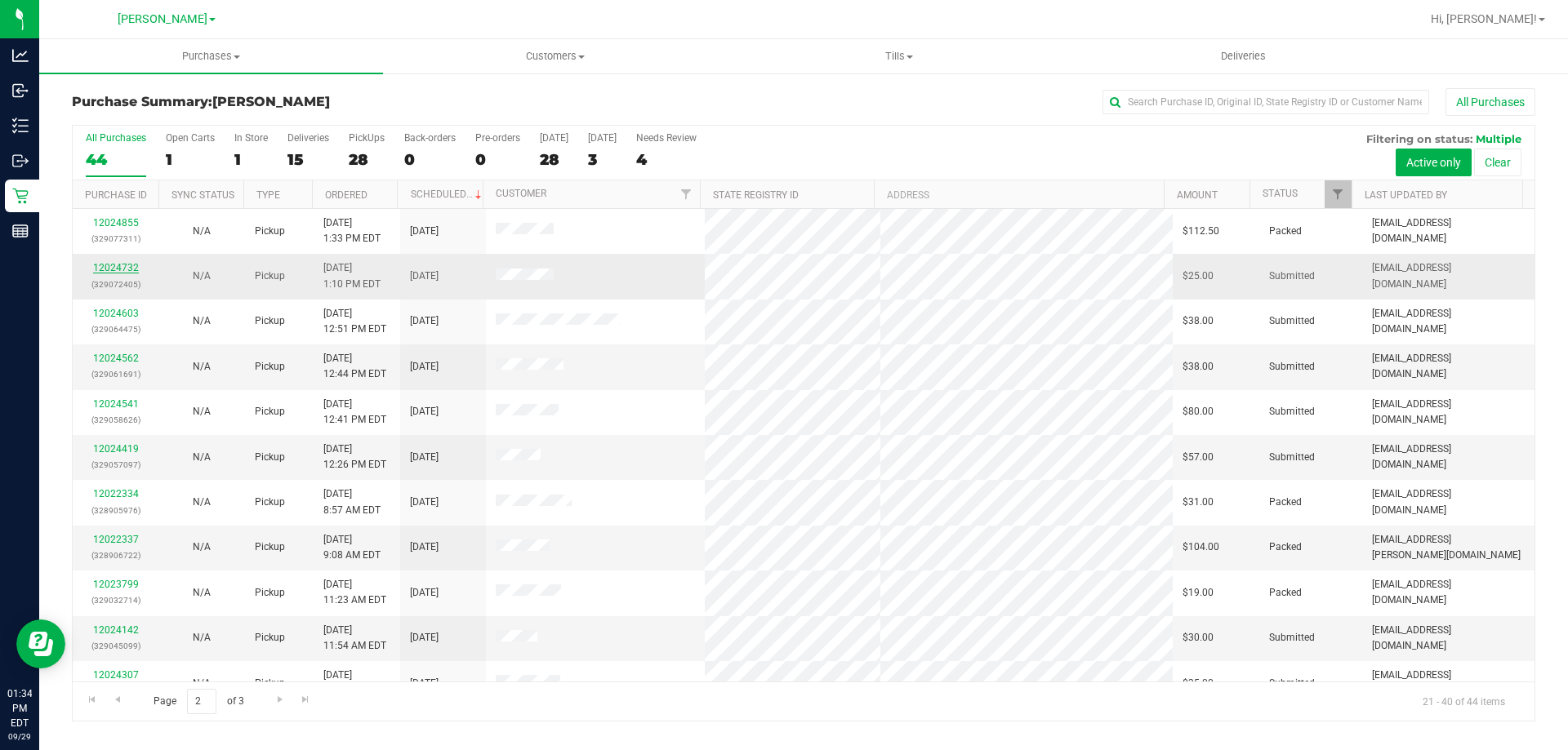
click at [129, 269] on link "12024732" at bounding box center [116, 267] width 46 height 11
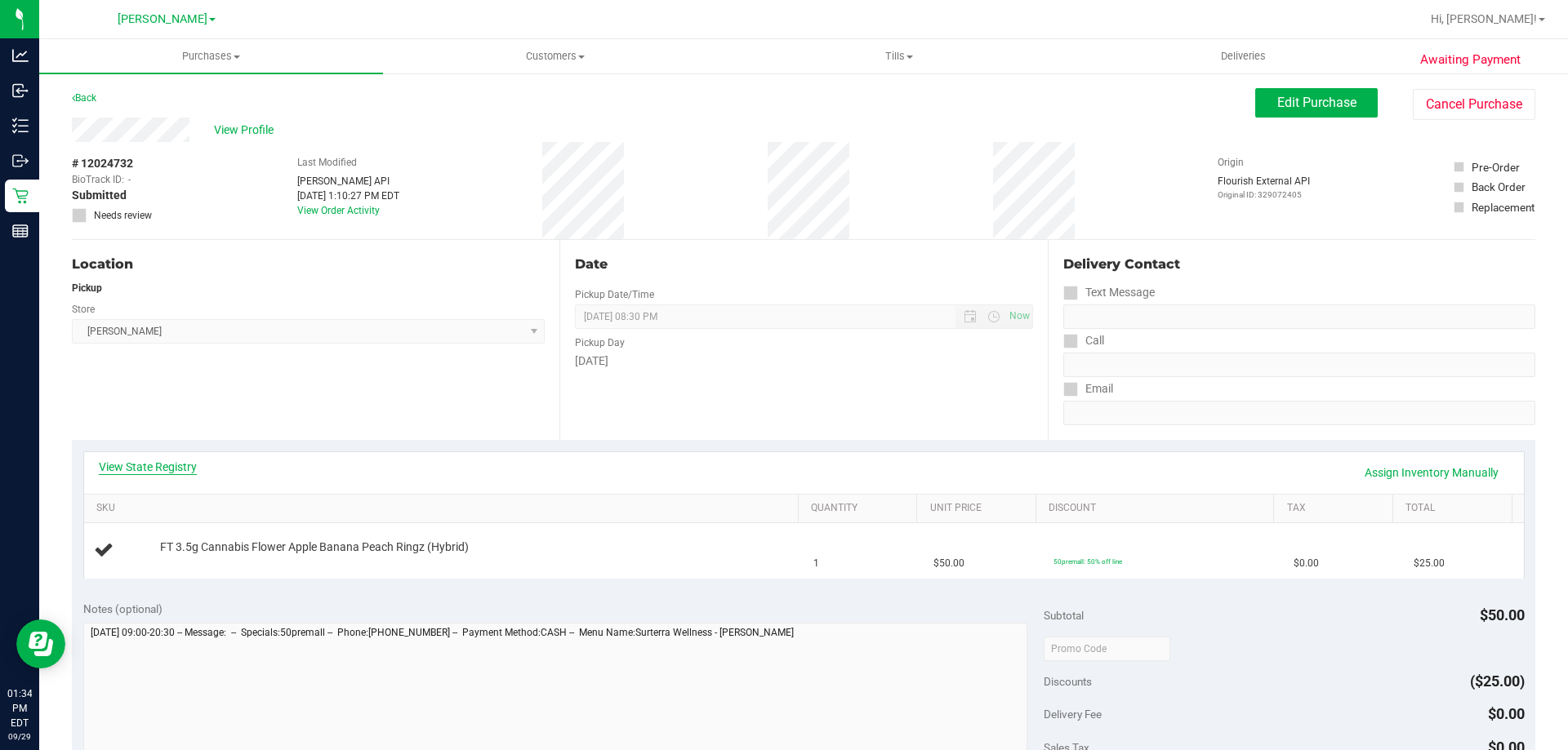
click at [183, 468] on link "View State Registry" at bounding box center [147, 467] width 98 height 16
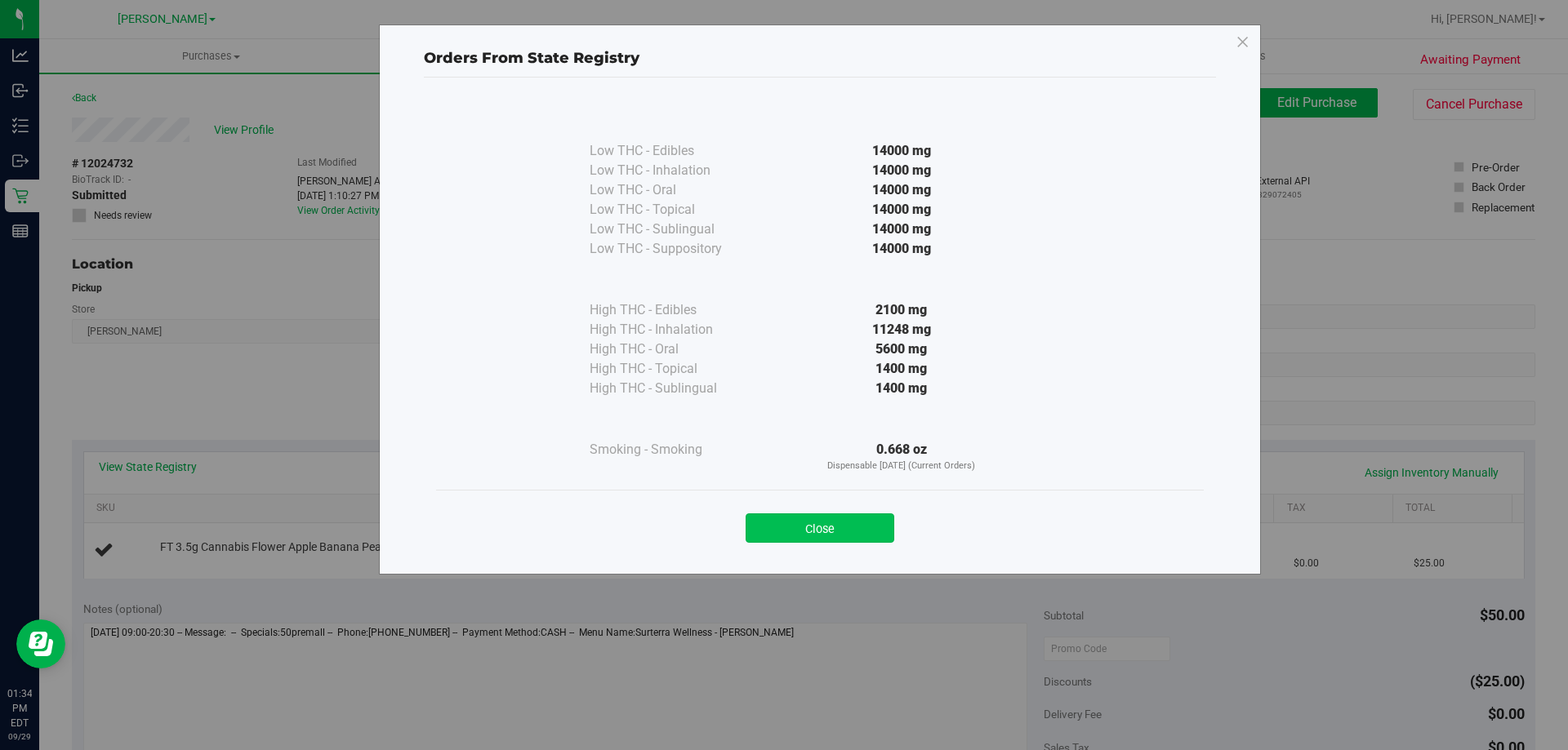
click at [802, 539] on button "Close" at bounding box center [819, 528] width 149 height 29
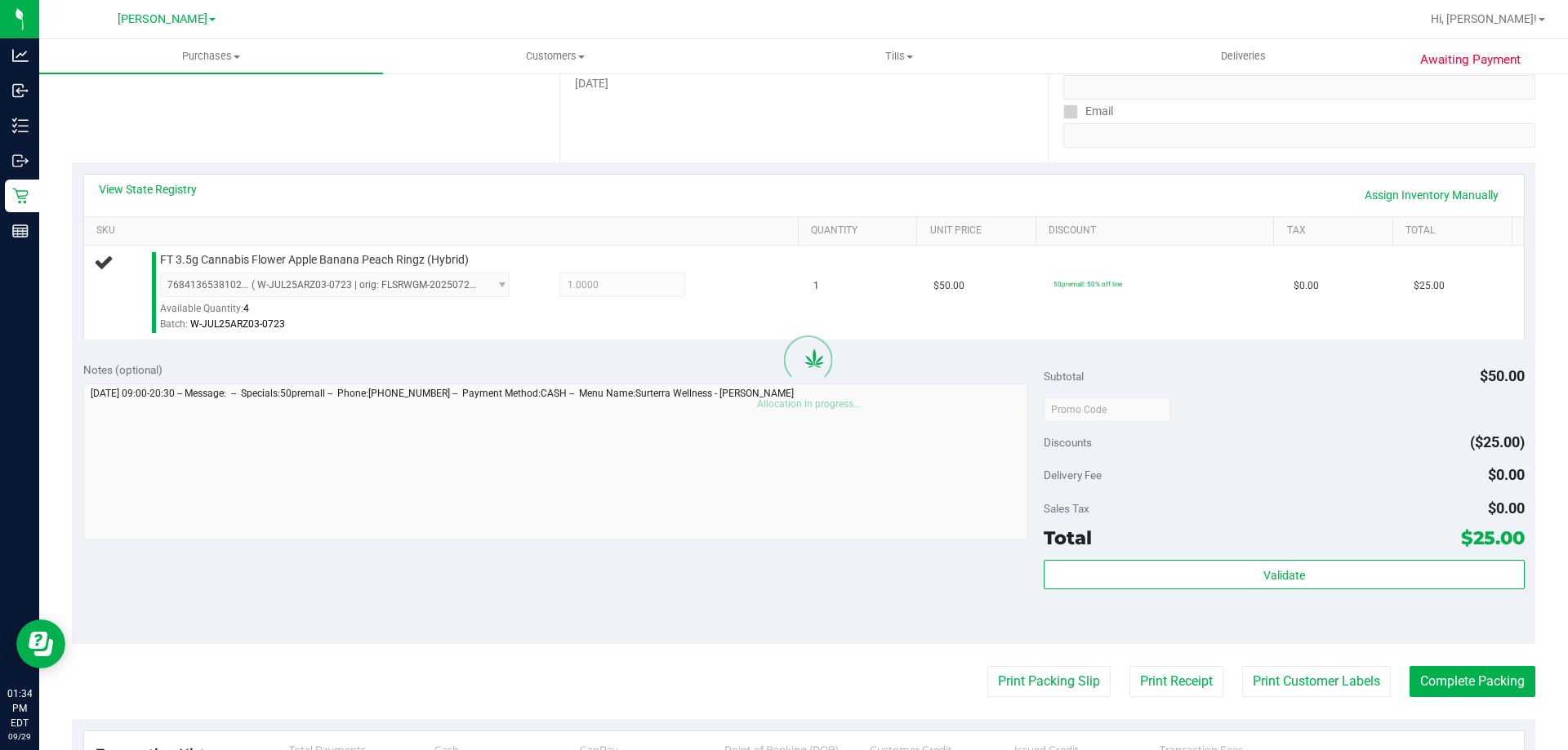
scroll to position [416, 0]
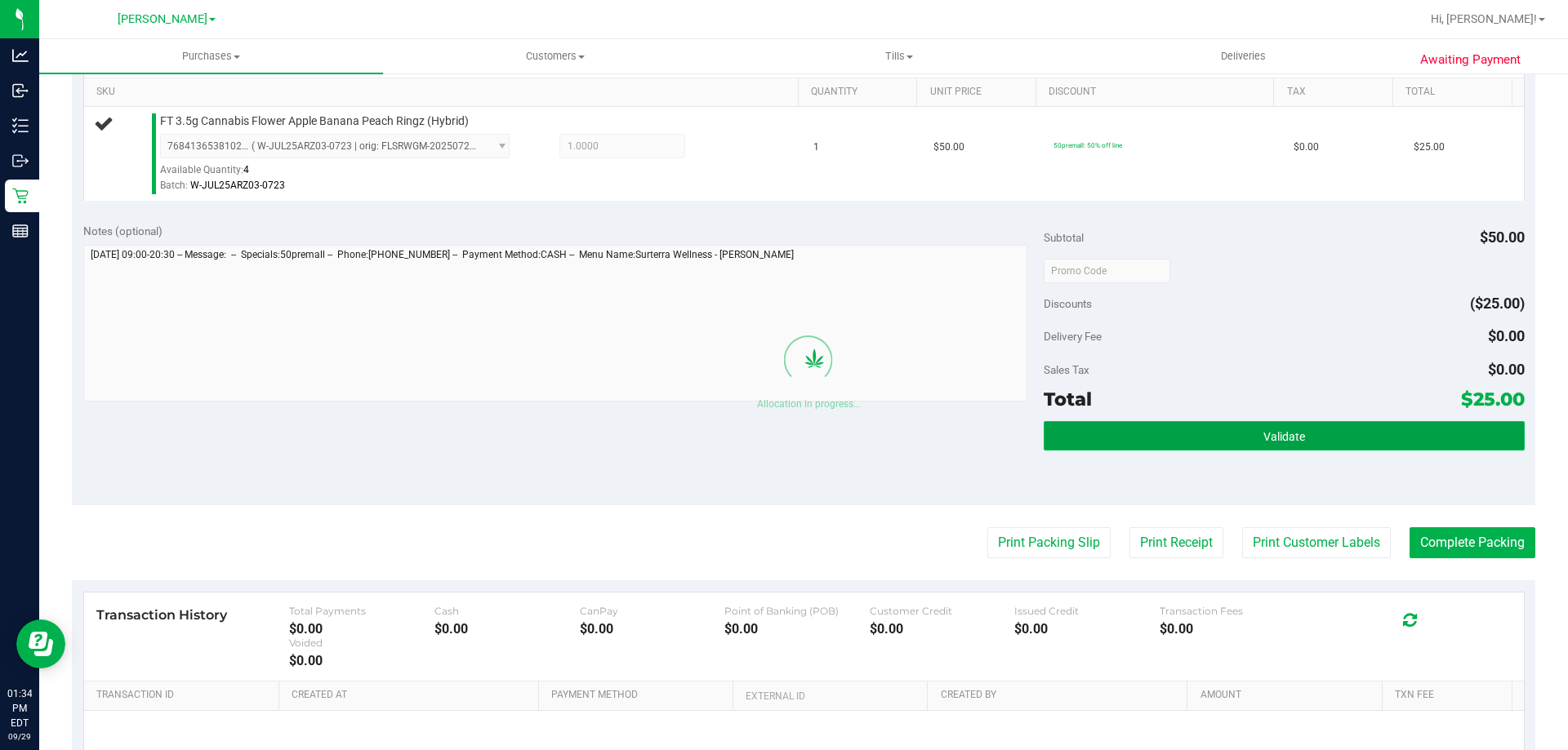
click at [1307, 449] on button "Validate" at bounding box center [1283, 435] width 480 height 29
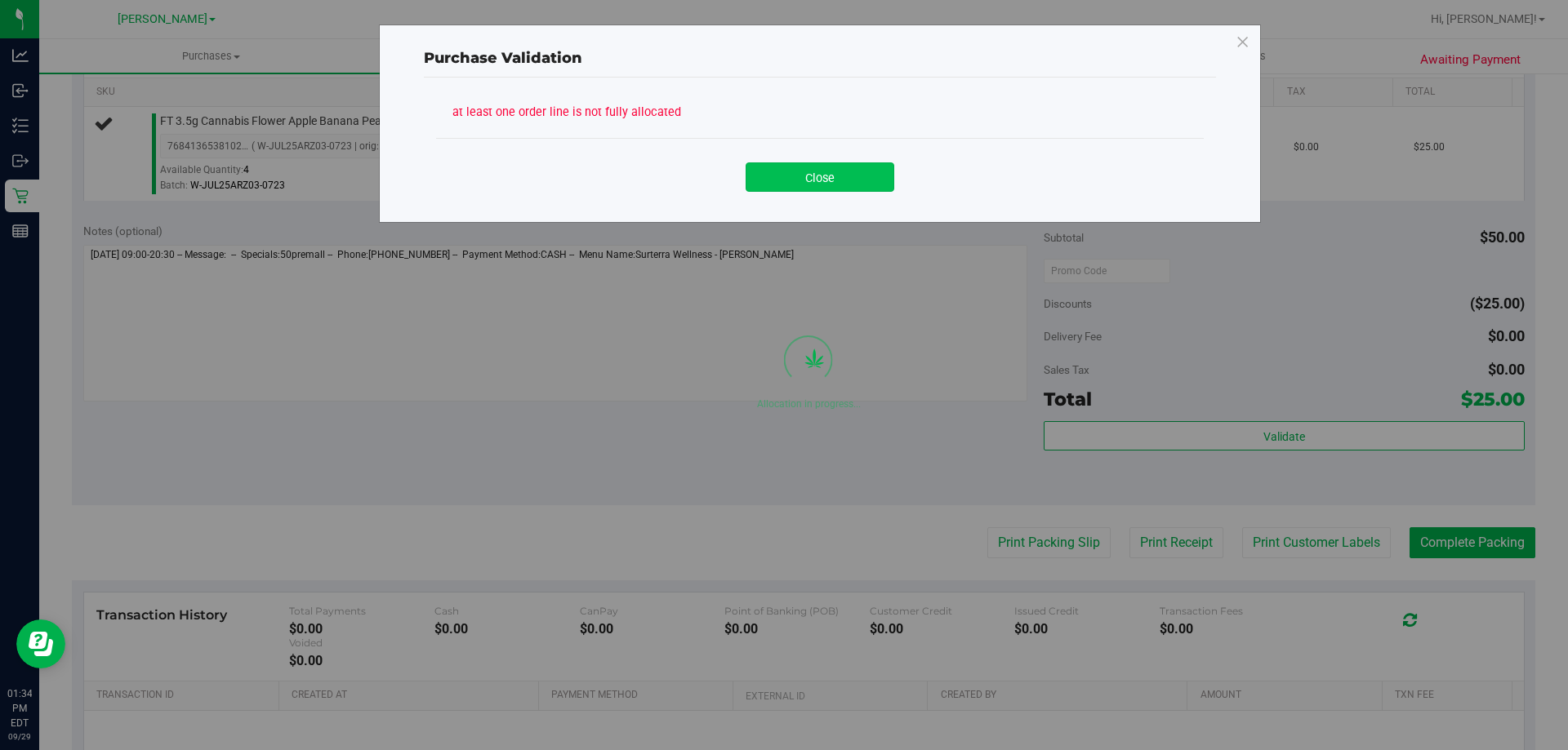
click at [857, 181] on button "Close" at bounding box center [819, 177] width 149 height 29
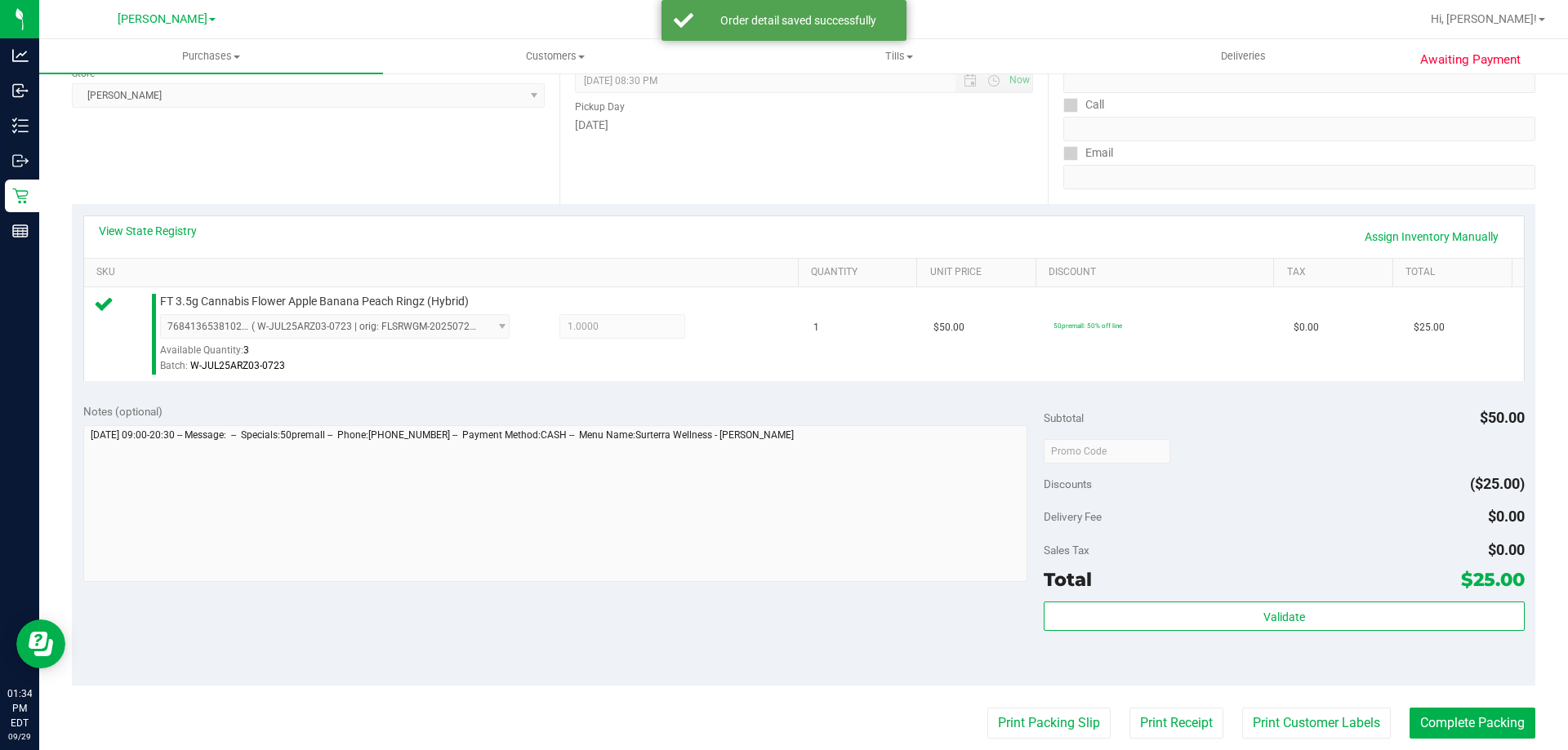
scroll to position [240, 0]
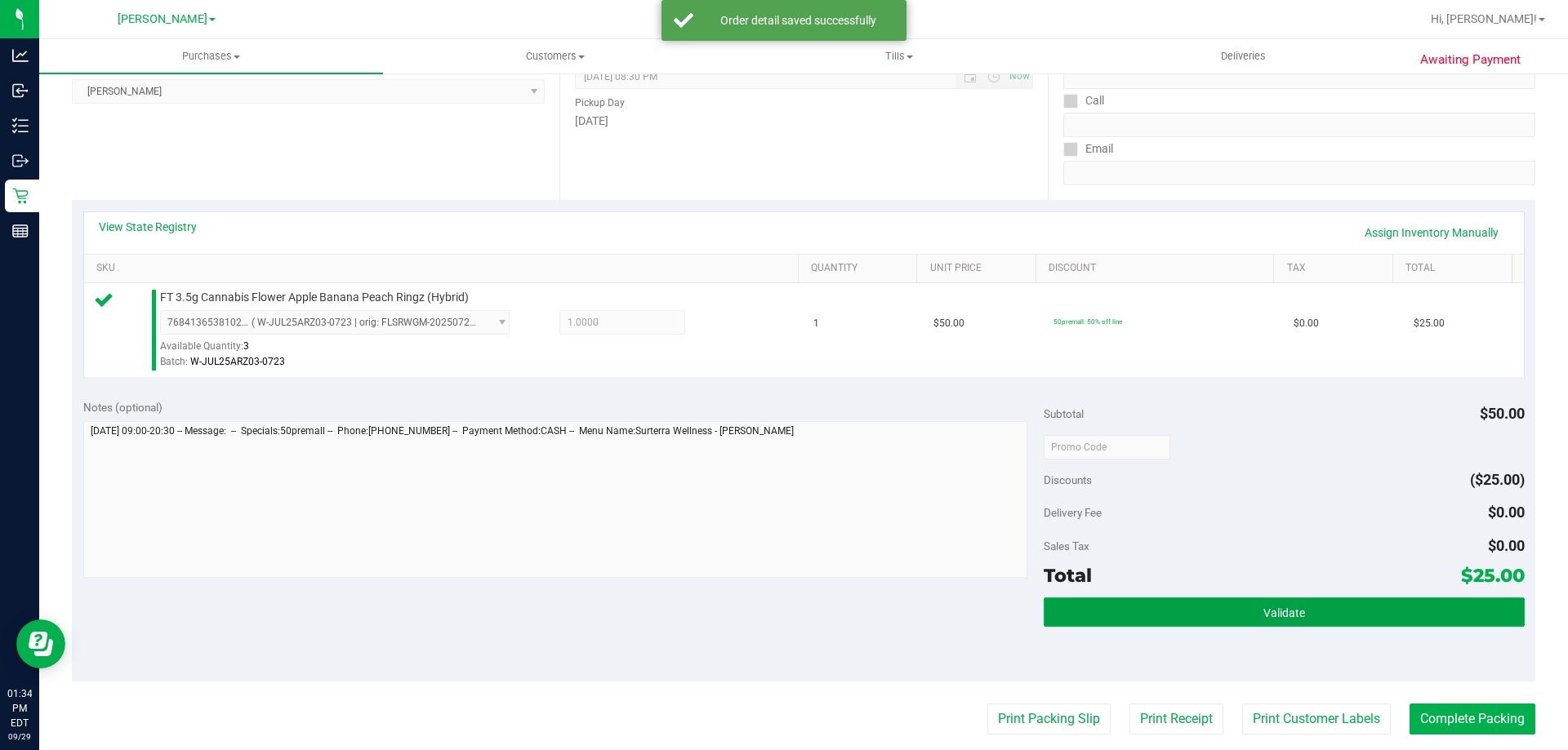
click at [1226, 612] on button "Validate" at bounding box center [1283, 612] width 480 height 29
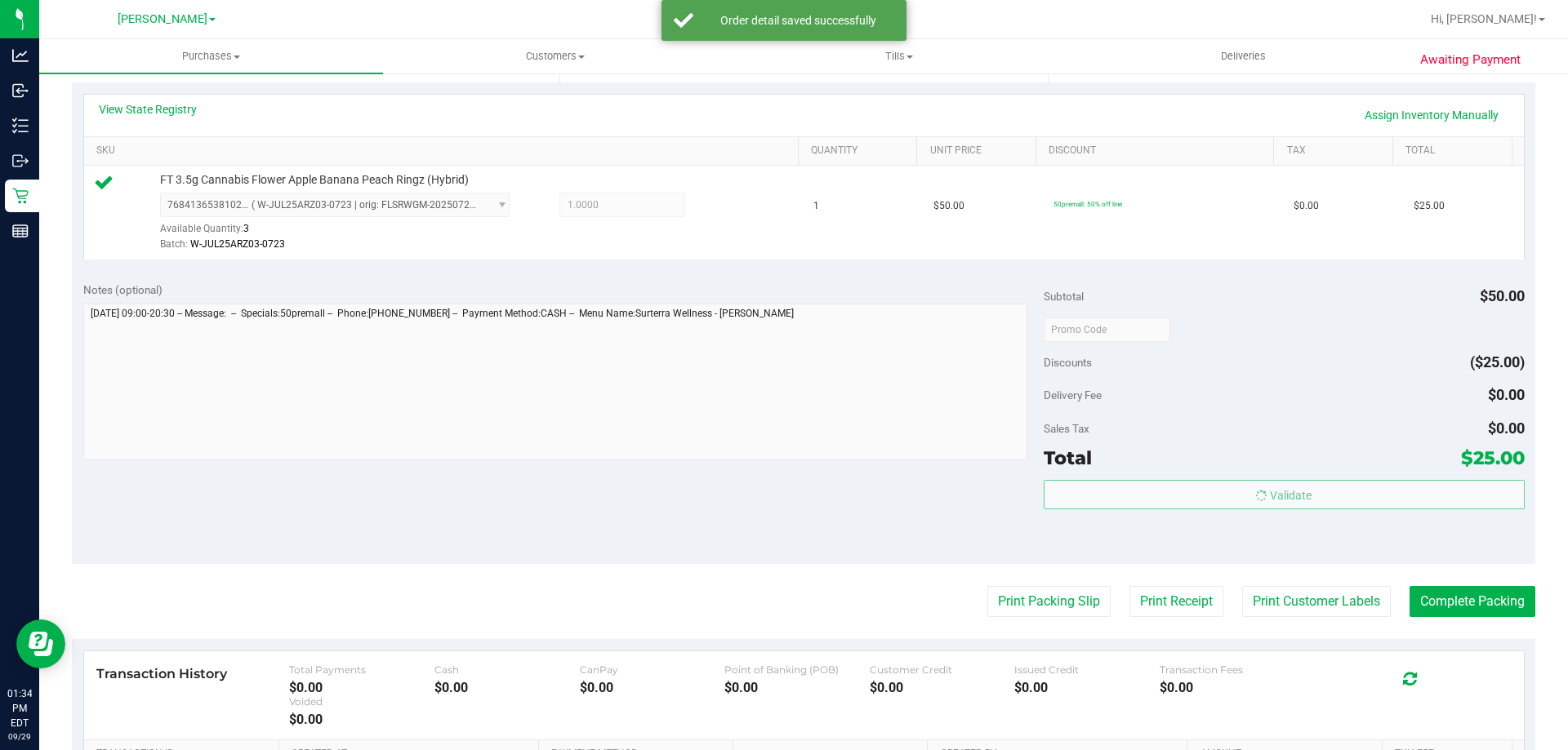
scroll to position [385, 0]
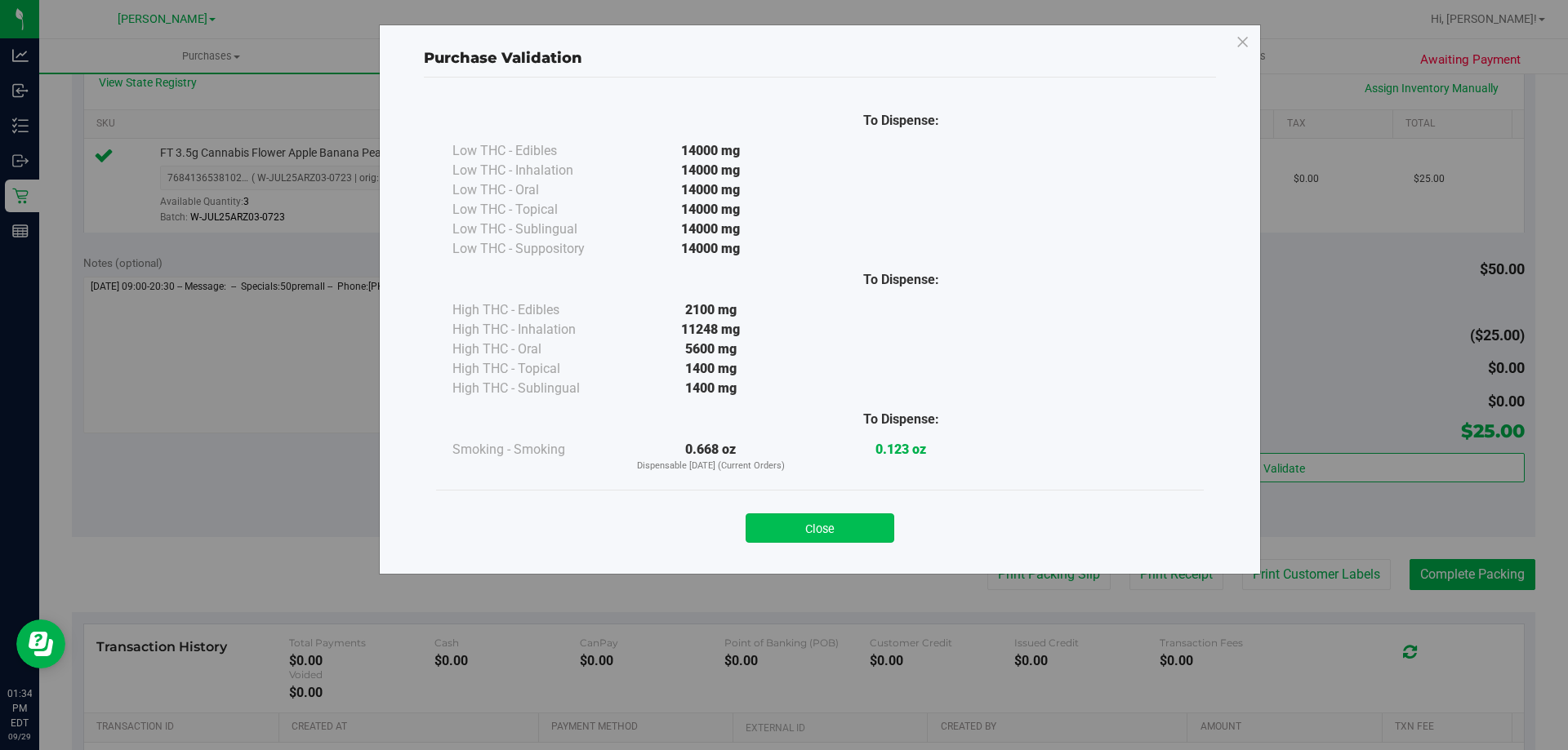
click at [853, 523] on button "Close" at bounding box center [819, 528] width 149 height 29
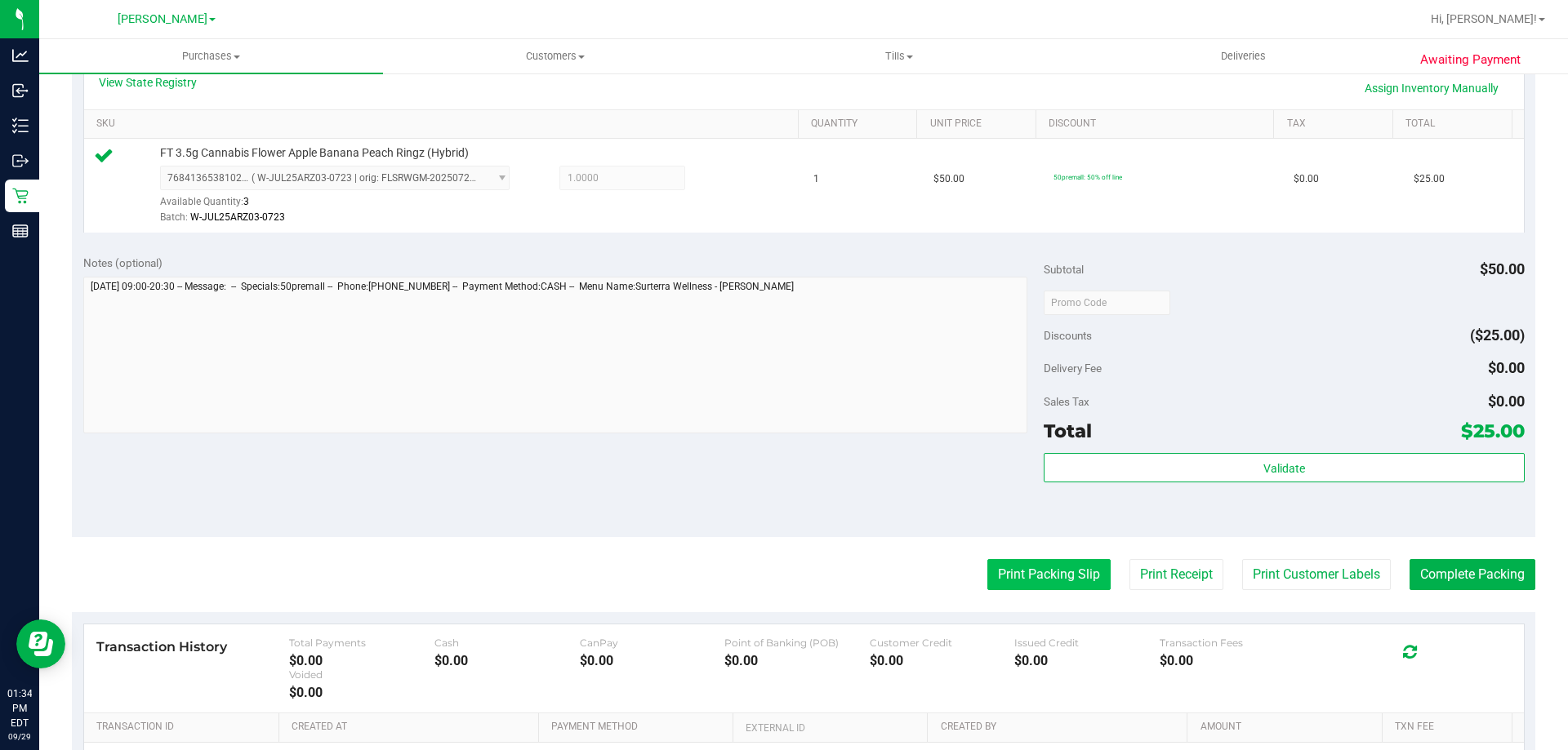
click at [1048, 588] on button "Print Packing Slip" at bounding box center [1049, 575] width 124 height 31
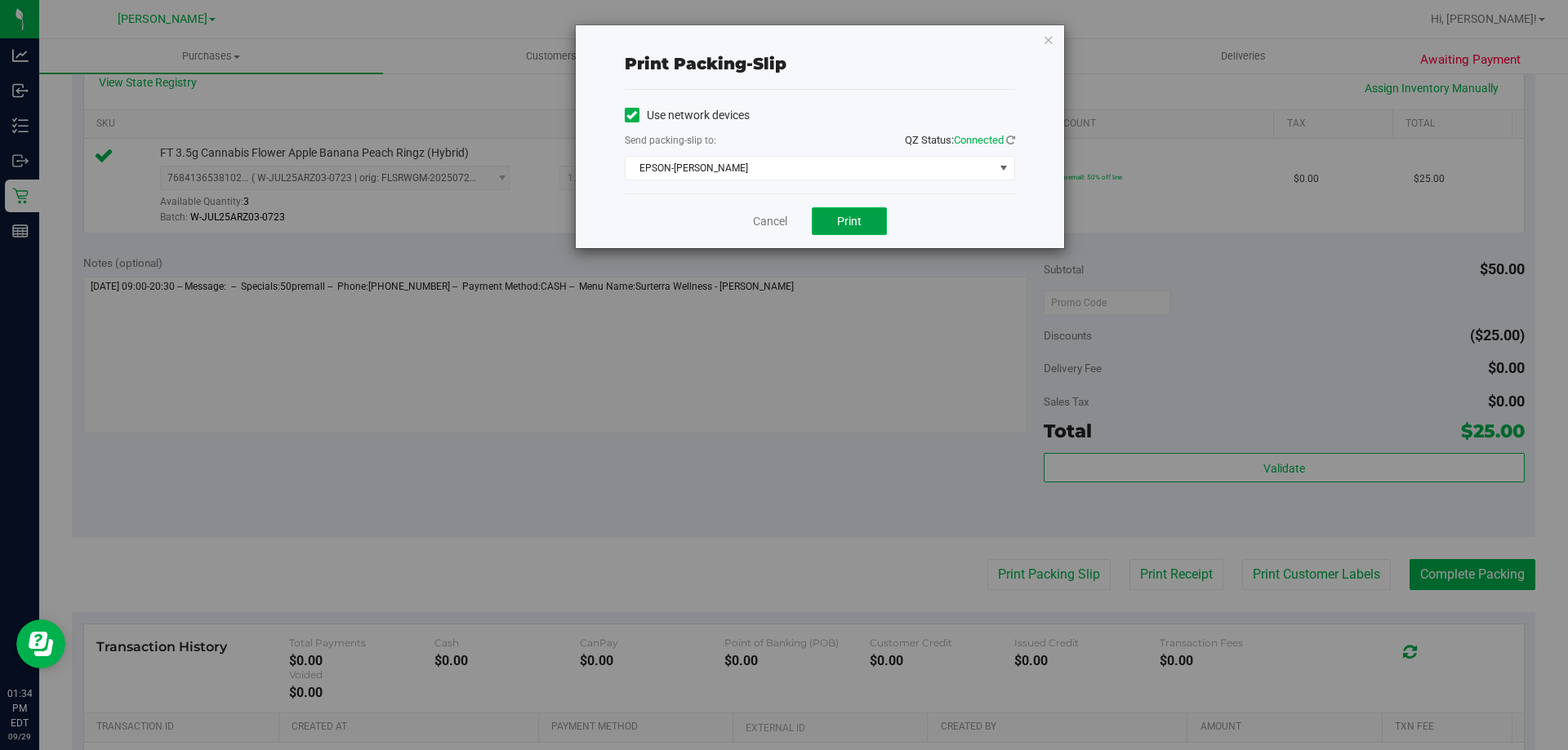
click at [857, 232] on button "Print" at bounding box center [849, 221] width 75 height 28
click at [772, 214] on link "Cancel" at bounding box center [770, 222] width 35 height 17
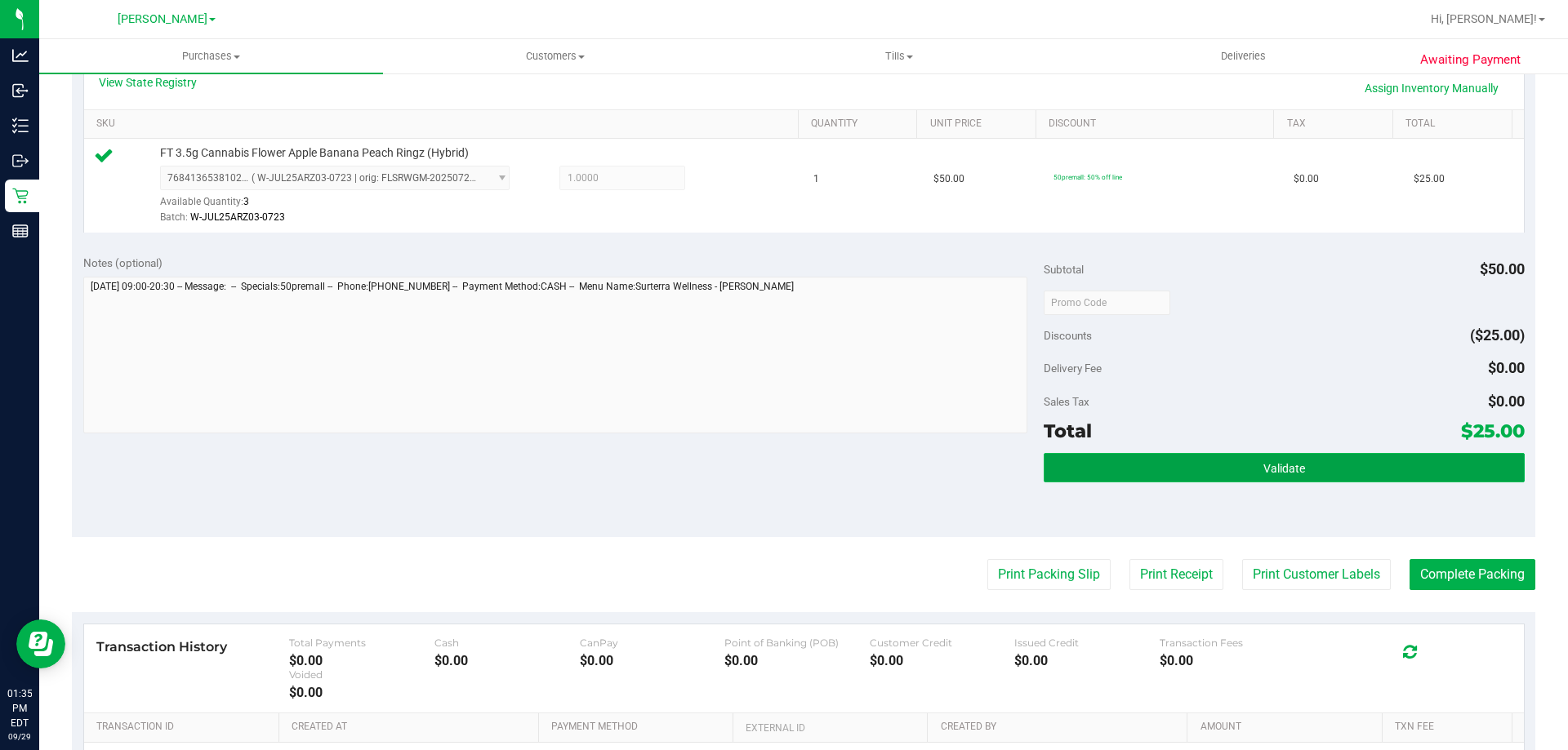
click at [1329, 464] on button "Validate" at bounding box center [1283, 467] width 480 height 29
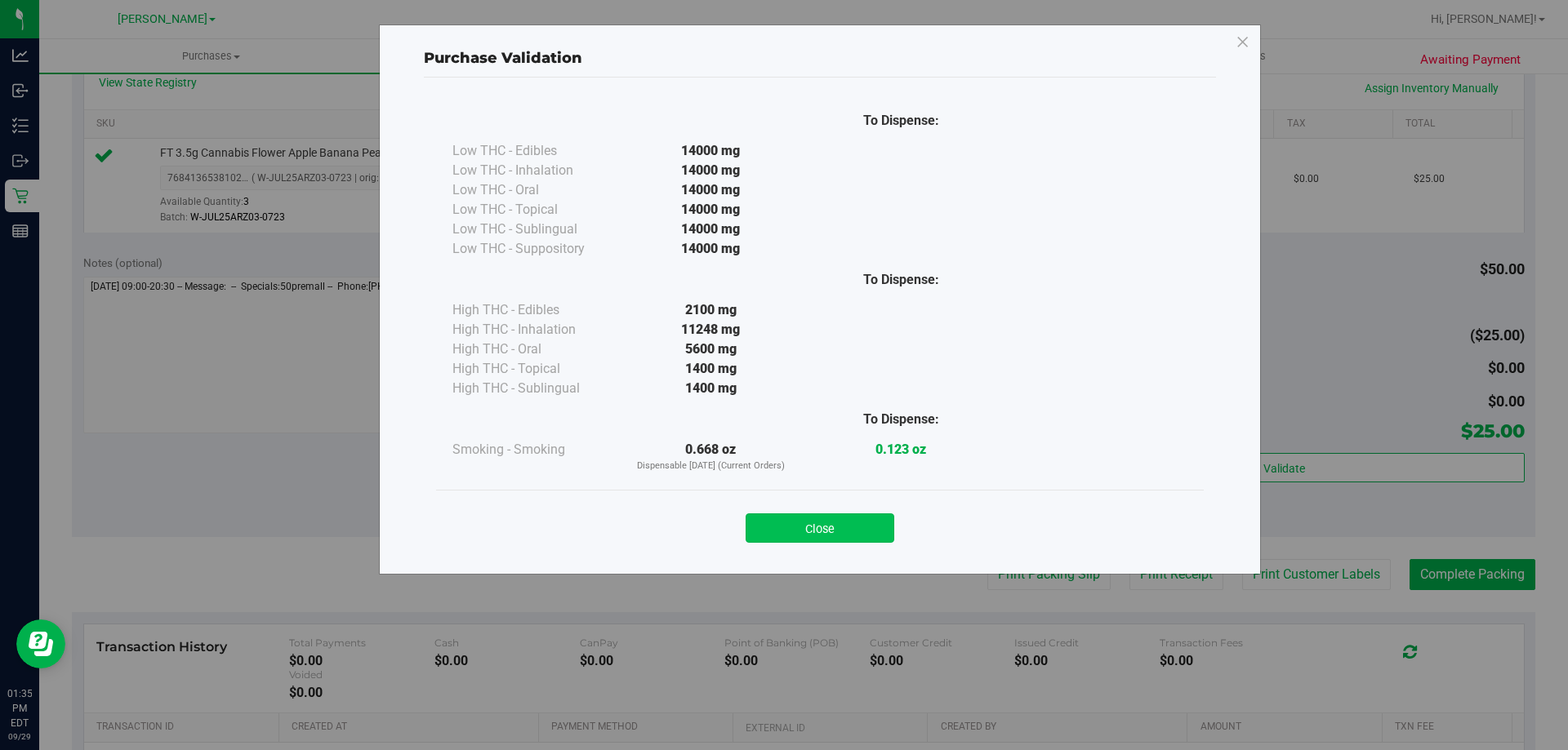
click at [881, 527] on button "Close" at bounding box center [819, 528] width 149 height 29
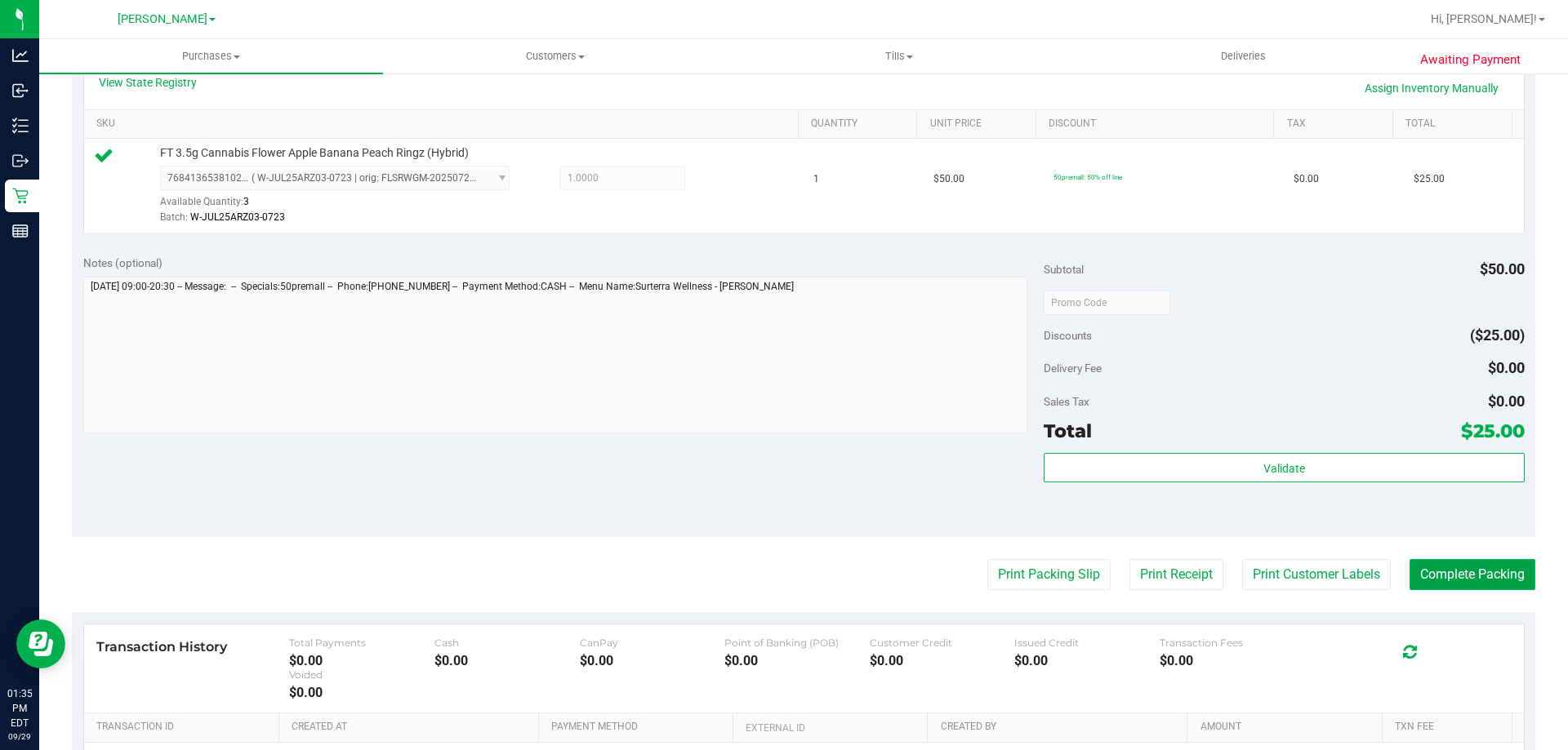
click at [1490, 573] on button "Complete Packing" at bounding box center [1471, 575] width 125 height 31
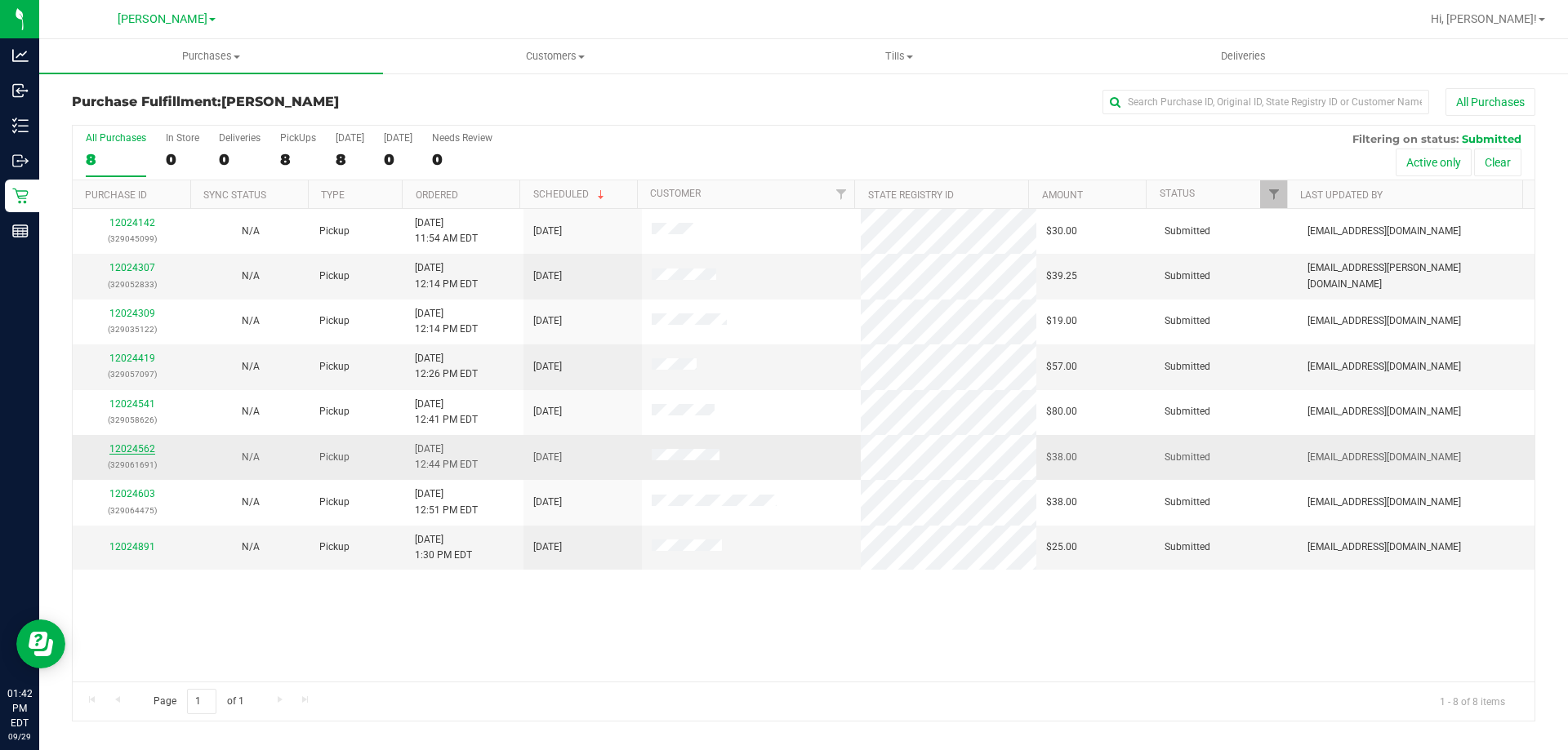
click at [147, 449] on link "12024562" at bounding box center [132, 448] width 46 height 11
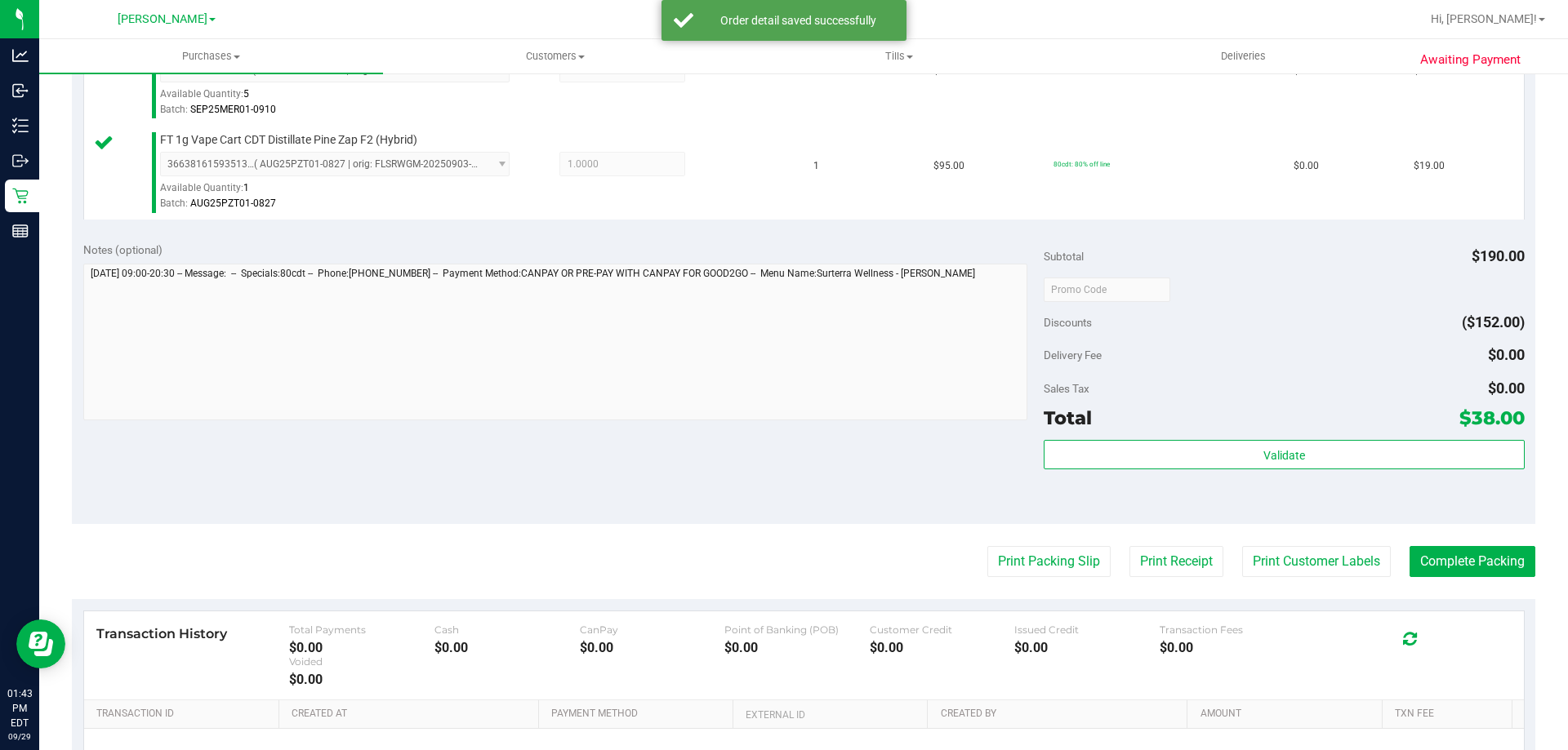
scroll to position [509, 0]
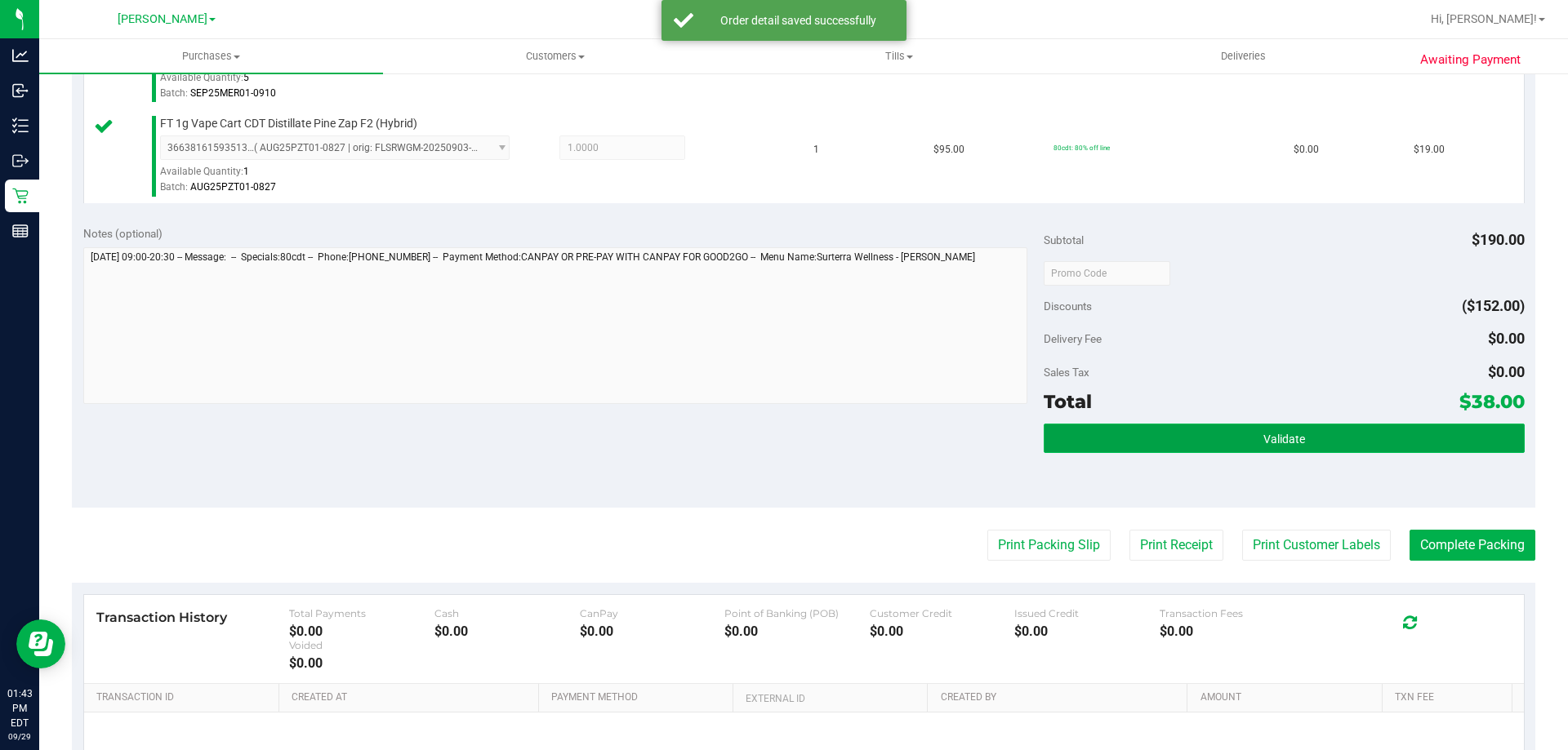
click at [1313, 433] on button "Validate" at bounding box center [1283, 438] width 480 height 29
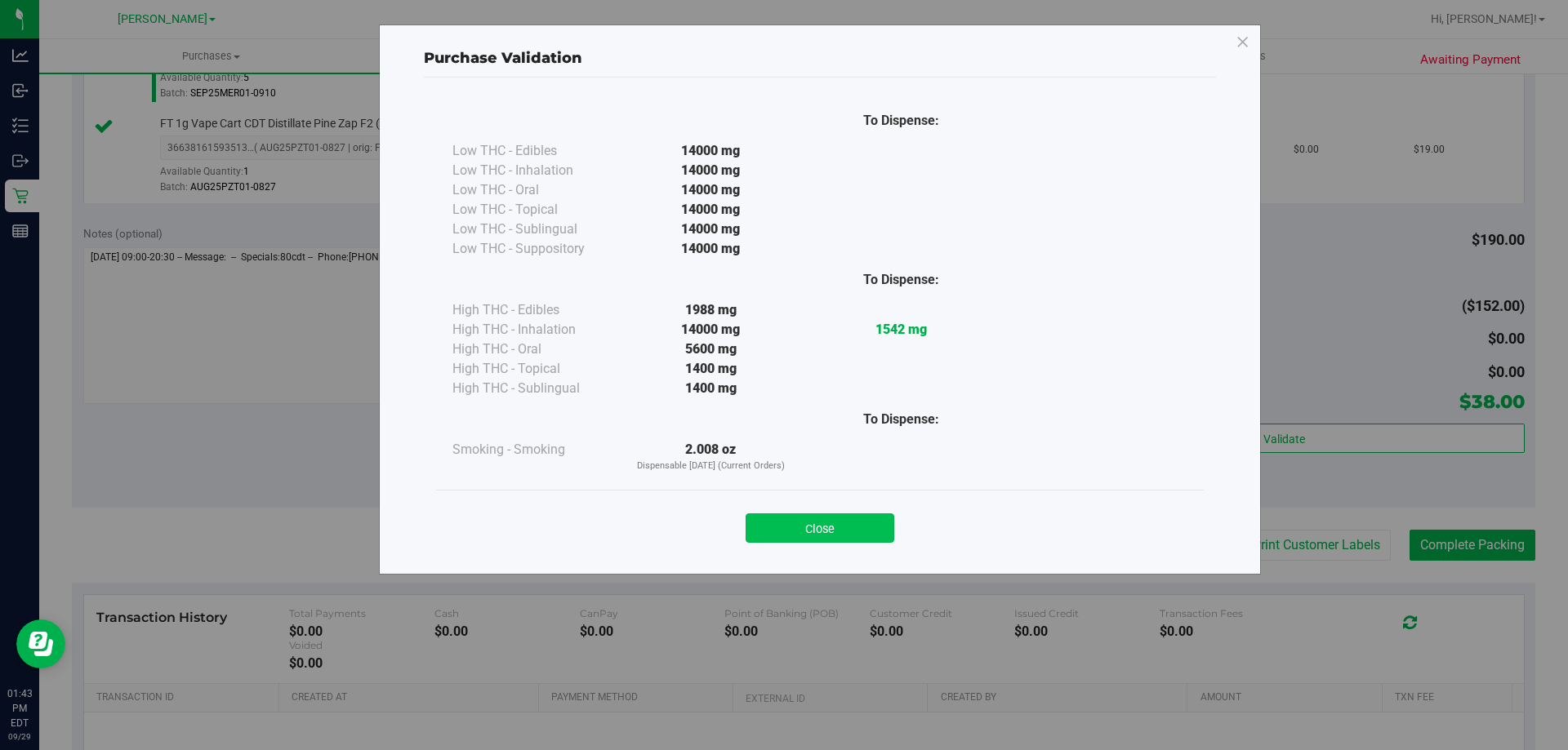
click at [849, 541] on button "Close" at bounding box center [819, 528] width 149 height 29
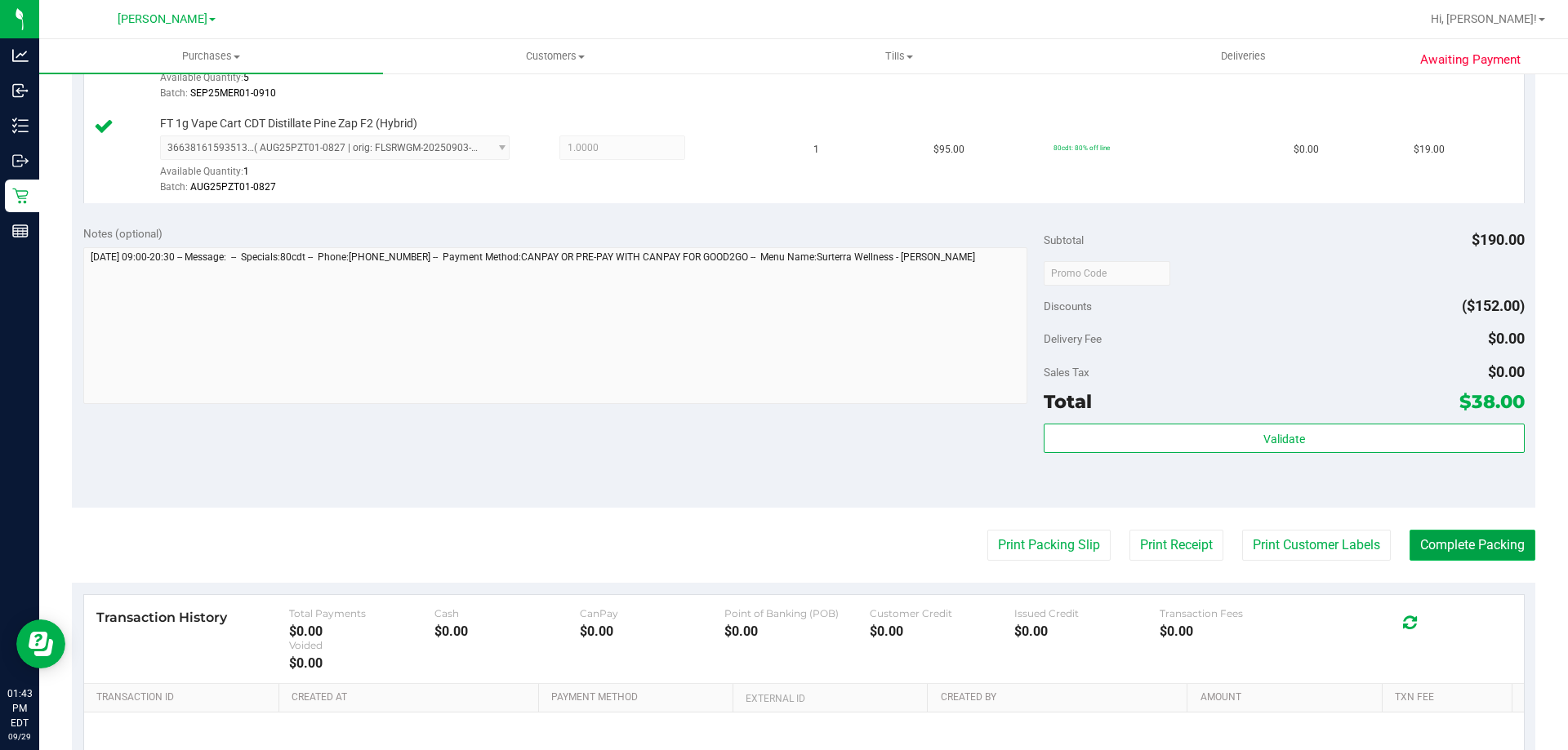
click at [1444, 547] on button "Complete Packing" at bounding box center [1471, 545] width 125 height 31
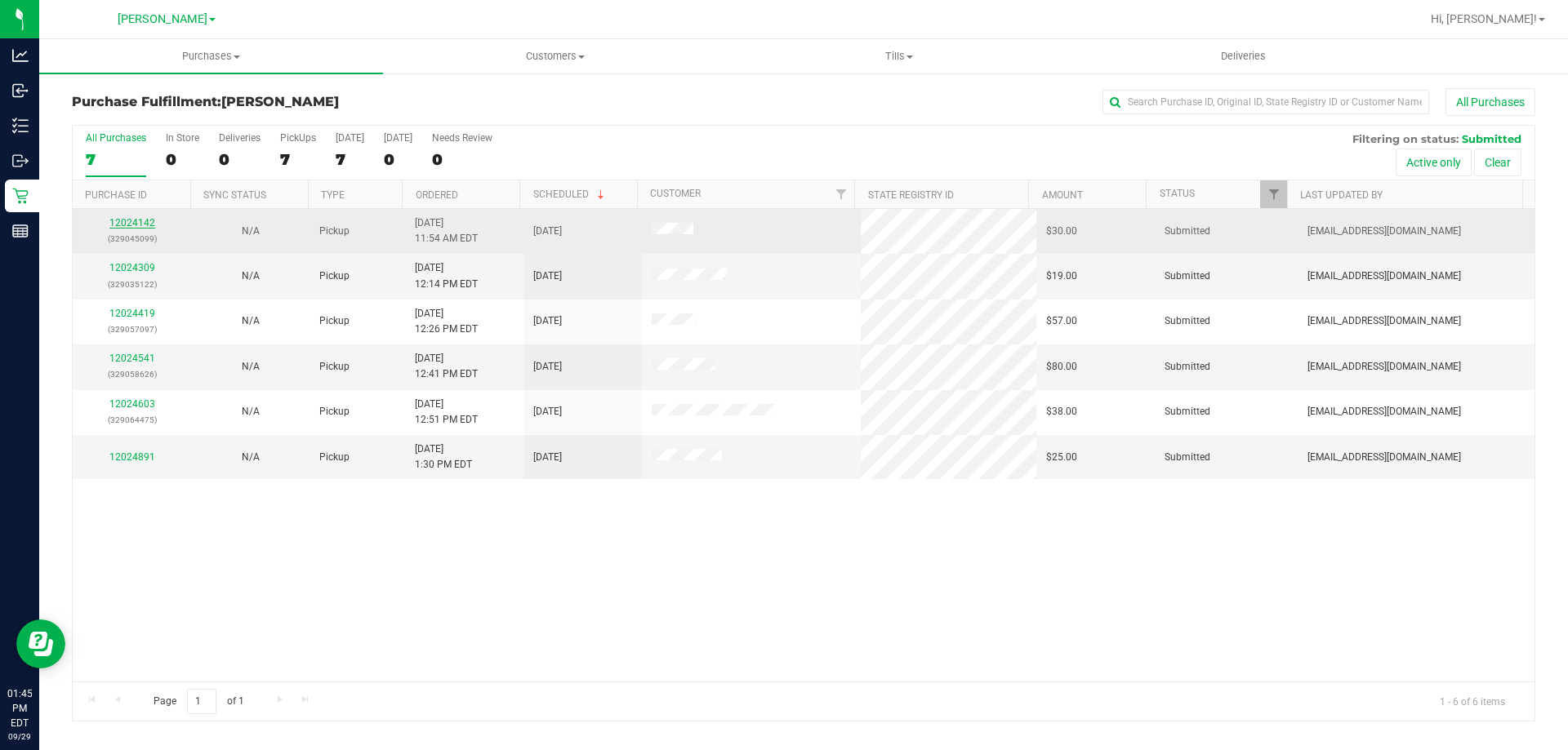
click at [140, 228] on link "12024142" at bounding box center [132, 222] width 46 height 11
click at [140, 243] on p "(329045099)" at bounding box center [131, 238] width 99 height 16
click at [131, 214] on td "12024142 (329045099)" at bounding box center [131, 232] width 118 height 45
click at [133, 223] on link "12024142" at bounding box center [132, 222] width 46 height 11
click at [132, 222] on link "12024142" at bounding box center [132, 222] width 46 height 11
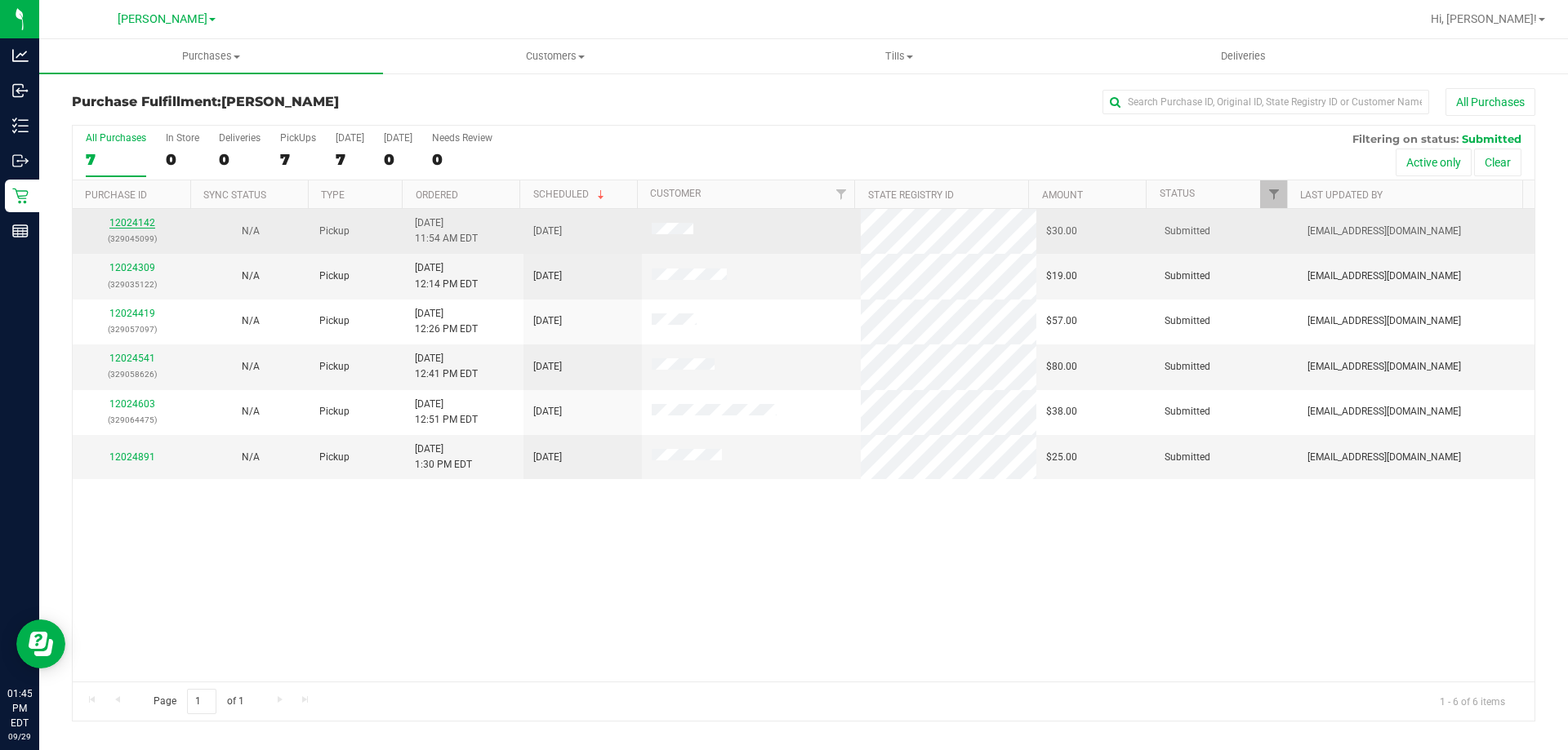
click at [140, 226] on link "12024142" at bounding box center [132, 222] width 46 height 11
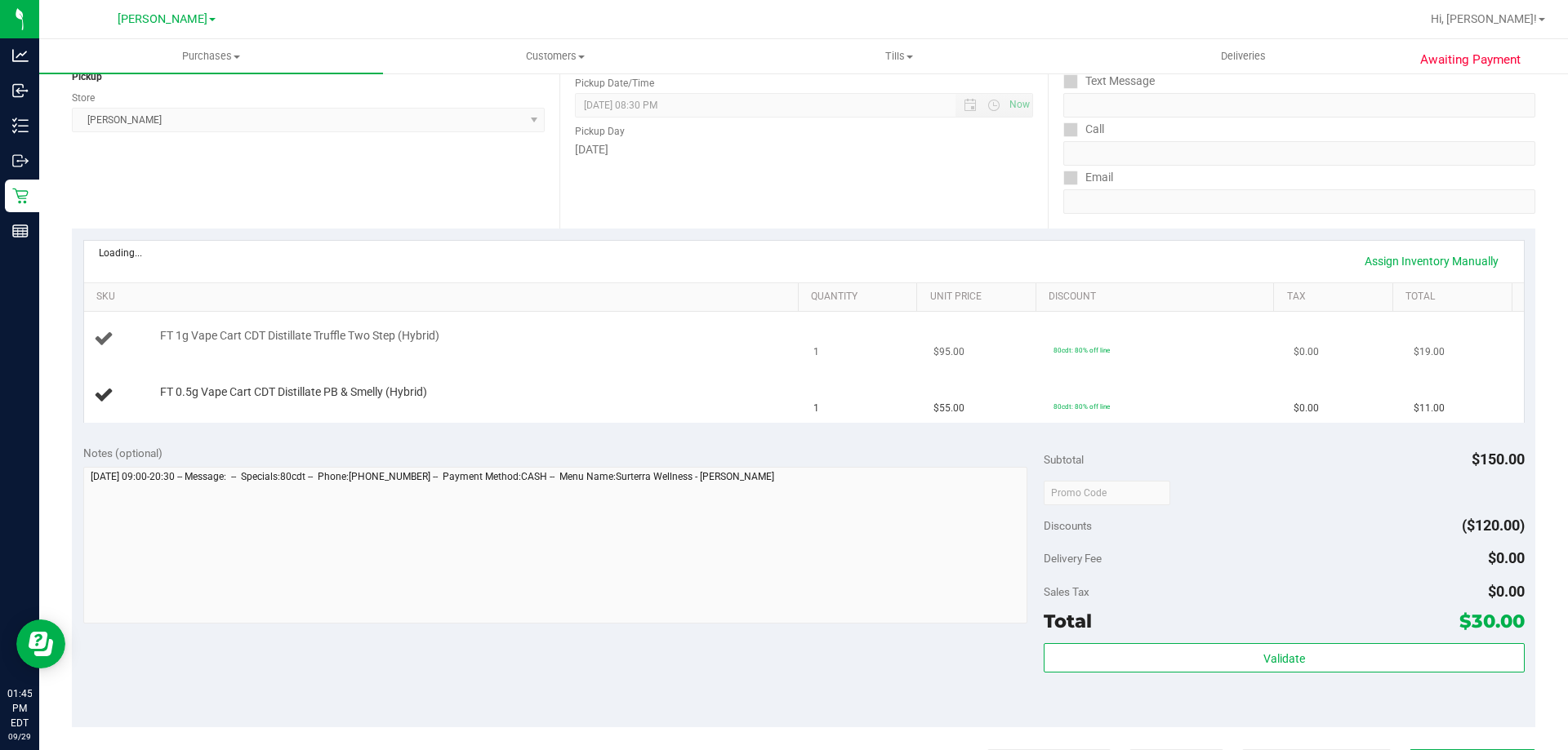
scroll to position [245, 0]
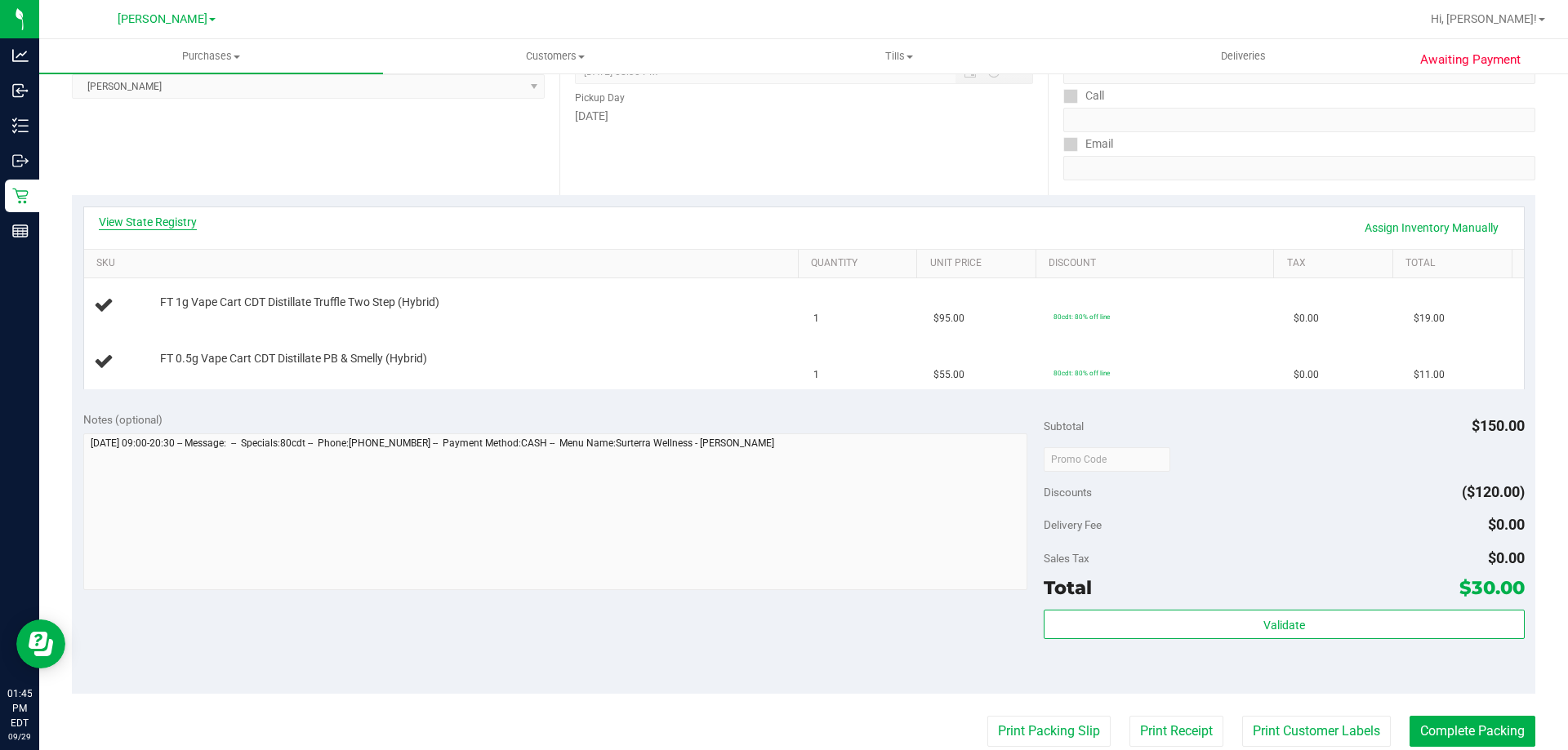
click at [166, 215] on link "View State Registry" at bounding box center [147, 221] width 98 height 16
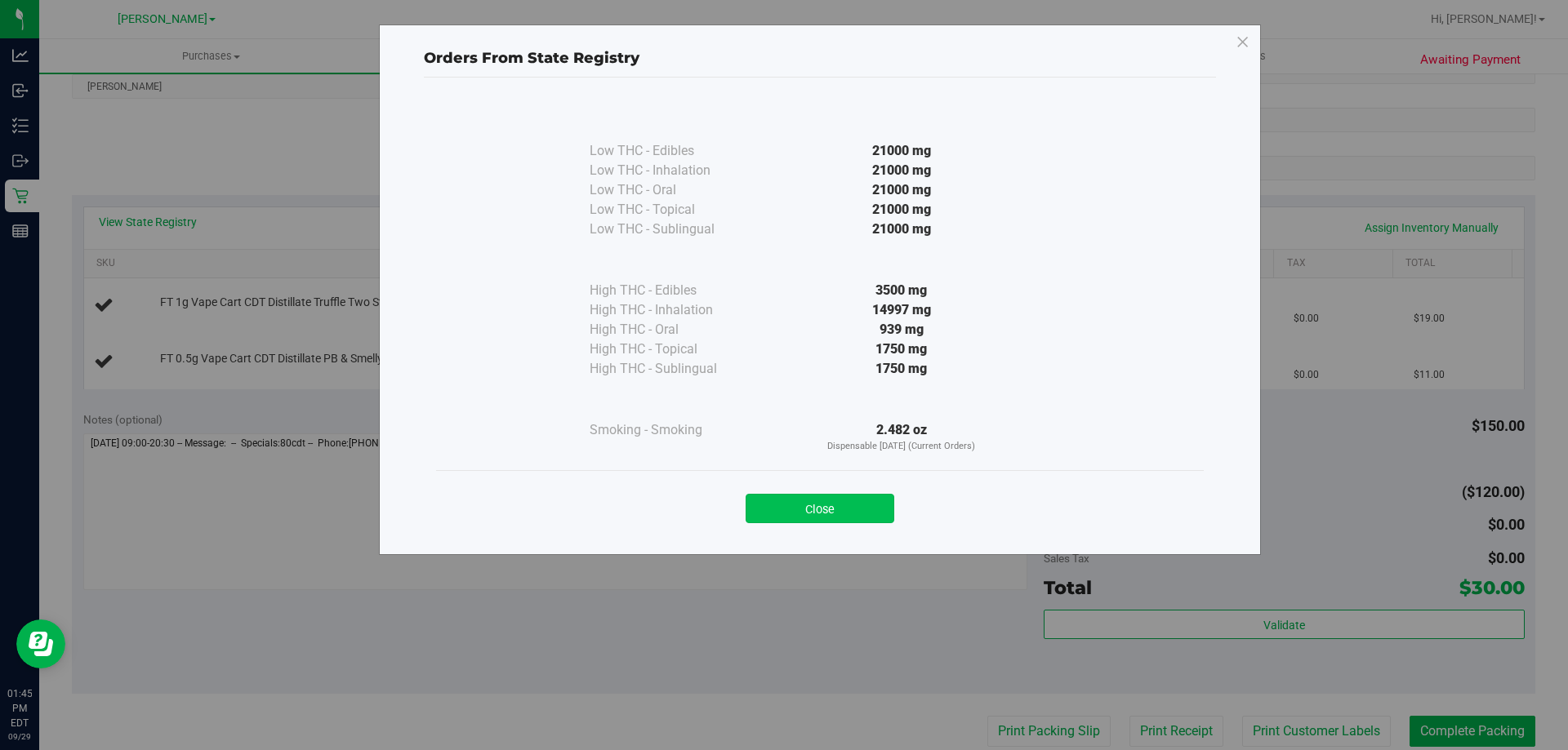
click at [867, 505] on button "Close" at bounding box center [819, 509] width 149 height 29
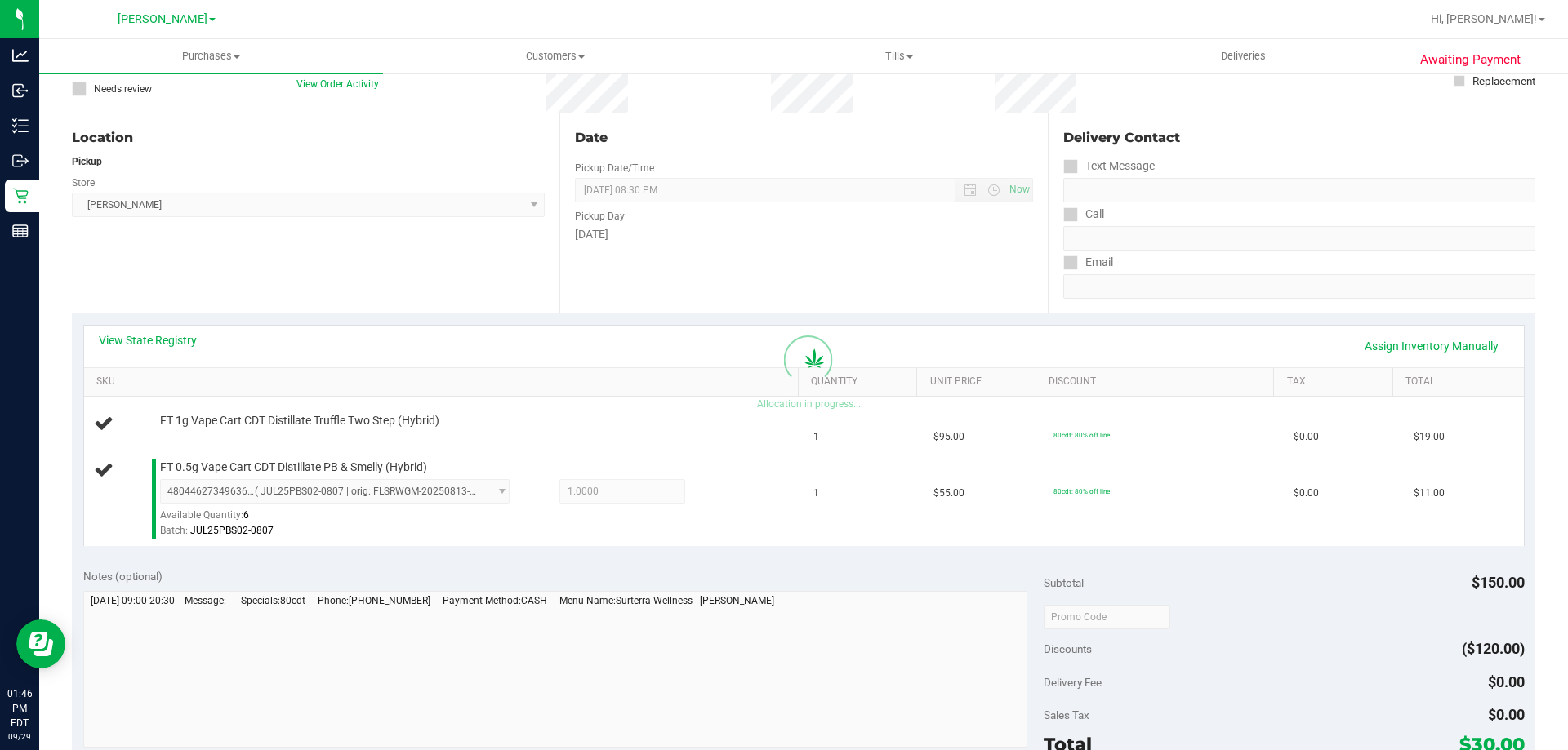
scroll to position [0, 0]
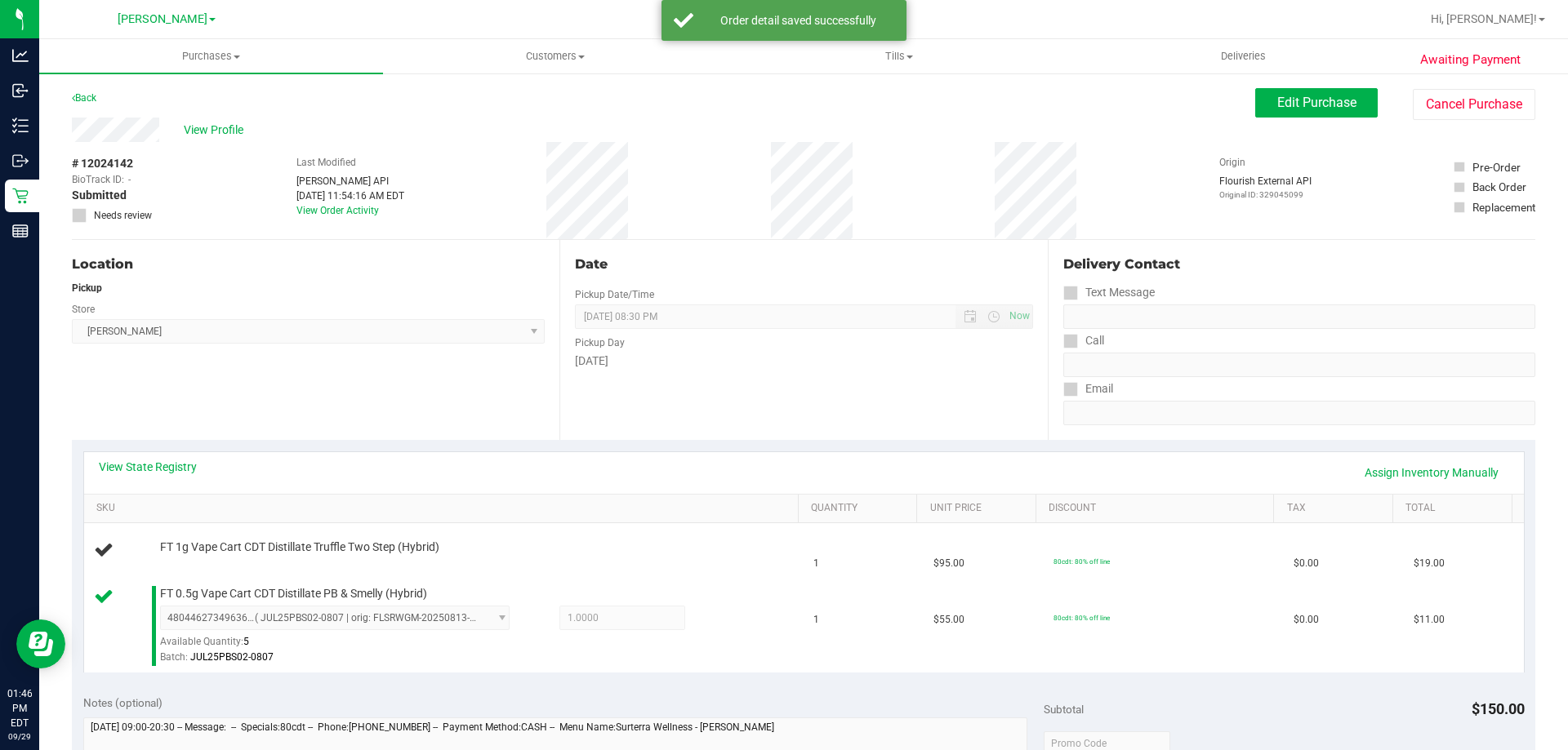
drag, startPoint x: 209, startPoint y: 125, endPoint x: 244, endPoint y: 96, distance: 45.5
click at [244, 96] on div "Back Edit Purchase Cancel Purchase" at bounding box center [803, 103] width 1463 height 29
click at [216, 124] on span "View Profile" at bounding box center [217, 130] width 66 height 17
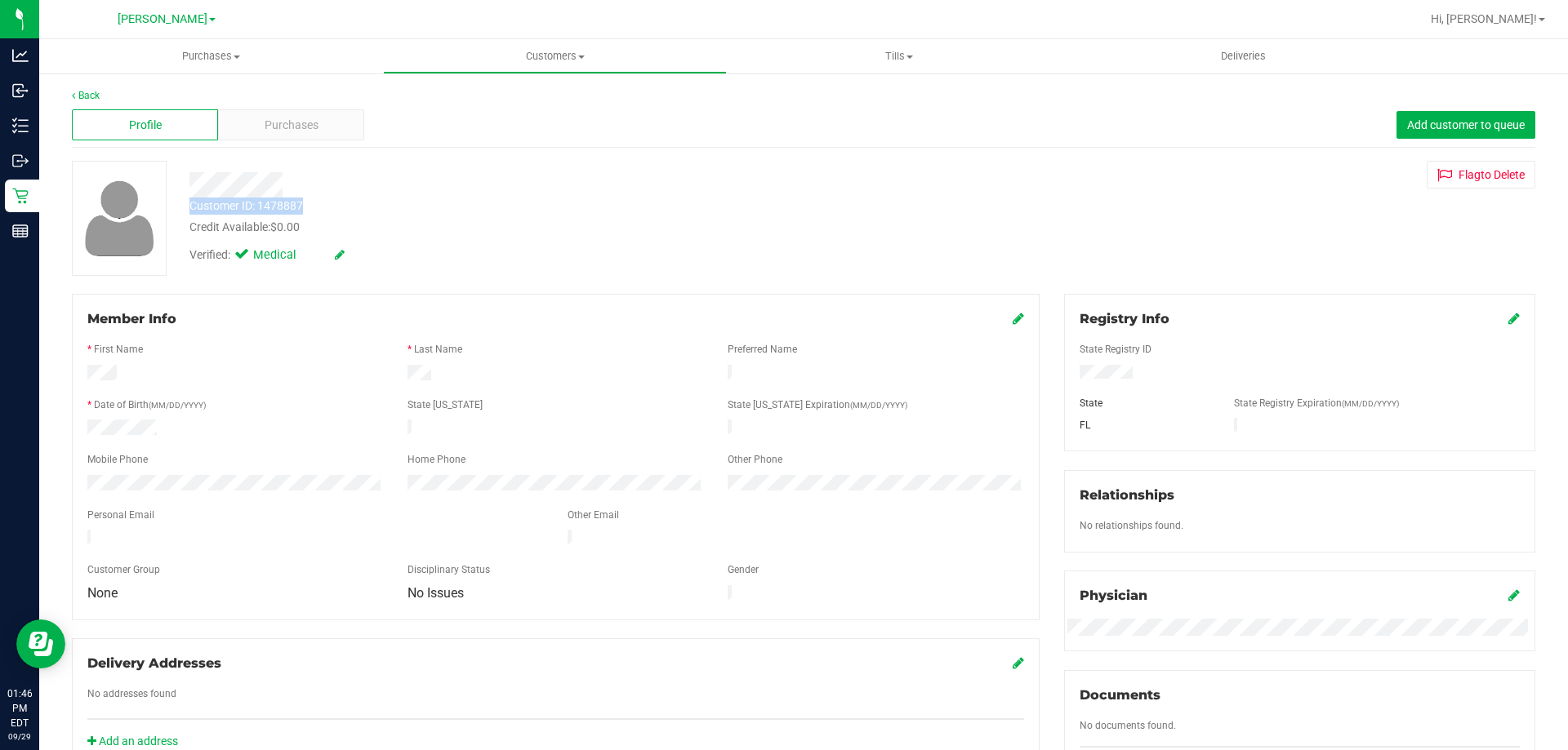
drag, startPoint x: 322, startPoint y: 206, endPoint x: 187, endPoint y: 206, distance: 135.0
click at [187, 206] on div "Customer ID: 1478887 Credit Available: $0.00" at bounding box center [549, 217] width 744 height 38
copy div "Customer ID: 1478887"
drag, startPoint x: 232, startPoint y: 263, endPoint x: 245, endPoint y: 254, distance: 15.8
click at [232, 263] on div "Verified: Medical" at bounding box center [266, 255] width 155 height 18
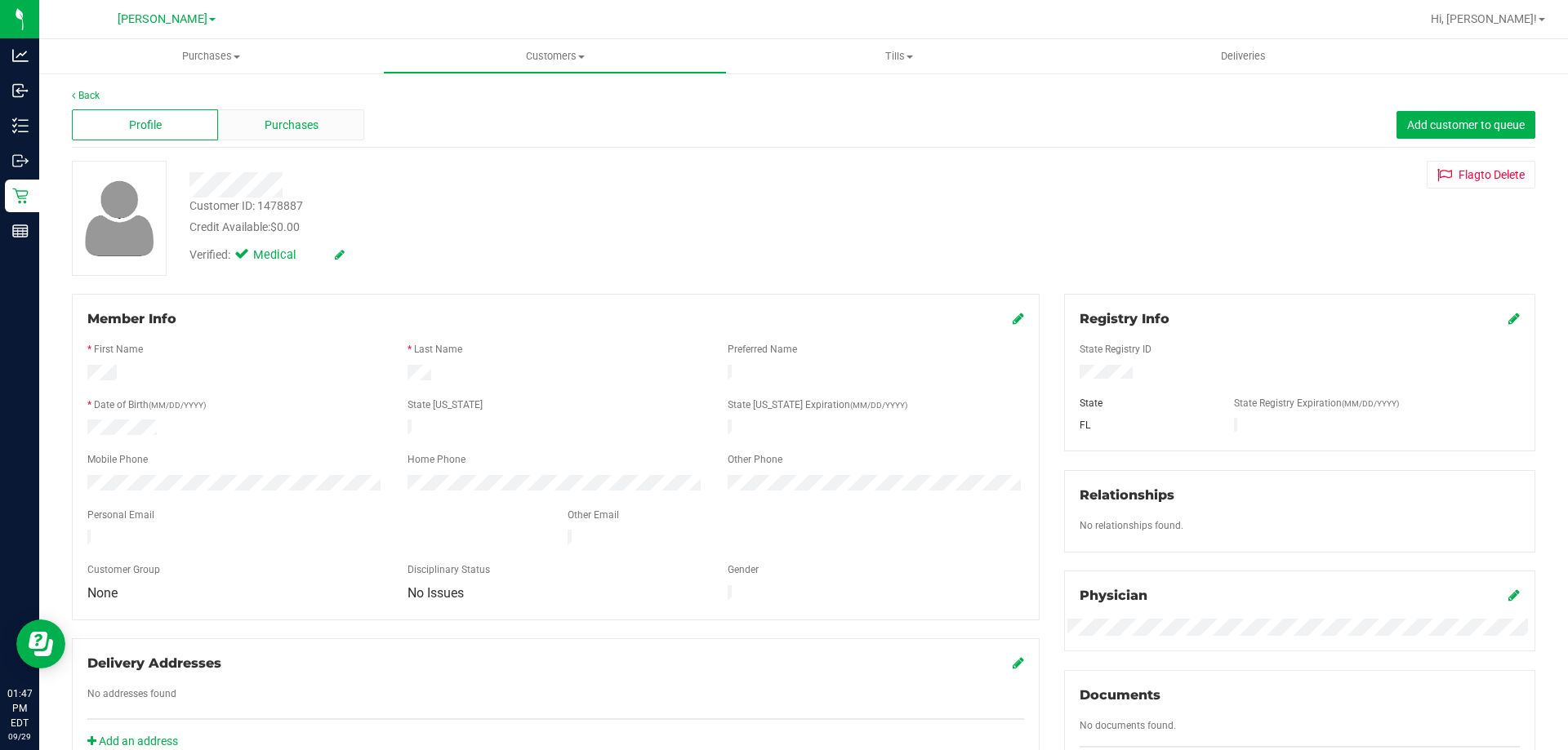
click at [316, 130] on span "Purchases" at bounding box center [291, 125] width 54 height 17
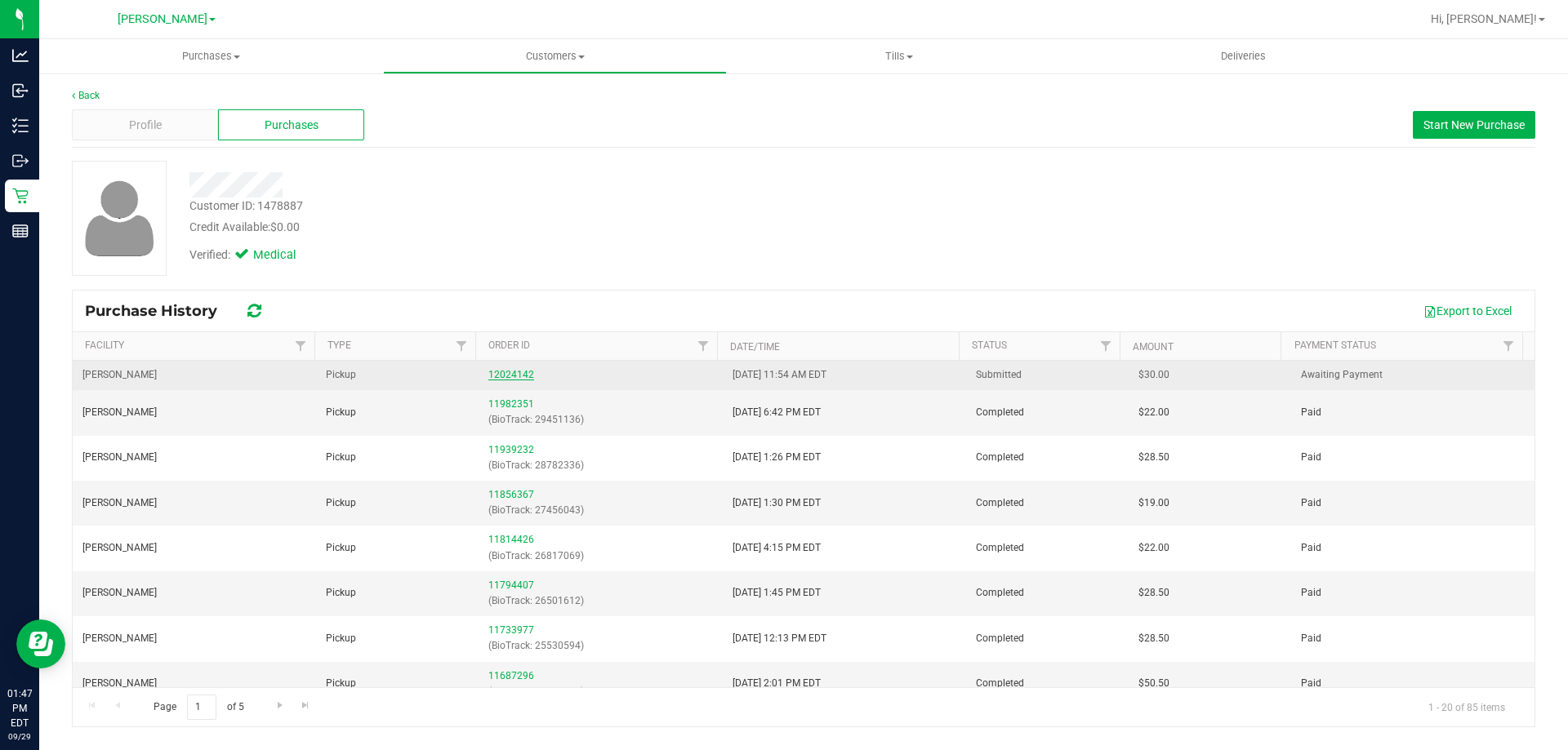
click at [518, 372] on link "12024142" at bounding box center [511, 374] width 46 height 11
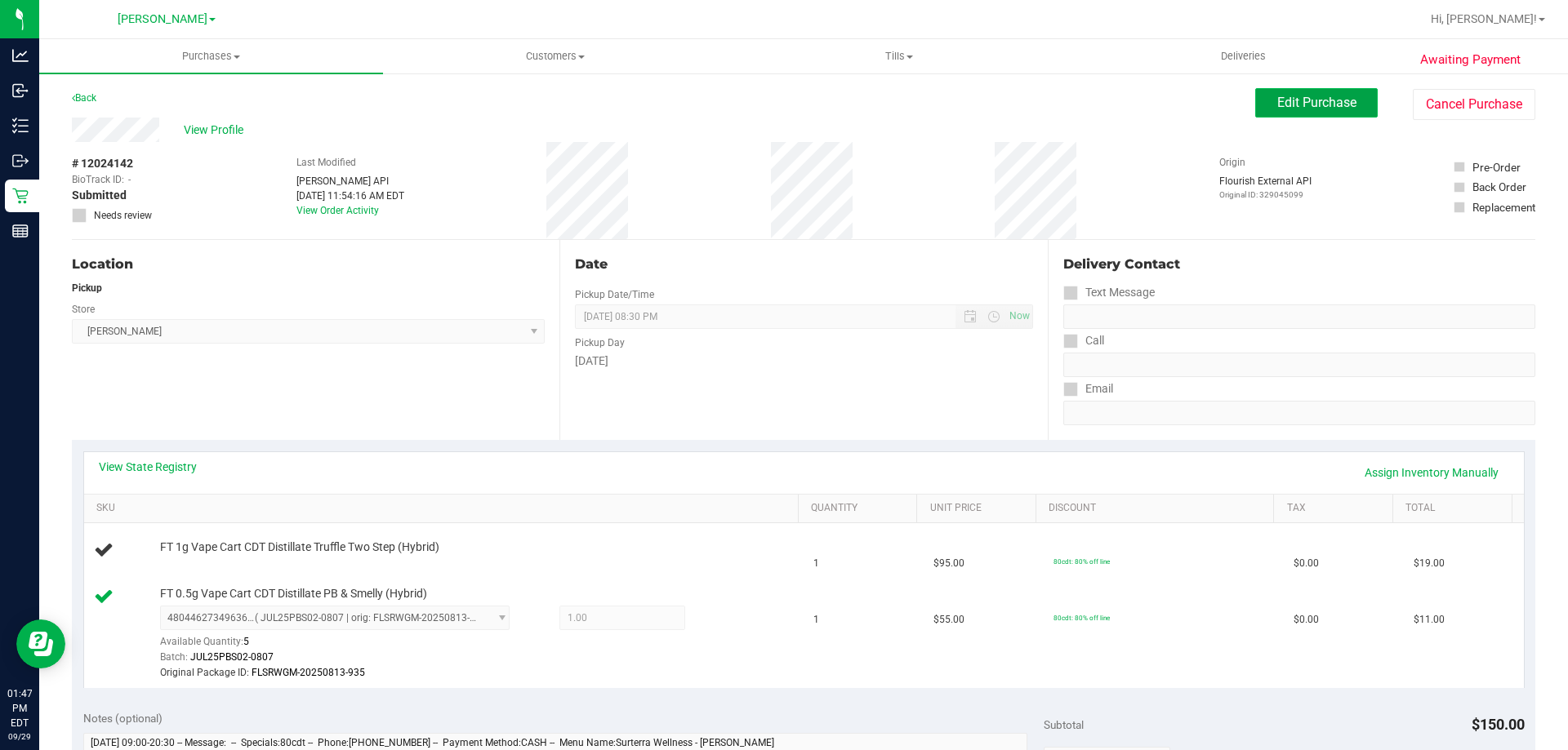
click at [1299, 103] on span "Edit Purchase" at bounding box center [1316, 103] width 80 height 16
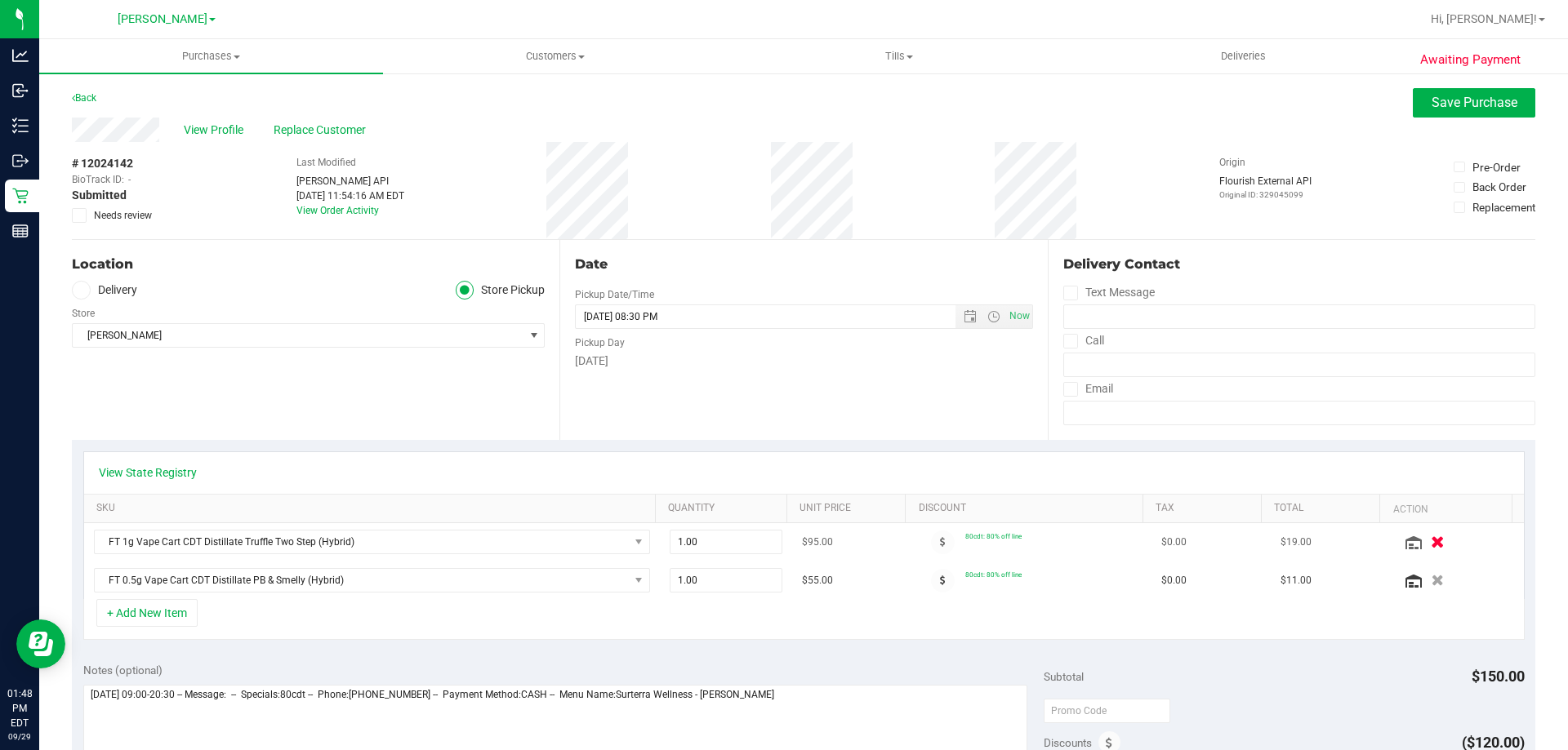
click at [1431, 542] on icon "button" at bounding box center [1437, 543] width 14 height 12
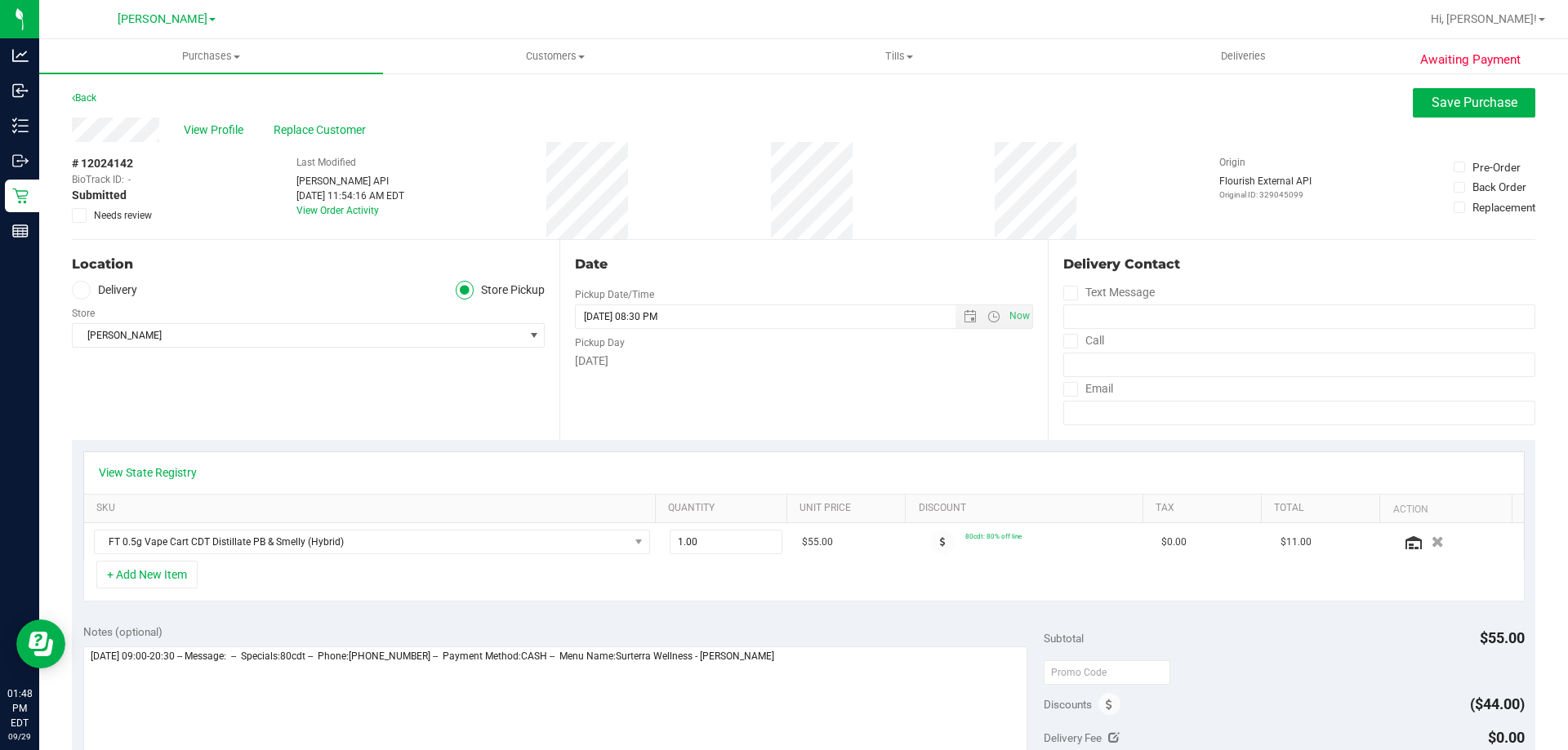
click at [78, 215] on icon at bounding box center [80, 215] width 10 height 0
click at [0, 0] on input "Needs review" at bounding box center [0, 0] width 0 height 0
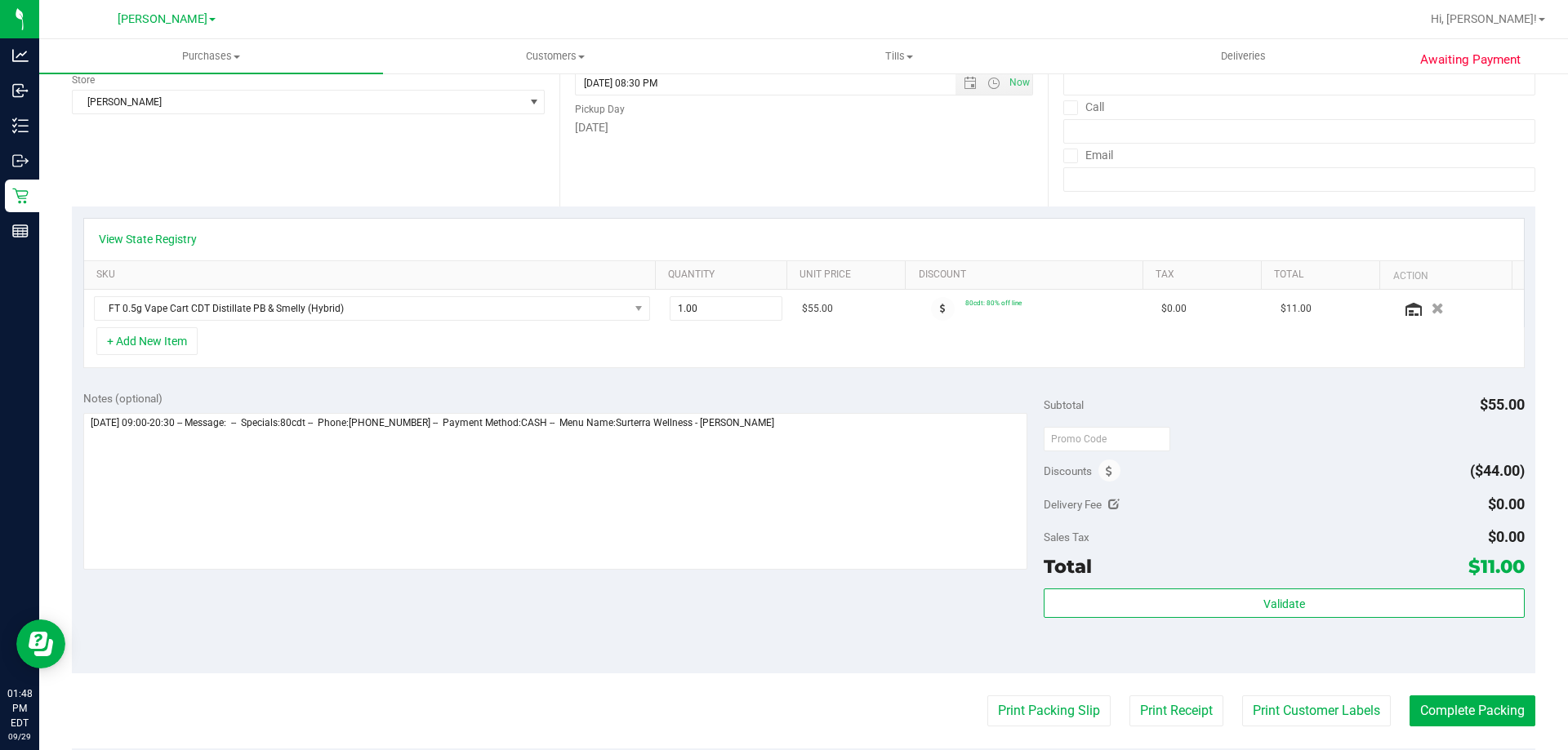
scroll to position [247, 0]
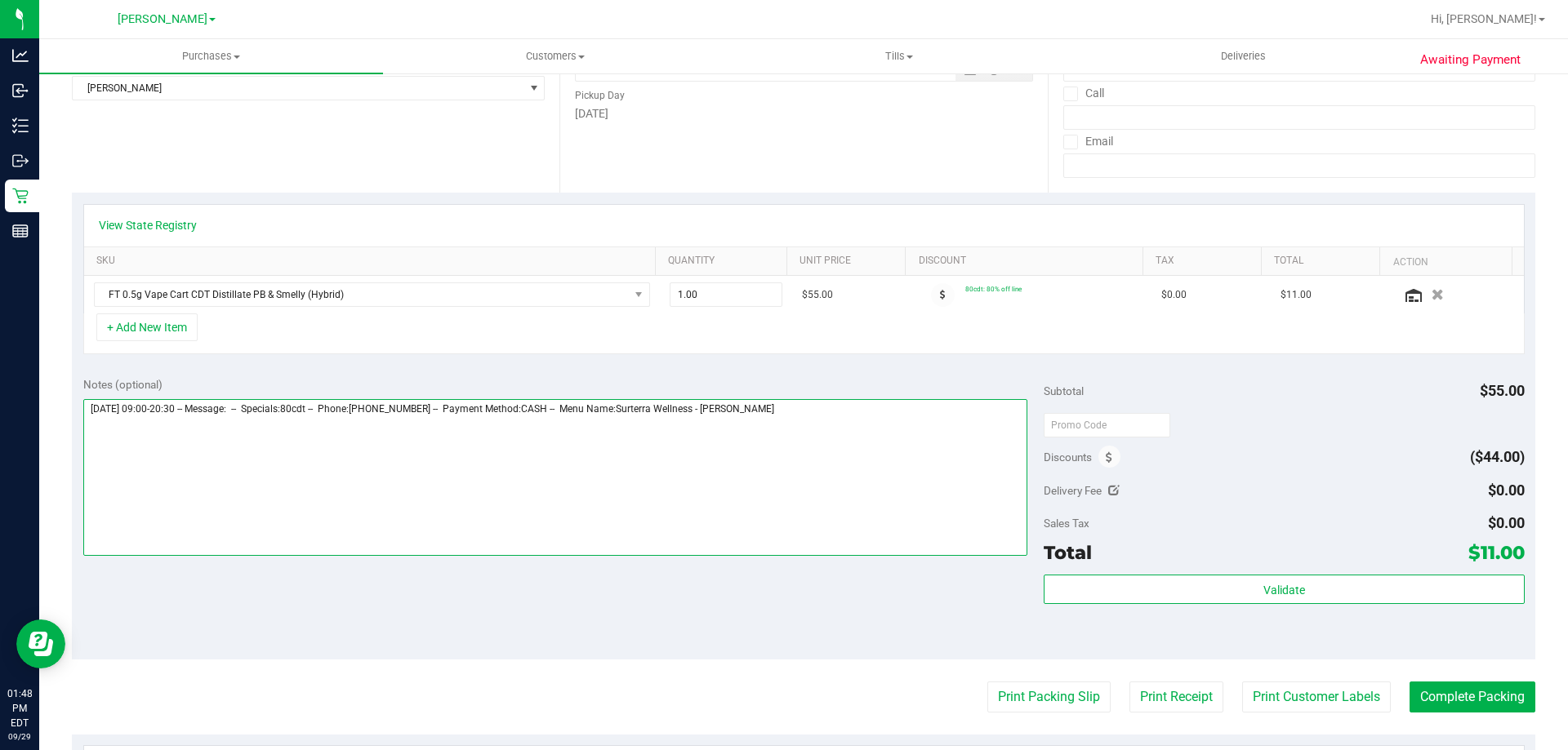
click at [870, 413] on textarea at bounding box center [555, 477] width 945 height 156
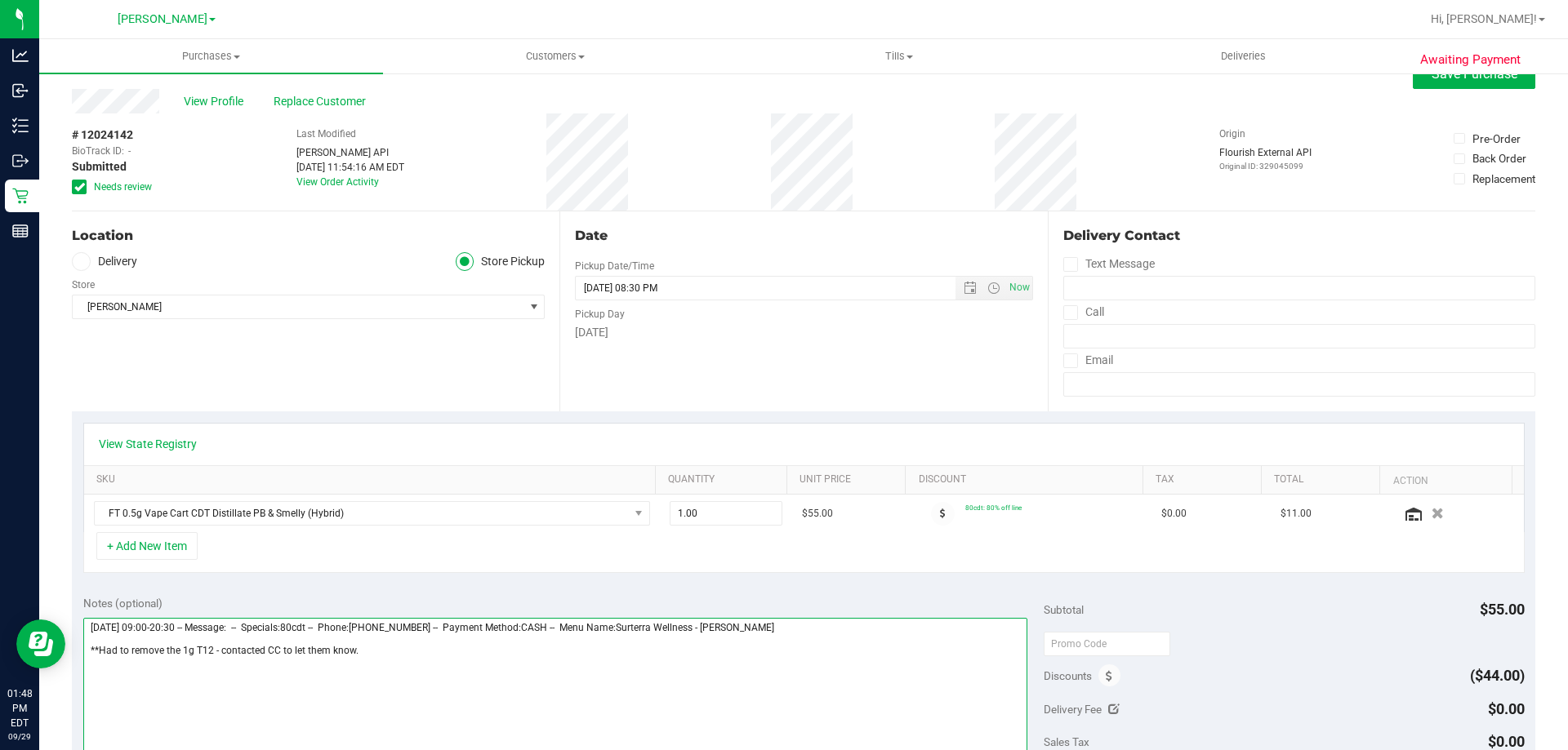
scroll to position [0, 0]
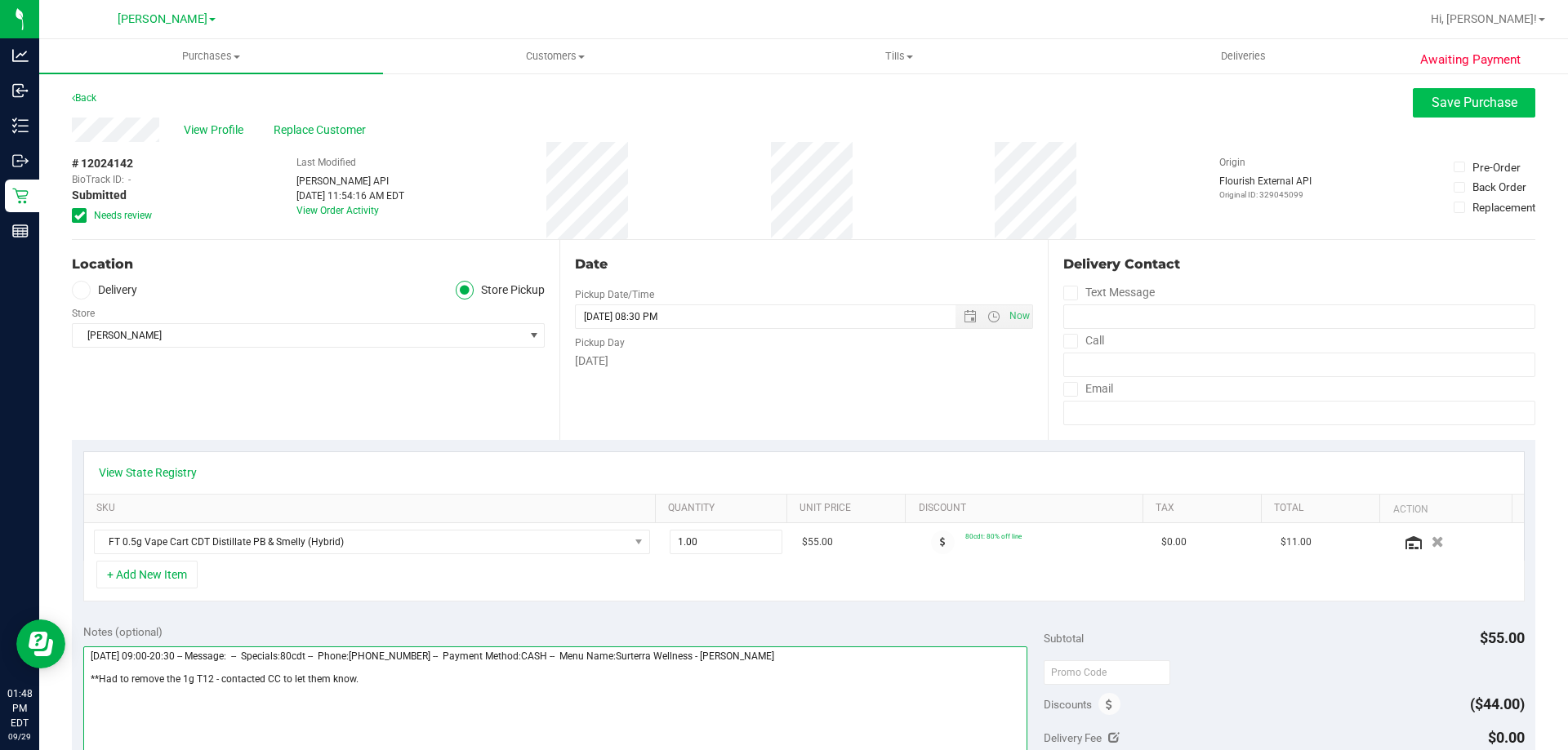
type textarea "Monday 09/29/2025 09:00-20:30 -- Message: -- Specials:80cdt -- Phone:8138472947…"
click at [1450, 88] on button "Save Purchase" at bounding box center [1474, 103] width 123 height 29
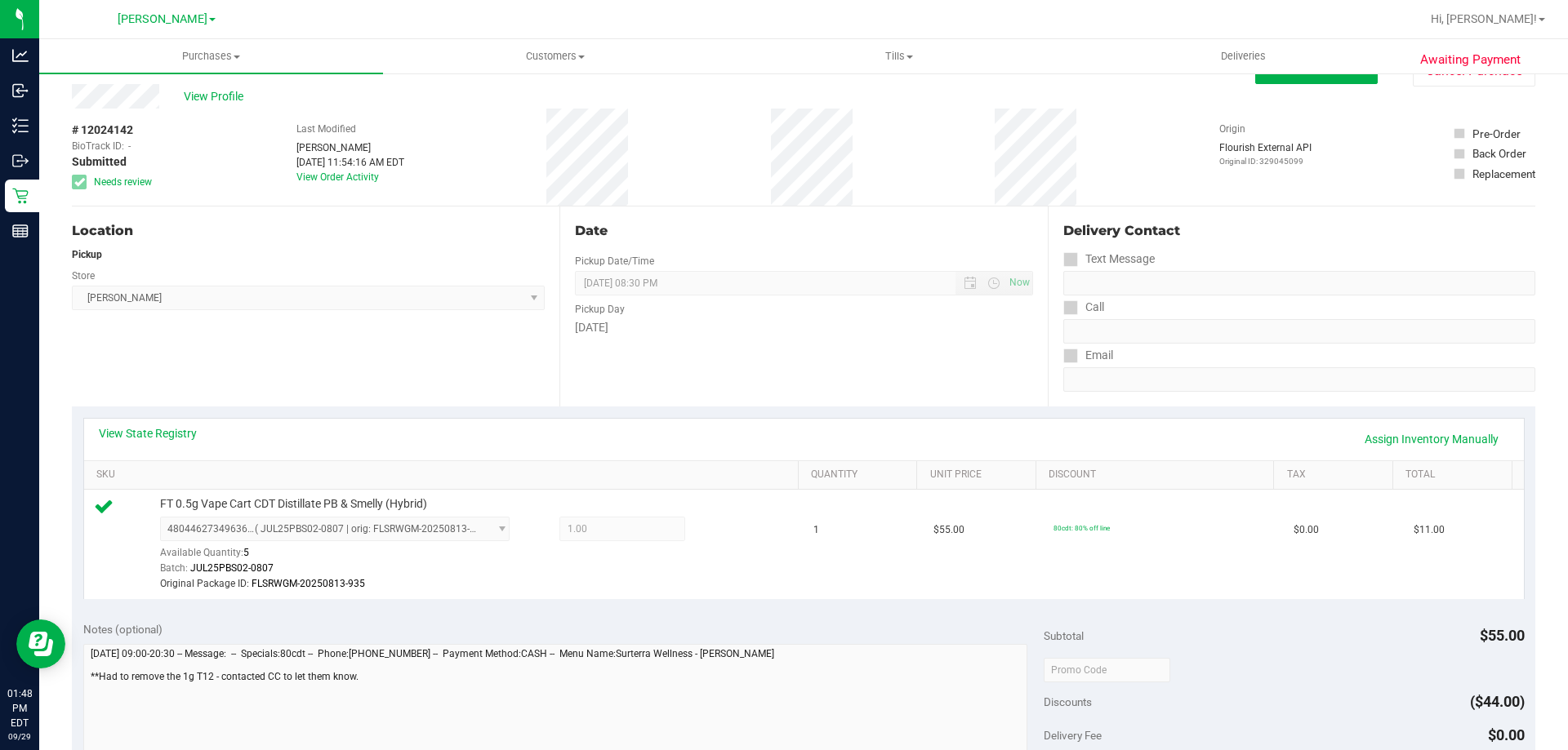
scroll to position [245, 0]
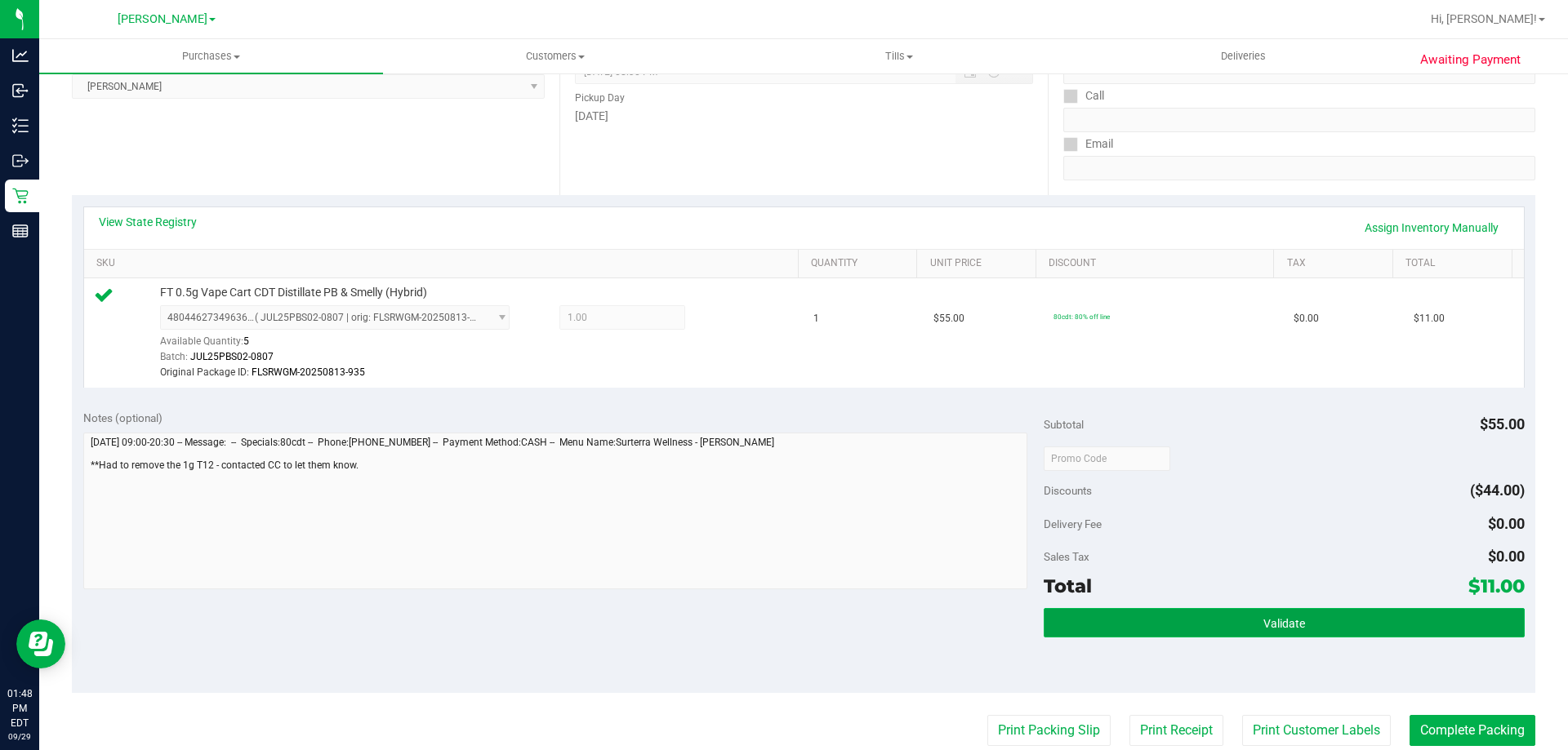
click at [1226, 638] on button "Validate" at bounding box center [1283, 623] width 480 height 29
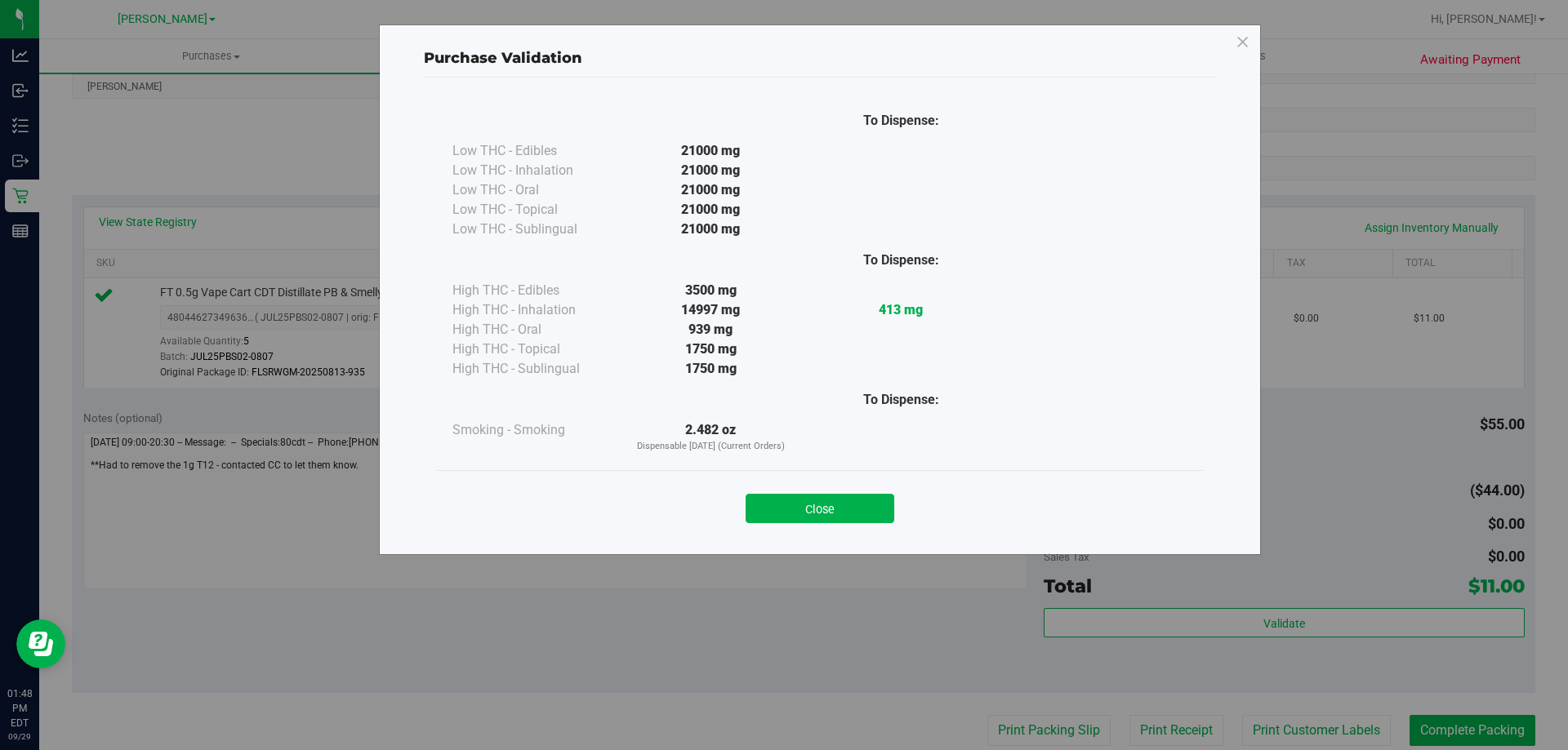
drag, startPoint x: 859, startPoint y: 497, endPoint x: 887, endPoint y: 497, distance: 28.0
click at [860, 497] on button "Close" at bounding box center [819, 509] width 149 height 29
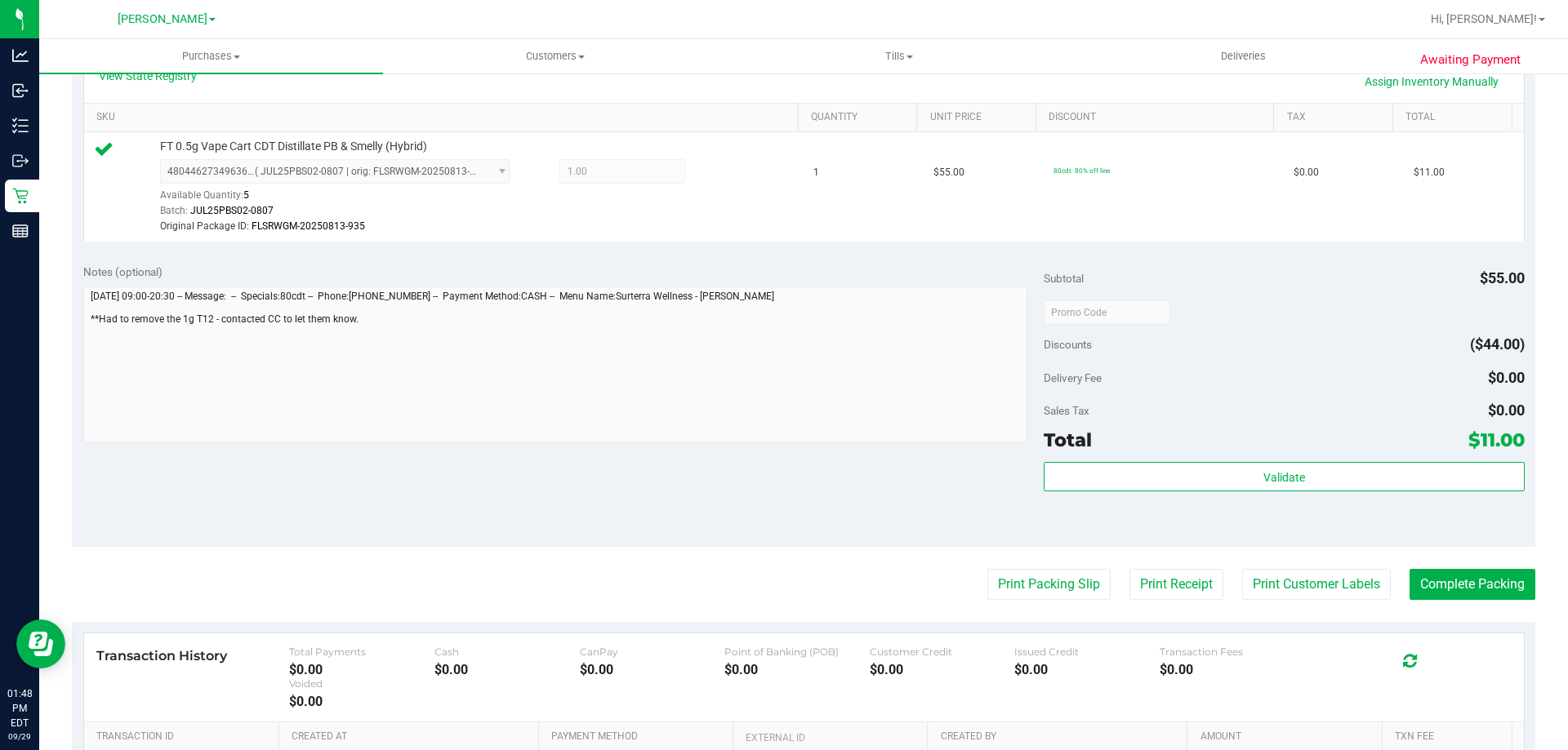
scroll to position [408, 0]
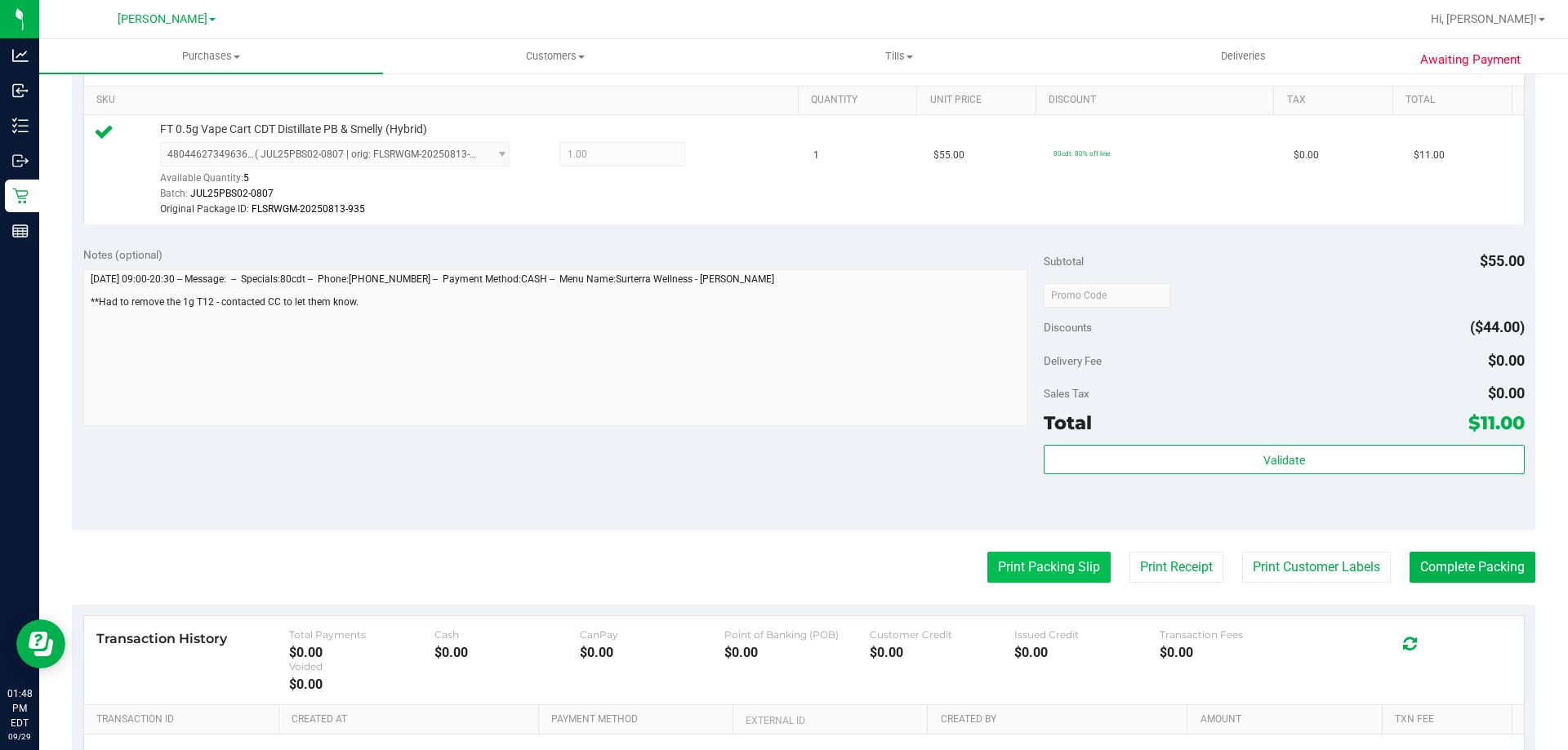
click at [1072, 569] on button "Print Packing Slip" at bounding box center [1049, 568] width 124 height 31
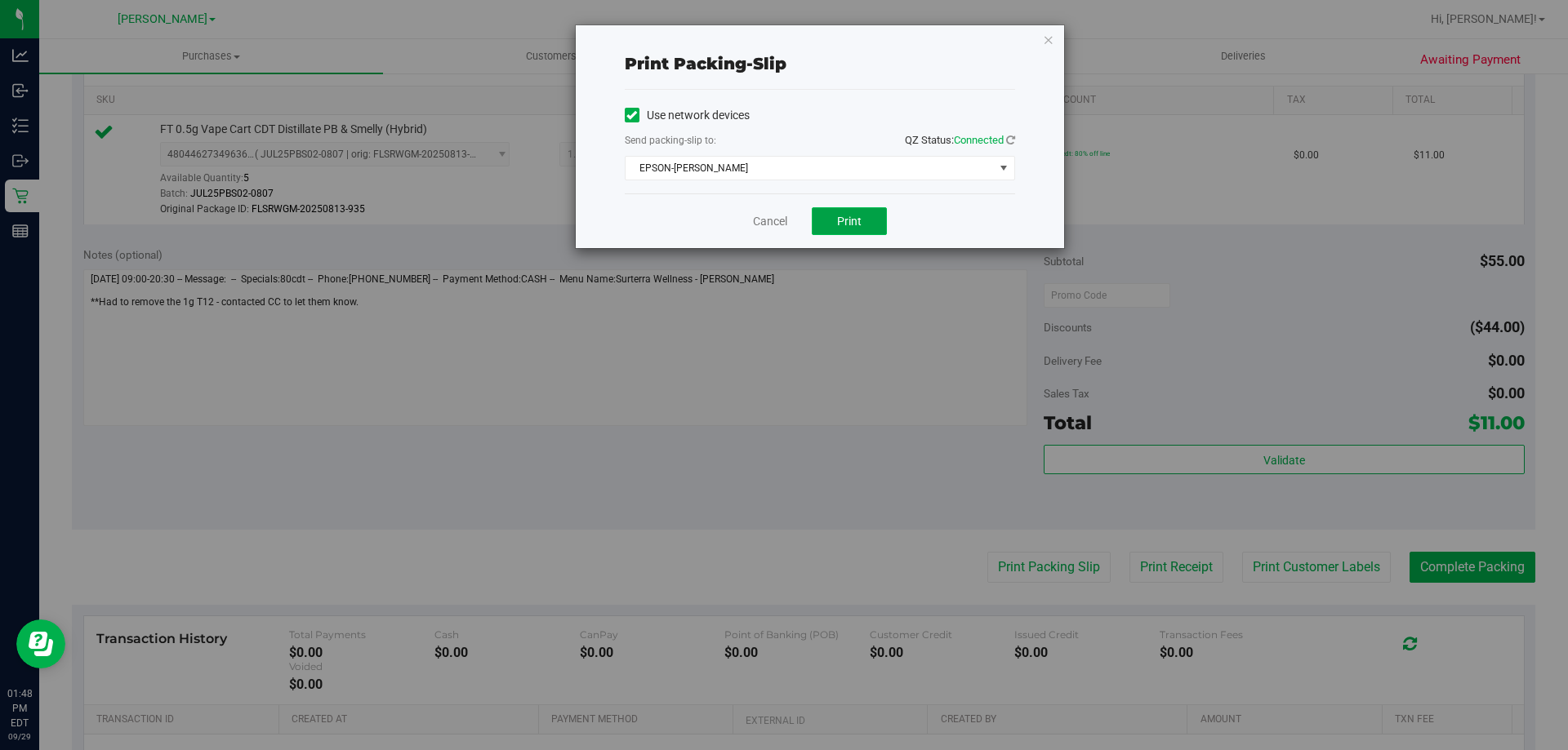
click at [836, 221] on button "Print" at bounding box center [849, 221] width 75 height 28
click at [776, 212] on div "Cancel Print" at bounding box center [820, 220] width 391 height 54
click at [787, 221] on link "Cancel" at bounding box center [770, 222] width 35 height 17
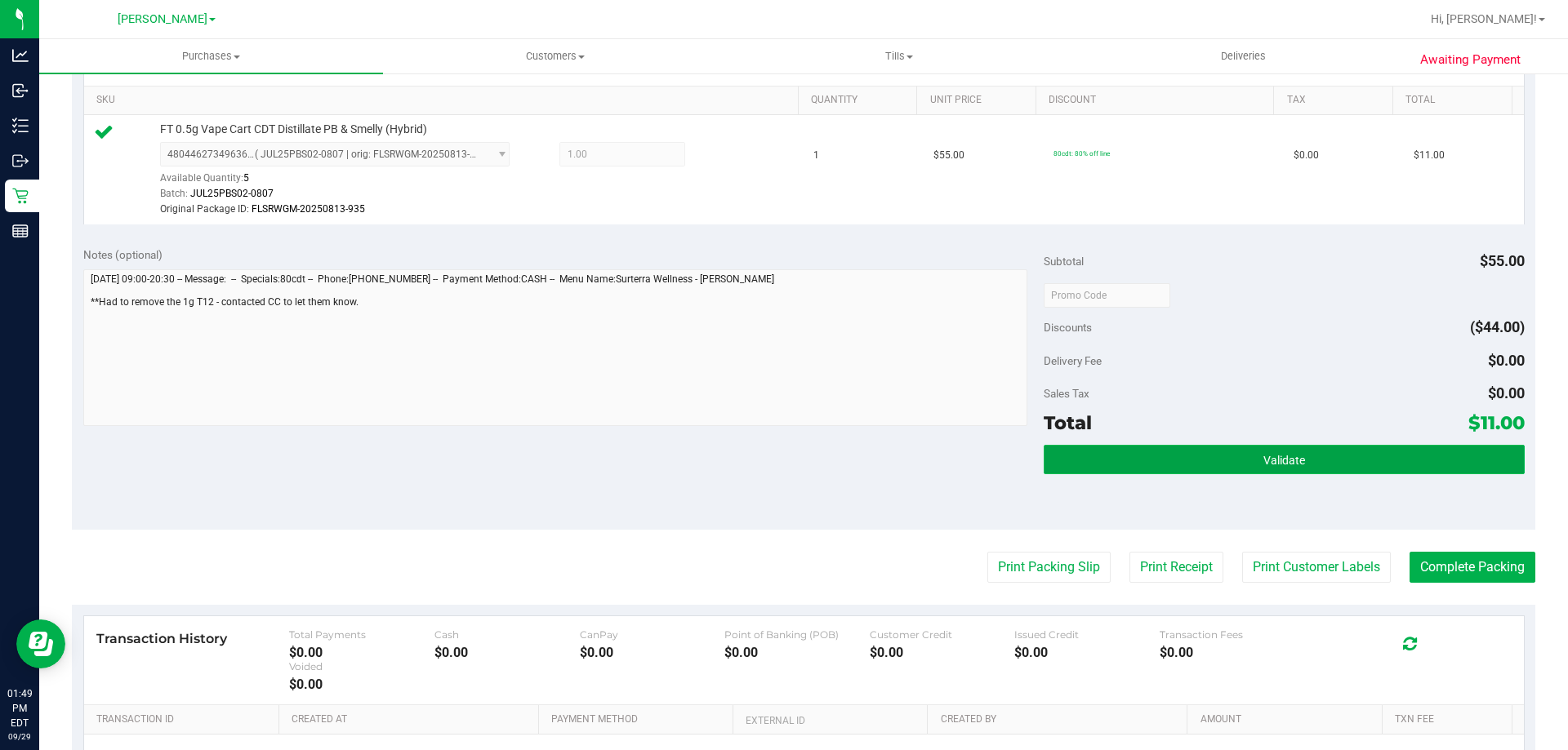
click at [1324, 453] on button "Validate" at bounding box center [1283, 460] width 480 height 29
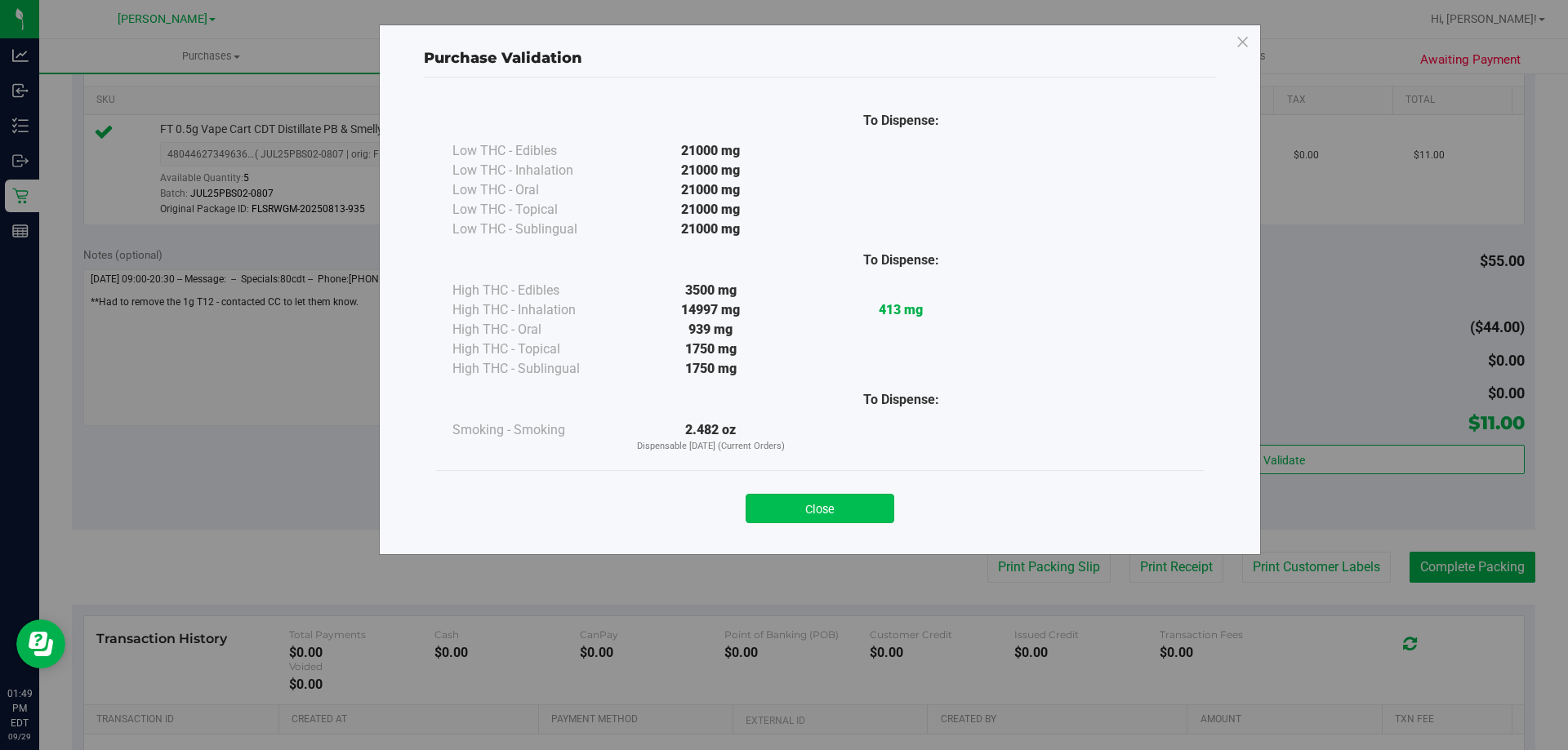
click at [834, 511] on button "Close" at bounding box center [819, 509] width 149 height 29
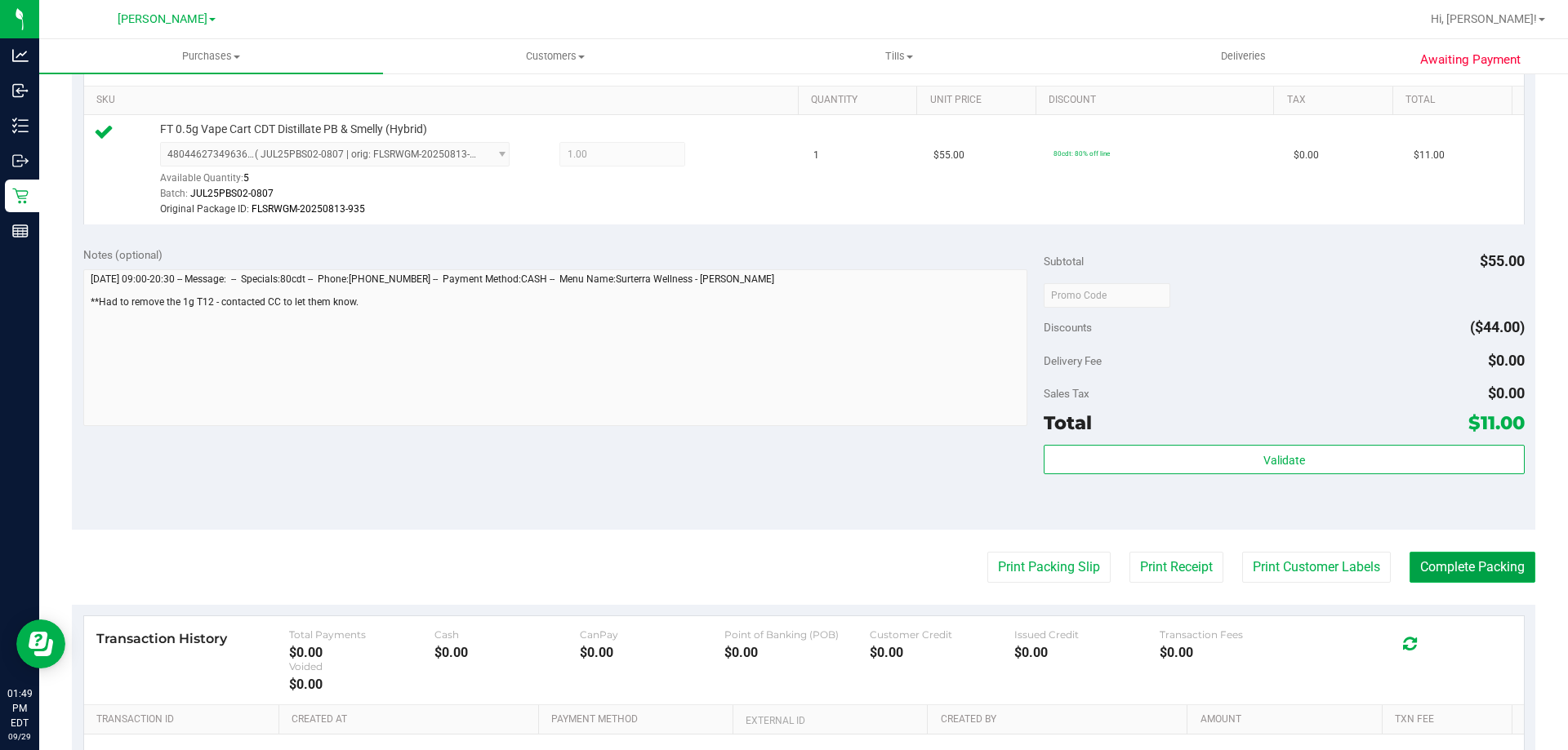
click at [1474, 566] on button "Complete Packing" at bounding box center [1471, 568] width 125 height 31
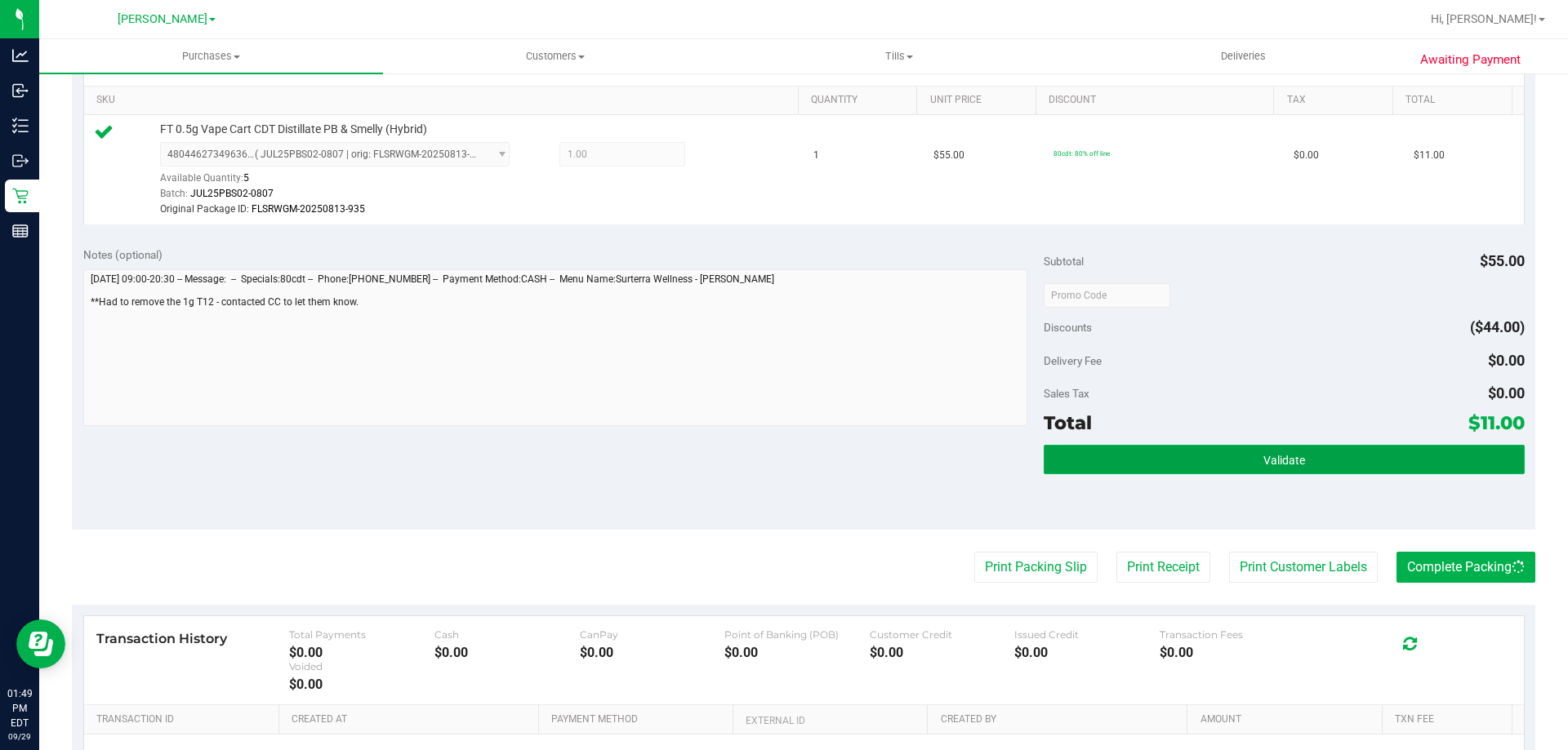
click at [1246, 470] on button "Validate" at bounding box center [1283, 460] width 480 height 29
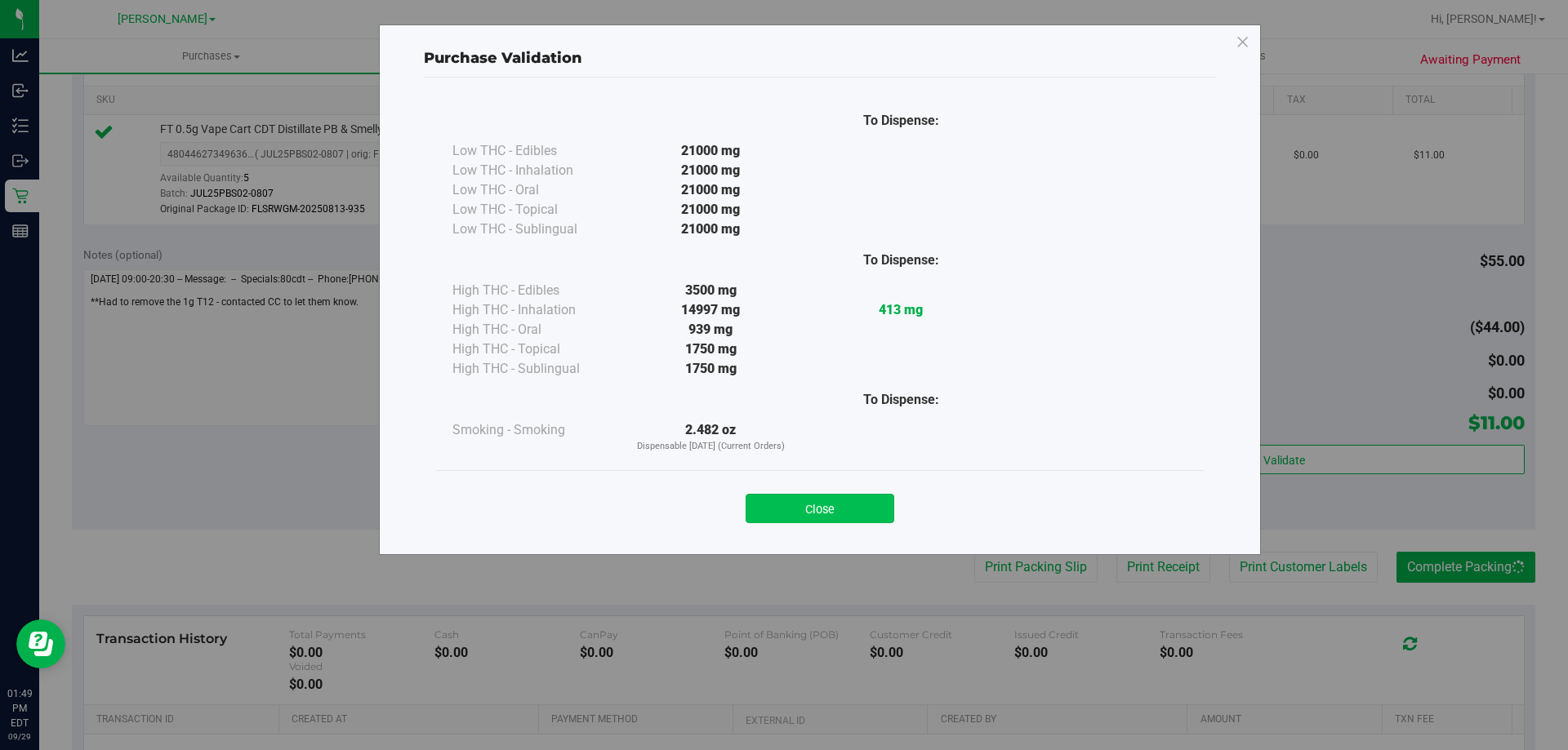
click at [875, 519] on button "Close" at bounding box center [819, 509] width 149 height 29
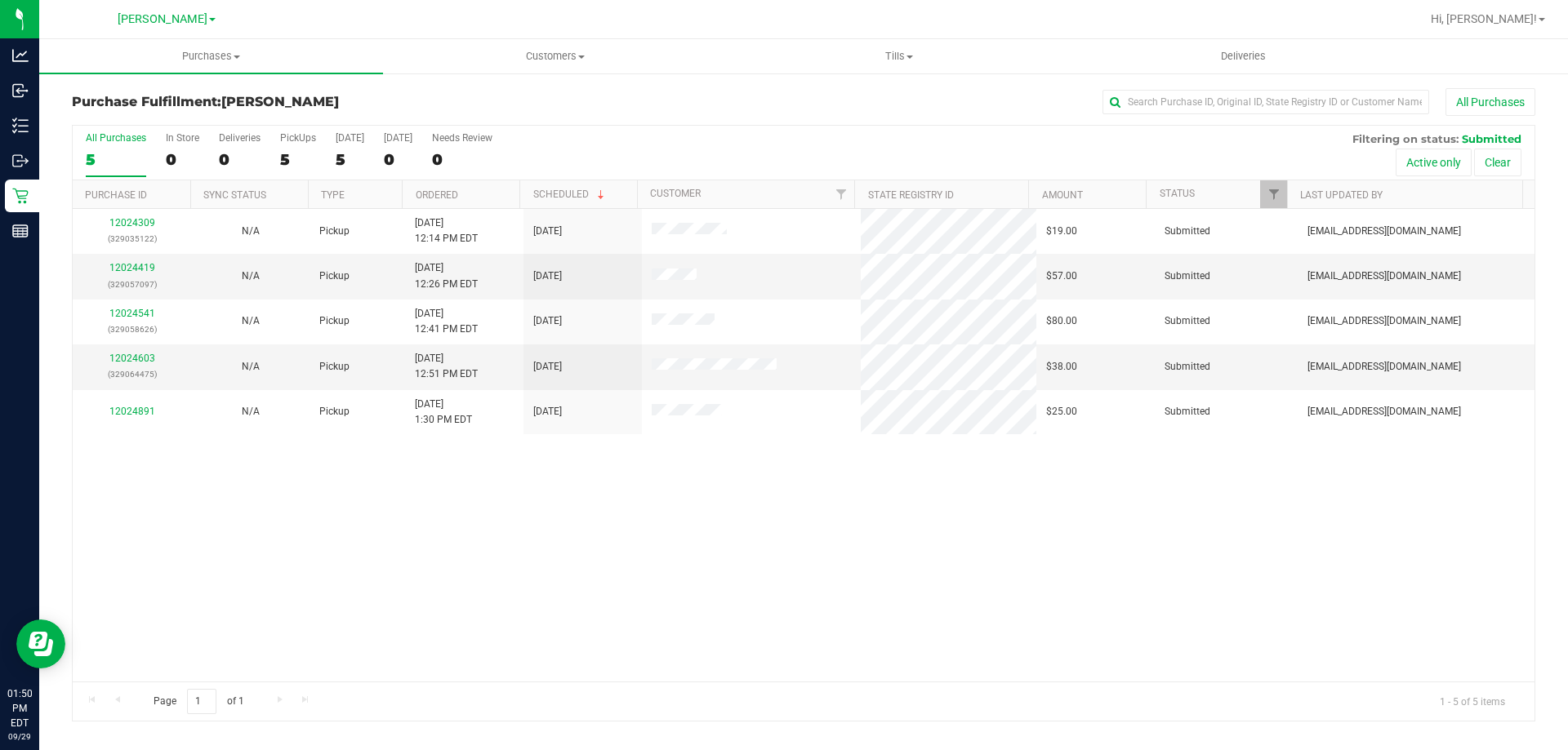
click at [210, 495] on div "12024309 (329035122) N/A Pickup 9/29/2025 12:14 PM EDT 9/29/2025 $19.00 Submitt…" at bounding box center [803, 445] width 1462 height 473
click at [135, 268] on link "12024419" at bounding box center [132, 267] width 46 height 11
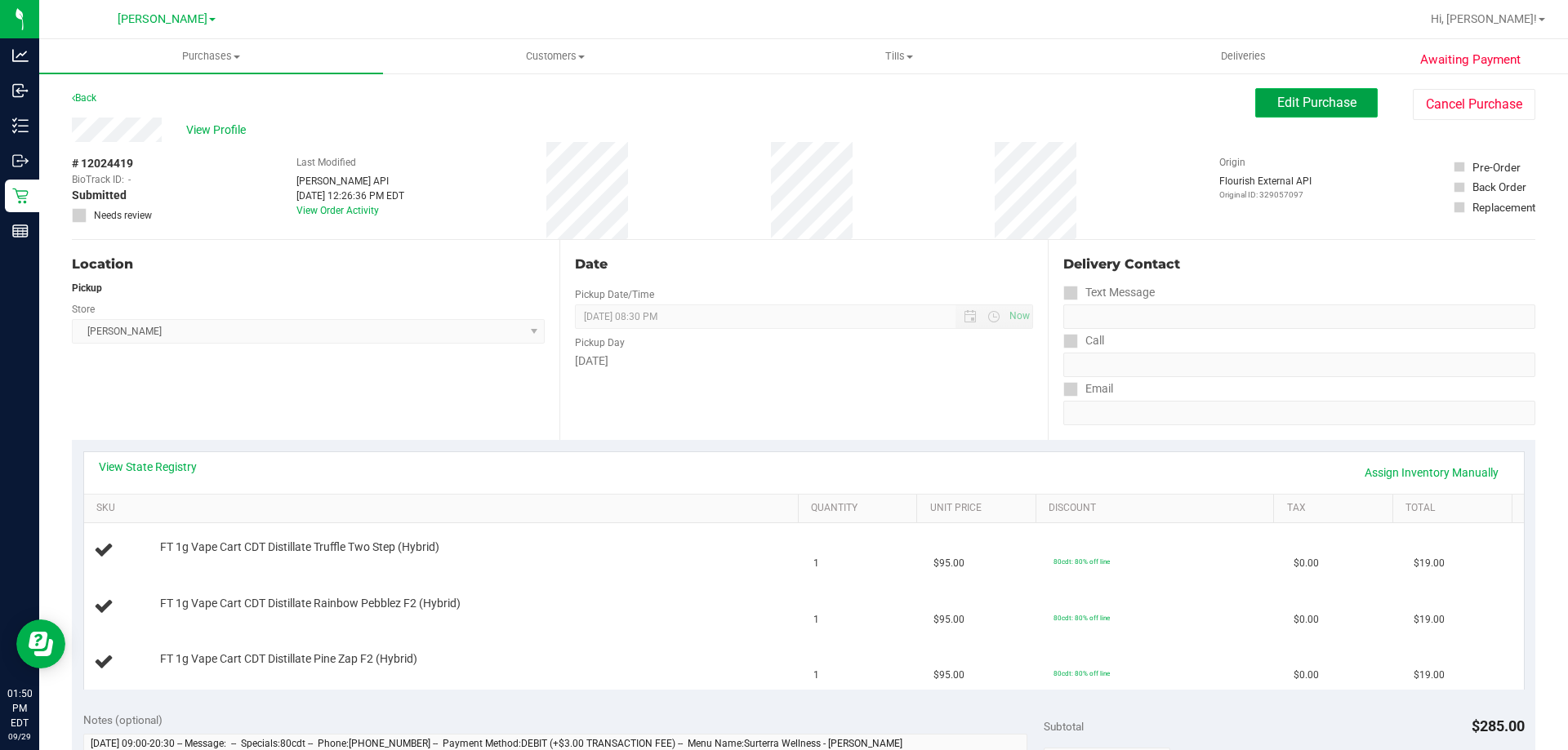
click at [1283, 103] on span "Edit Purchase" at bounding box center [1316, 103] width 80 height 16
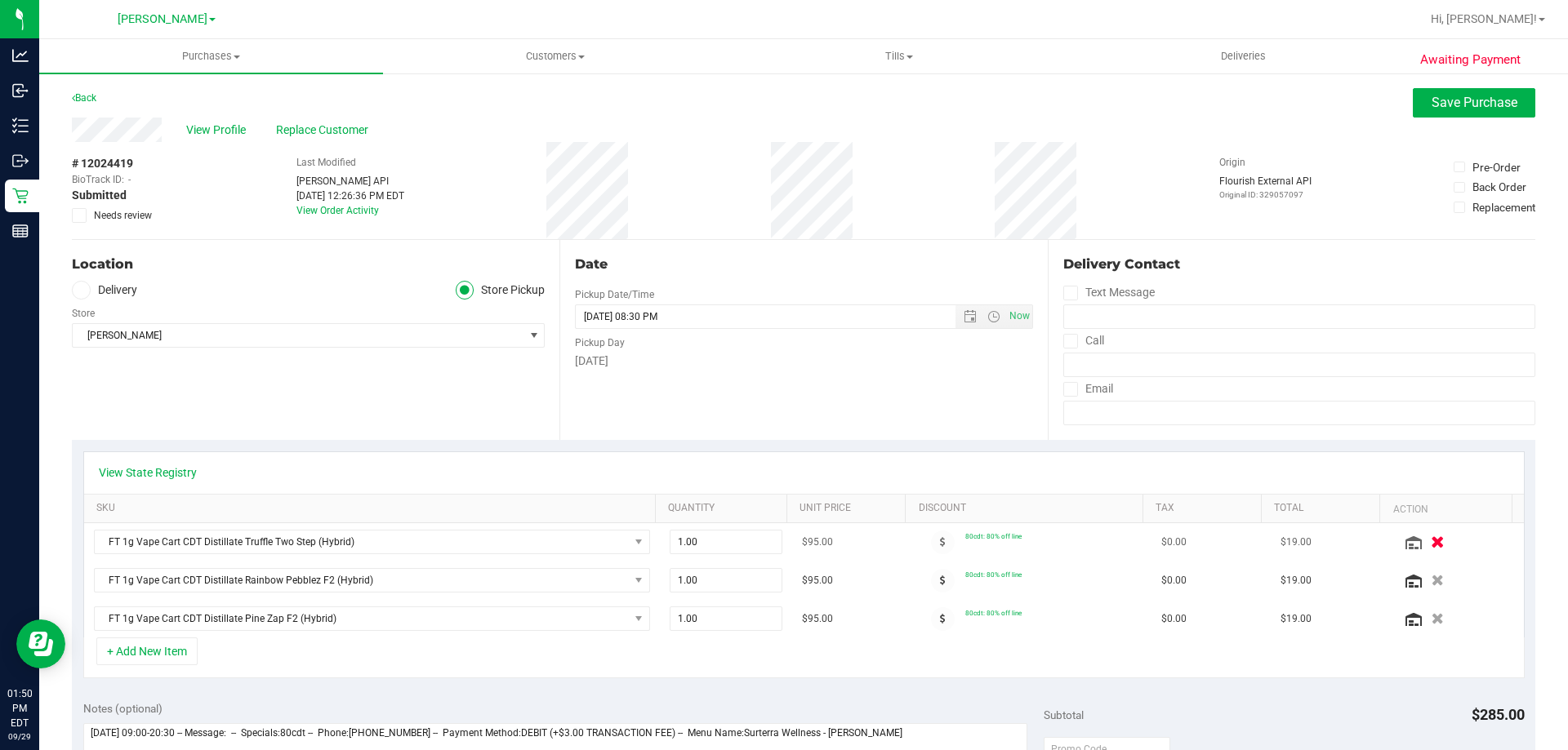
click at [1431, 539] on icon "button" at bounding box center [1437, 543] width 14 height 12
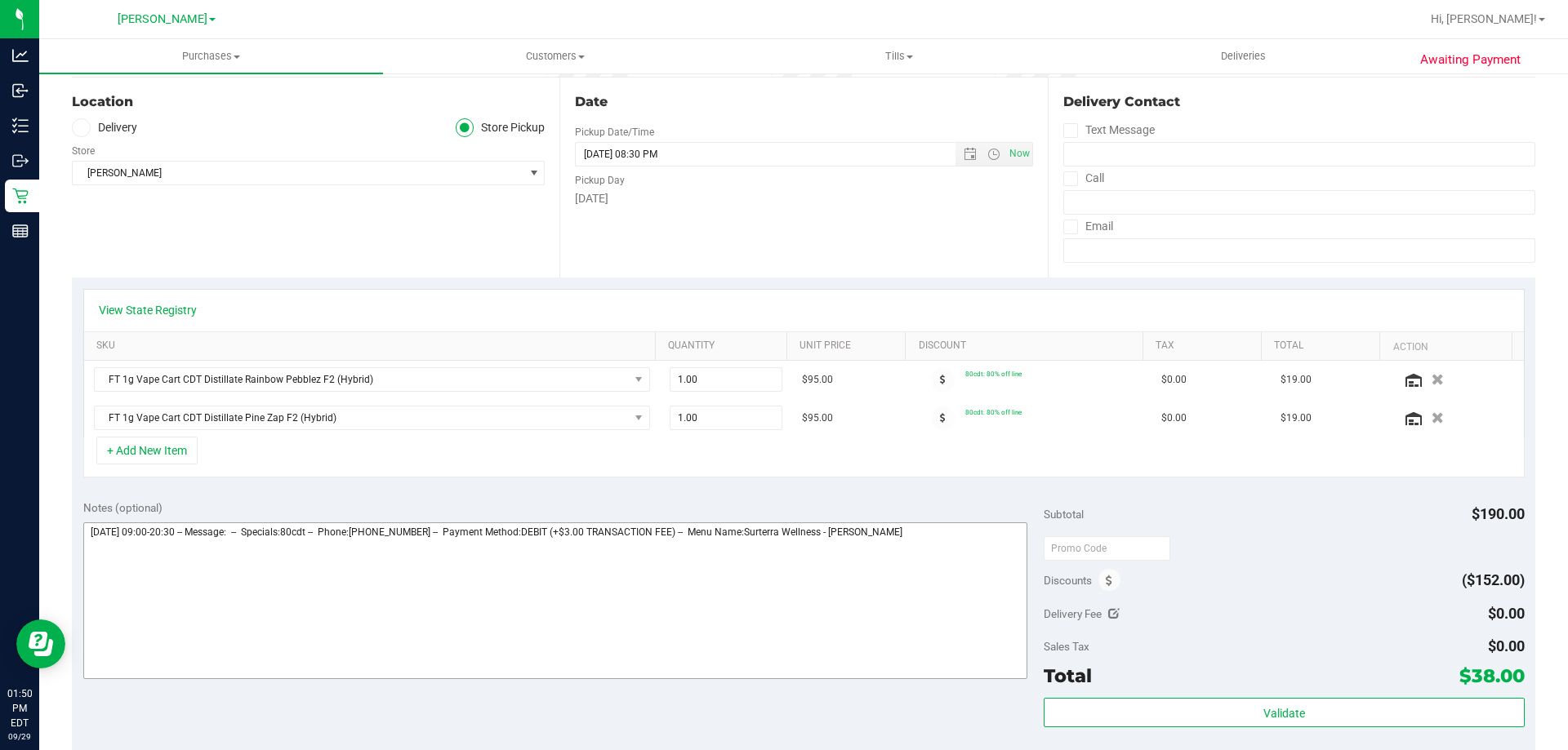
scroll to position [163, 0]
click at [965, 542] on textarea at bounding box center [555, 600] width 945 height 156
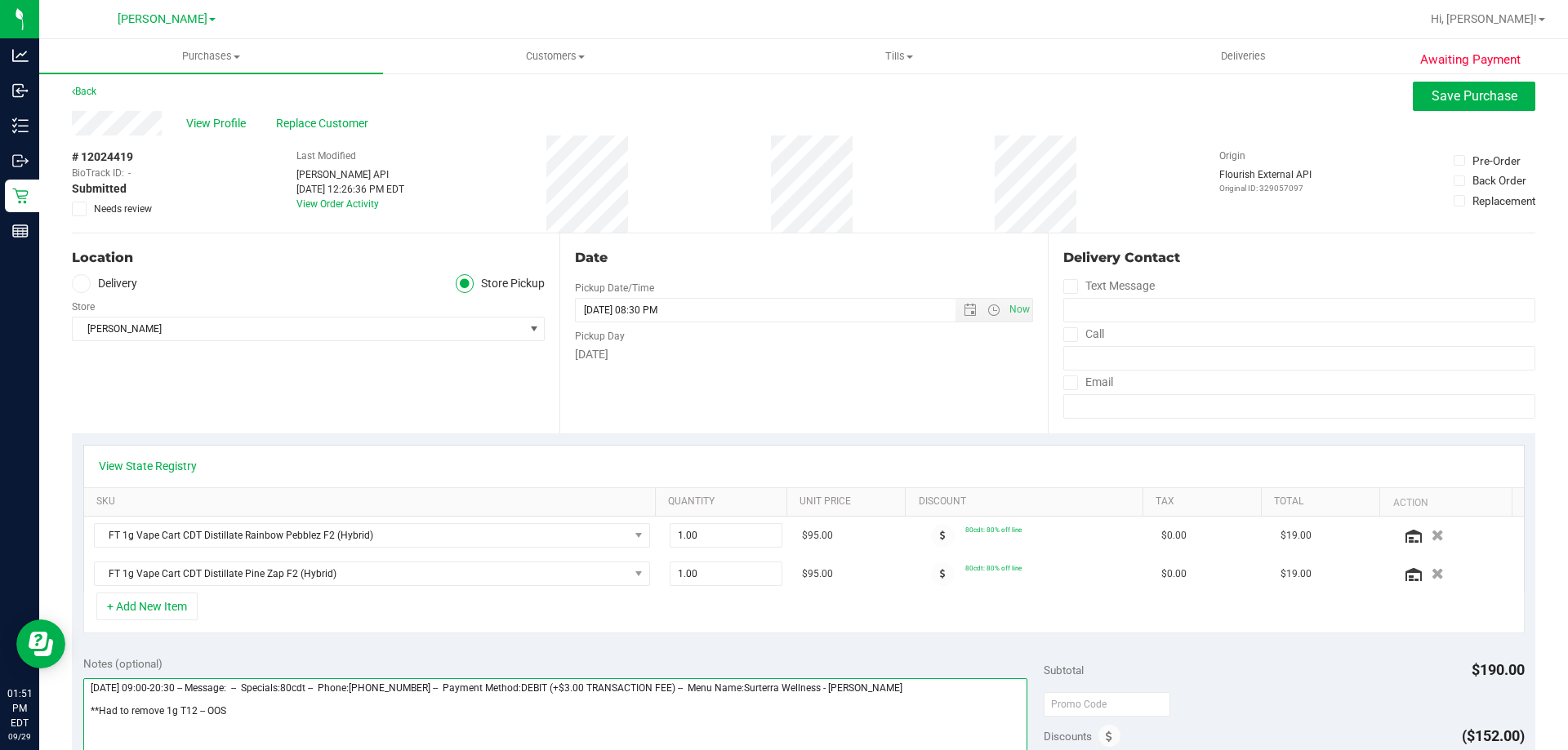
scroll to position [0, 0]
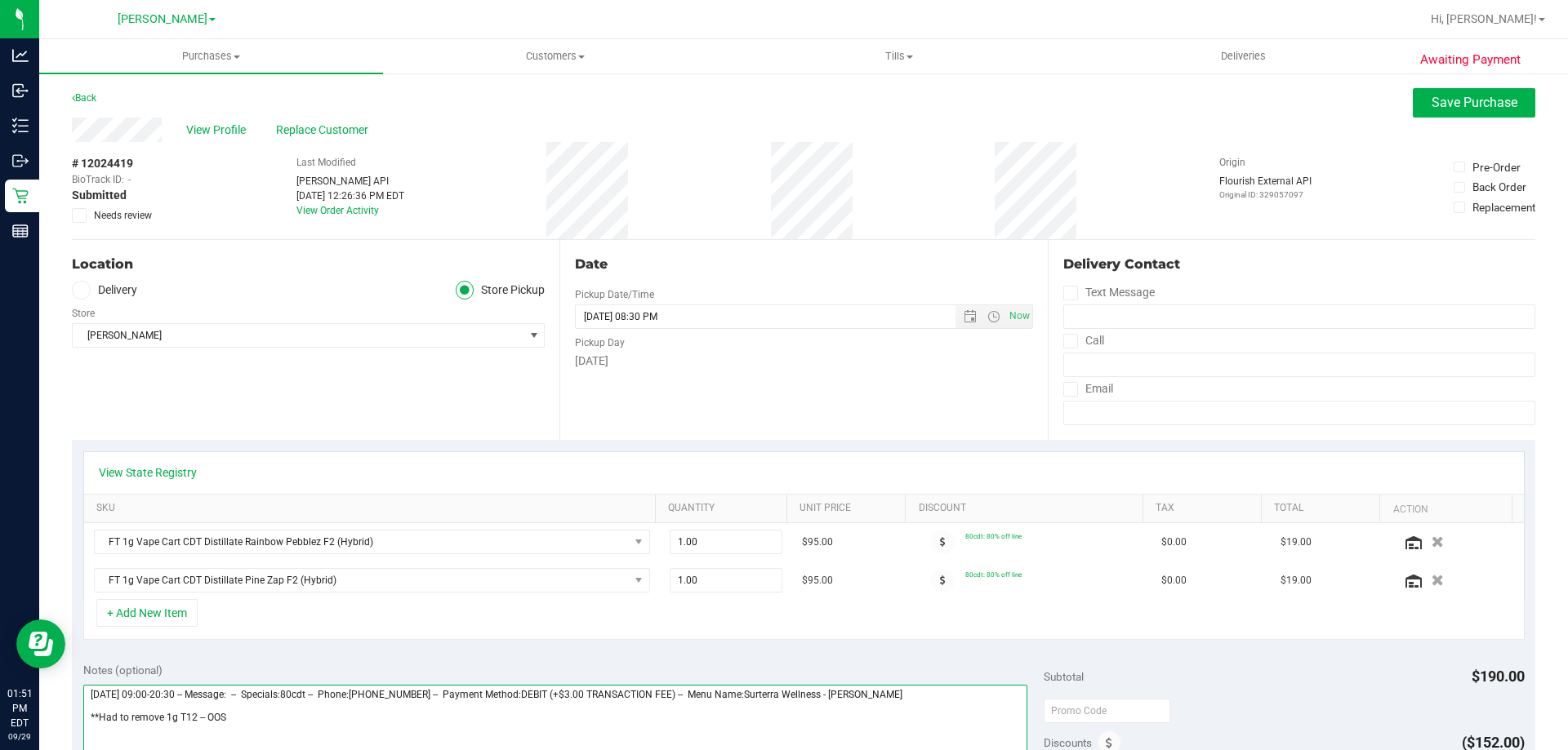
type textarea "Monday 09/29/2025 09:00-20:30 -- Message: -- Specials:80cdt -- Phone:7578143686…"
click at [74, 208] on span at bounding box center [79, 215] width 15 height 15
click at [0, 0] on input "Needs review" at bounding box center [0, 0] width 0 height 0
click at [1424, 120] on div "View Profile Replace Customer" at bounding box center [803, 130] width 1463 height 24
click at [1429, 113] on button "Save Purchase" at bounding box center [1474, 103] width 123 height 29
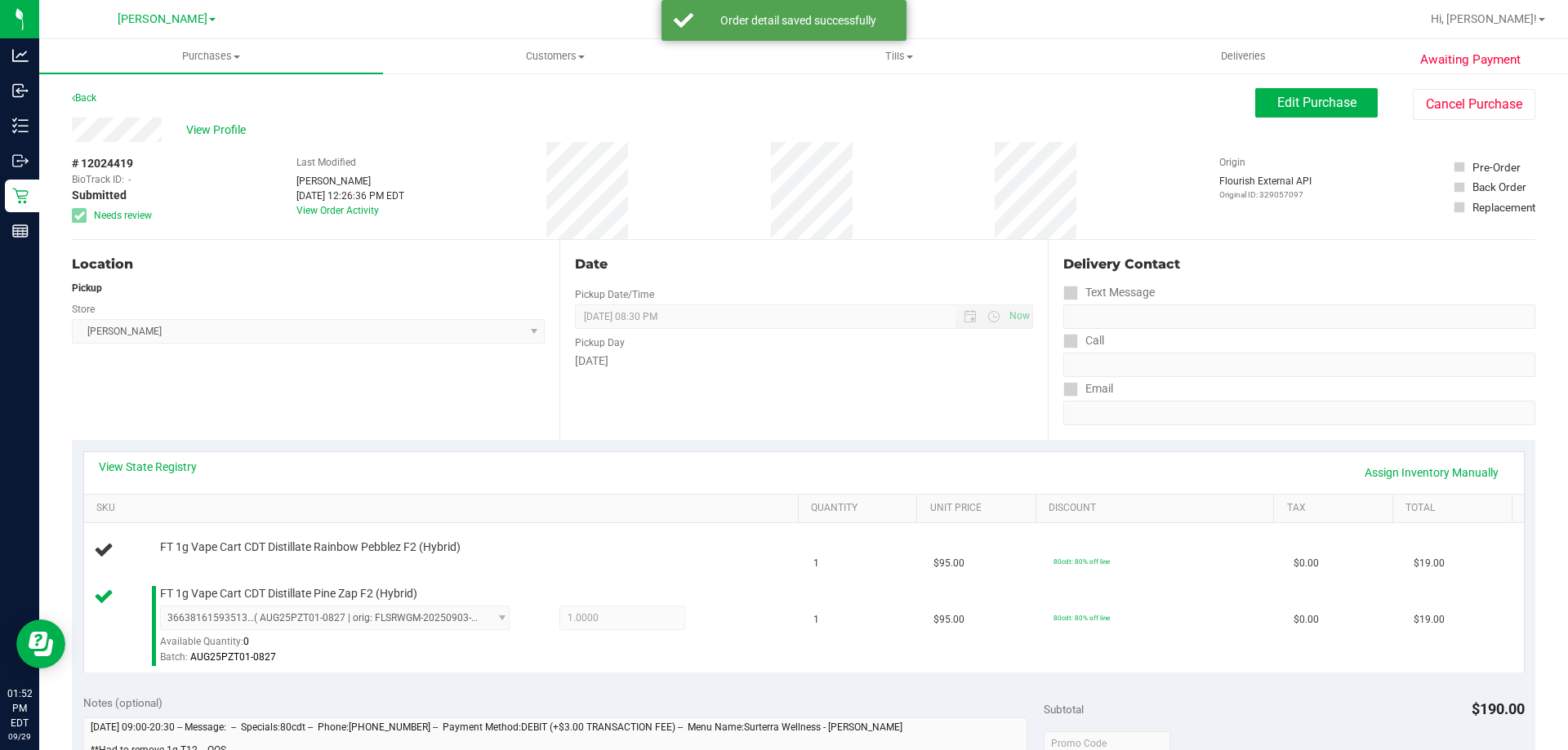
click at [1300, 127] on div "View Profile # 12024419 BioTrack ID: - Submitted Needs review Last Modified Rav…" at bounding box center [803, 179] width 1463 height 123
click at [1308, 104] on span "Edit Purchase" at bounding box center [1316, 103] width 80 height 16
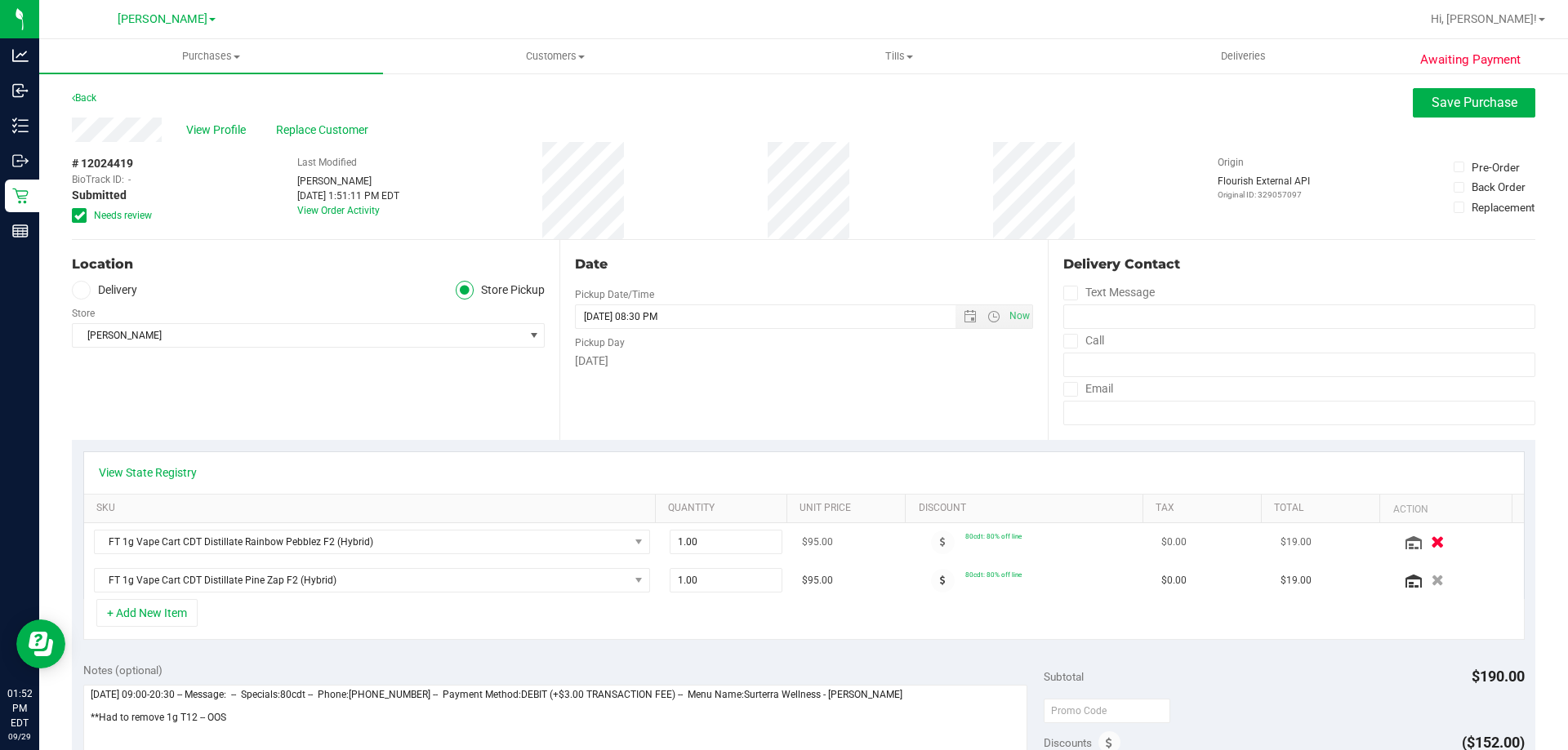
click at [1431, 538] on icon "button" at bounding box center [1437, 543] width 14 height 12
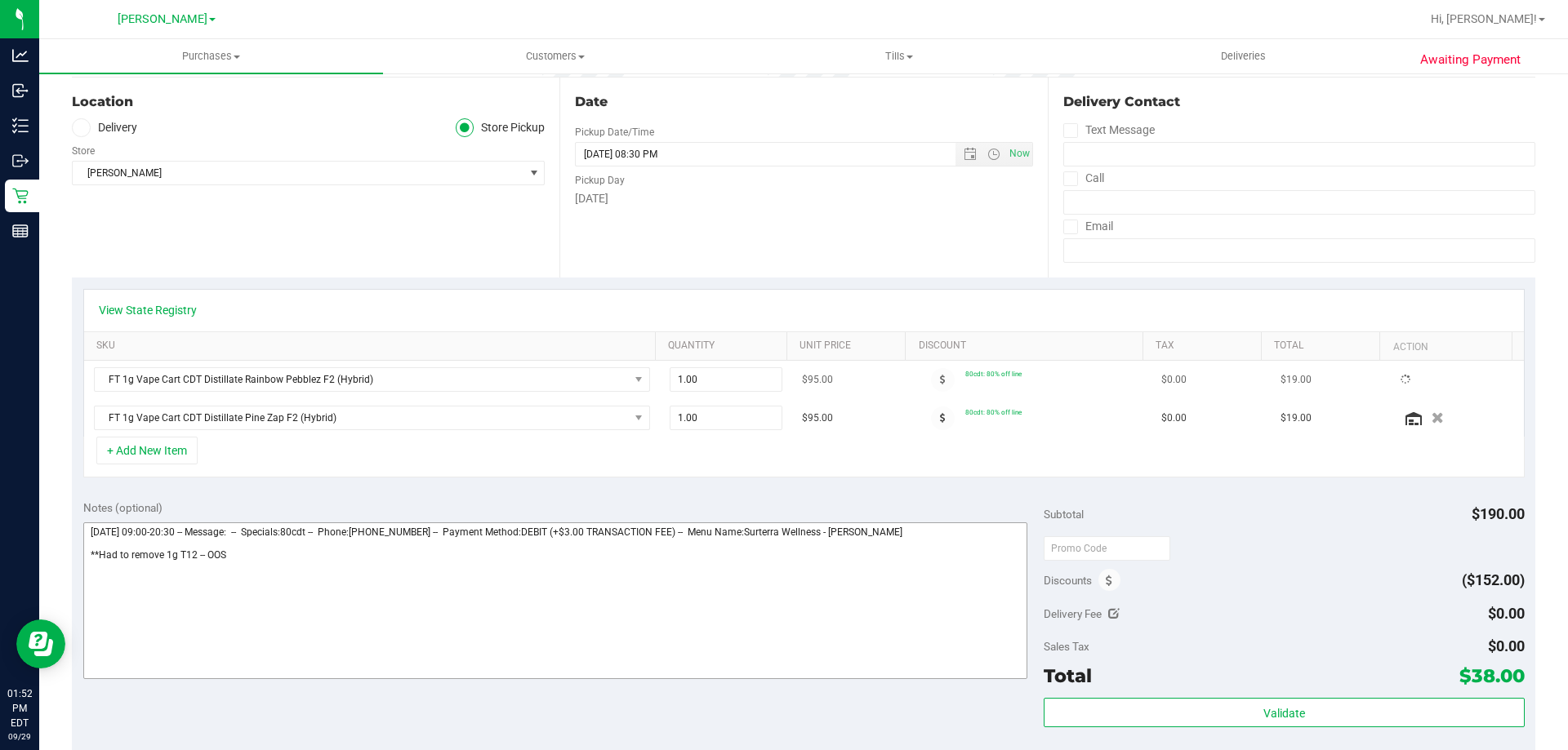
scroll to position [163, 0]
click at [197, 556] on textarea at bounding box center [555, 600] width 945 height 156
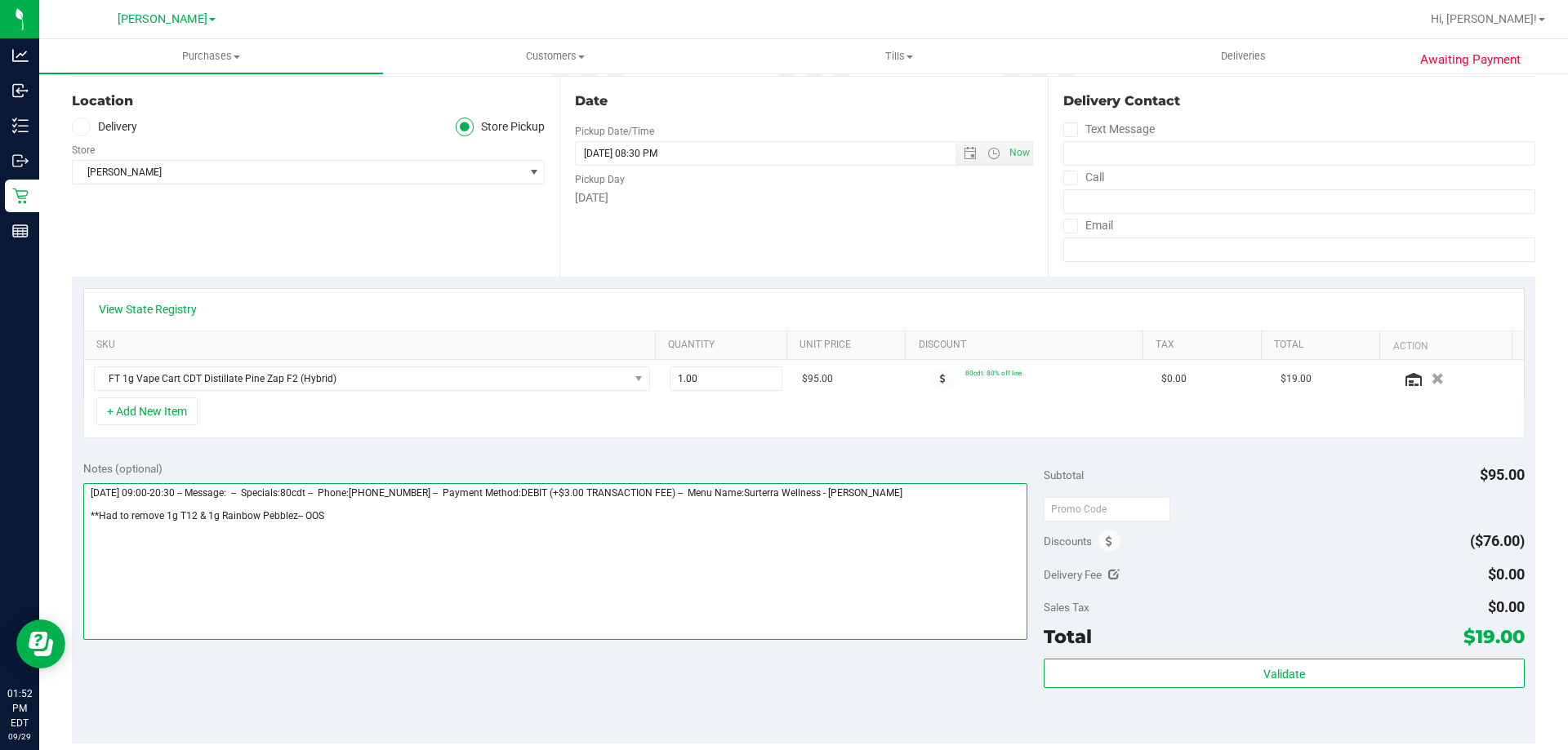
click at [424, 563] on textarea at bounding box center [555, 561] width 945 height 156
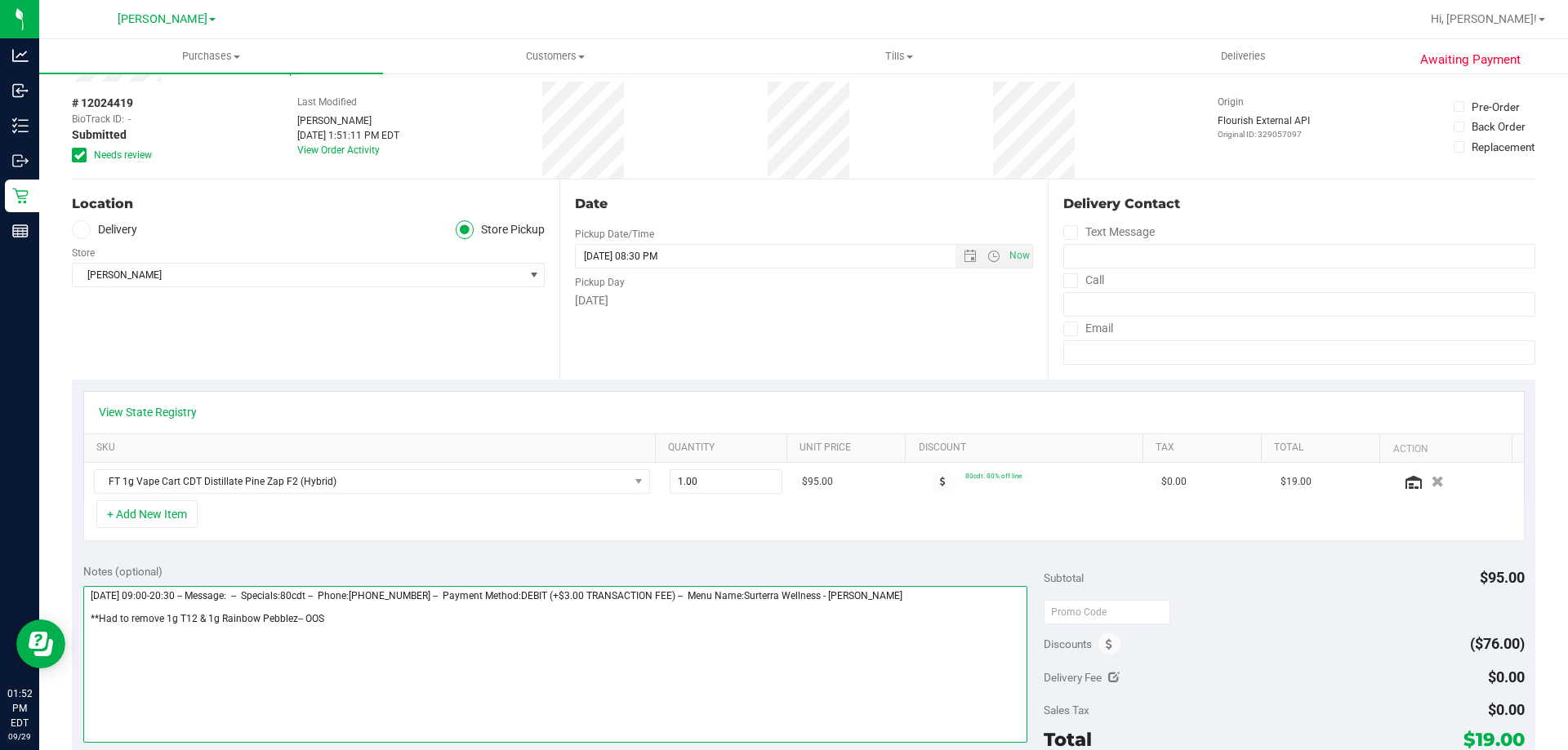
scroll to position [0, 0]
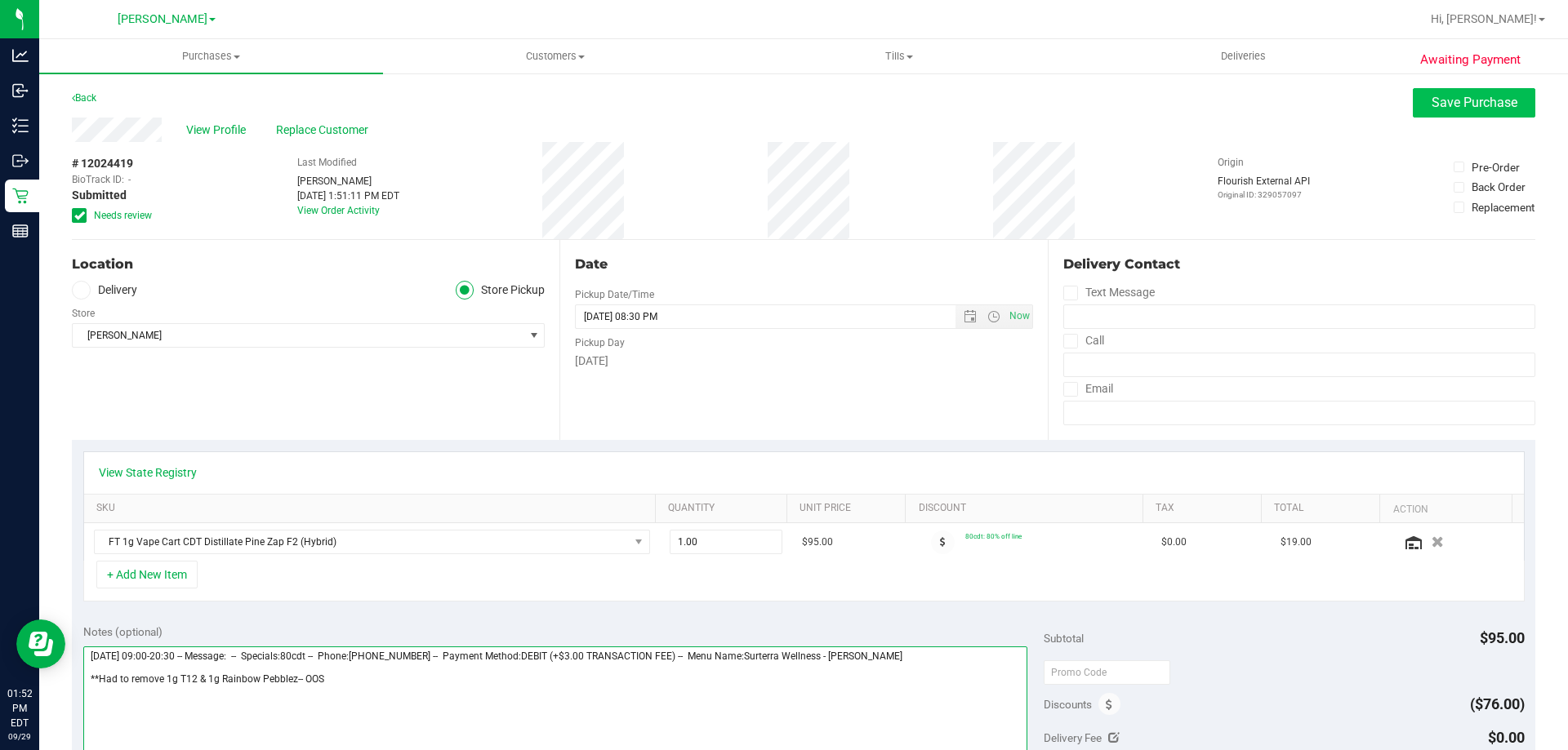
type textarea "Monday 09/29/2025 09:00-20:30 -- Message: -- Specials:80cdt -- Phone:7578143686…"
click at [1433, 105] on span "Save Purchase" at bounding box center [1474, 103] width 86 height 16
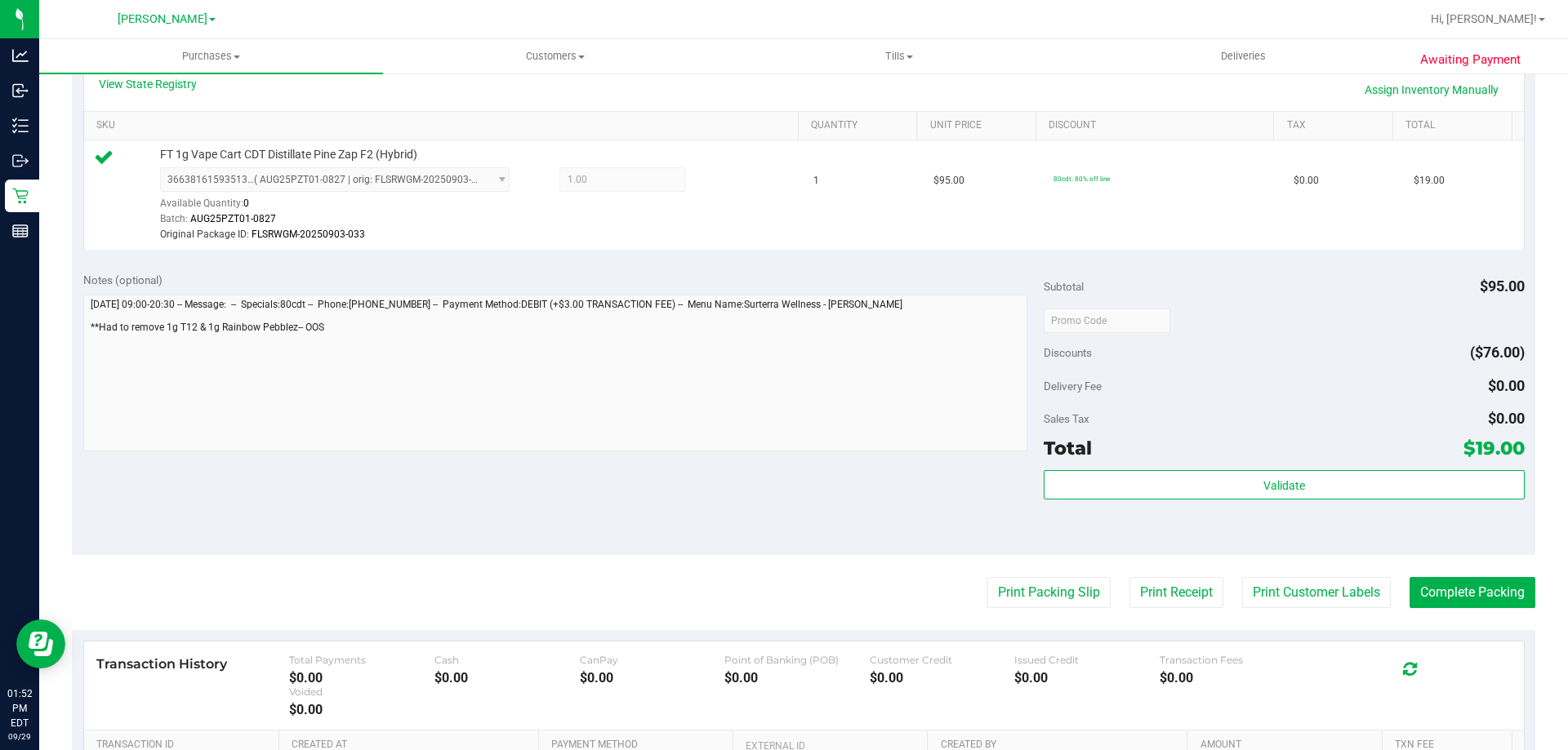
scroll to position [490, 0]
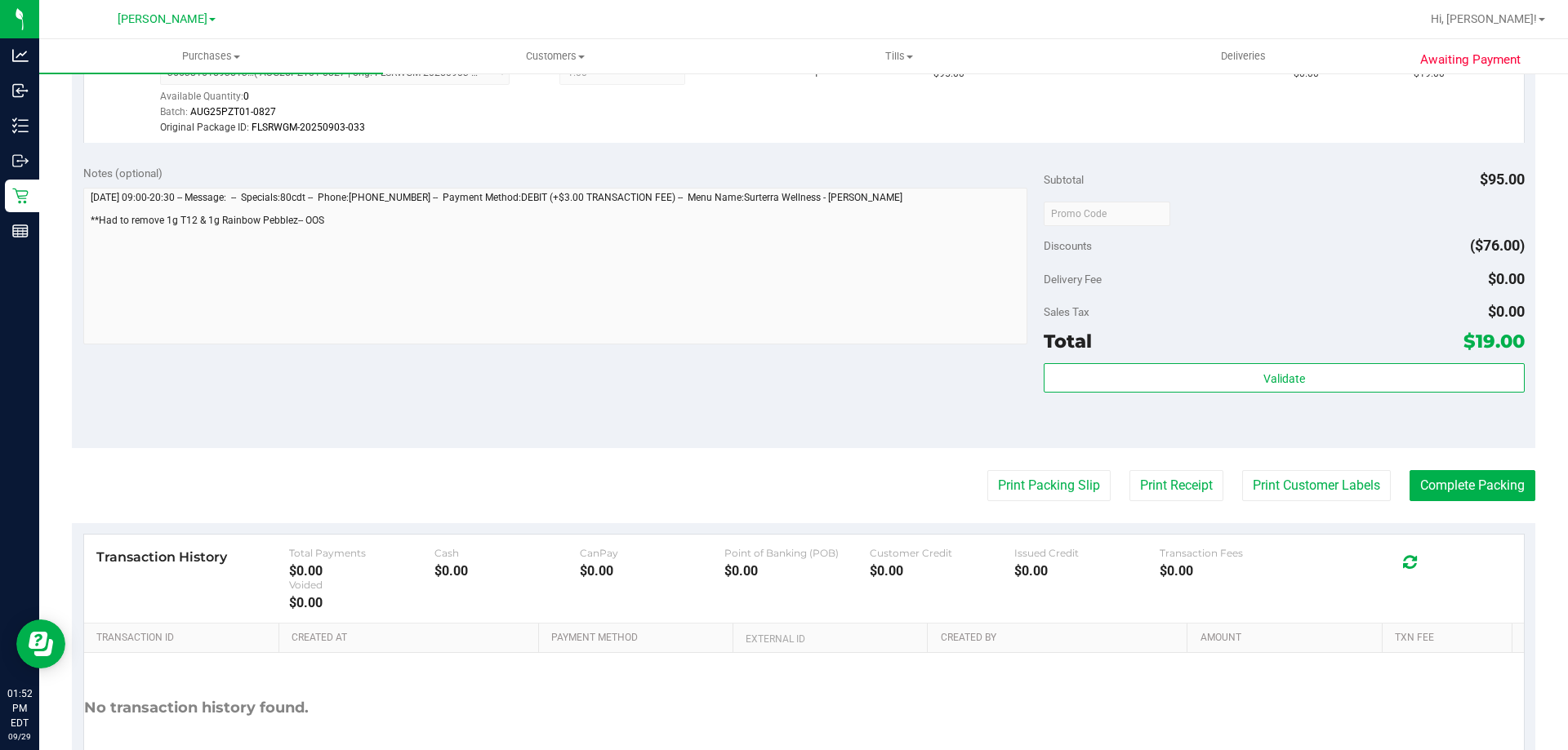
click at [1181, 358] on div "Subtotal $95.00 Discounts ($76.00) Delivery Fee $0.00 Sales Tax $0.00 Total $19…" at bounding box center [1283, 301] width 480 height 272
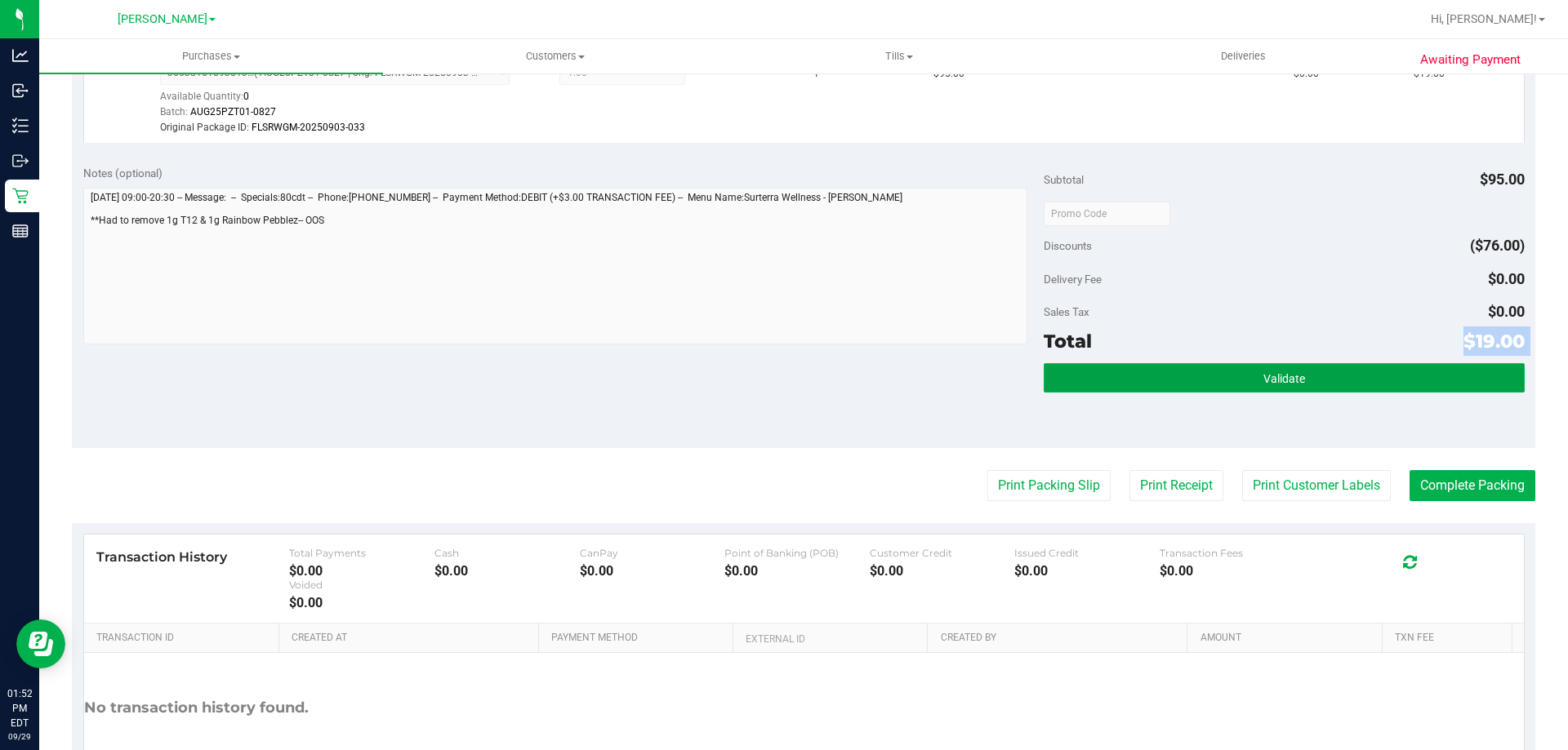
click at [1182, 369] on button "Validate" at bounding box center [1283, 378] width 480 height 29
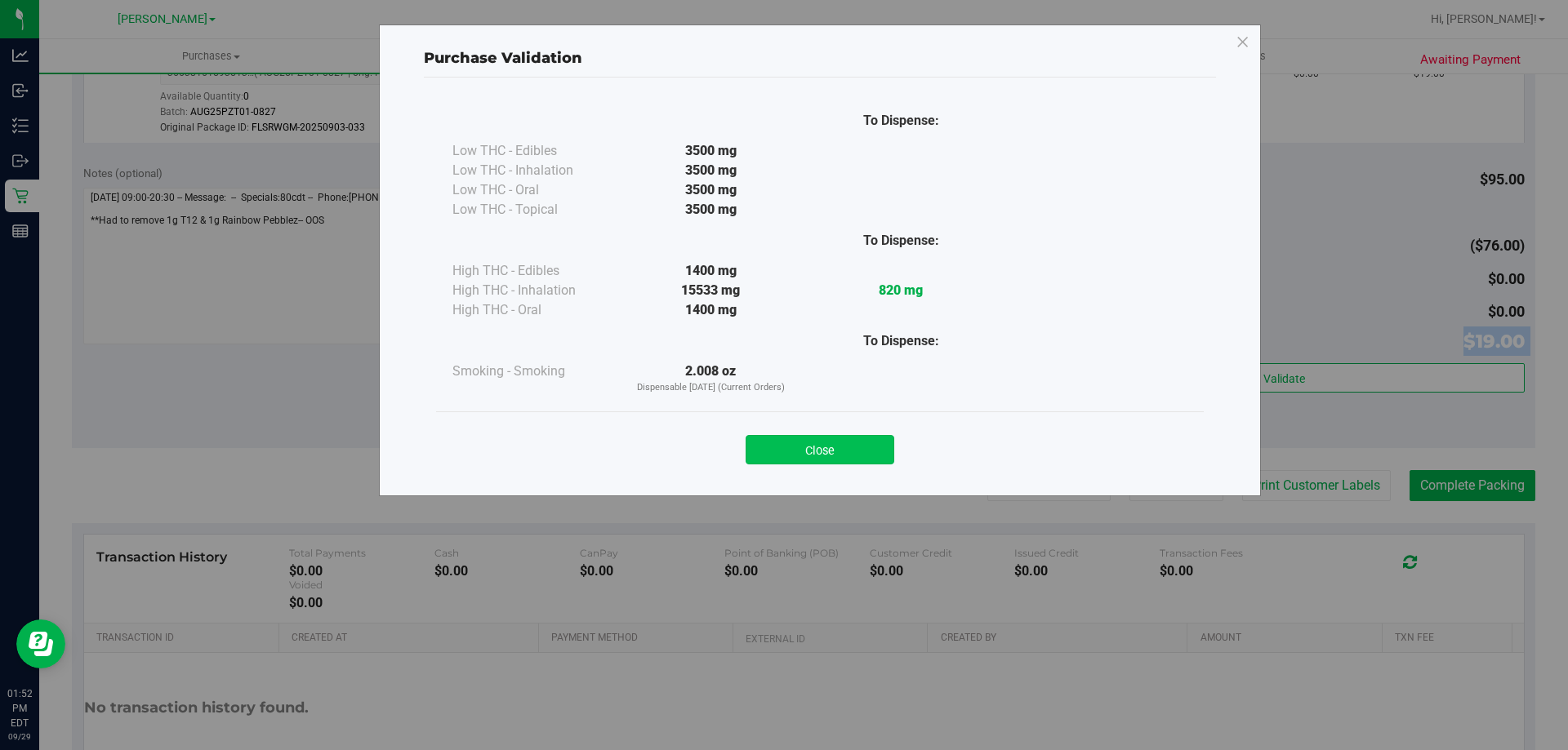
click at [861, 454] on button "Close" at bounding box center [819, 450] width 149 height 29
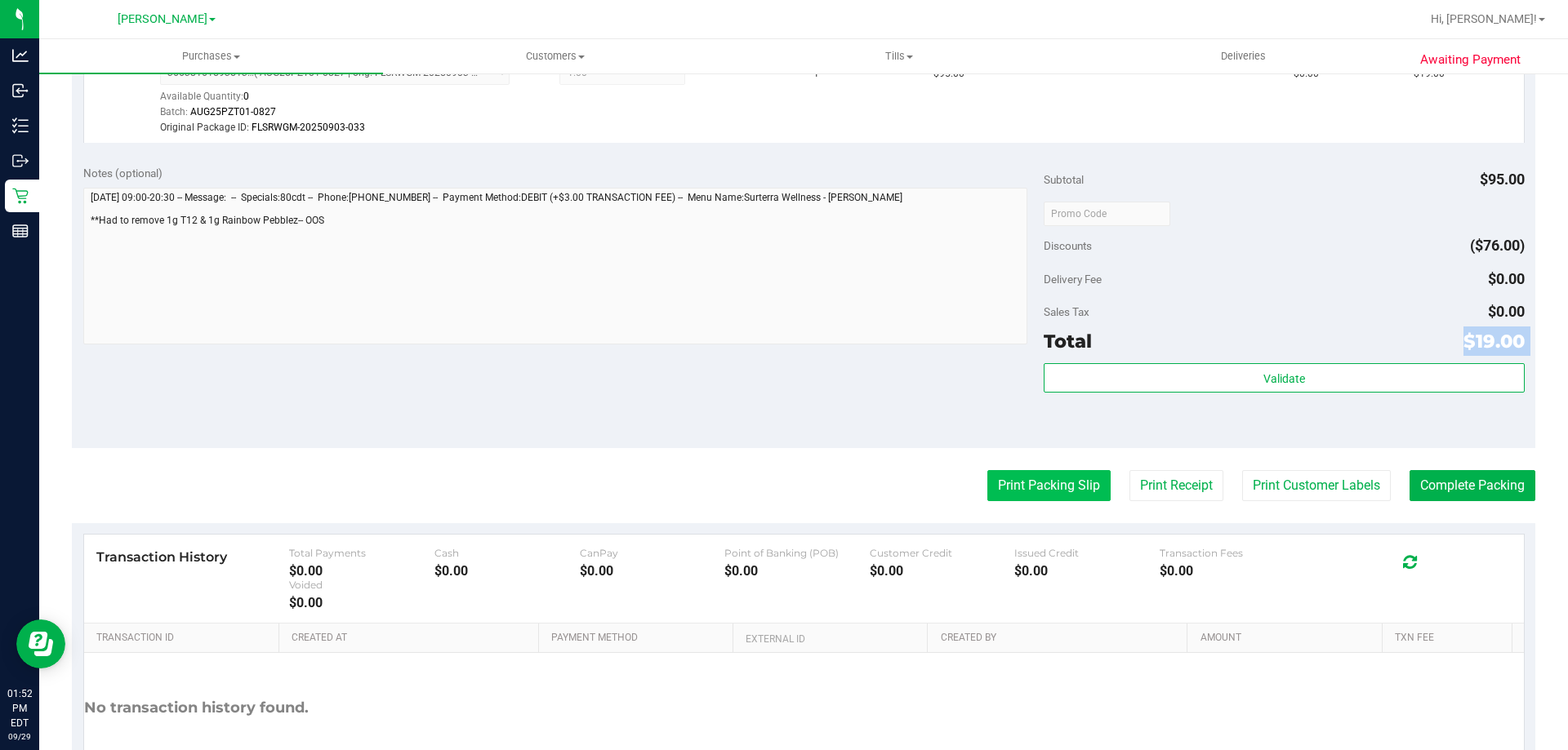
click at [1091, 486] on button "Print Packing Slip" at bounding box center [1049, 486] width 124 height 31
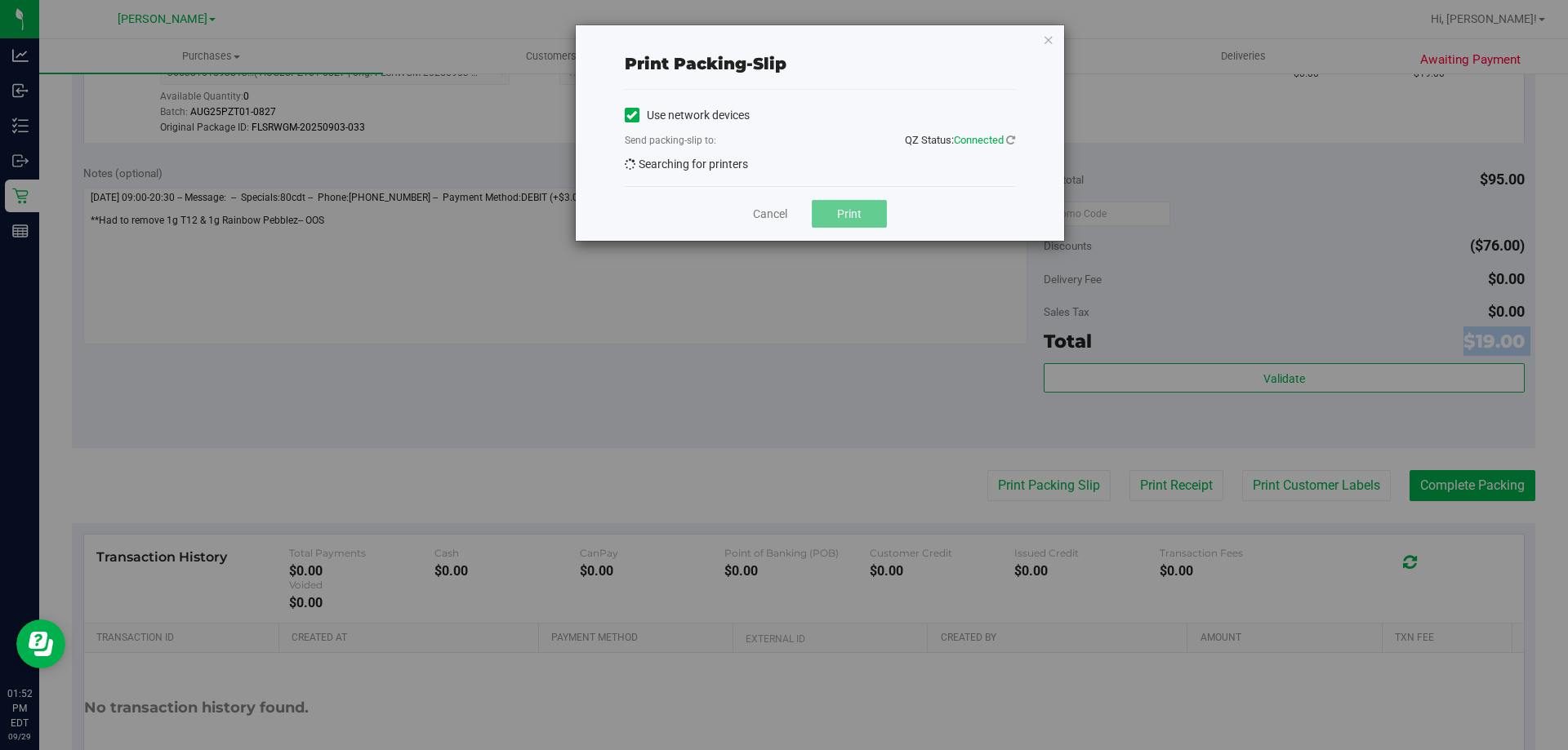
click at [857, 210] on button "Print" at bounding box center [849, 213] width 75 height 28
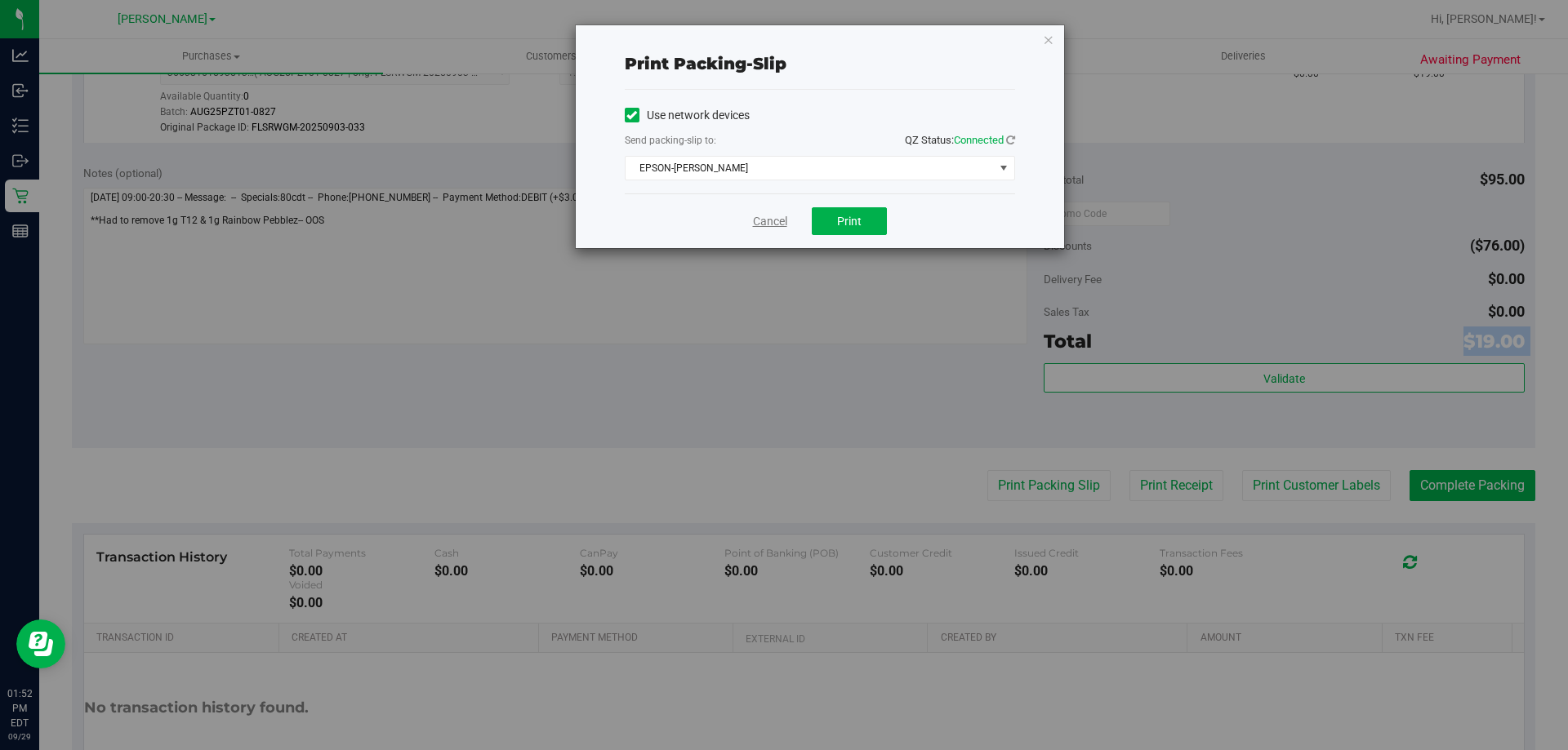
click at [770, 227] on link "Cancel" at bounding box center [770, 222] width 35 height 17
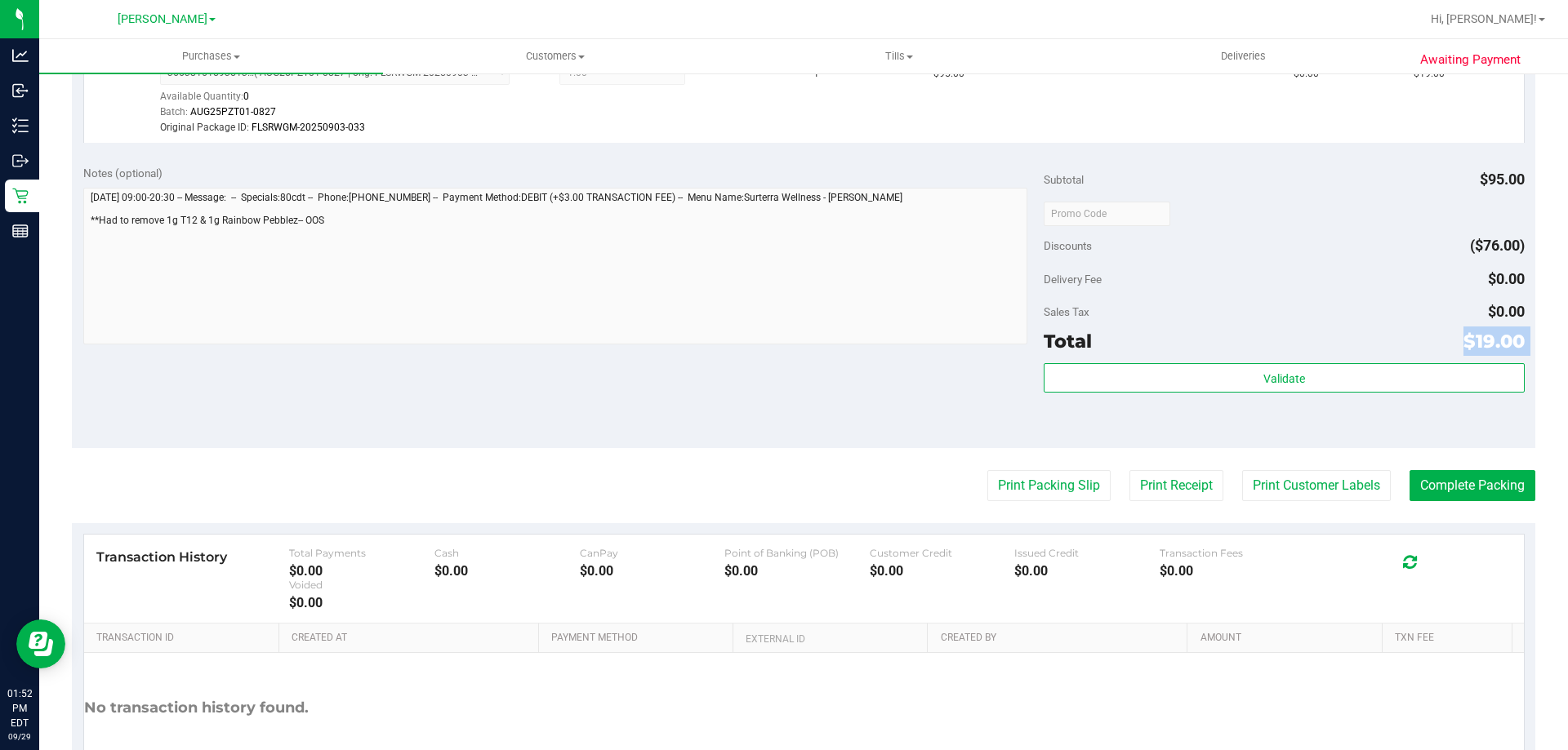
scroll to position [486, 0]
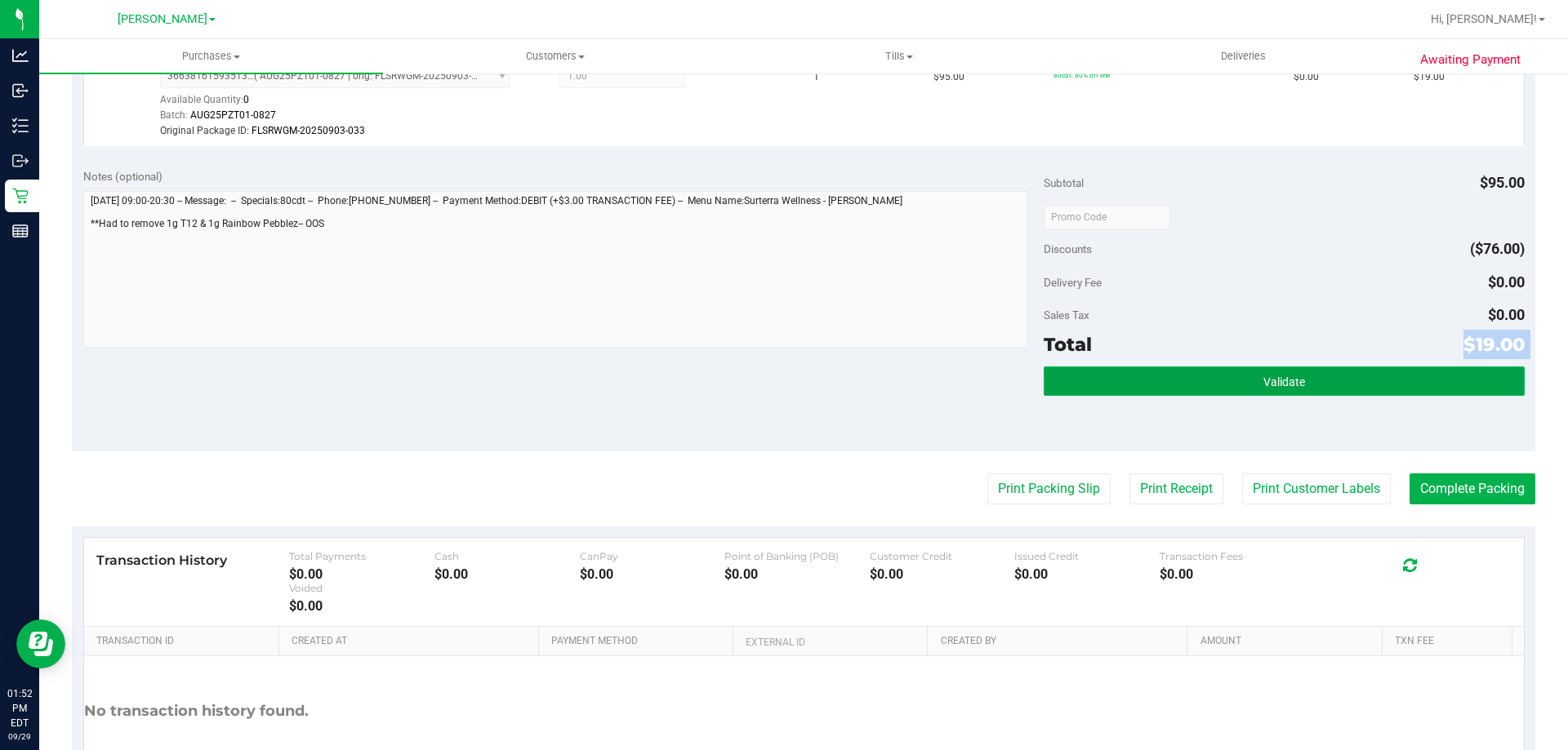
click at [1289, 393] on button "Validate" at bounding box center [1283, 381] width 480 height 29
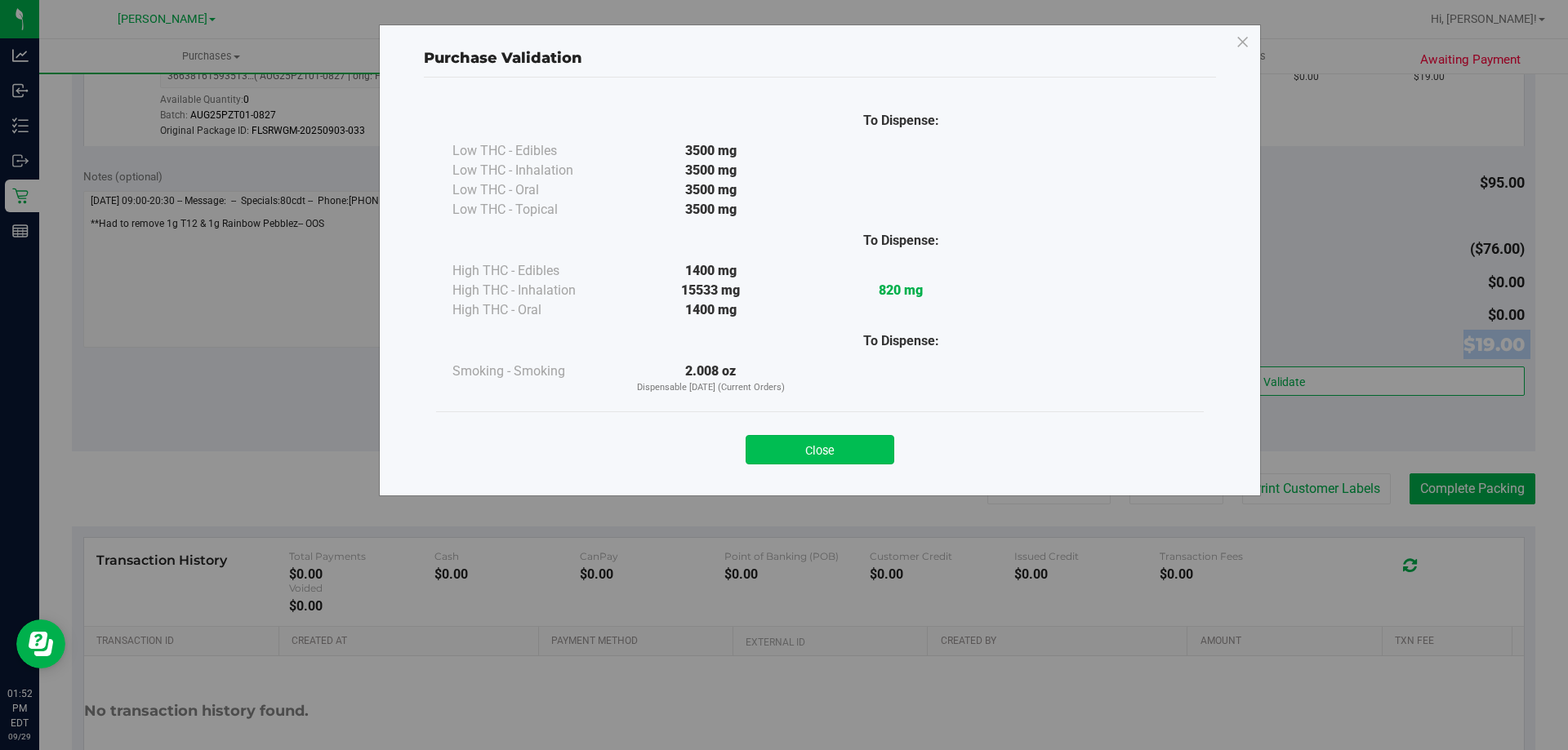
click at [844, 437] on button "Close" at bounding box center [819, 450] width 149 height 29
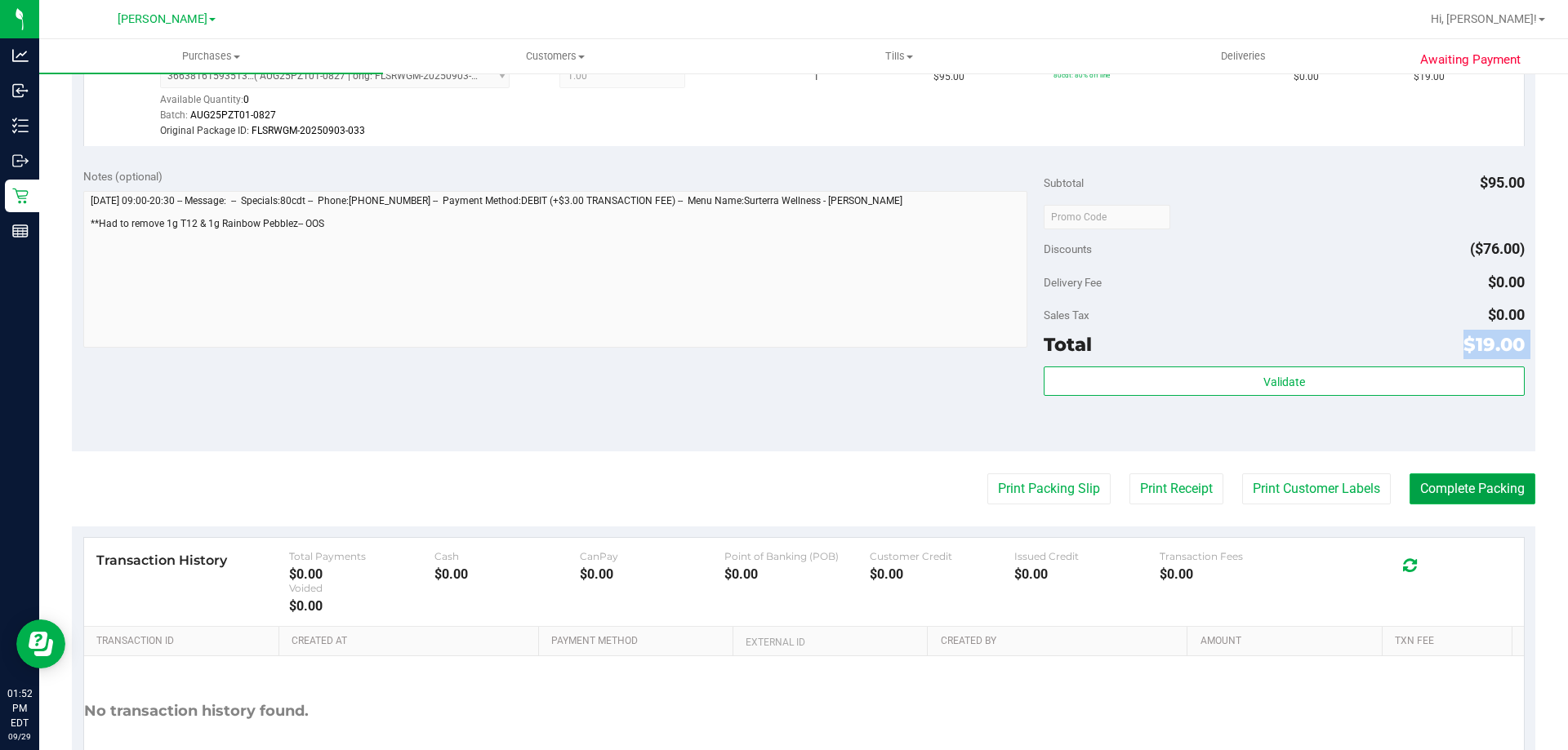
click at [1497, 486] on button "Complete Packing" at bounding box center [1471, 489] width 125 height 31
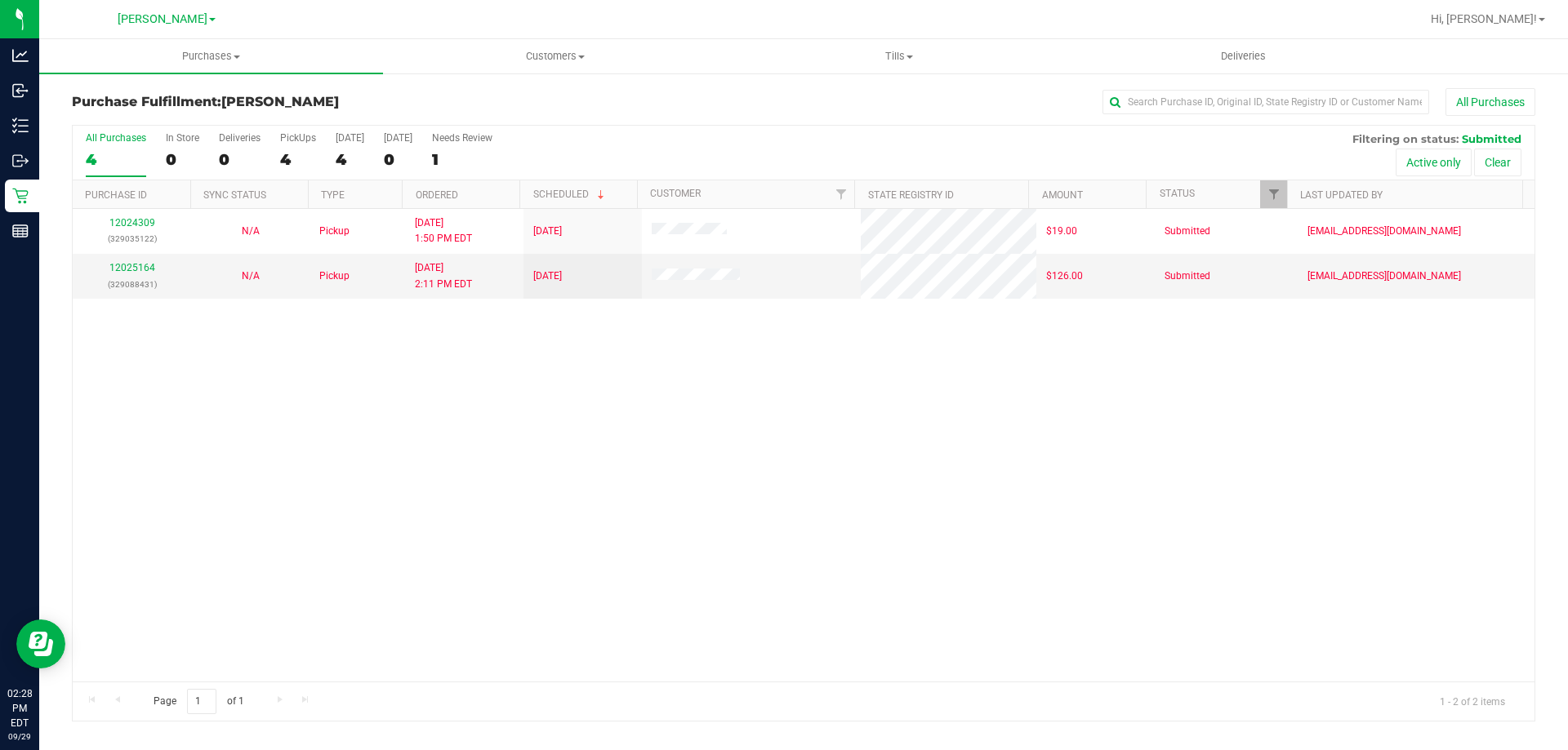
click at [168, 407] on div "12024309 (329035122) N/A Pickup 9/29/2025 1:50 PM EDT 9/29/2025 $19.00 Submitte…" at bounding box center [803, 445] width 1462 height 473
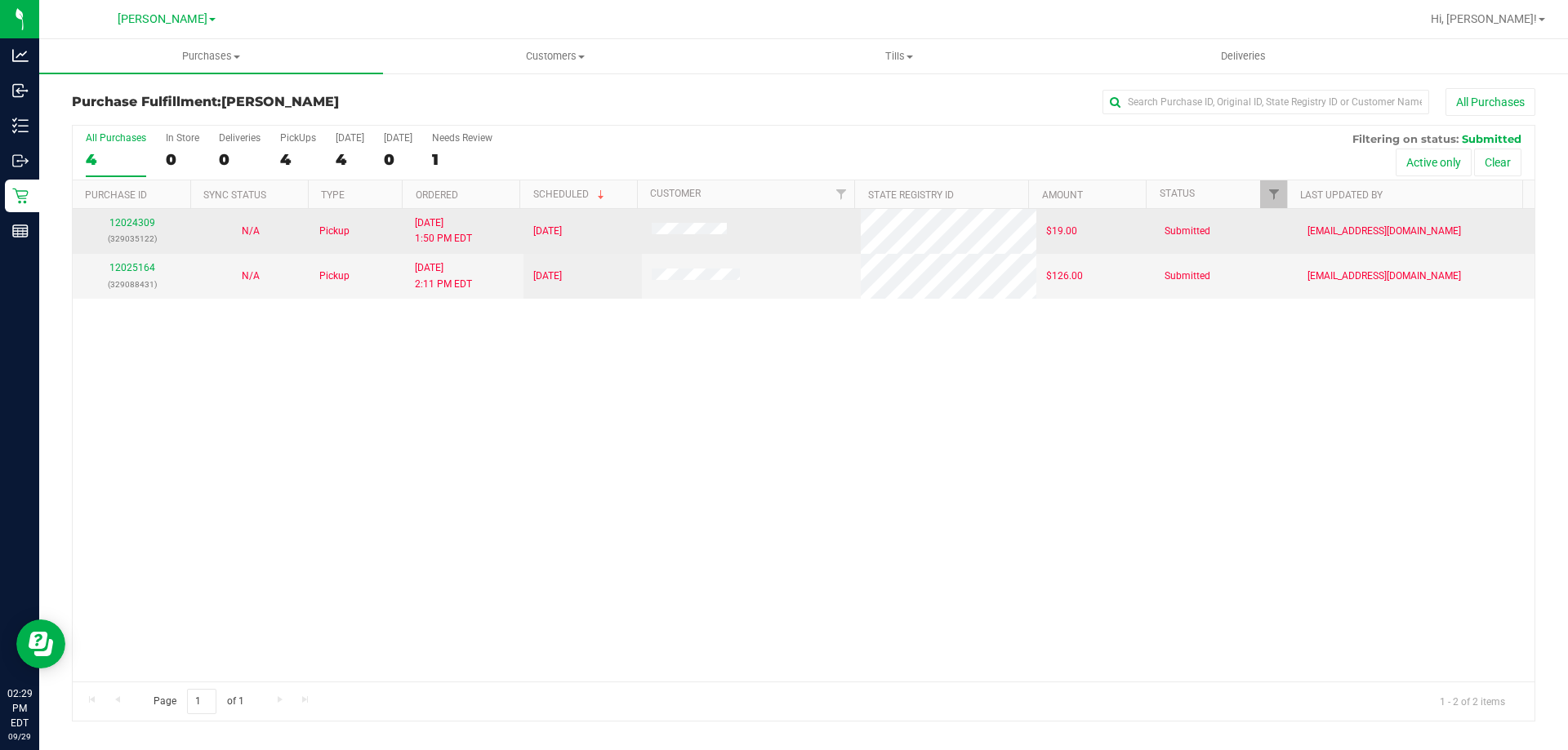
click at [138, 229] on div "12024309 (329035122)" at bounding box center [131, 231] width 99 height 31
click at [139, 224] on link "12024309" at bounding box center [132, 222] width 46 height 11
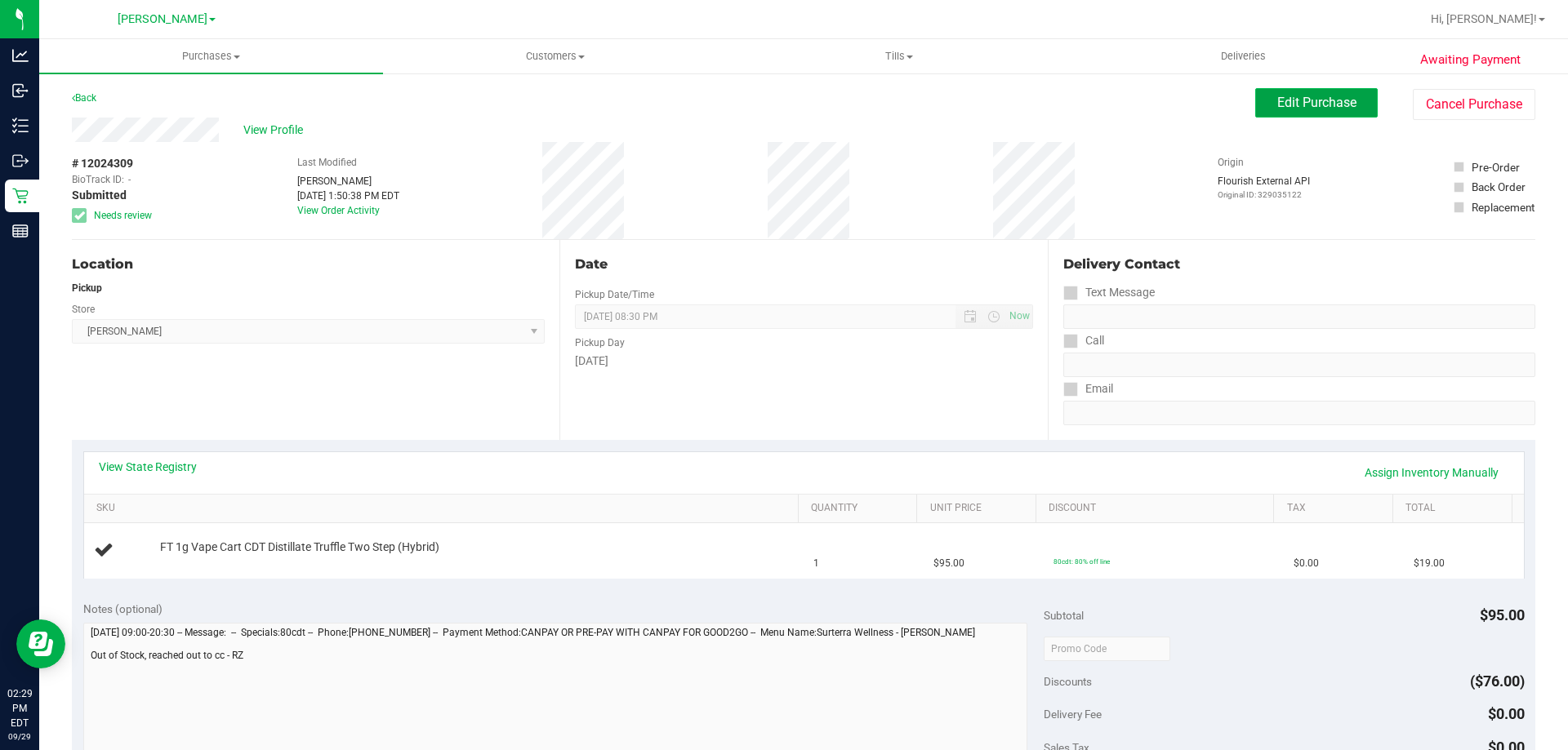
click at [1277, 98] on span "Edit Purchase" at bounding box center [1316, 103] width 80 height 16
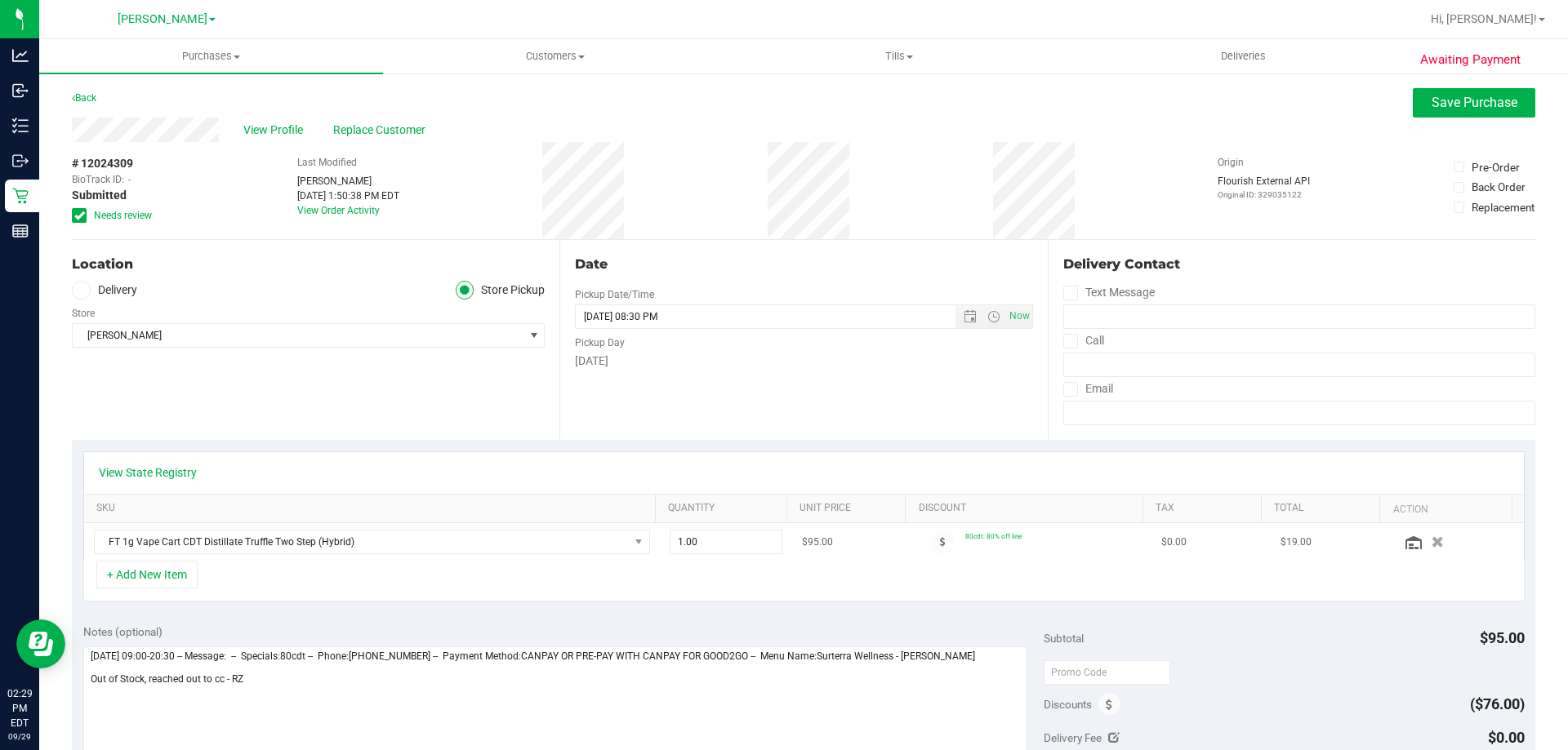
click at [1425, 543] on button "button" at bounding box center [1437, 542] width 25 height 16
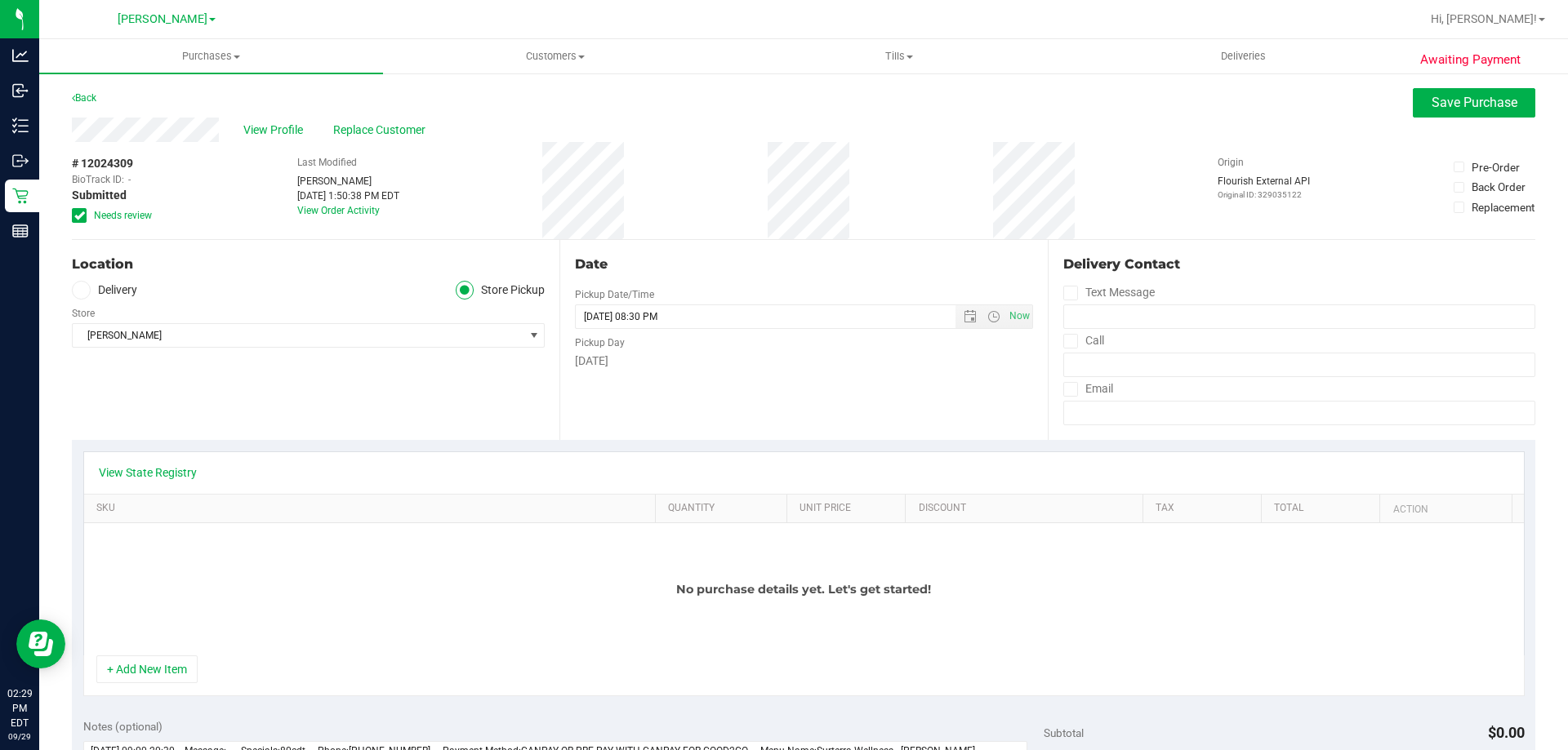
click at [85, 210] on span at bounding box center [79, 215] width 15 height 15
click at [0, 0] on input "Needs review" at bounding box center [0, 0] width 0 height 0
click at [151, 671] on button "+ Add New Item" at bounding box center [146, 670] width 101 height 28
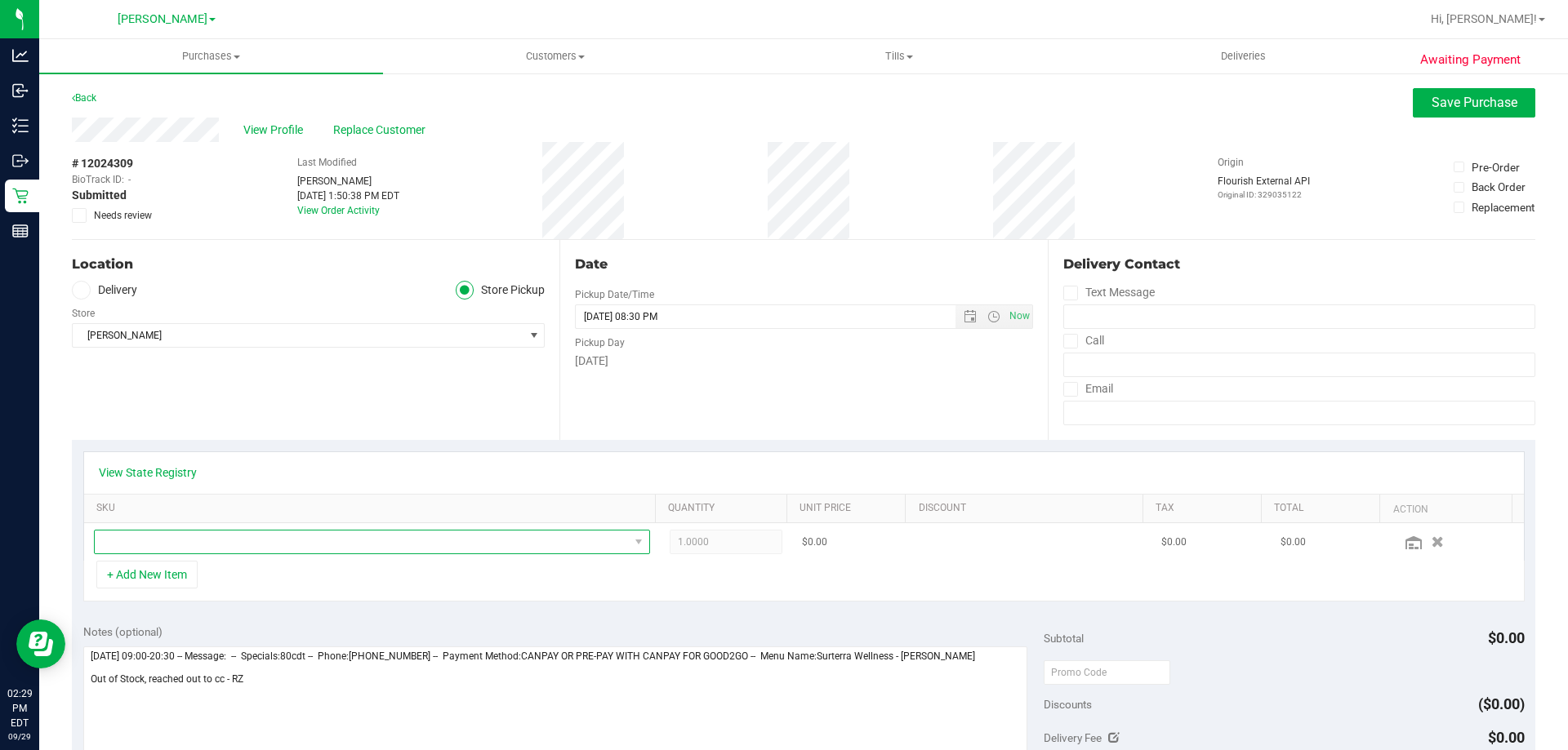
click at [222, 545] on span "NO DATA FOUND" at bounding box center [362, 542] width 534 height 22
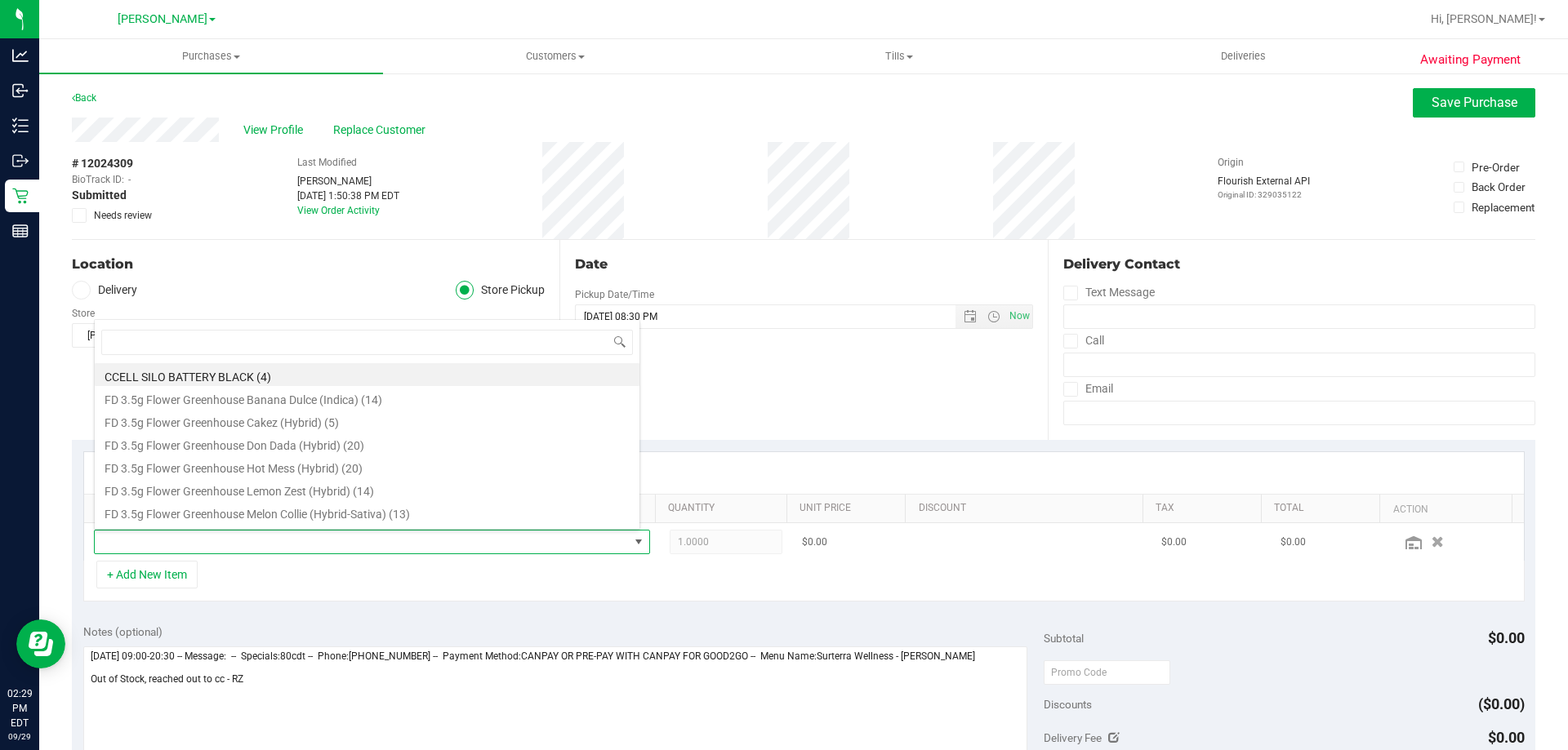
scroll to position [24, 541]
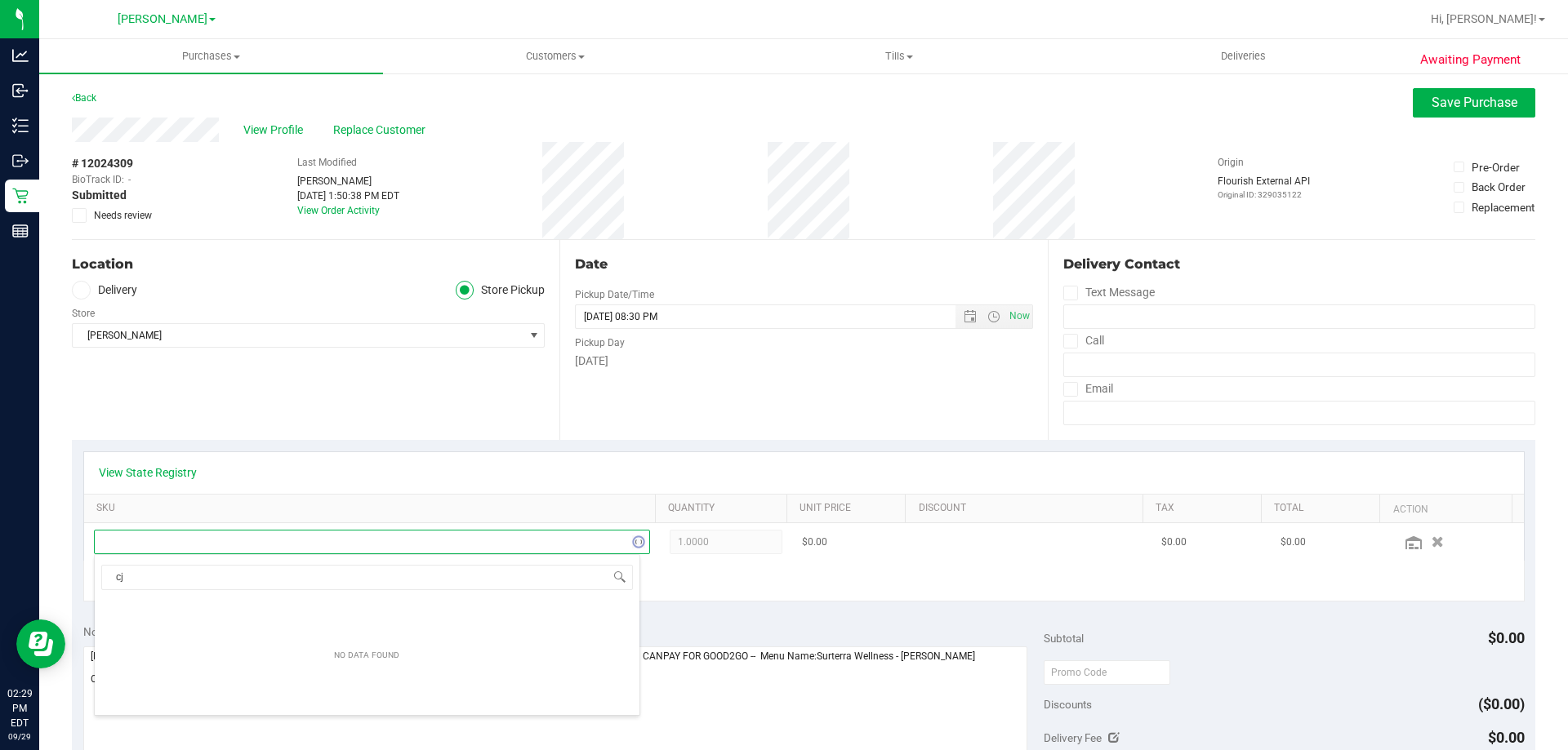
type input "cja"
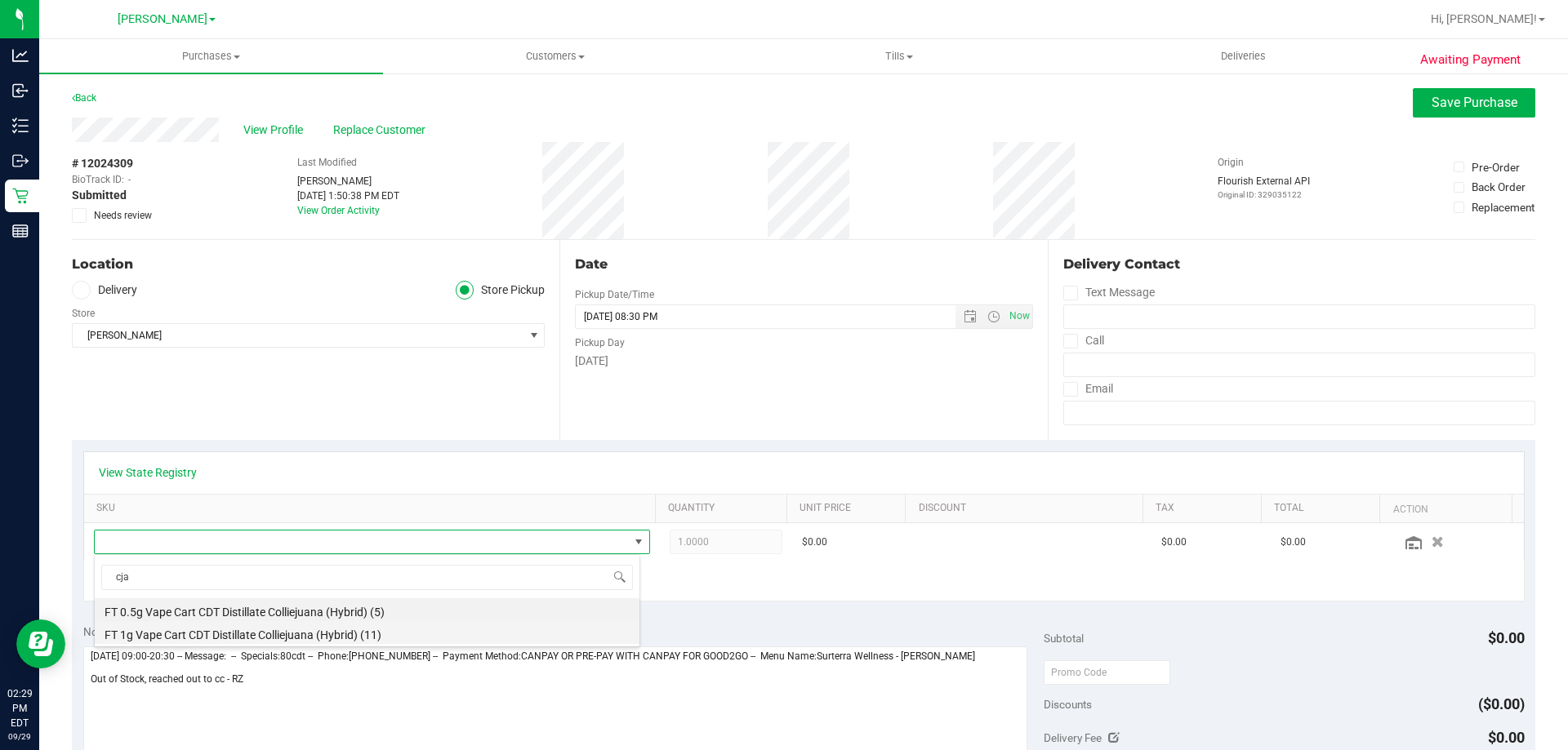
click at [245, 627] on li "FT 1g Vape Cart CDT Distillate Colliejuana (Hybrid) (11)" at bounding box center [367, 632] width 545 height 22
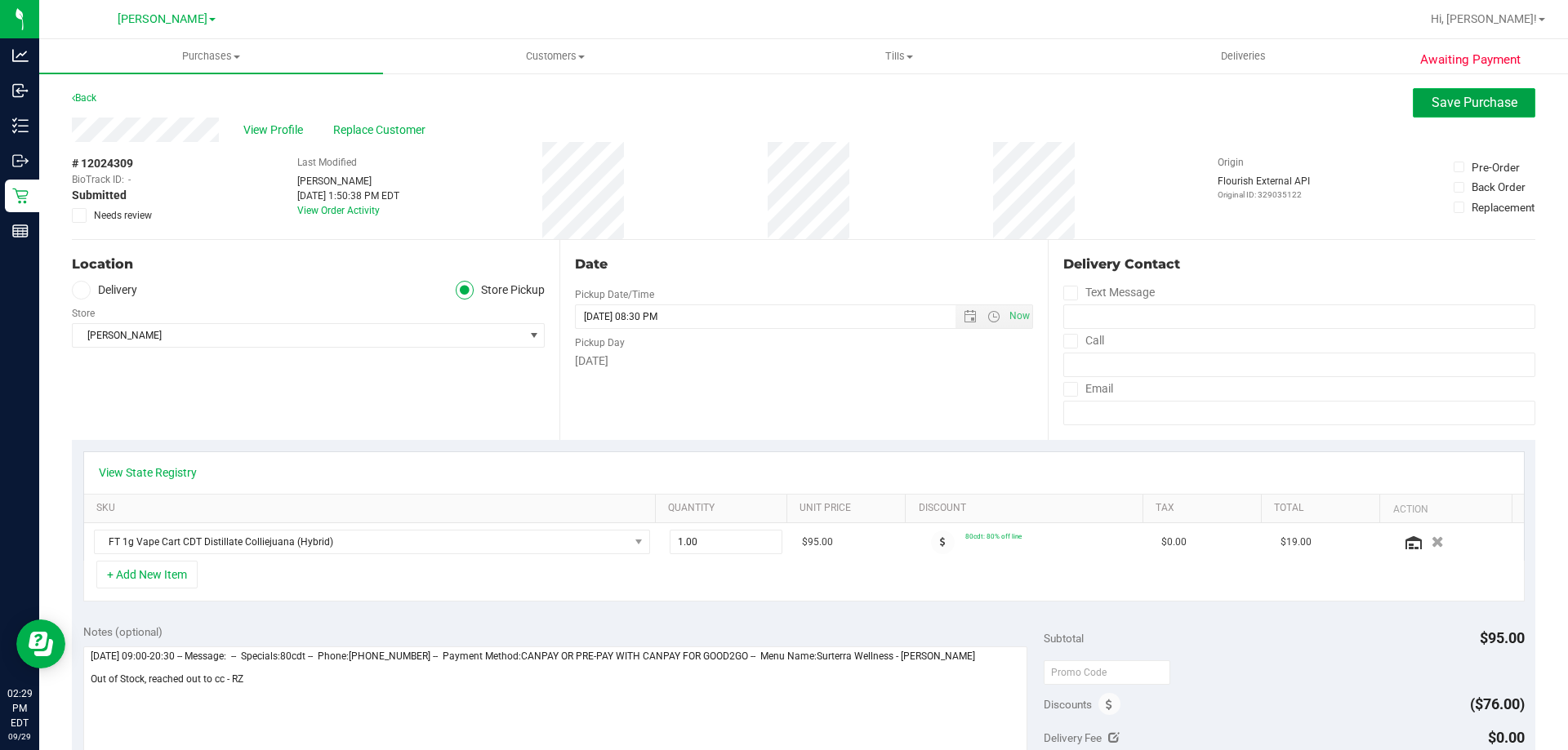
click at [1449, 113] on button "Save Purchase" at bounding box center [1474, 103] width 123 height 29
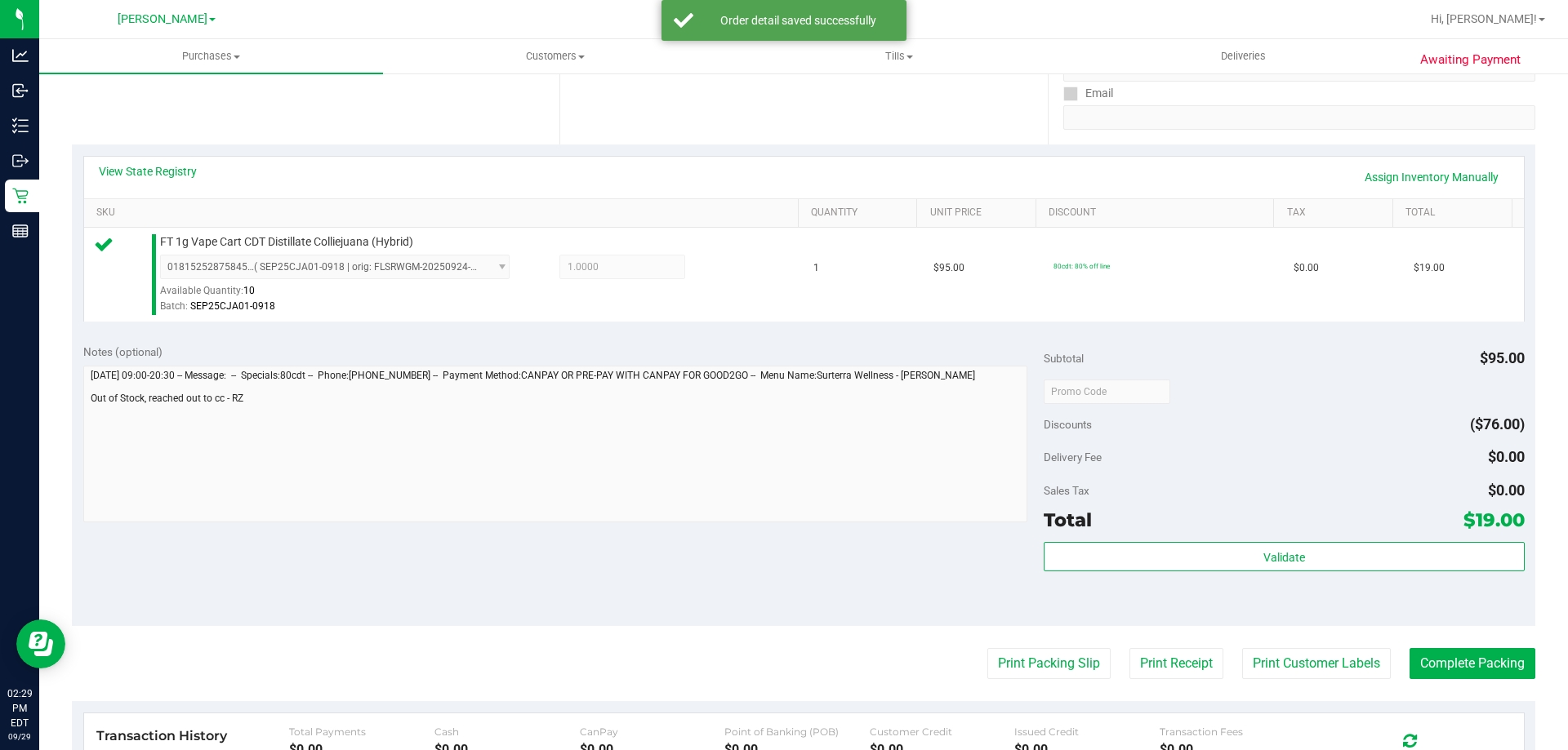
scroll to position [408, 0]
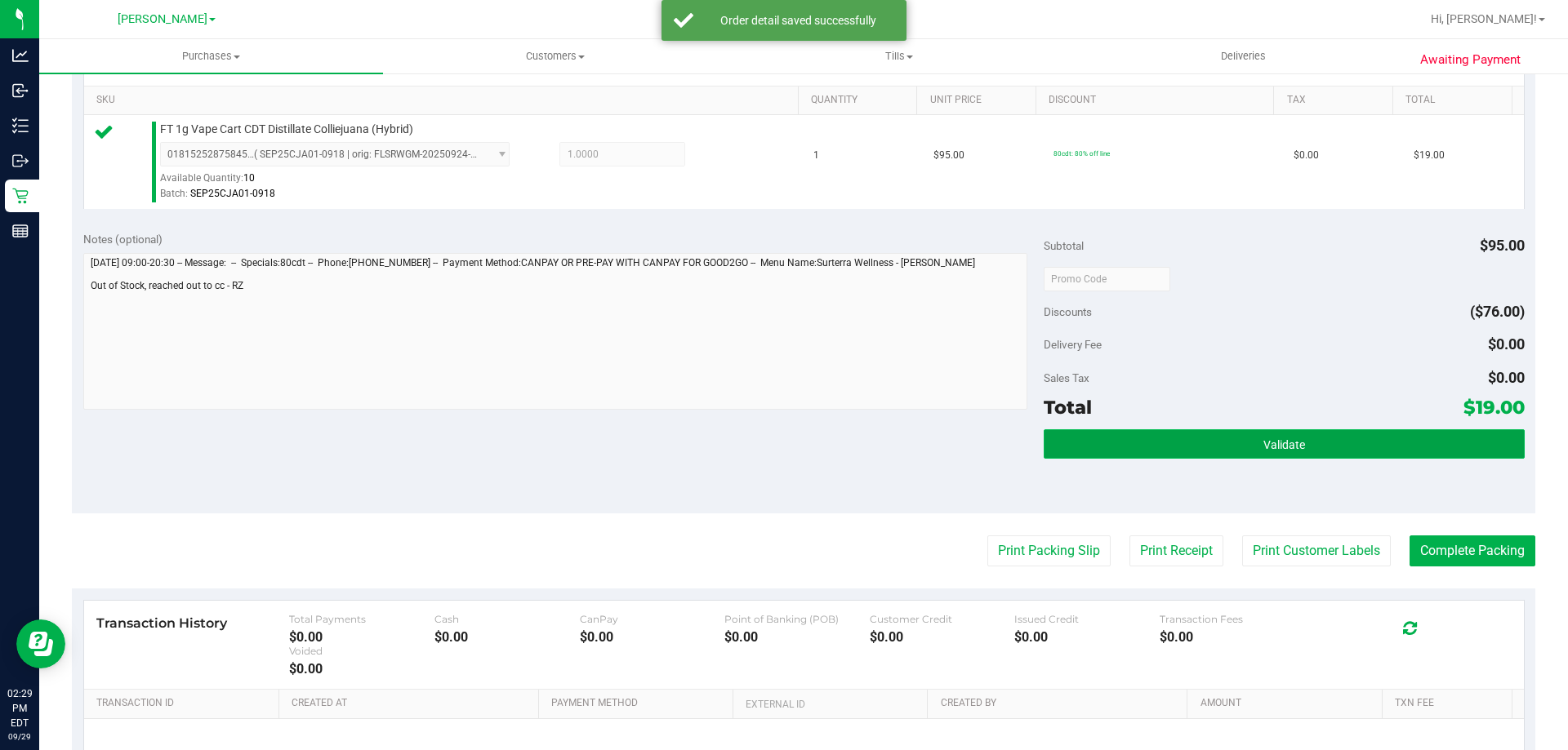
click at [1196, 448] on button "Validate" at bounding box center [1283, 444] width 480 height 29
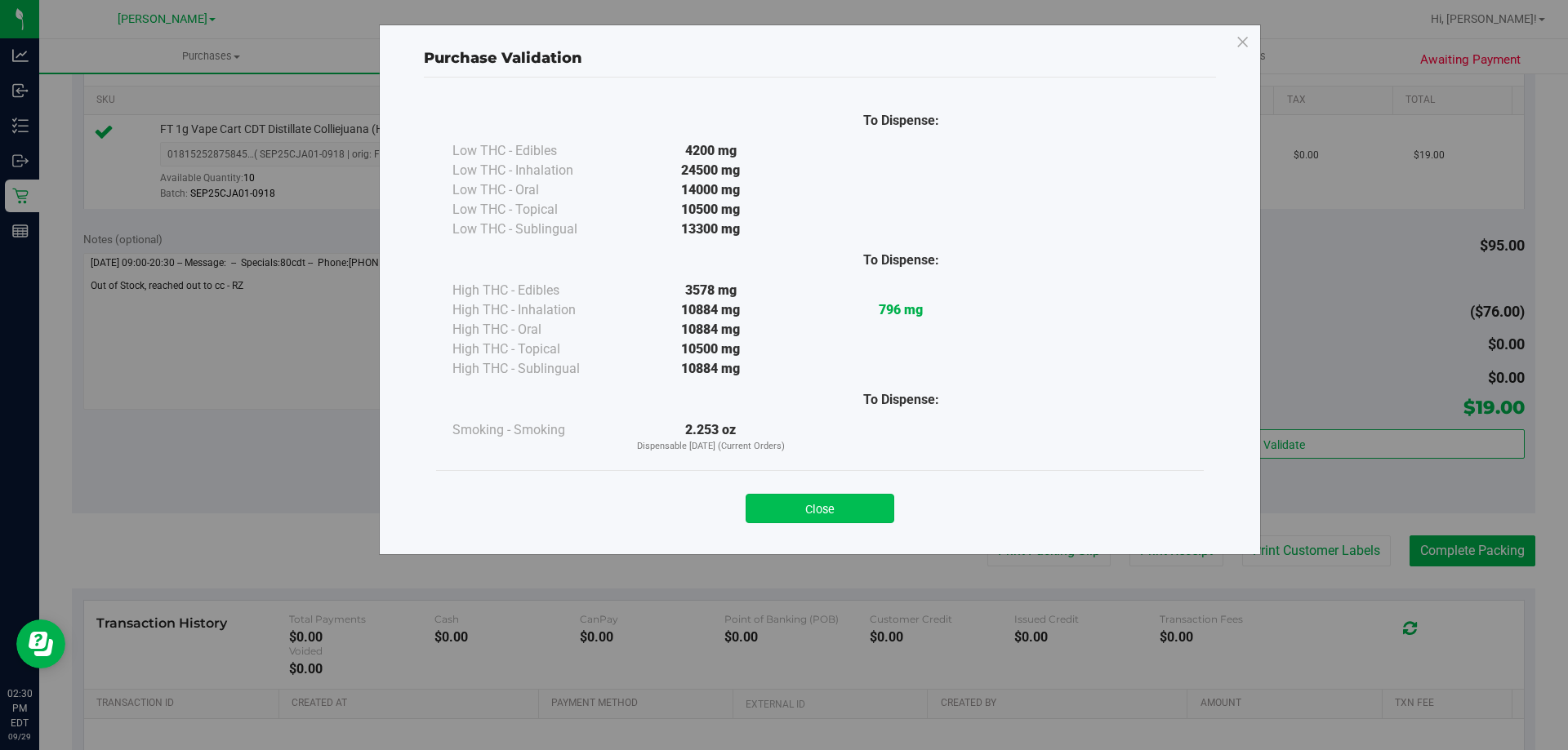
click at [857, 520] on button "Close" at bounding box center [819, 509] width 149 height 29
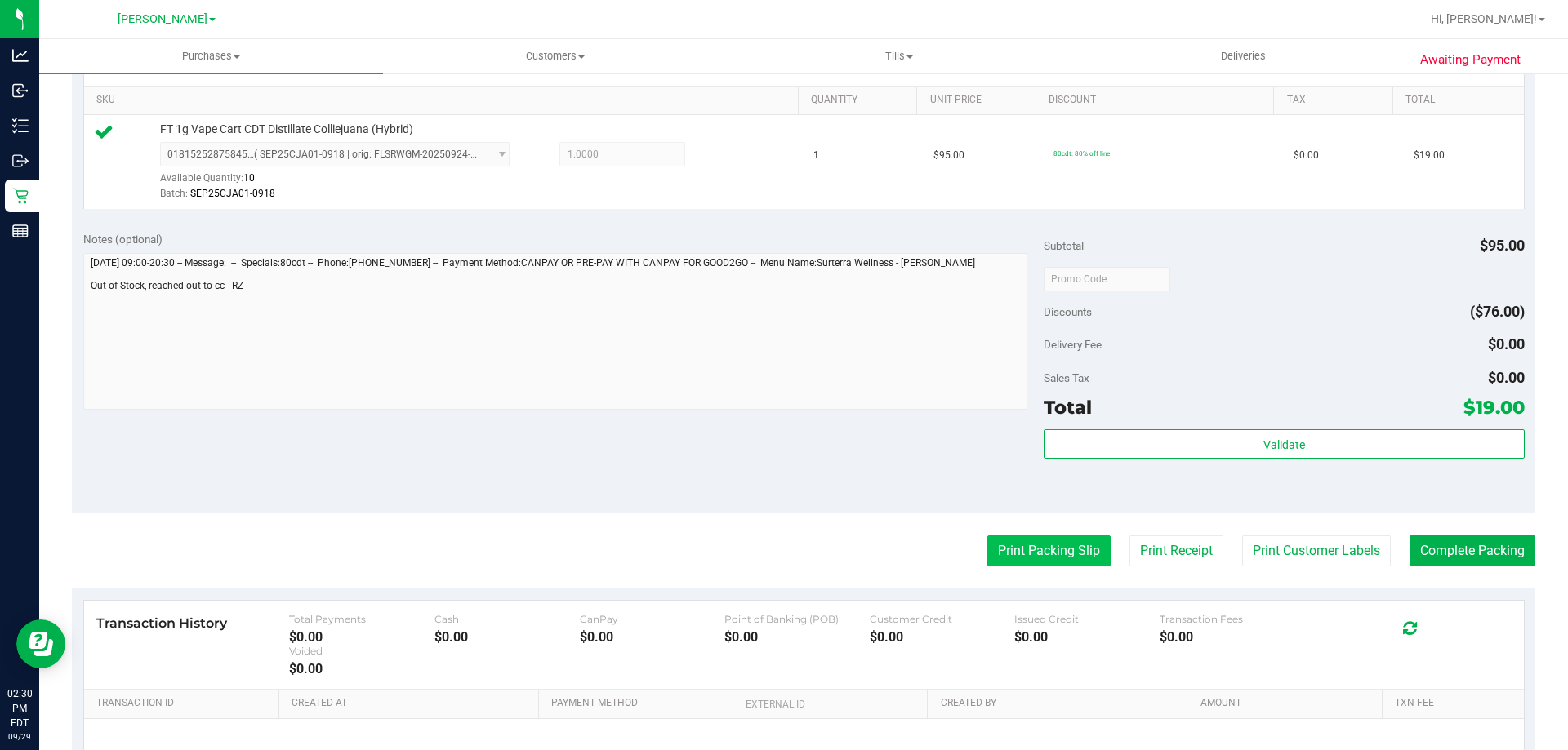
click at [1044, 544] on button "Print Packing Slip" at bounding box center [1049, 551] width 124 height 31
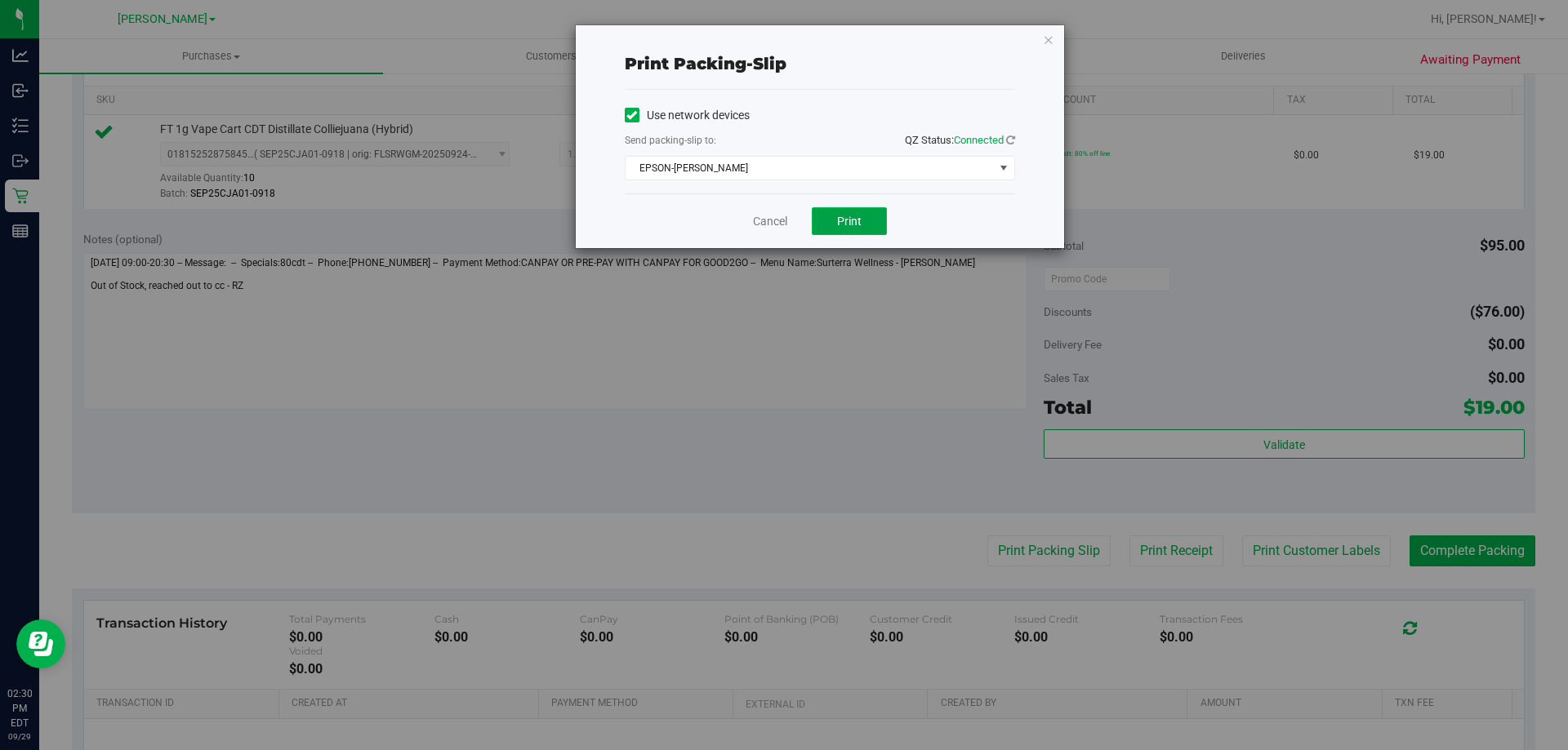
click at [841, 221] on span "Print" at bounding box center [849, 220] width 24 height 13
click at [760, 227] on link "Cancel" at bounding box center [770, 222] width 35 height 17
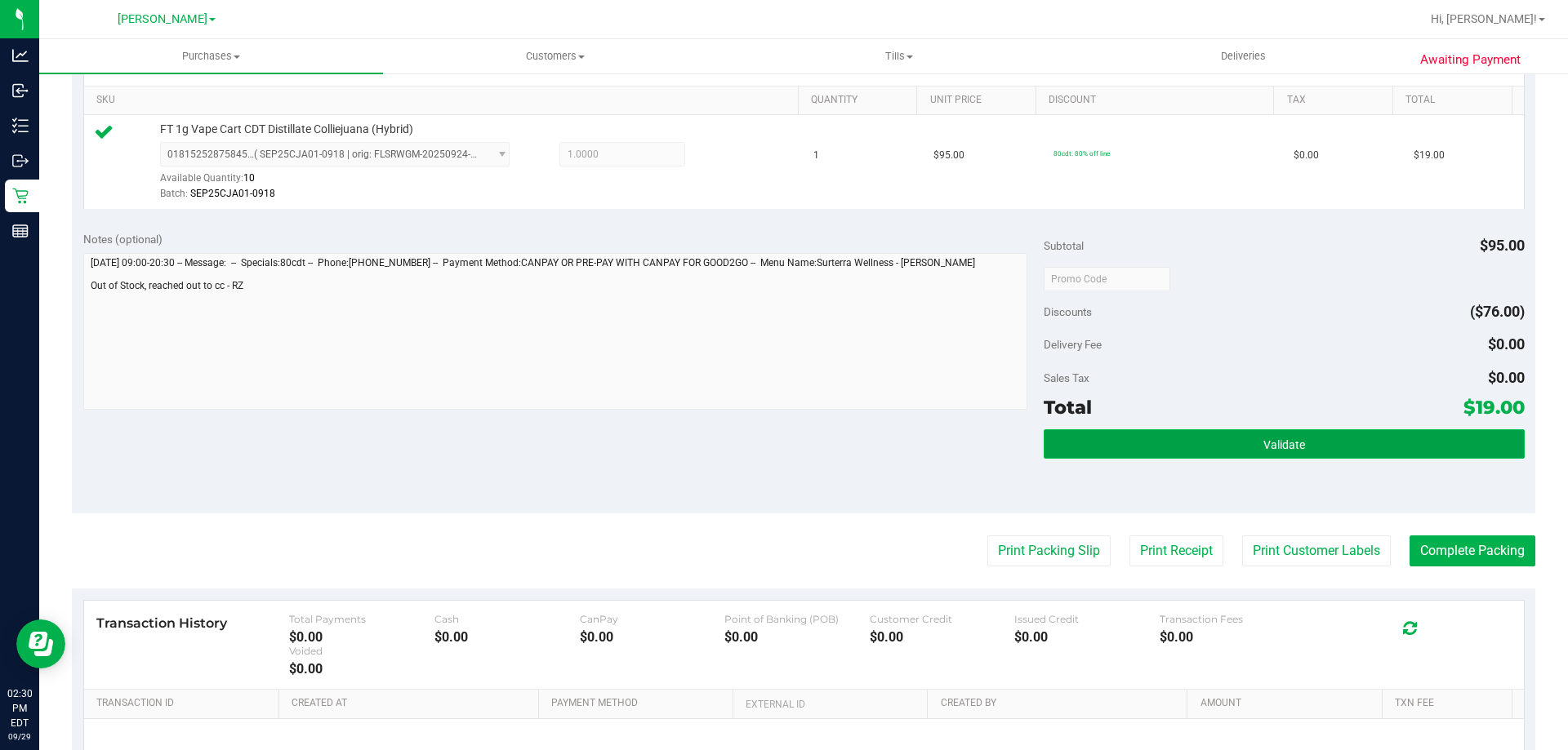
click at [1323, 435] on button "Validate" at bounding box center [1283, 444] width 480 height 29
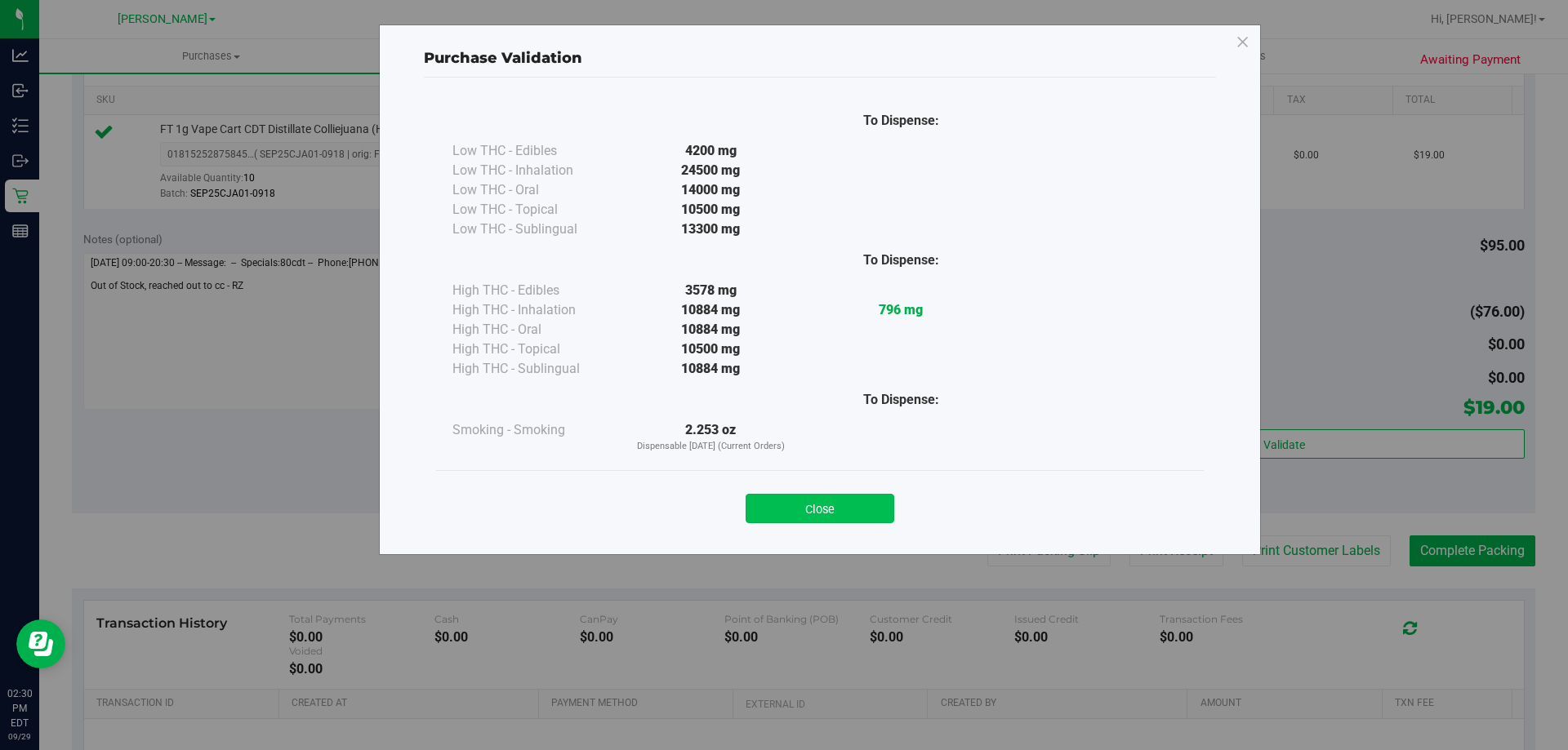
click at [844, 509] on button "Close" at bounding box center [819, 509] width 149 height 29
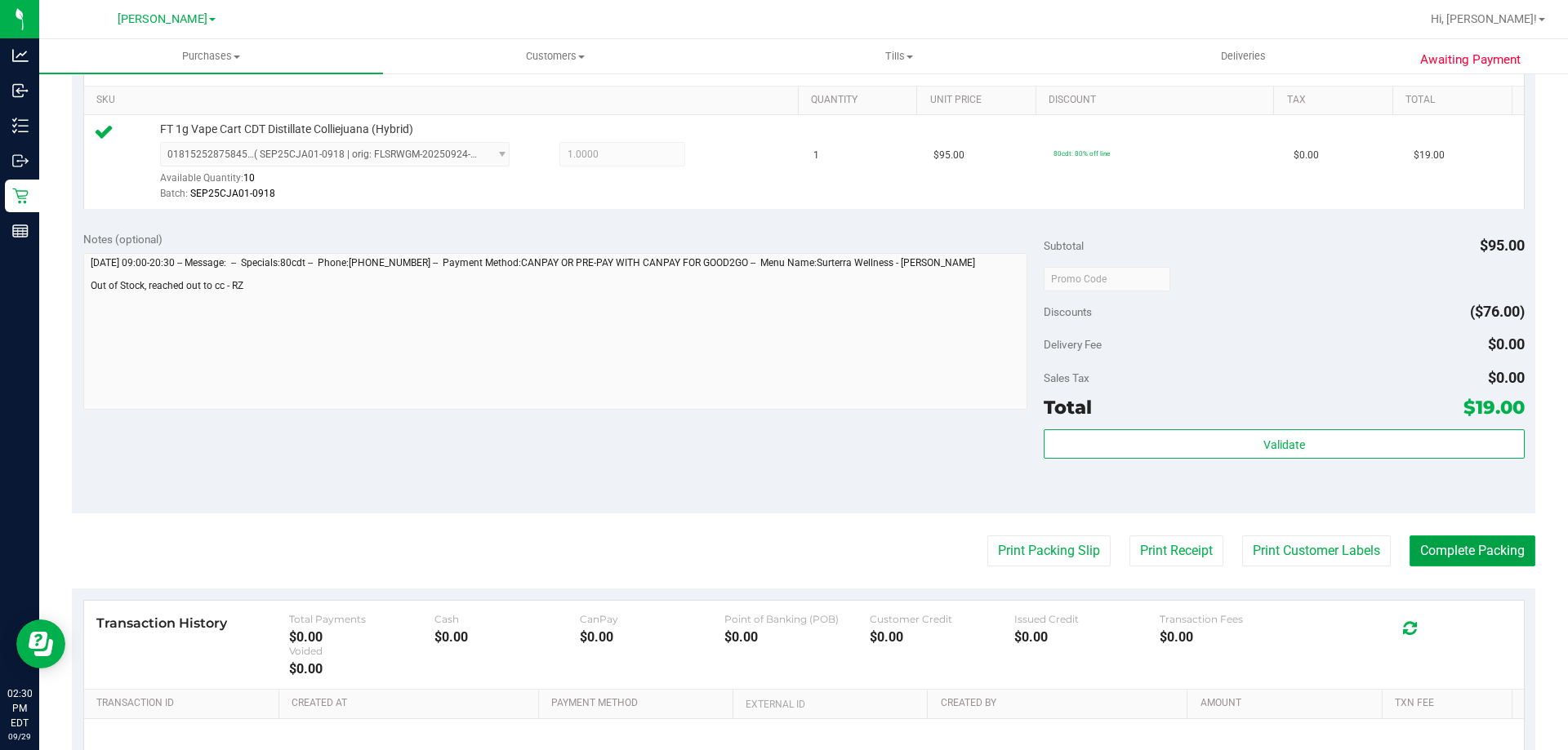
click at [1476, 564] on button "Complete Packing" at bounding box center [1471, 551] width 125 height 31
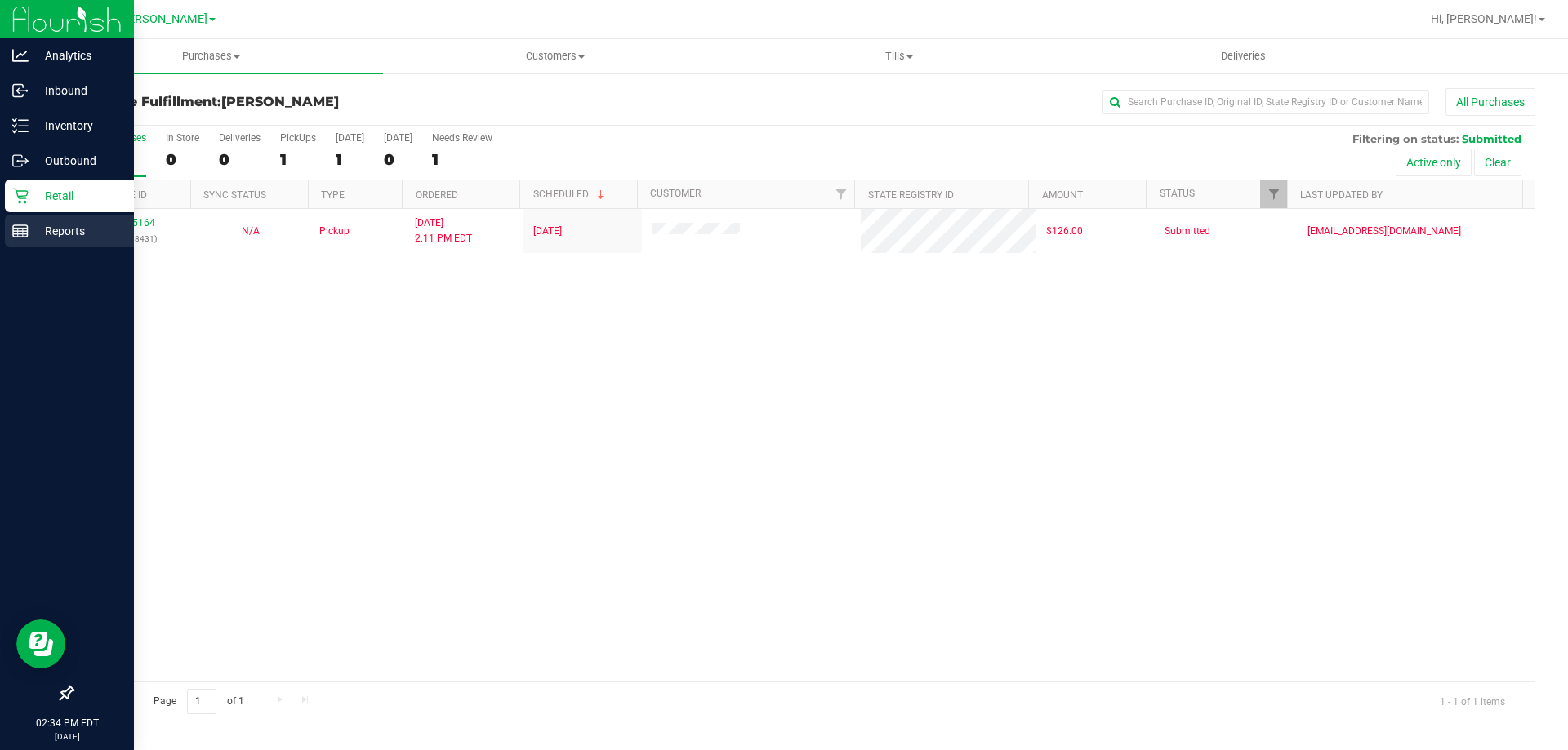
click at [40, 236] on p "Reports" at bounding box center [77, 231] width 98 height 20
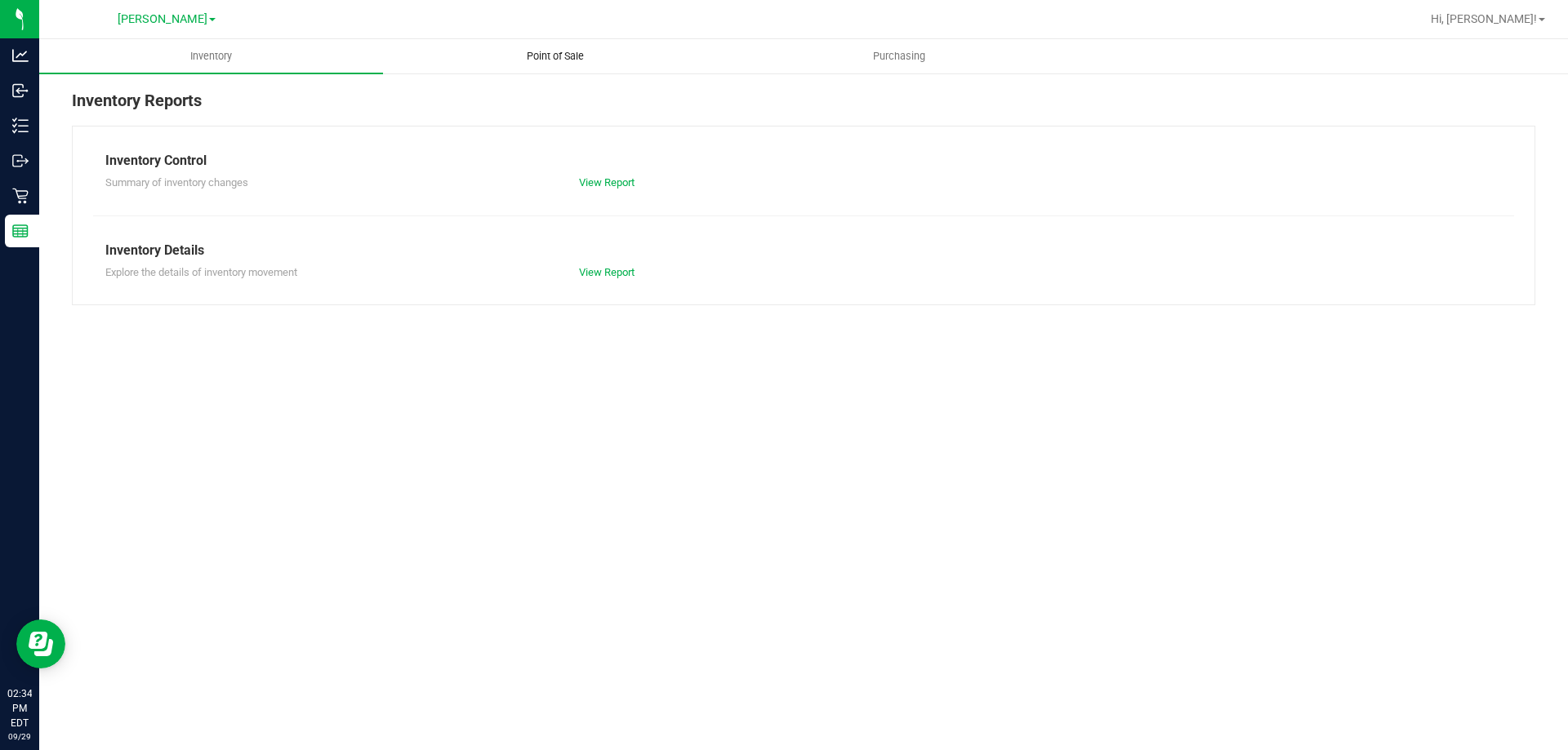
click at [560, 54] on span "Point of Sale" at bounding box center [555, 56] width 101 height 15
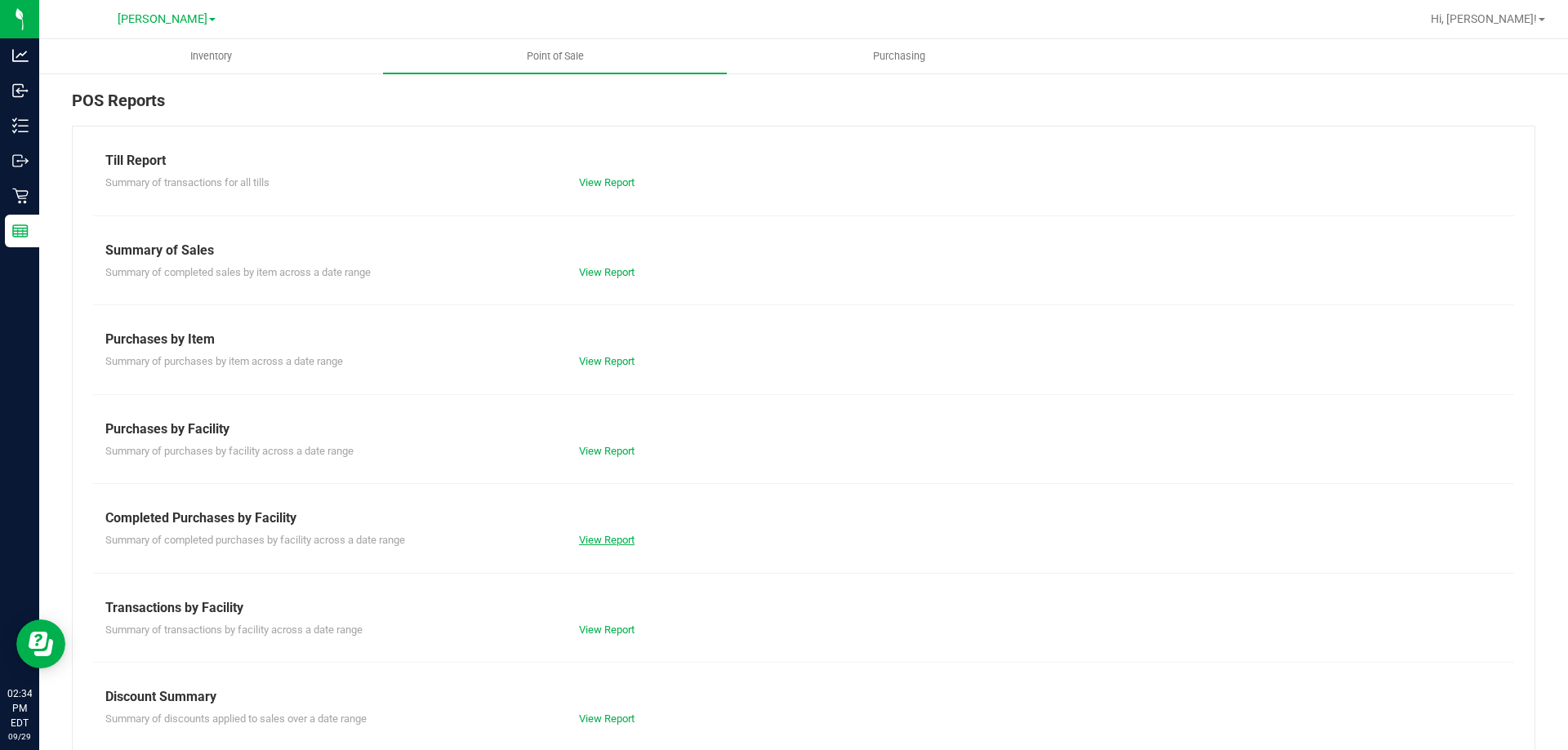
click at [620, 542] on link "View Report" at bounding box center [607, 540] width 55 height 12
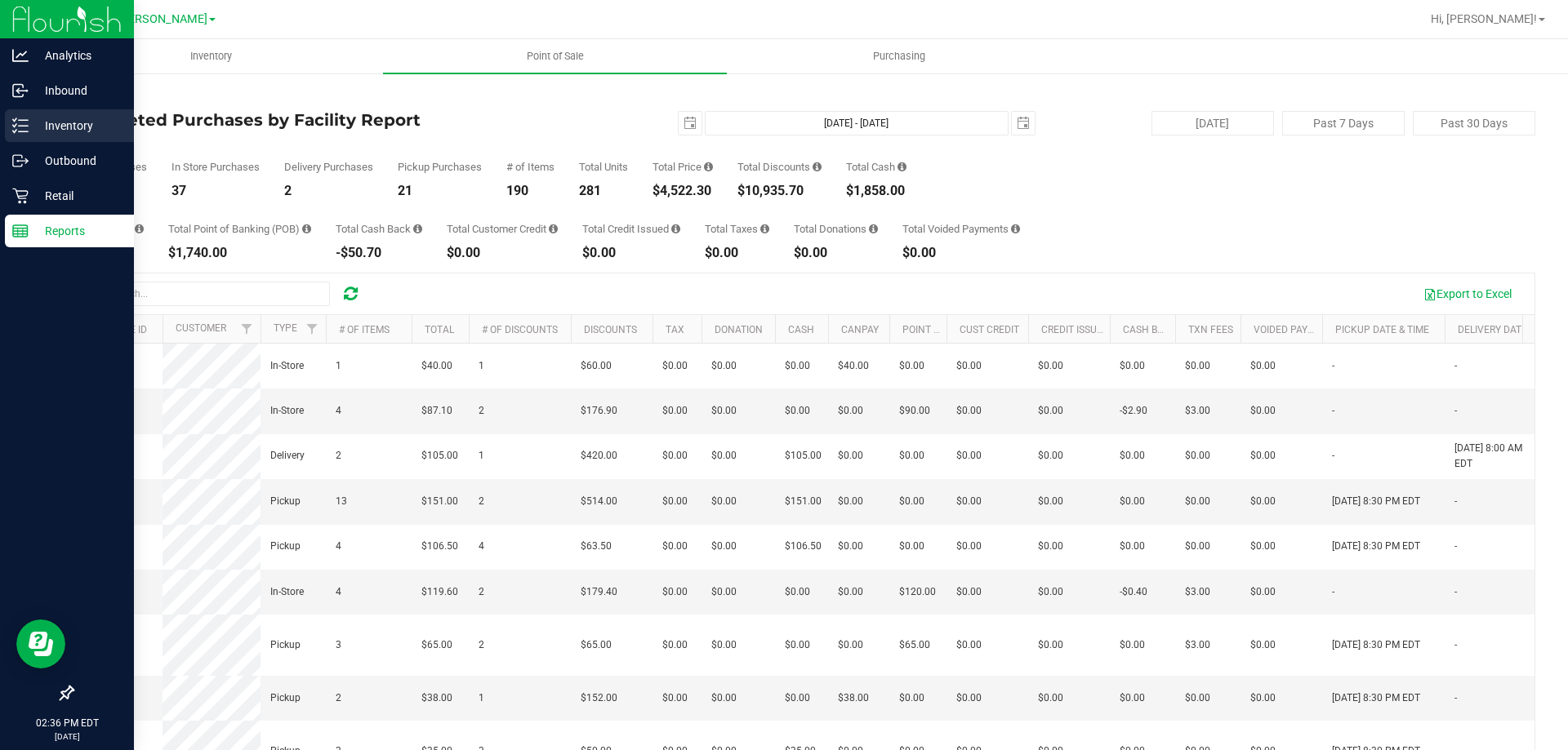
click at [86, 130] on p "Inventory" at bounding box center [77, 125] width 98 height 20
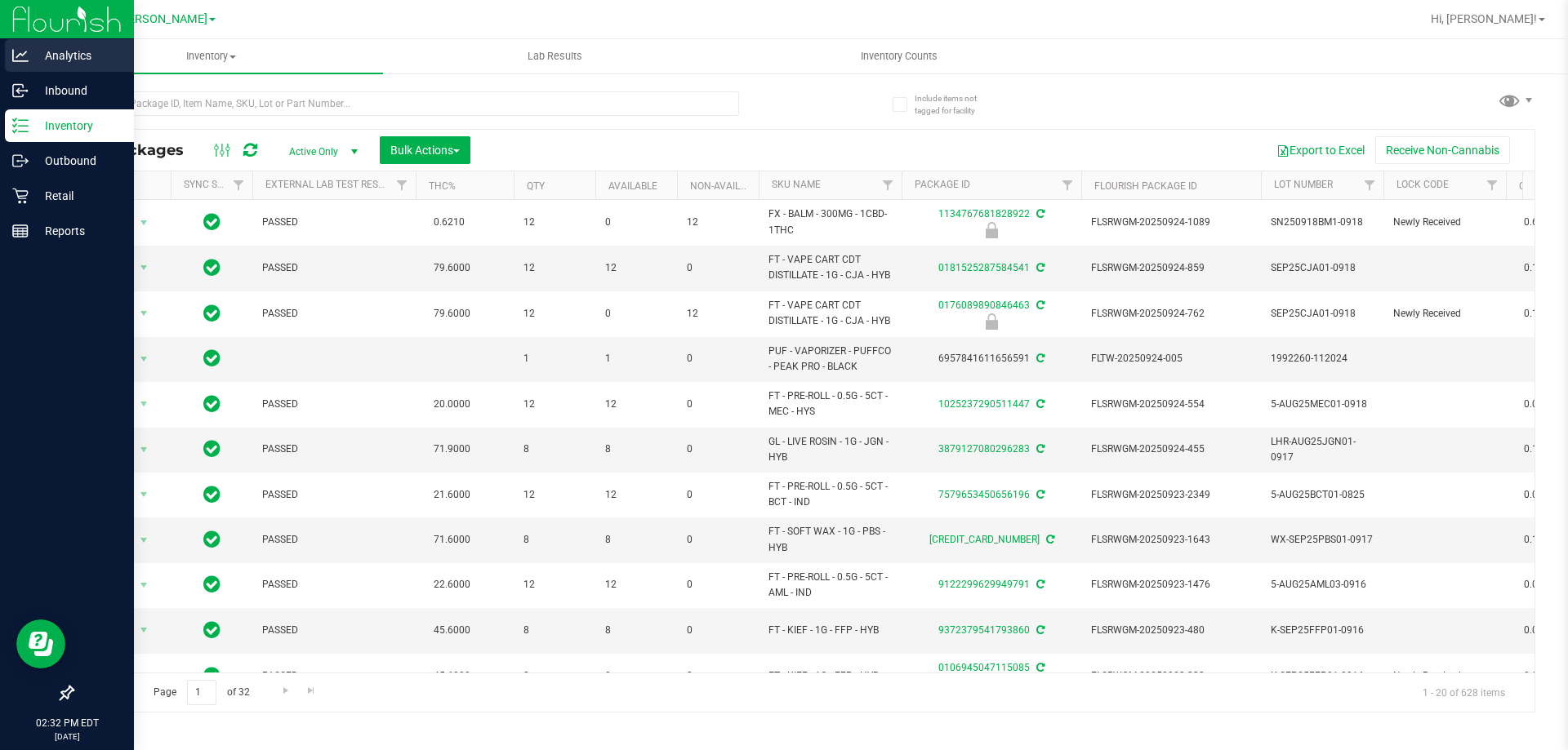
click at [73, 54] on p "Analytics" at bounding box center [77, 55] width 98 height 20
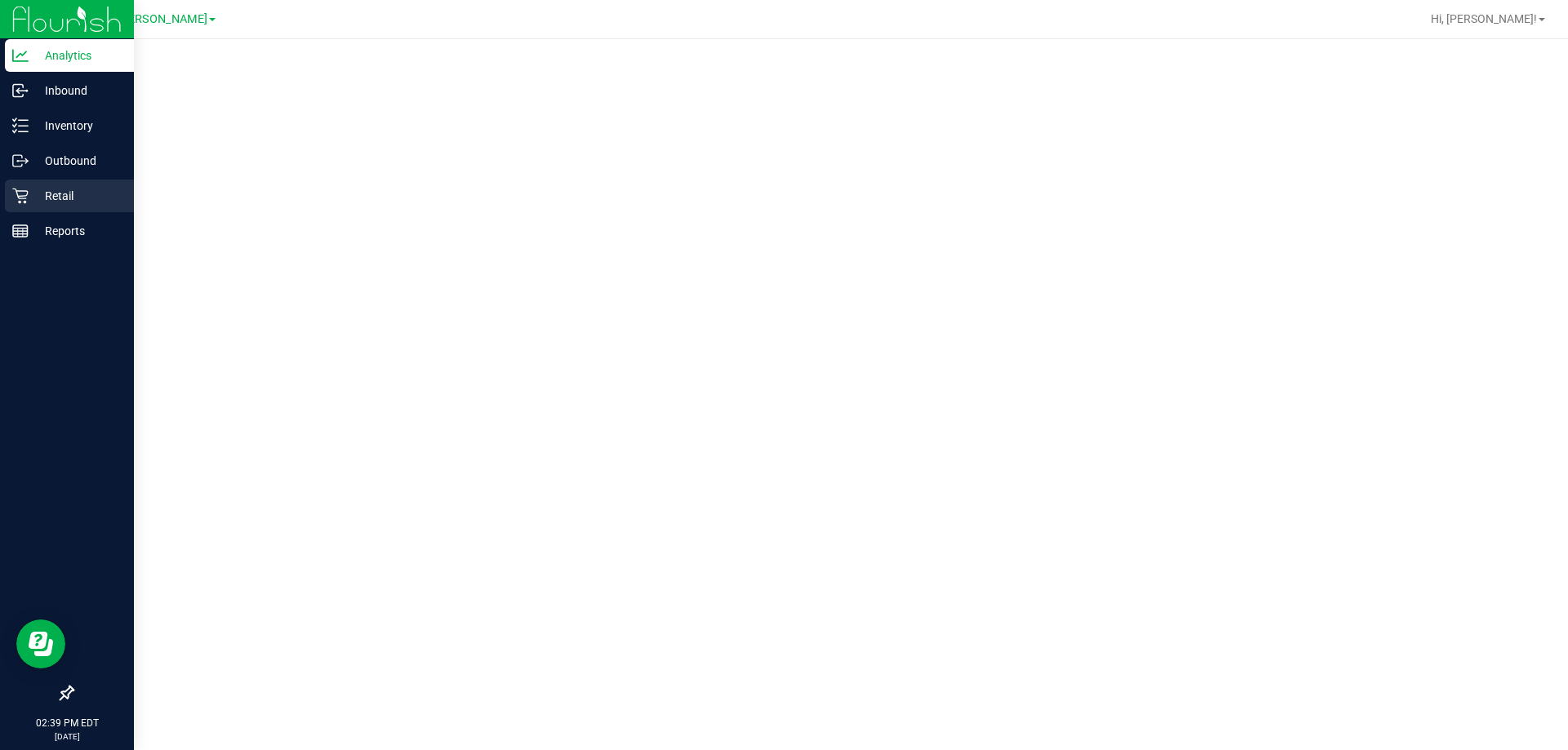
click at [58, 188] on p "Retail" at bounding box center [77, 195] width 98 height 20
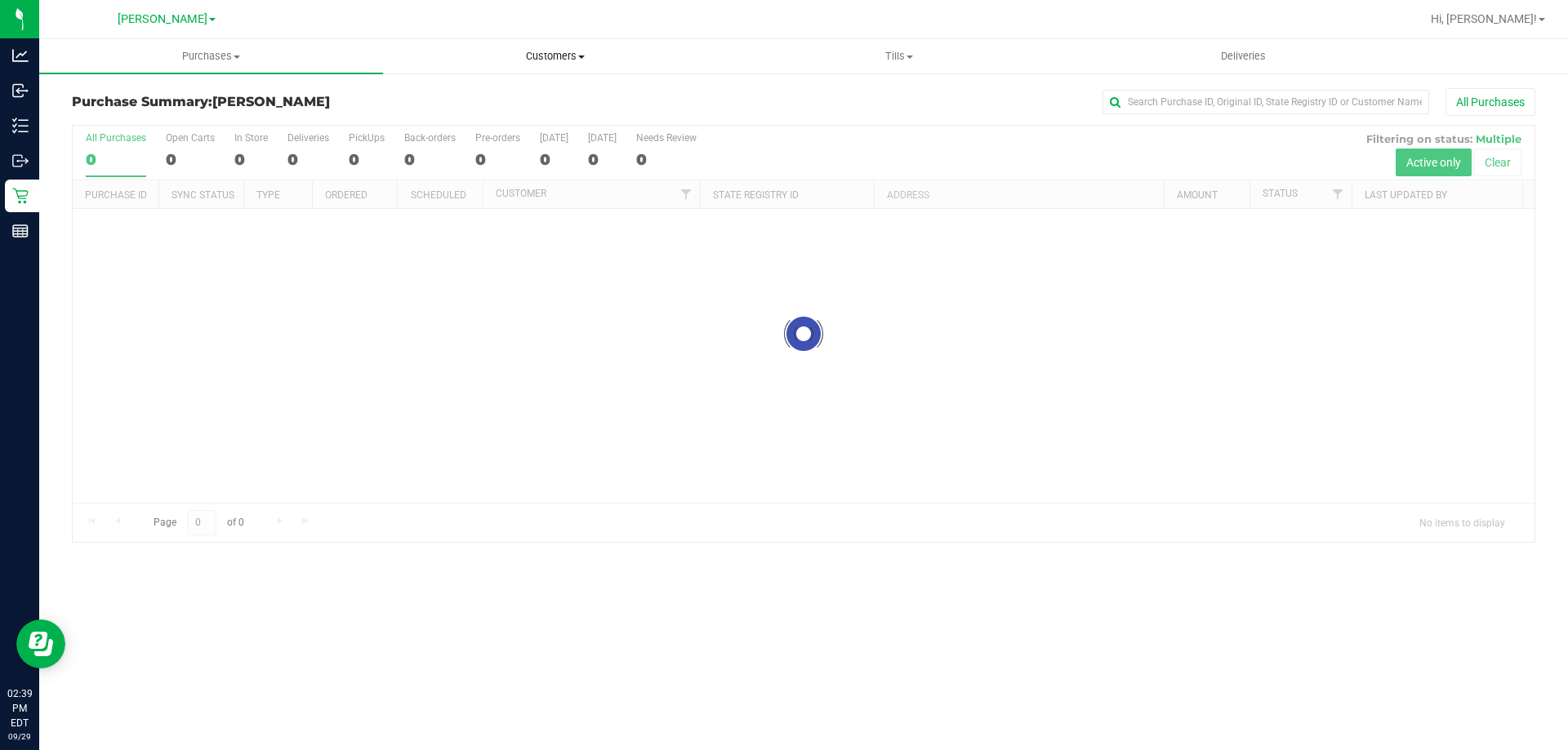
click at [562, 64] on uib-tab-heading "Customers All customers Add a new customer All physicians" at bounding box center [555, 56] width 342 height 33
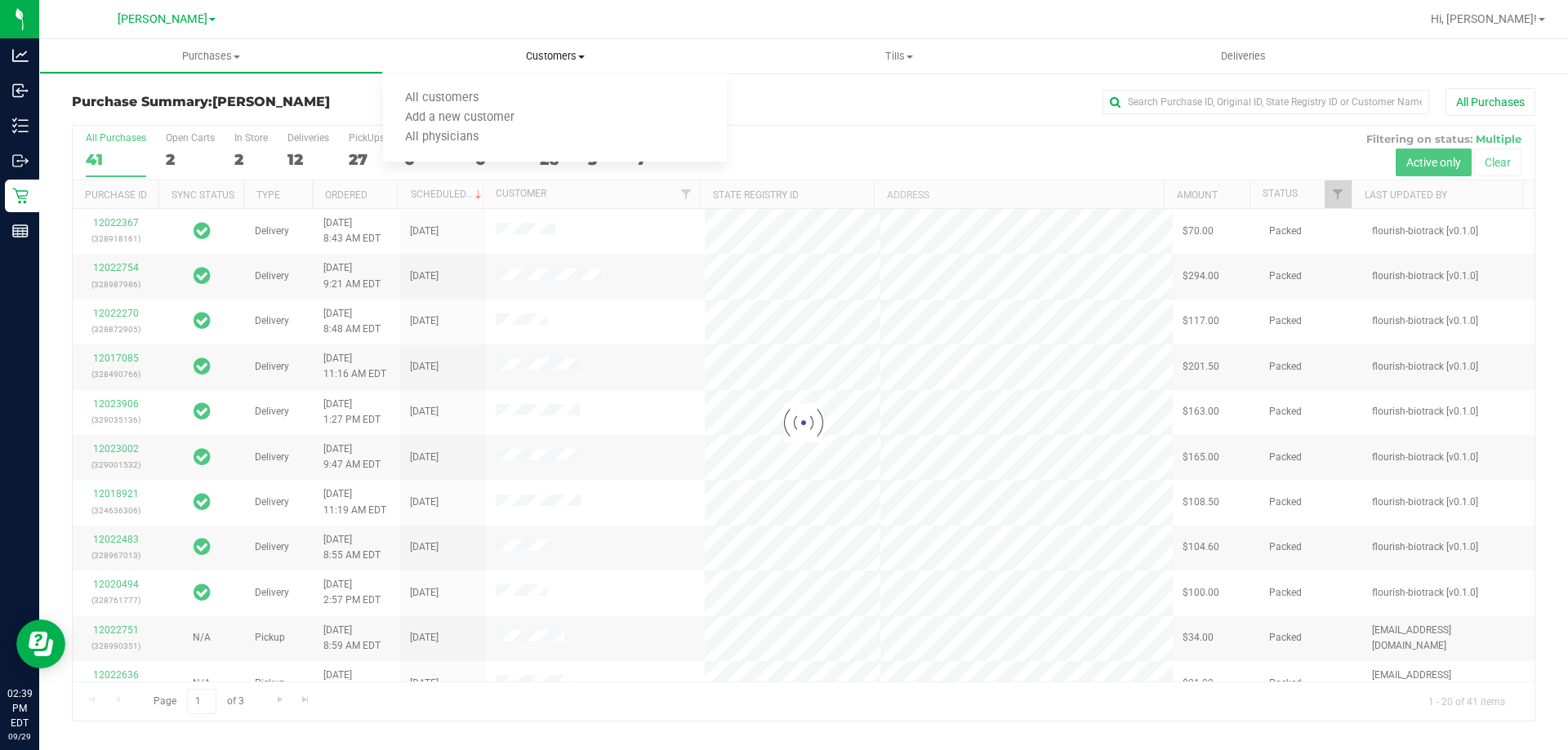
click at [519, 86] on ul "All customers Add a new customer All physicians" at bounding box center [555, 118] width 344 height 88
click at [513, 96] on li "All customers" at bounding box center [460, 99] width 154 height 20
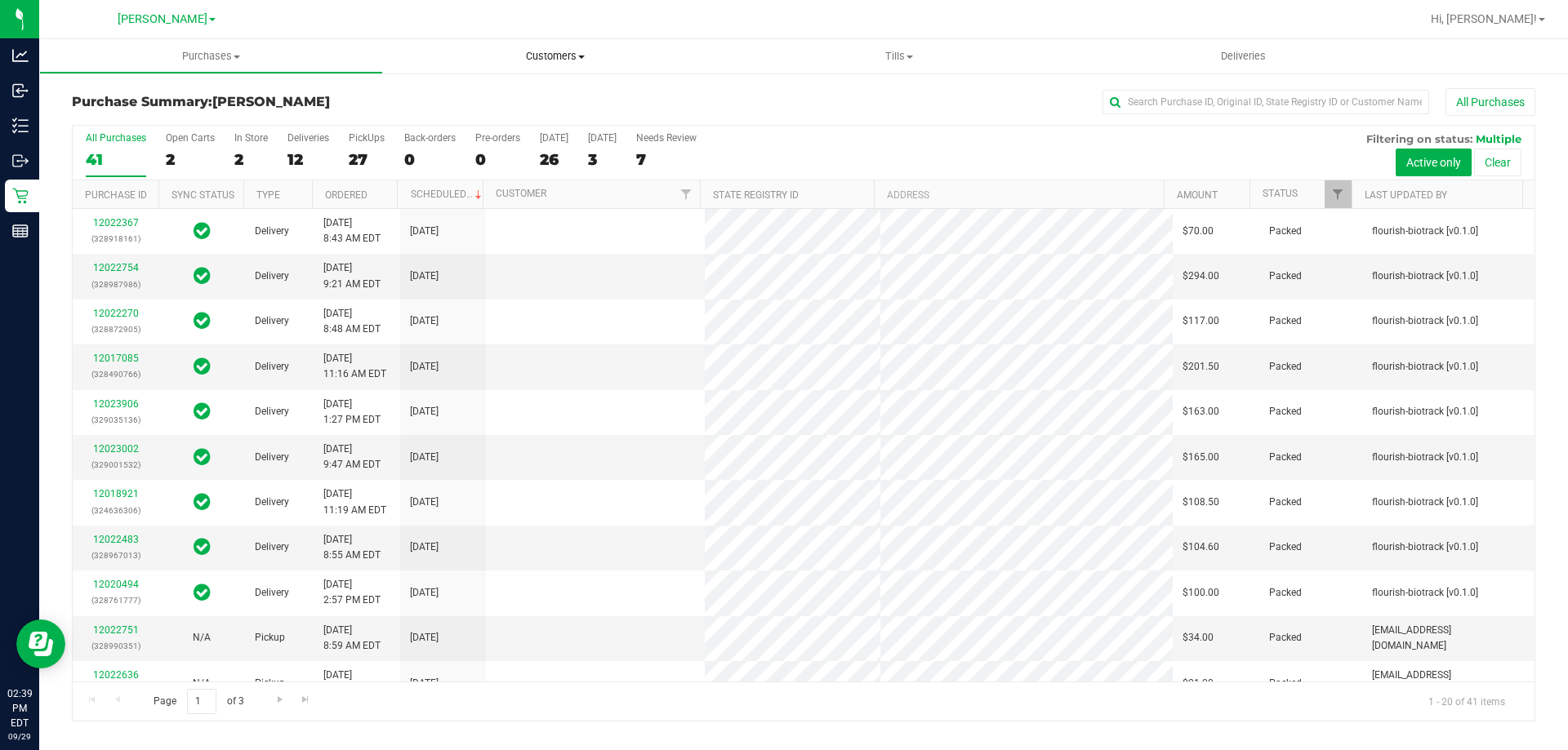
click at [558, 53] on span "Customers" at bounding box center [555, 56] width 344 height 15
click at [473, 96] on span "All customers" at bounding box center [442, 99] width 118 height 14
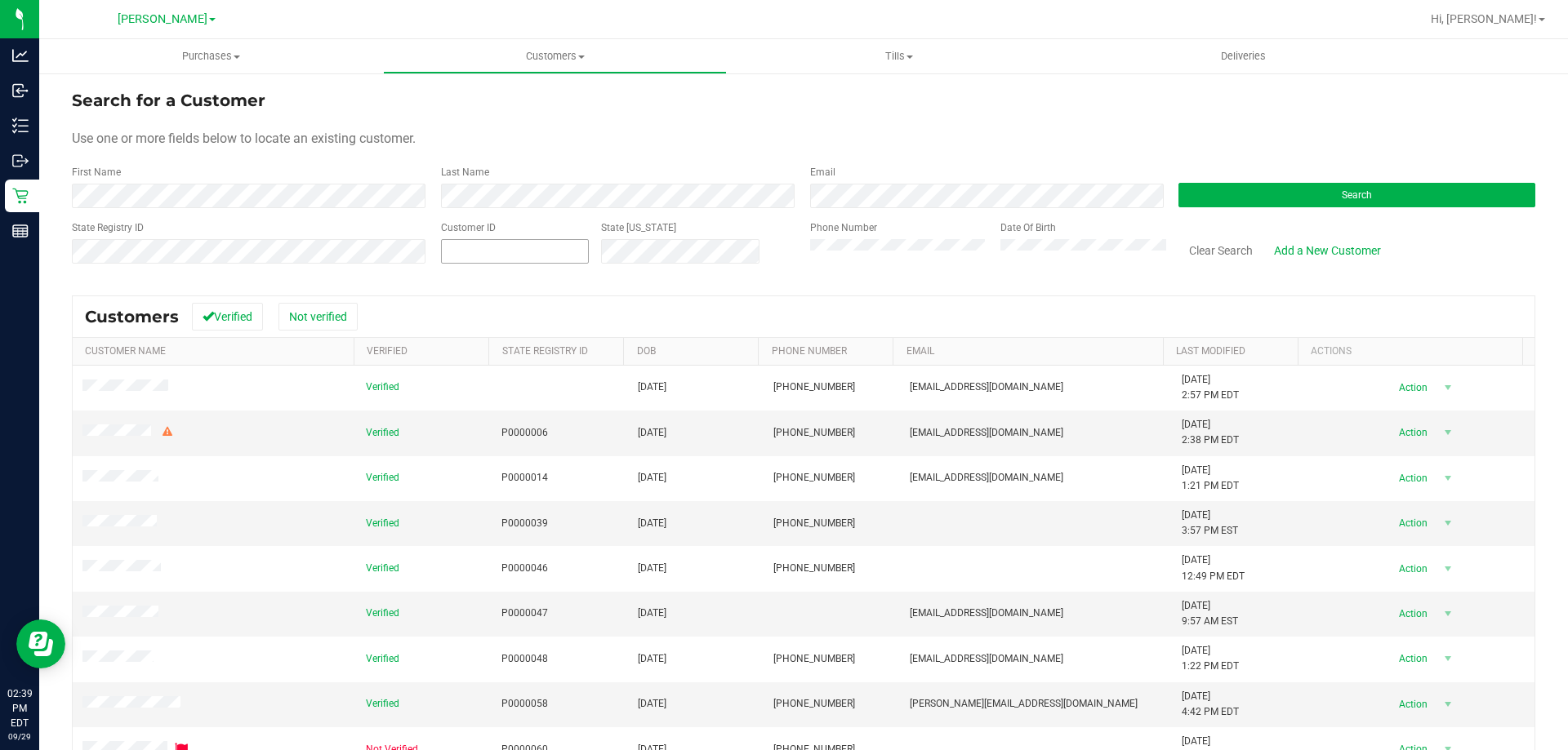
click at [522, 257] on span at bounding box center [514, 251] width 148 height 24
paste input "1616535"
type input "1616535"
click at [1329, 207] on button "Search" at bounding box center [1356, 195] width 357 height 24
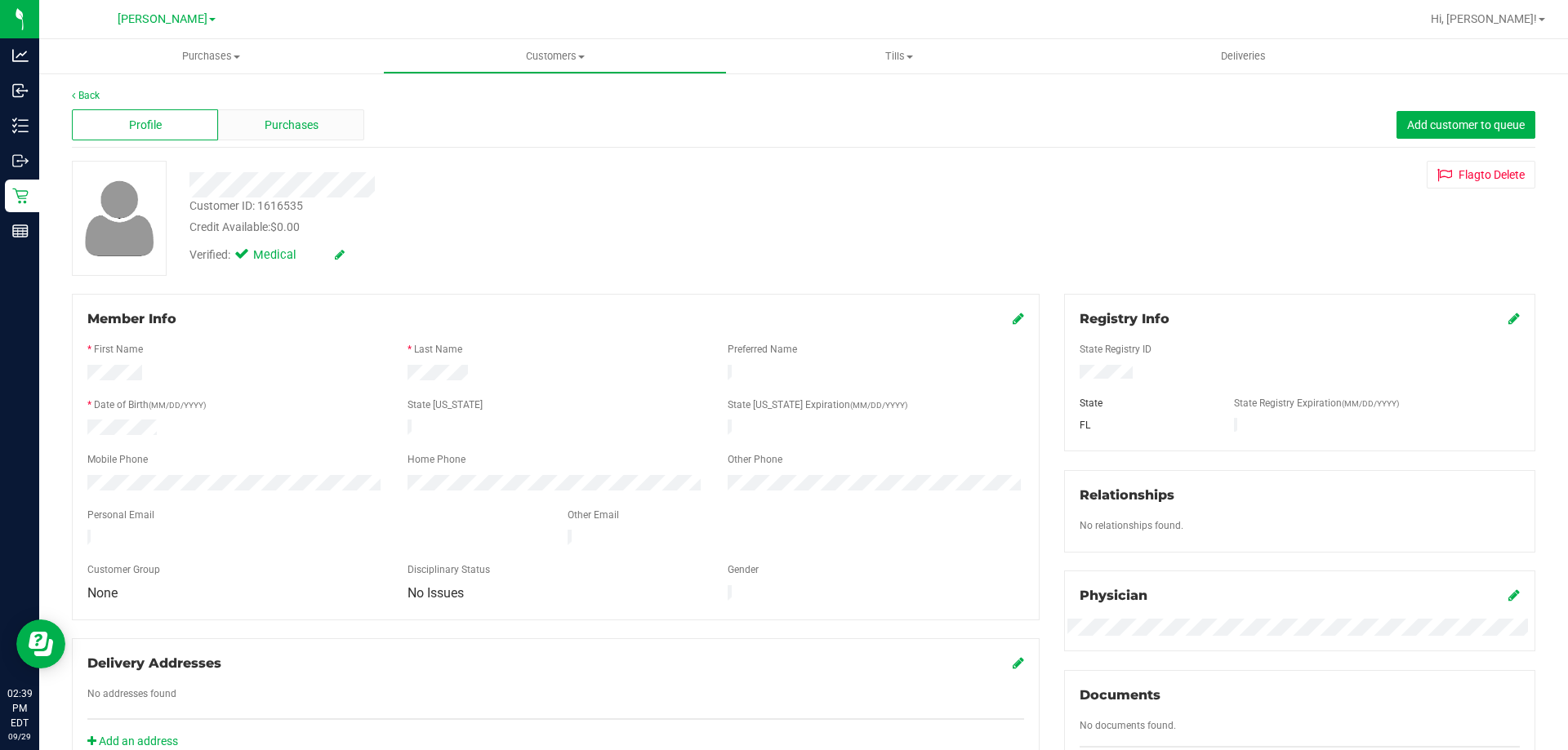
click at [310, 131] on span "Purchases" at bounding box center [291, 125] width 54 height 17
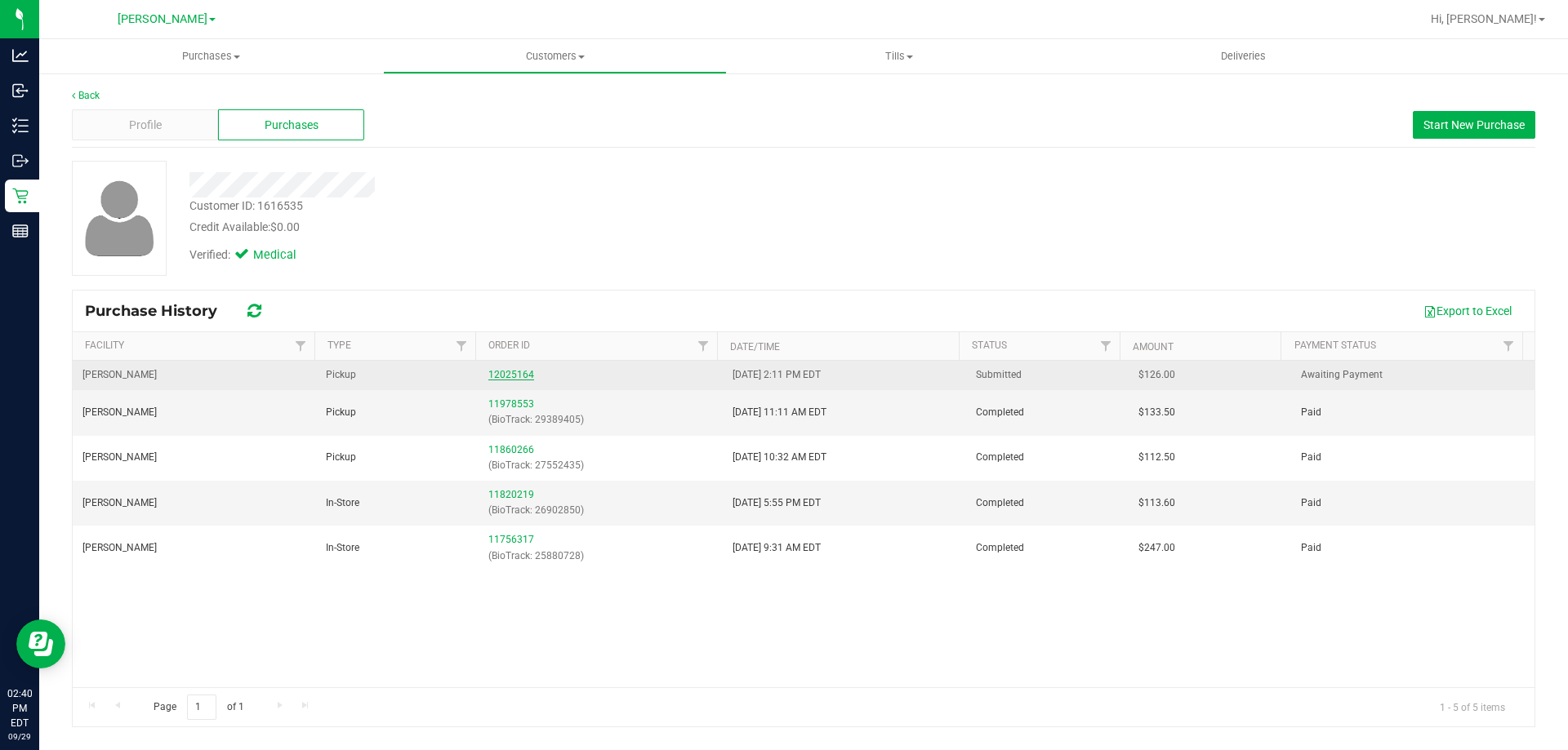
click at [507, 372] on link "12025164" at bounding box center [511, 374] width 46 height 11
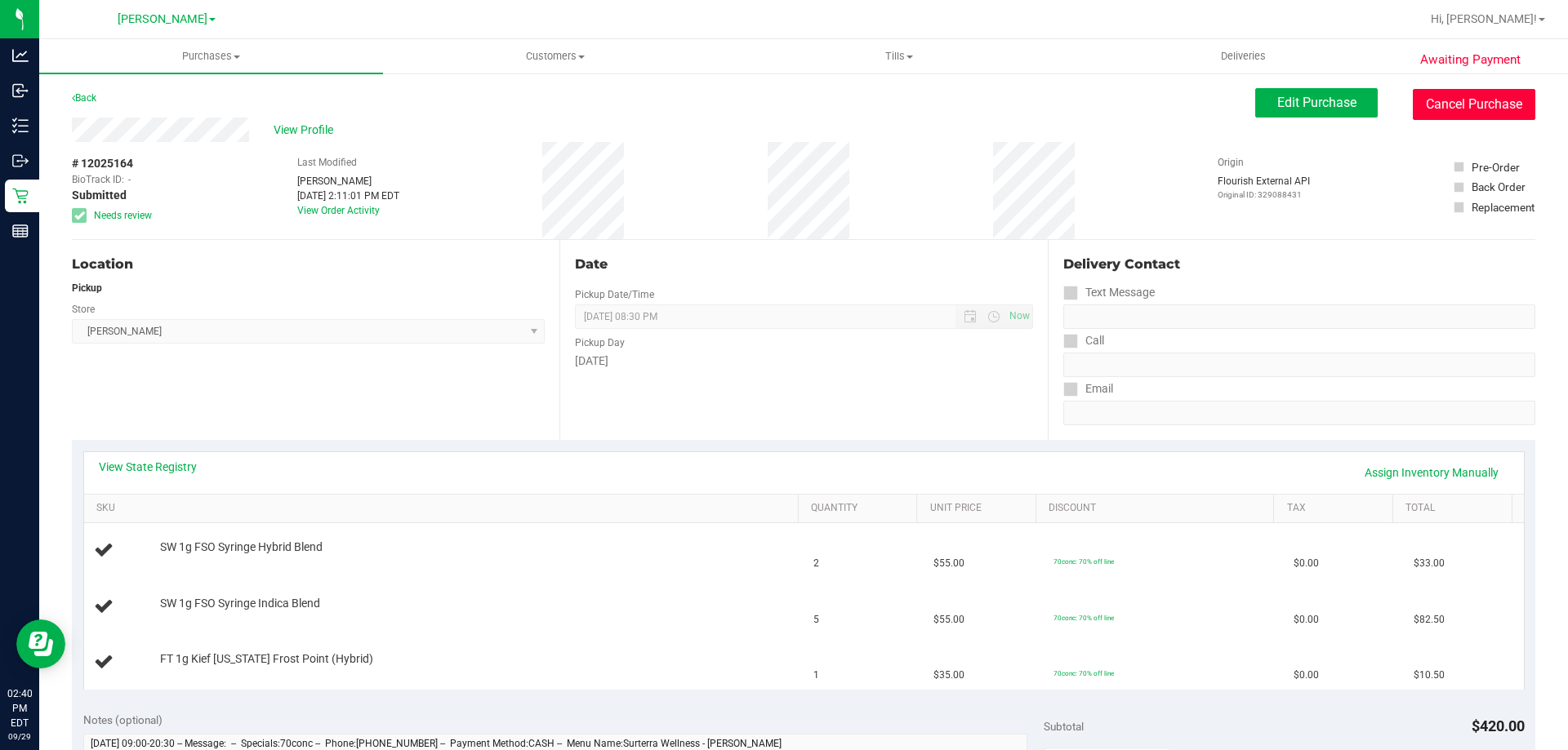
click at [1421, 109] on button "Cancel Purchase" at bounding box center [1474, 105] width 123 height 31
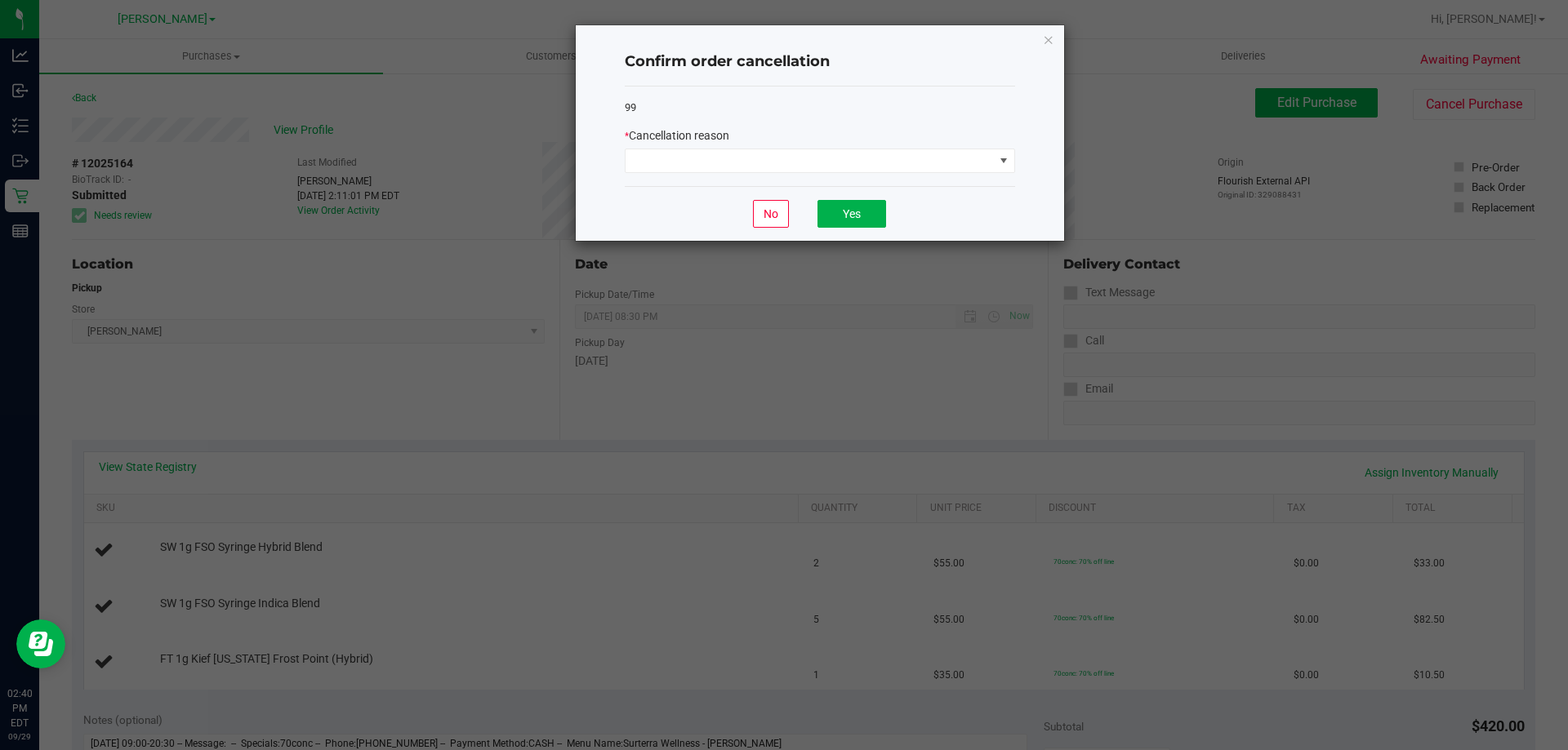
click at [754, 178] on div "99 * Cancellation reason" at bounding box center [820, 137] width 391 height 100
click at [753, 169] on span at bounding box center [810, 161] width 368 height 22
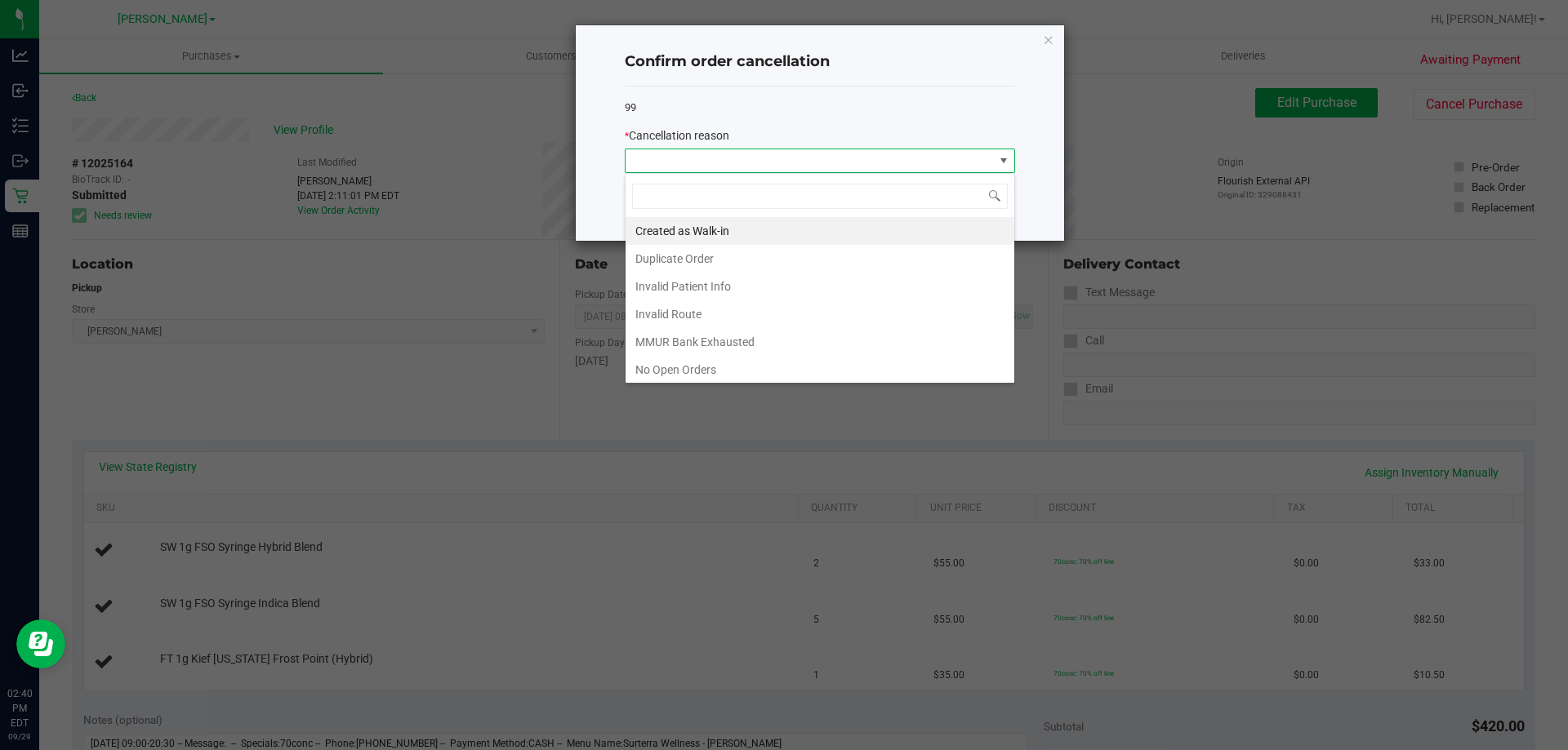
scroll to position [24, 391]
click at [695, 343] on li "MMUR Bank Exhausted" at bounding box center [820, 342] width 389 height 28
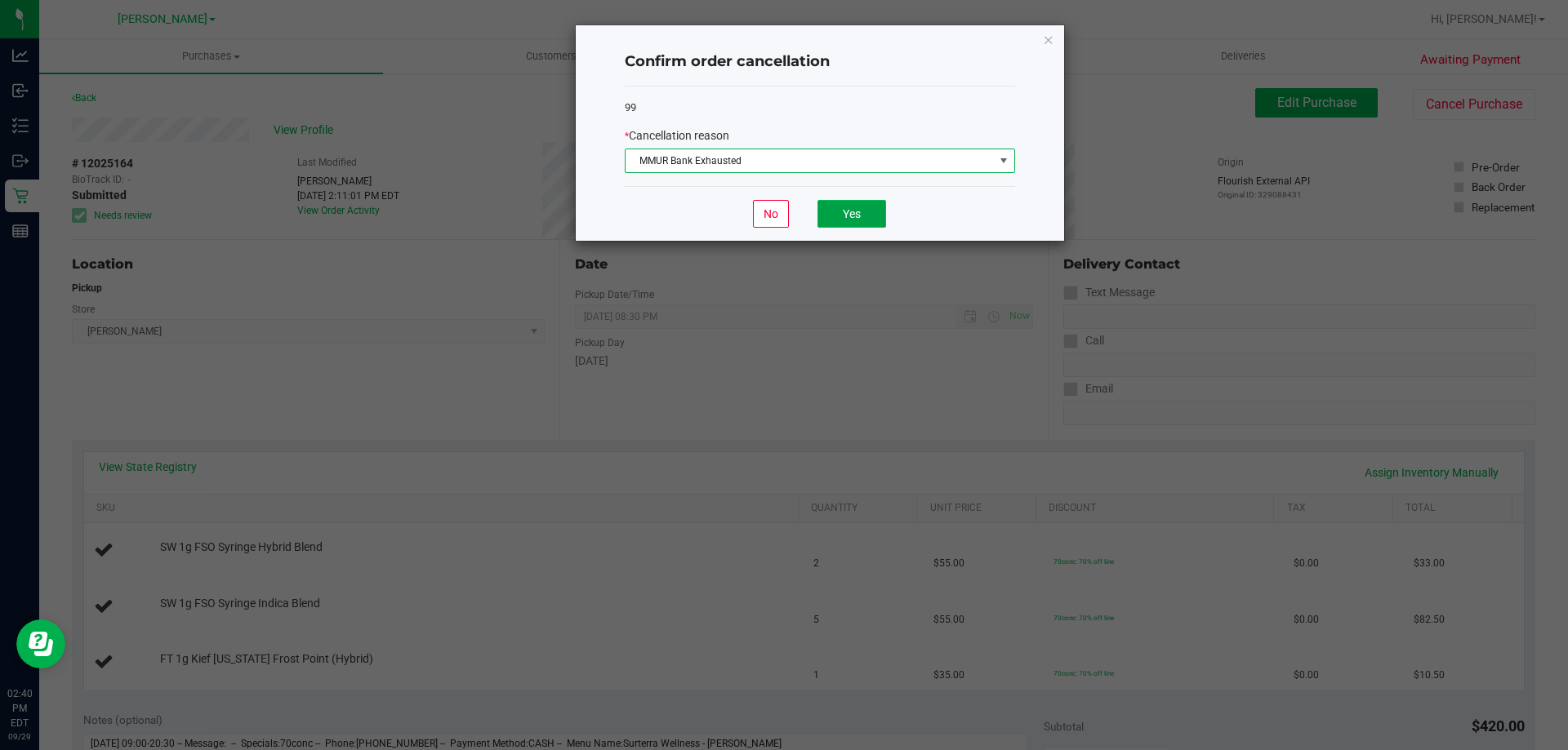
click at [860, 213] on button "Yes" at bounding box center [851, 213] width 68 height 28
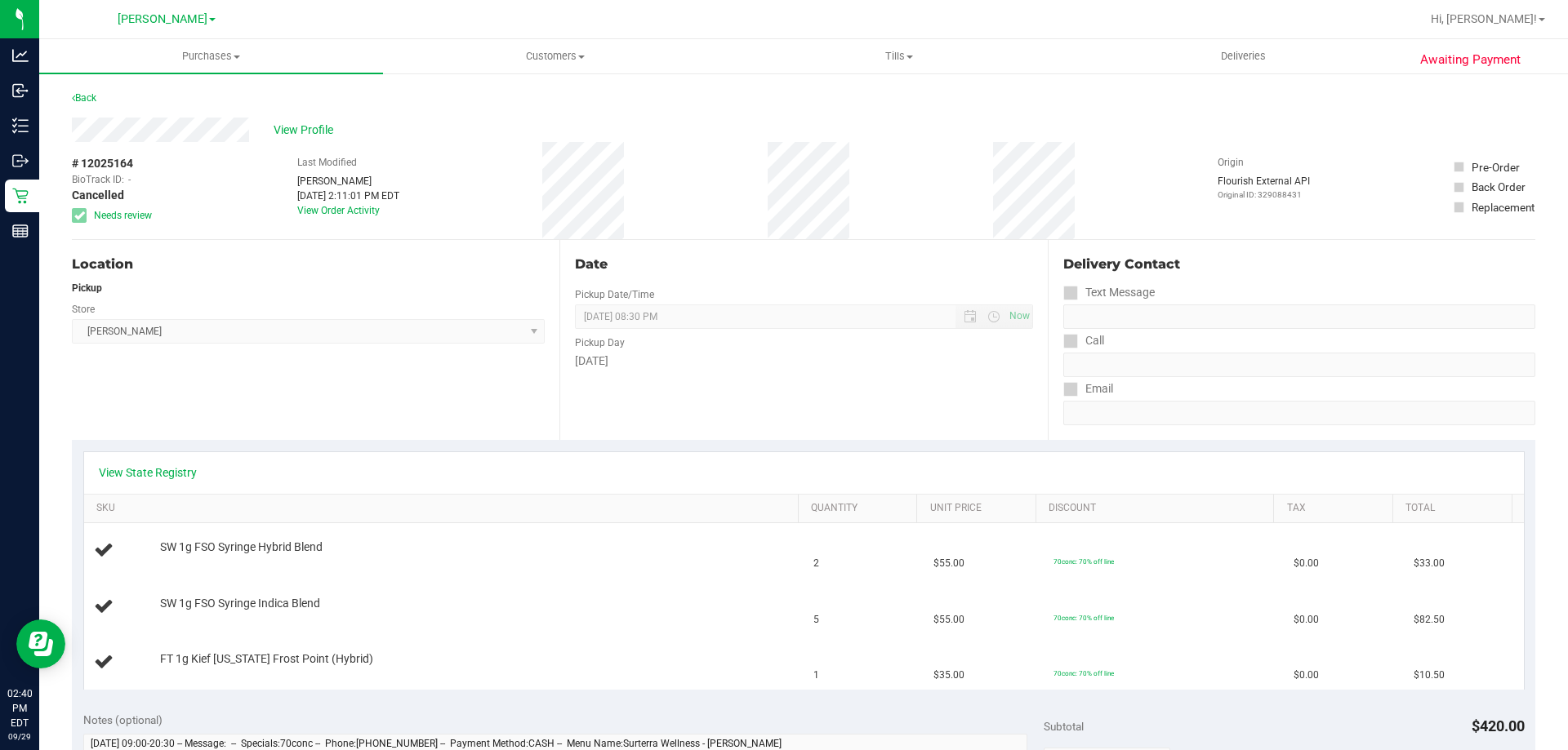
click at [175, 423] on div "Location Pickup Store Brandon WC Select Store Bonita Springs WC Boynton Beach W…" at bounding box center [316, 340] width 488 height 200
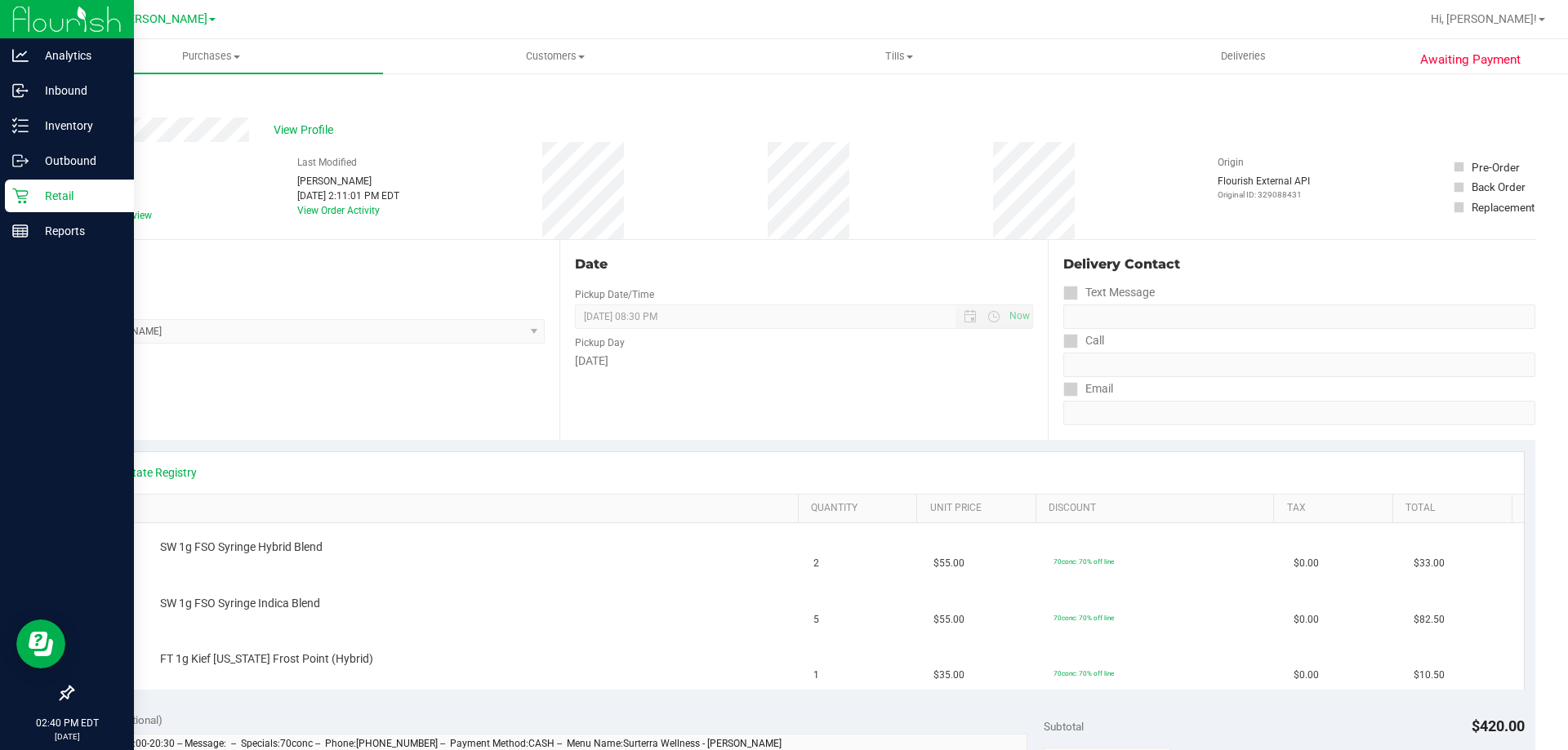
click at [24, 199] on icon at bounding box center [20, 195] width 16 height 16
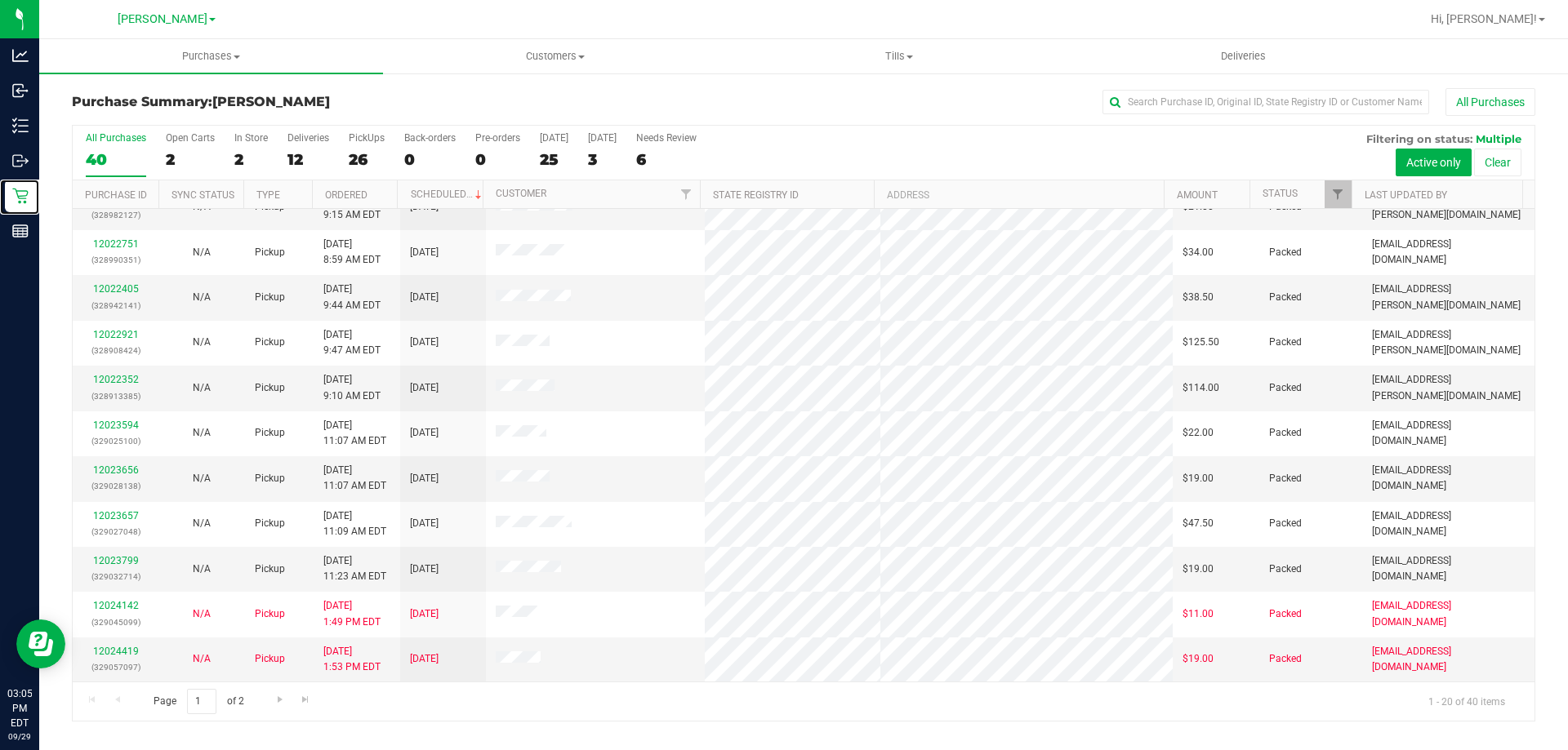
scroll to position [431, 0]
click at [282, 702] on span "Go to the next page" at bounding box center [279, 699] width 13 height 13
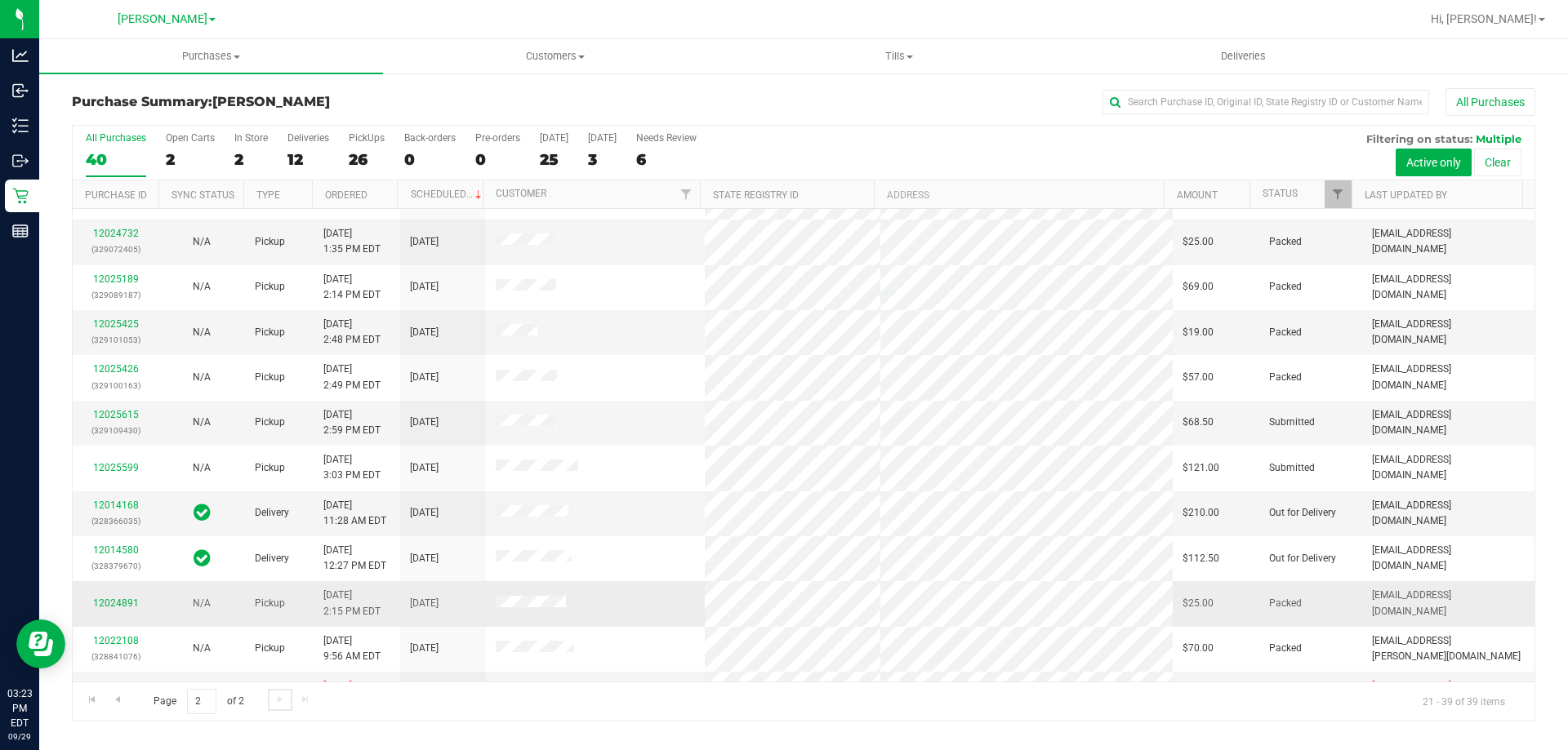
scroll to position [163, 0]
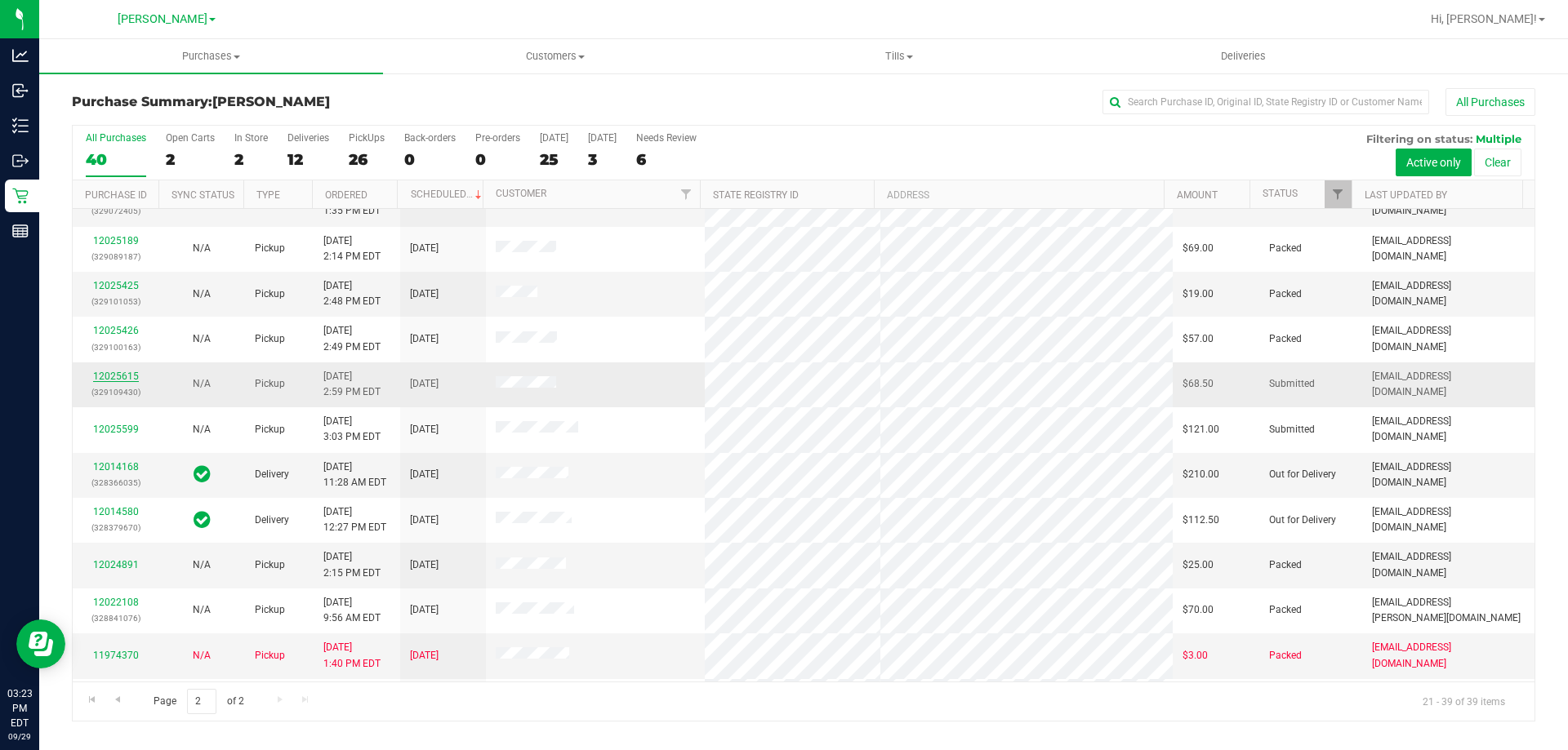
click at [115, 376] on link "12025615" at bounding box center [116, 376] width 46 height 11
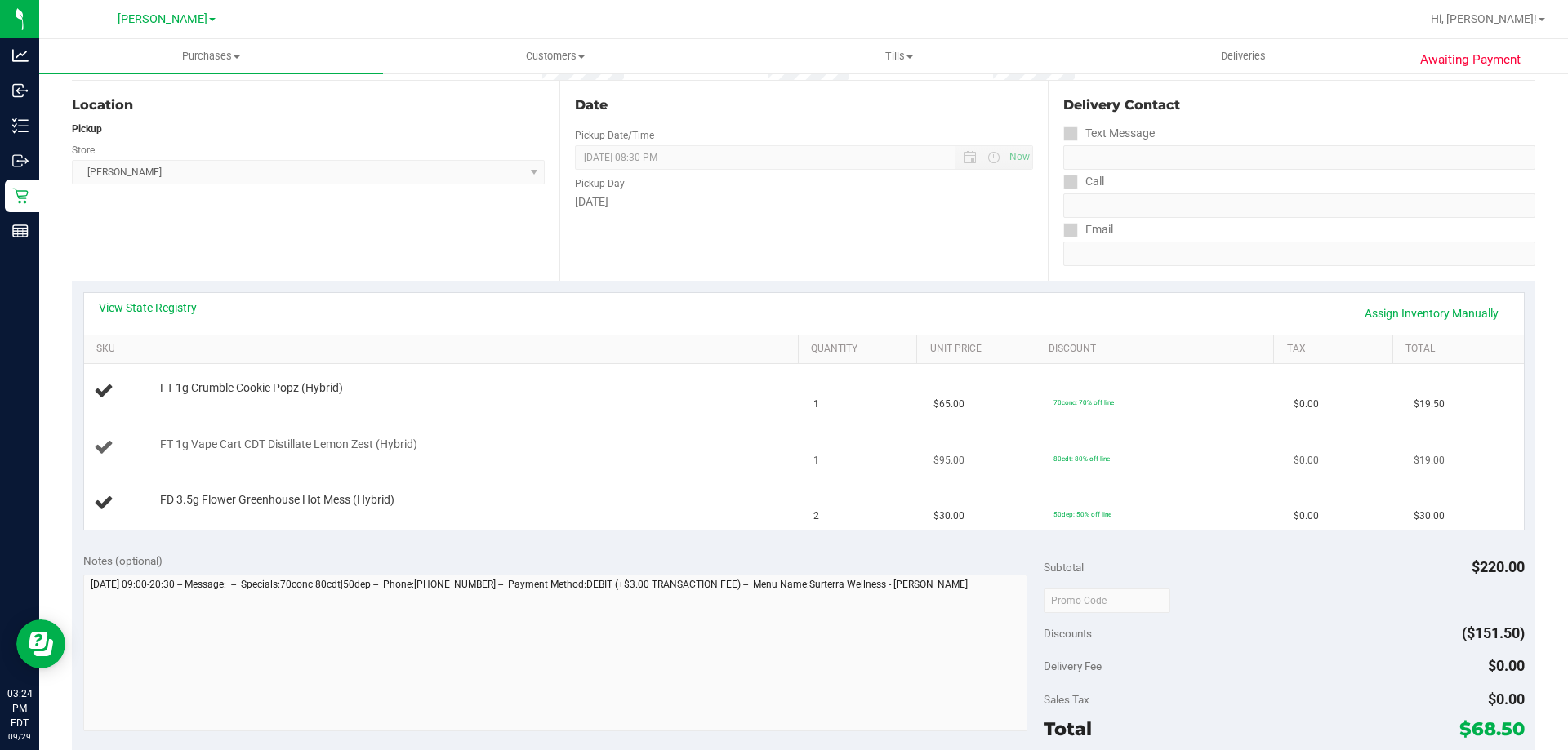
scroll to position [163, 0]
click at [185, 302] on link "View State Registry" at bounding box center [147, 303] width 98 height 16
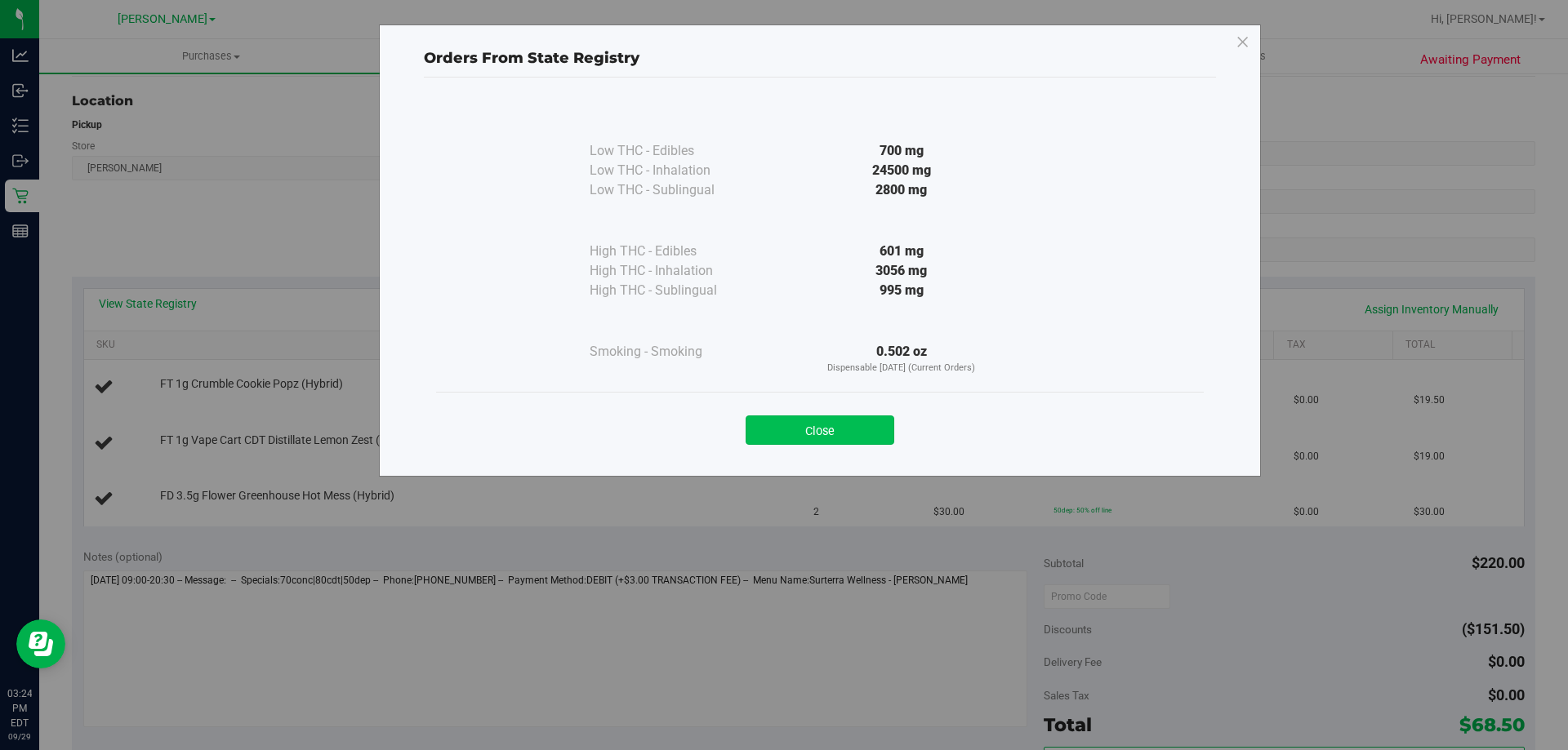
click at [869, 427] on button "Close" at bounding box center [819, 430] width 149 height 29
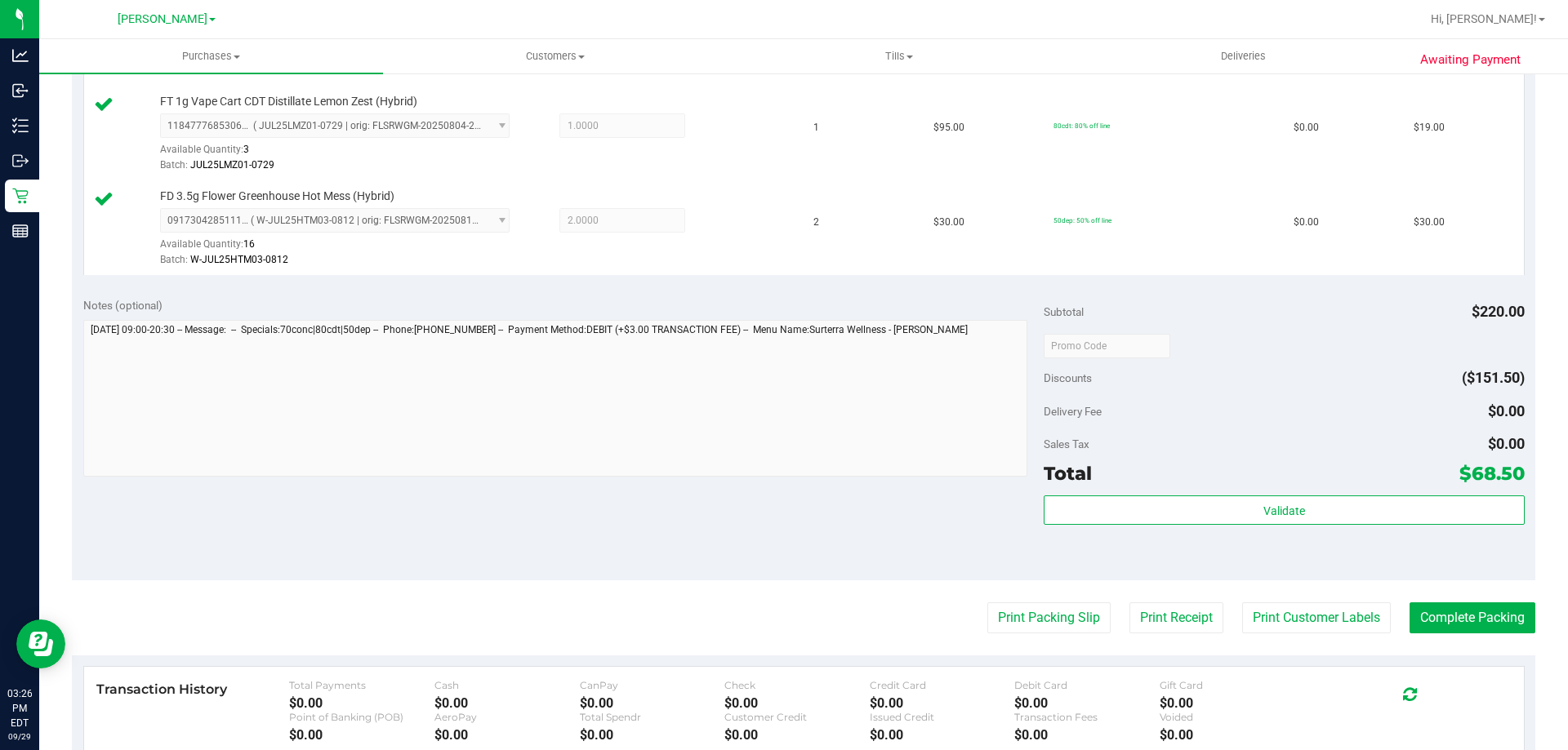
scroll to position [568, 0]
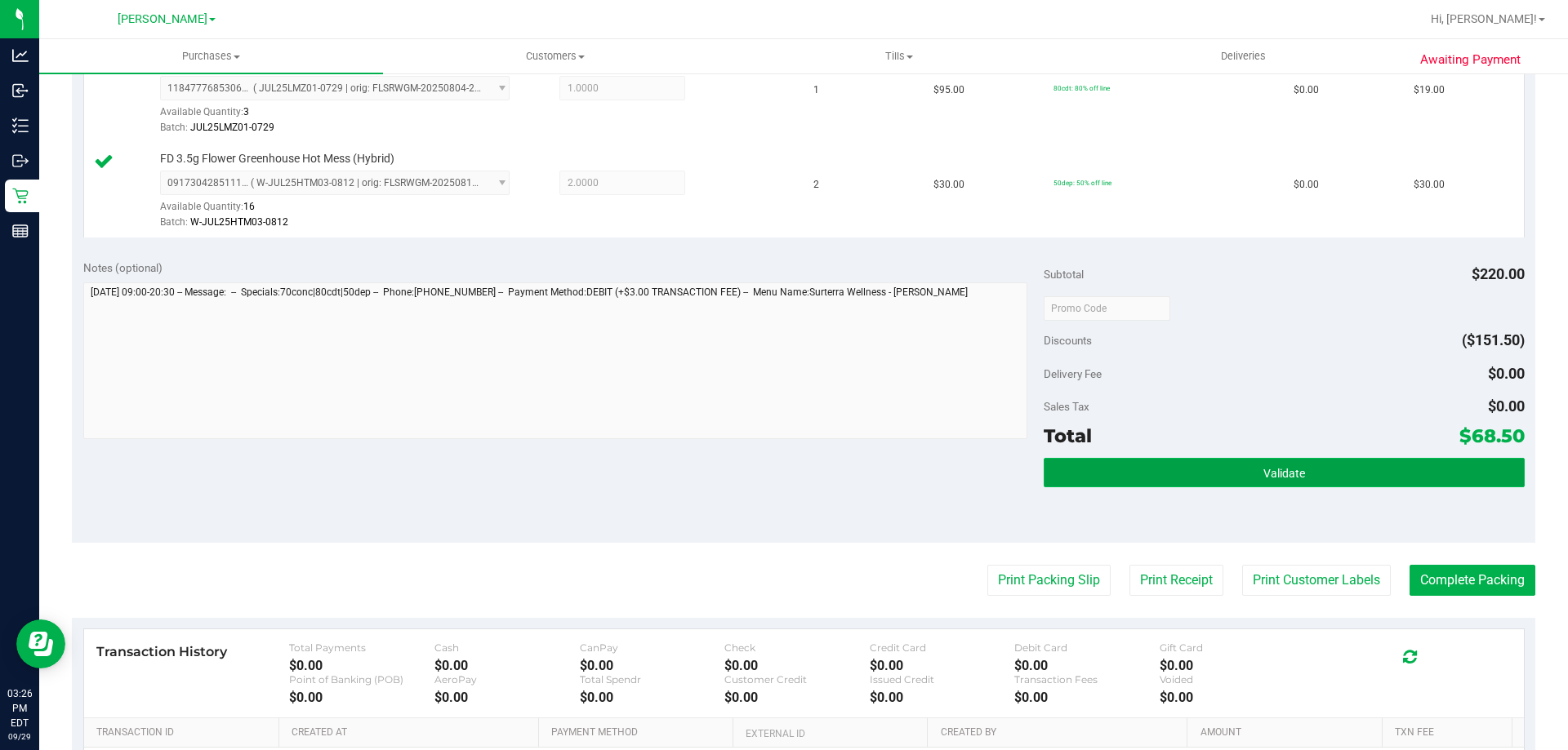
click at [1284, 475] on span "Validate" at bounding box center [1284, 473] width 41 height 13
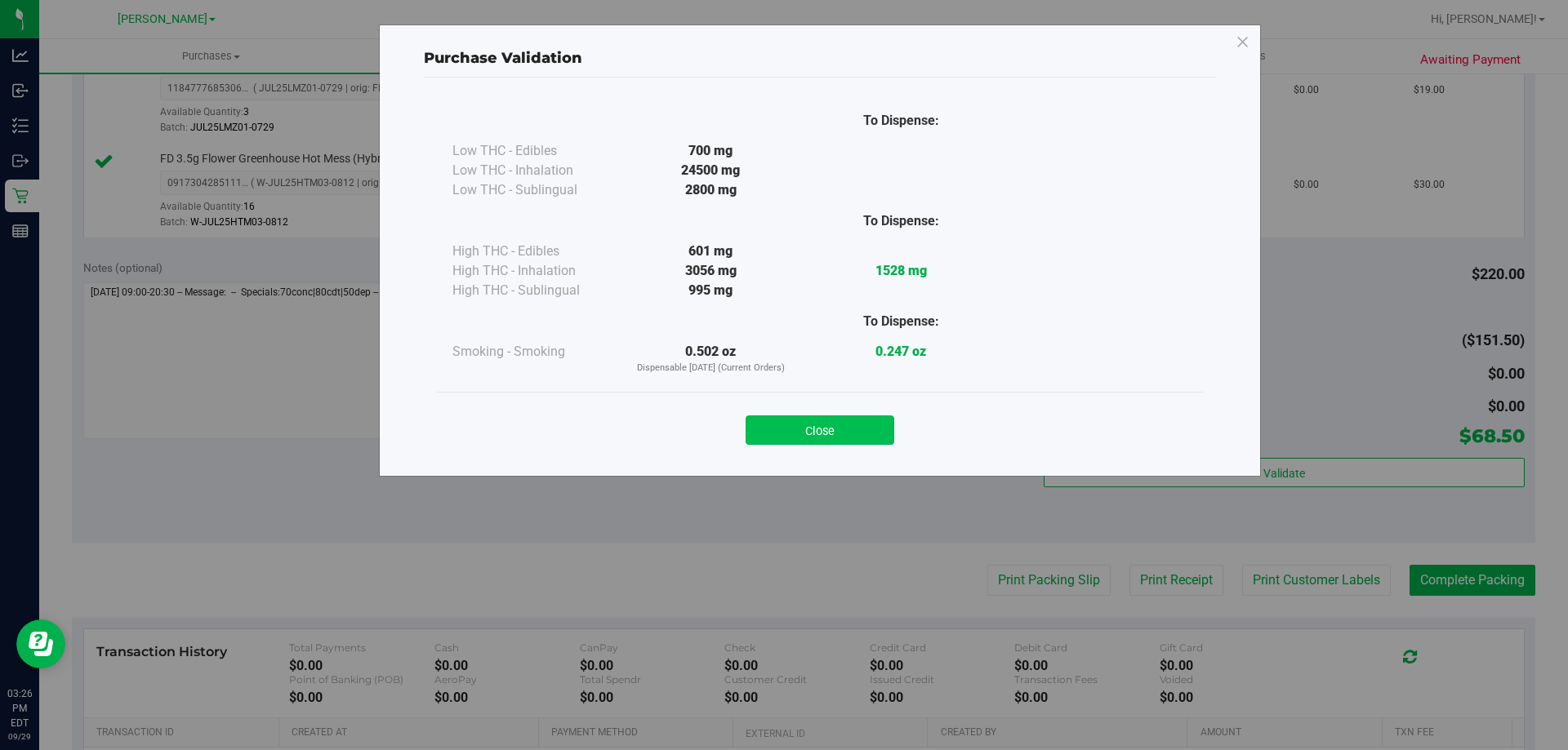
click at [854, 429] on button "Close" at bounding box center [819, 430] width 149 height 29
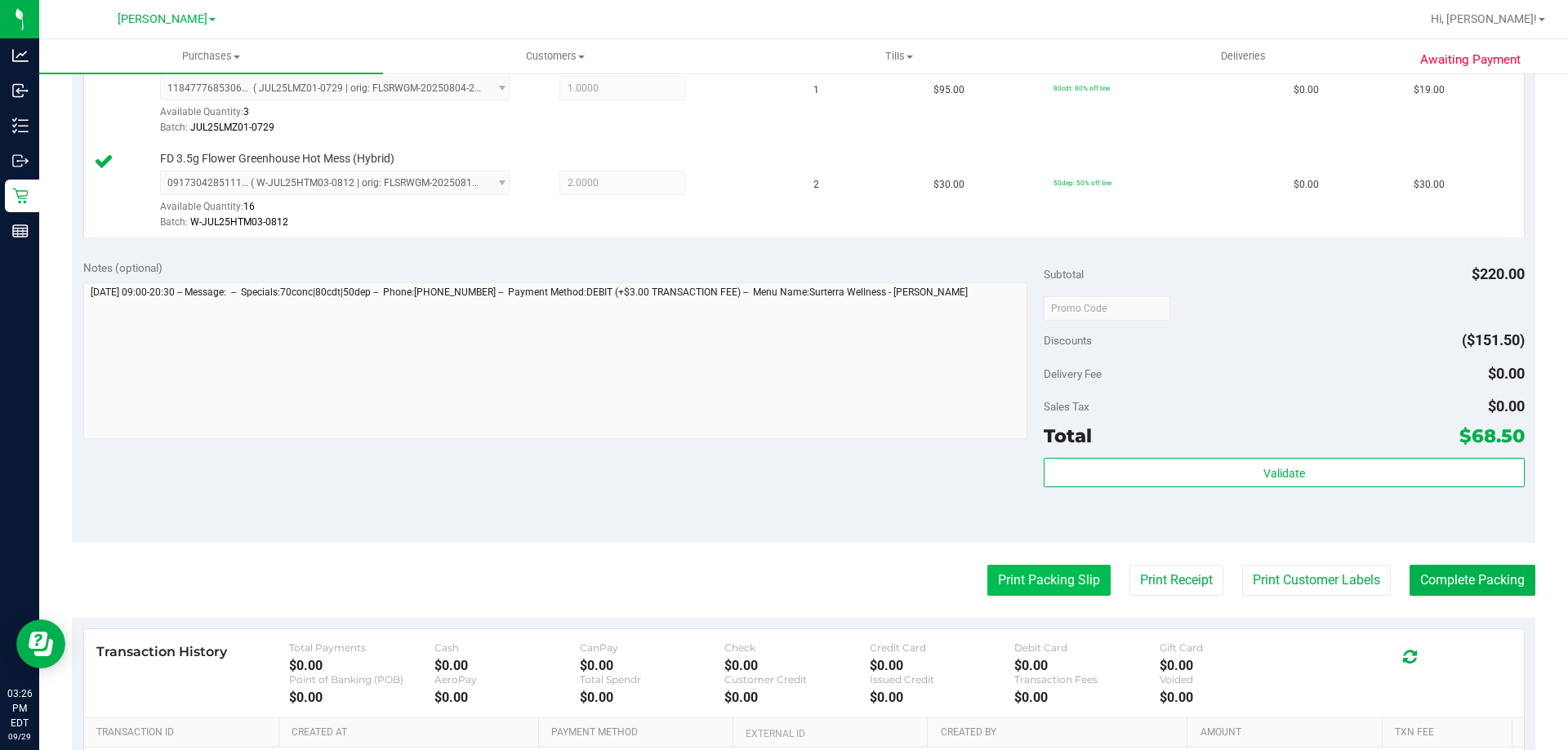
click at [1008, 580] on button "Print Packing Slip" at bounding box center [1049, 581] width 124 height 31
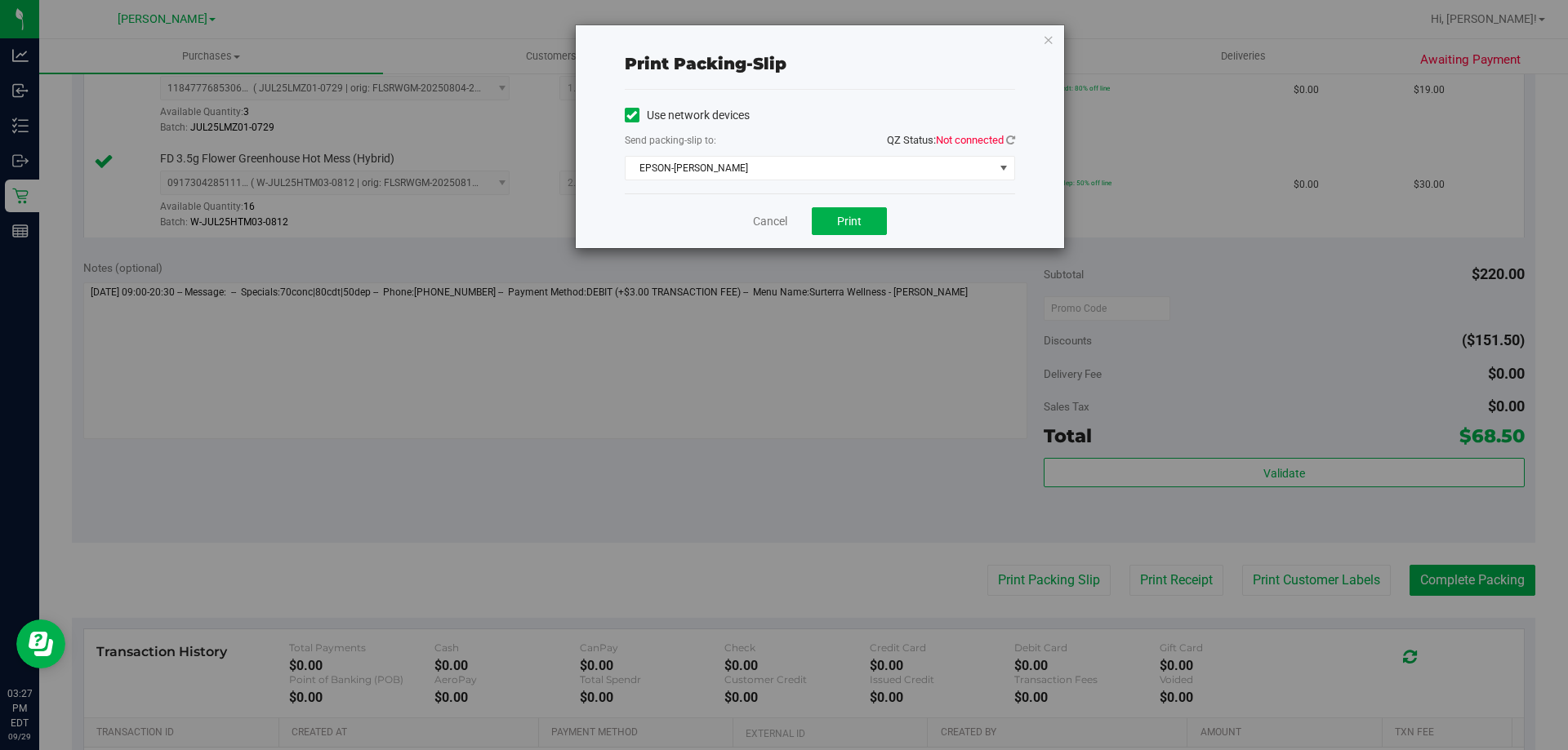
click at [1004, 142] on span "QZ Status: Not connected" at bounding box center [951, 140] width 128 height 12
click at [1011, 136] on icon at bounding box center [1010, 140] width 9 height 10
click at [848, 224] on span "Print" at bounding box center [849, 220] width 24 height 13
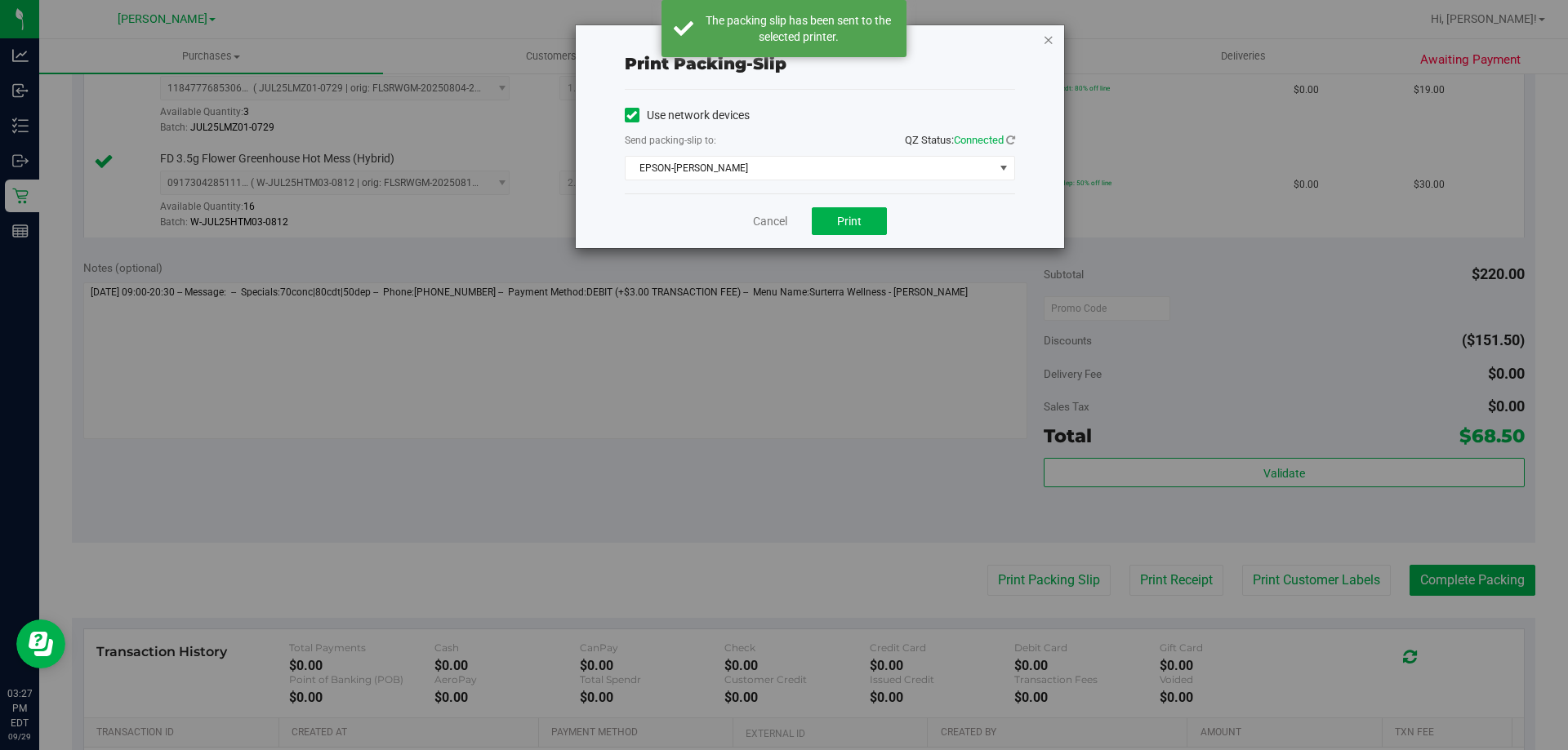
click at [1051, 39] on icon "button" at bounding box center [1048, 39] width 11 height 20
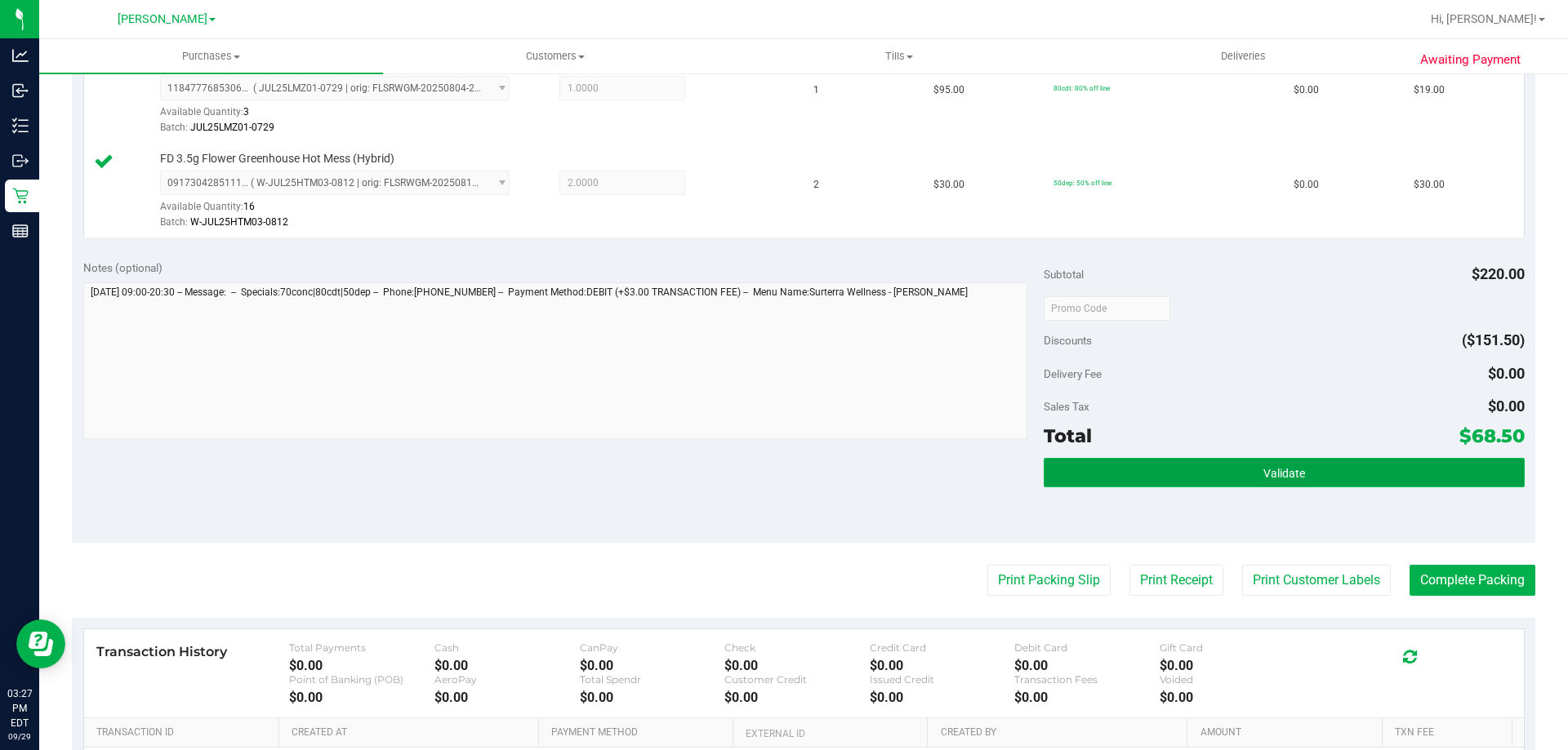
click at [1306, 463] on button "Validate" at bounding box center [1283, 473] width 480 height 29
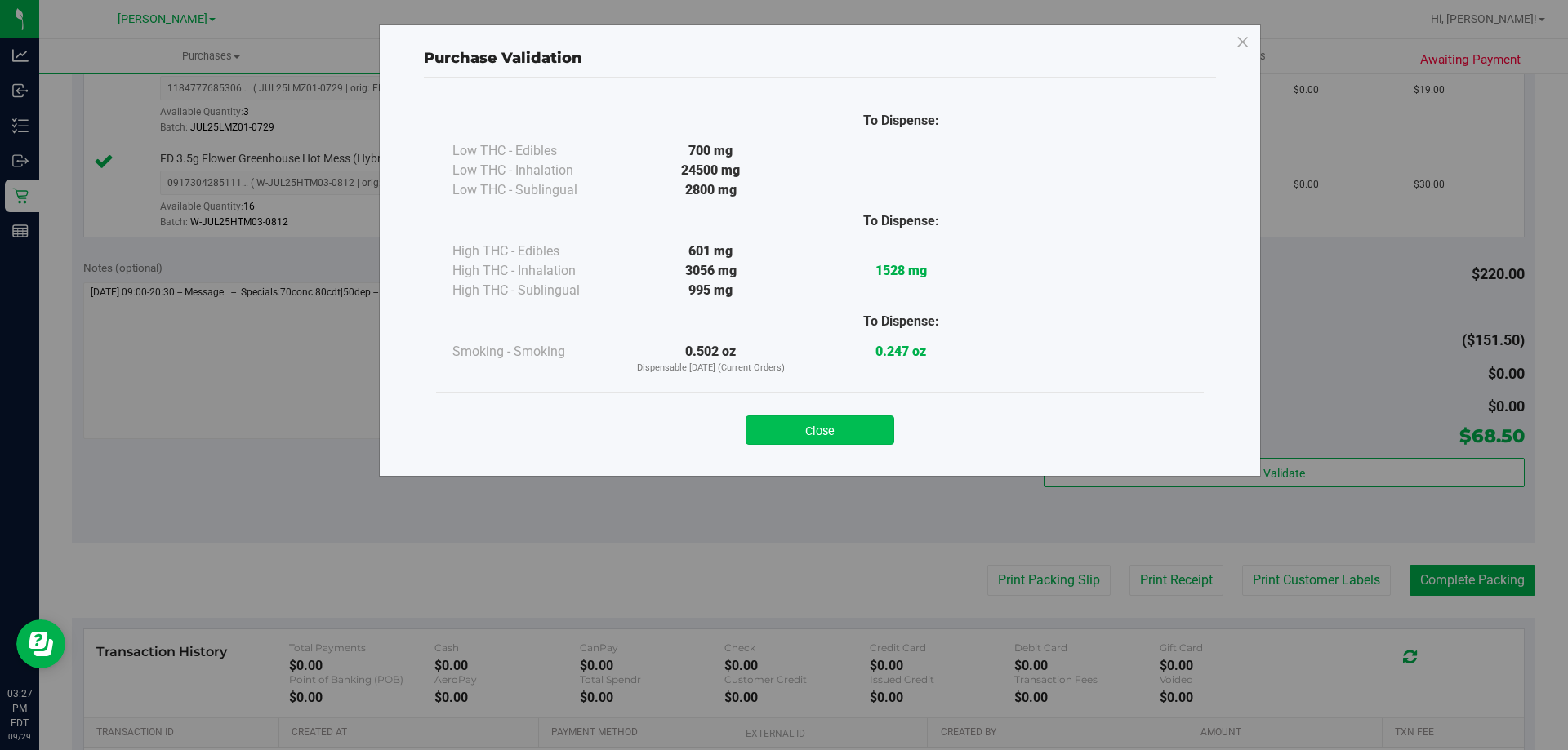
click at [824, 425] on button "Close" at bounding box center [819, 430] width 149 height 29
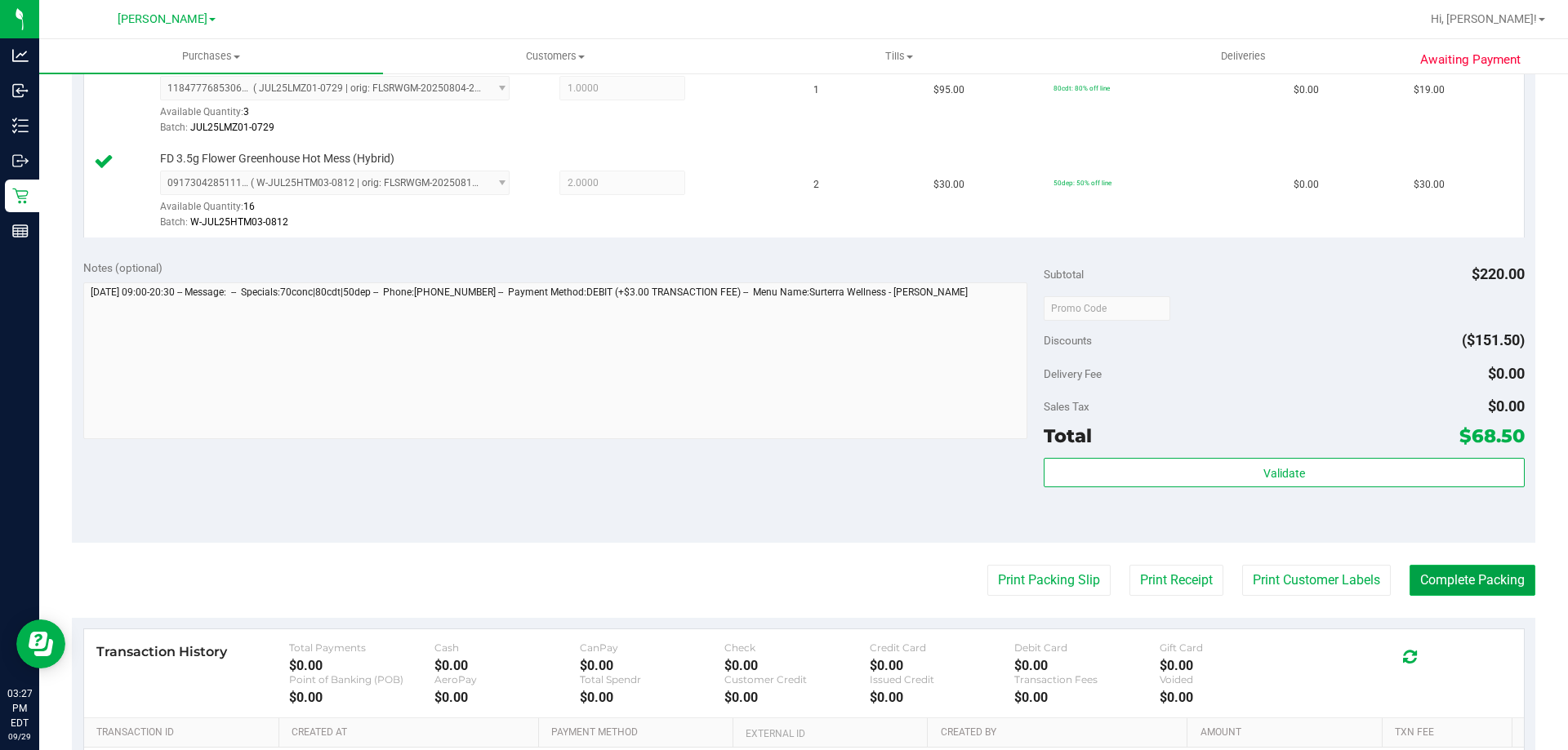
drag, startPoint x: 1462, startPoint y: 586, endPoint x: 1480, endPoint y: 576, distance: 20.6
click at [1464, 584] on button "Complete Packing" at bounding box center [1471, 581] width 125 height 31
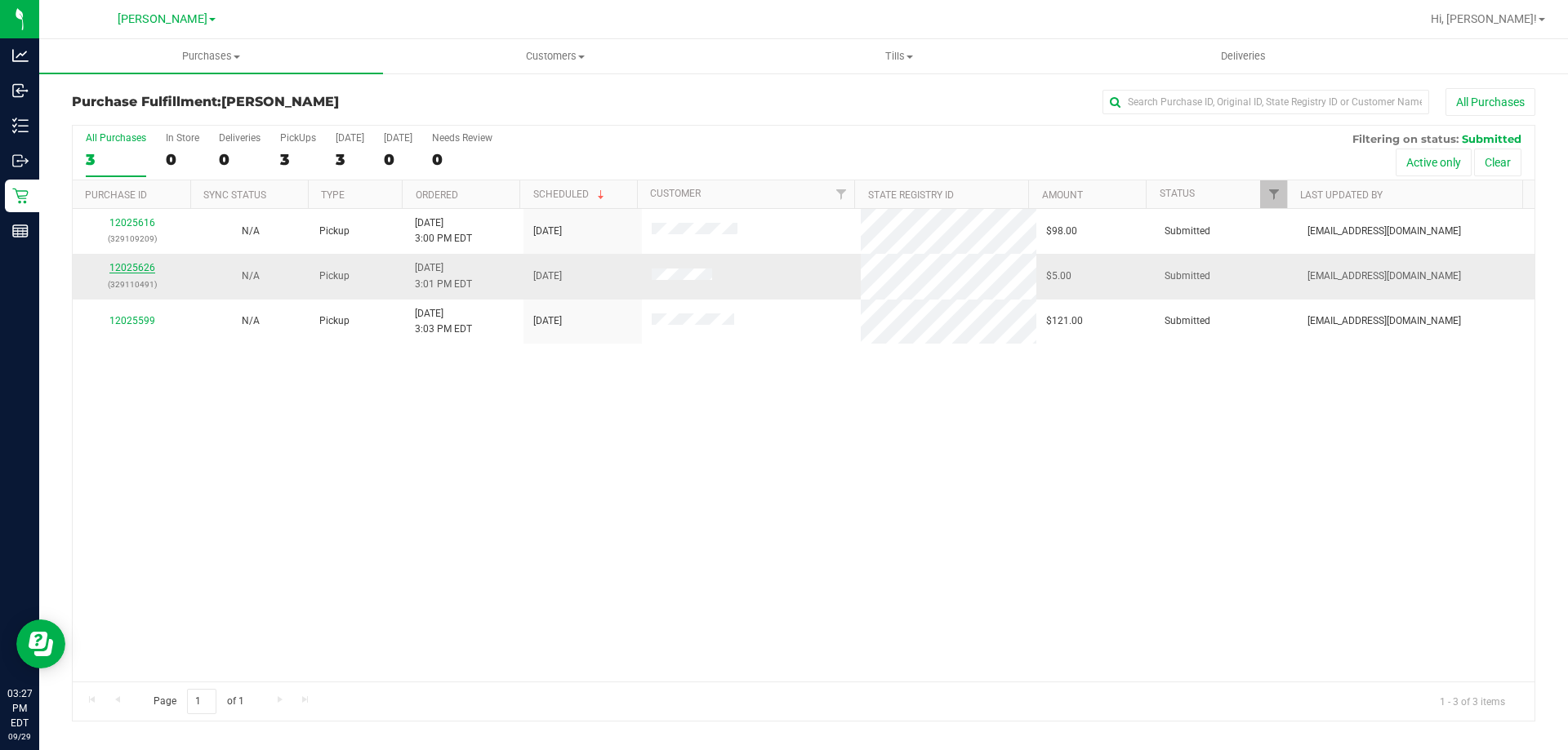
click at [146, 263] on link "12025626" at bounding box center [132, 267] width 46 height 11
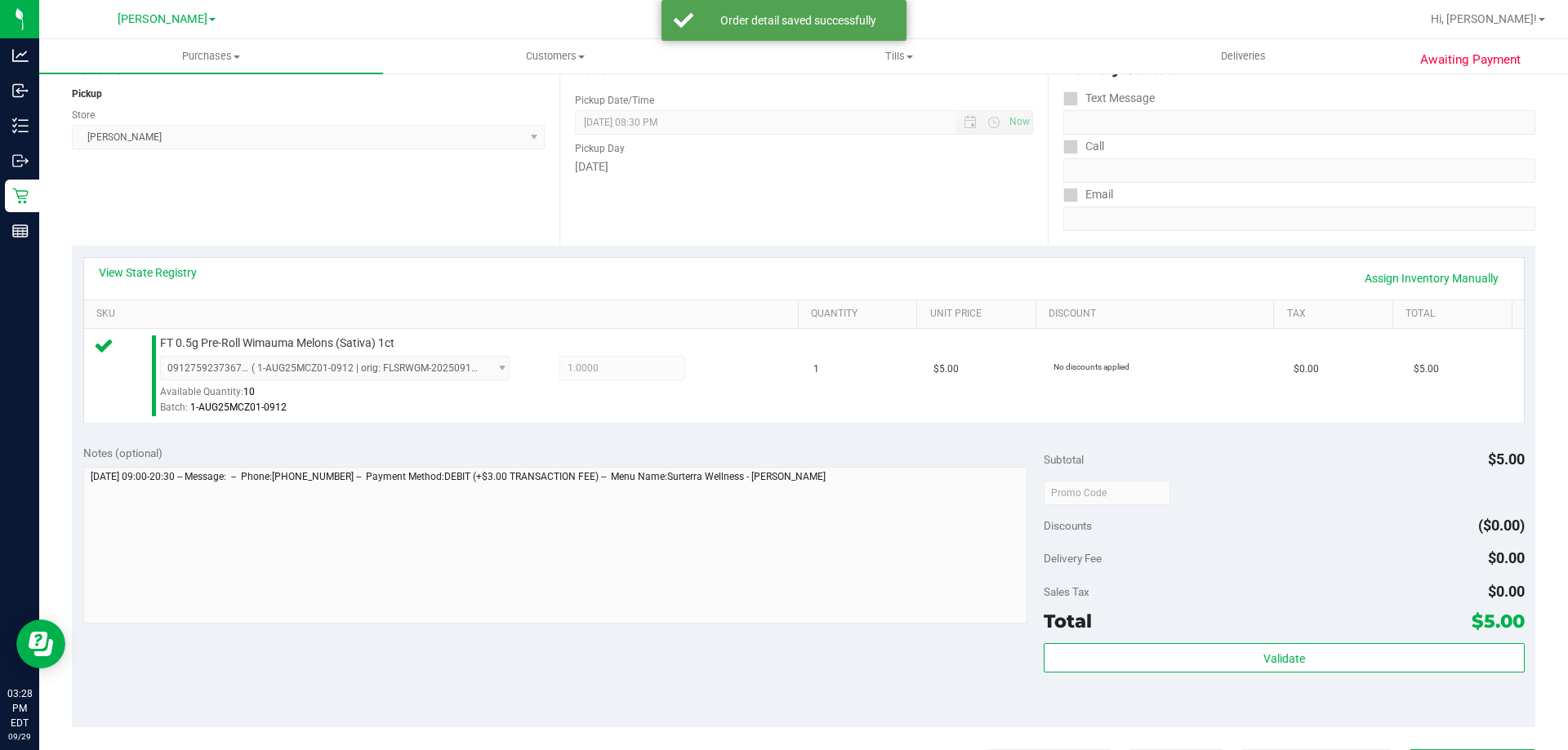
scroll to position [226, 0]
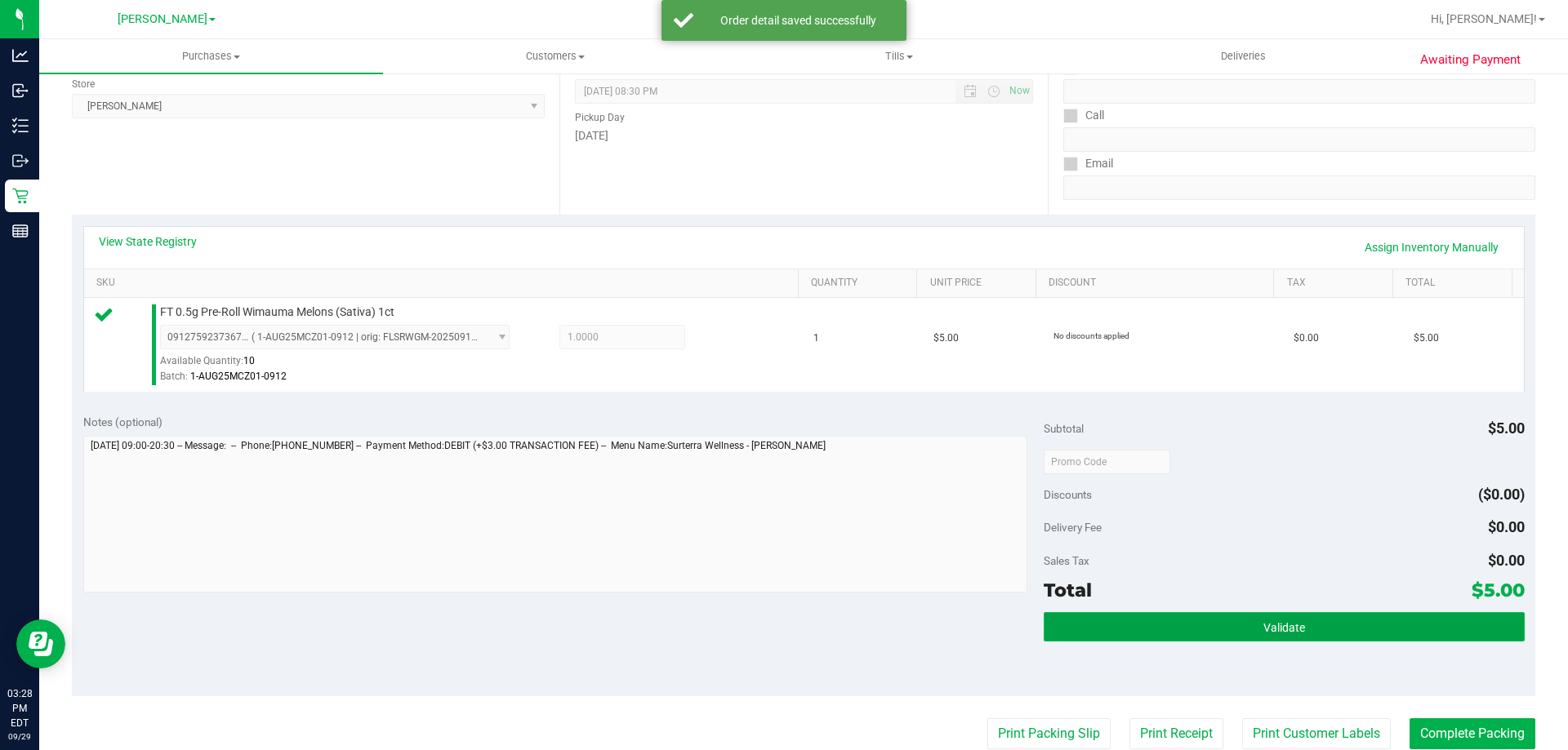
click at [1174, 628] on button "Validate" at bounding box center [1283, 626] width 480 height 29
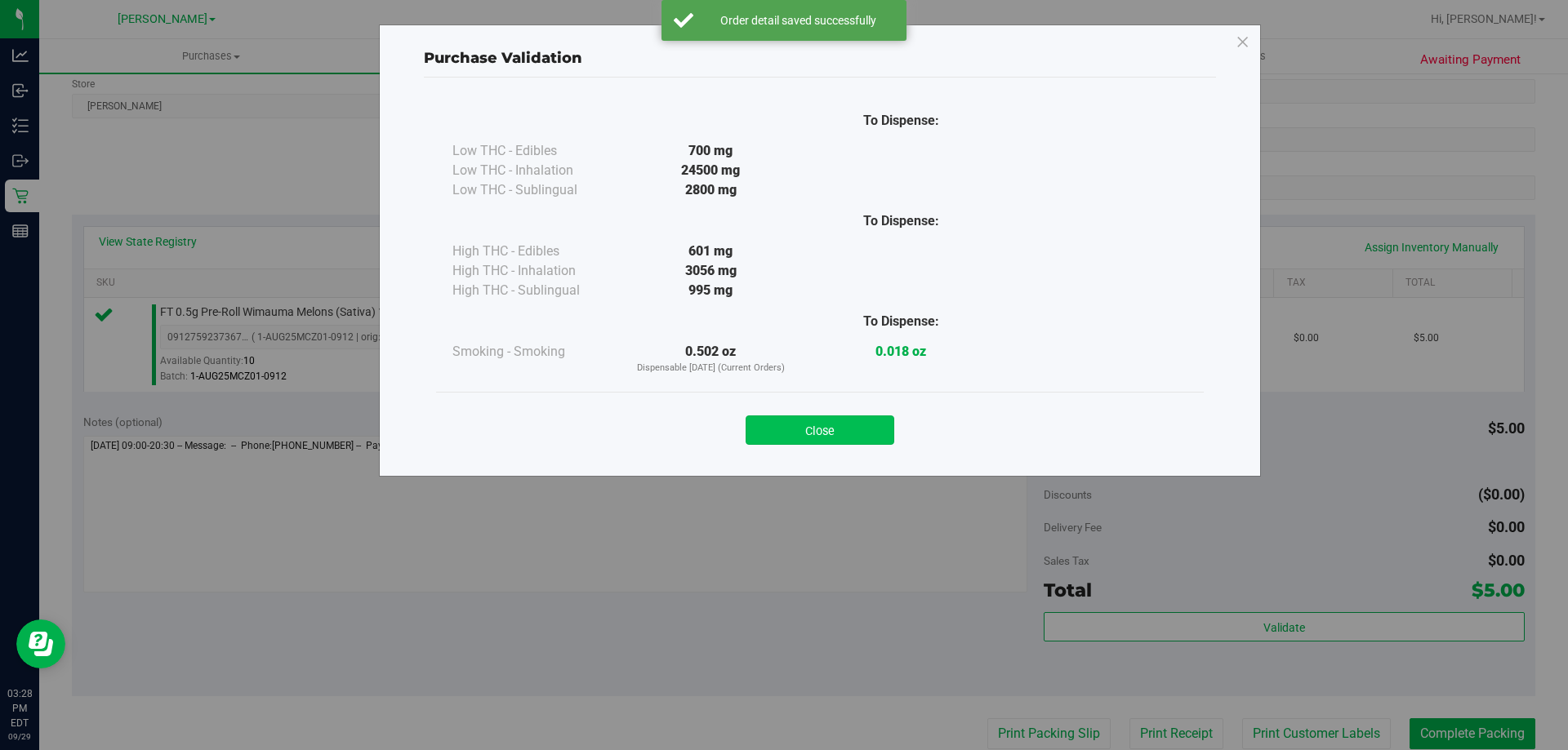
click at [833, 424] on button "Close" at bounding box center [819, 430] width 149 height 29
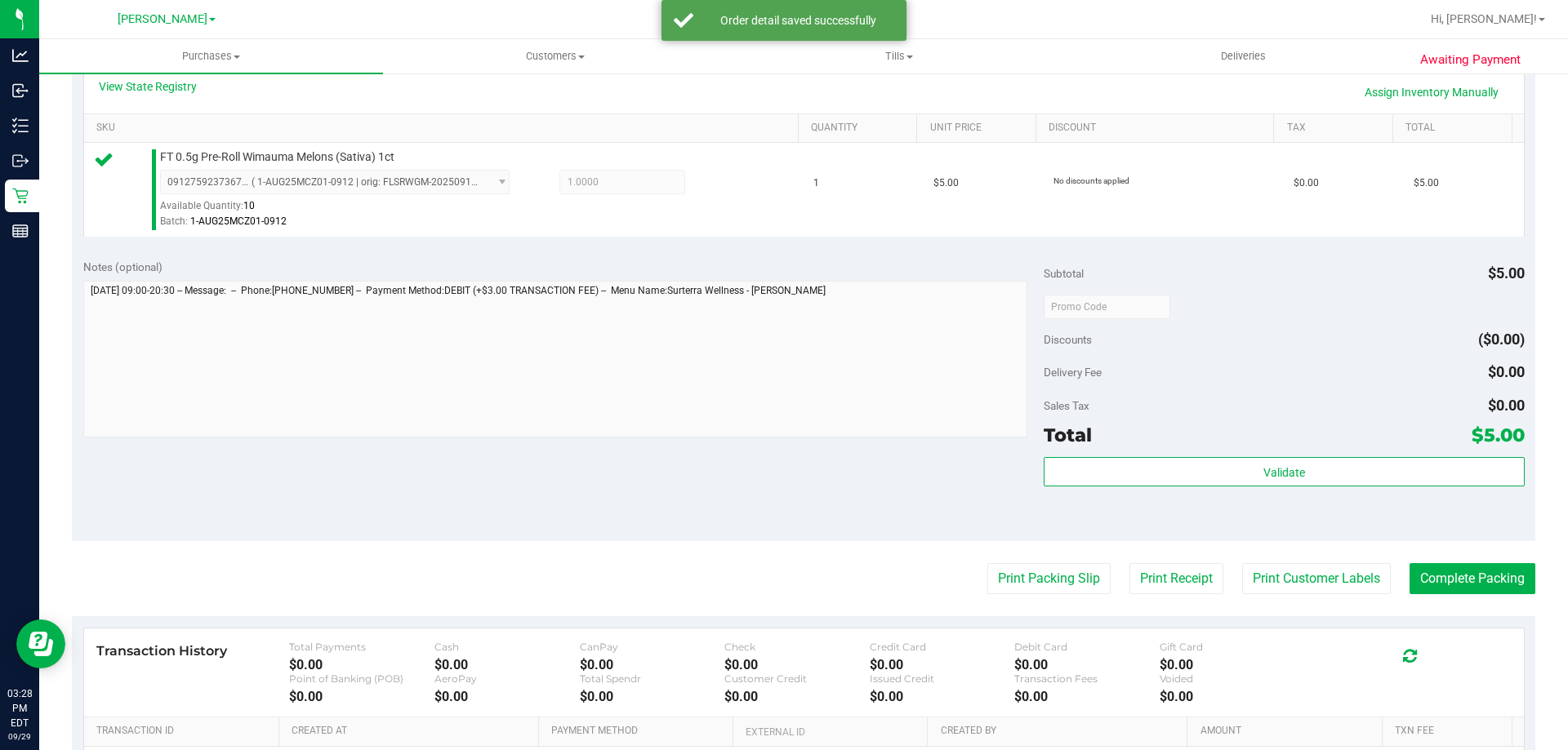
scroll to position [413, 0]
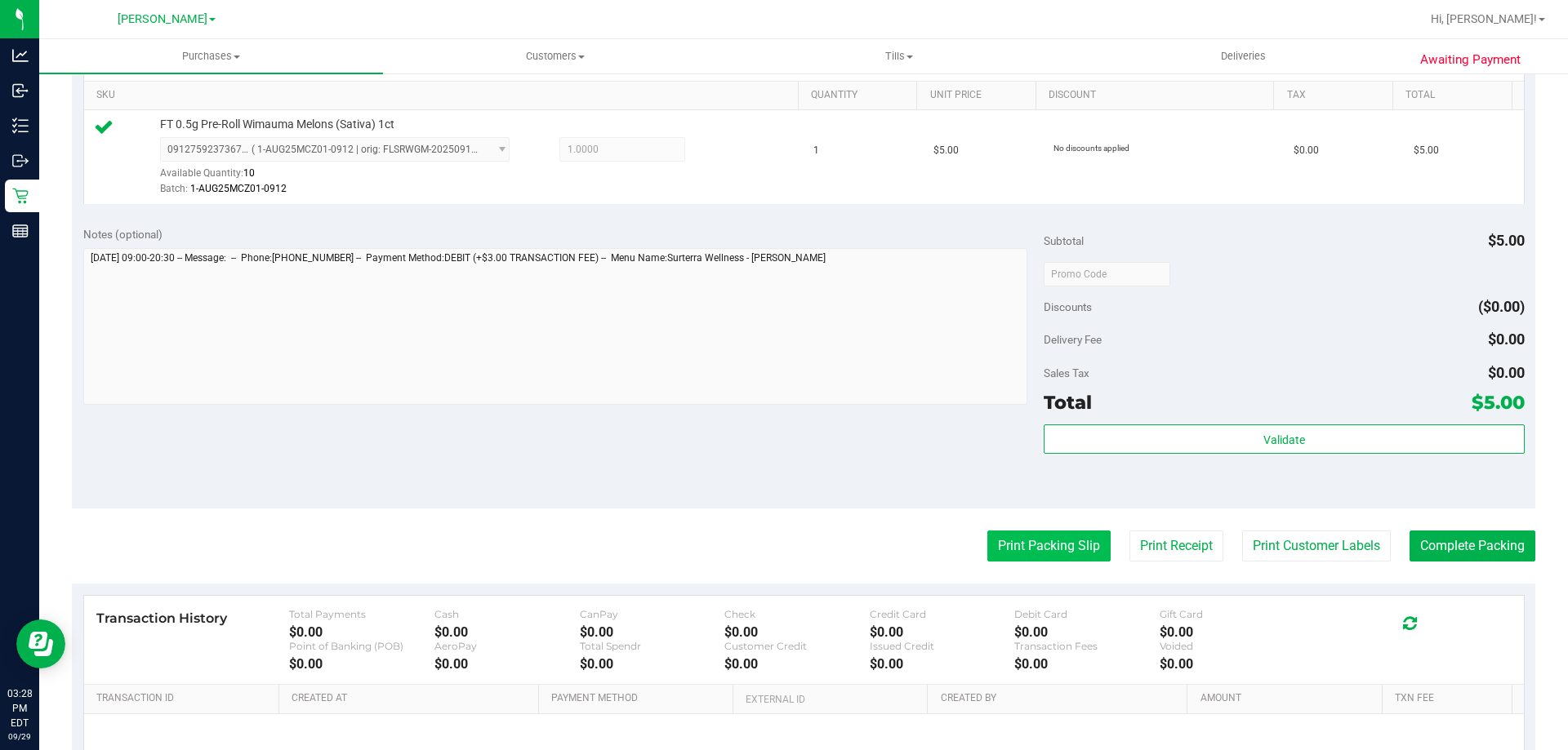
click at [1068, 552] on button "Print Packing Slip" at bounding box center [1049, 546] width 124 height 31
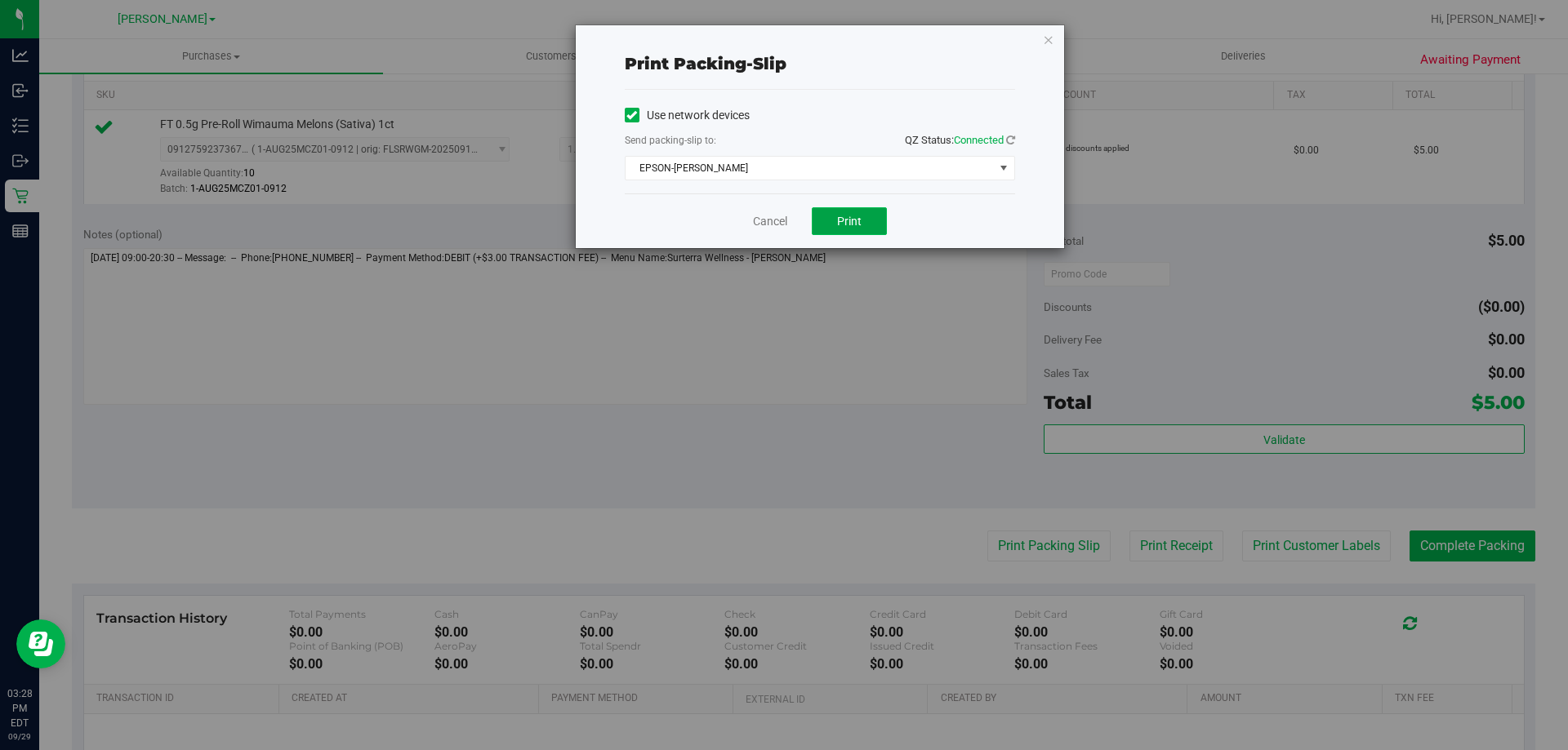
click at [865, 221] on button "Print" at bounding box center [849, 221] width 75 height 28
click at [774, 222] on link "Cancel" at bounding box center [770, 222] width 35 height 17
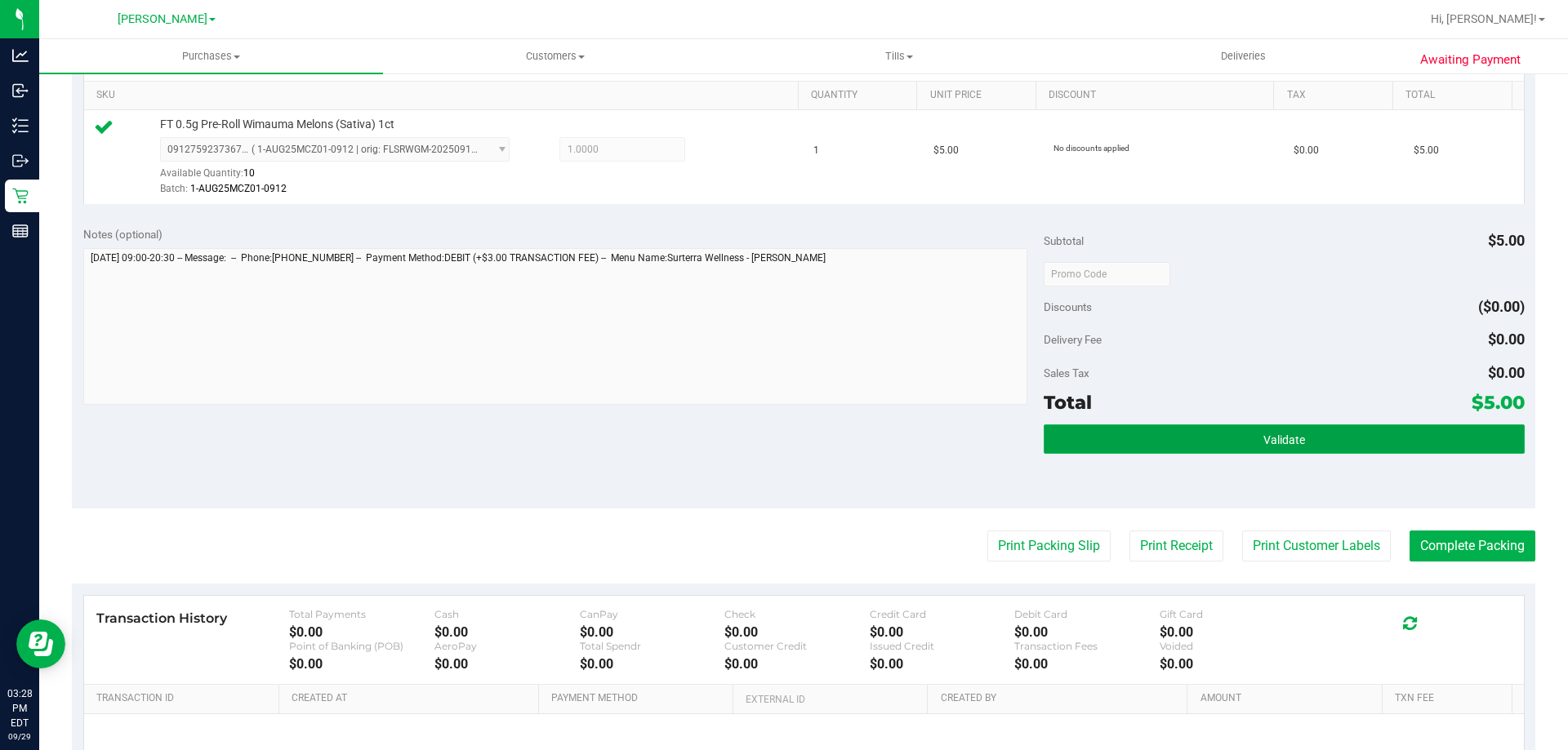
click at [1217, 450] on button "Validate" at bounding box center [1283, 439] width 480 height 29
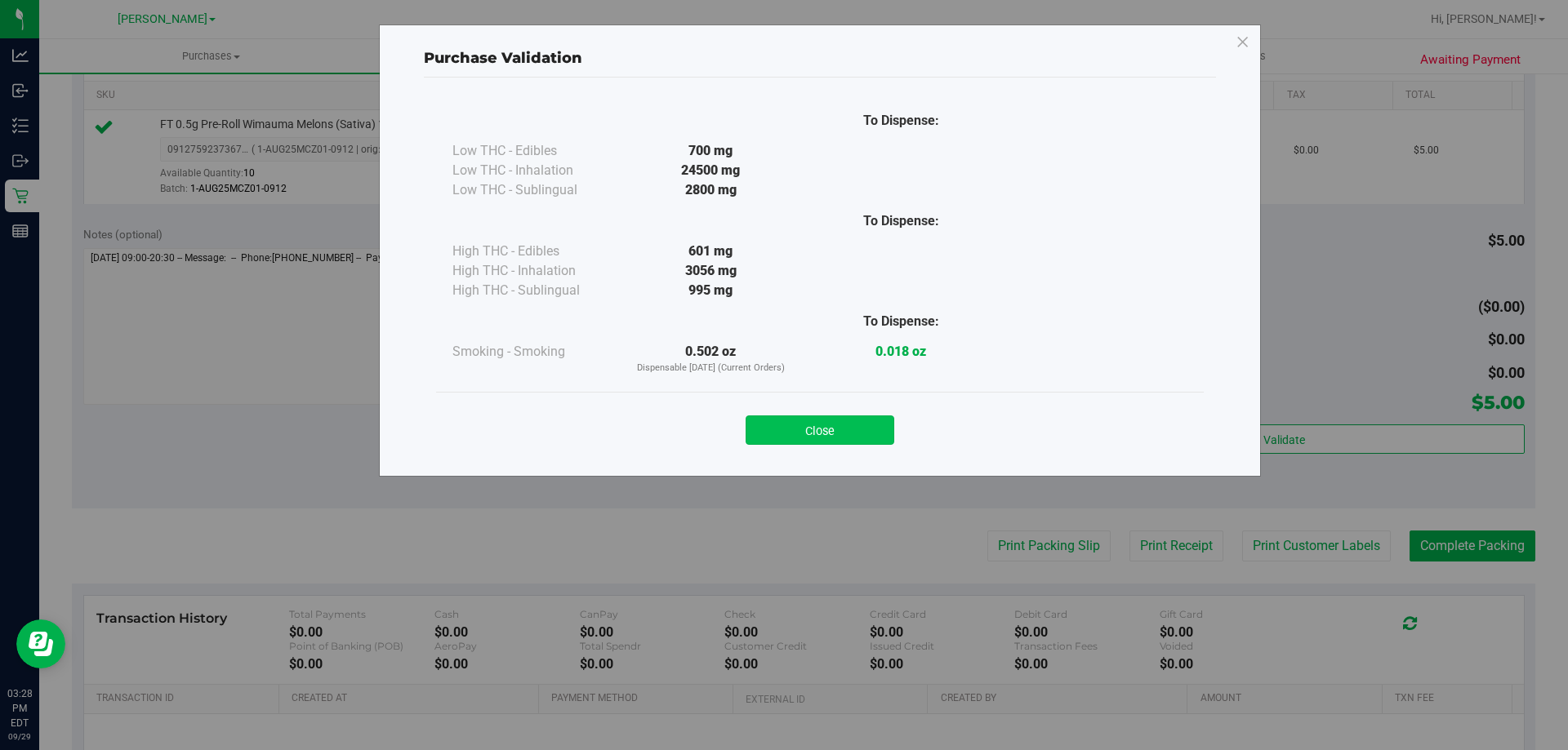
click at [855, 426] on button "Close" at bounding box center [819, 430] width 149 height 29
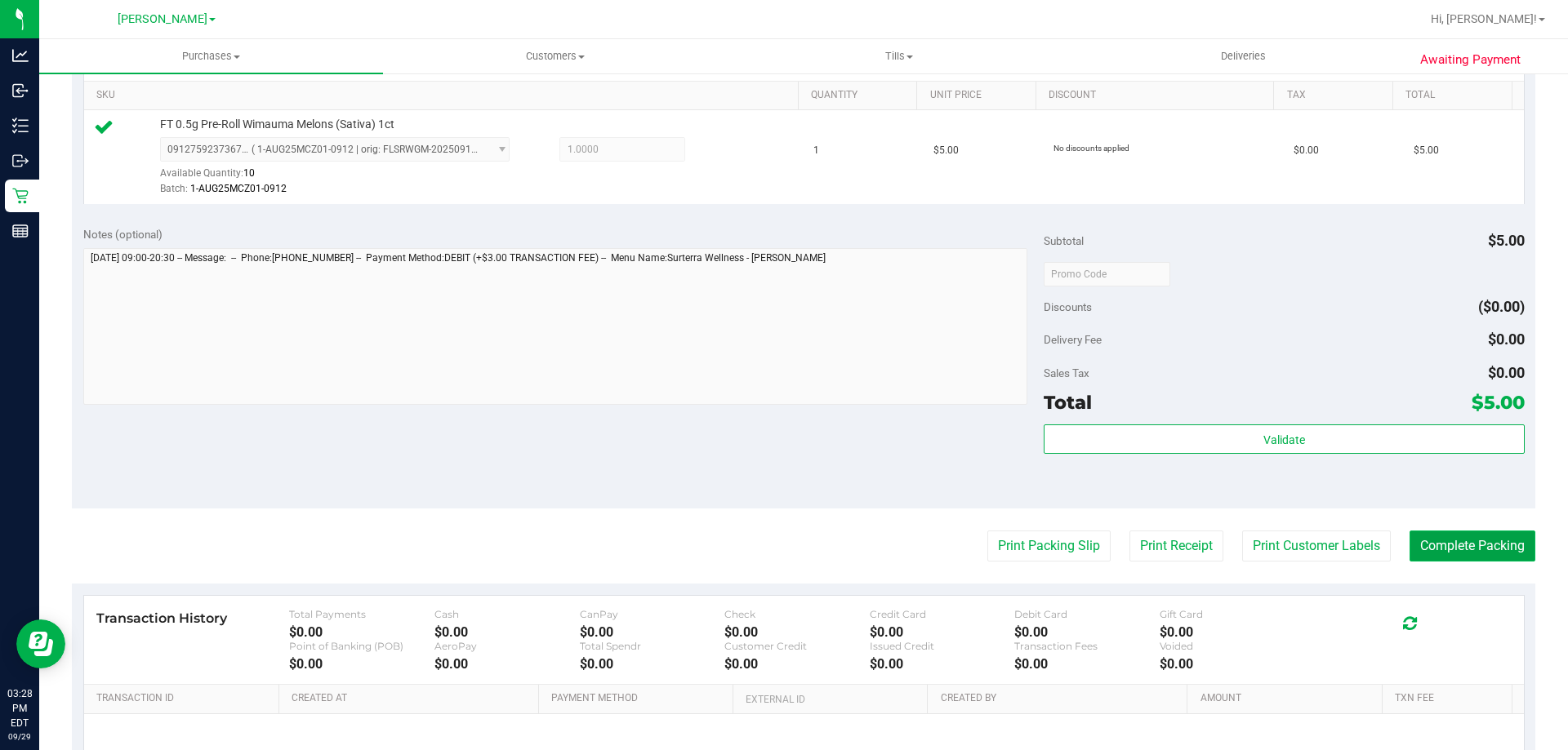
click at [1479, 541] on button "Complete Packing" at bounding box center [1471, 546] width 125 height 31
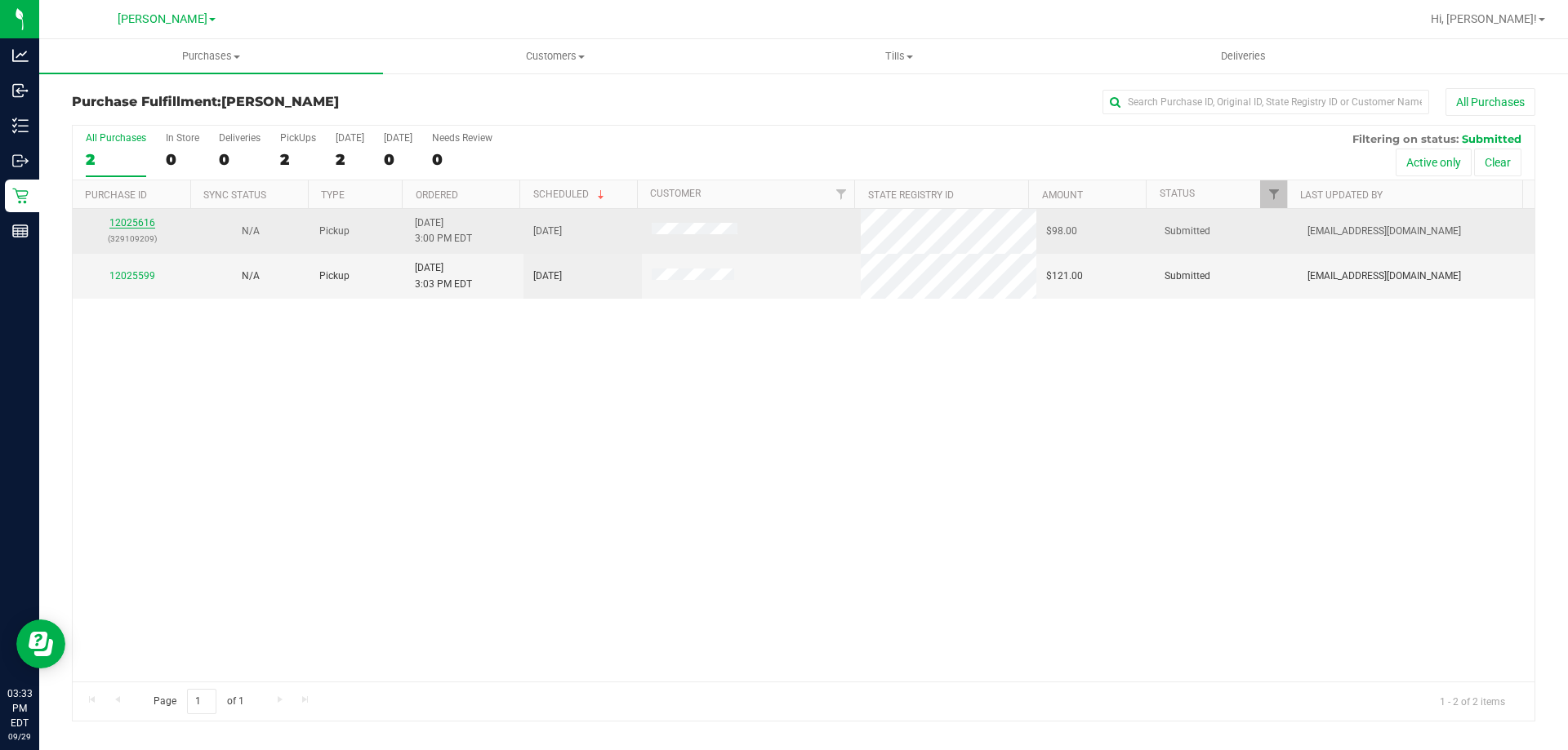
click at [149, 220] on link "12025616" at bounding box center [132, 222] width 46 height 11
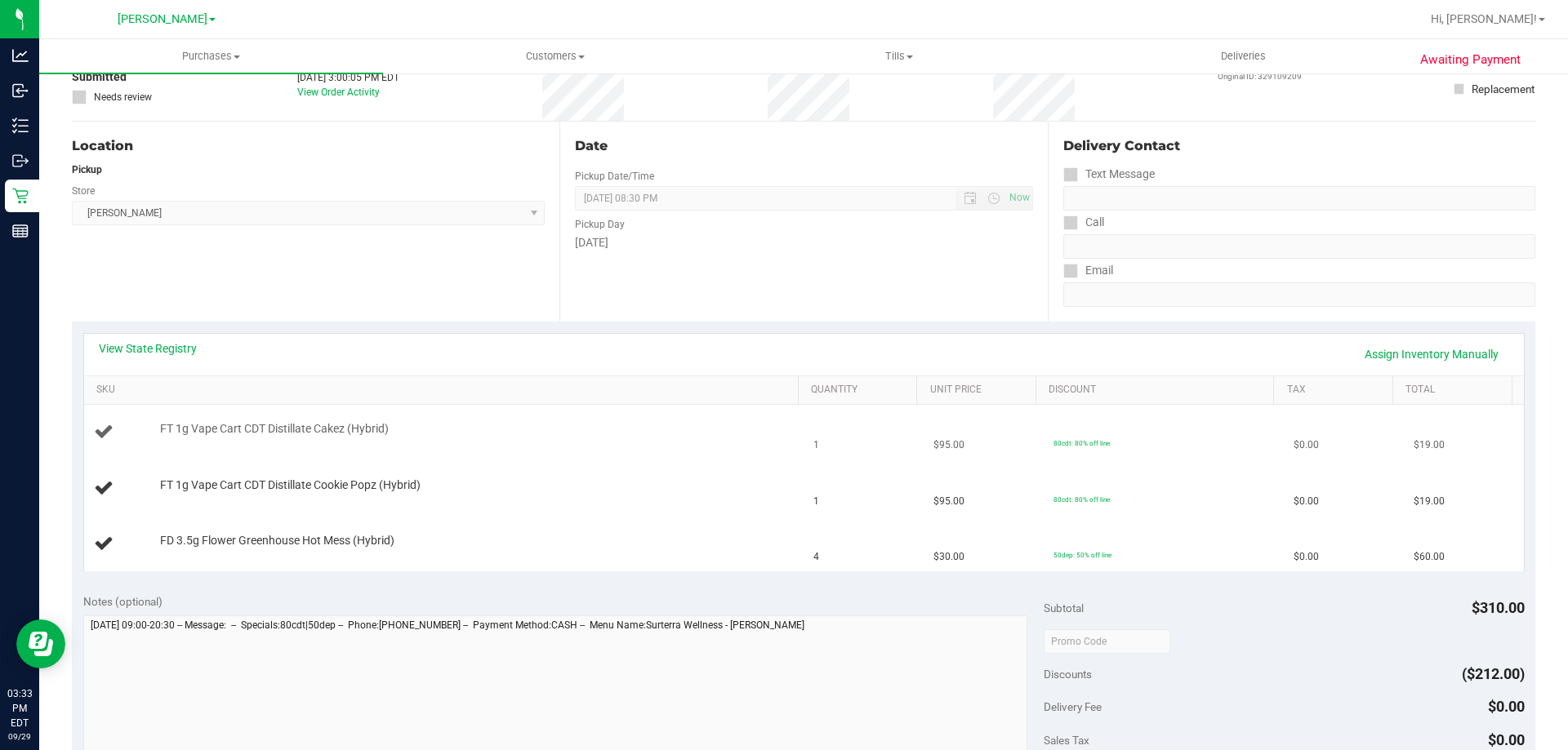
scroll to position [245, 0]
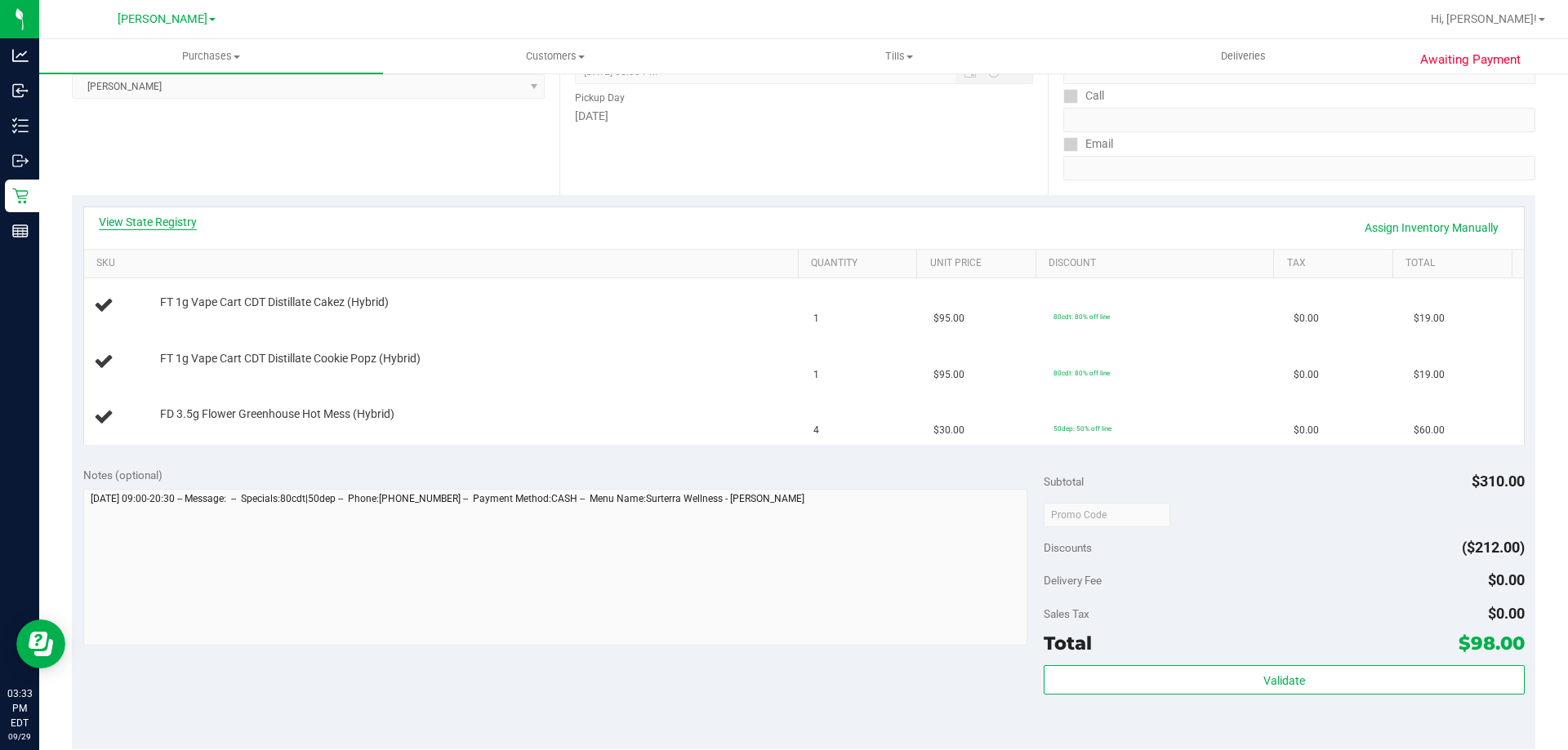
click at [156, 220] on link "View State Registry" at bounding box center [147, 221] width 98 height 16
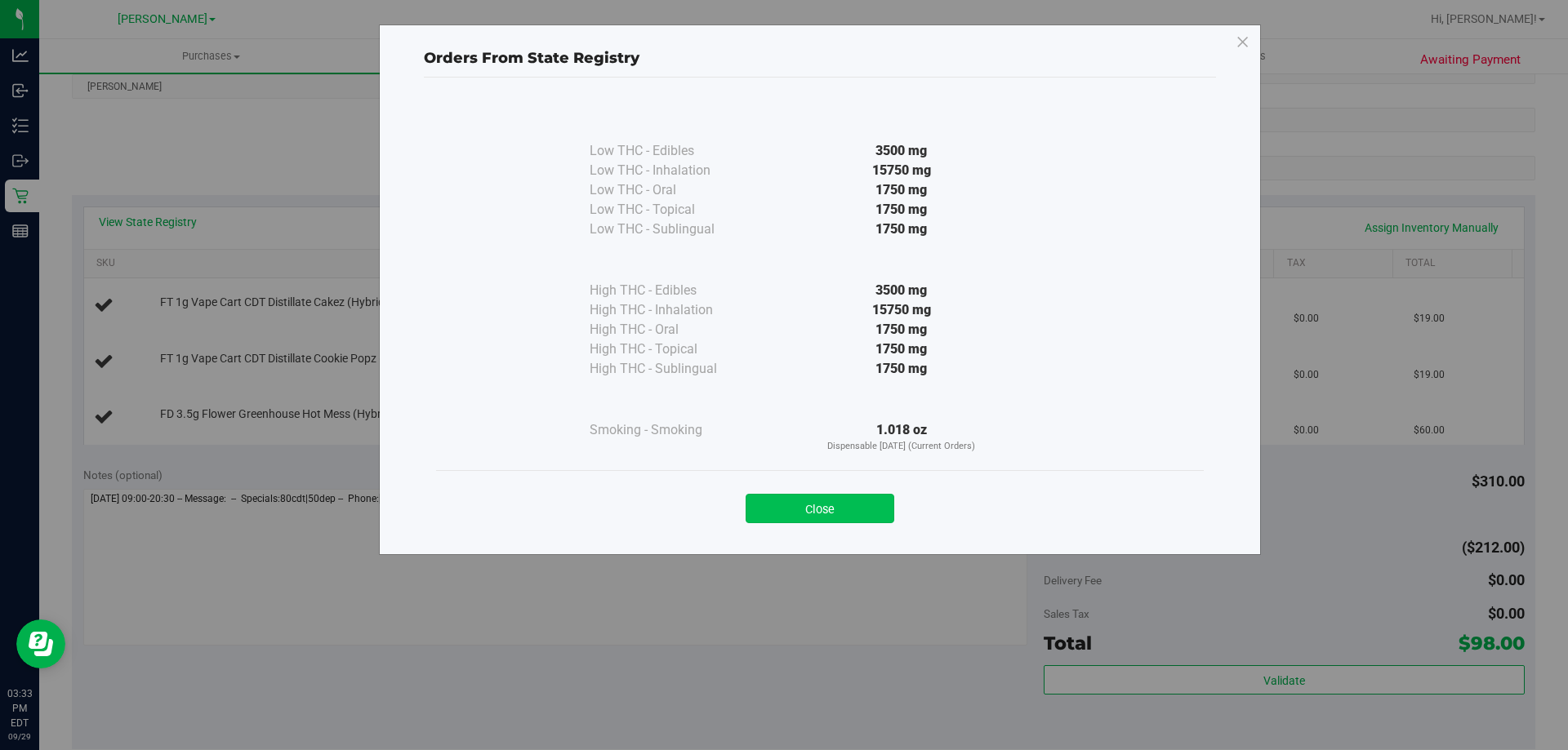
click at [804, 513] on button "Close" at bounding box center [819, 509] width 149 height 29
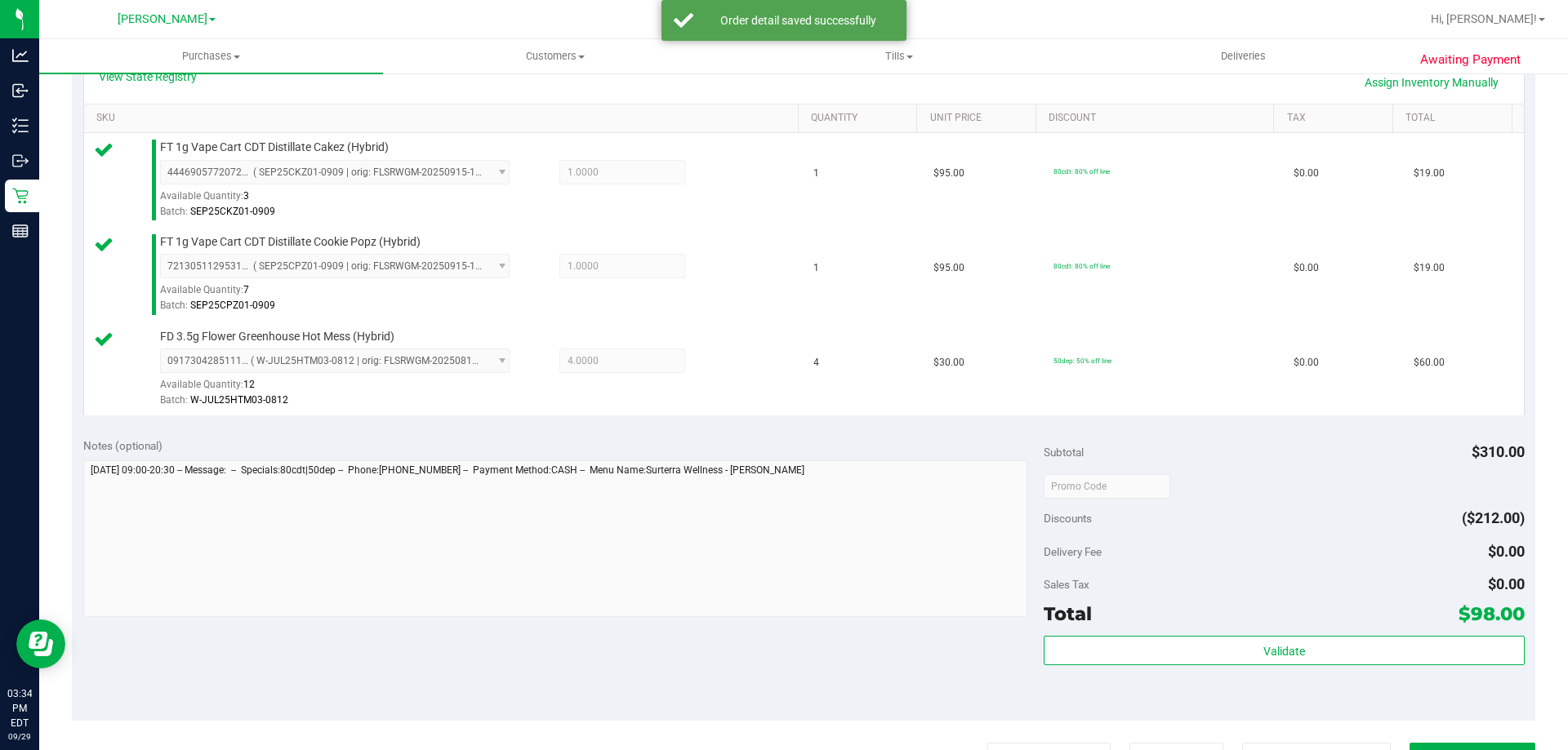
scroll to position [517, 0]
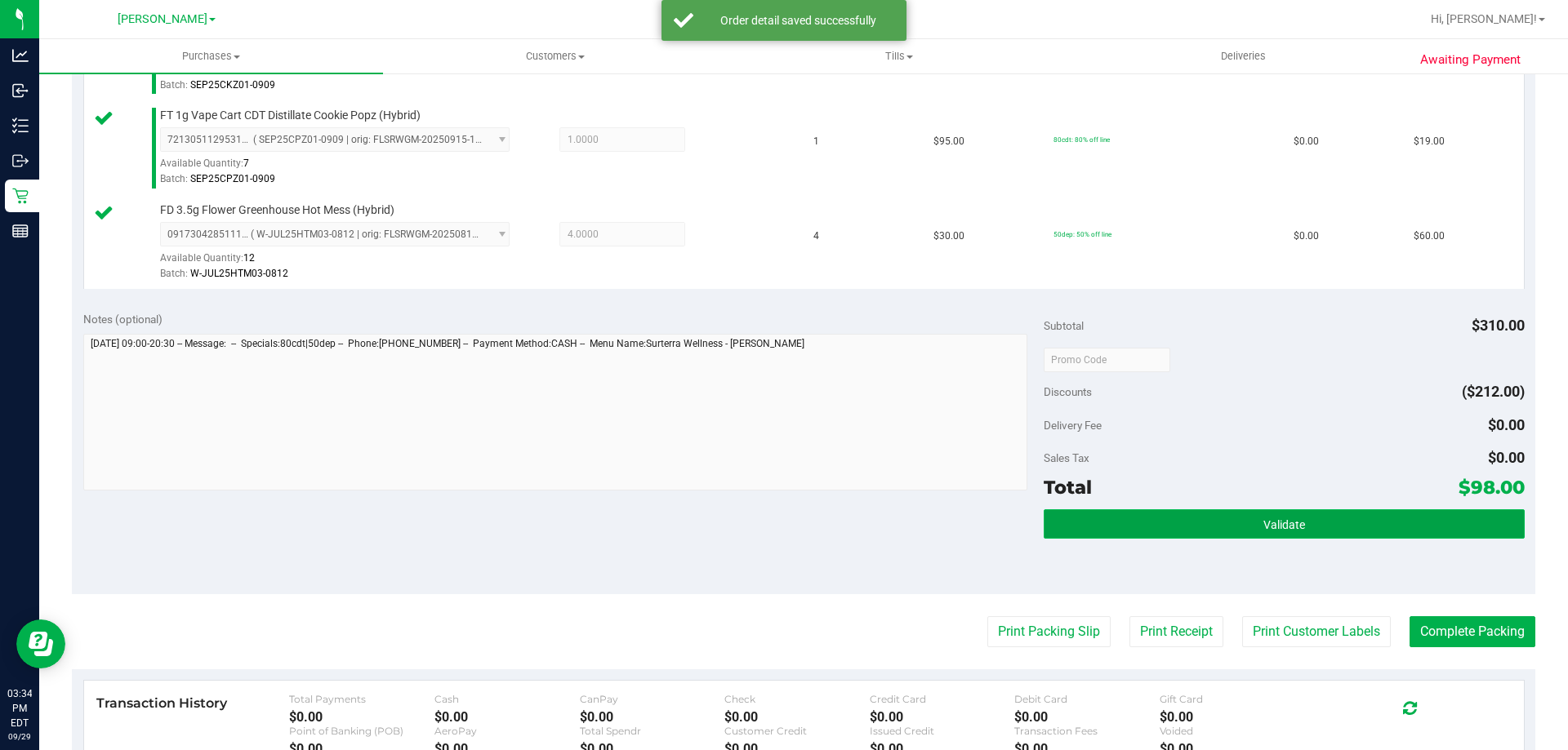
click at [1315, 528] on button "Validate" at bounding box center [1283, 524] width 480 height 29
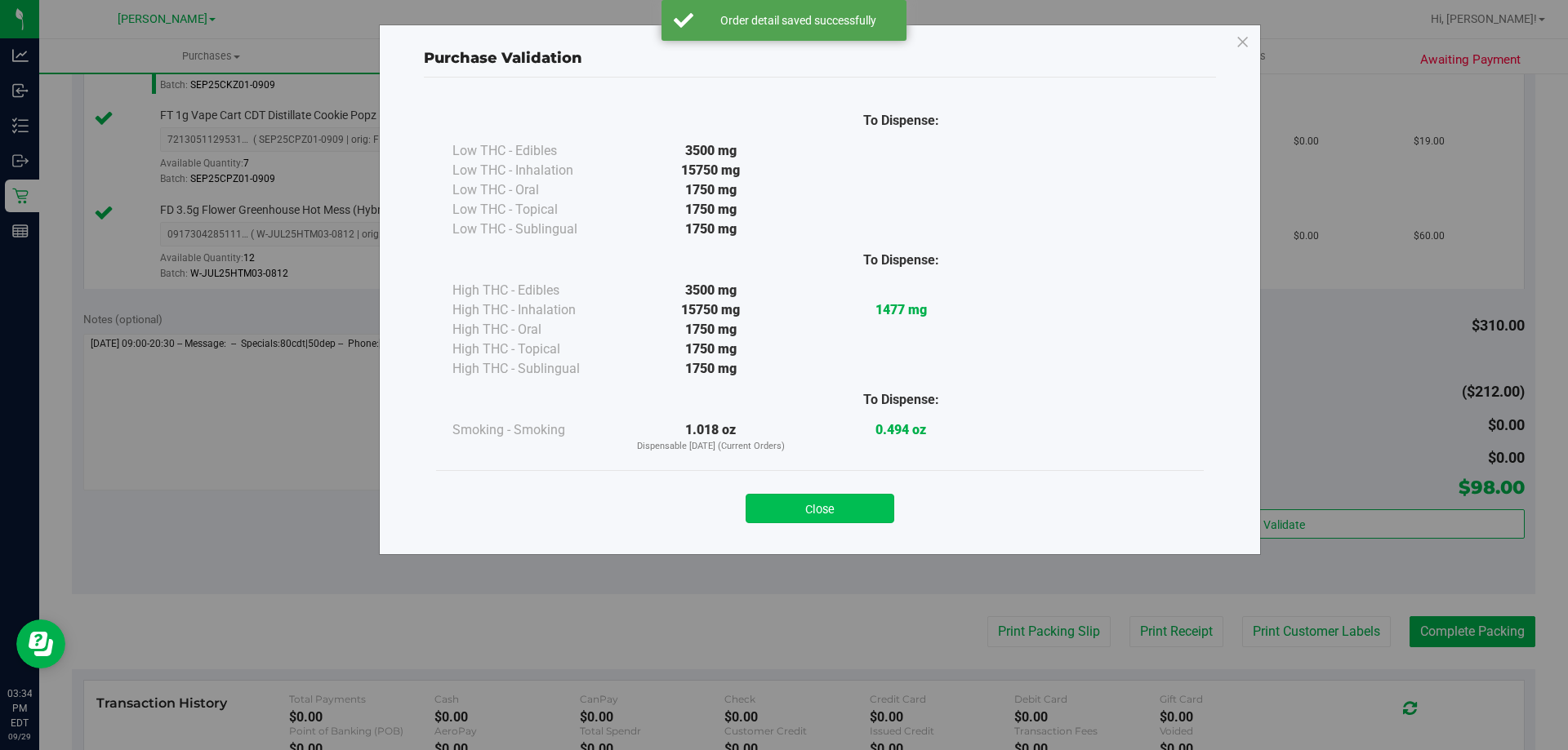
click at [872, 502] on button "Close" at bounding box center [819, 509] width 149 height 29
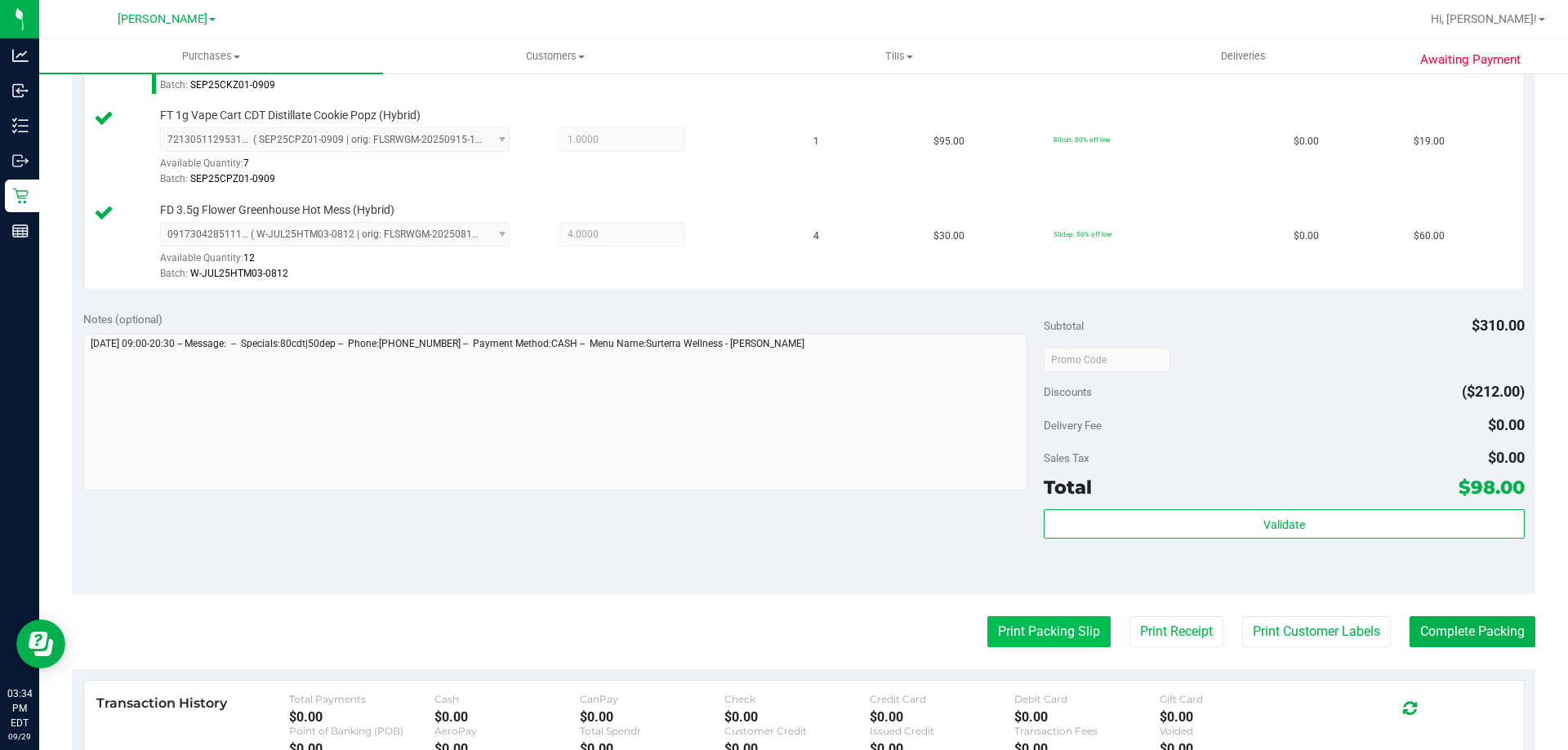
click at [1039, 624] on button "Print Packing Slip" at bounding box center [1049, 632] width 124 height 31
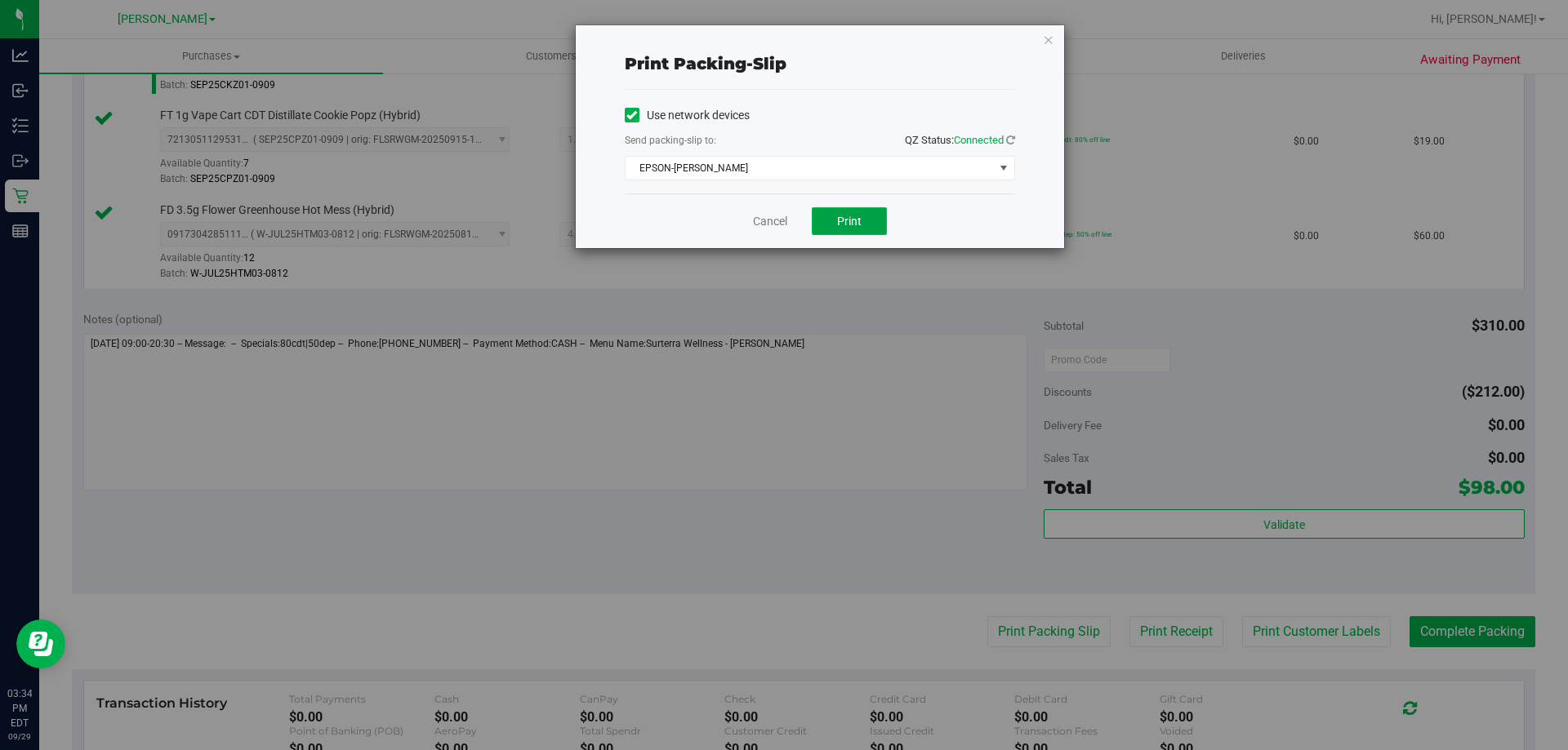
click at [855, 232] on button "Print" at bounding box center [849, 221] width 75 height 28
click at [762, 224] on link "Cancel" at bounding box center [770, 222] width 35 height 17
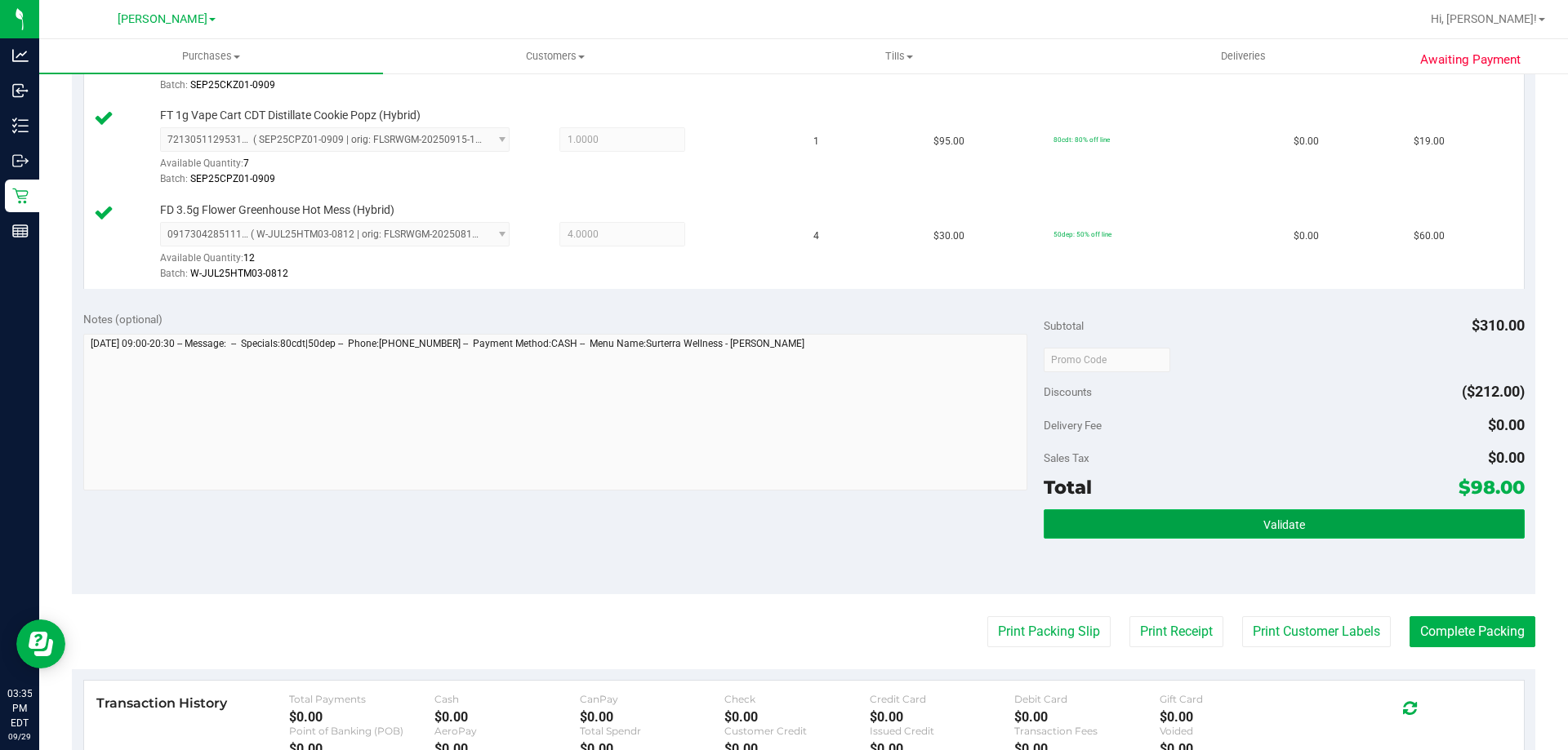
click at [1323, 520] on button "Validate" at bounding box center [1283, 524] width 480 height 29
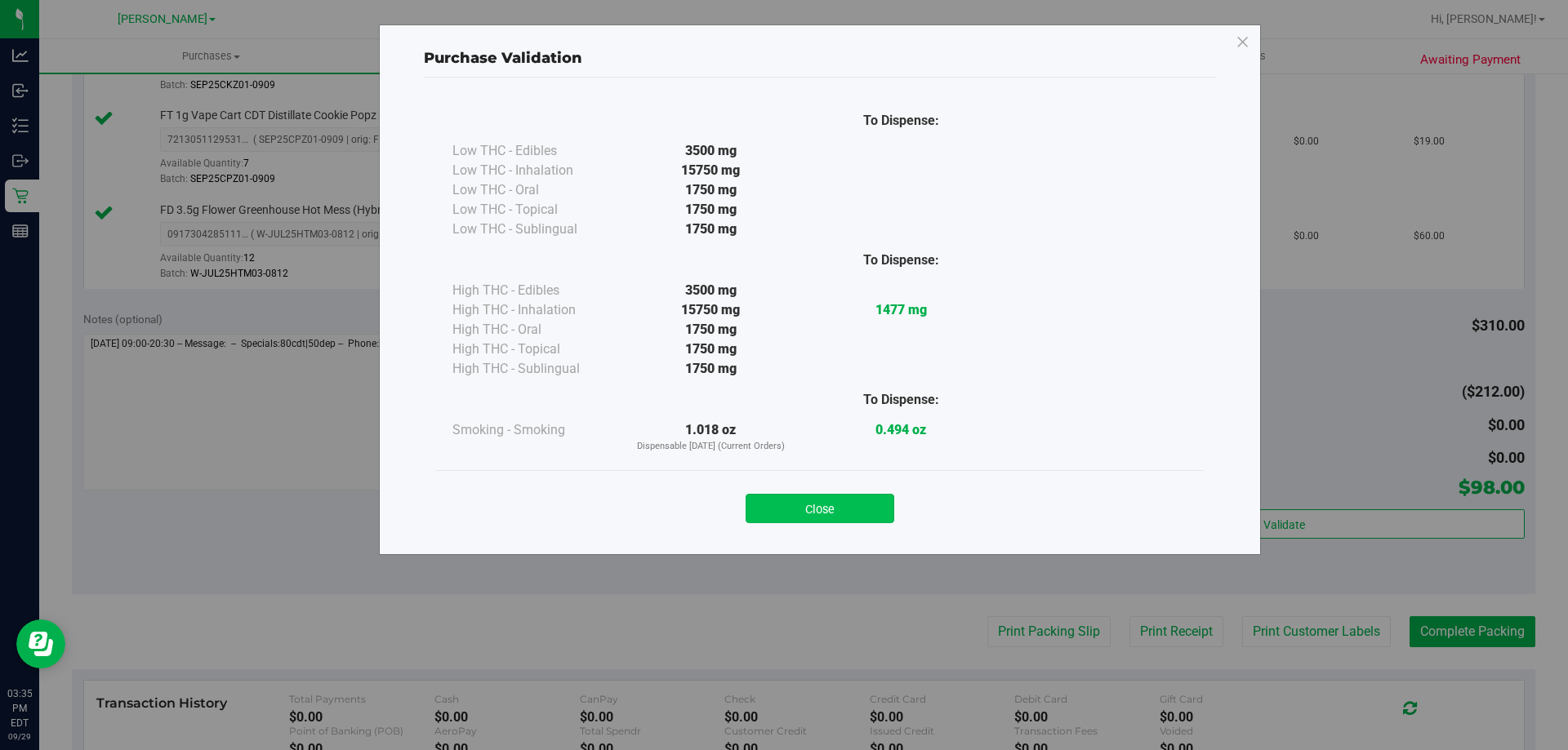
click at [829, 505] on button "Close" at bounding box center [819, 509] width 149 height 29
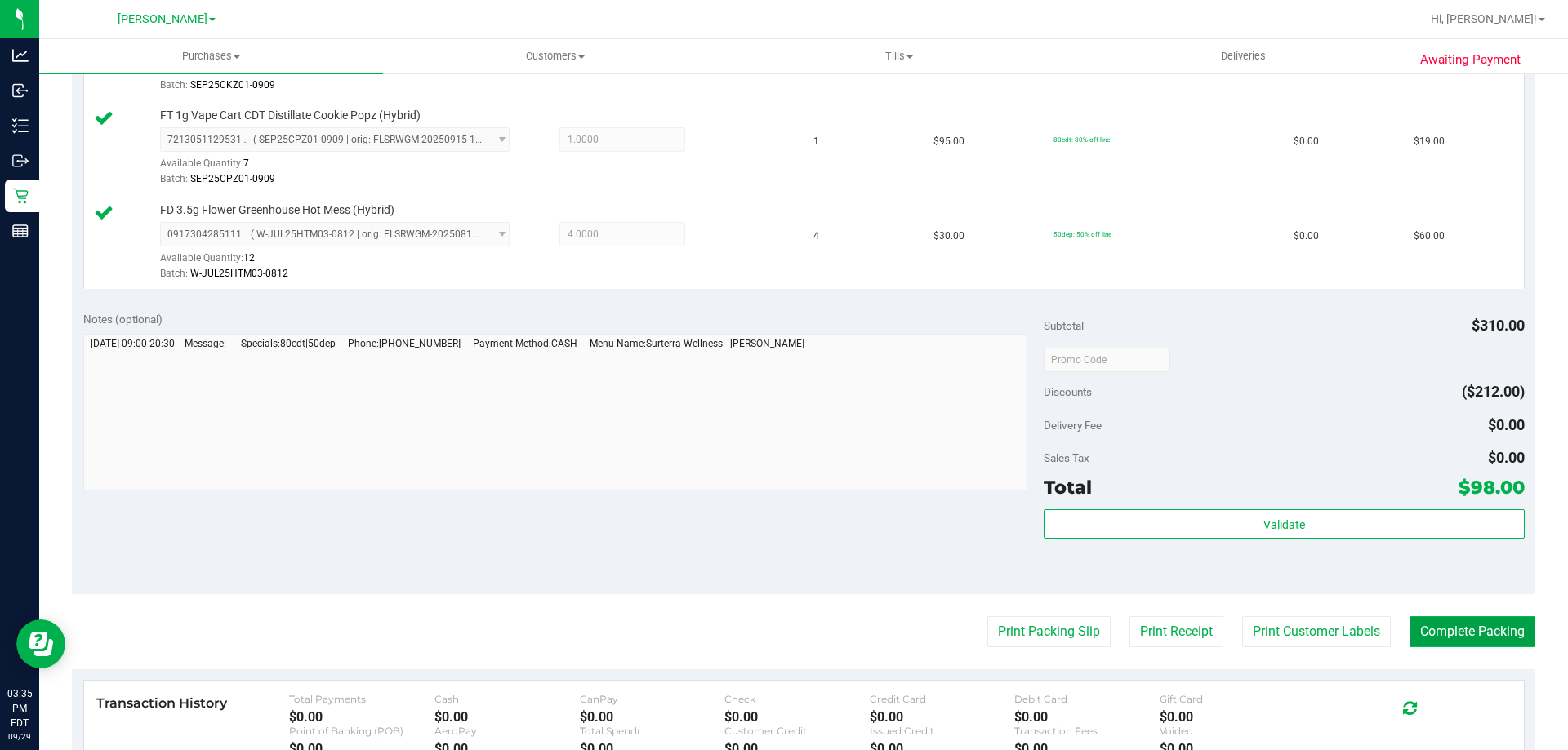
click at [1471, 626] on button "Complete Packing" at bounding box center [1471, 632] width 125 height 31
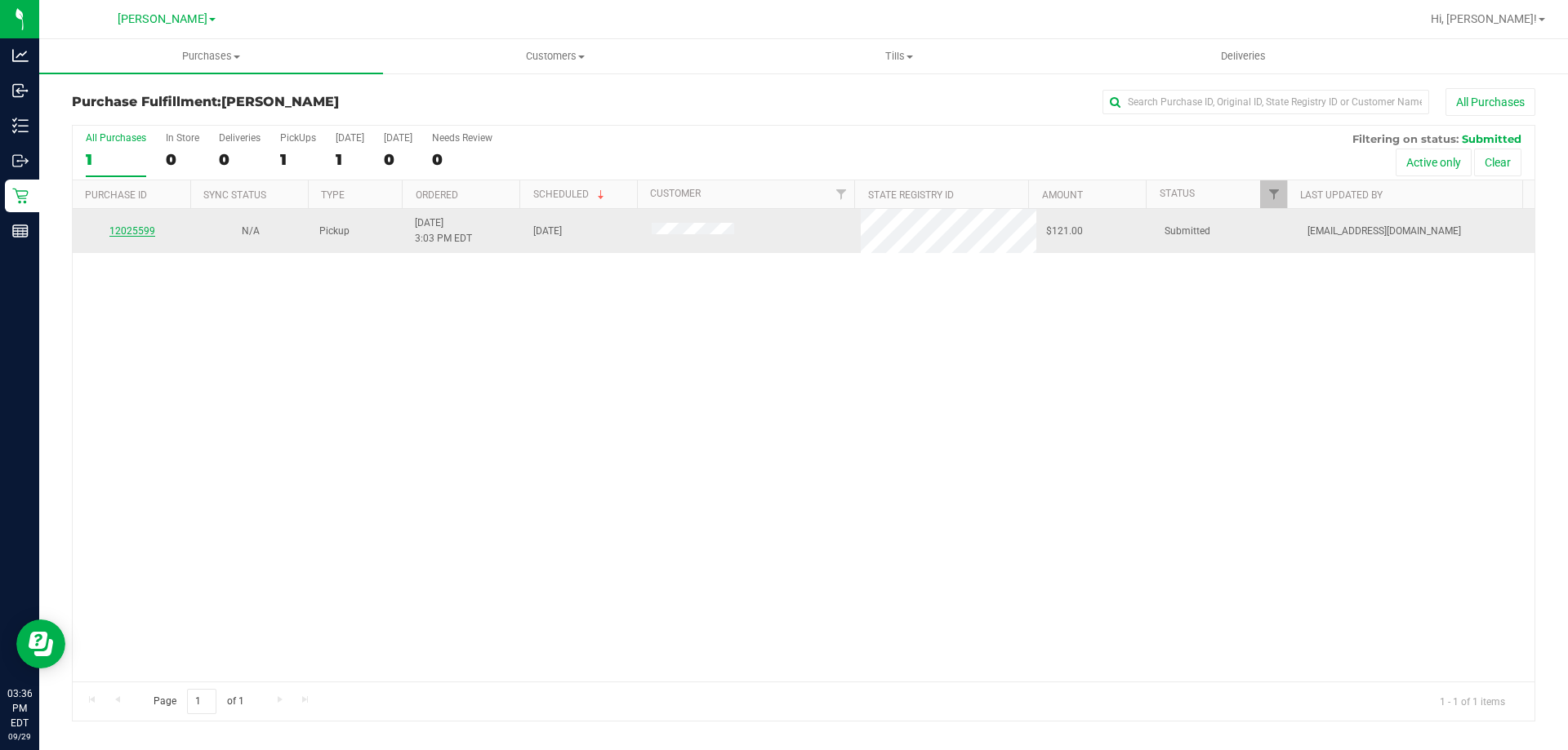
click at [149, 231] on link "12025599" at bounding box center [132, 231] width 46 height 11
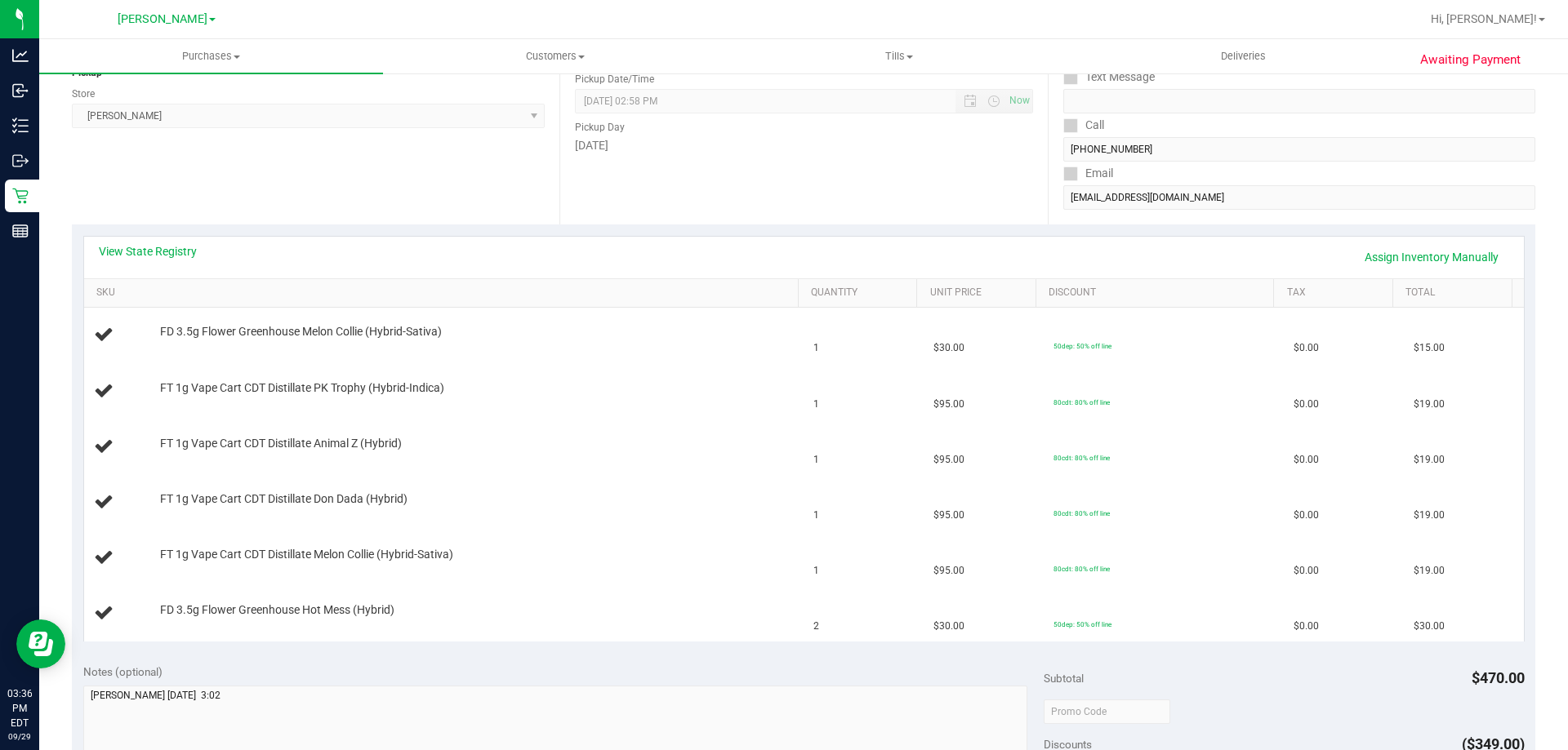
scroll to position [242, 0]
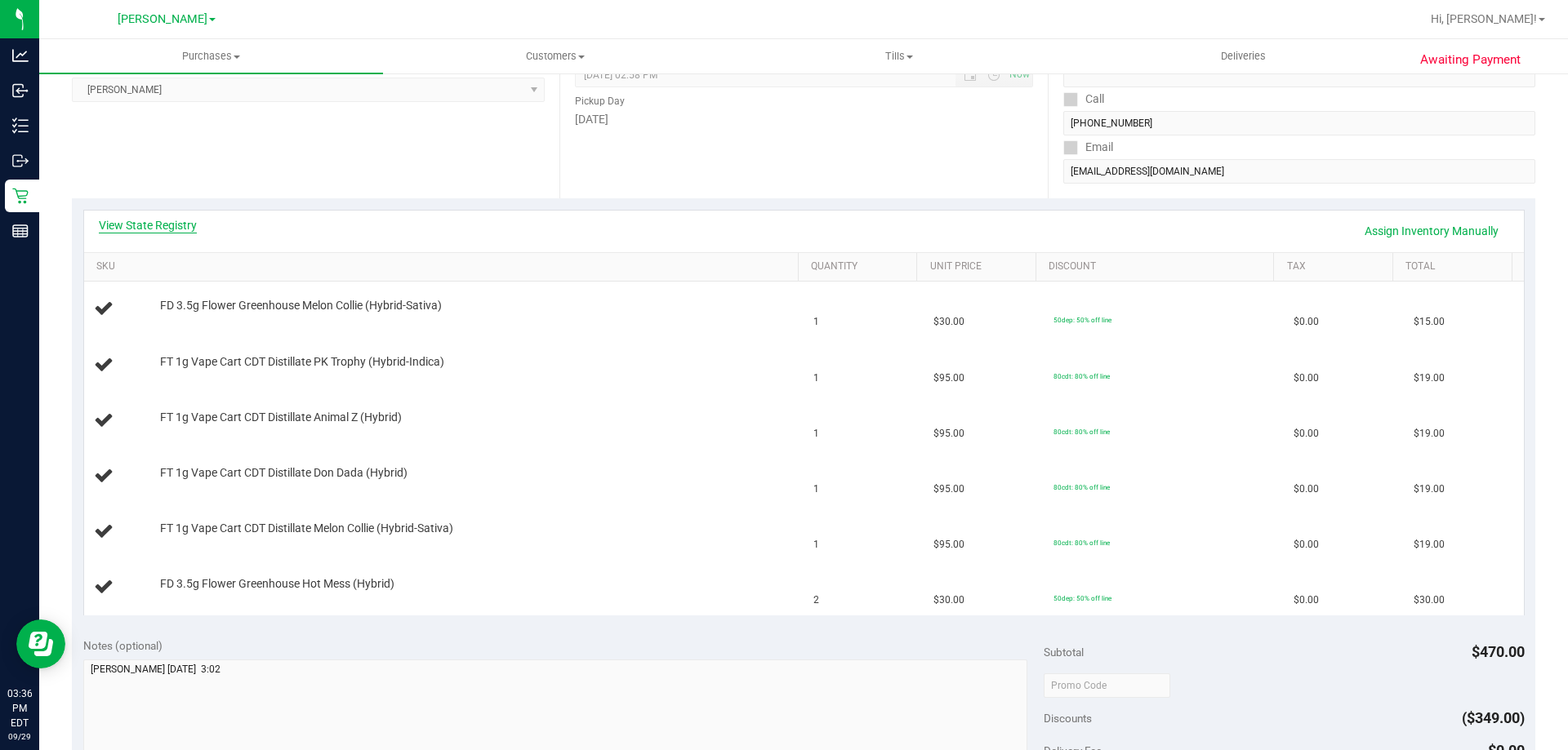
click at [153, 225] on link "View State Registry" at bounding box center [147, 225] width 98 height 16
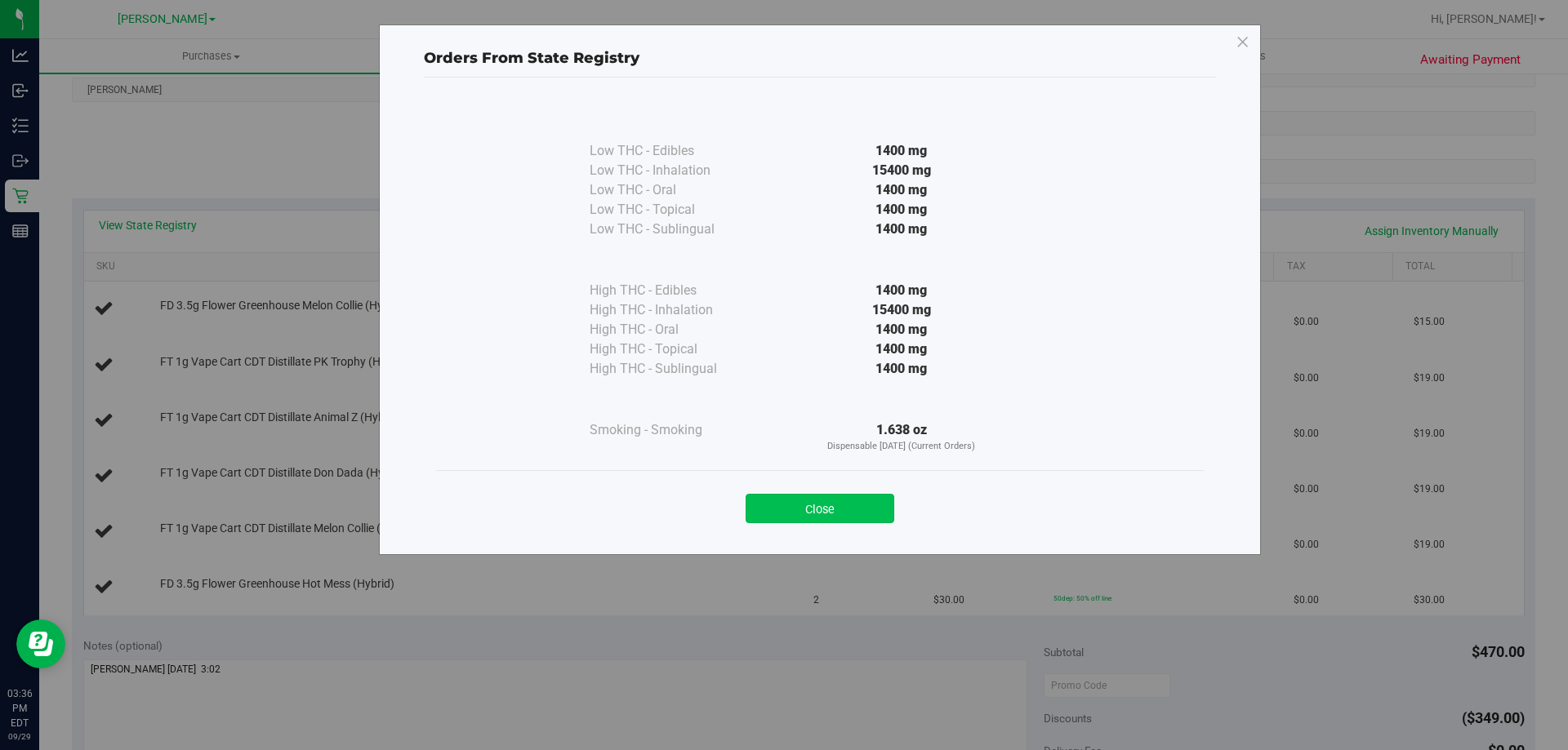
click at [771, 517] on button "Close" at bounding box center [819, 509] width 149 height 29
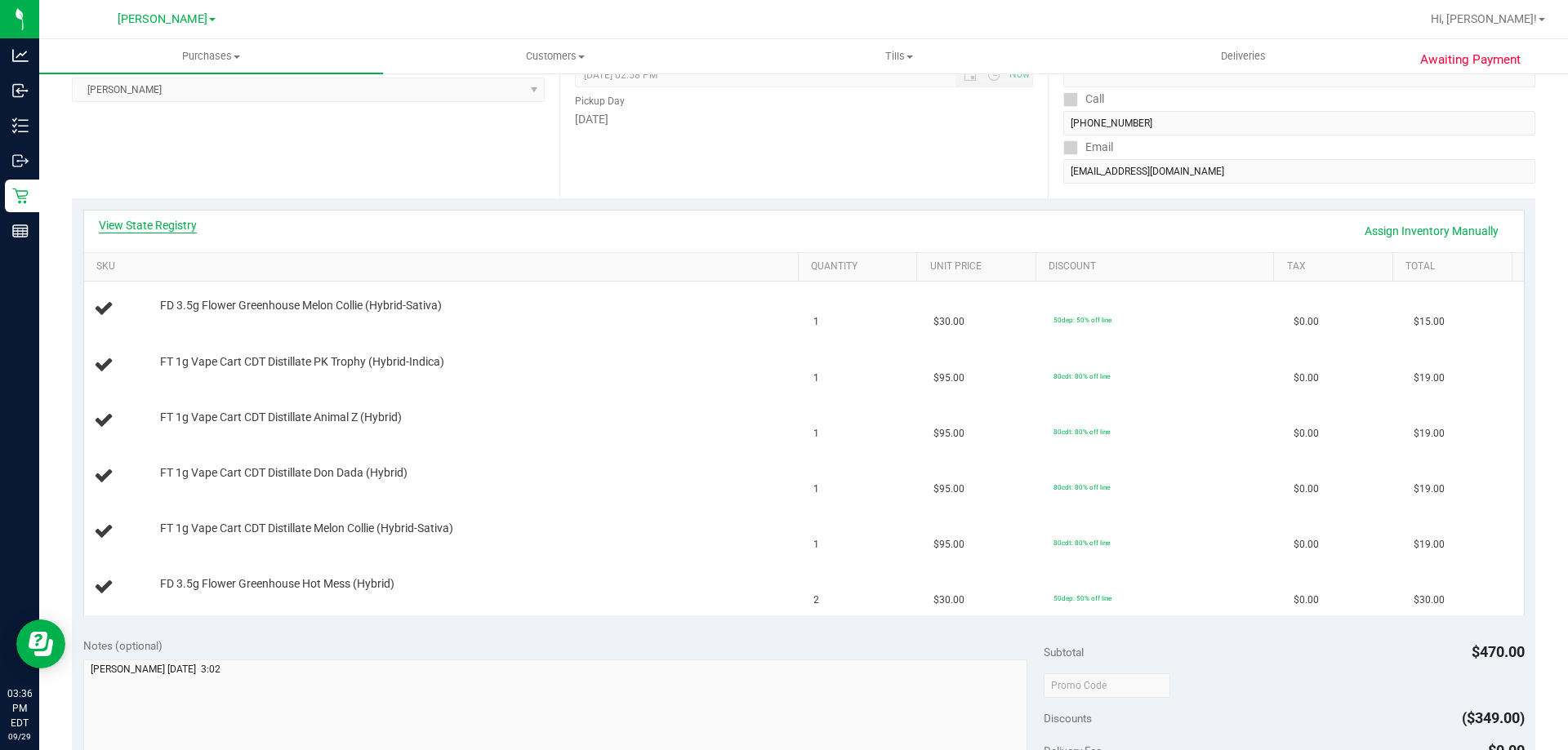
click at [167, 219] on link "View State Registry" at bounding box center [147, 225] width 98 height 16
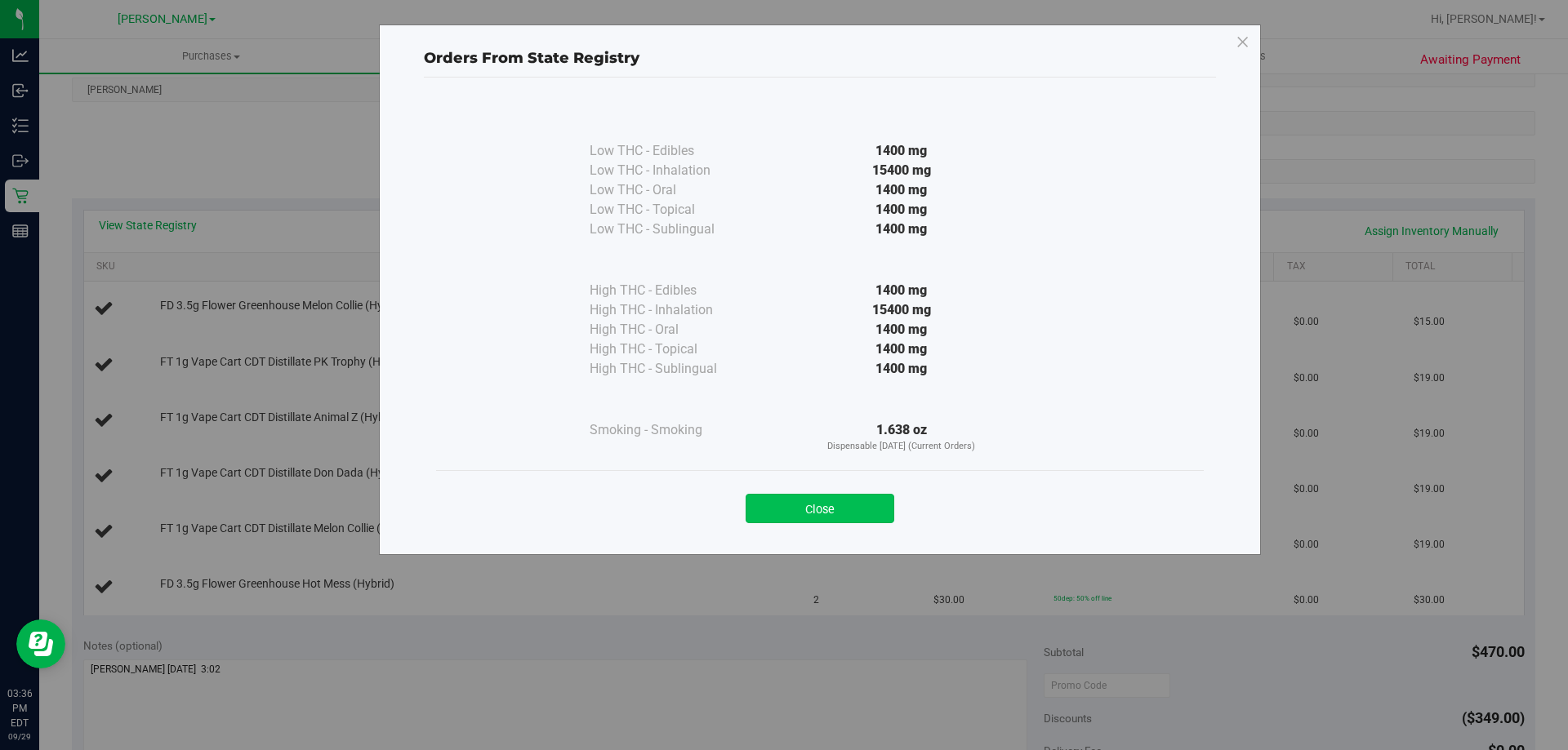
click at [853, 513] on button "Close" at bounding box center [819, 509] width 149 height 29
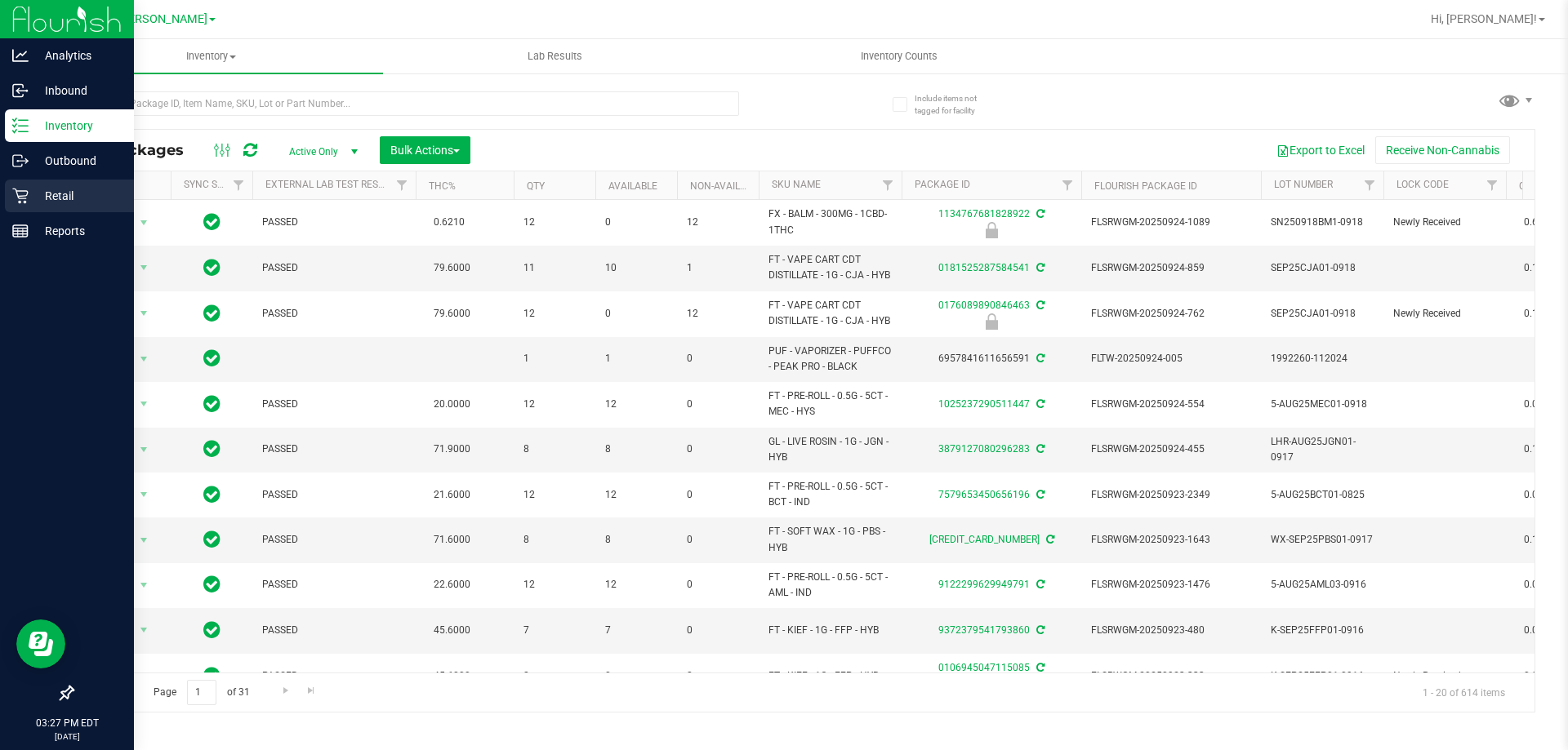
click at [35, 190] on p "Retail" at bounding box center [77, 195] width 98 height 20
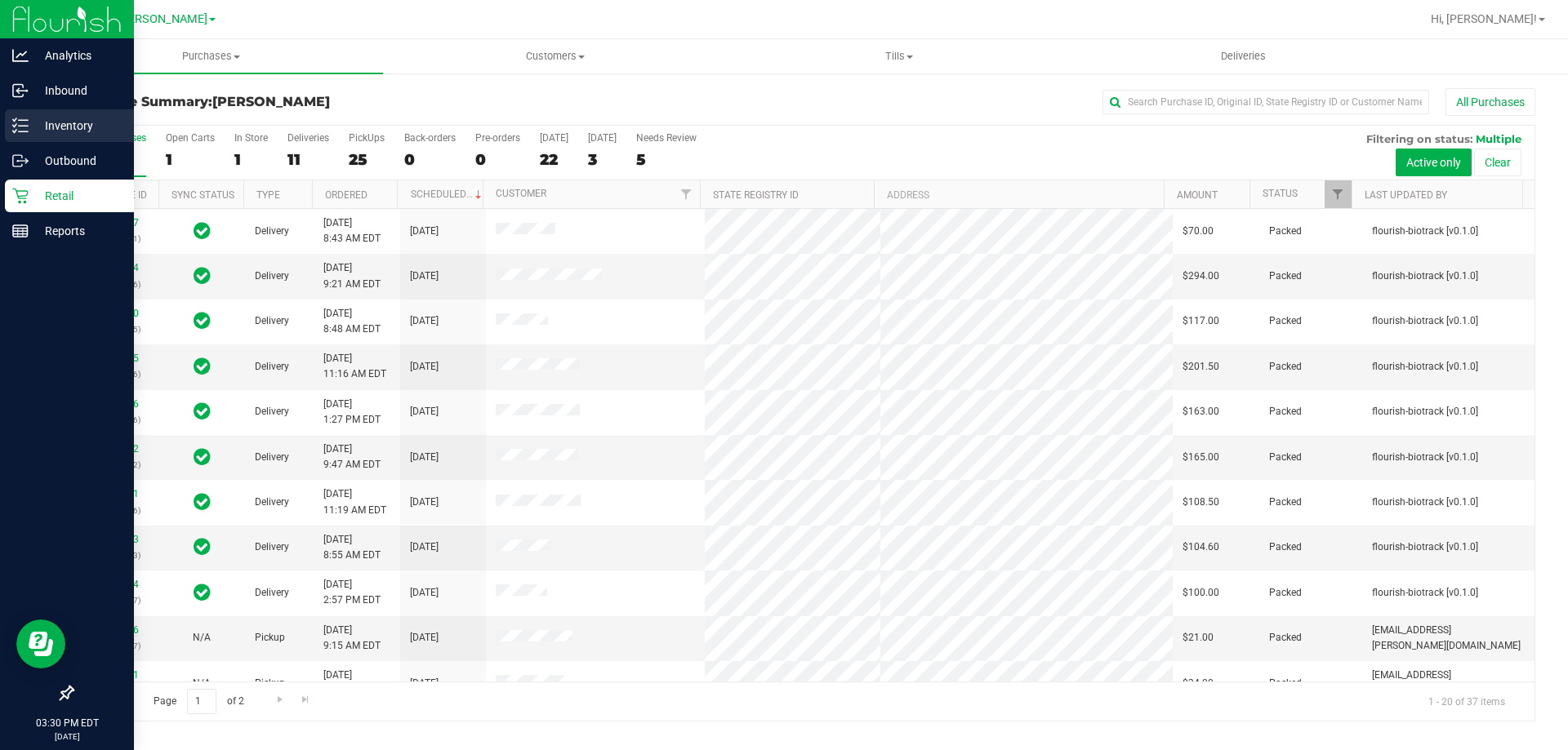
click at [48, 116] on p "Inventory" at bounding box center [77, 125] width 98 height 20
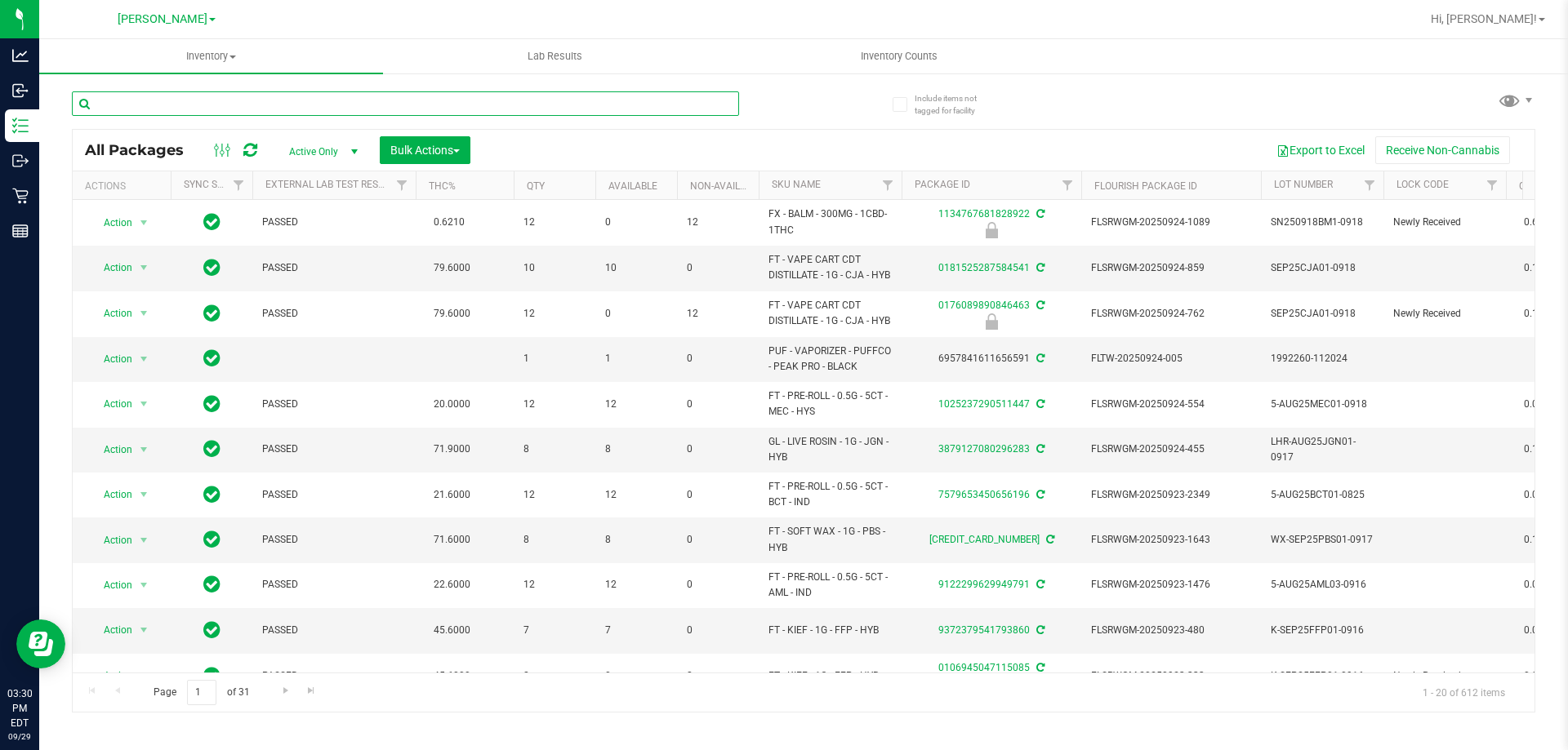
click at [335, 105] on input "text" at bounding box center [405, 104] width 667 height 24
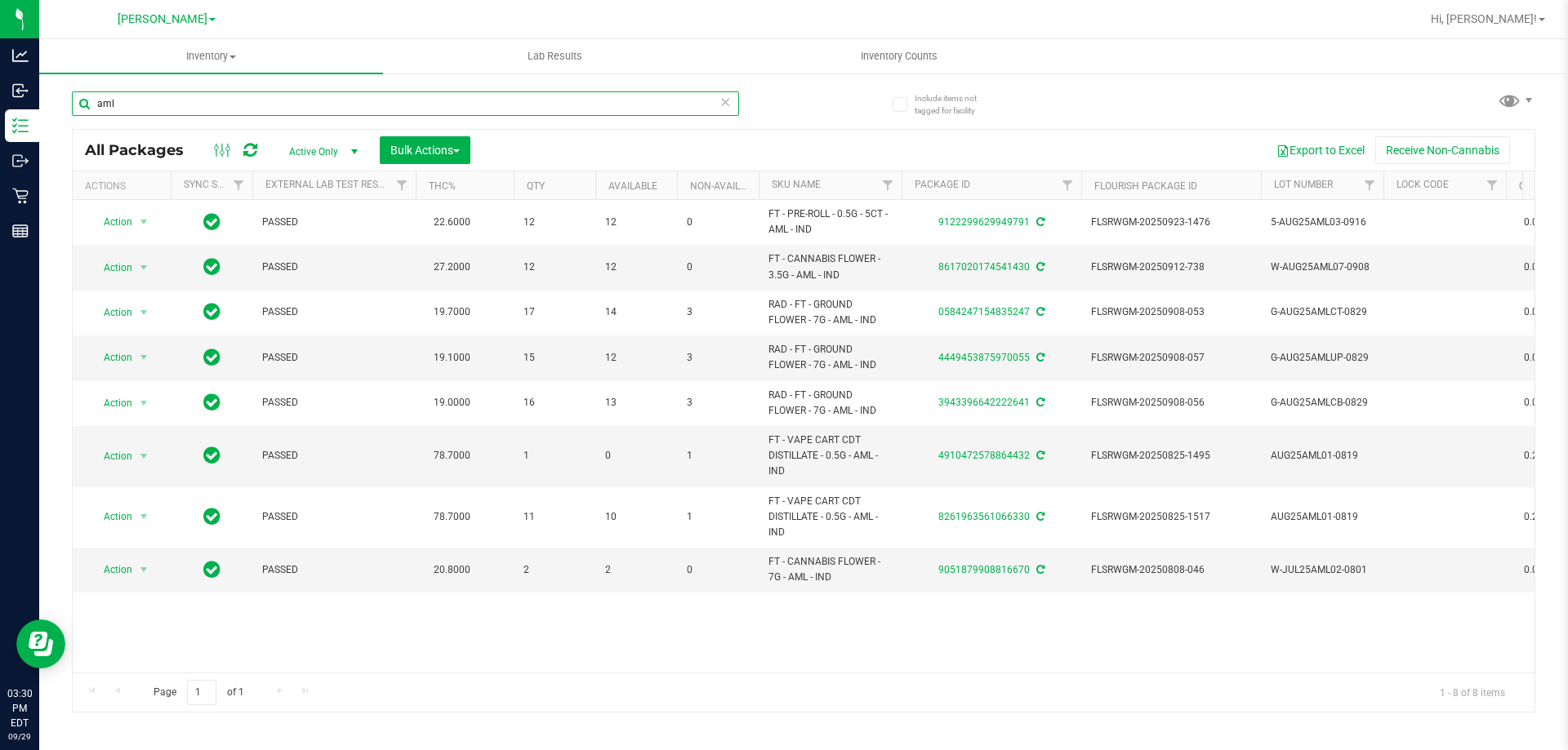
type input "aml"
